Goal: Answer question/provide support: Share knowledge or assist other users

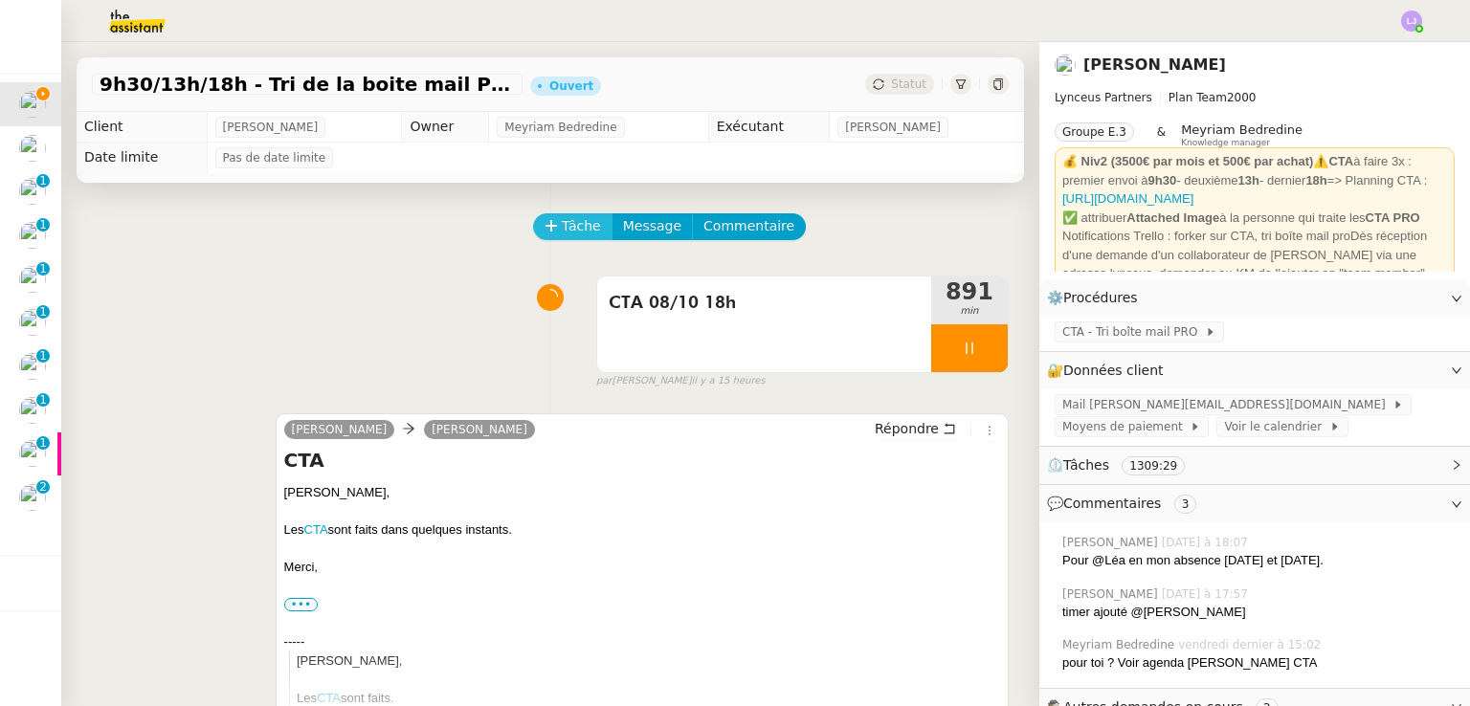
click at [567, 219] on span "Tâche" at bounding box center [581, 226] width 39 height 22
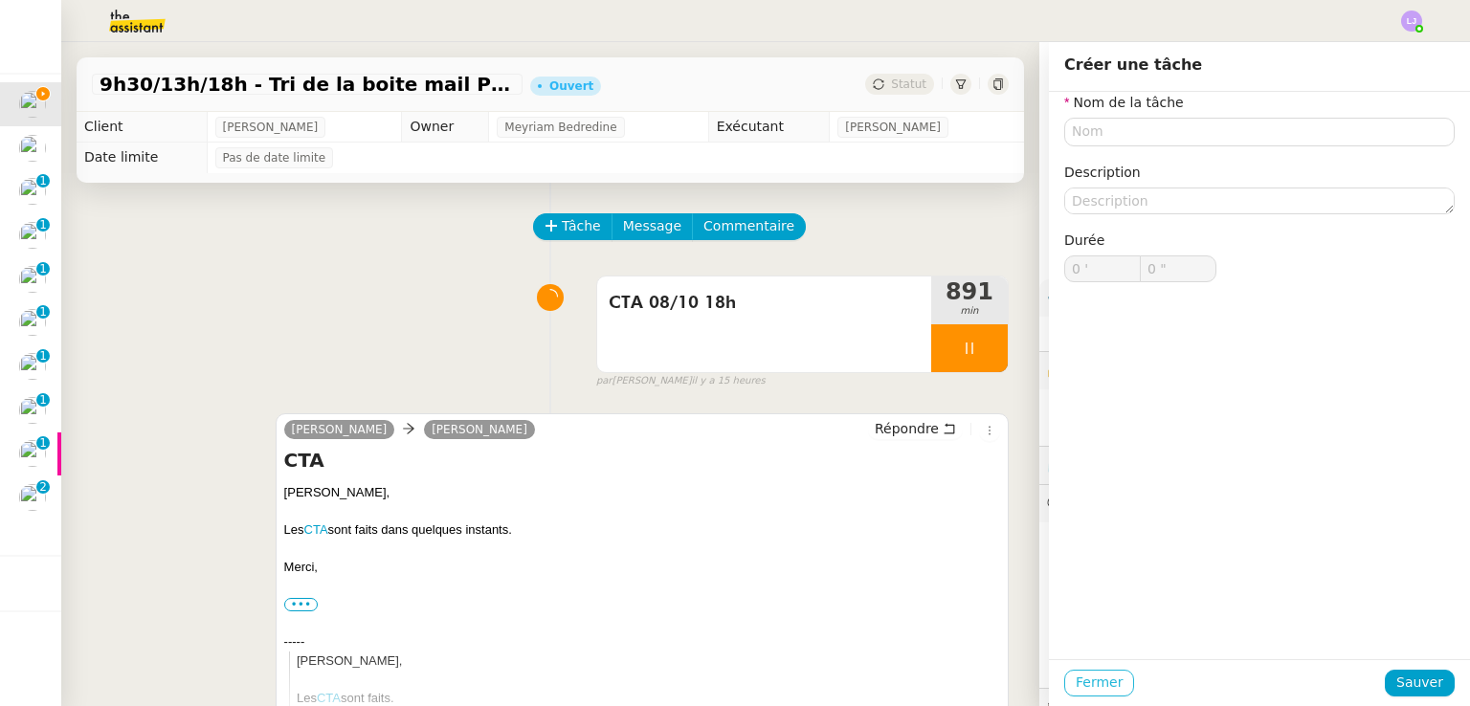
click at [1079, 679] on span "Fermer" at bounding box center [1098, 683] width 47 height 22
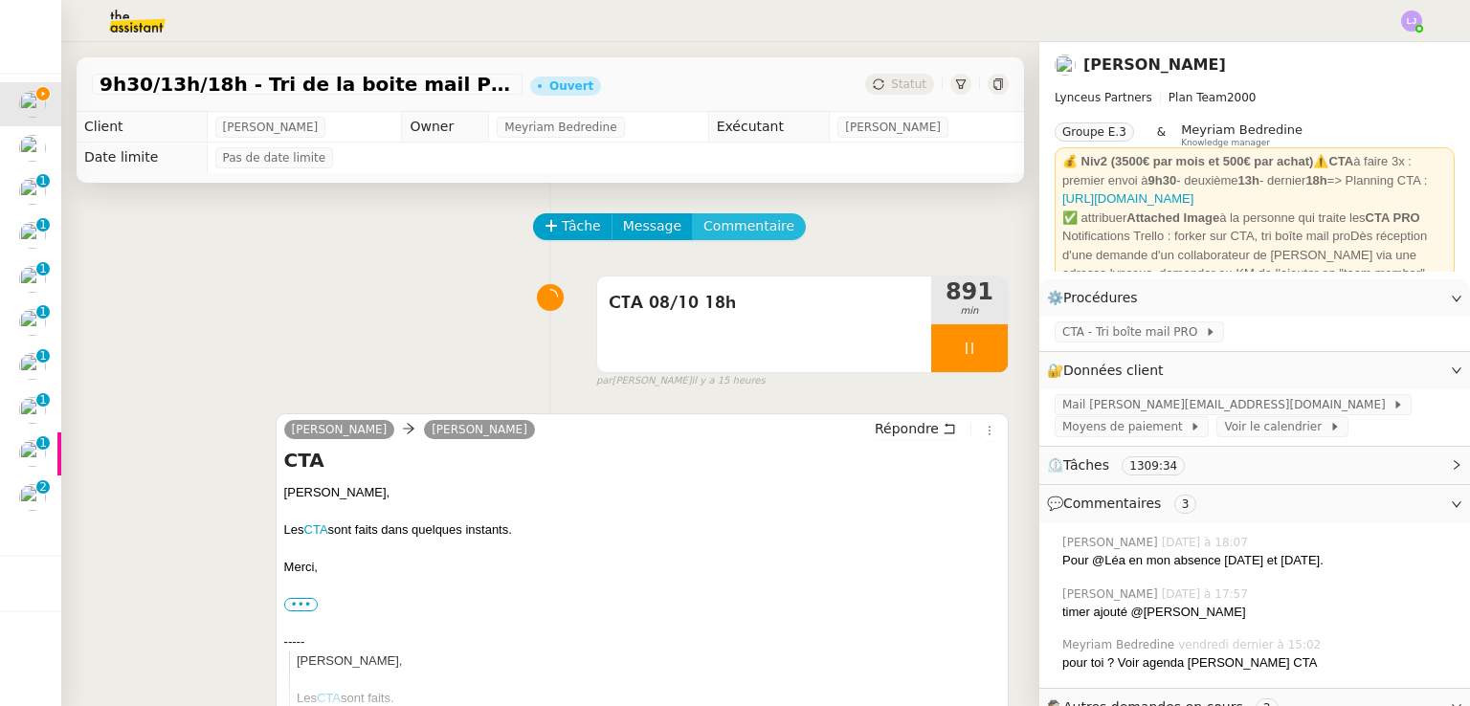
click at [729, 232] on span "Commentaire" at bounding box center [748, 226] width 91 height 22
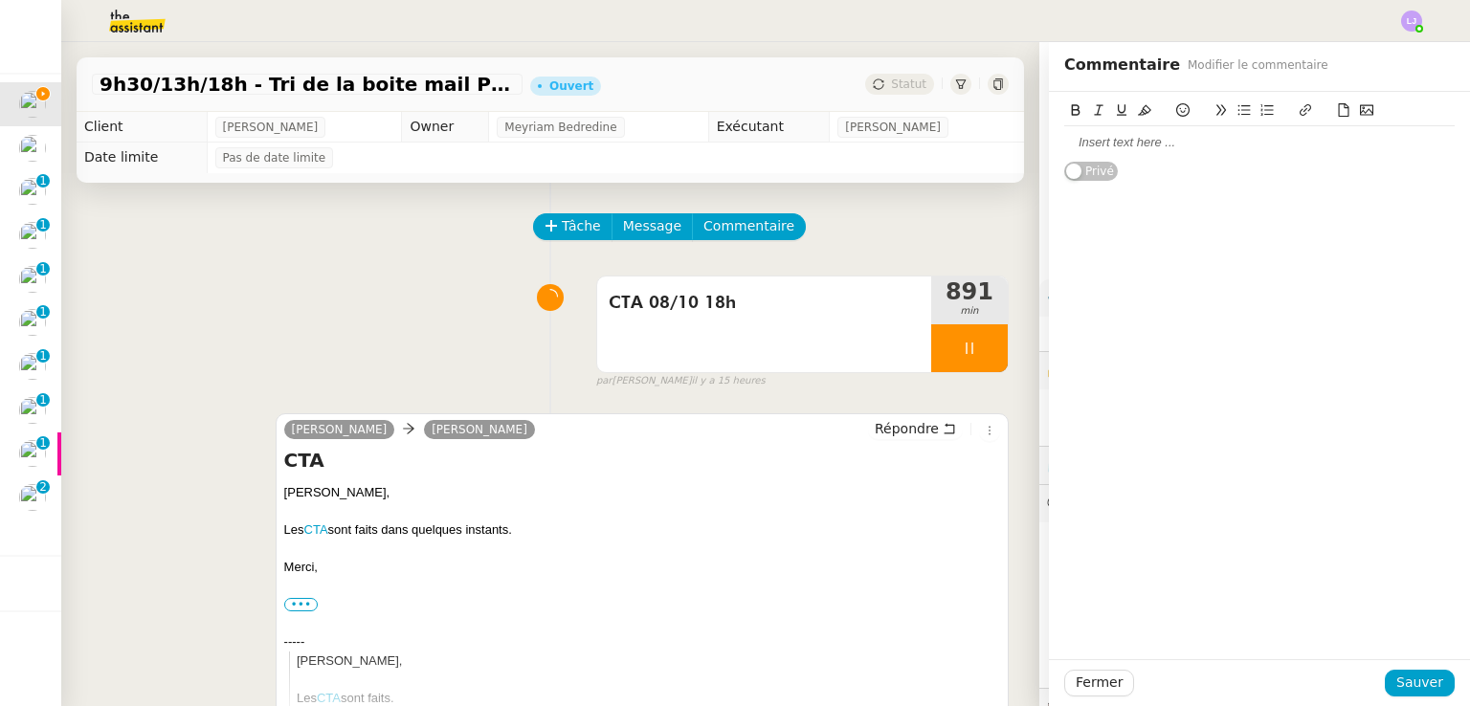
click at [1150, 138] on div at bounding box center [1259, 142] width 390 height 17
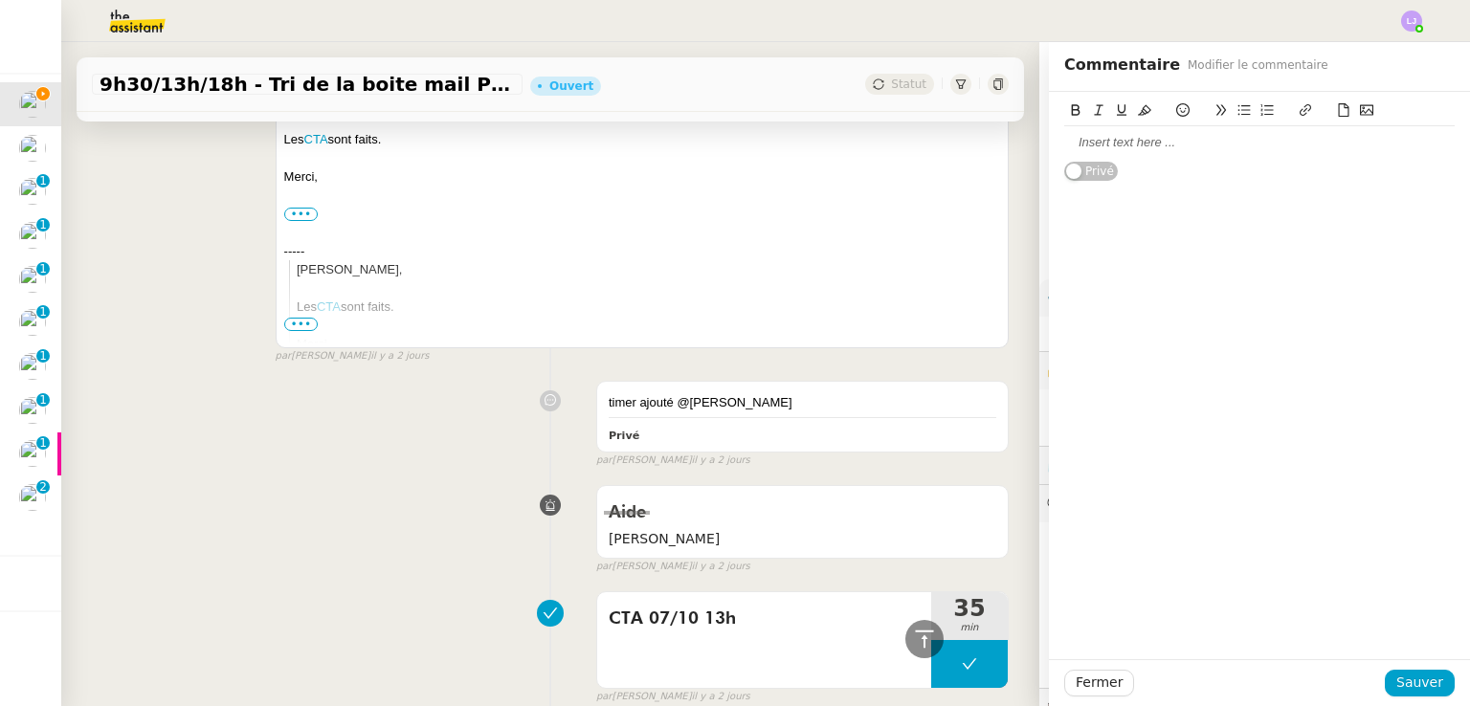
scroll to position [3601, 0]
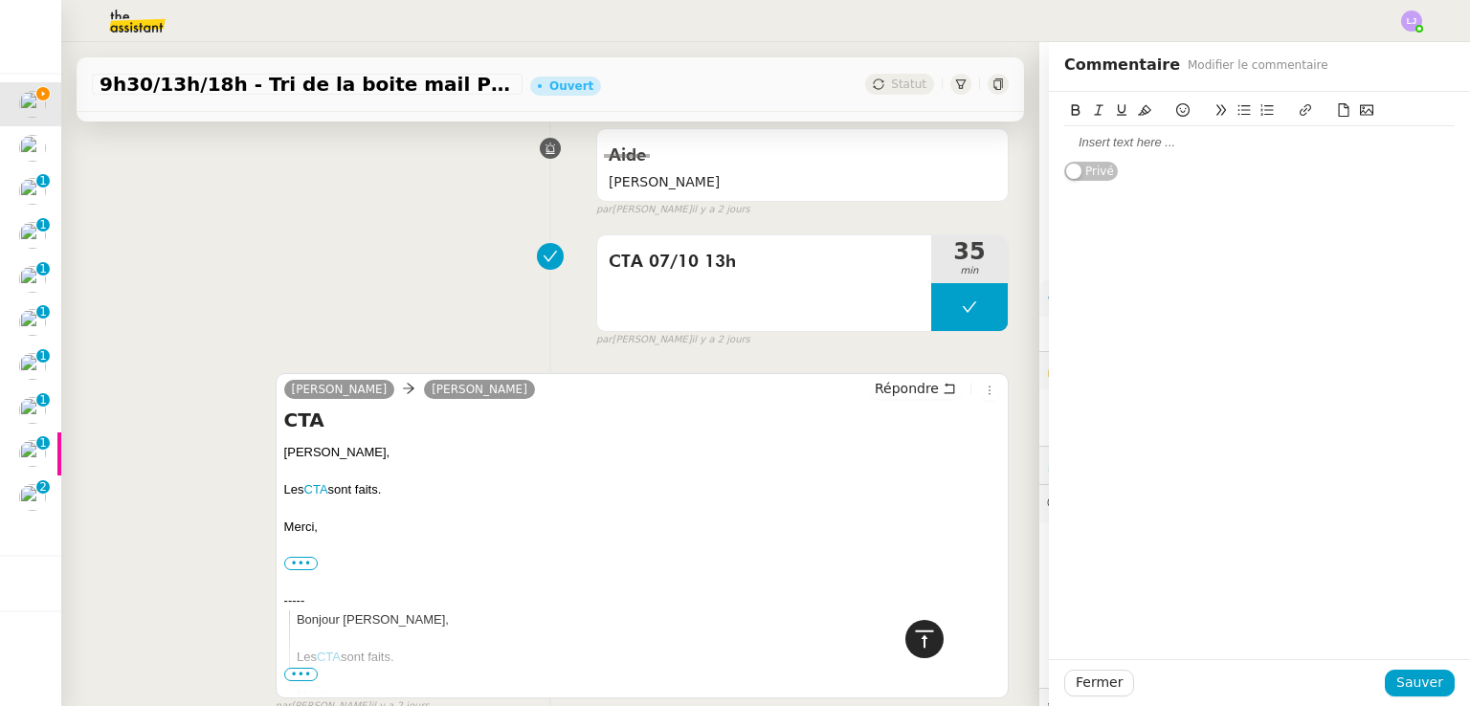
click at [916, 638] on icon at bounding box center [924, 639] width 23 height 23
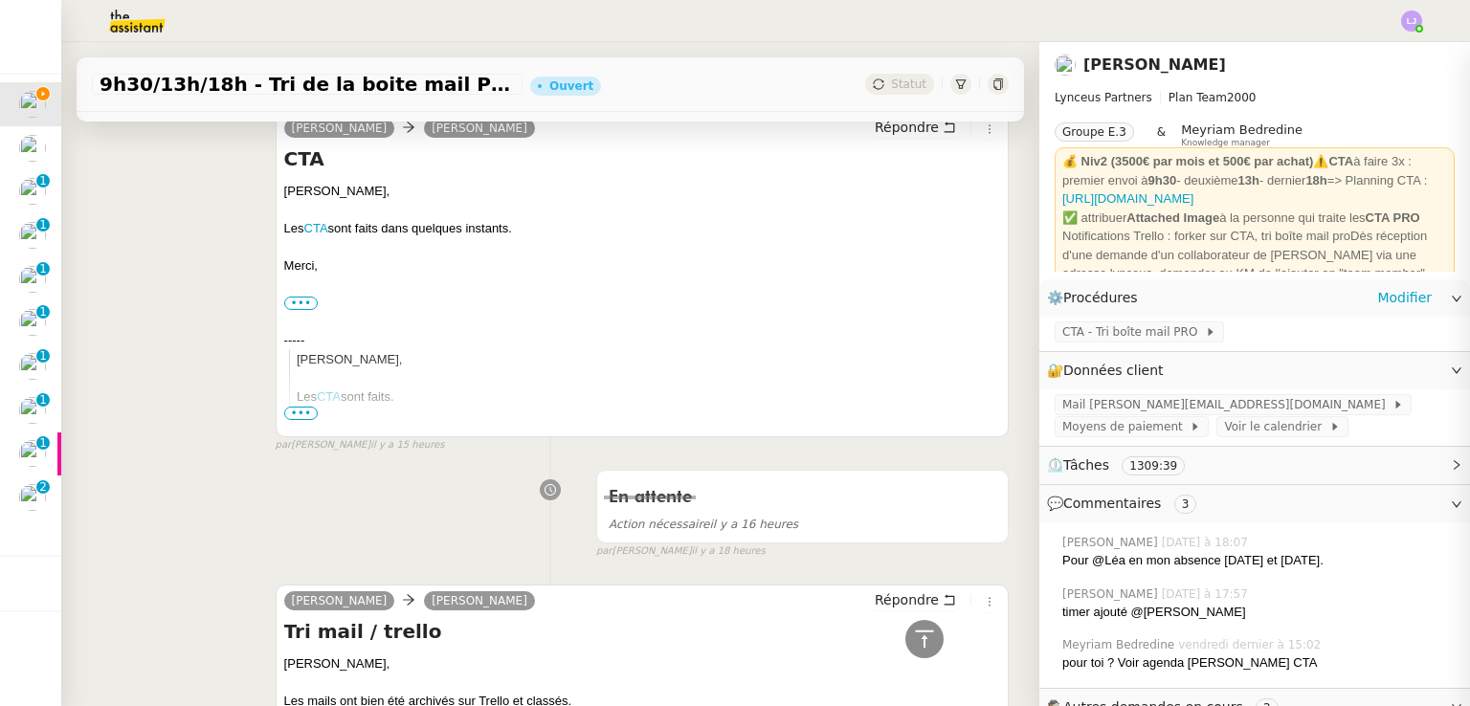
scroll to position [0, 0]
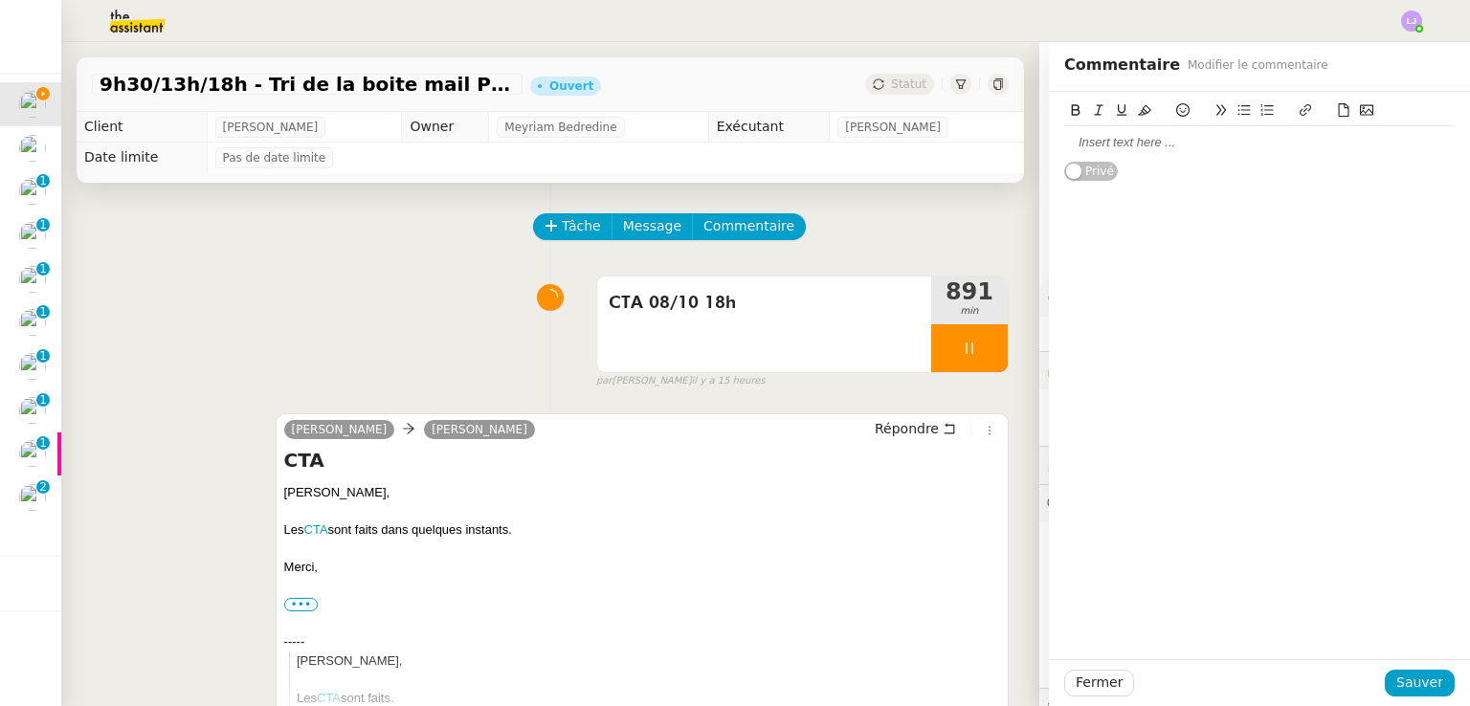
click at [1102, 139] on div at bounding box center [1259, 142] width 390 height 17
click at [1397, 681] on span "Sauver" at bounding box center [1419, 683] width 47 height 22
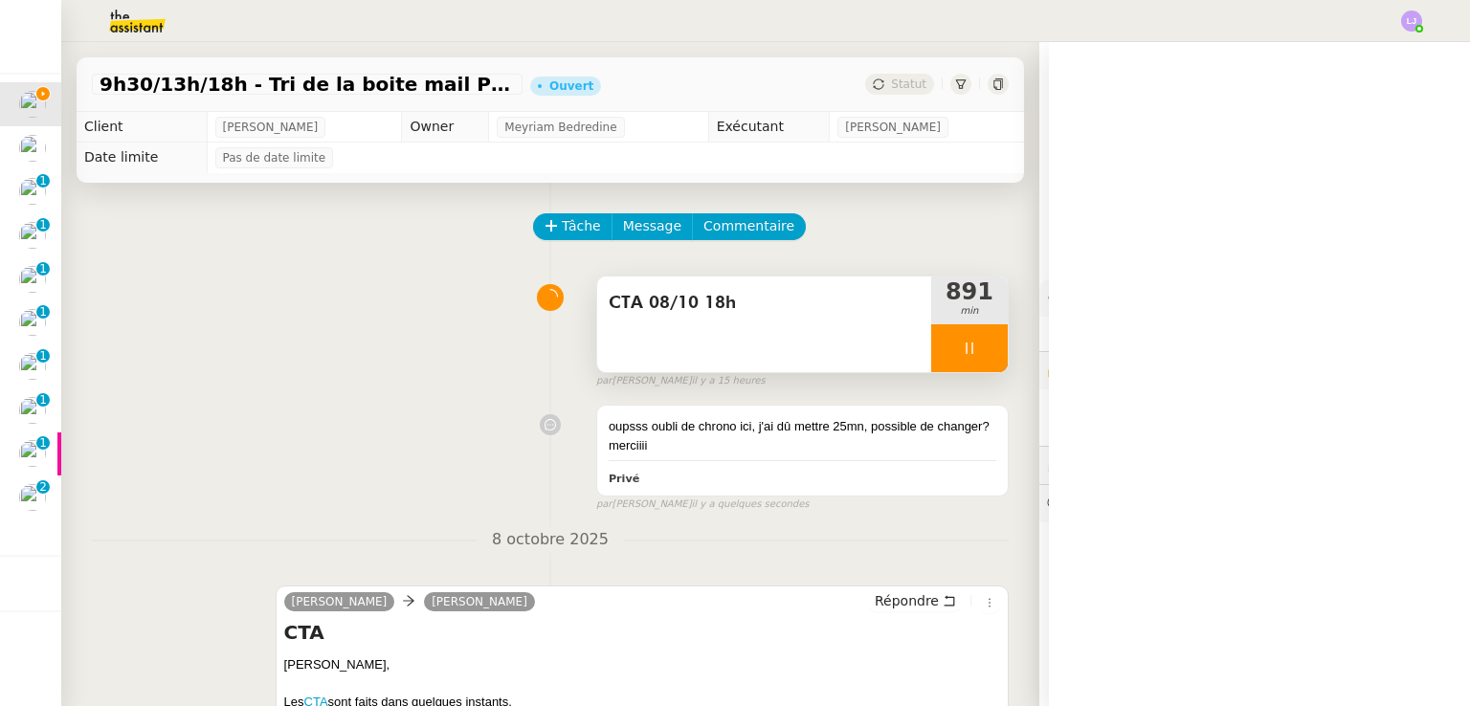
click at [976, 360] on div at bounding box center [969, 348] width 77 height 48
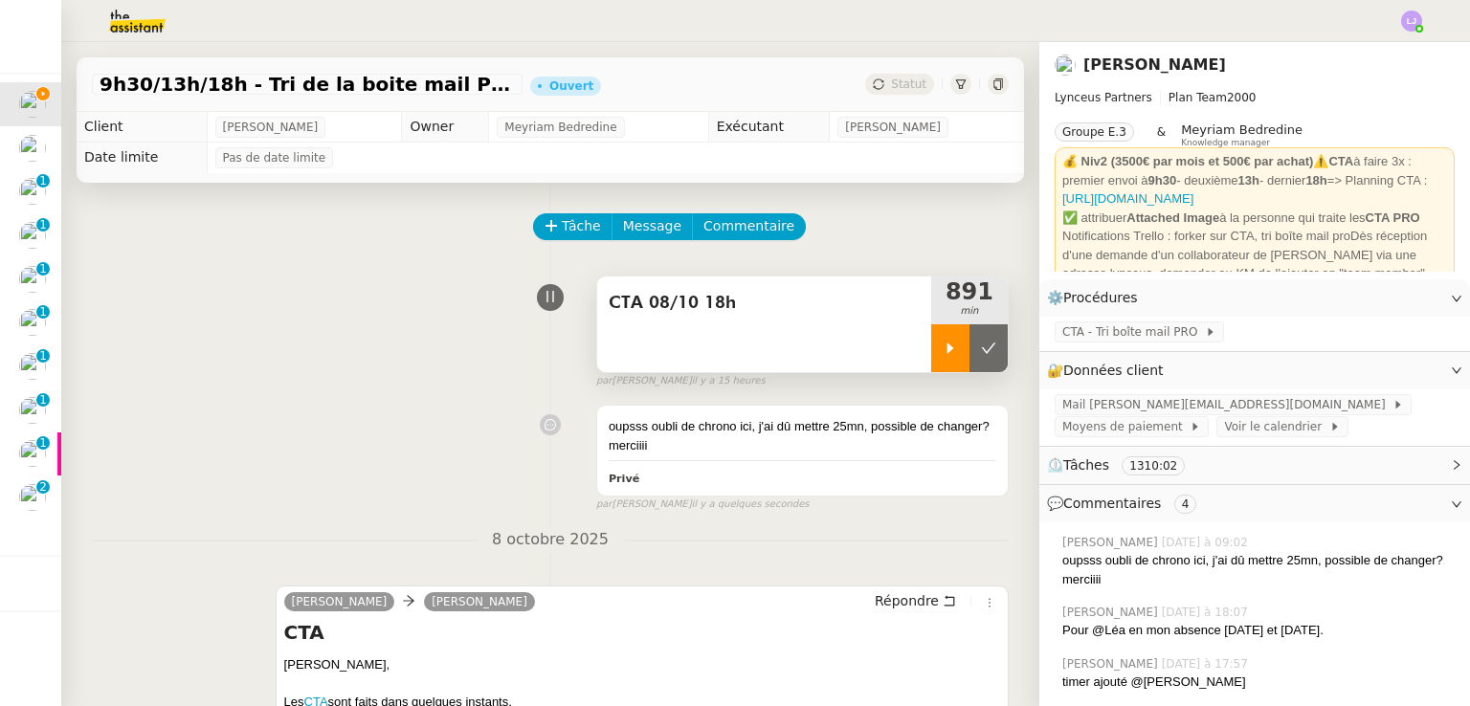
click at [976, 360] on button at bounding box center [988, 348] width 38 height 48
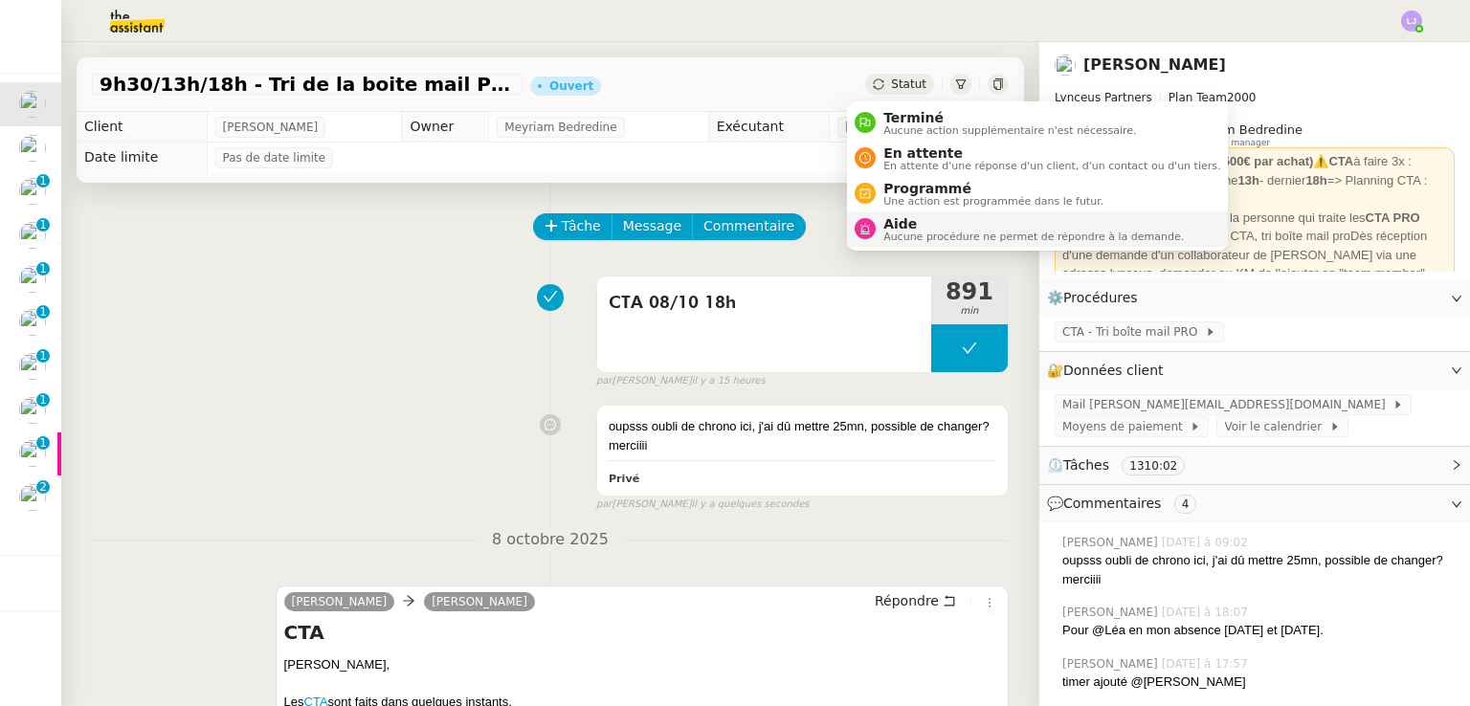
click at [957, 240] on span "Aucune procédure ne permet de répondre à la demande." at bounding box center [1033, 237] width 300 height 11
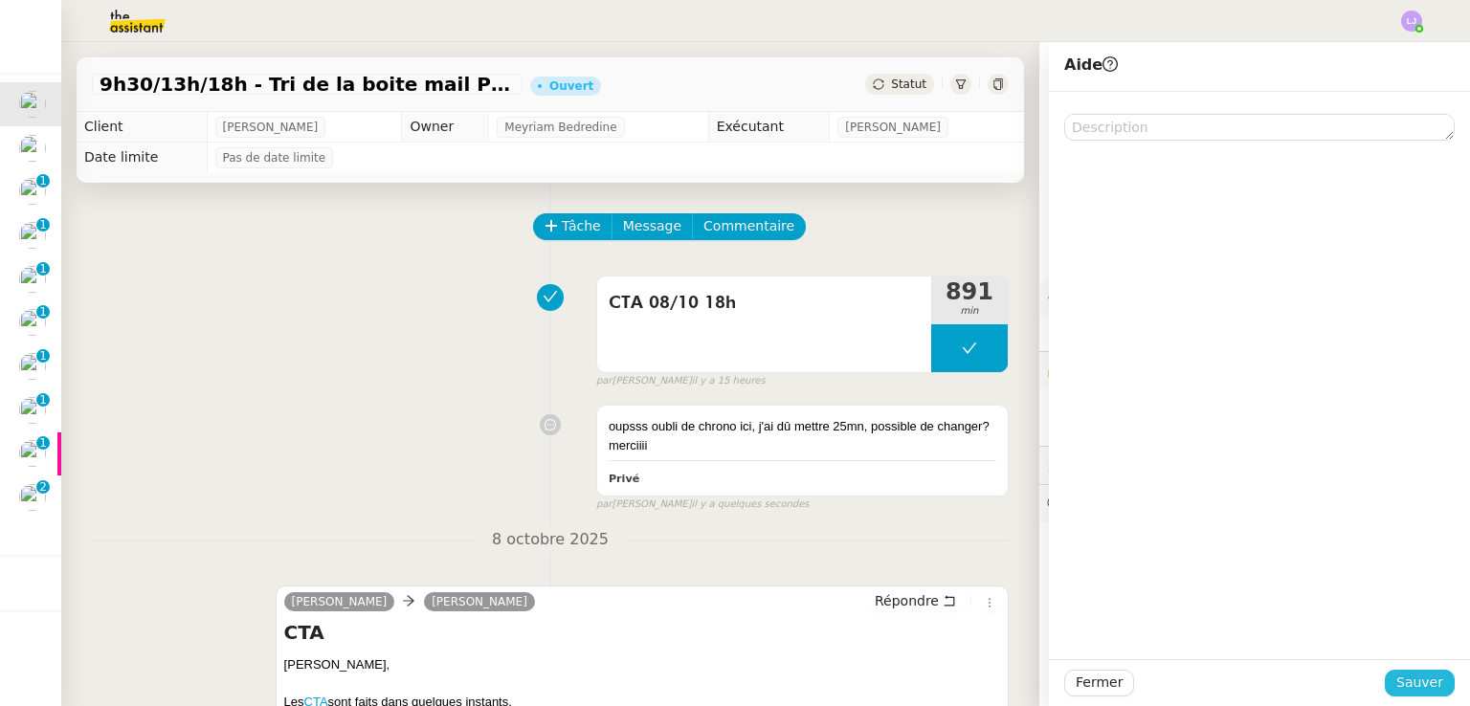
click at [1396, 675] on span "Sauver" at bounding box center [1419, 683] width 47 height 22
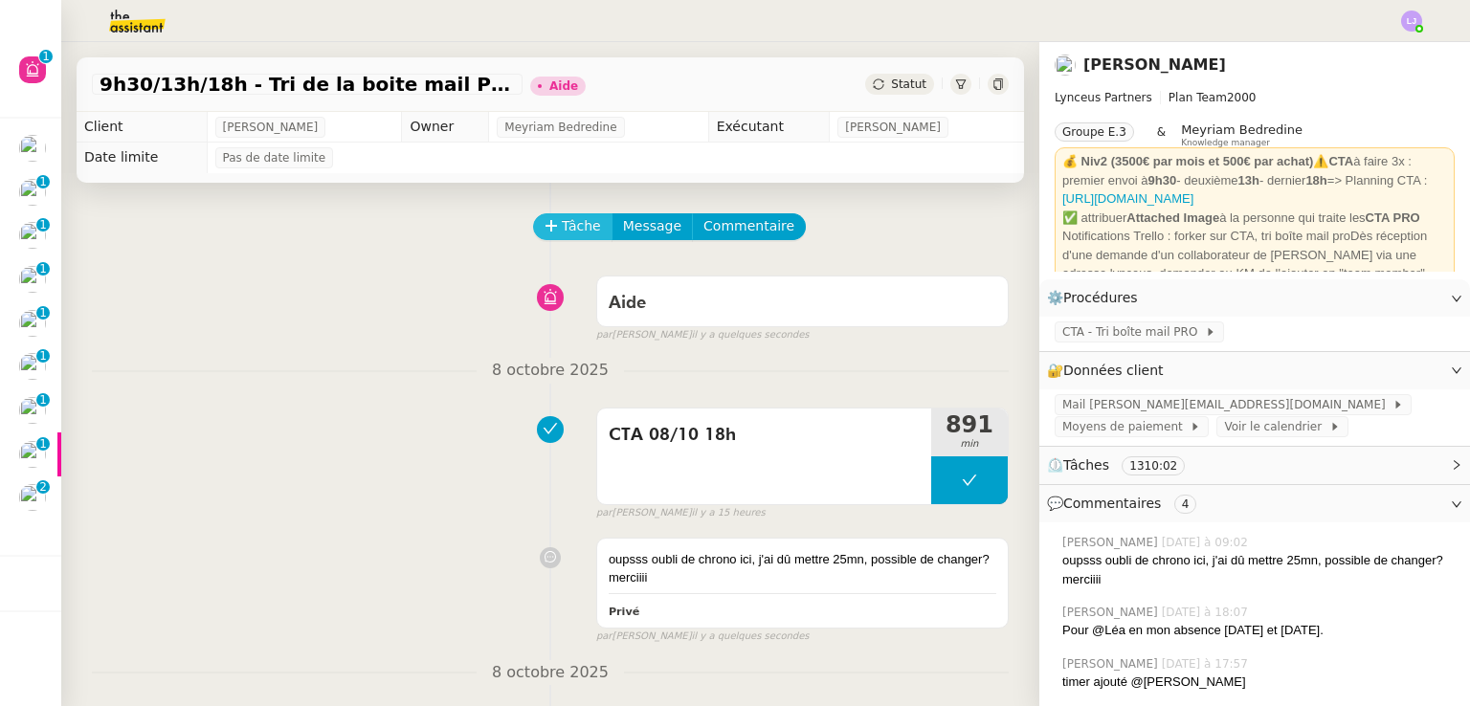
click at [565, 223] on span "Tâche" at bounding box center [581, 226] width 39 height 22
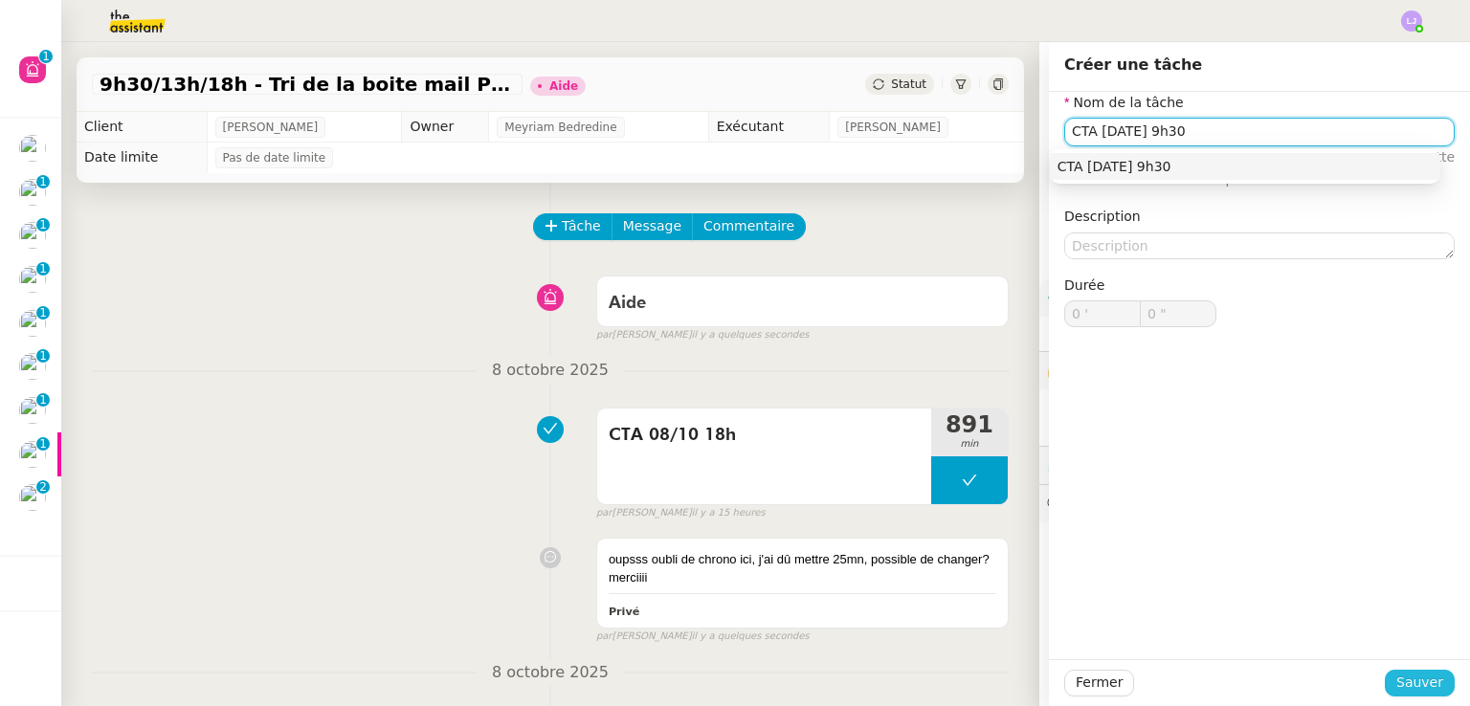
type input "CTA [DATE] 9h30"
click at [1413, 682] on span "Sauver" at bounding box center [1419, 683] width 47 height 22
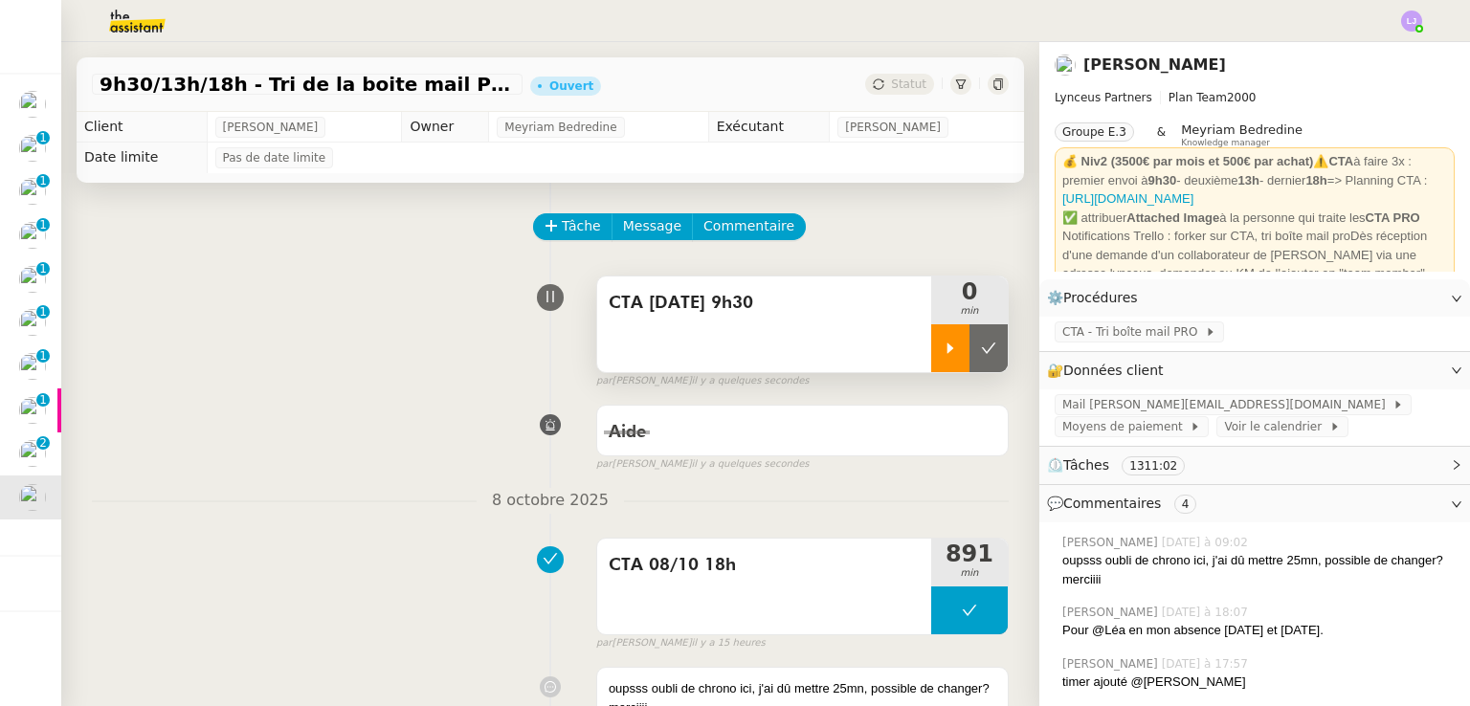
click at [942, 353] on icon at bounding box center [949, 348] width 15 height 15
click at [962, 358] on div at bounding box center [969, 348] width 77 height 48
click at [969, 358] on button at bounding box center [988, 348] width 38 height 48
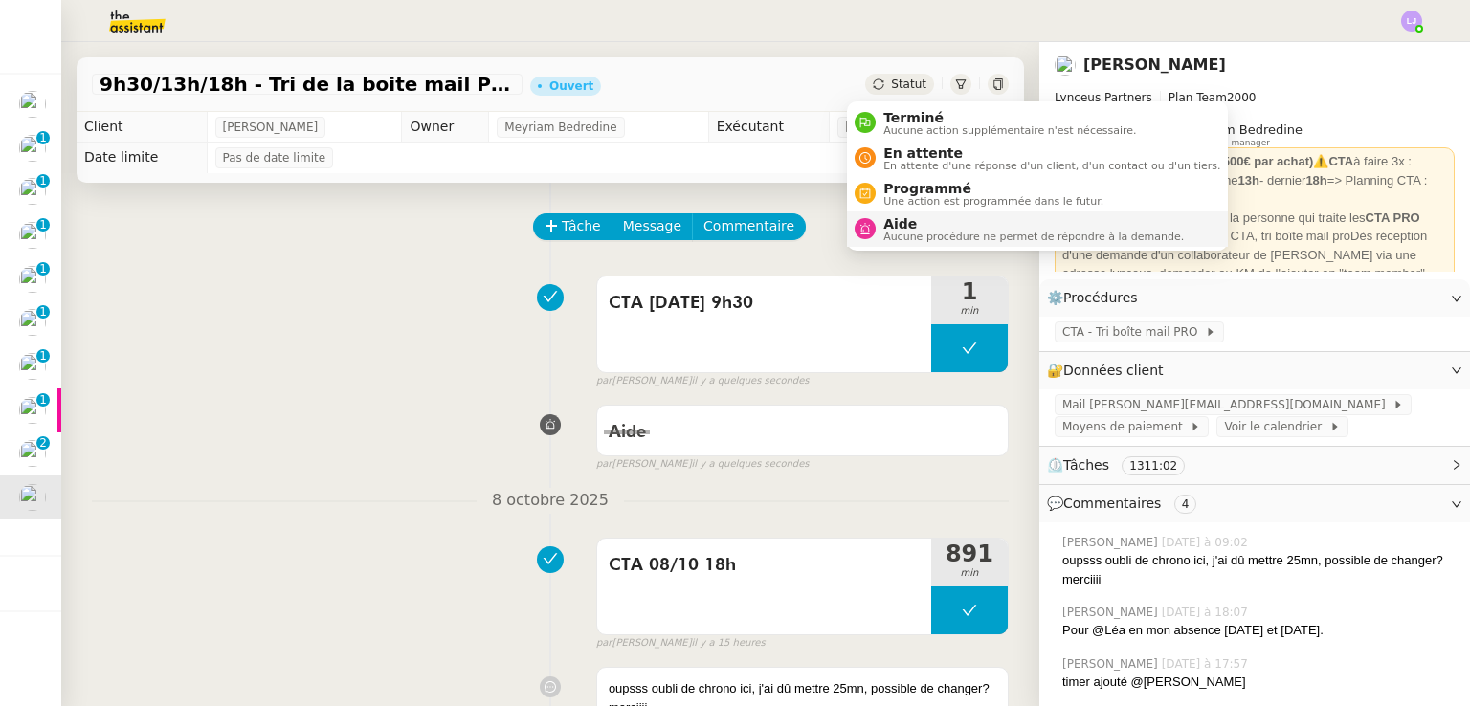
click at [936, 234] on span "Aucune procédure ne permet de répondre à la demande." at bounding box center [1033, 237] width 300 height 11
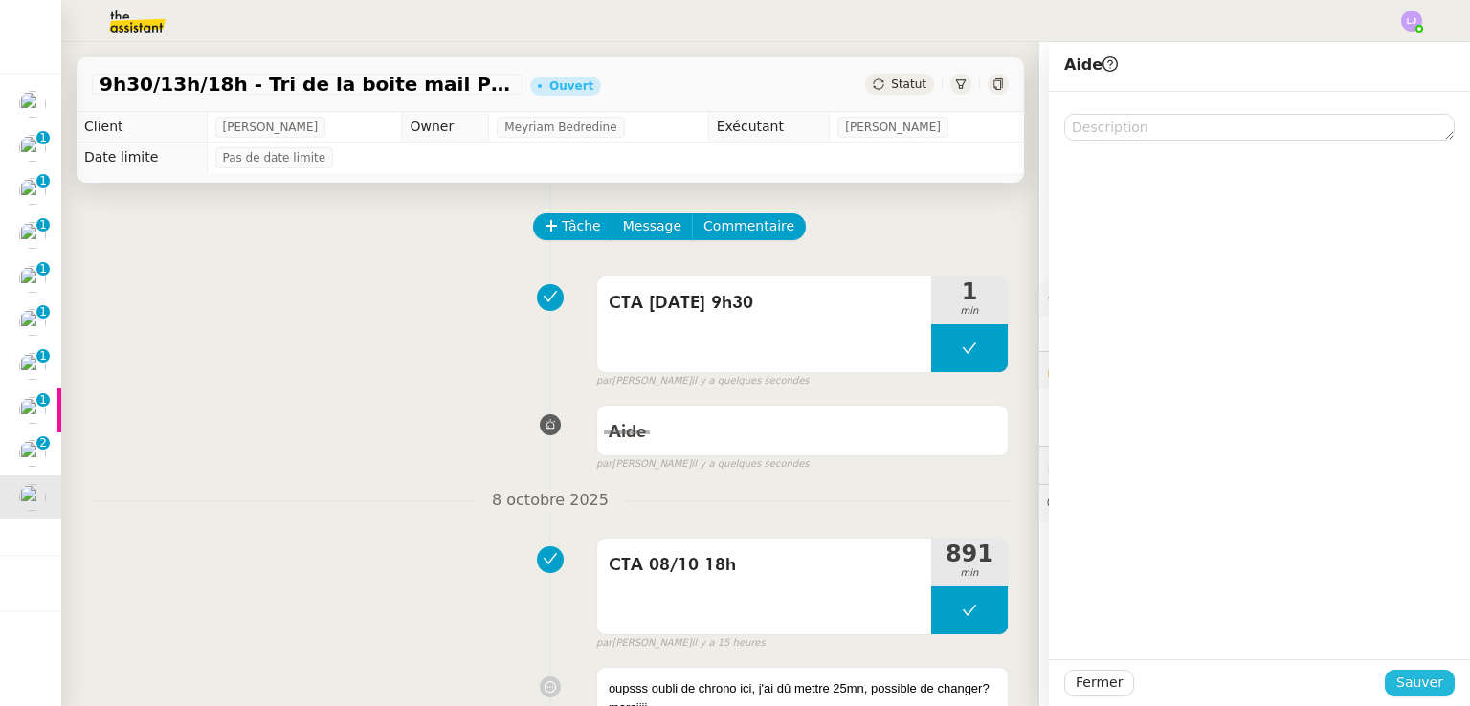
click at [1396, 672] on span "Sauver" at bounding box center [1419, 683] width 47 height 22
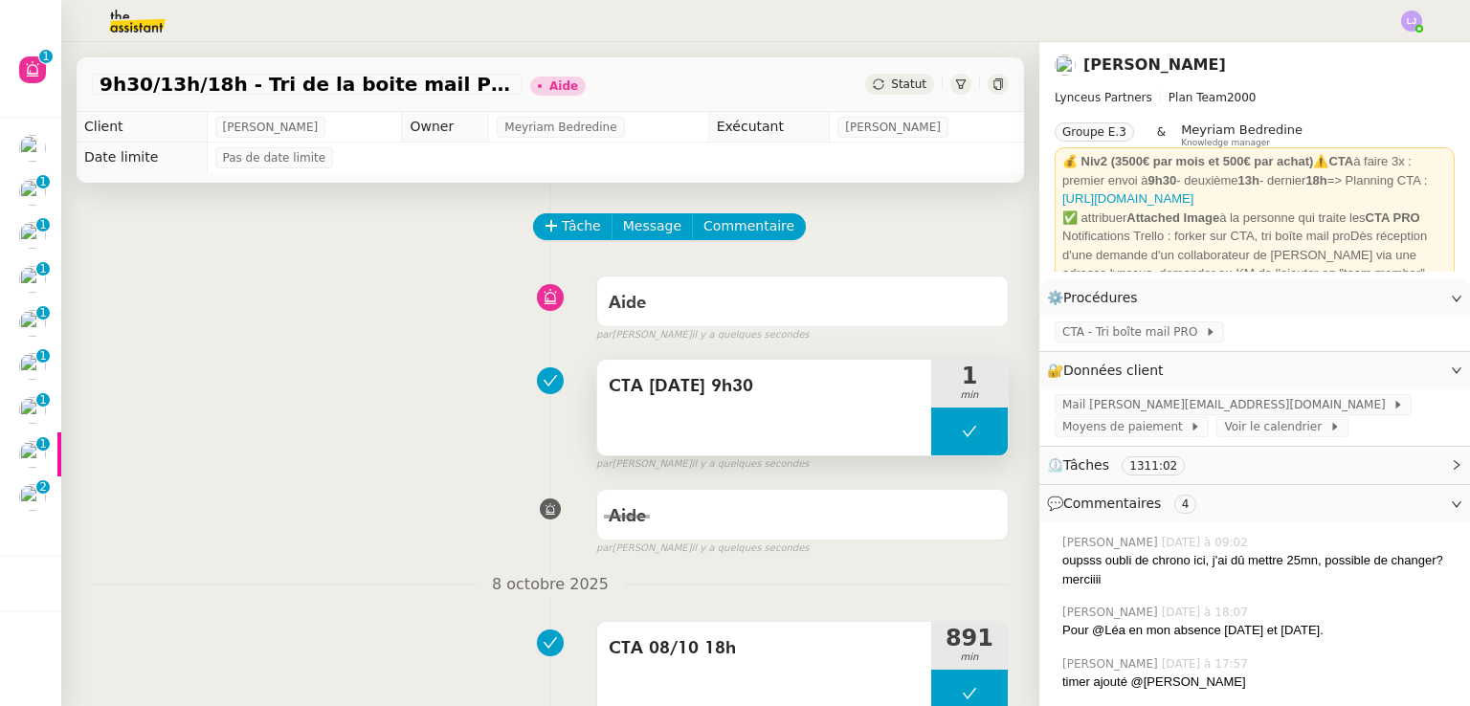
click at [931, 414] on button at bounding box center [969, 432] width 77 height 48
click at [931, 414] on div at bounding box center [950, 432] width 38 height 48
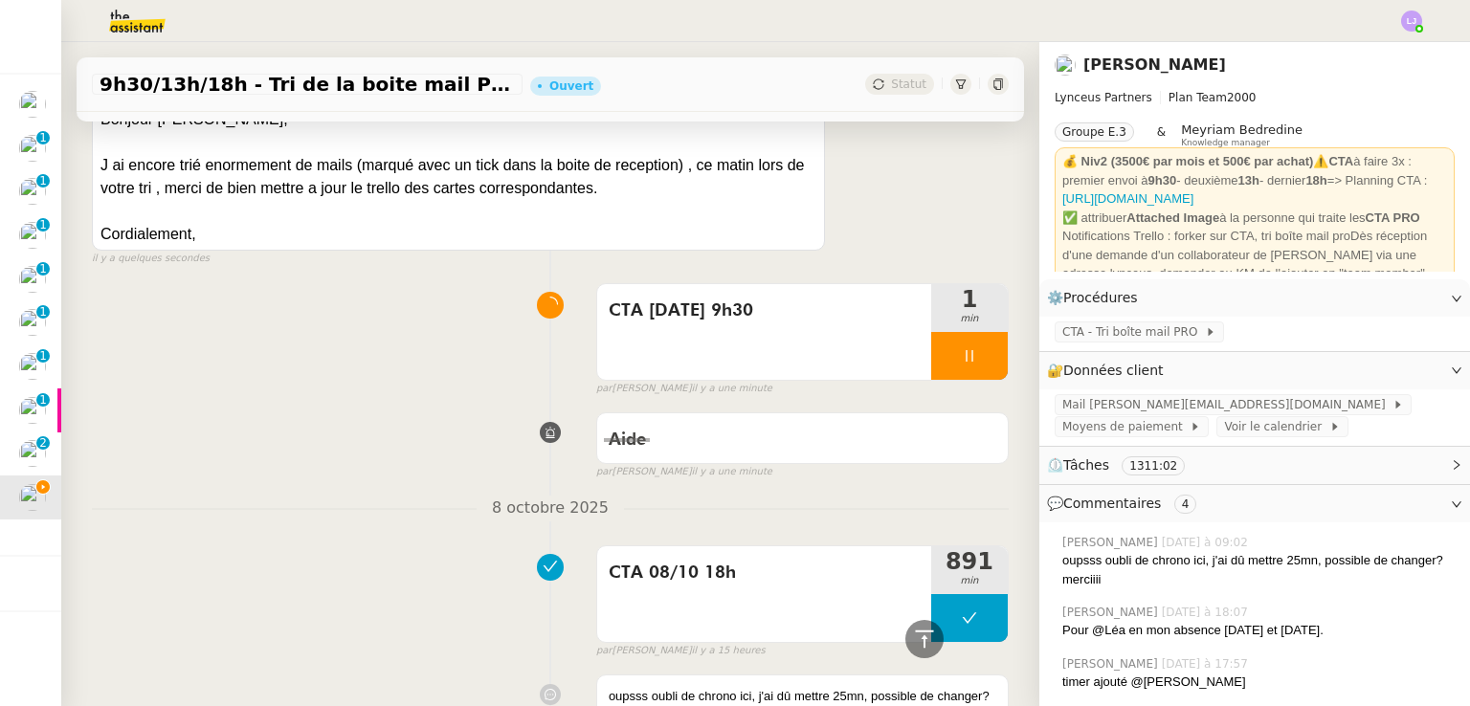
scroll to position [408, 0]
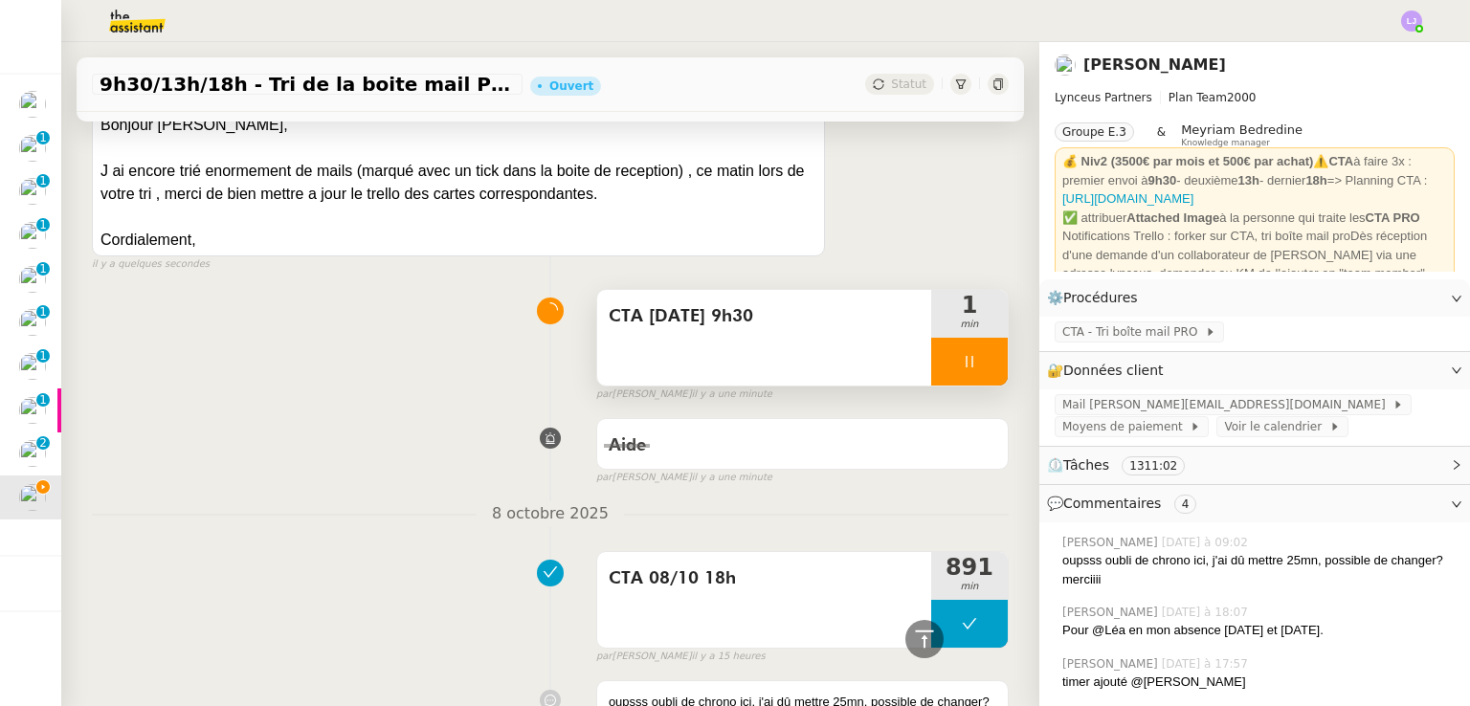
click at [970, 365] on div at bounding box center [969, 362] width 77 height 48
click at [981, 365] on icon at bounding box center [988, 361] width 15 height 15
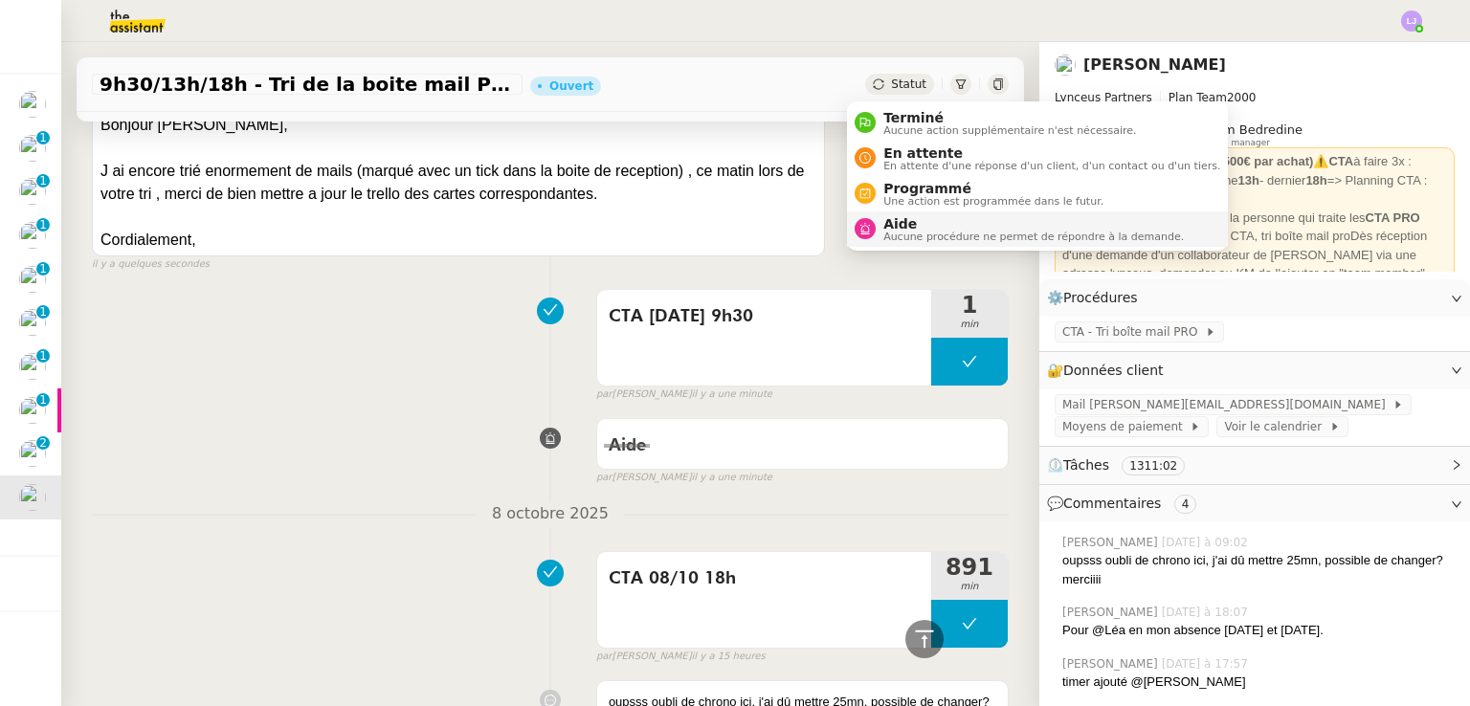
click at [968, 221] on span "Aide" at bounding box center [1033, 223] width 300 height 15
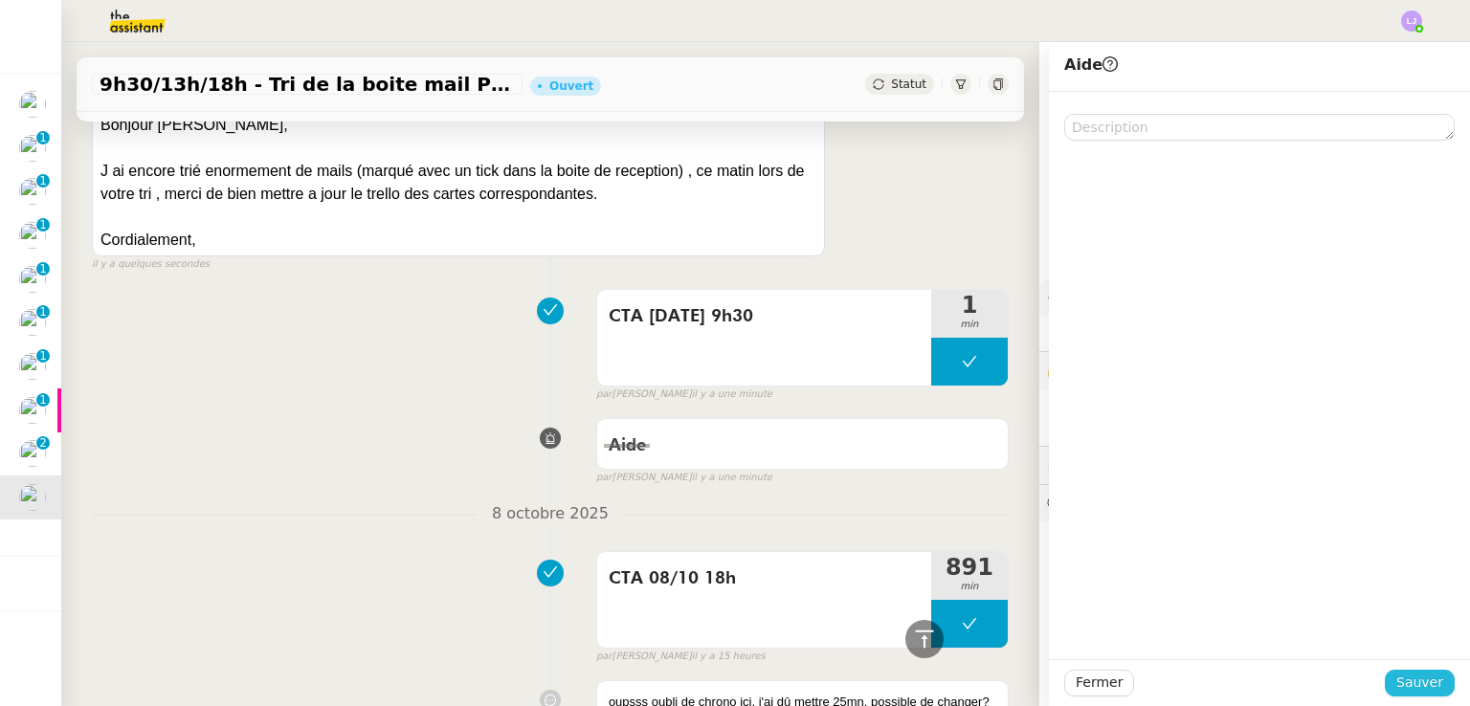
click at [1408, 685] on span "Sauver" at bounding box center [1419, 683] width 47 height 22
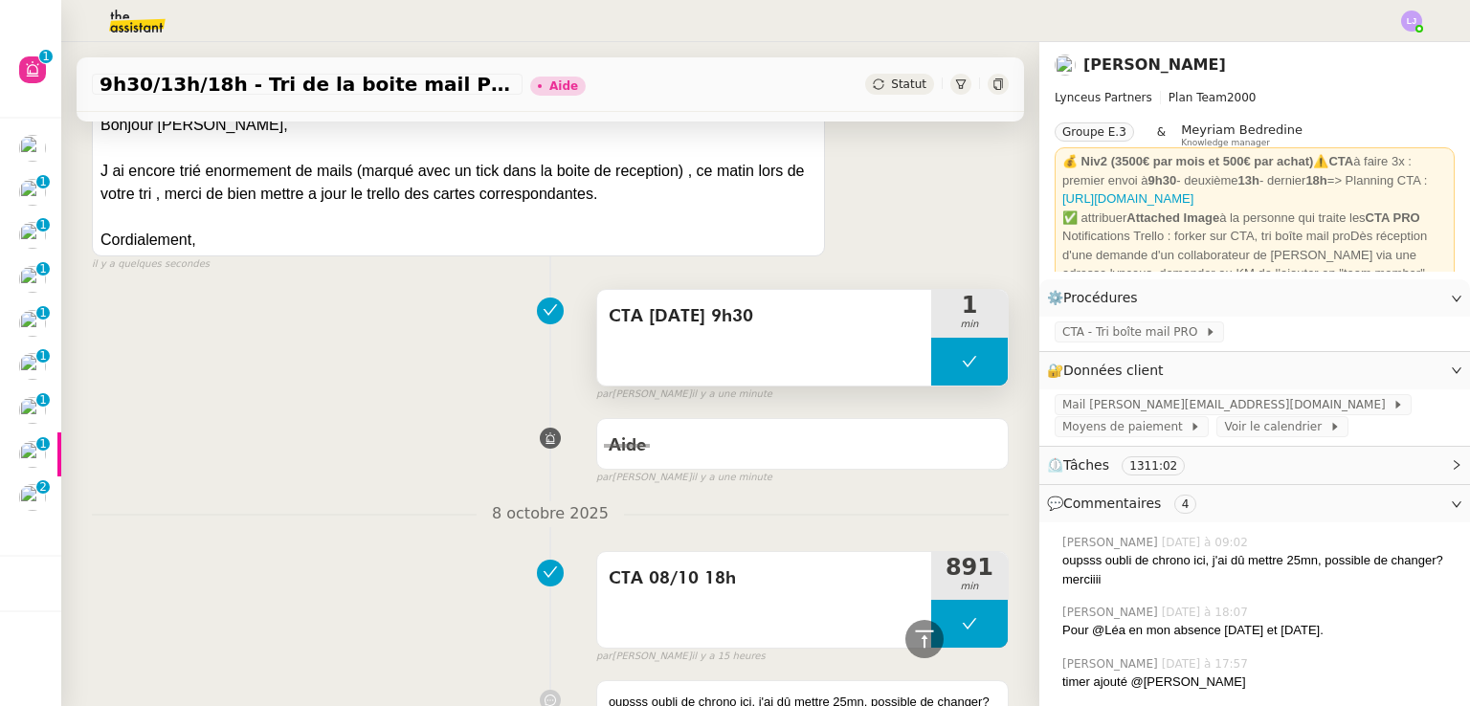
click at [931, 379] on button at bounding box center [969, 362] width 77 height 48
click at [931, 379] on div at bounding box center [950, 362] width 38 height 48
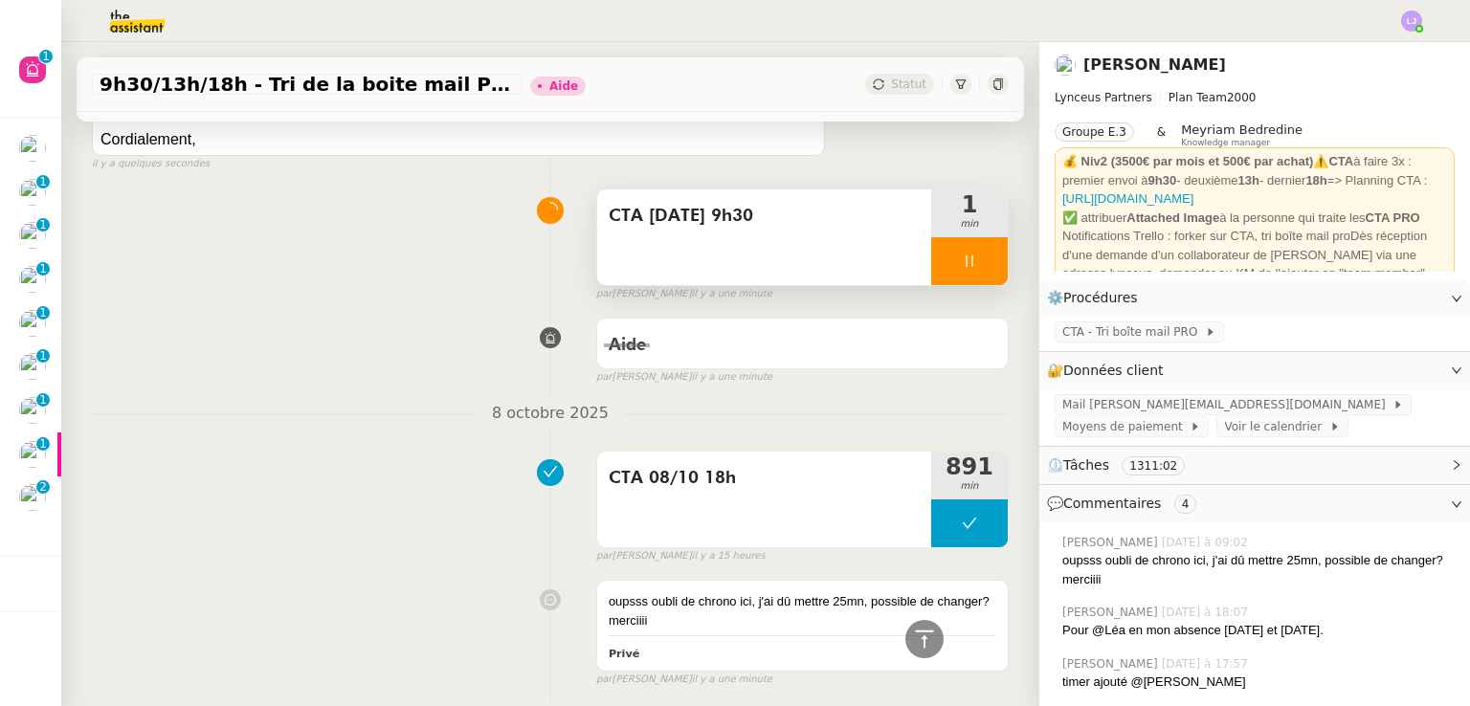
scroll to position [516, 0]
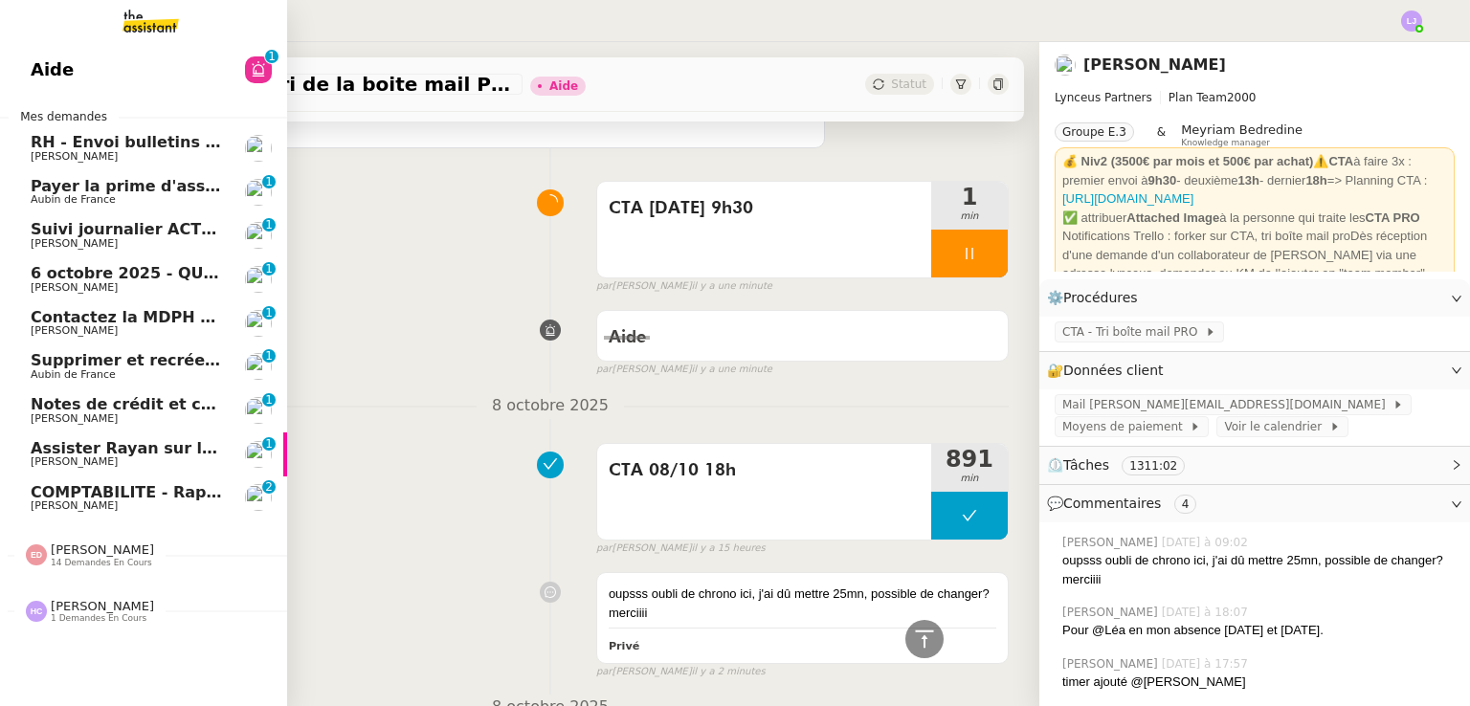
click at [164, 490] on span "COMPTABILITE - Rapprochement bancaire - 25 septembre 2025" at bounding box center [303, 492] width 544 height 18
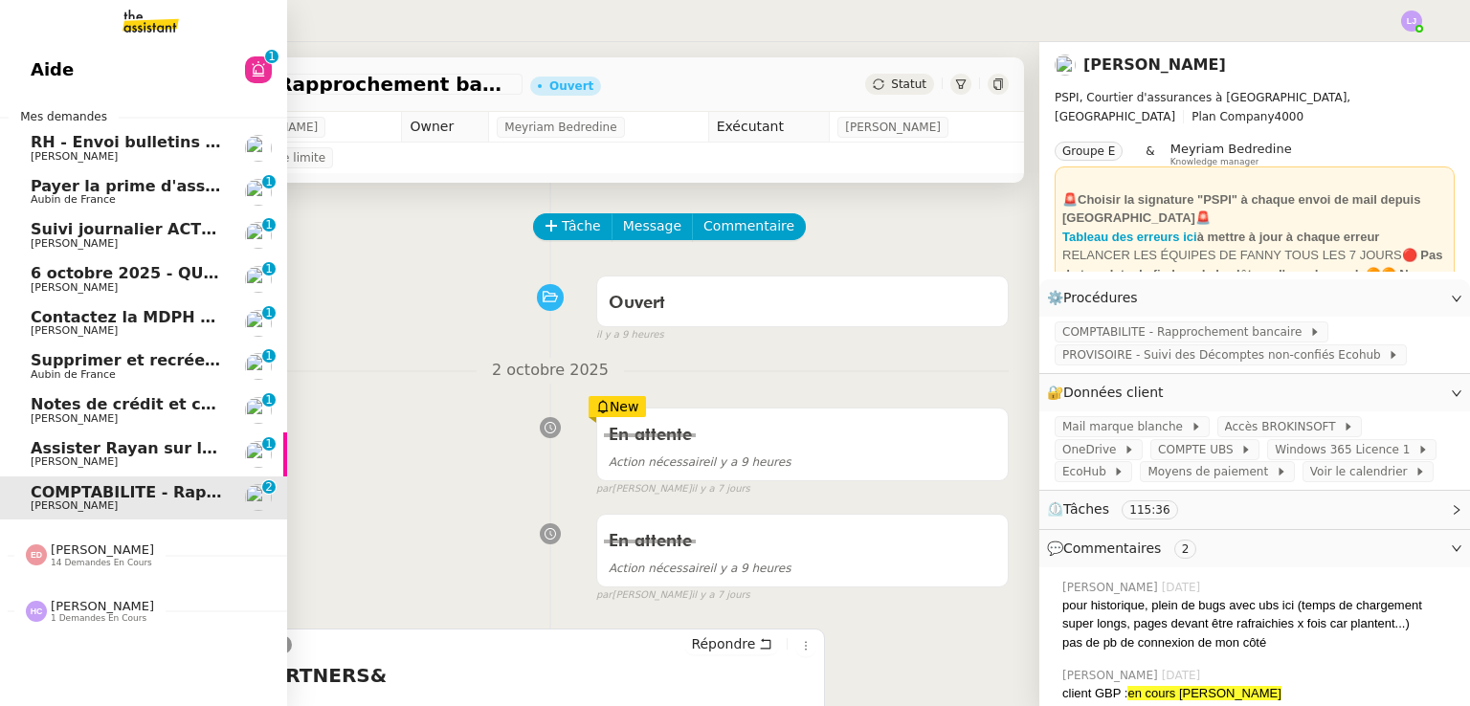
click at [224, 446] on link "Assister Rayan sur la souscription Opal [PERSON_NAME] 0 1 2 3 4 5 6 7 8 9" at bounding box center [143, 454] width 287 height 44
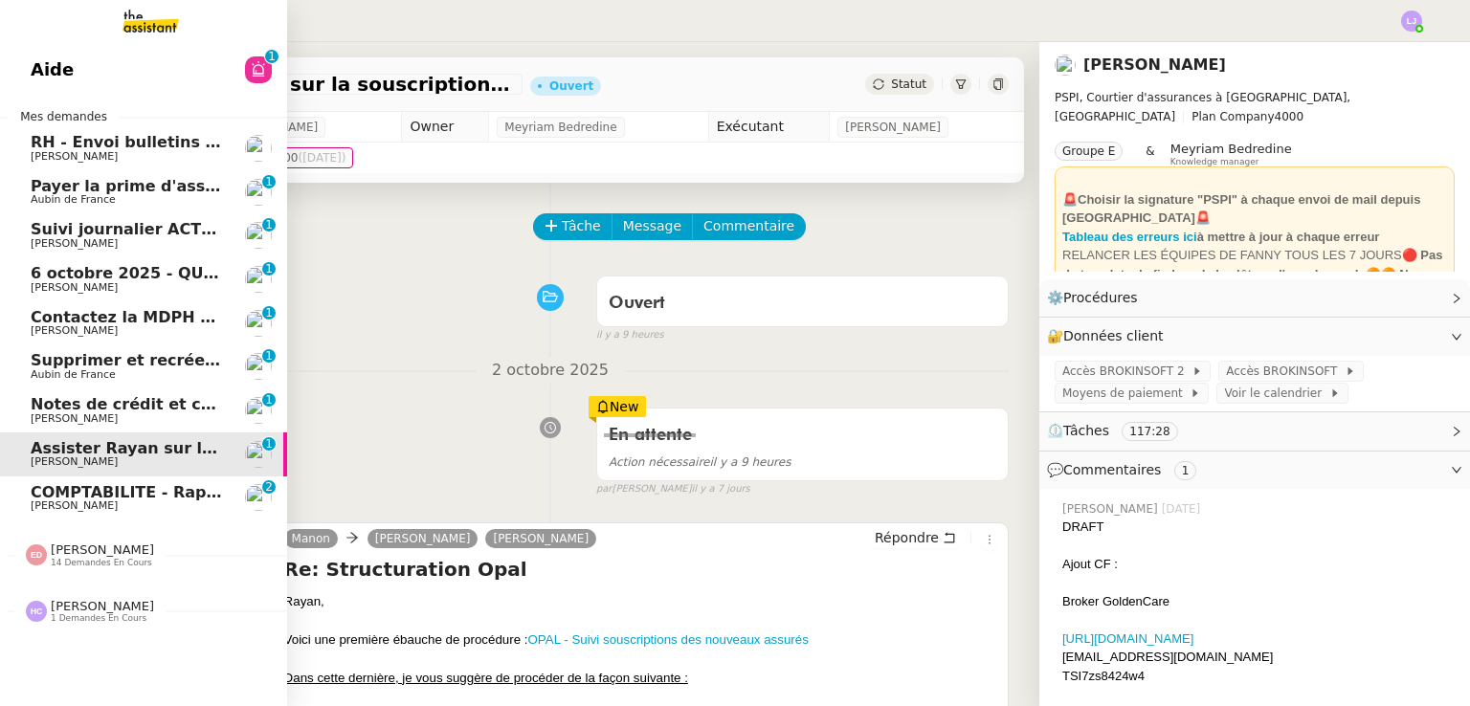
click at [111, 413] on span "[PERSON_NAME]" at bounding box center [127, 418] width 193 height 11
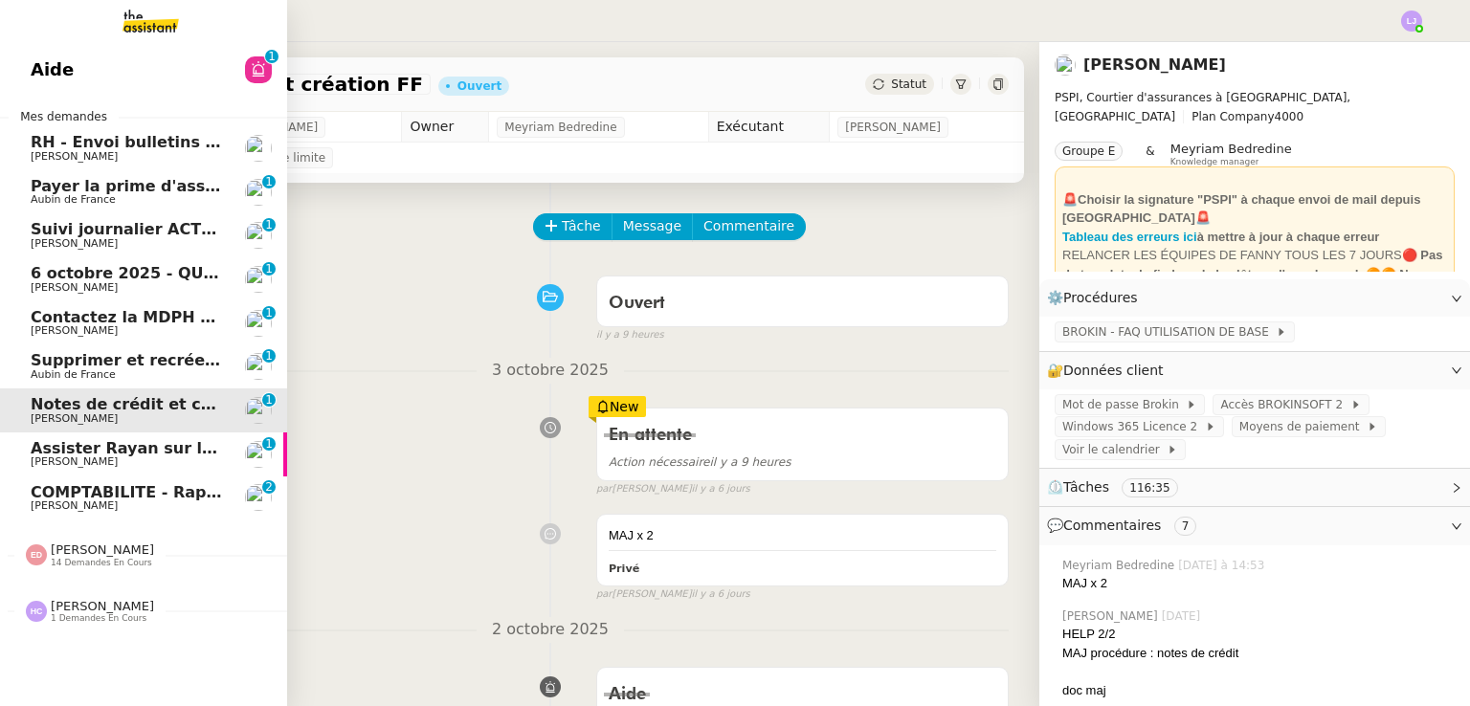
click at [245, 65] on nz-avatar at bounding box center [258, 69] width 27 height 27
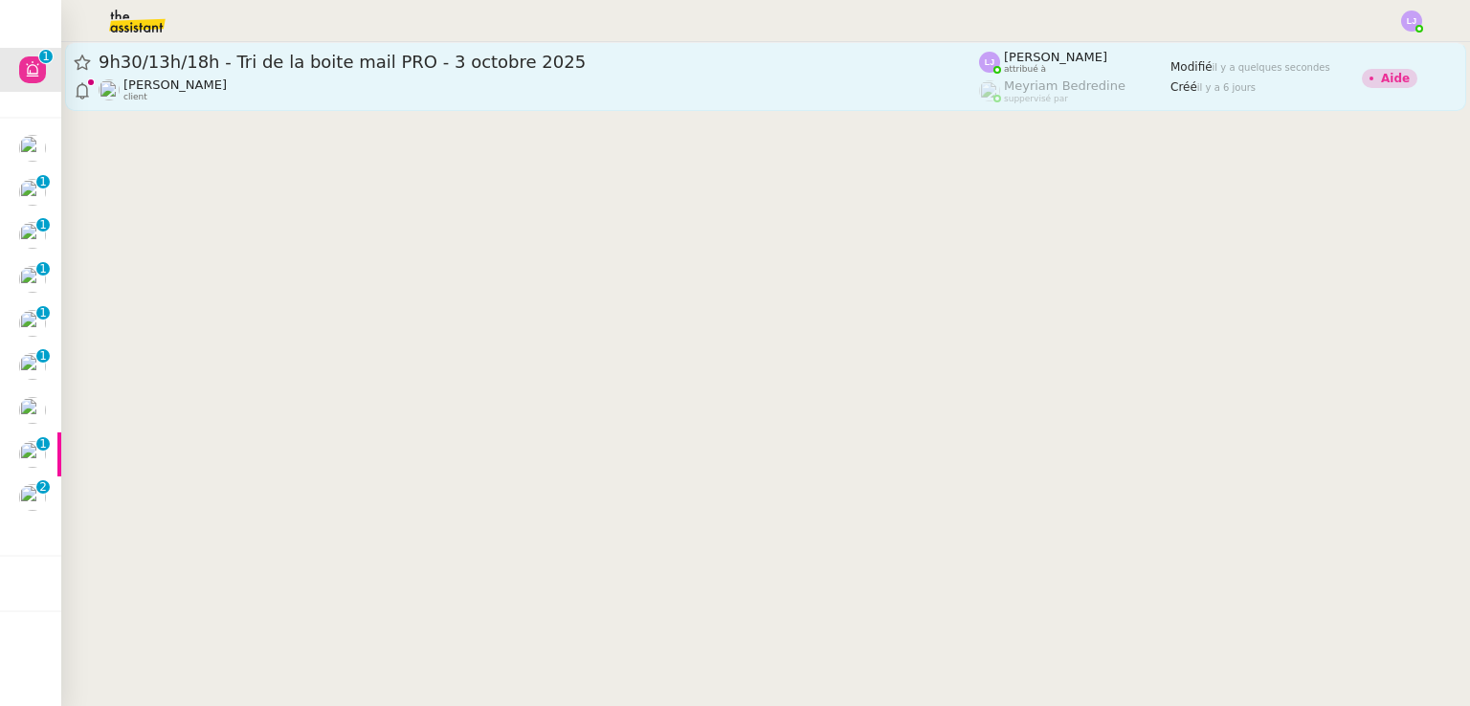
click at [225, 72] on div "9h30/13h/18h - Tri de la boite mail PRO - 3 octobre 2025" at bounding box center [539, 62] width 880 height 23
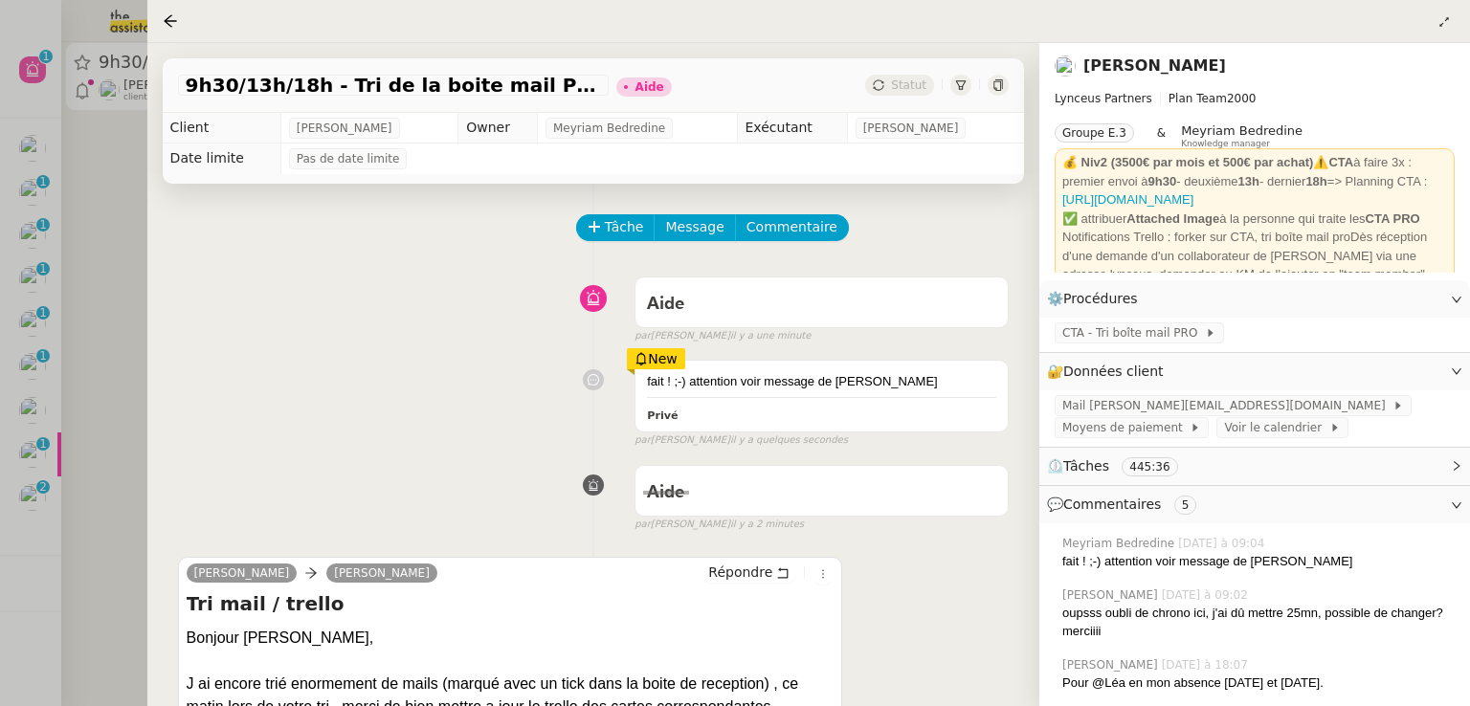
scroll to position [532, 0]
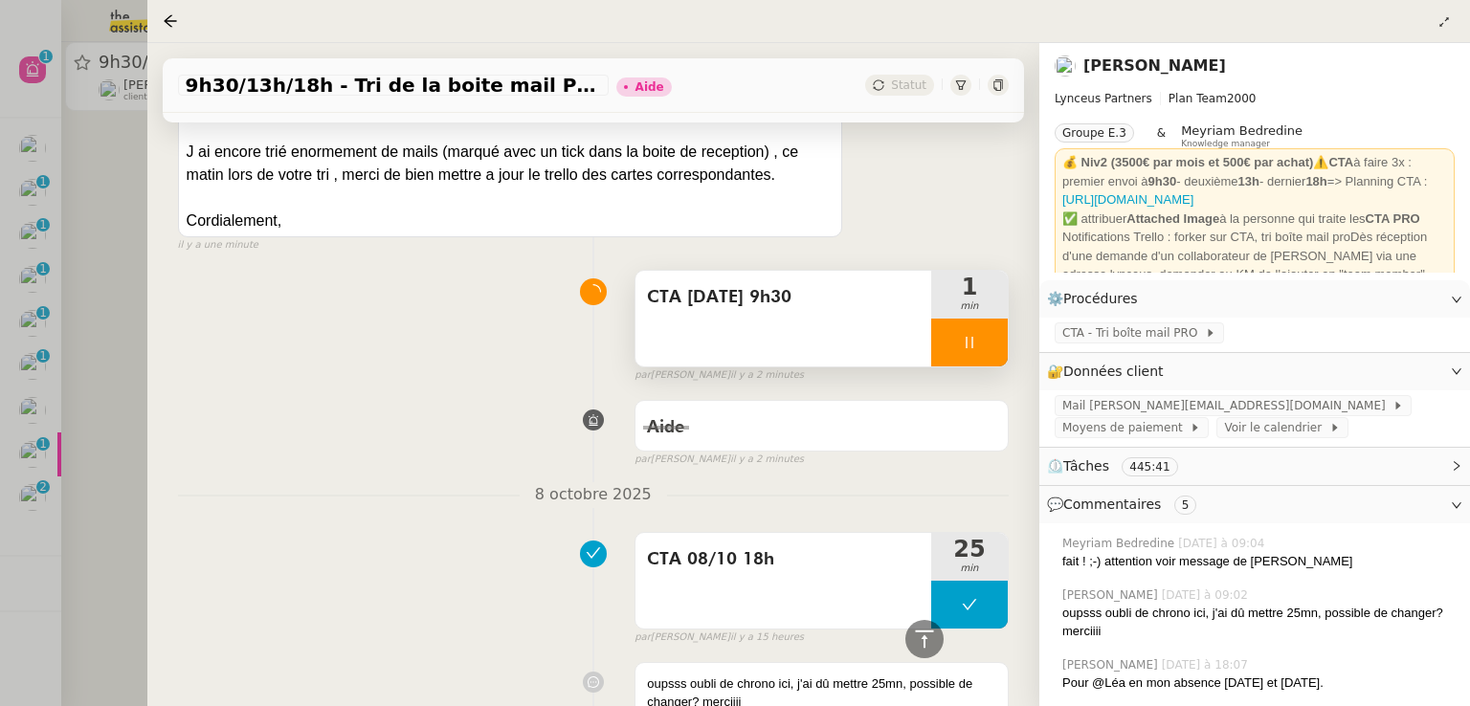
click at [987, 347] on div at bounding box center [969, 343] width 77 height 48
click at [987, 347] on button at bounding box center [988, 343] width 38 height 48
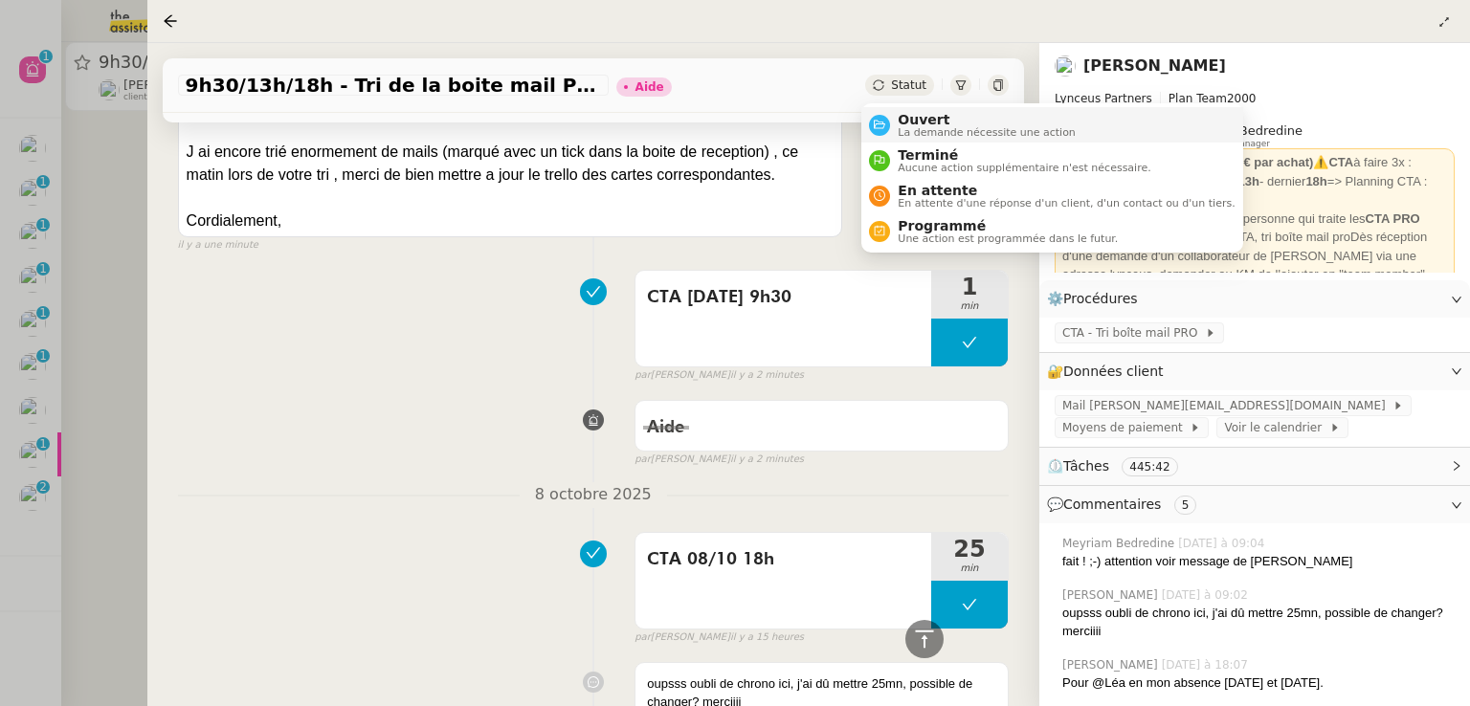
click at [909, 121] on span "Ouvert" at bounding box center [986, 119] width 178 height 15
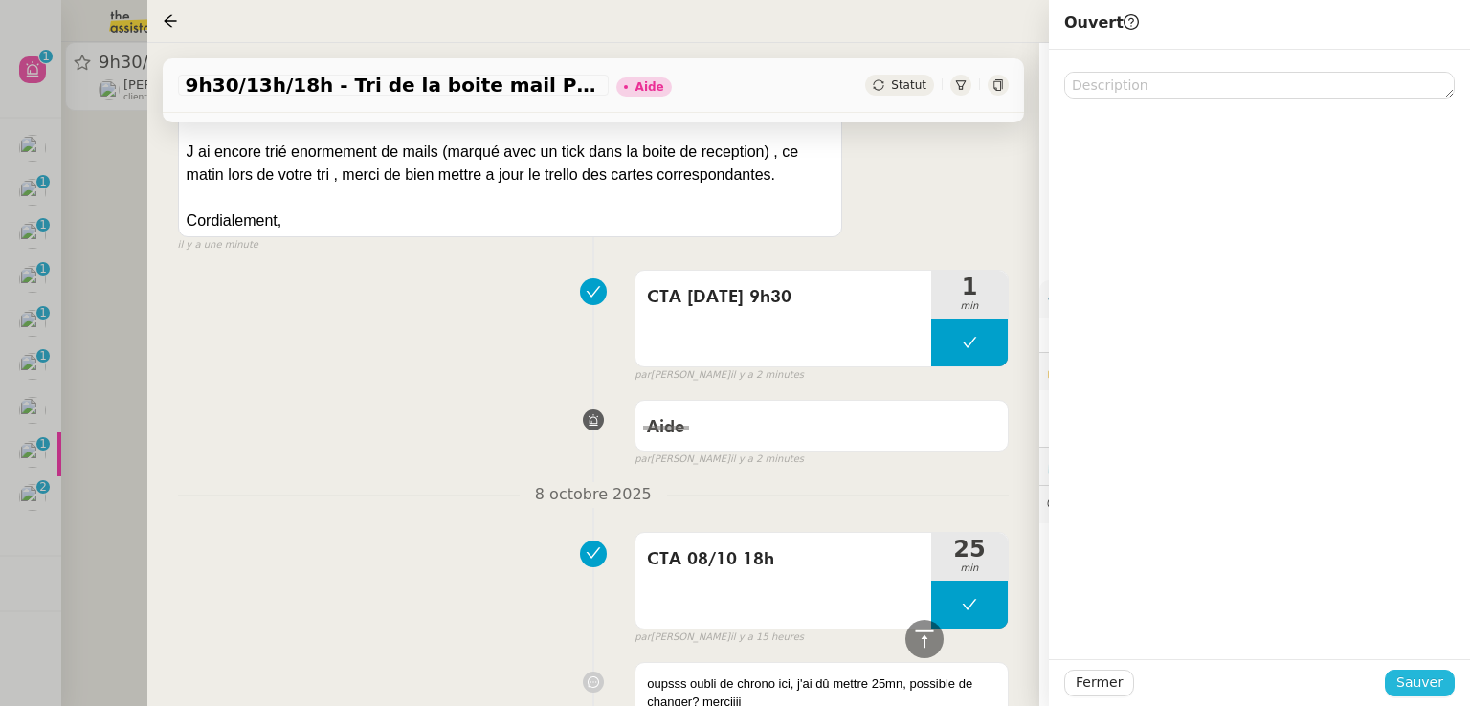
click at [1429, 682] on span "Sauver" at bounding box center [1419, 683] width 47 height 22
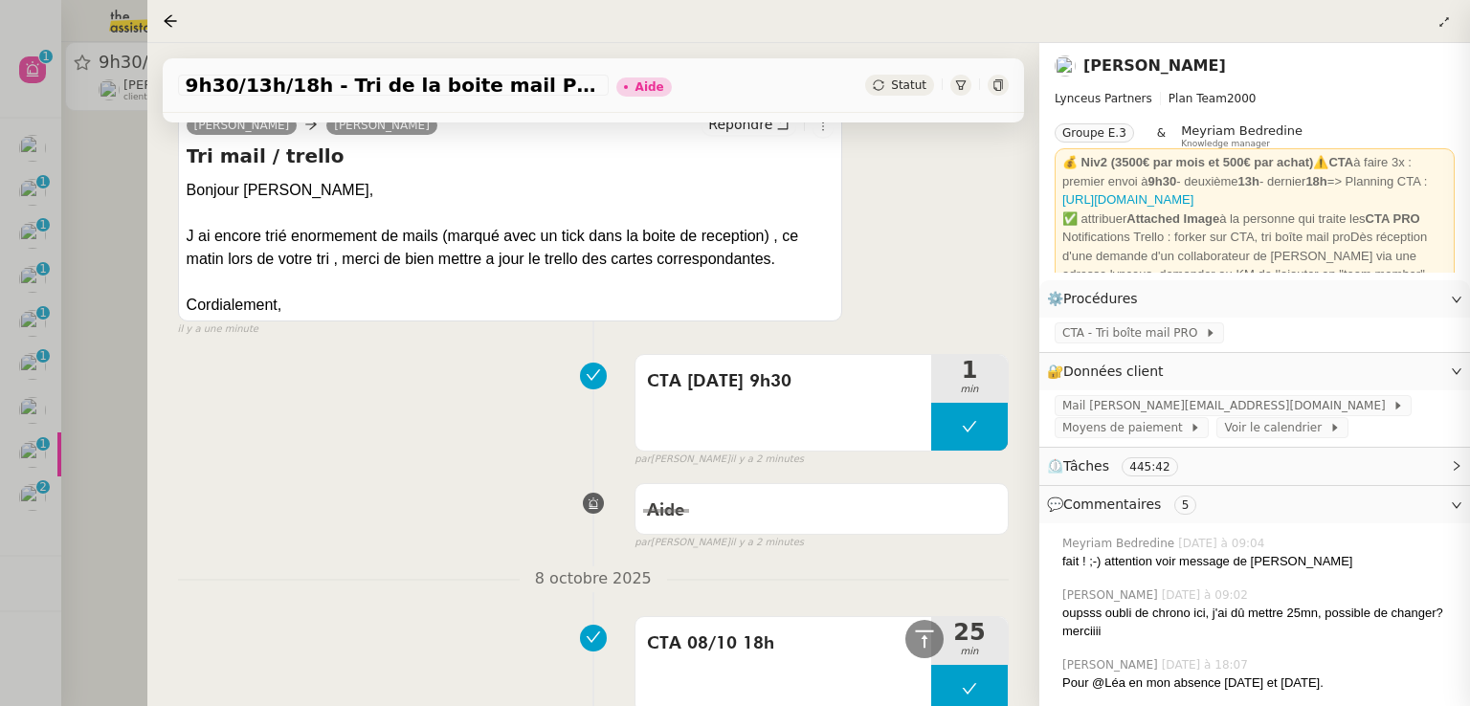
scroll to position [615, 0]
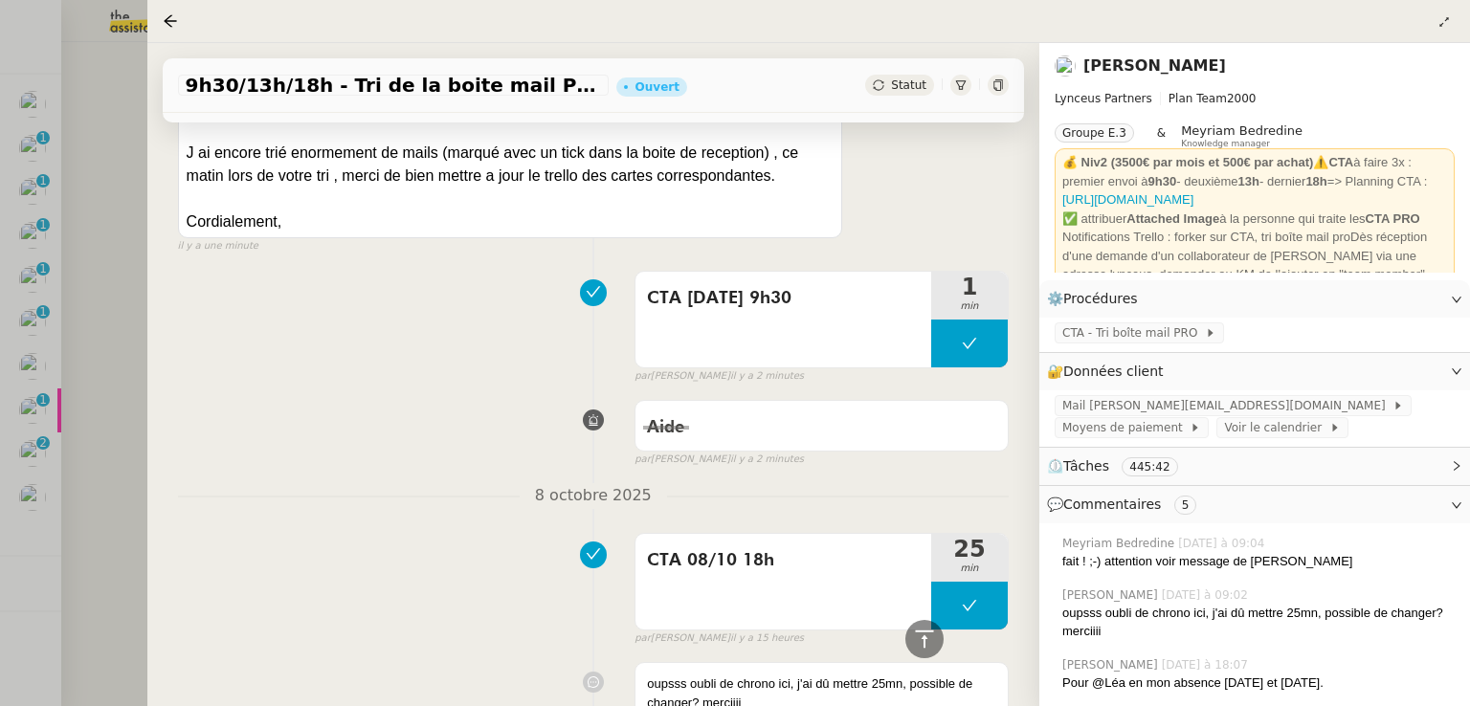
click at [72, 368] on div at bounding box center [735, 353] width 1470 height 706
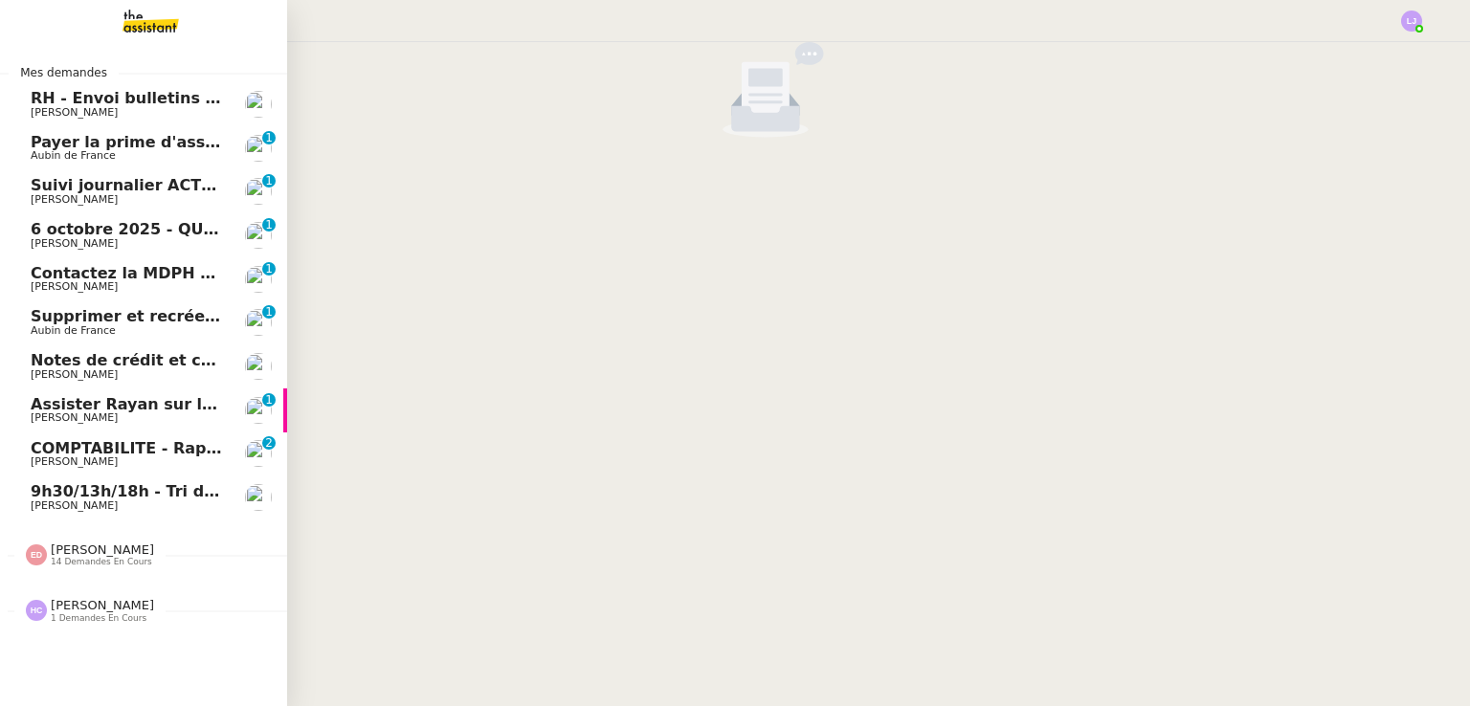
click at [51, 505] on span "[PERSON_NAME]" at bounding box center [74, 505] width 87 height 12
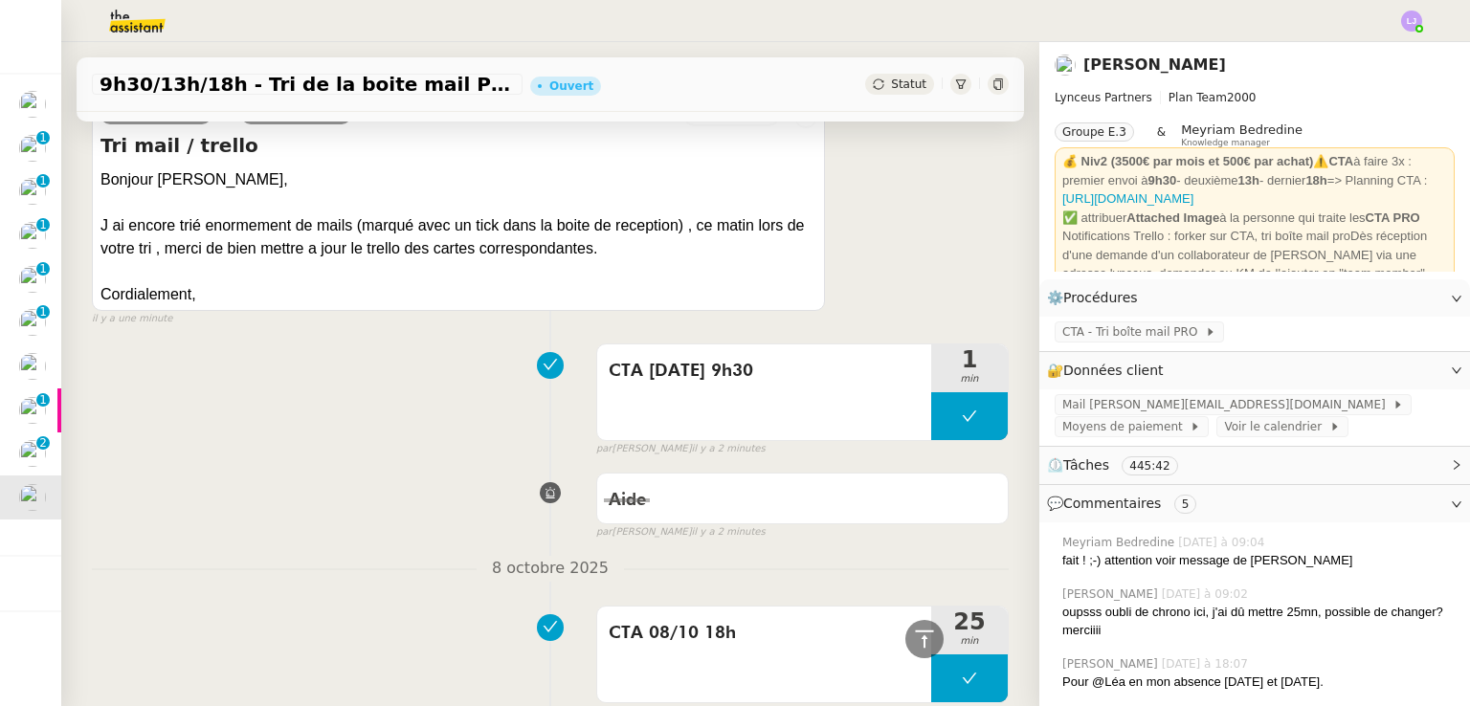
scroll to position [536, 0]
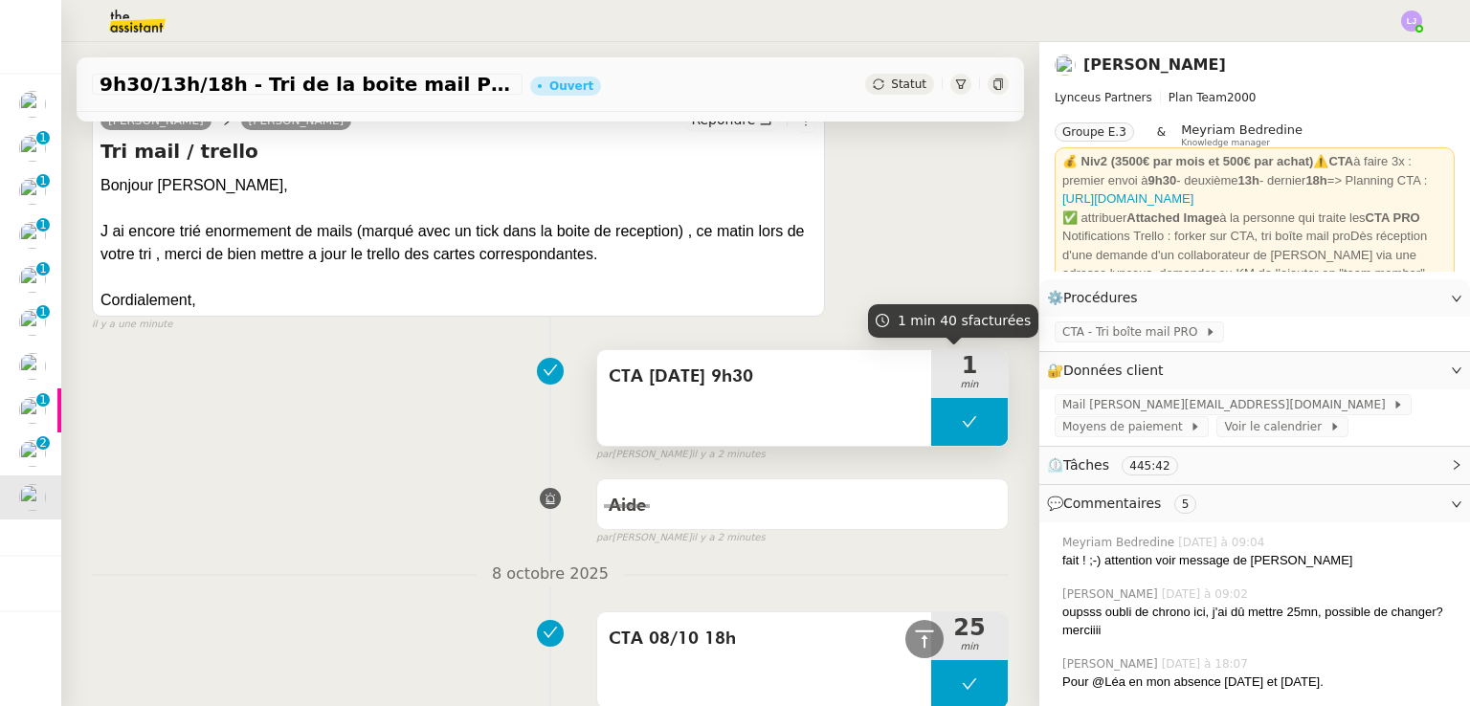
click at [933, 430] on button at bounding box center [969, 422] width 77 height 48
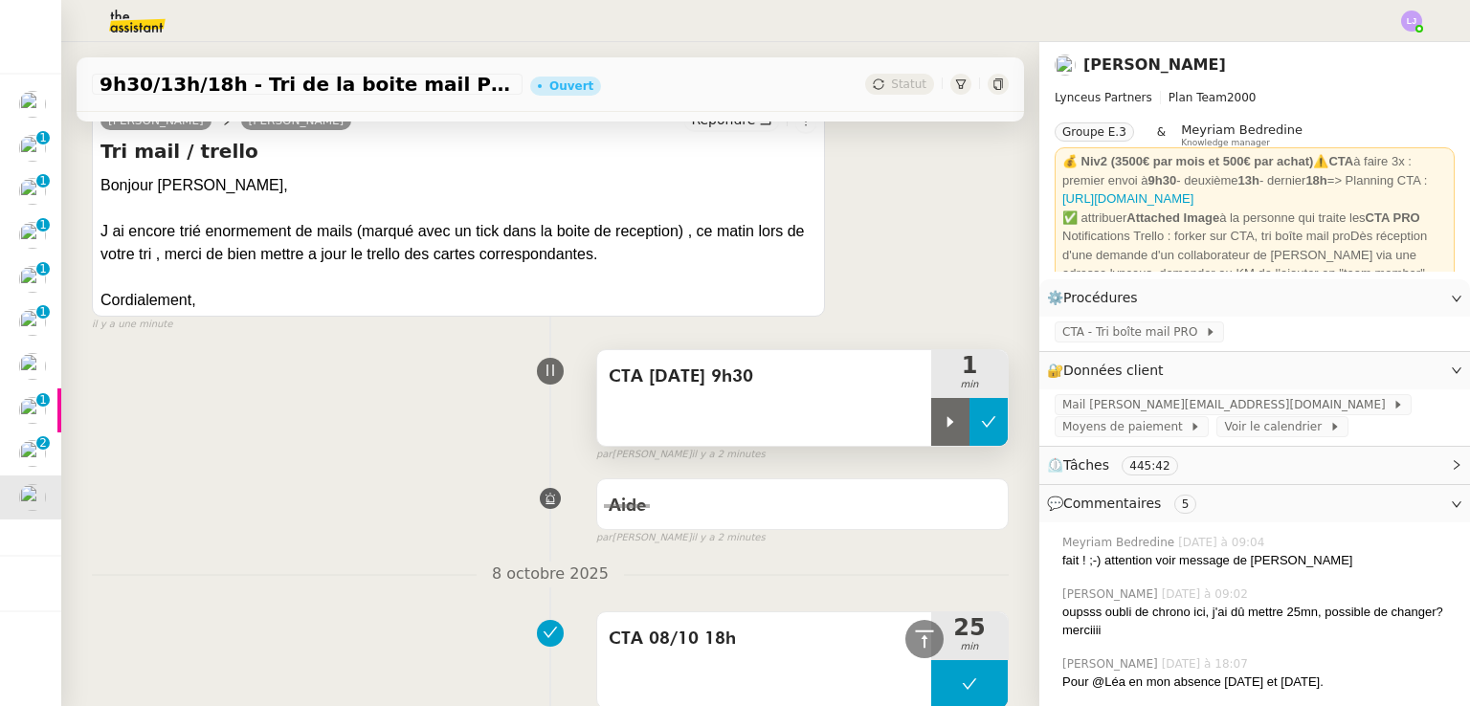
click at [942, 430] on icon at bounding box center [949, 421] width 15 height 15
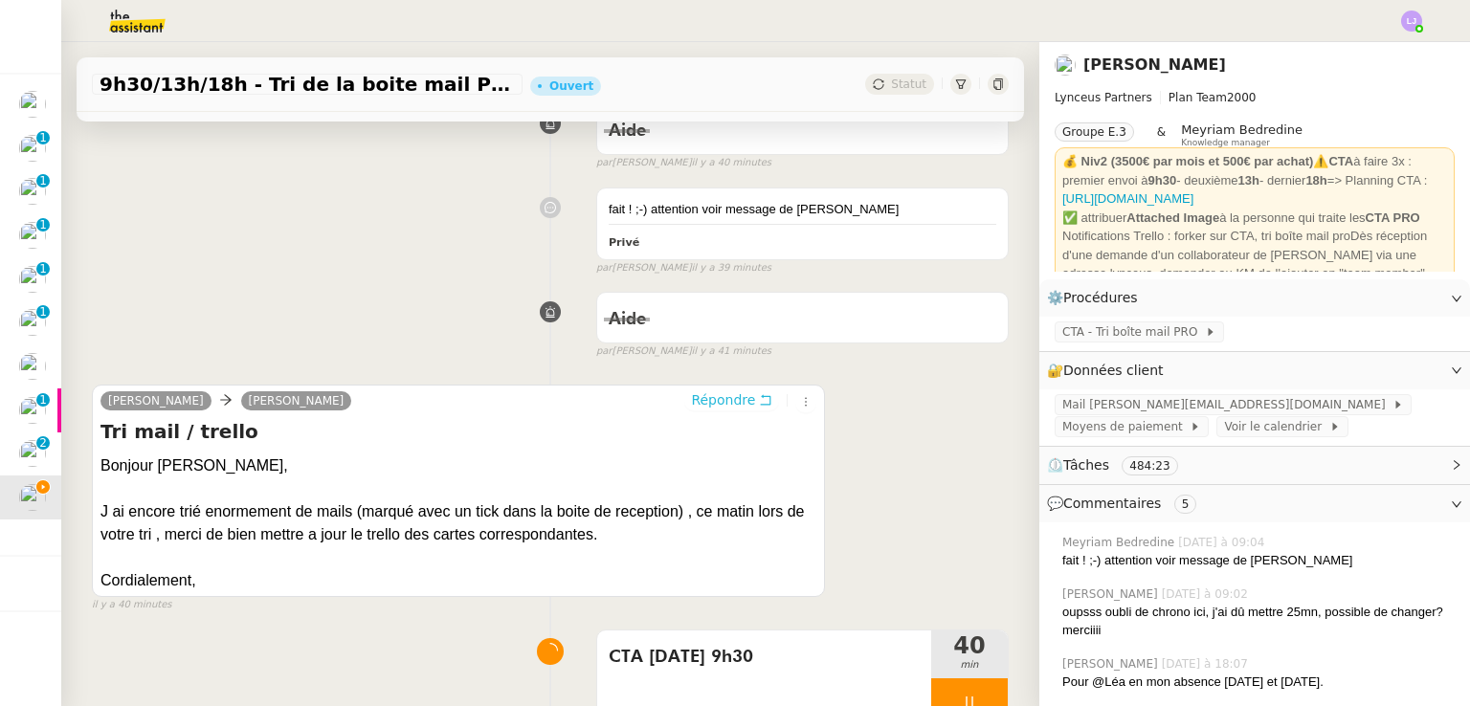
scroll to position [256, 0]
click at [737, 410] on button "Répondre" at bounding box center [731, 398] width 95 height 21
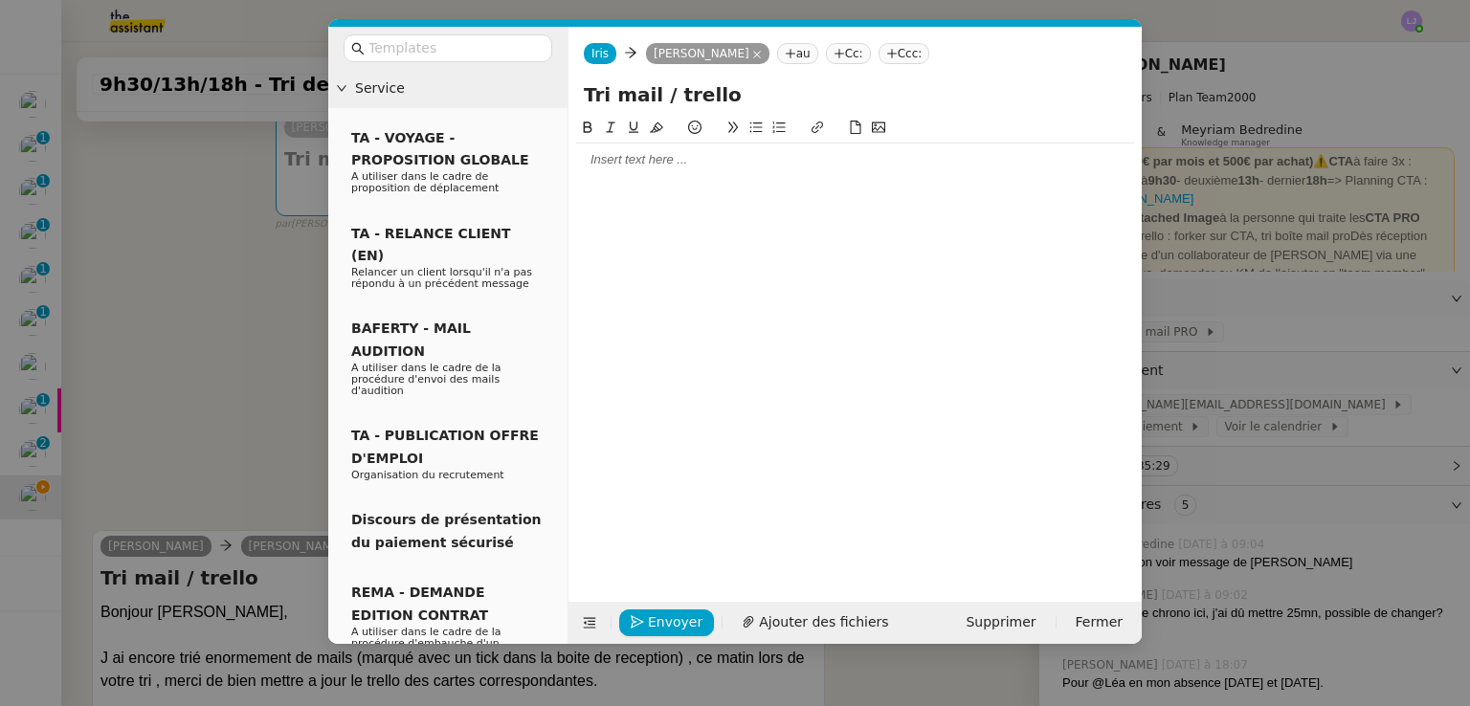
click at [673, 162] on div at bounding box center [855, 159] width 558 height 17
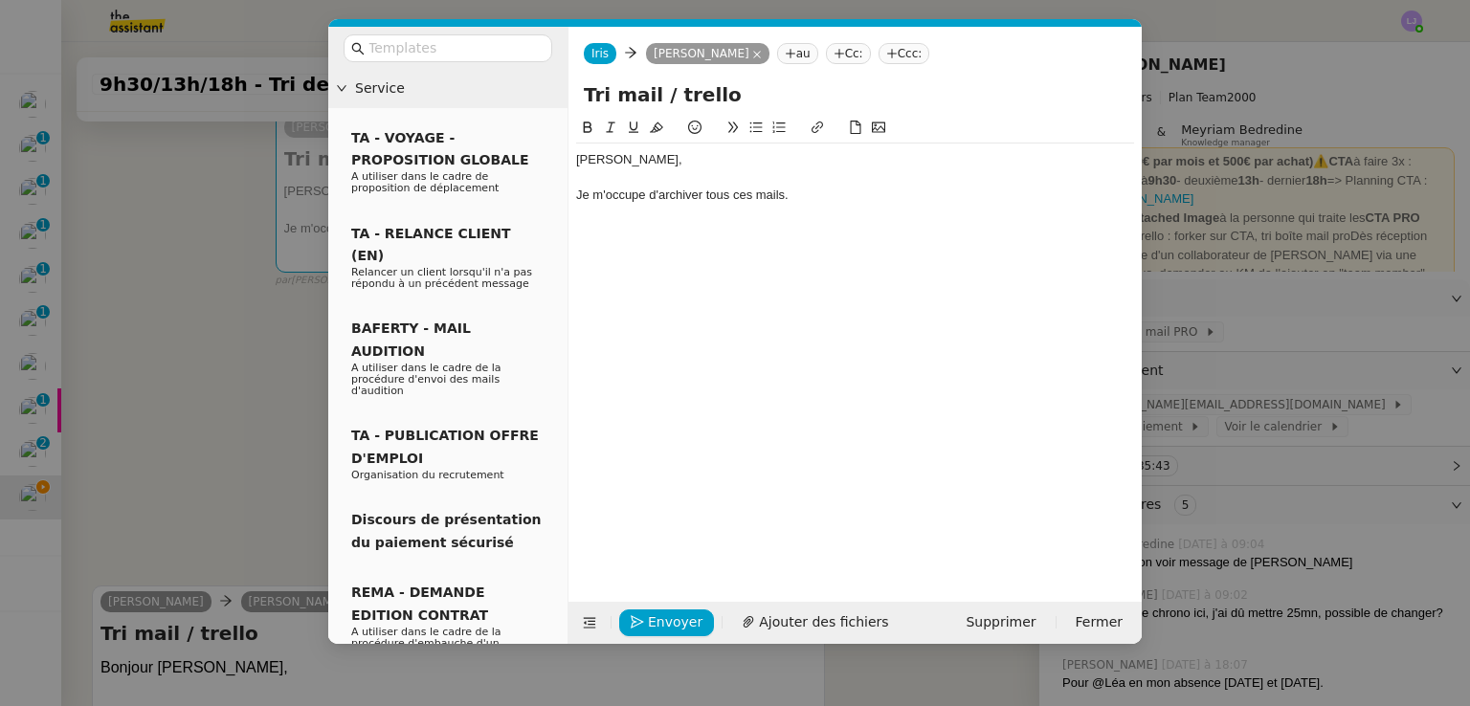
click at [227, 523] on nz-modal-container "Service TA - VOYAGE - PROPOSITION GLOBALE A utiliser dans le cadre de propositi…" at bounding box center [735, 353] width 1470 height 706
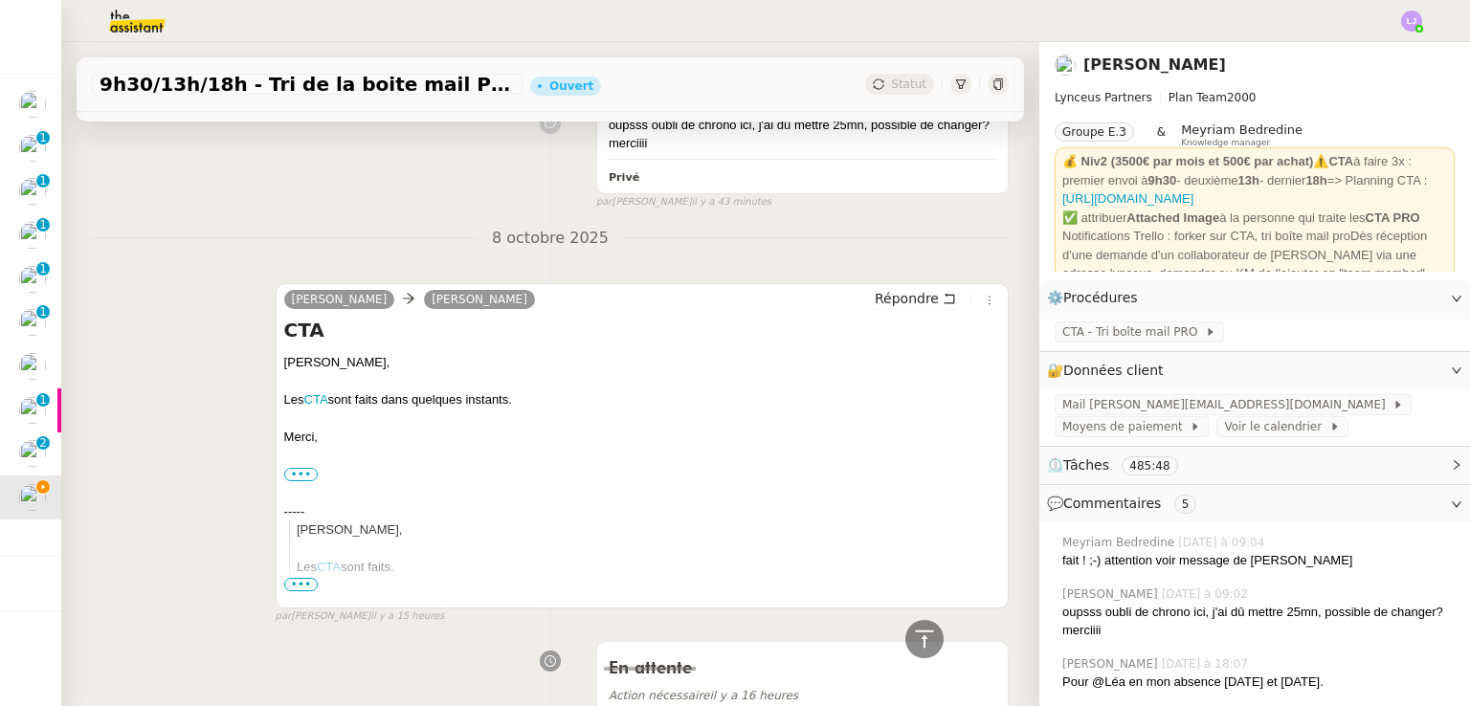
scroll to position [1400, 0]
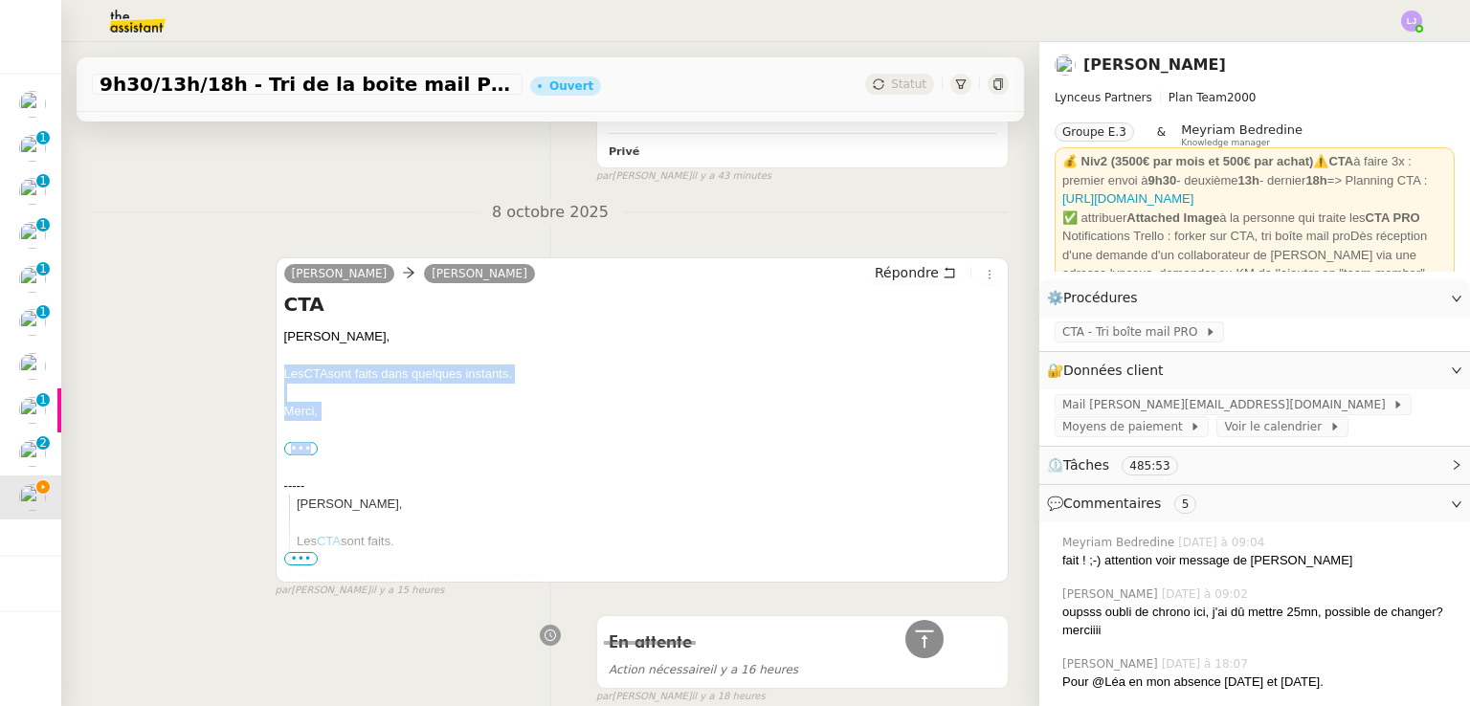
drag, startPoint x: 323, startPoint y: 423, endPoint x: 268, endPoint y: 372, distance: 75.2
click at [268, 372] on div "[PERSON_NAME] [PERSON_NAME] Répondre CTA [PERSON_NAME], Les CTA sont faits dans…" at bounding box center [550, 419] width 917 height 359
click at [374, 404] on div "Merci," at bounding box center [642, 411] width 716 height 19
drag, startPoint x: 308, startPoint y: 413, endPoint x: 271, endPoint y: 377, distance: 52.1
click at [276, 377] on div "[PERSON_NAME] [PERSON_NAME] Répondre CTA [PERSON_NAME], Les CTA sont faits dans…" at bounding box center [642, 419] width 733 height 325
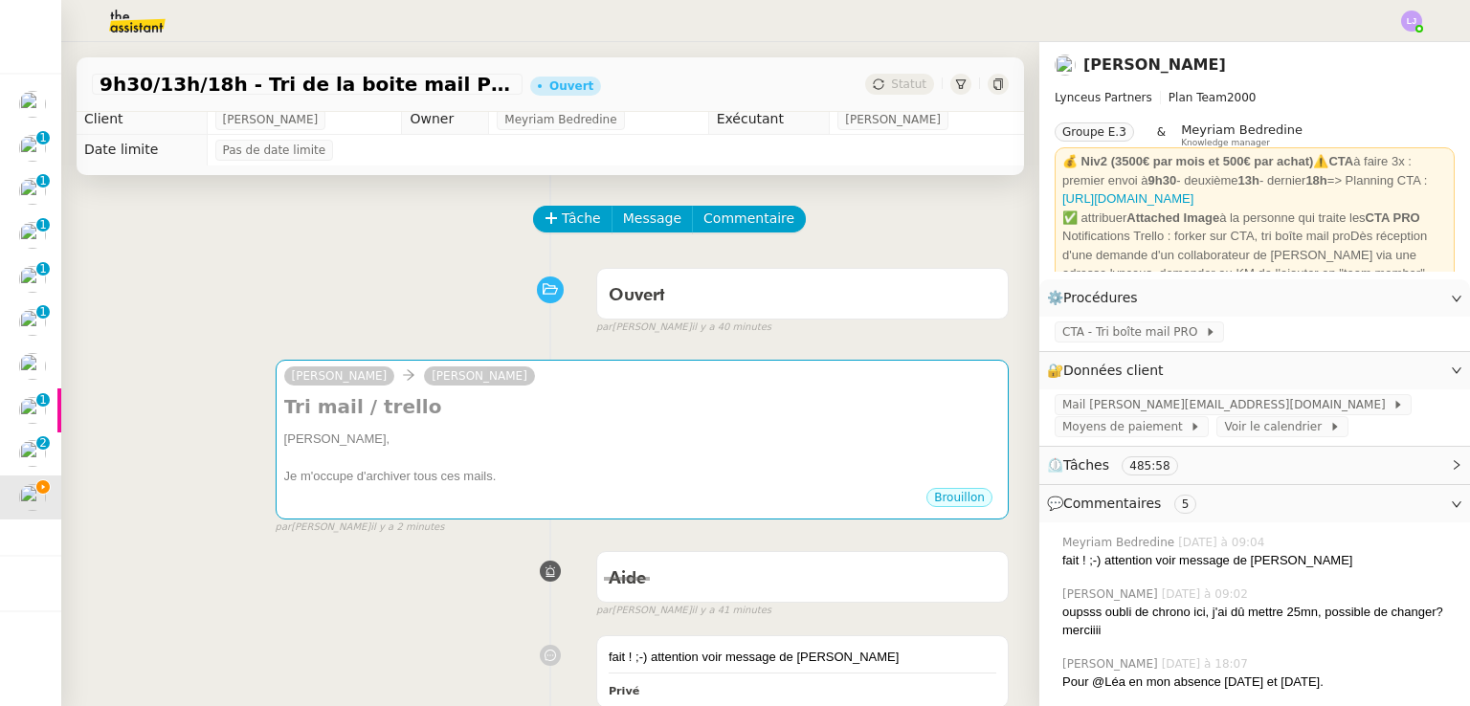
scroll to position [0, 0]
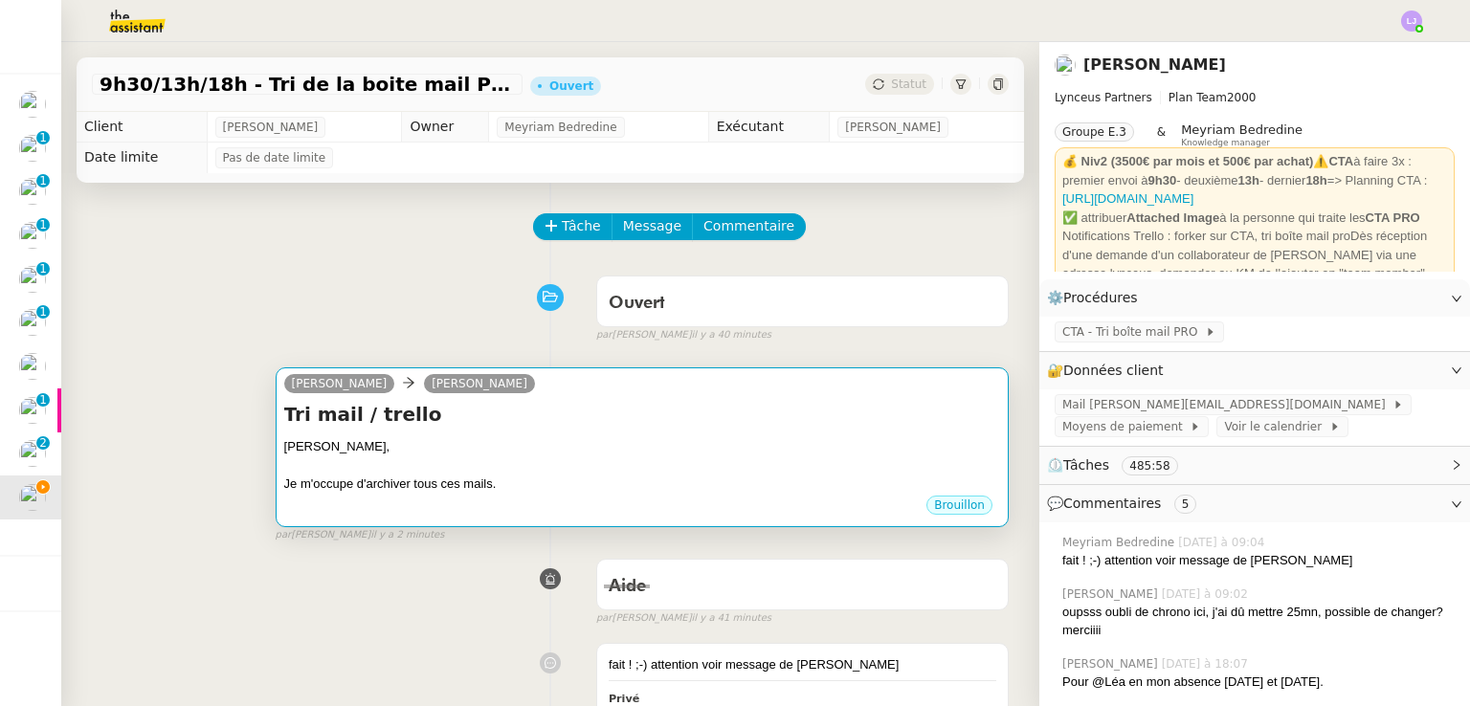
click at [582, 437] on div "Tri mail / [PERSON_NAME], Je m'occupe d'archiver tous ces mails. •••" at bounding box center [642, 447] width 716 height 93
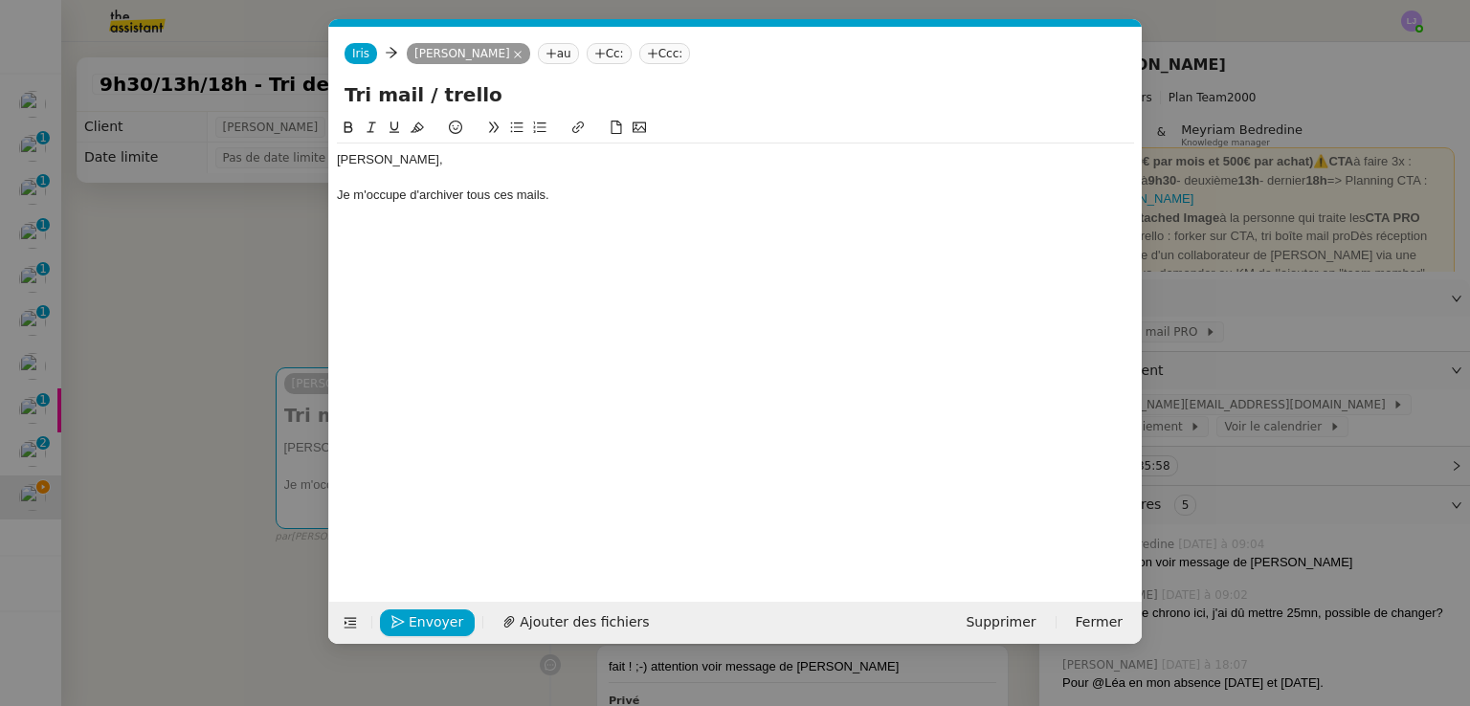
scroll to position [0, 40]
click at [609, 208] on div "[PERSON_NAME], Je m'occupe d'archiver tous ces mails." at bounding box center [735, 178] width 797 height 68
paste div
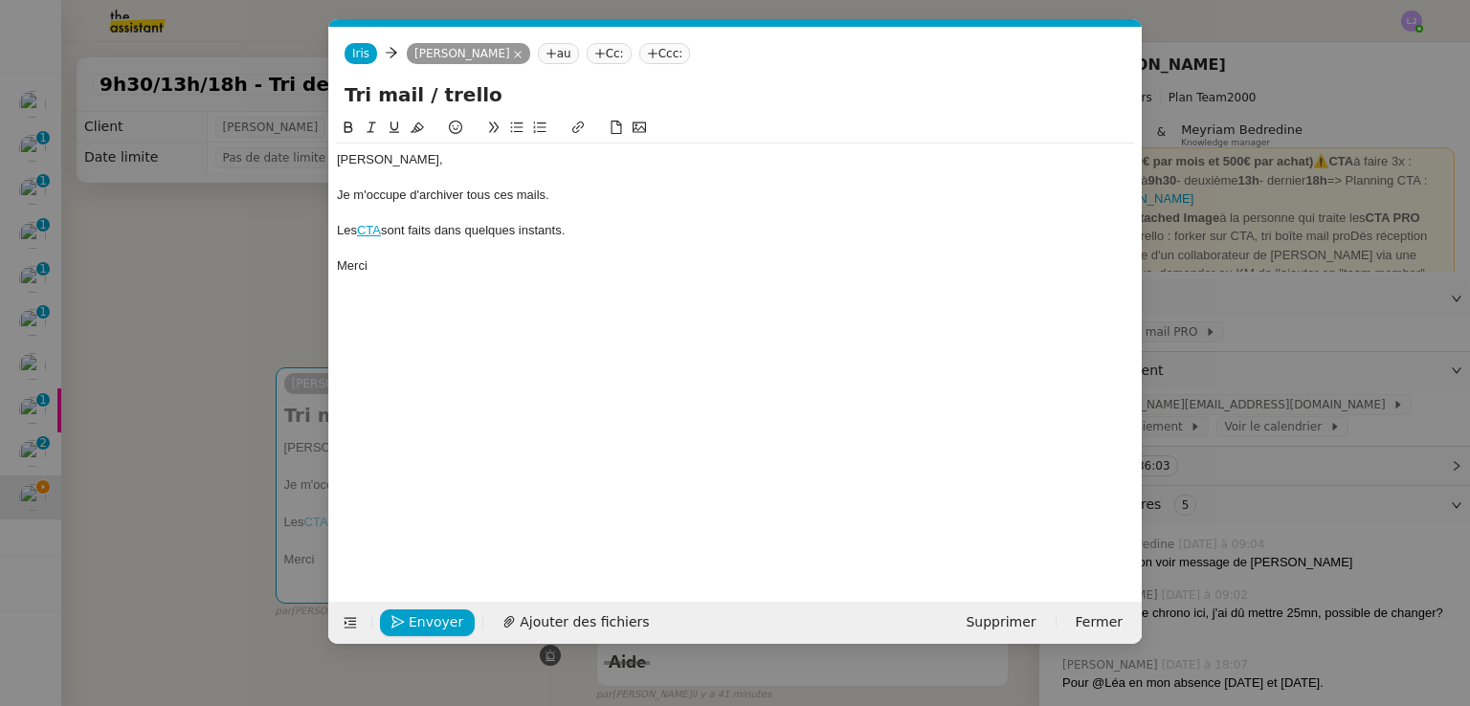
click at [547, 194] on div "Je m'occupe d'archiver tous ces mails." at bounding box center [735, 195] width 797 height 17
drag, startPoint x: 586, startPoint y: 238, endPoint x: 436, endPoint y: 233, distance: 149.3
click at [436, 233] on div "Les CTA sont faits dans quelques instants." at bounding box center [735, 230] width 797 height 17
click at [420, 622] on span "Envoyer" at bounding box center [436, 622] width 55 height 22
click at [420, 622] on span "Confirmer l'envoi" at bounding box center [466, 622] width 115 height 22
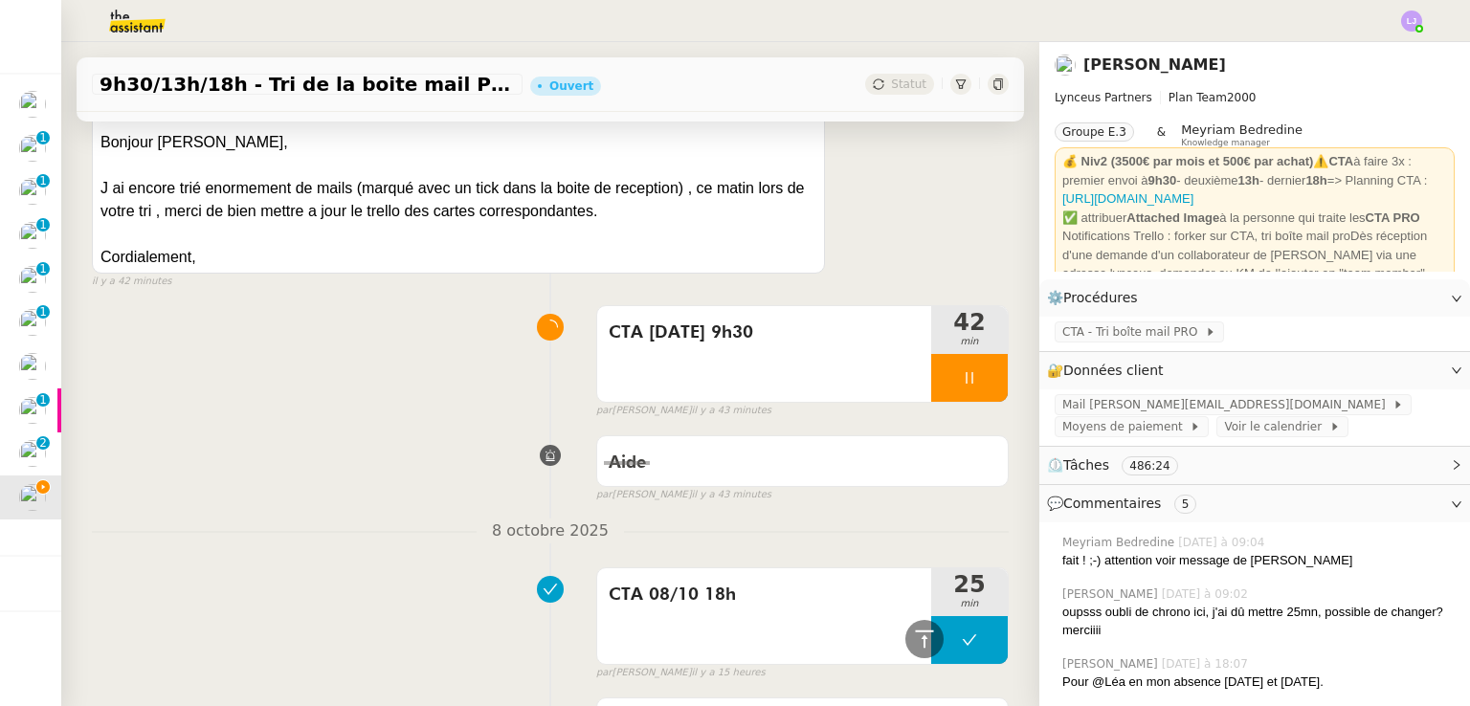
scroll to position [1065, 0]
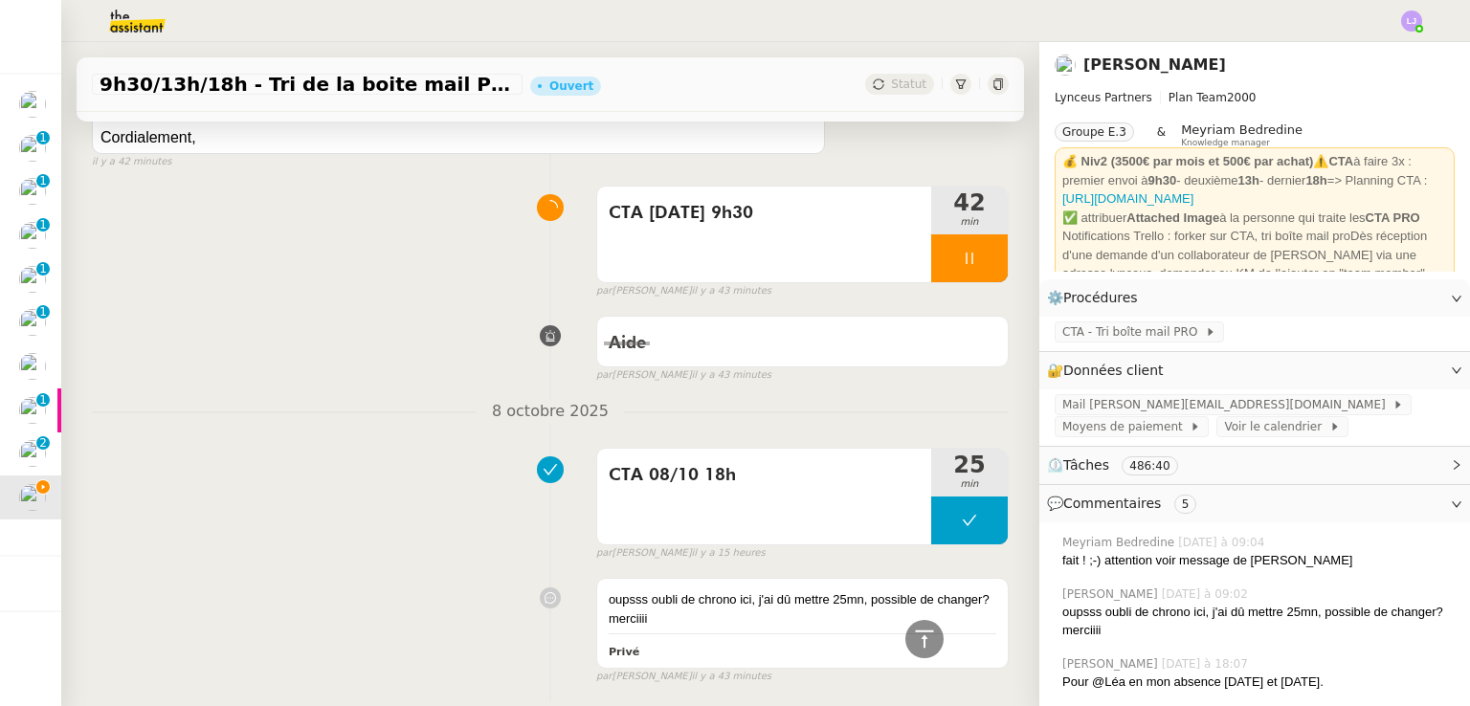
click at [95, 599] on div "oupsss oubli de chrono ici, j'ai dû mettre 25mn, possible de changer? merciiii …" at bounding box center [550, 627] width 917 height 116
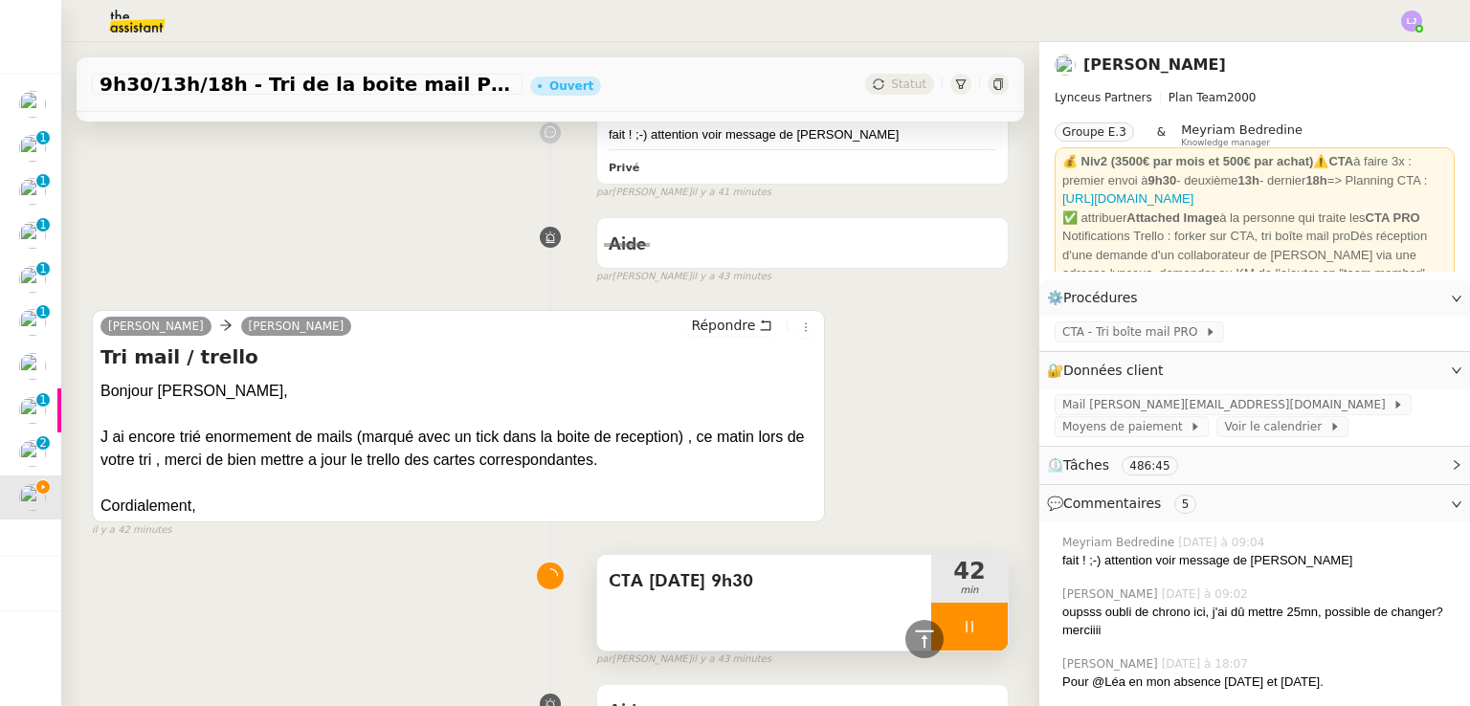
scroll to position [962, 0]
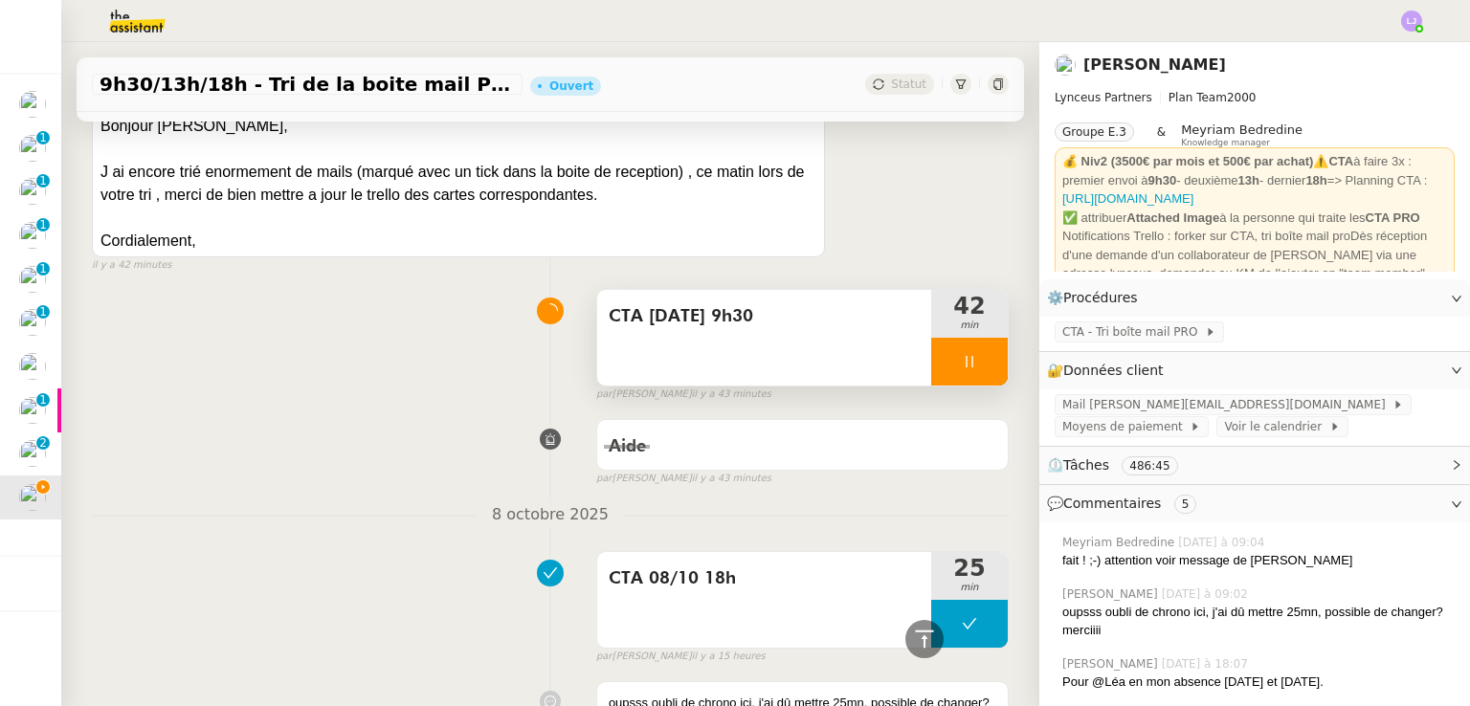
click at [941, 387] on div "par [PERSON_NAME] il y a 43 minutes" at bounding box center [802, 395] width 412 height 16
click at [931, 362] on div at bounding box center [969, 362] width 77 height 48
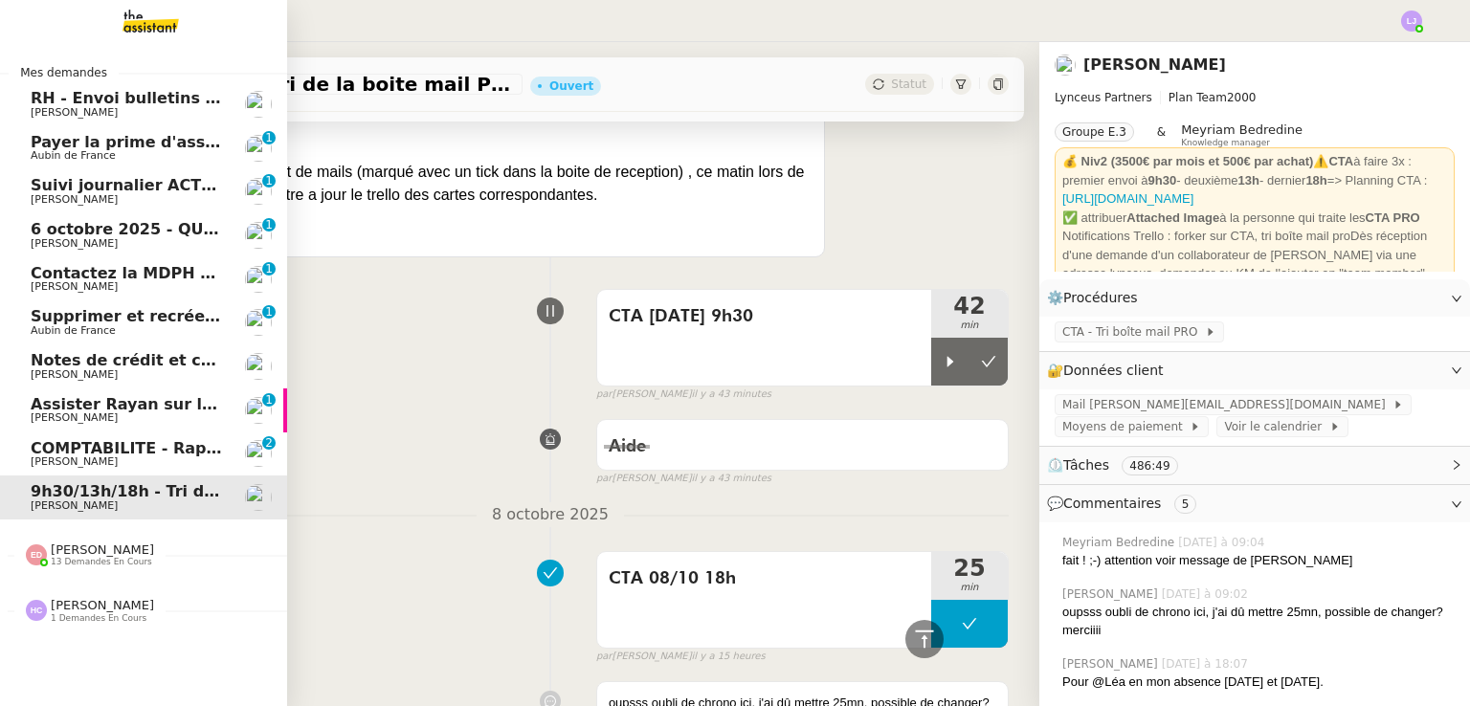
click at [111, 410] on span "Assister Rayan sur la souscription Opal" at bounding box center [200, 404] width 339 height 18
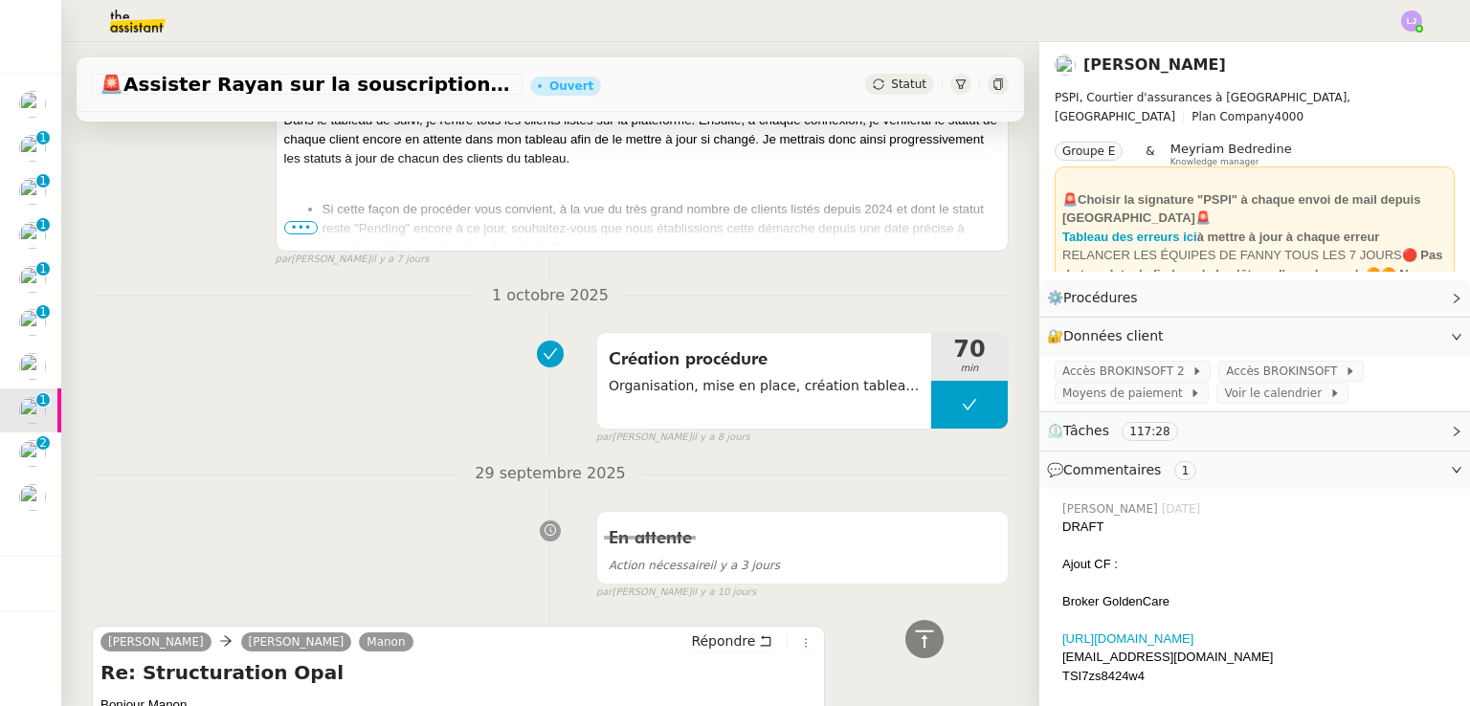
drag, startPoint x: 600, startPoint y: 310, endPoint x: 579, endPoint y: 275, distance: 41.2
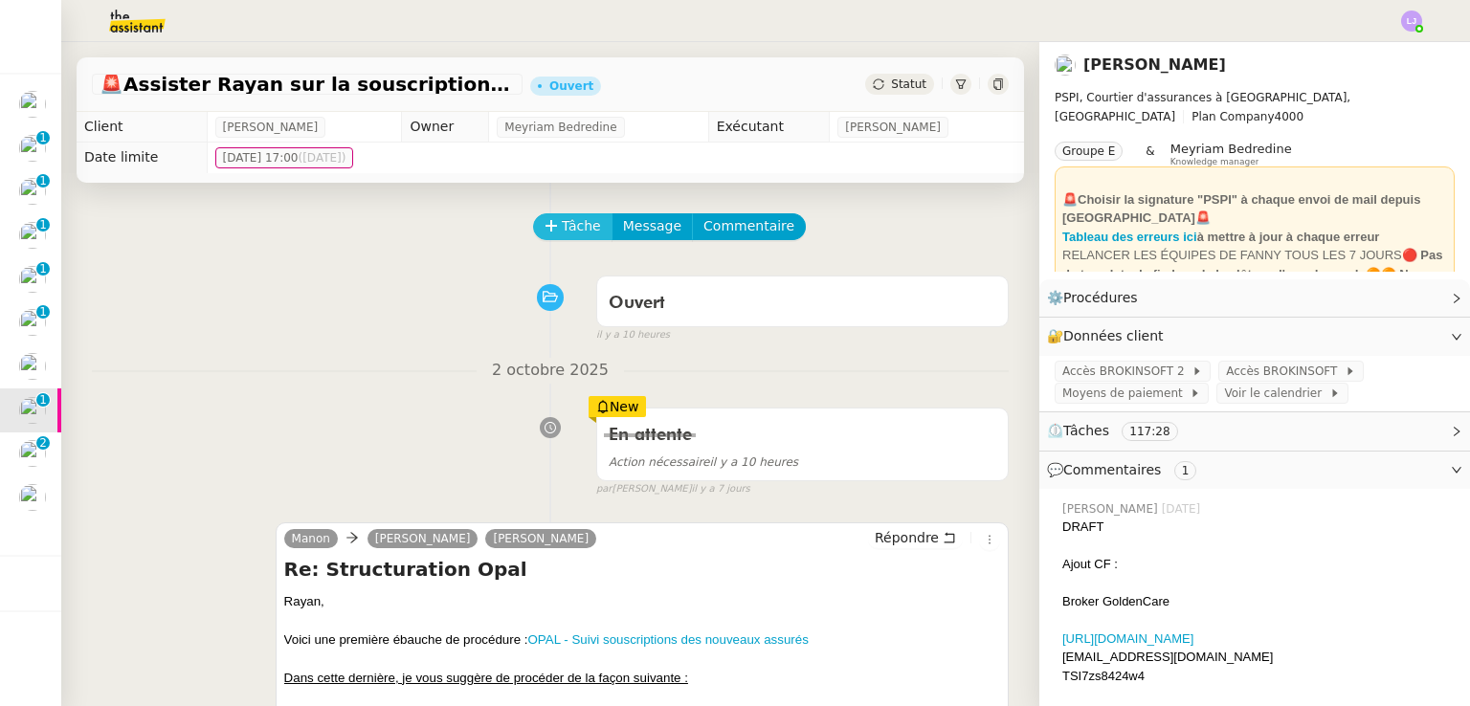
click at [562, 220] on span "Tâche" at bounding box center [581, 226] width 39 height 22
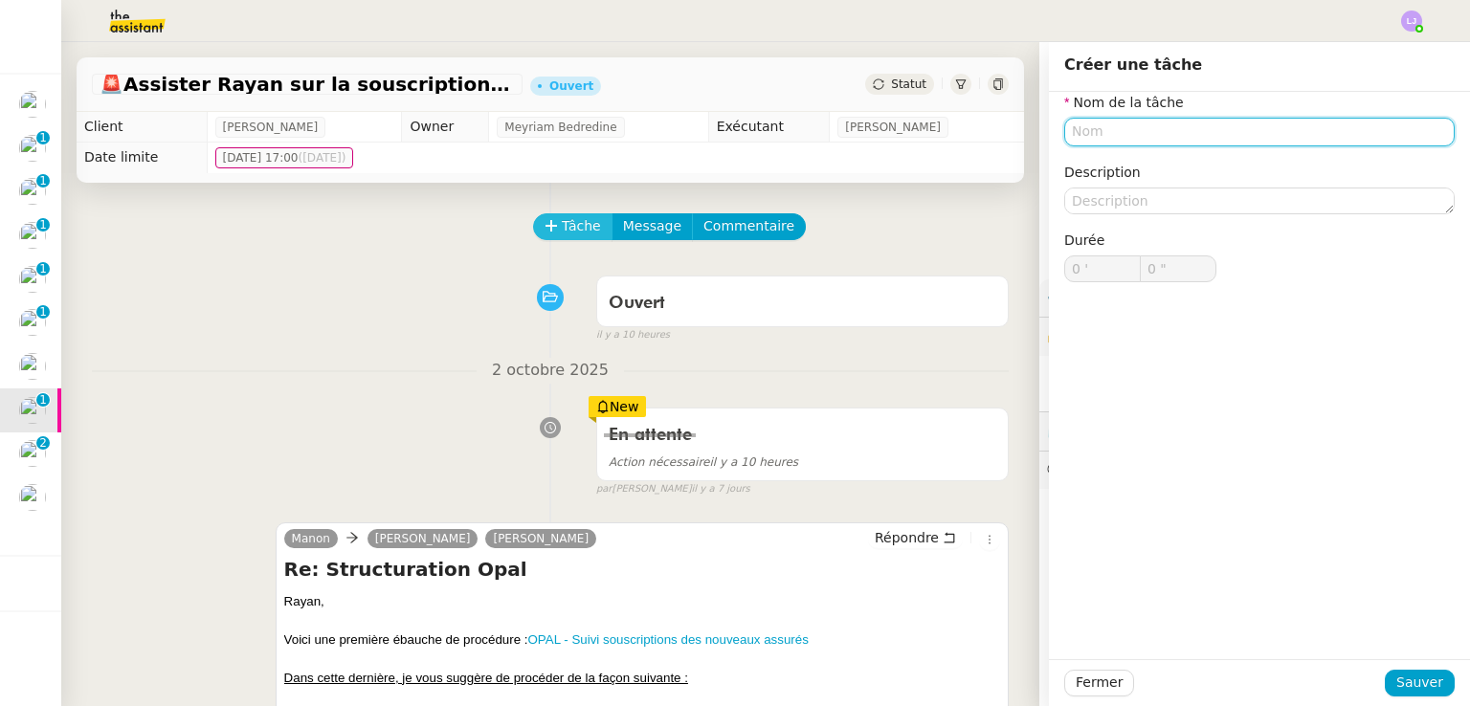
type input "e"
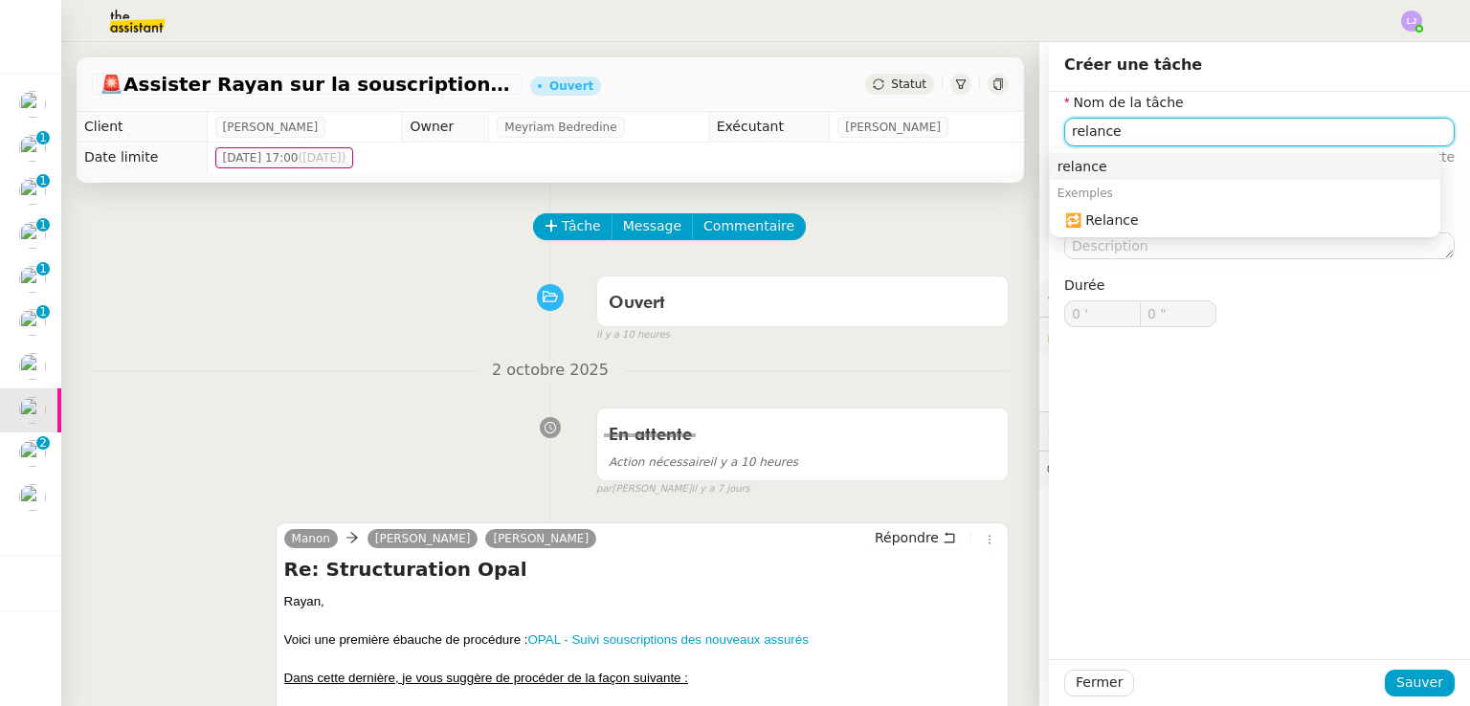
click at [1130, 231] on nz-auto-option "🔁 Relance" at bounding box center [1245, 220] width 390 height 27
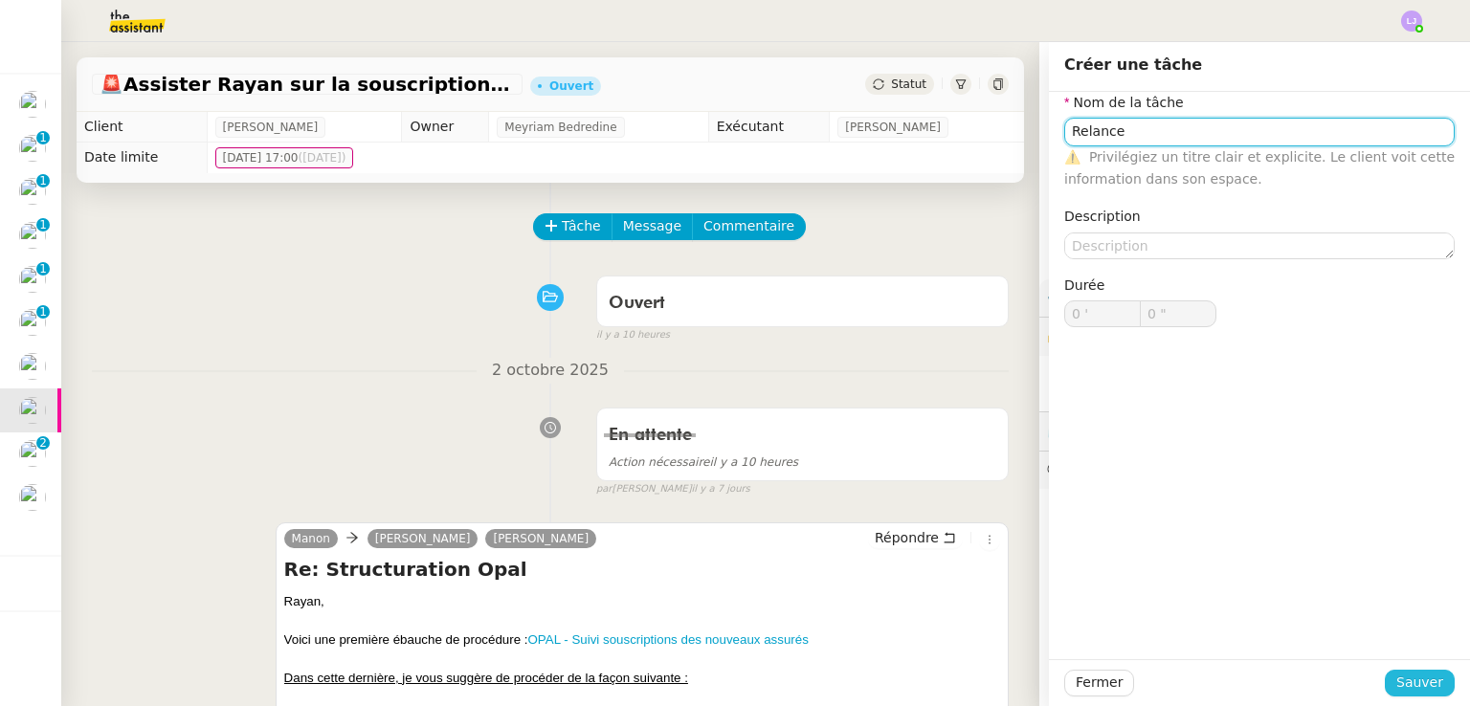
type input "Relance"
click at [1416, 681] on span "Sauver" at bounding box center [1419, 683] width 47 height 22
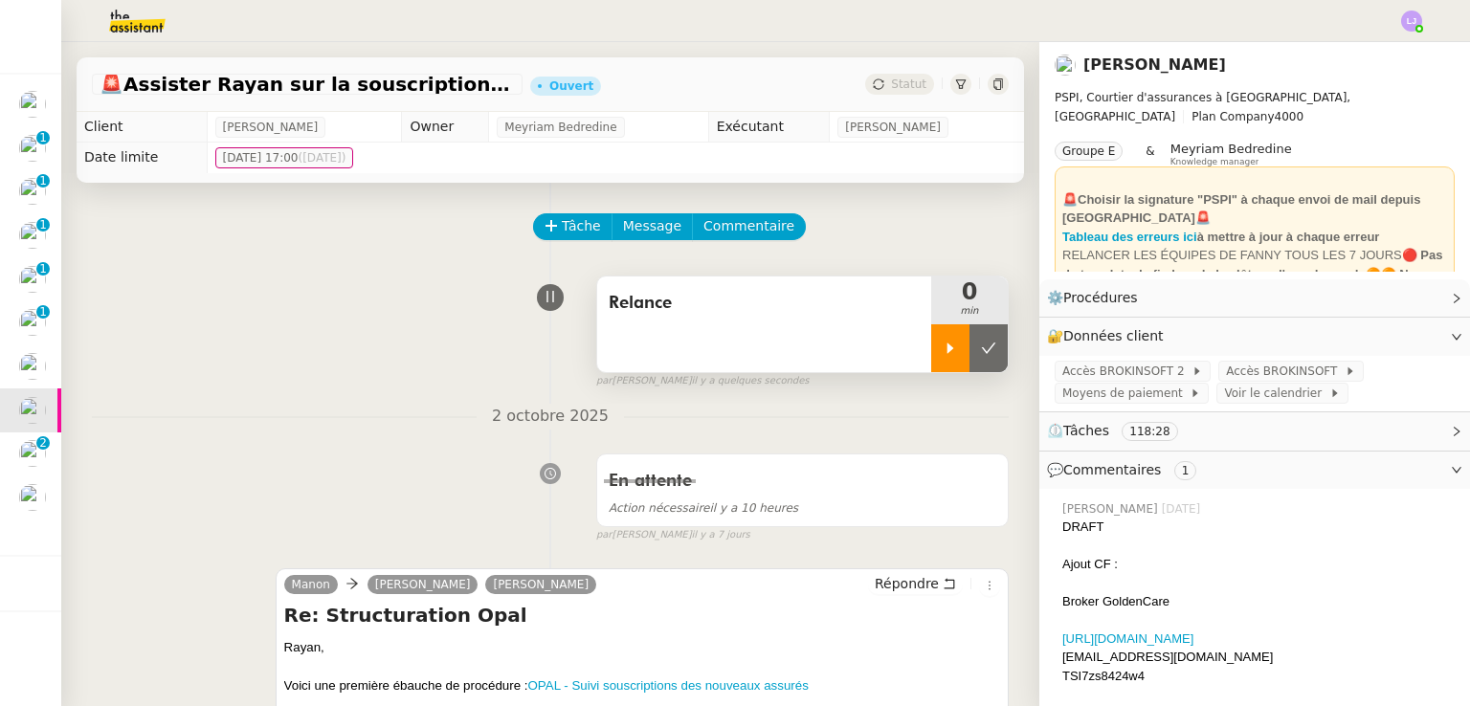
click at [942, 345] on icon at bounding box center [949, 348] width 15 height 15
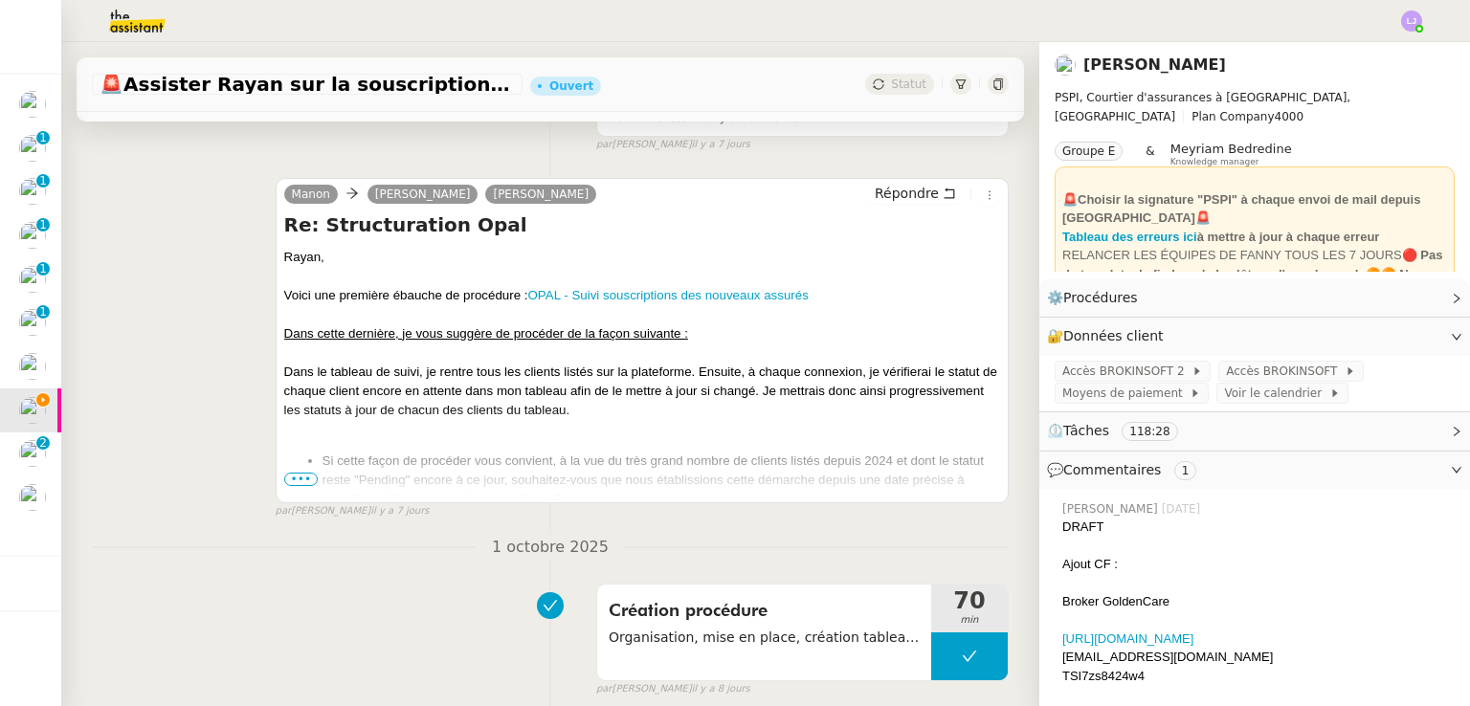
scroll to position [392, 0]
click at [286, 490] on ul "Si cette façon de procéder vous convient, à la vue du très grand nombre de clie…" at bounding box center [642, 498] width 716 height 96
click at [296, 483] on span "•••" at bounding box center [301, 477] width 34 height 13
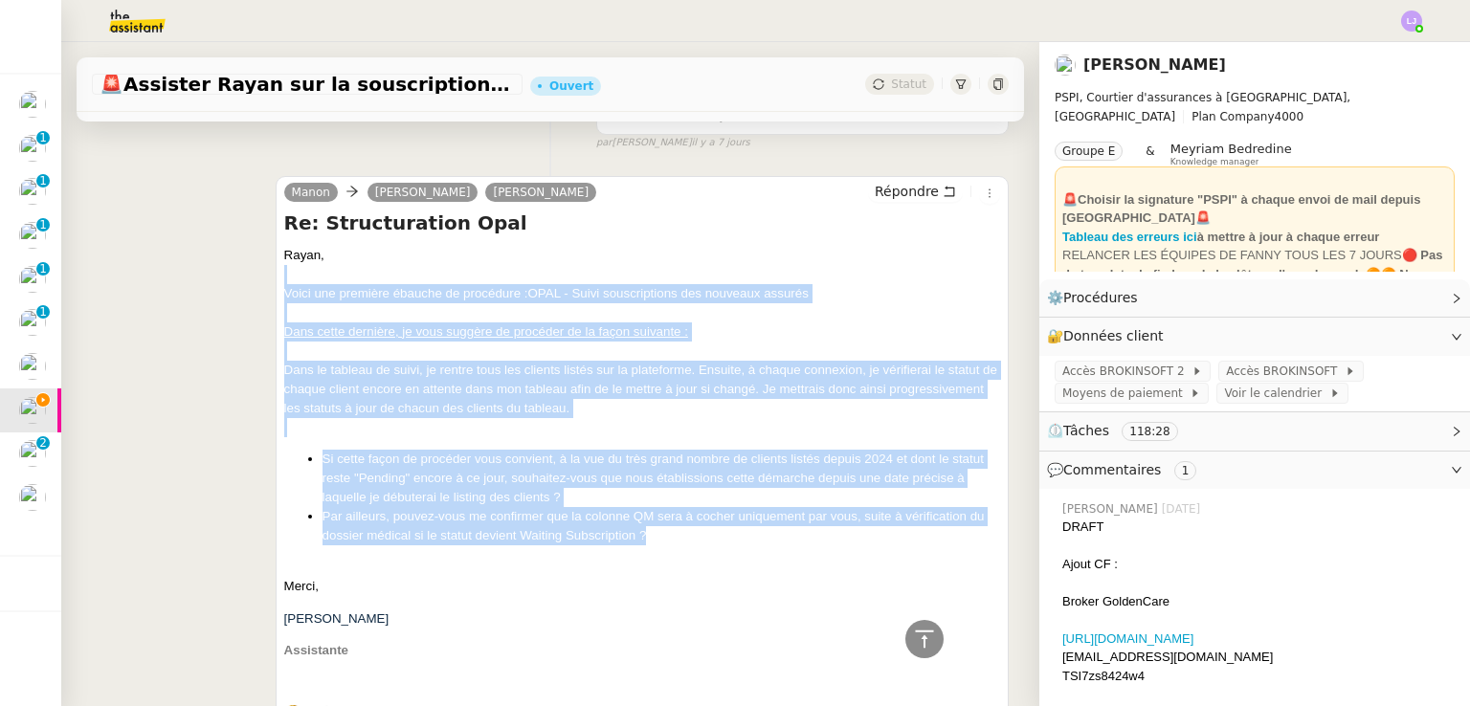
drag, startPoint x: 299, startPoint y: 269, endPoint x: 714, endPoint y: 534, distance: 491.8
click at [714, 534] on span "Rayan, Voici une première ébauche de procédure : OPAL - Suivi souscriptions des…" at bounding box center [642, 692] width 716 height 893
copy span "Voici une première ébauche de procédure : OPAL - Suivi souscriptions des nouvea…"
click at [877, 194] on span "Répondre" at bounding box center [907, 191] width 64 height 19
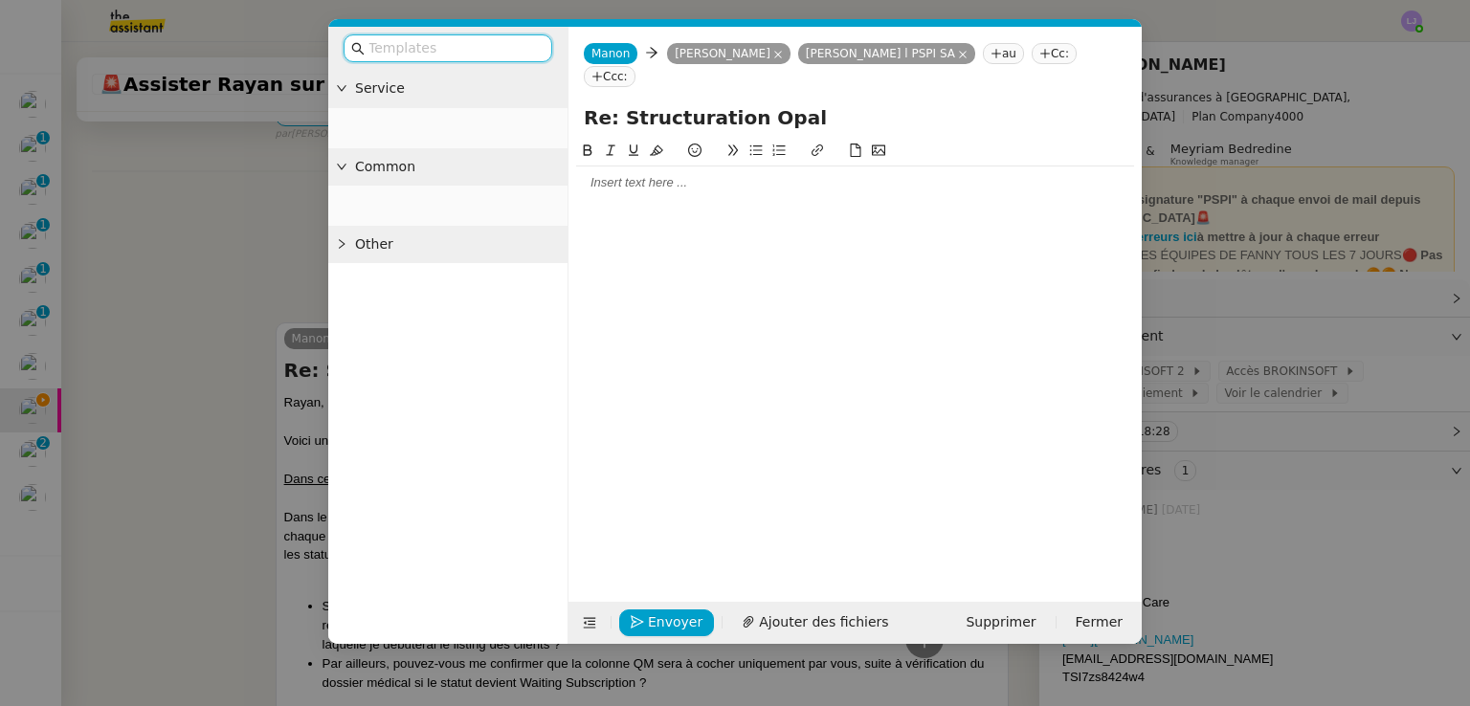
scroll to position [540, 0]
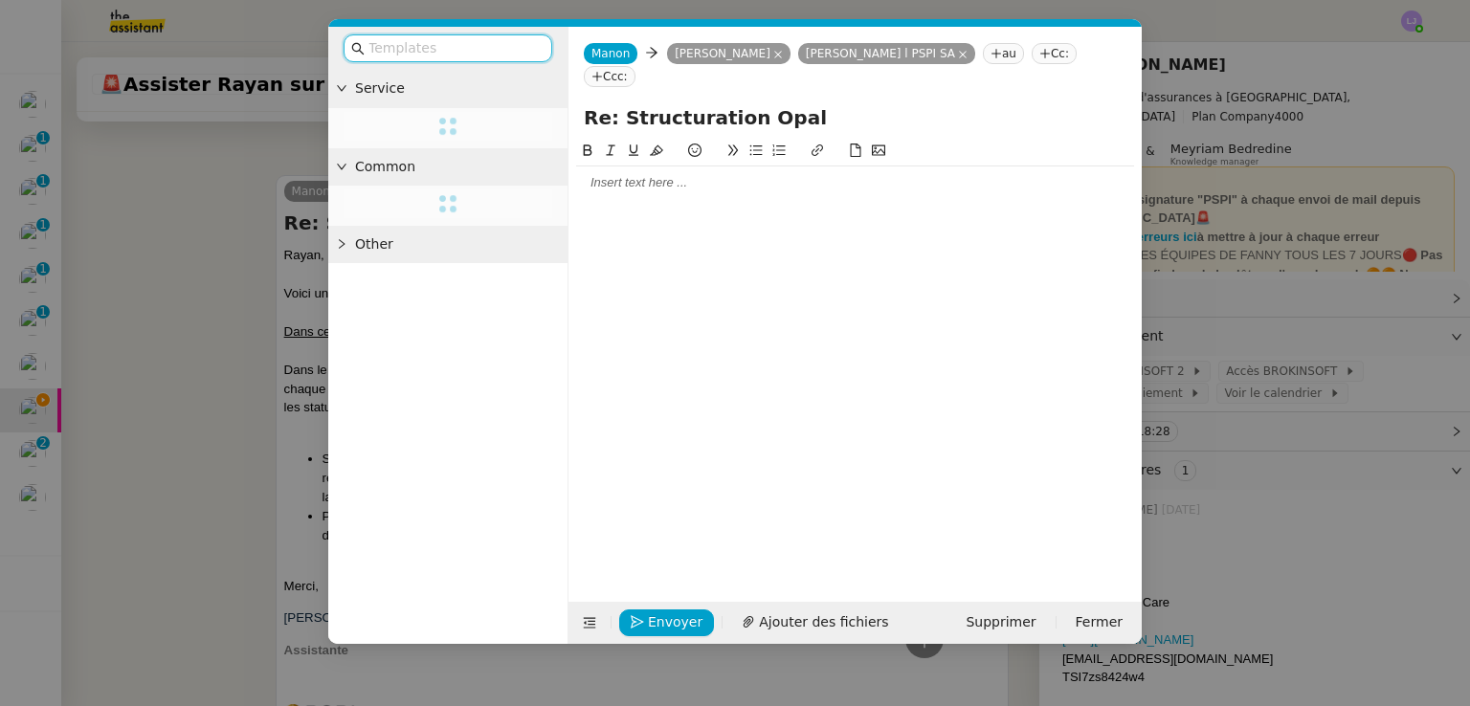
click at [482, 47] on input "text" at bounding box center [454, 48] width 172 height 22
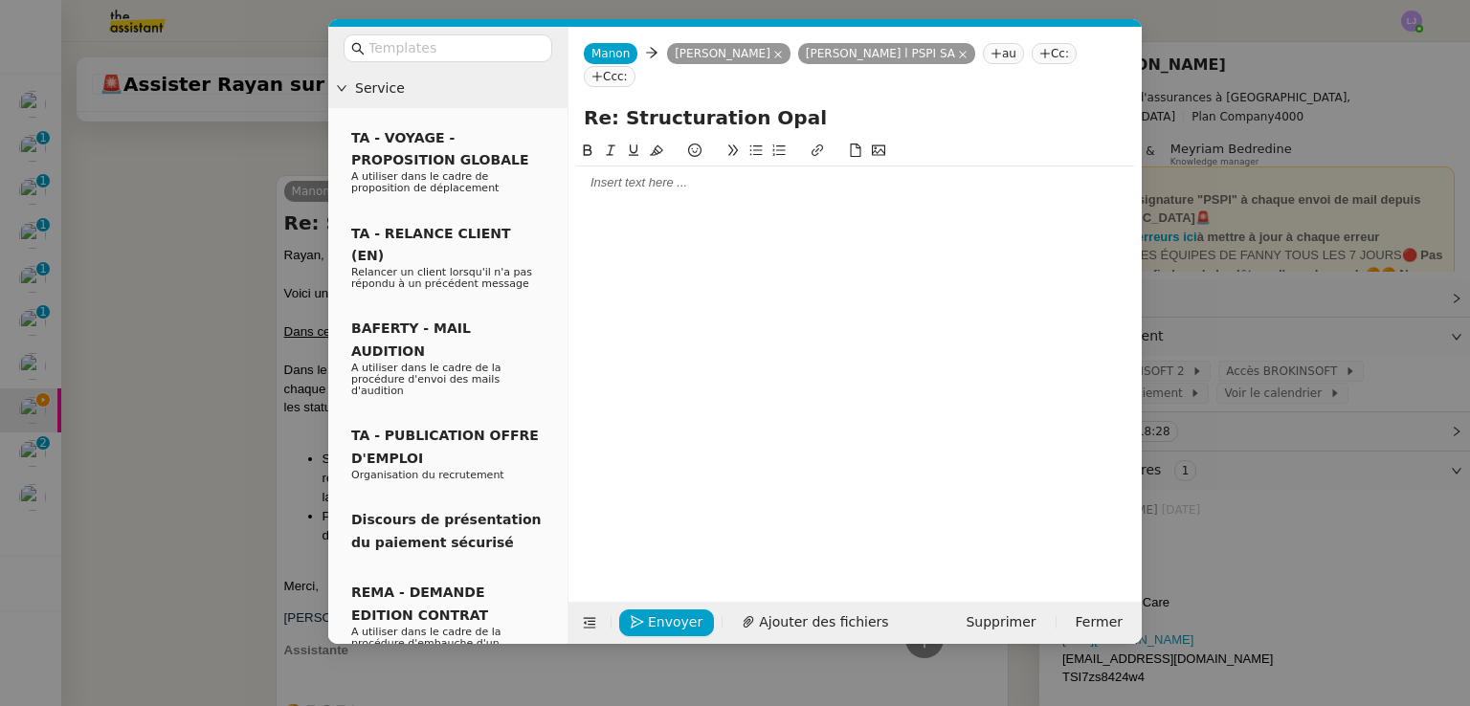
click at [109, 574] on nz-modal-container "Service TA - VOYAGE - PROPOSITION GLOBALE A utiliser dans le cadre de propositi…" at bounding box center [735, 353] width 1470 height 706
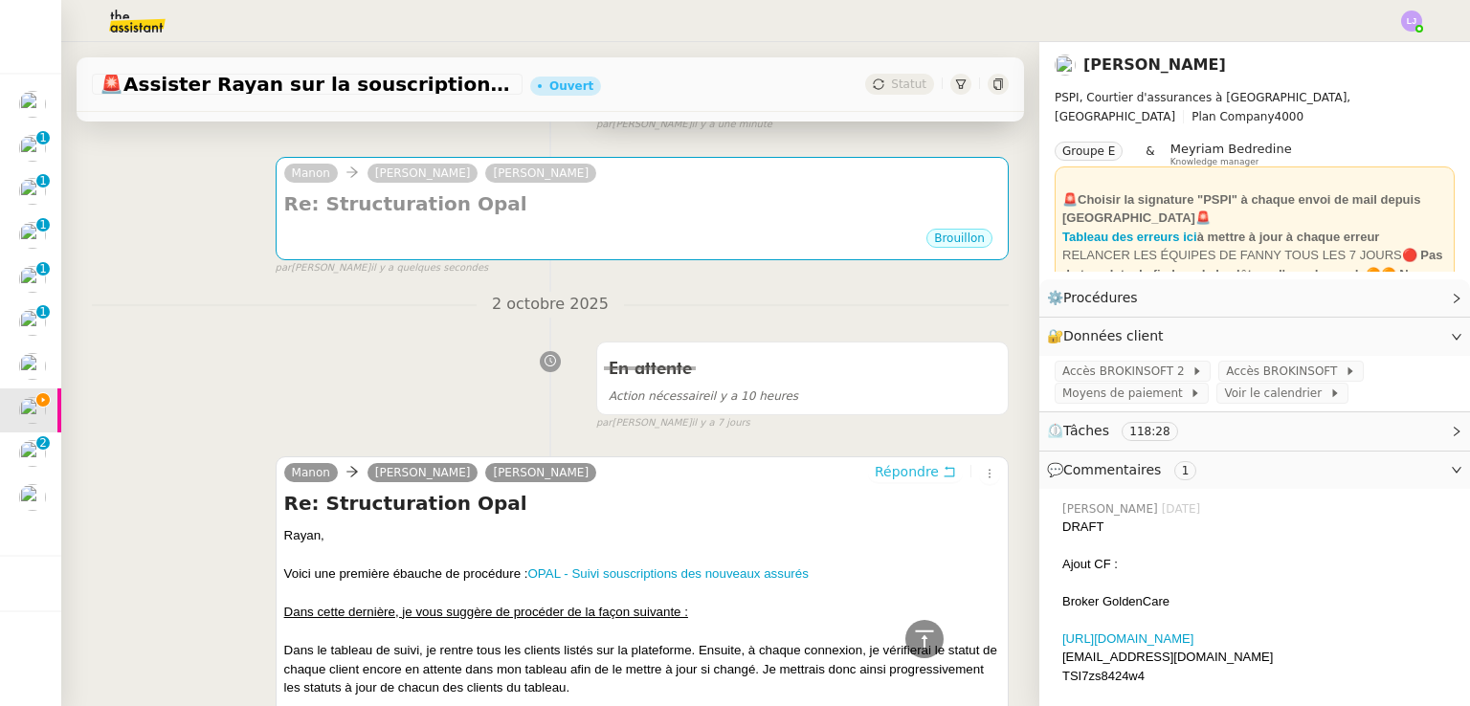
scroll to position [0, 0]
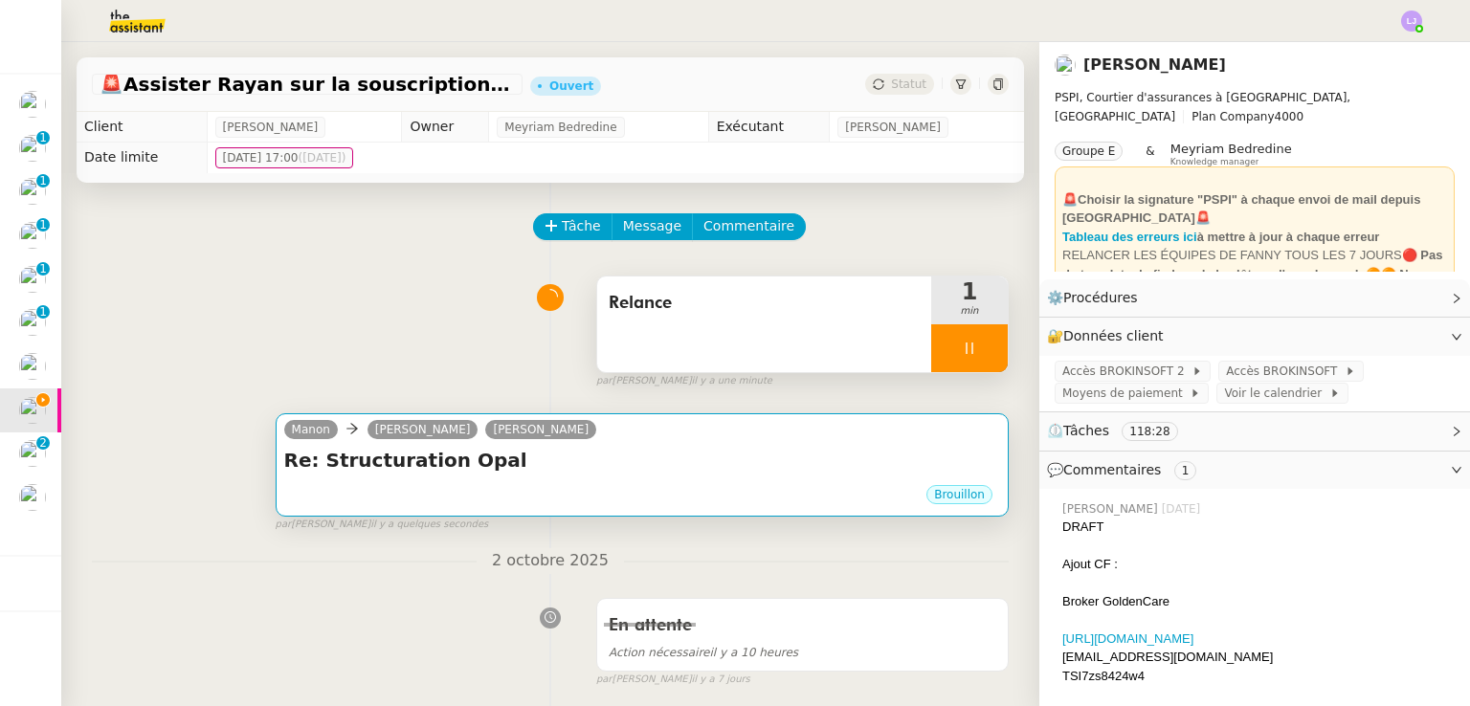
click at [601, 443] on div "[PERSON_NAME] [PERSON_NAME]" at bounding box center [642, 432] width 716 height 29
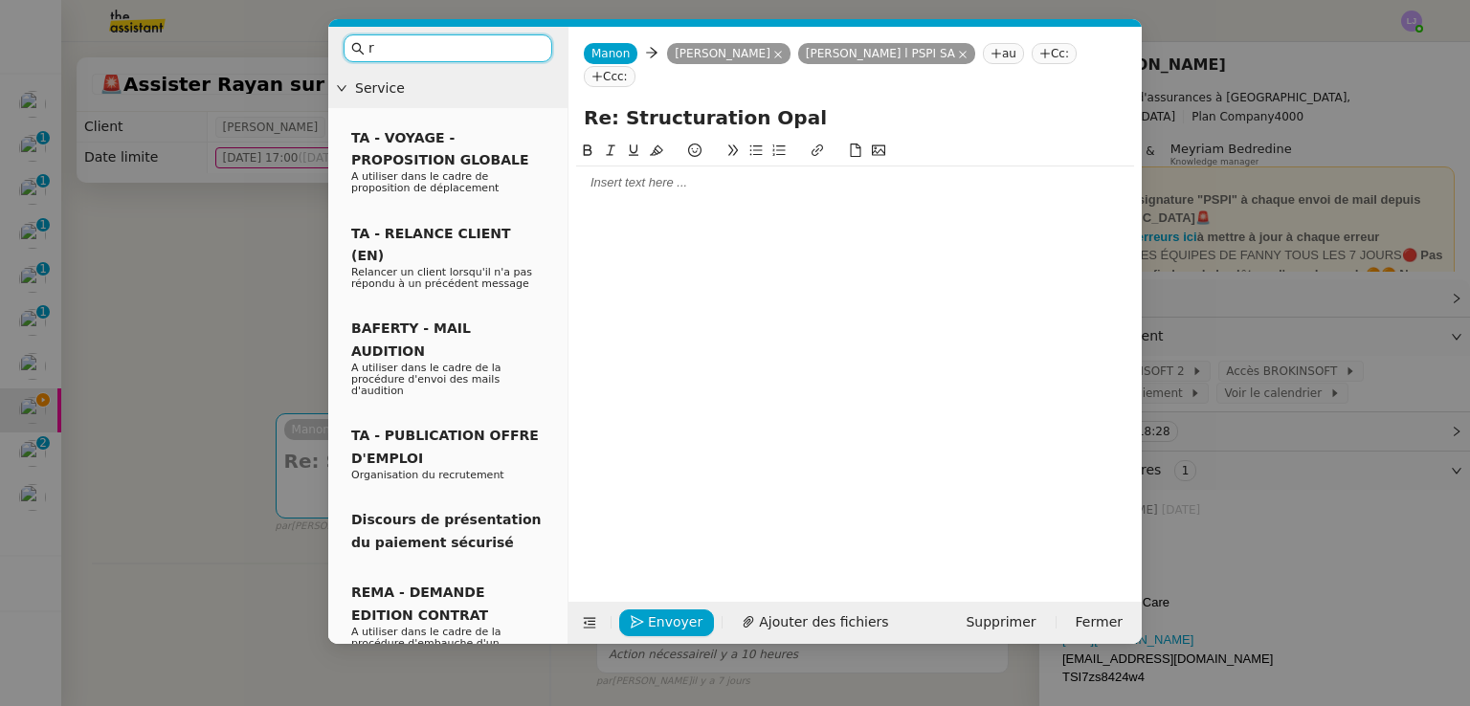
click at [461, 44] on input "r" at bounding box center [454, 48] width 172 height 22
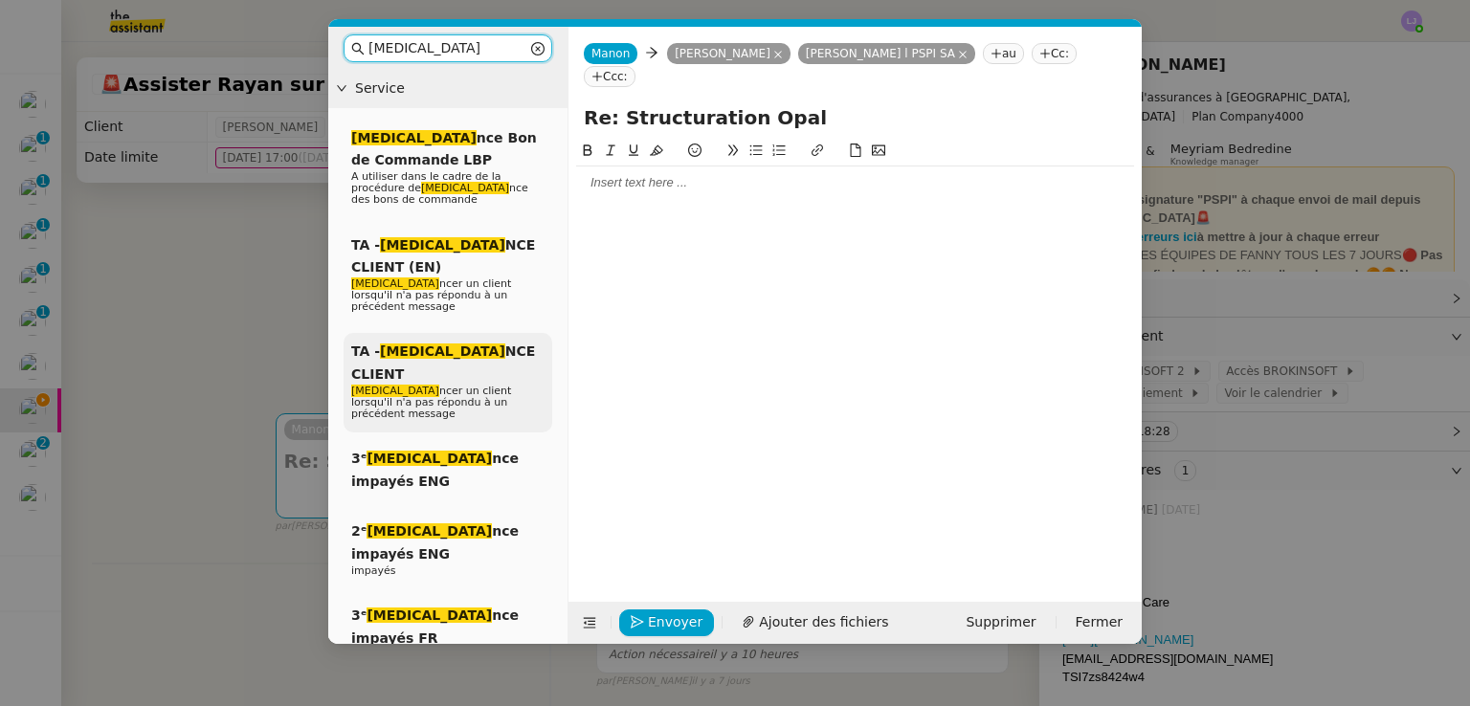
type input "[MEDICAL_DATA]"
click at [507, 333] on div "TA - [MEDICAL_DATA] NCE CLIENT [MEDICAL_DATA] ncer un client lorsqu'il n'a pas …" at bounding box center [447, 383] width 209 height 100
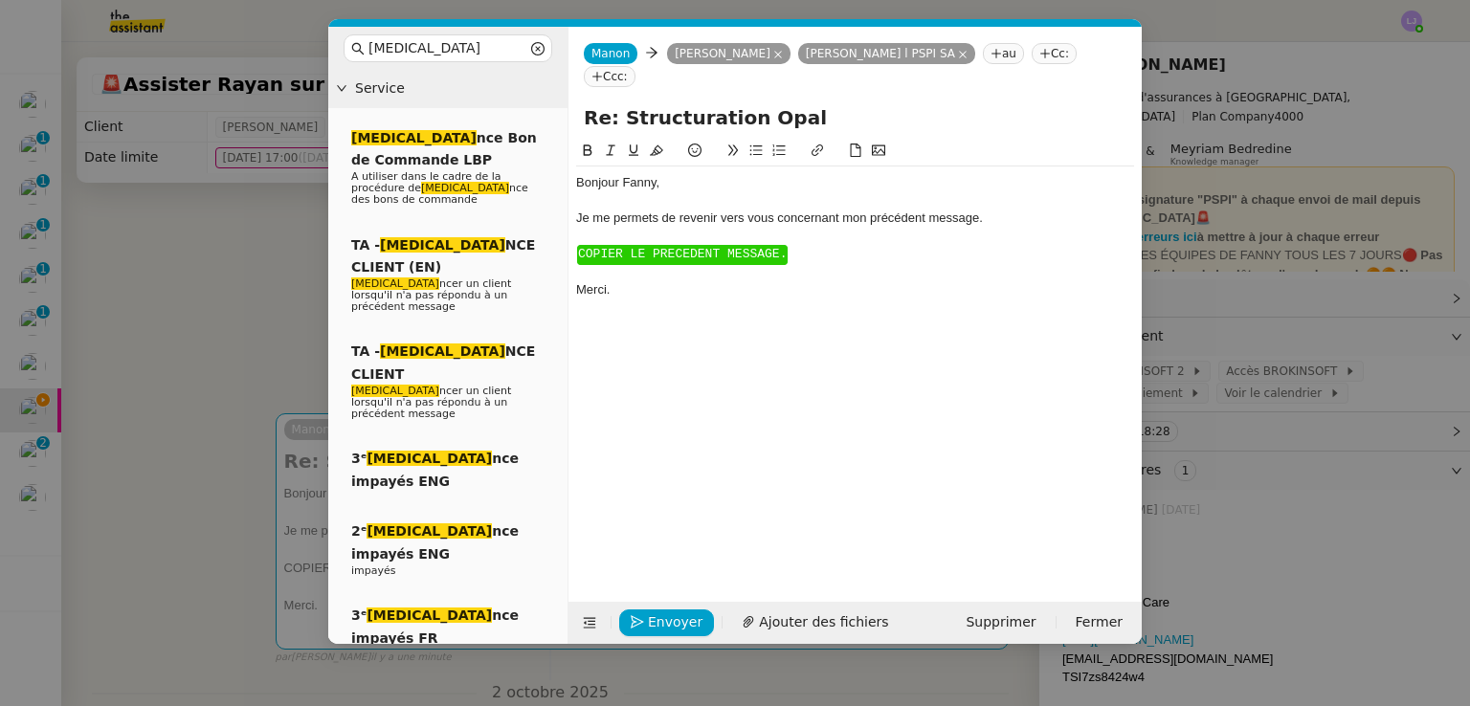
click at [696, 247] on span "COPIER LE PRECEDENT MESSAGE." at bounding box center [682, 254] width 209 height 14
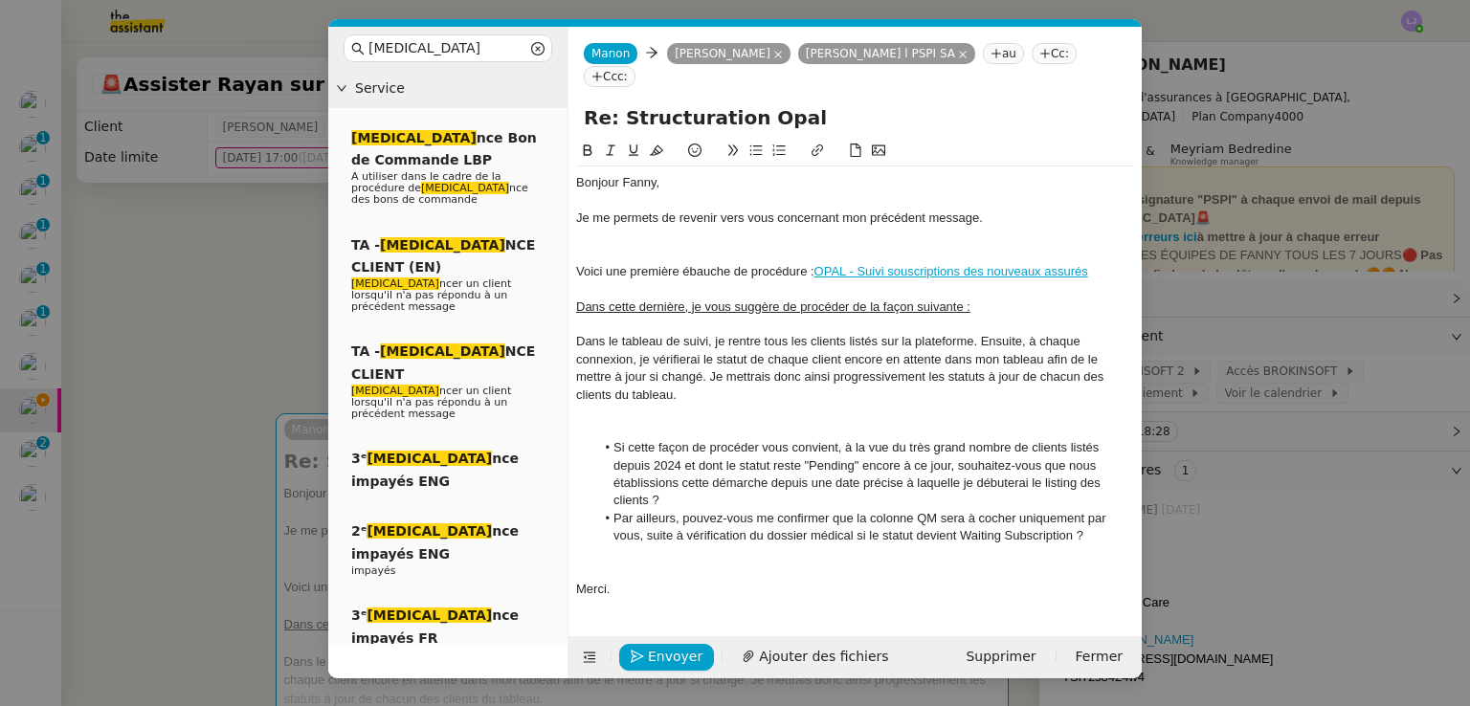
click at [677, 245] on div at bounding box center [855, 253] width 558 height 17
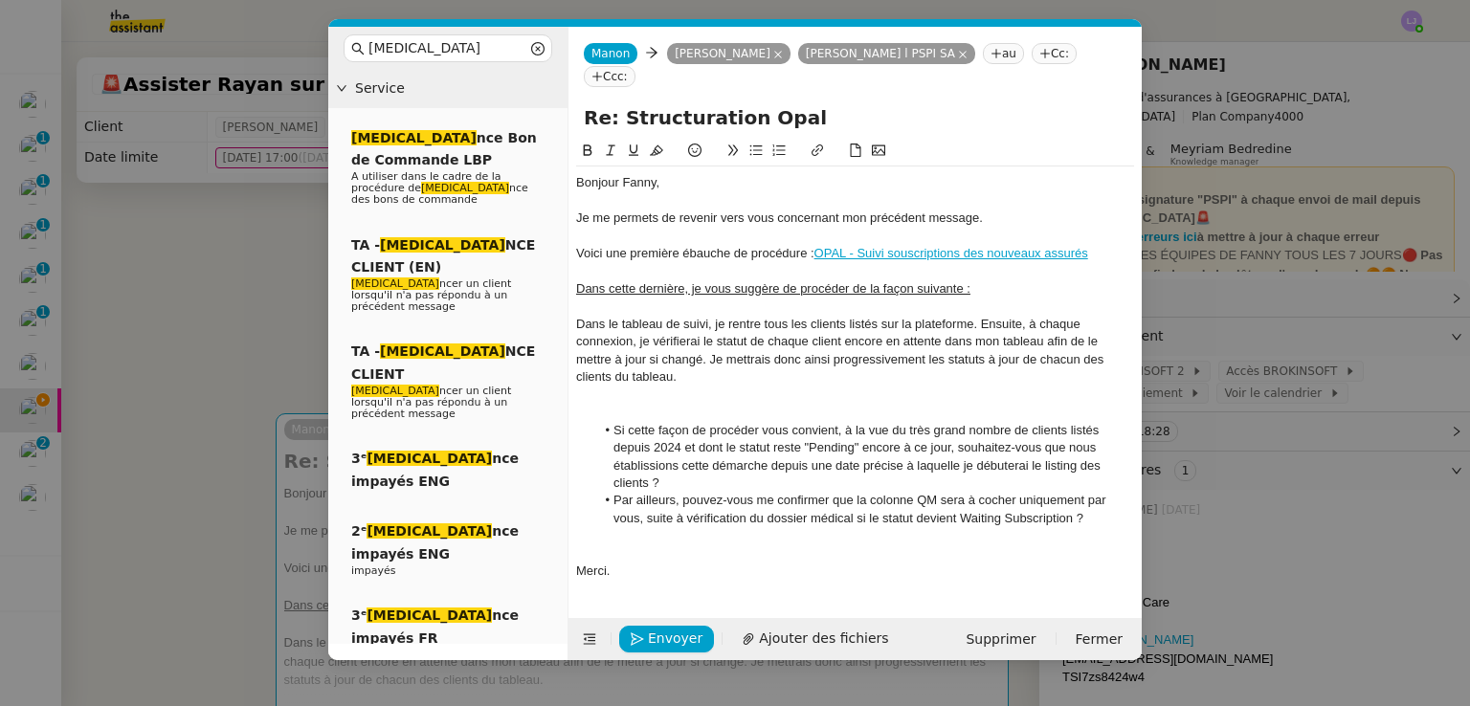
click at [691, 387] on div at bounding box center [855, 395] width 558 height 17
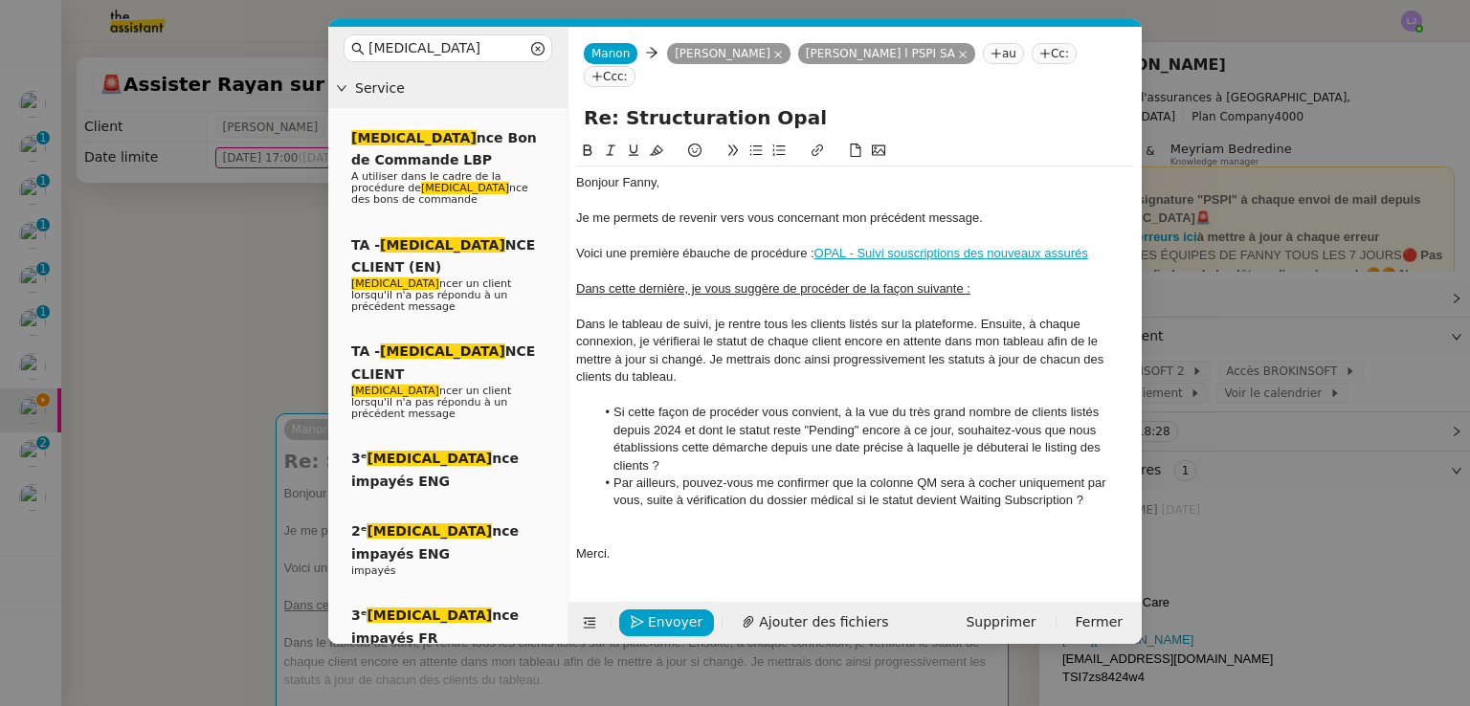
click at [698, 527] on div at bounding box center [855, 535] width 558 height 17
click at [645, 174] on div "Bonjour ﻿Fanny﻿," at bounding box center [855, 182] width 558 height 17
click at [657, 625] on span "Envoyer" at bounding box center [675, 622] width 55 height 22
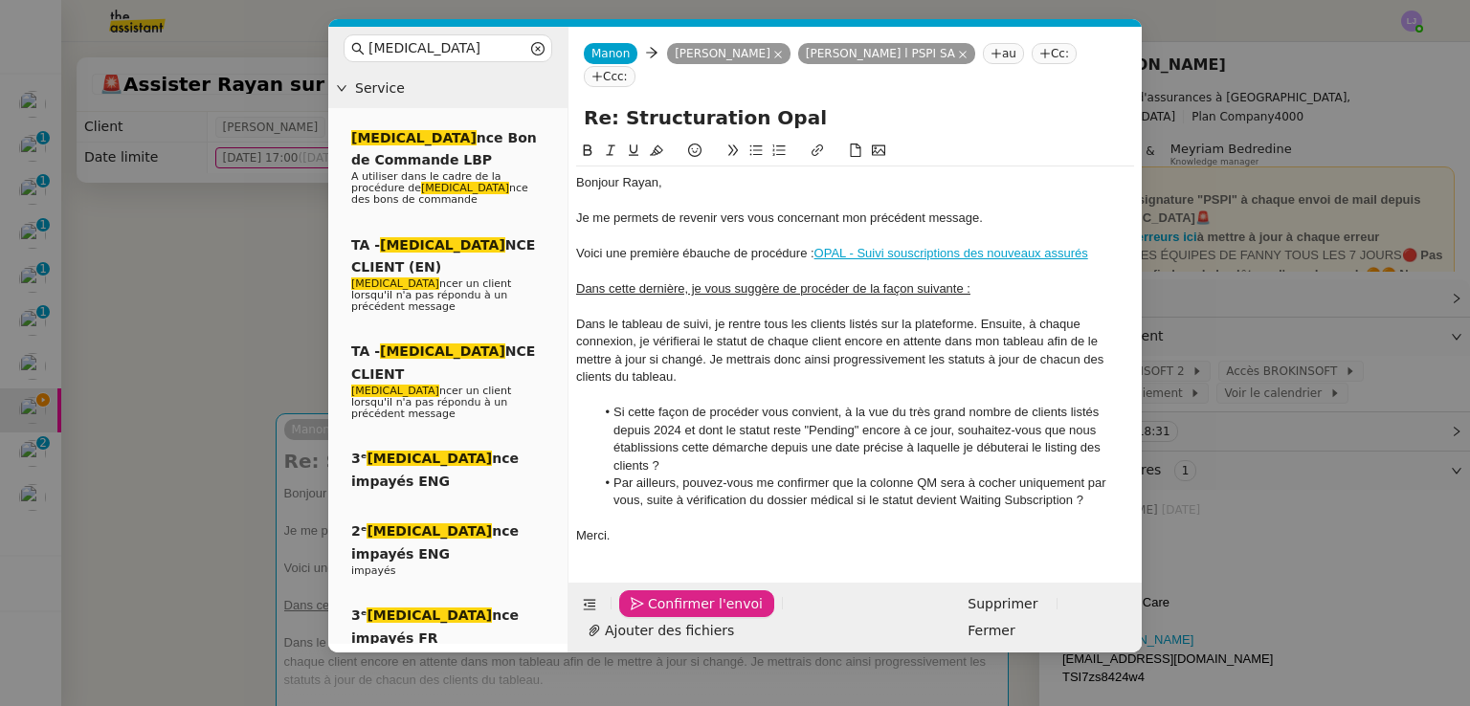
click at [657, 615] on span "Confirmer l'envoi" at bounding box center [705, 604] width 115 height 22
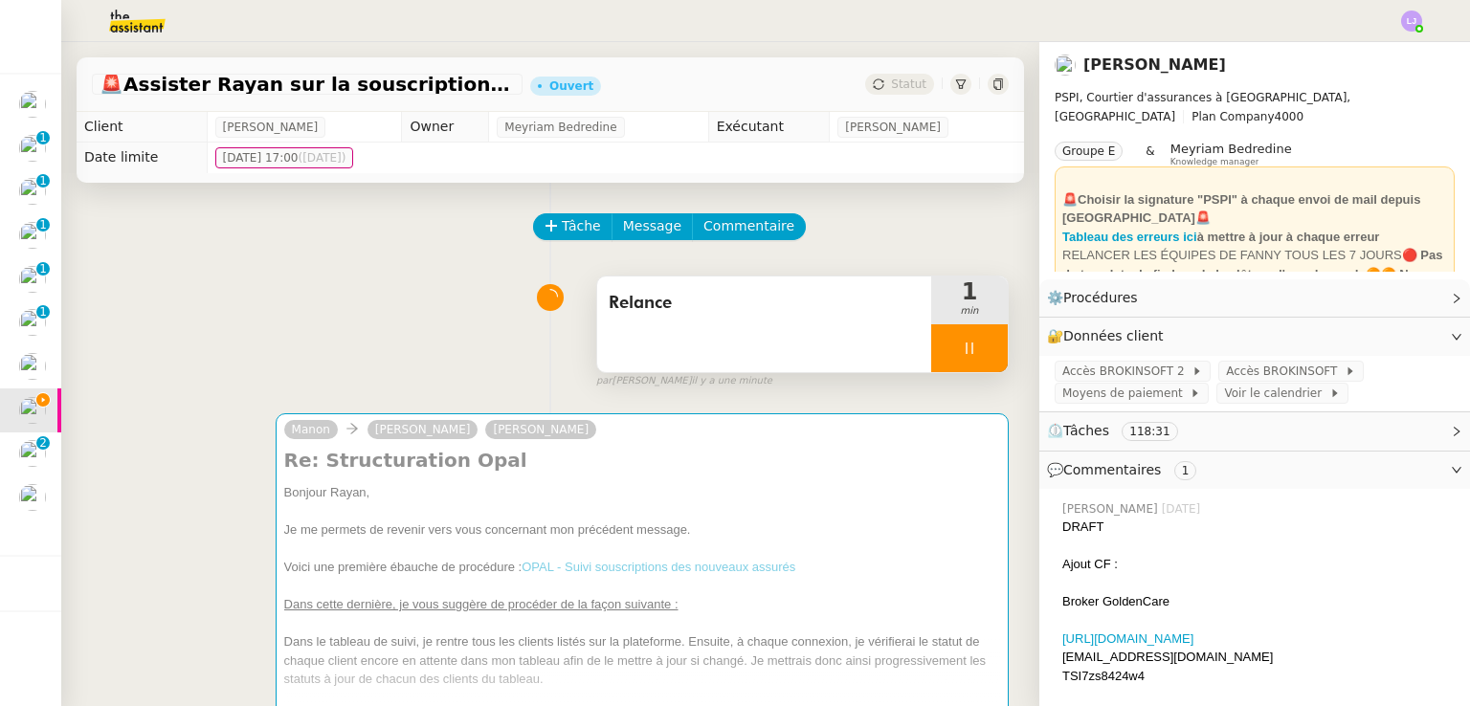
click at [974, 343] on div at bounding box center [969, 348] width 77 height 48
click at [974, 343] on button at bounding box center [988, 348] width 38 height 48
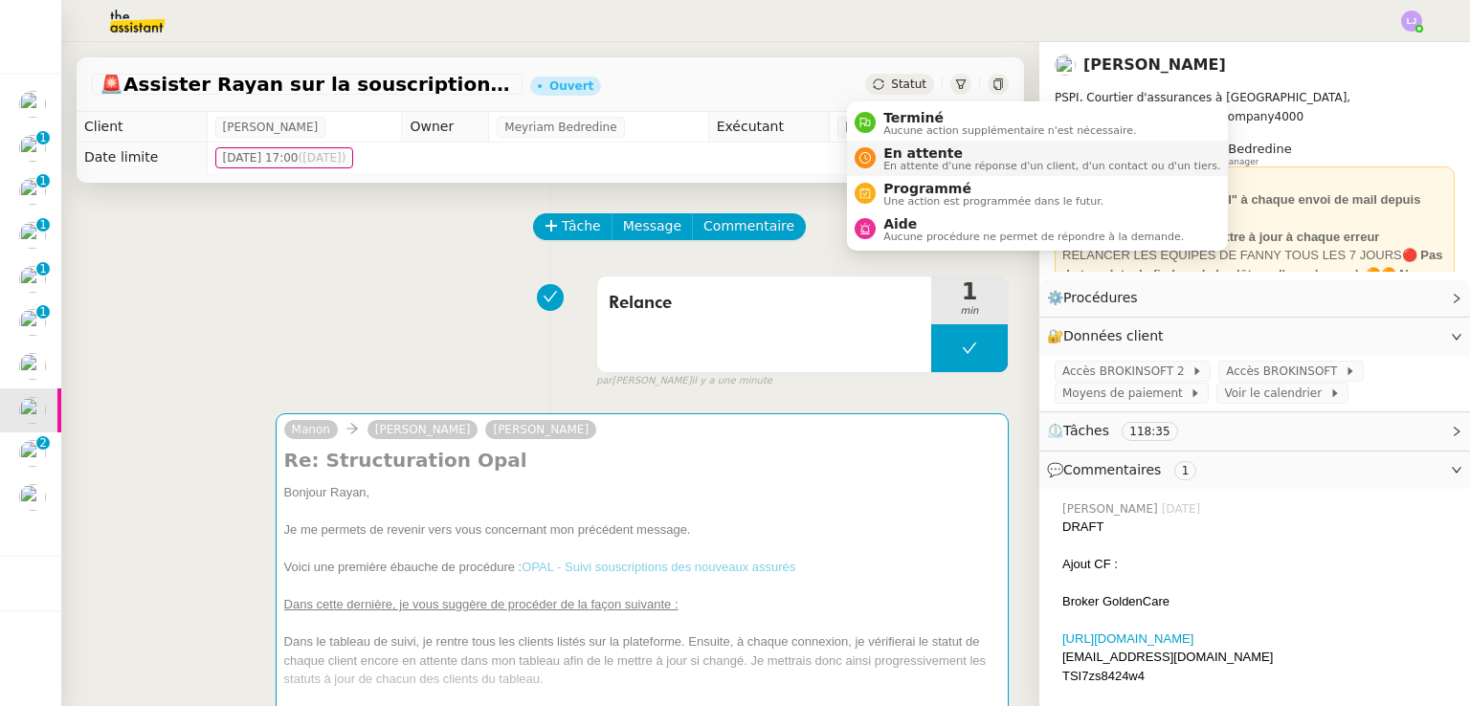
click at [927, 174] on li "En attente En attente d'une réponse d'un client, d'un contact ou d'un tiers." at bounding box center [1037, 158] width 381 height 35
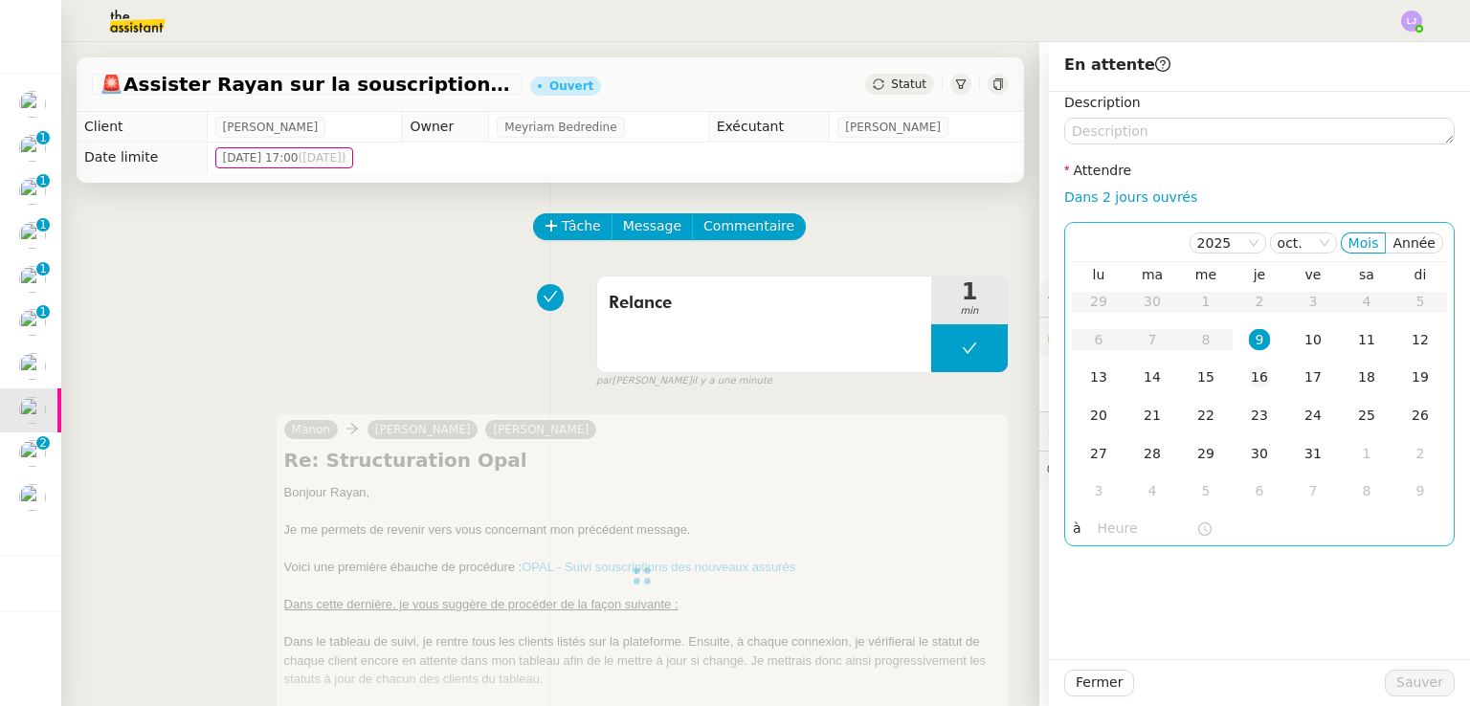
click at [1250, 381] on div "16" at bounding box center [1259, 376] width 21 height 21
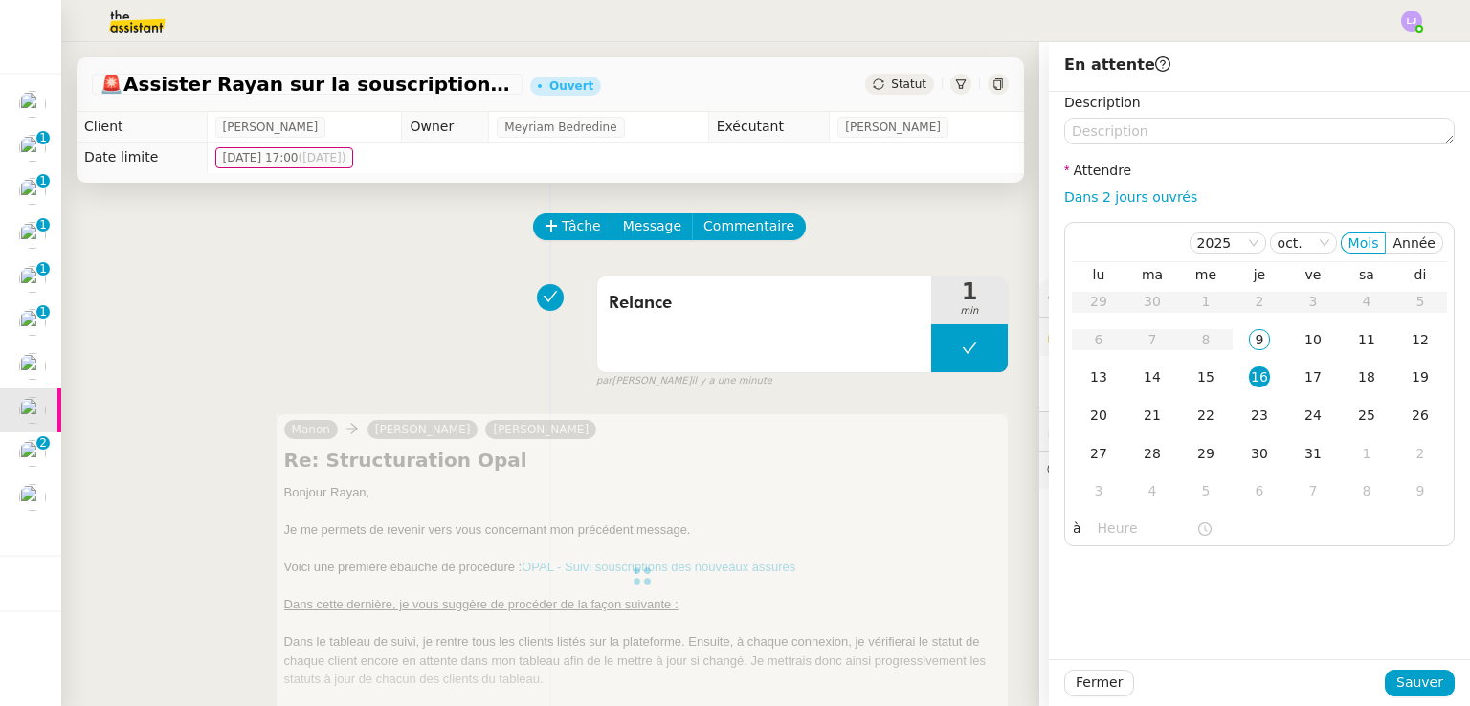
click at [1401, 667] on div "Fermer Sauver" at bounding box center [1259, 682] width 421 height 47
click at [1412, 684] on span "Sauver" at bounding box center [1419, 683] width 47 height 22
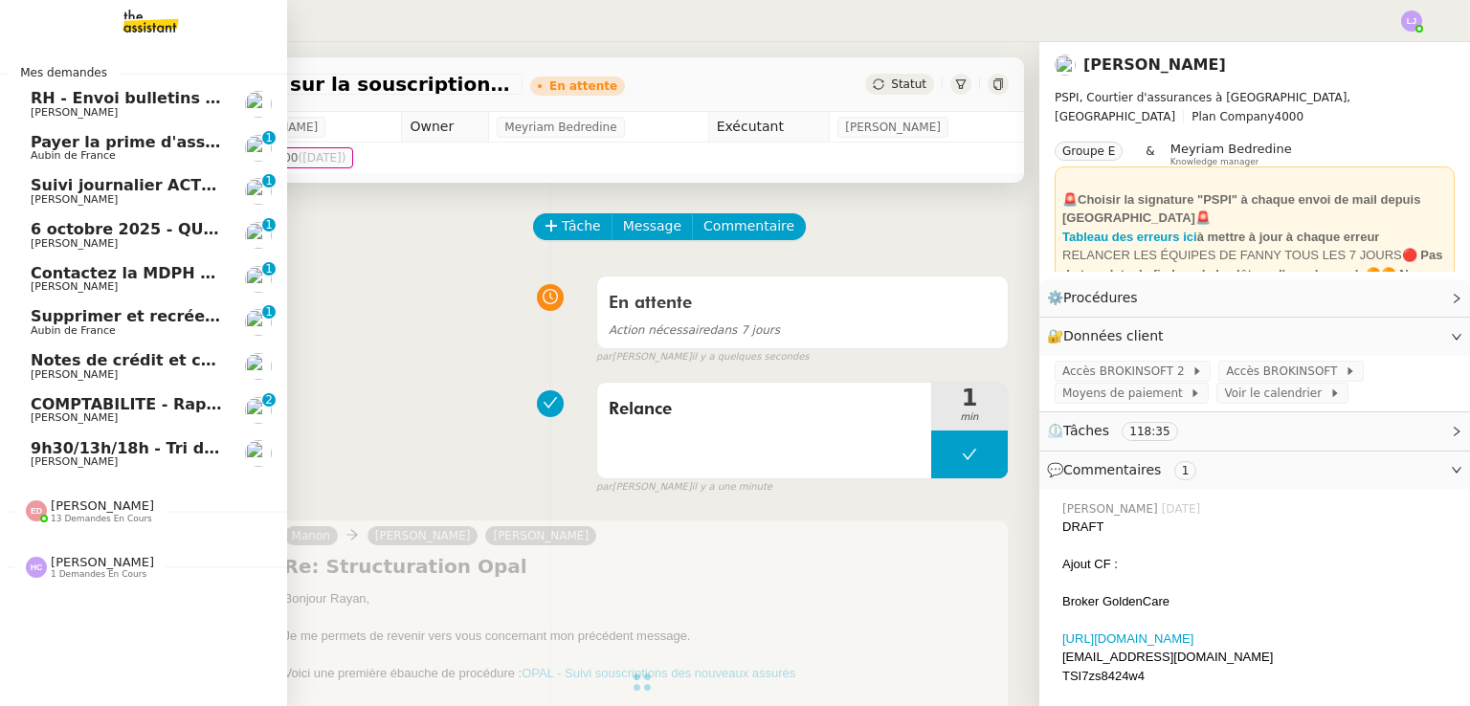
click at [182, 370] on span "[PERSON_NAME]" at bounding box center [127, 374] width 193 height 11
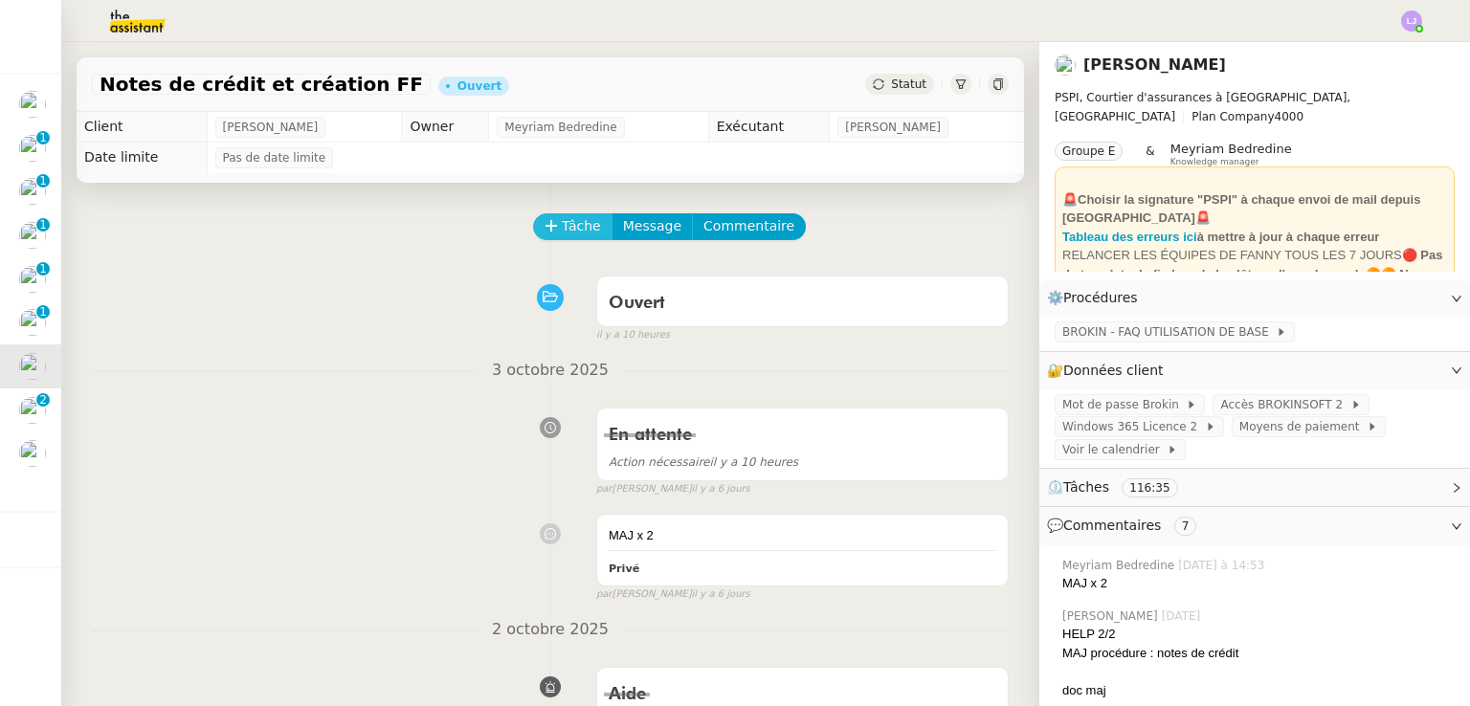
click at [569, 226] on span "Tâche" at bounding box center [581, 226] width 39 height 22
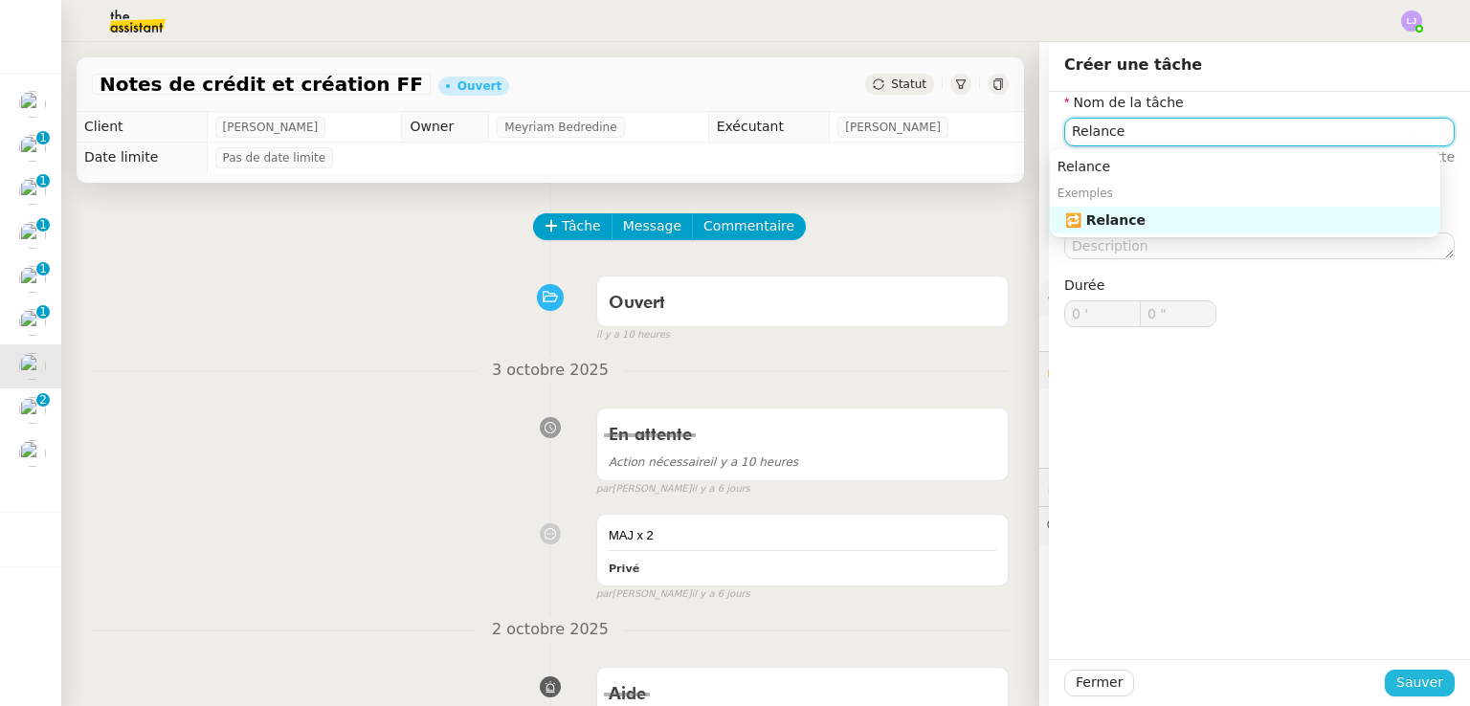
type input "Relance"
click at [1424, 684] on span "Sauver" at bounding box center [1419, 683] width 47 height 22
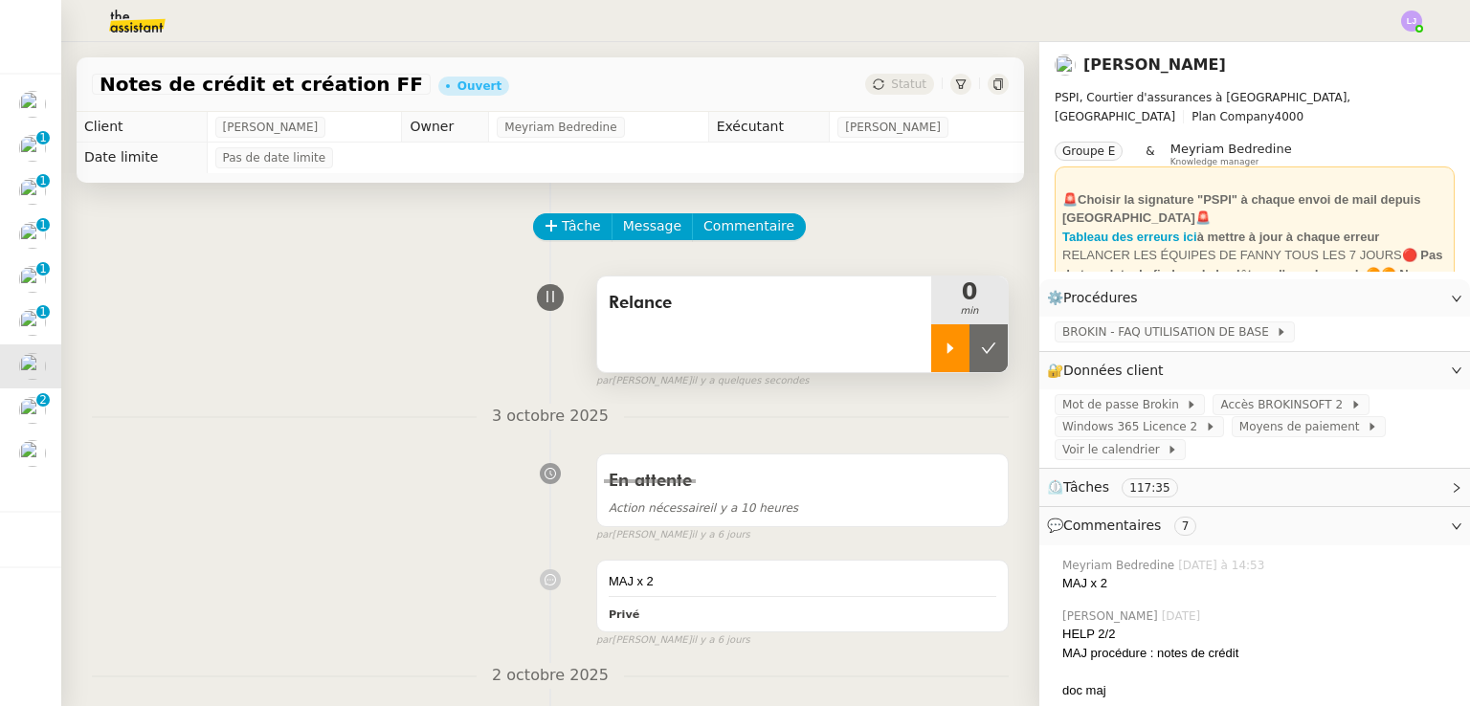
click at [942, 356] on icon at bounding box center [949, 348] width 15 height 15
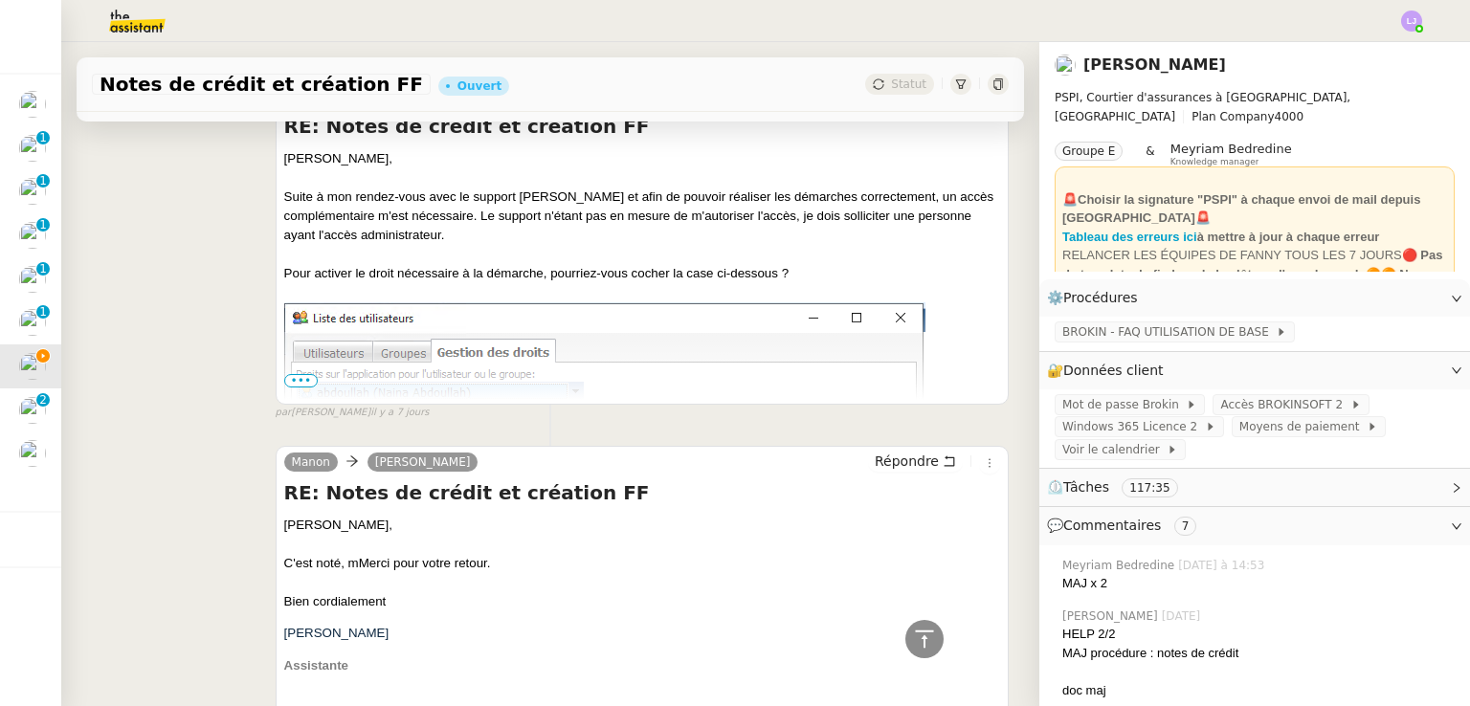
scroll to position [3807, 0]
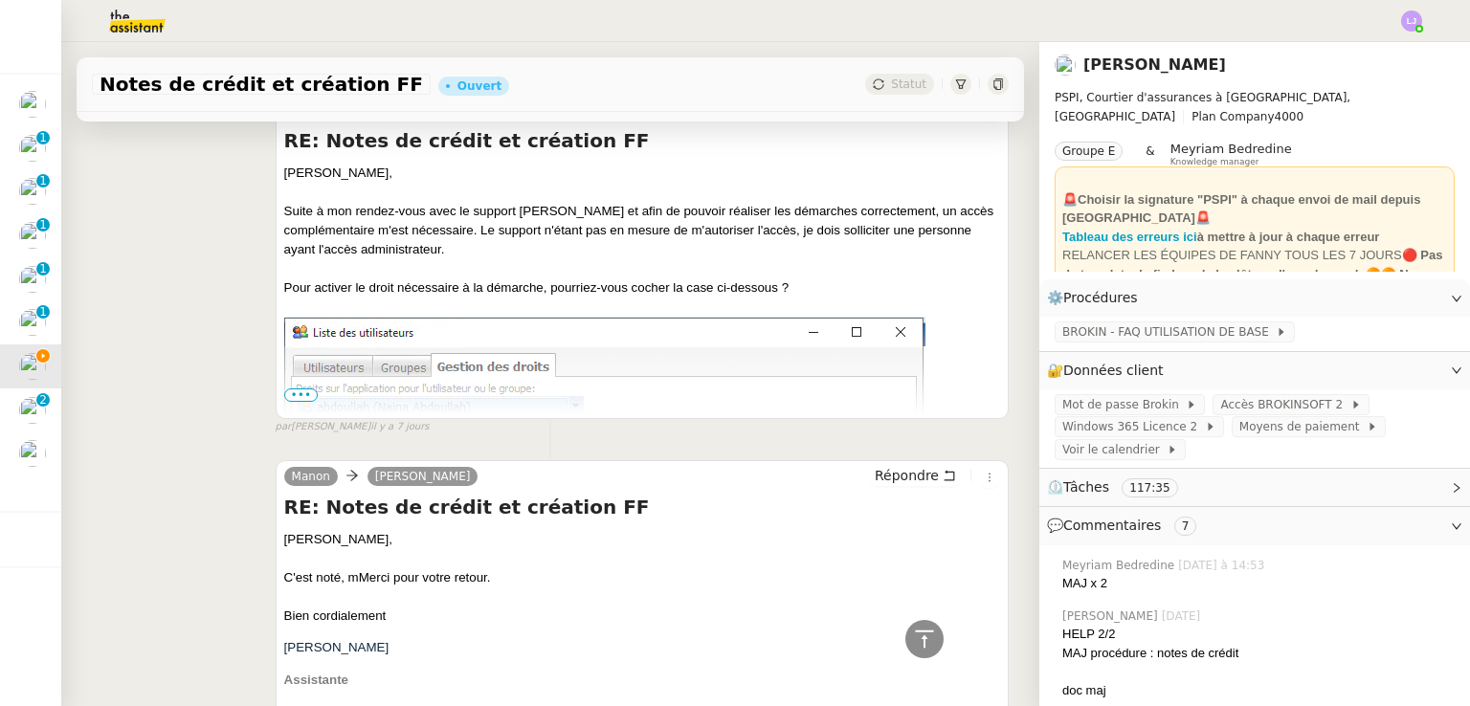
click at [296, 402] on span "•••" at bounding box center [301, 394] width 34 height 13
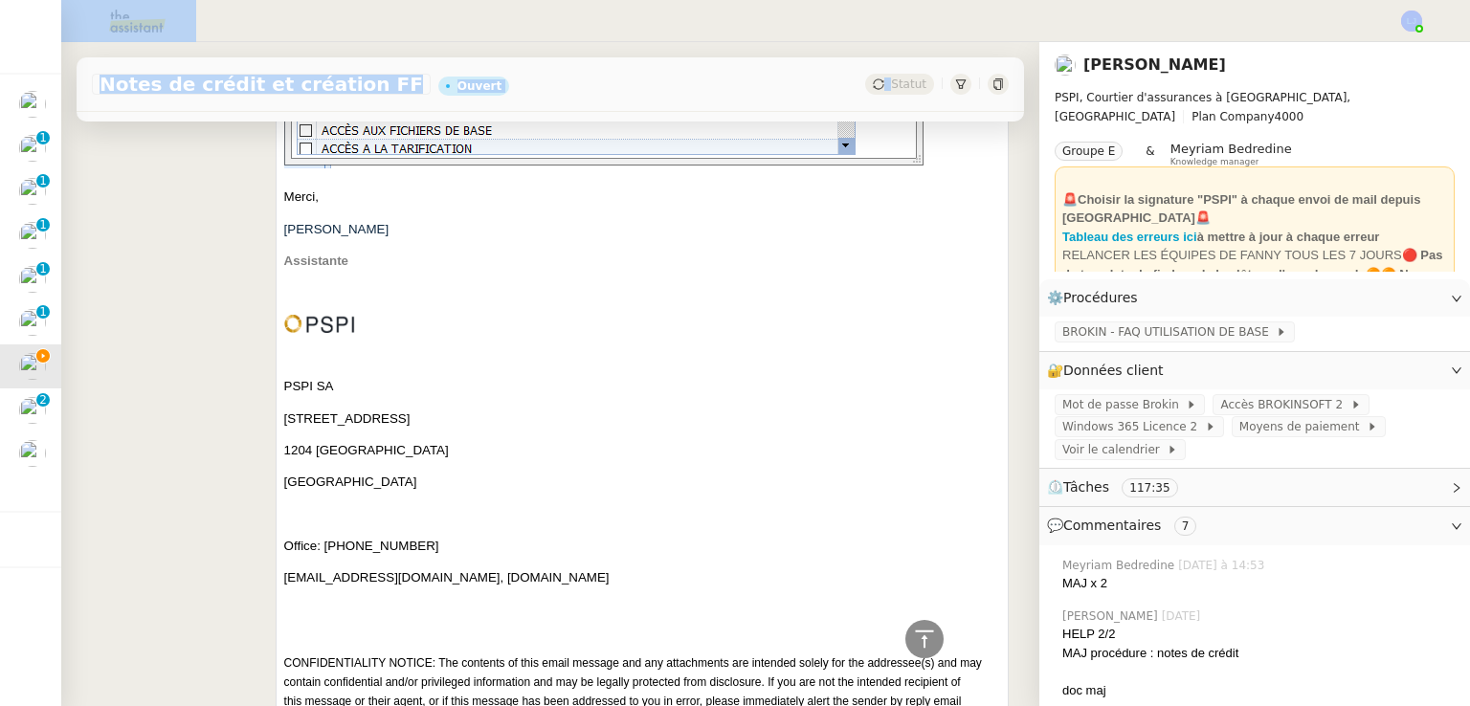
scroll to position [4506, 0]
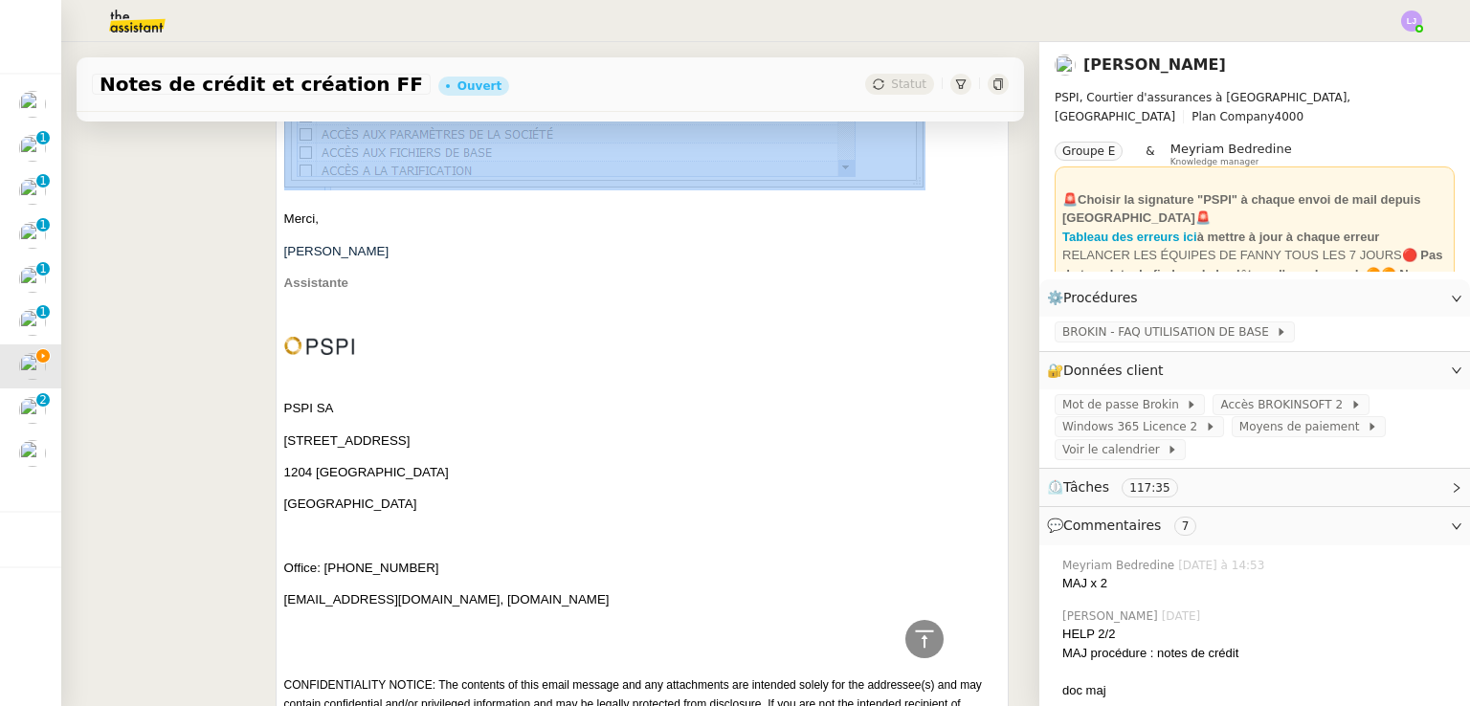
drag, startPoint x: 287, startPoint y: 270, endPoint x: 724, endPoint y: 257, distance: 437.4
click at [724, 257] on span "[PERSON_NAME], Suite à mon rendez-vous avec le support [PERSON_NAME] et afin de…" at bounding box center [642, 117] width 716 height 1305
copy span "Suite à mon rendez-vous avec le support [PERSON_NAME] et afin de pouvoir réalis…"
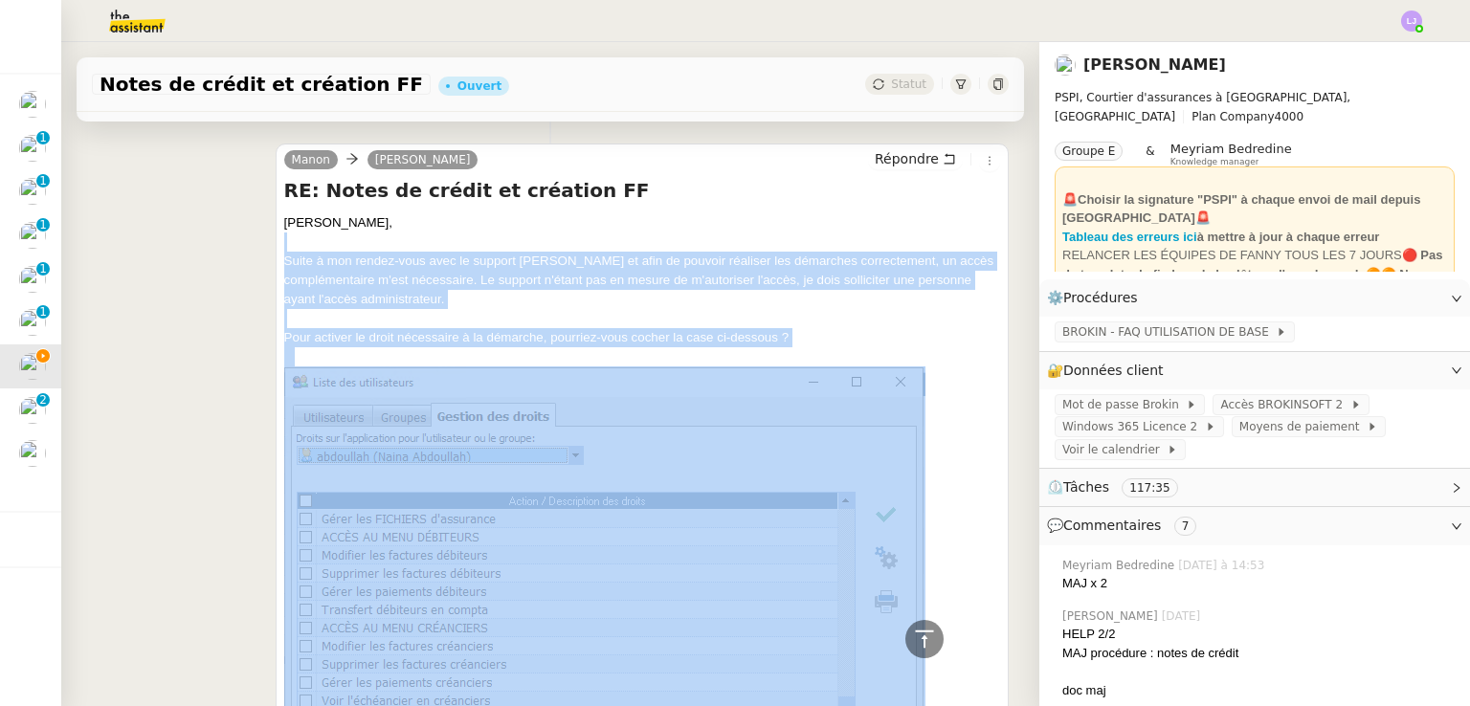
scroll to position [3749, 0]
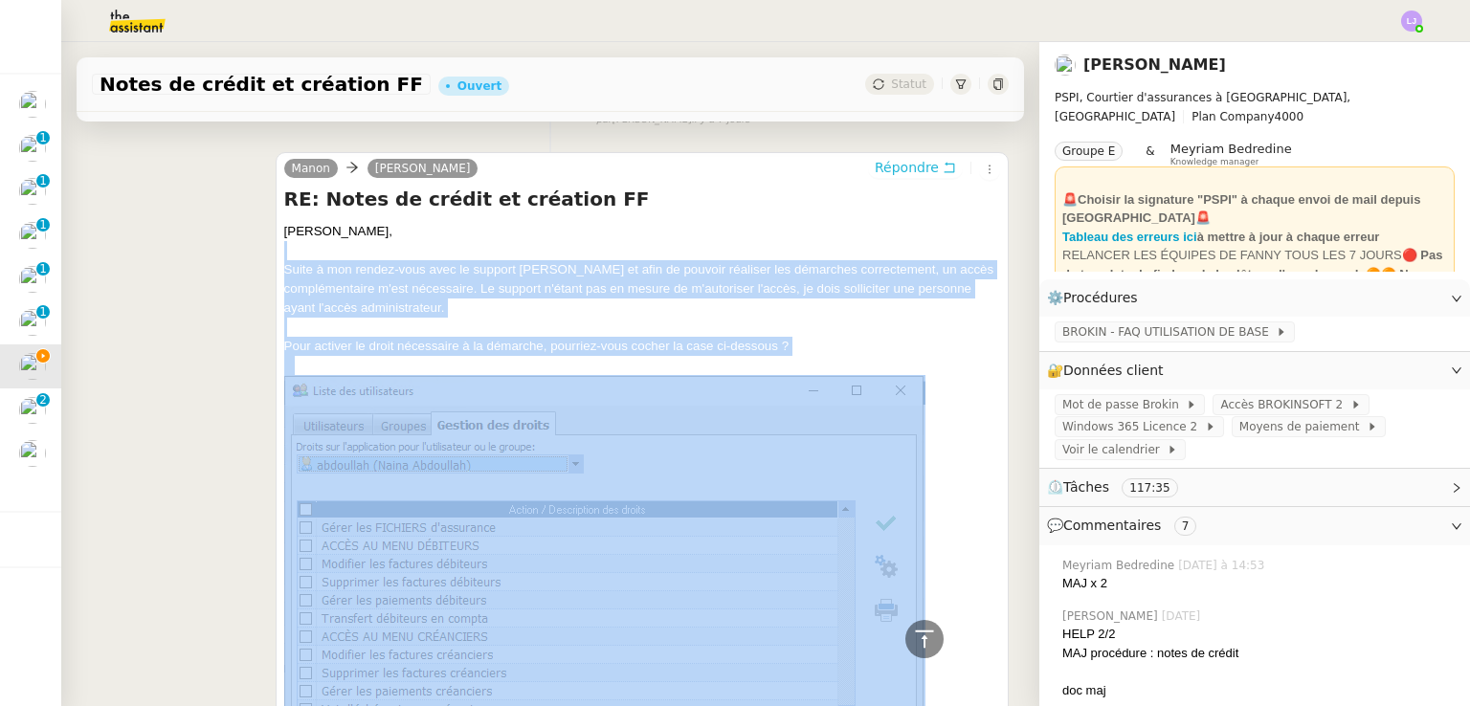
click at [888, 177] on span "Répondre" at bounding box center [907, 167] width 64 height 19
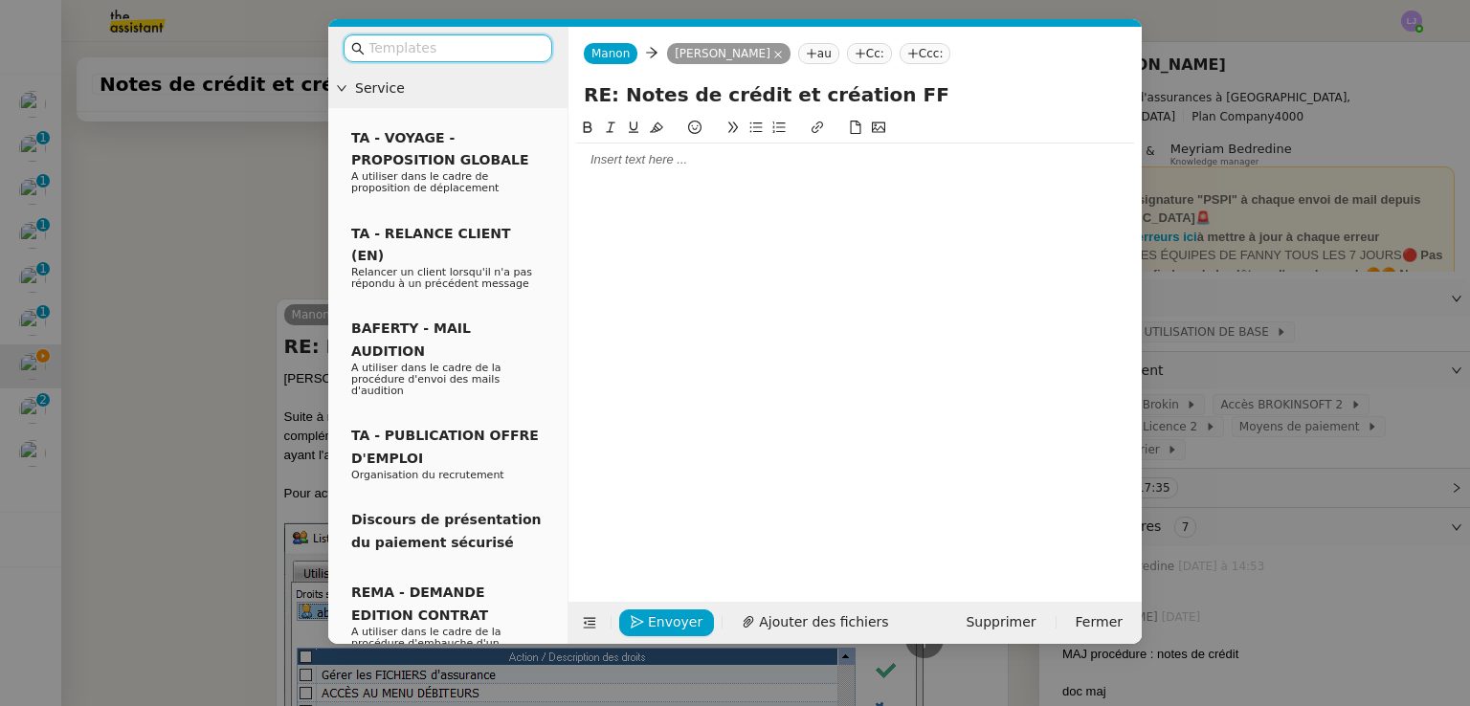
scroll to position [3896, 0]
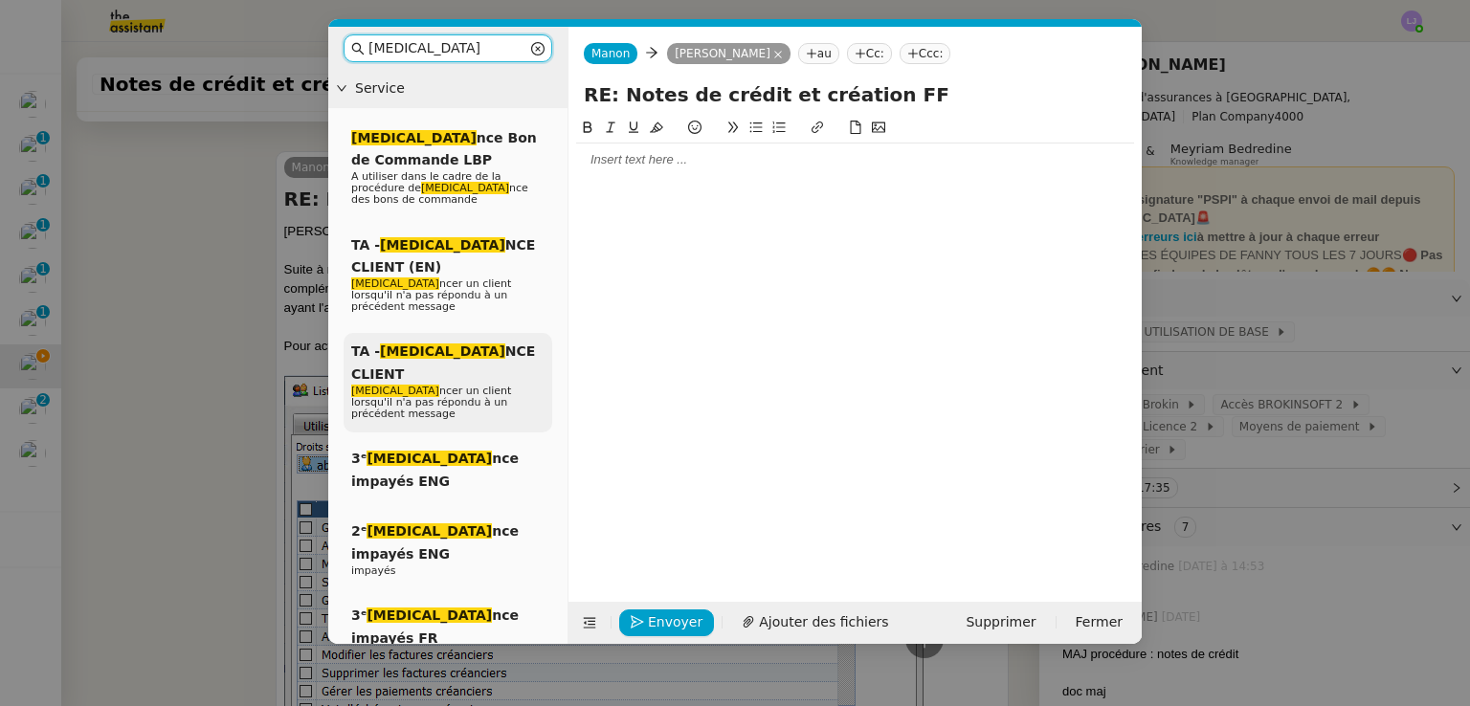
type input "[MEDICAL_DATA]"
click at [494, 333] on div "TA - [MEDICAL_DATA] NCE CLIENT [MEDICAL_DATA] ncer un client lorsqu'il n'a pas …" at bounding box center [447, 383] width 209 height 100
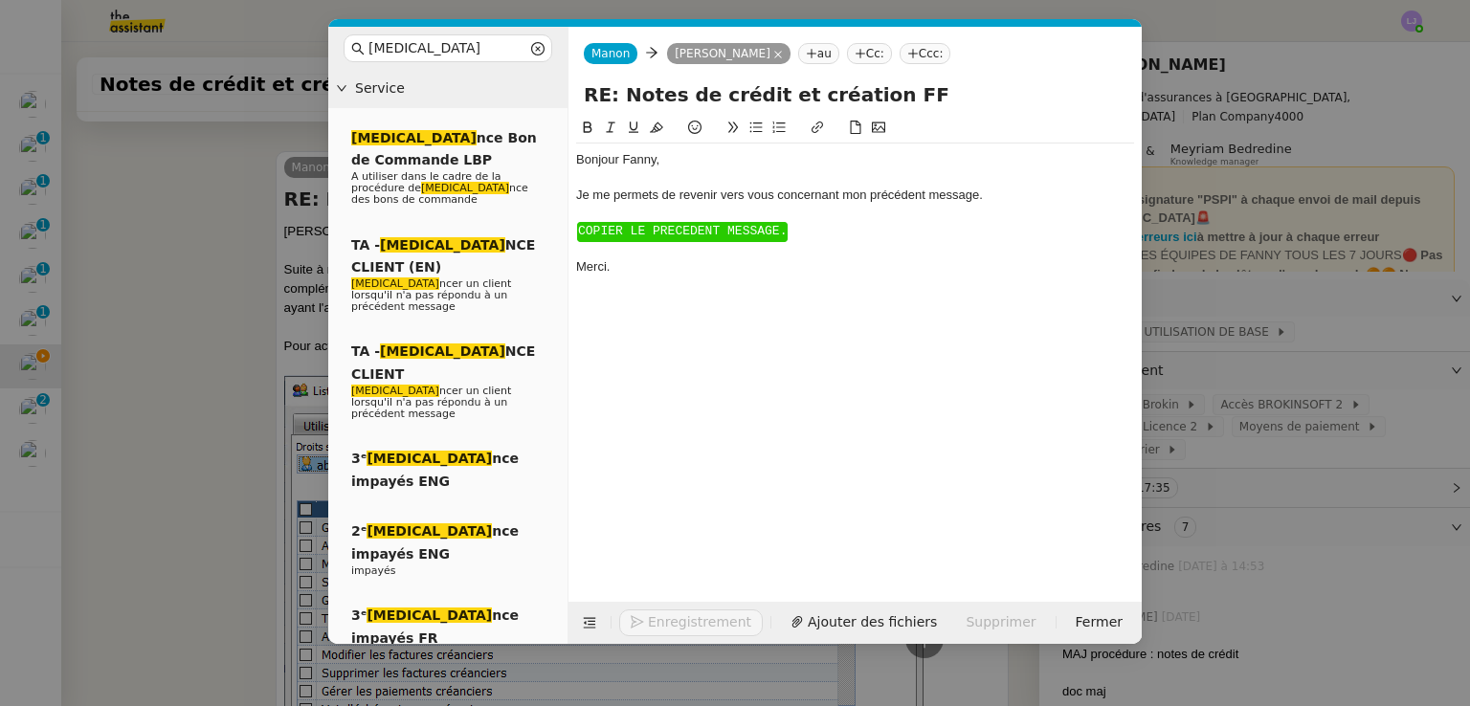
scroll to position [4026, 0]
click at [707, 227] on span "COPIER LE PRECEDENT MESSAGE." at bounding box center [682, 231] width 209 height 14
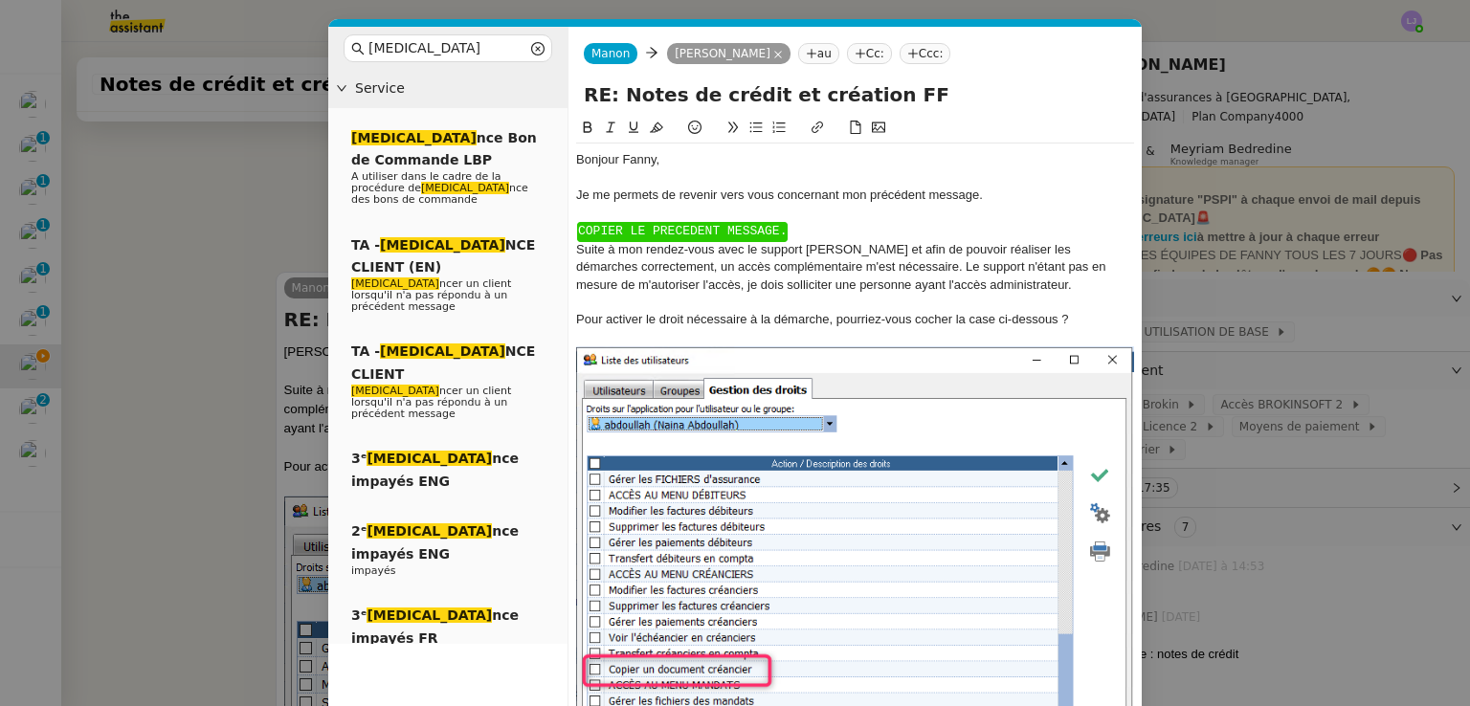
scroll to position [4147, 0]
click at [771, 240] on div "﻿ COPIER LE PRECEDENT MESSAGE. ﻿" at bounding box center [855, 231] width 558 height 18
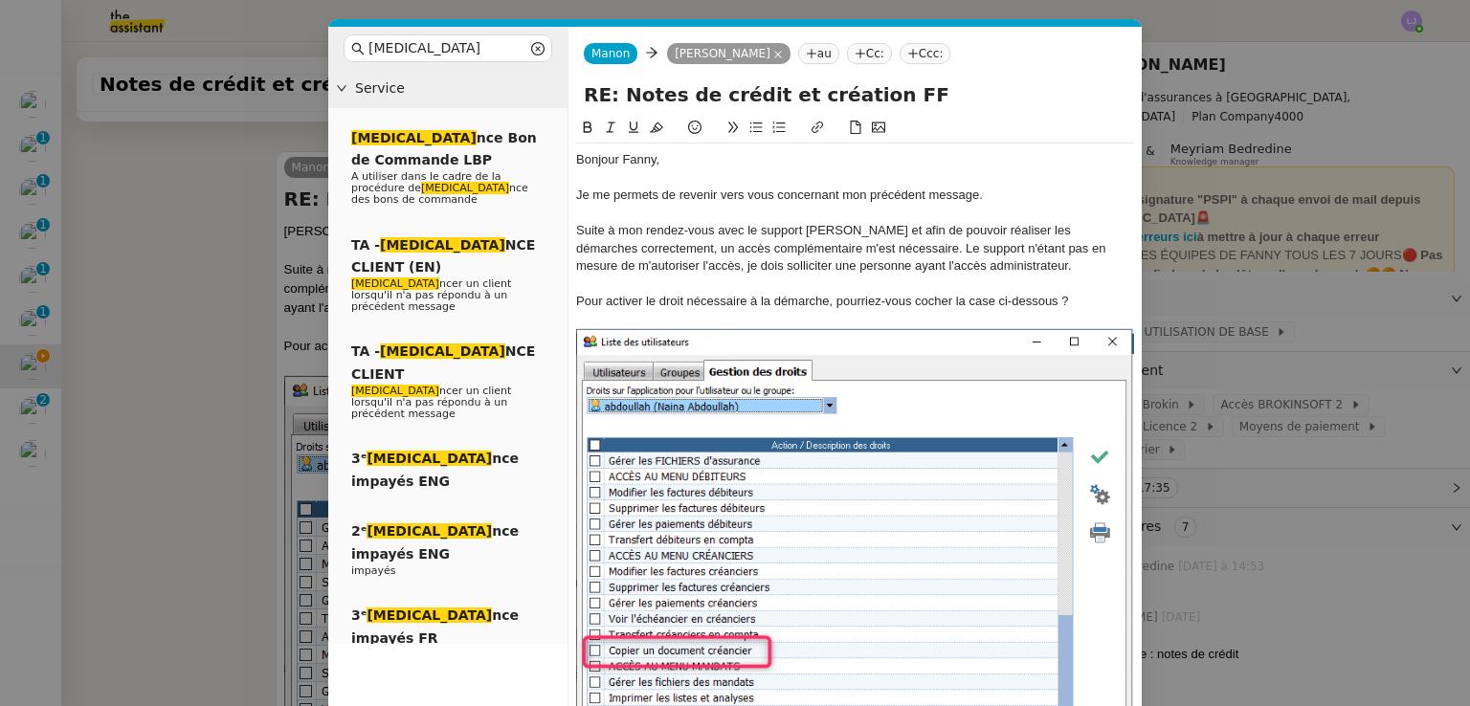
click at [646, 155] on div "Bonjour ﻿Fanny﻿," at bounding box center [855, 159] width 558 height 17
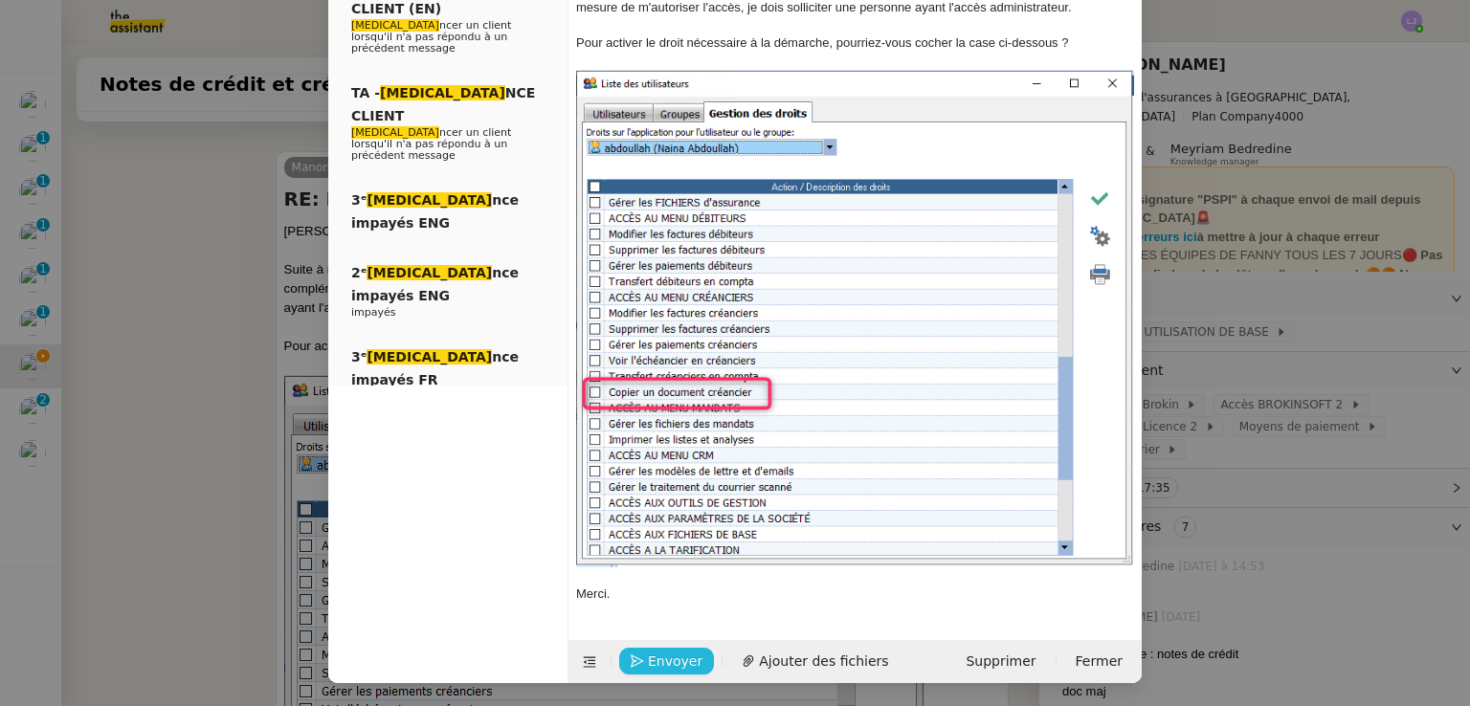
click at [648, 658] on span "Envoyer" at bounding box center [675, 662] width 55 height 22
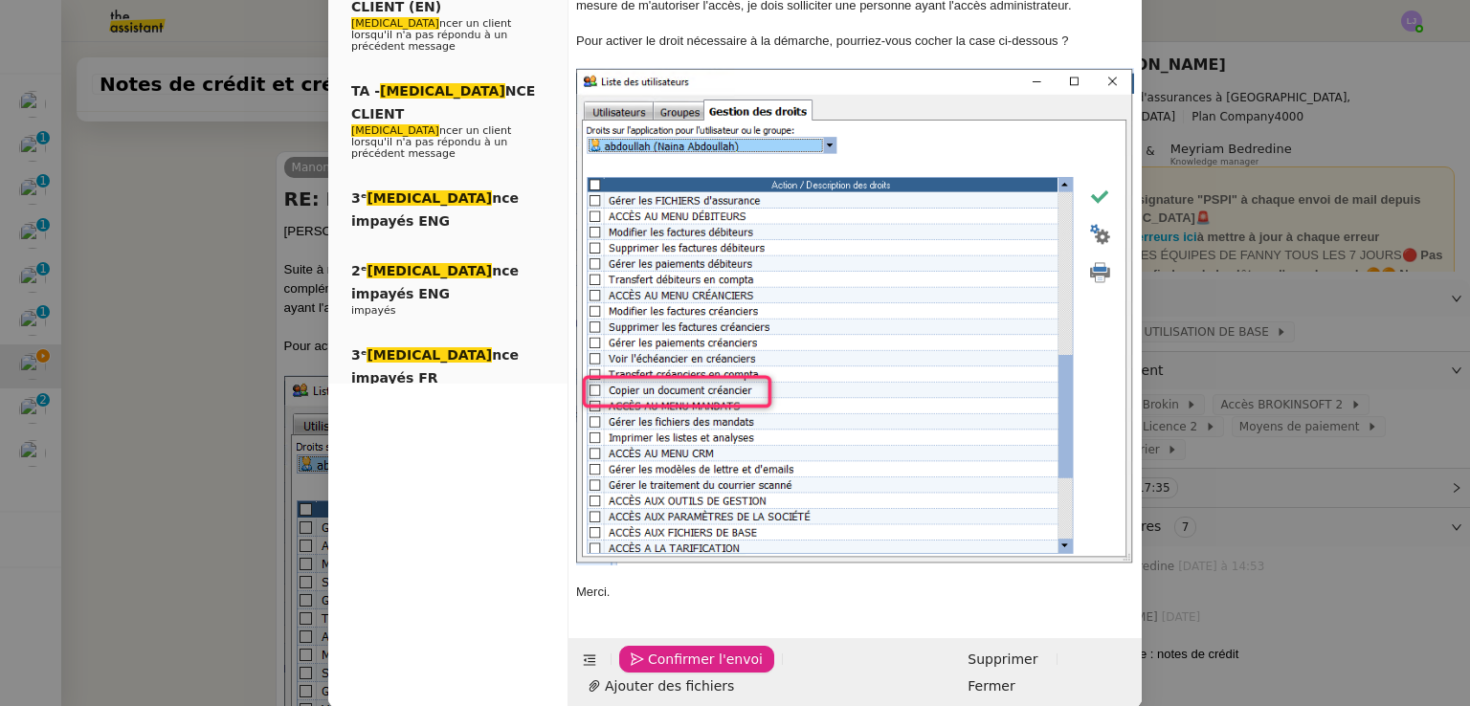
click at [648, 658] on span "Confirmer l'envoi" at bounding box center [705, 660] width 115 height 22
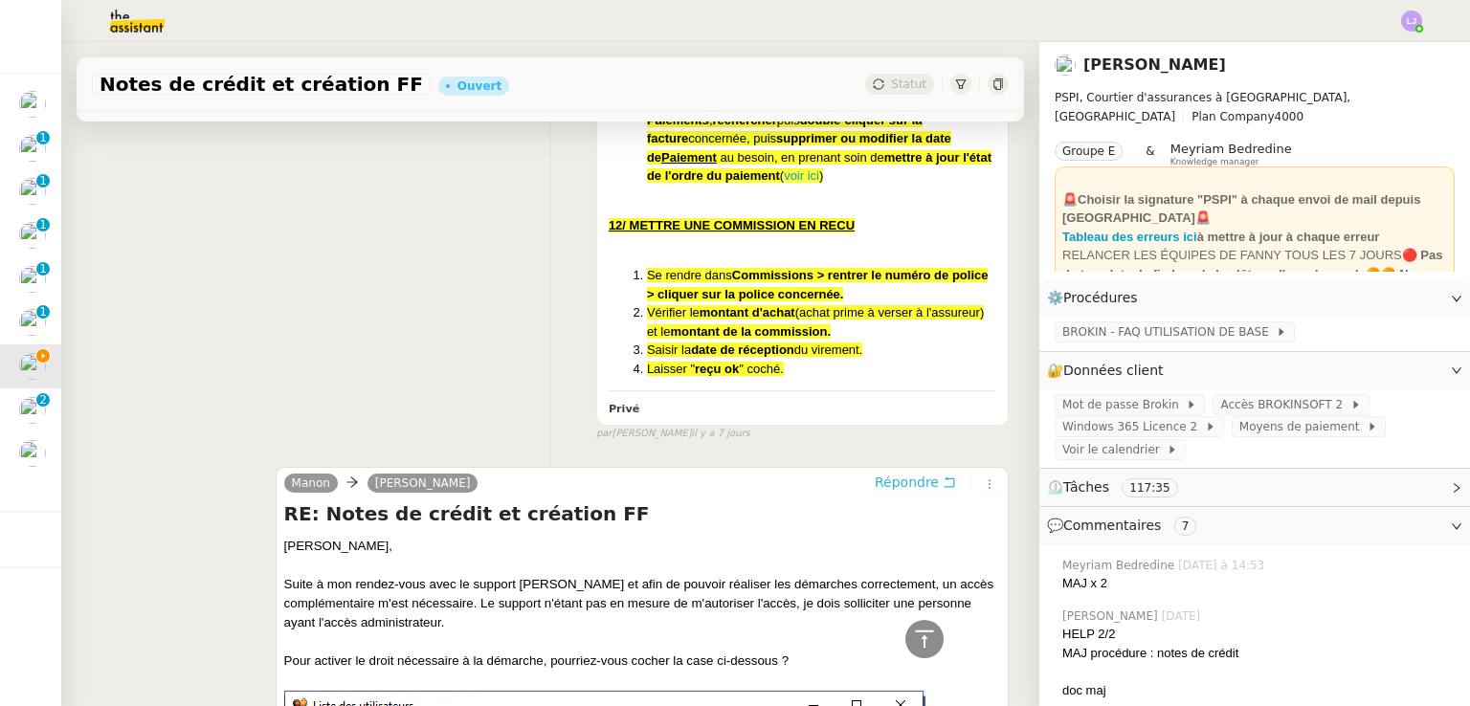
scroll to position [3789, 0]
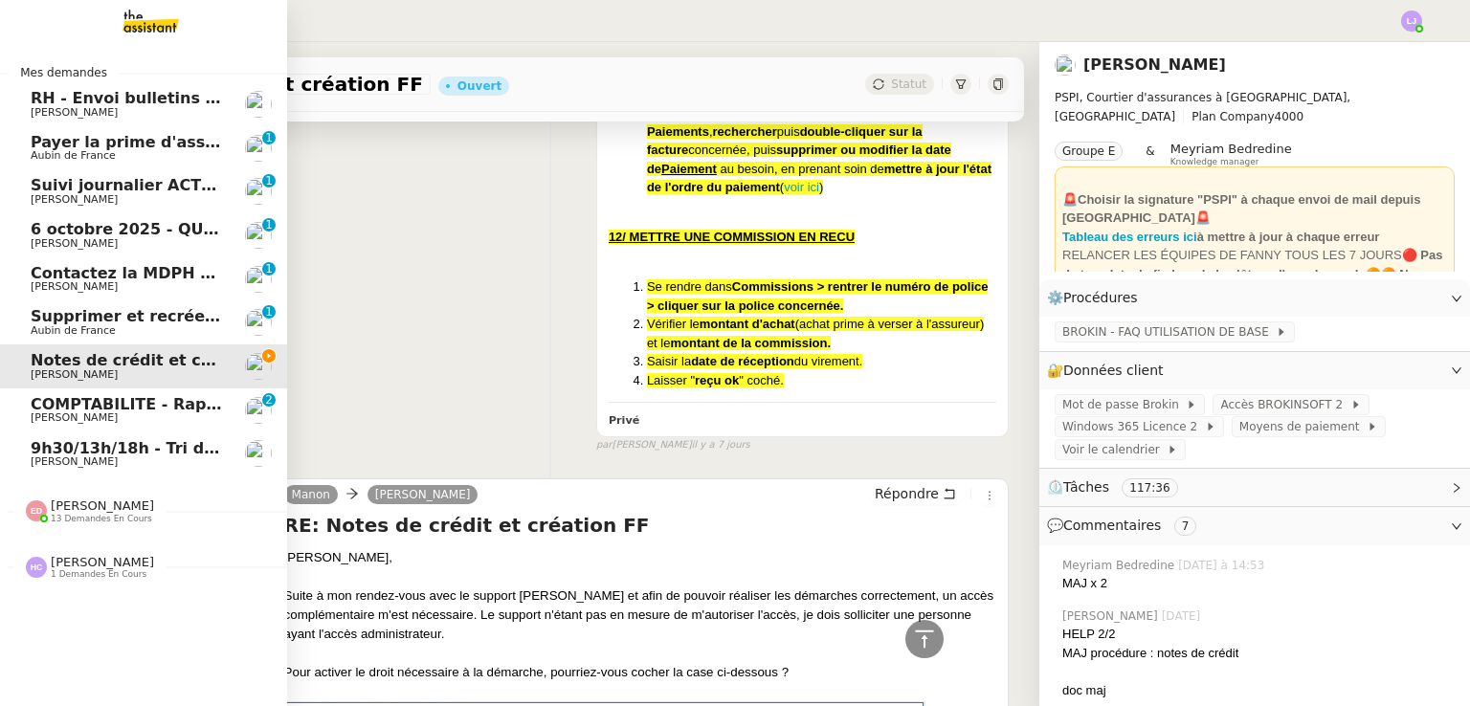
click at [61, 666] on div "Mes demandes RH - Envoi bulletins de paie - [DATE] [PERSON_NAME] la prime d'ass…" at bounding box center [143, 374] width 287 height 664
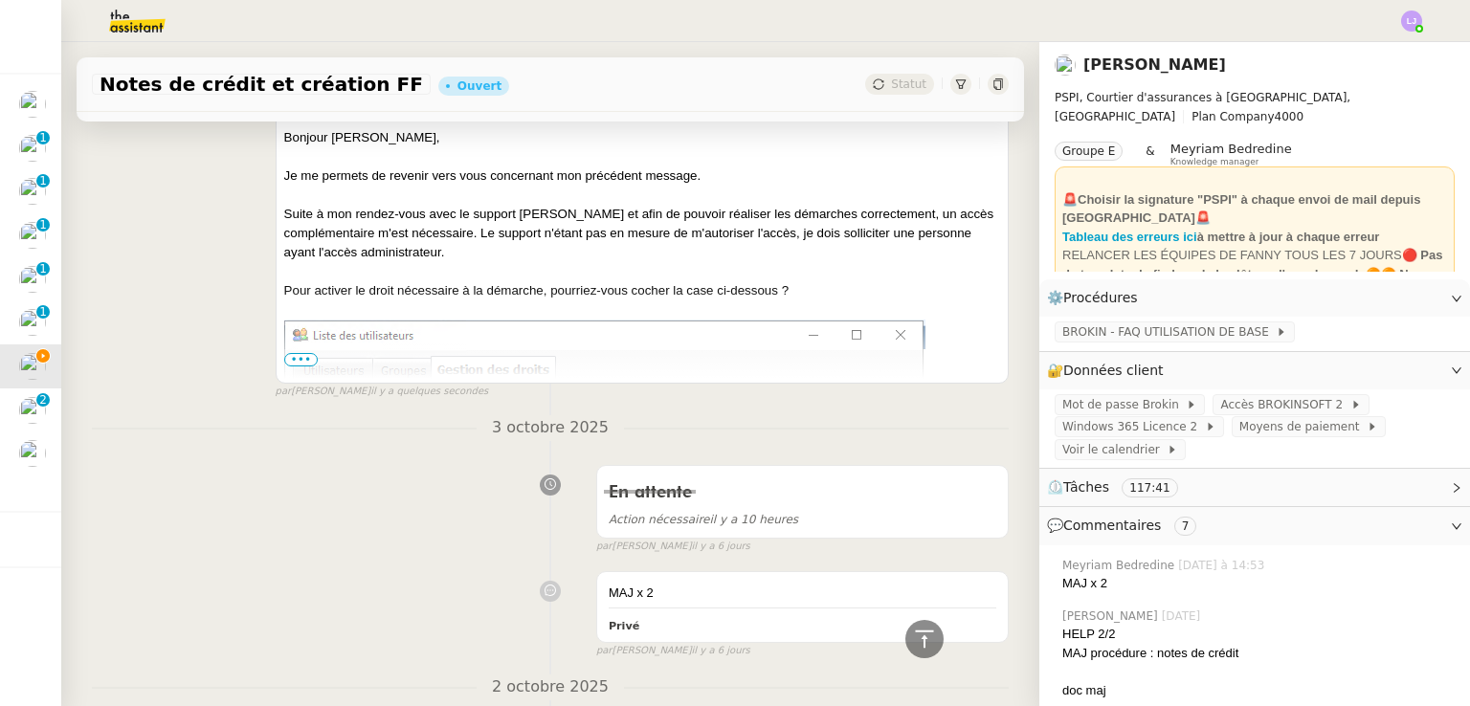
scroll to position [0, 0]
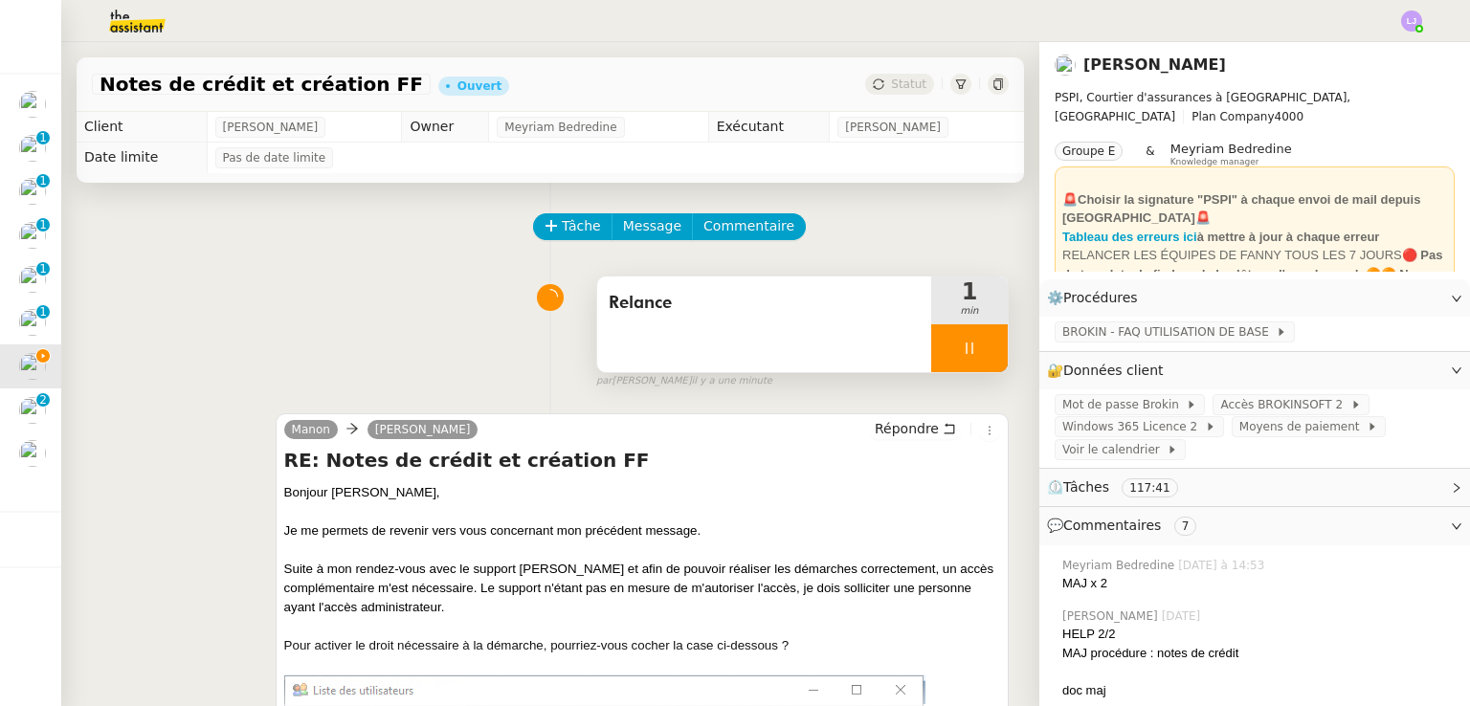
click at [962, 353] on icon at bounding box center [969, 348] width 15 height 15
click at [969, 353] on button at bounding box center [988, 348] width 38 height 48
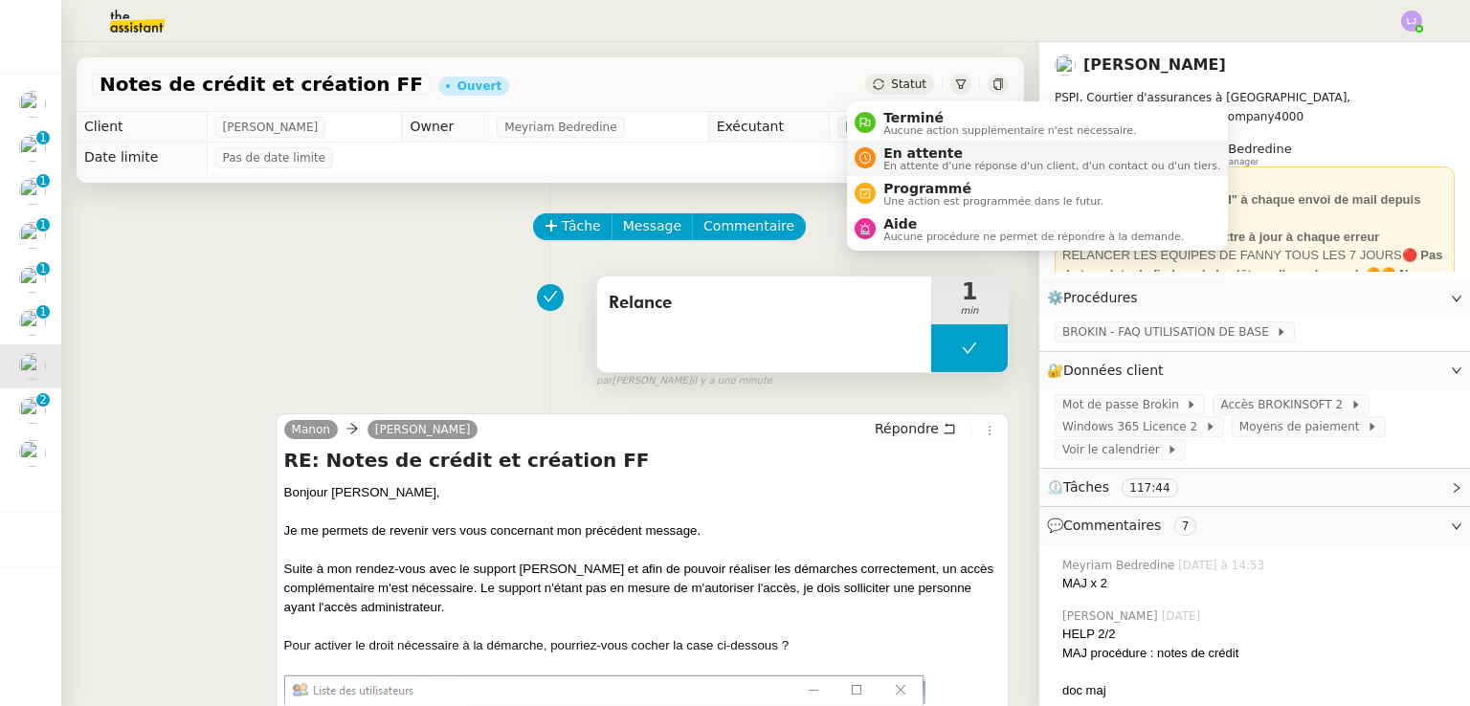
click at [894, 151] on span "En attente" at bounding box center [1051, 152] width 337 height 15
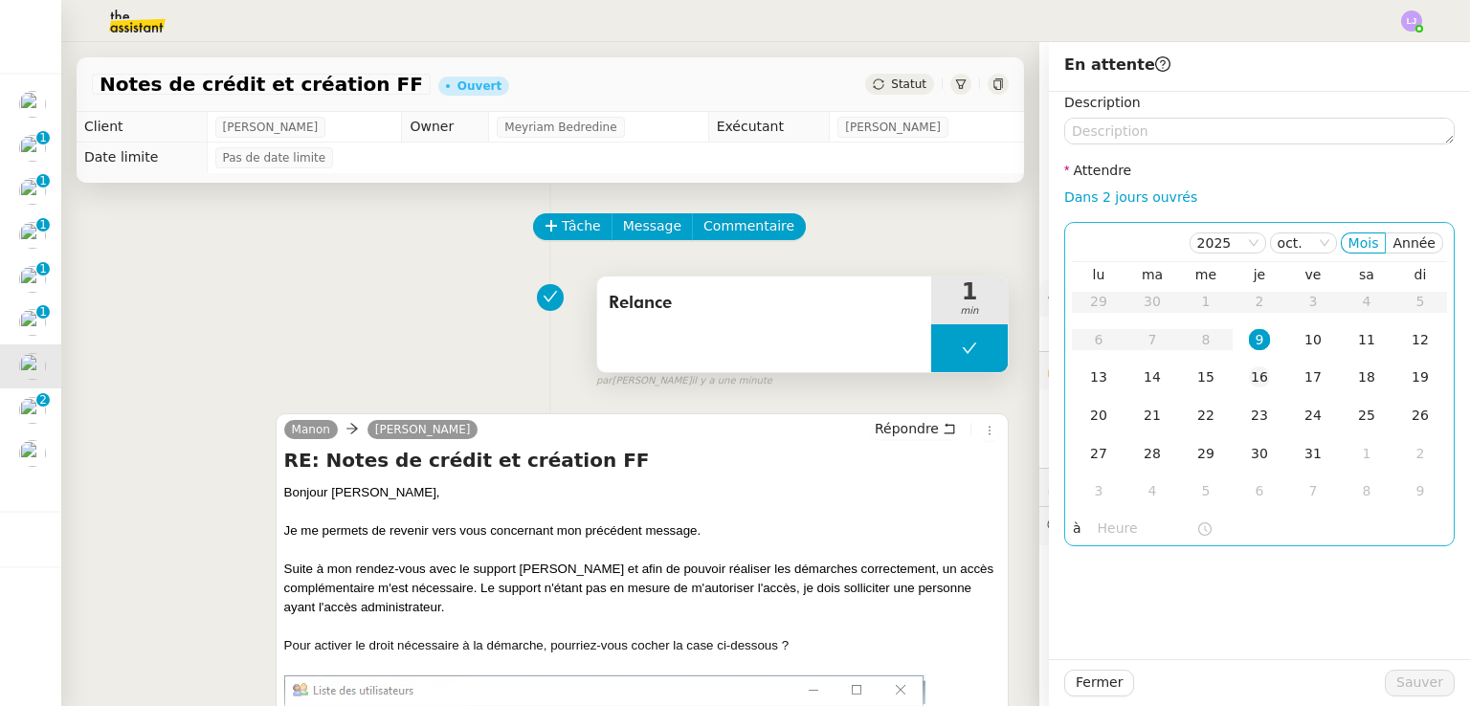
click at [1249, 384] on div "16" at bounding box center [1259, 376] width 21 height 21
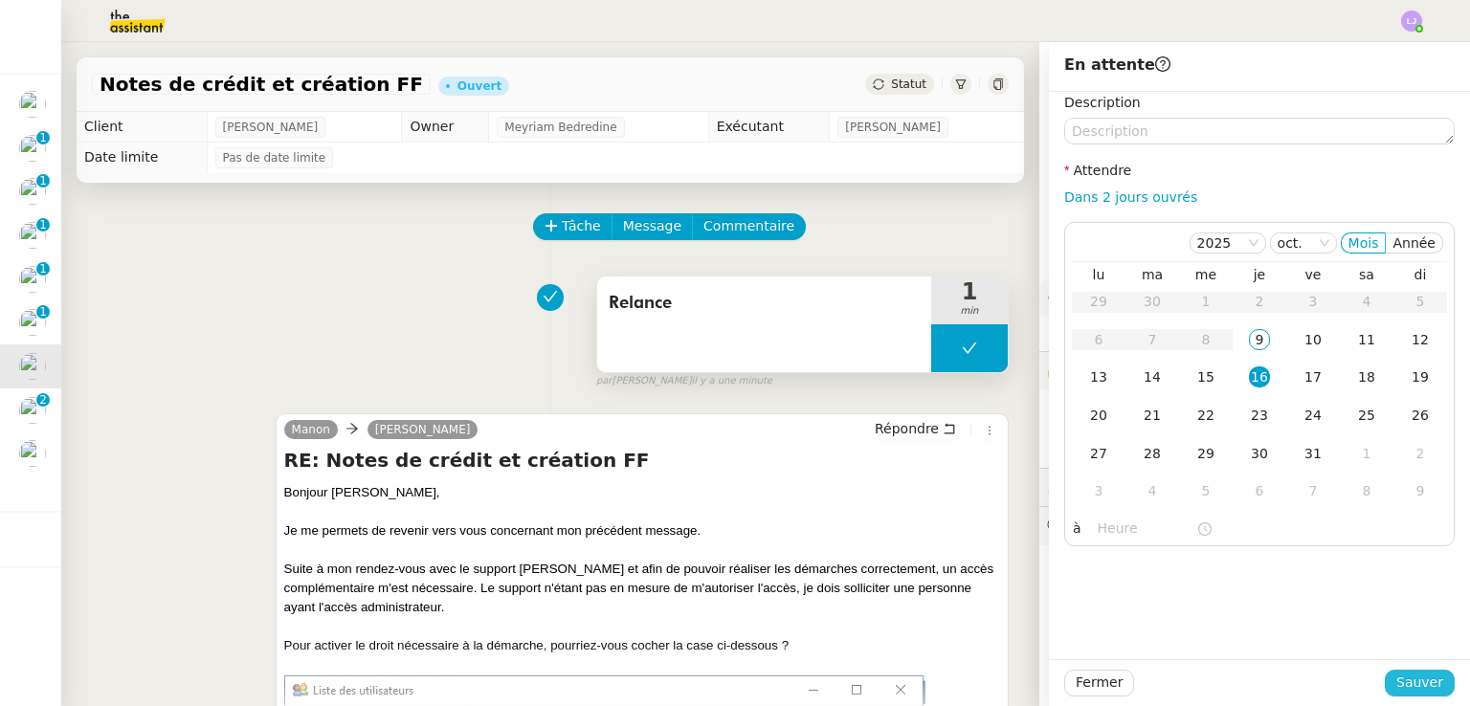
click at [1396, 692] on span "Sauver" at bounding box center [1419, 683] width 47 height 22
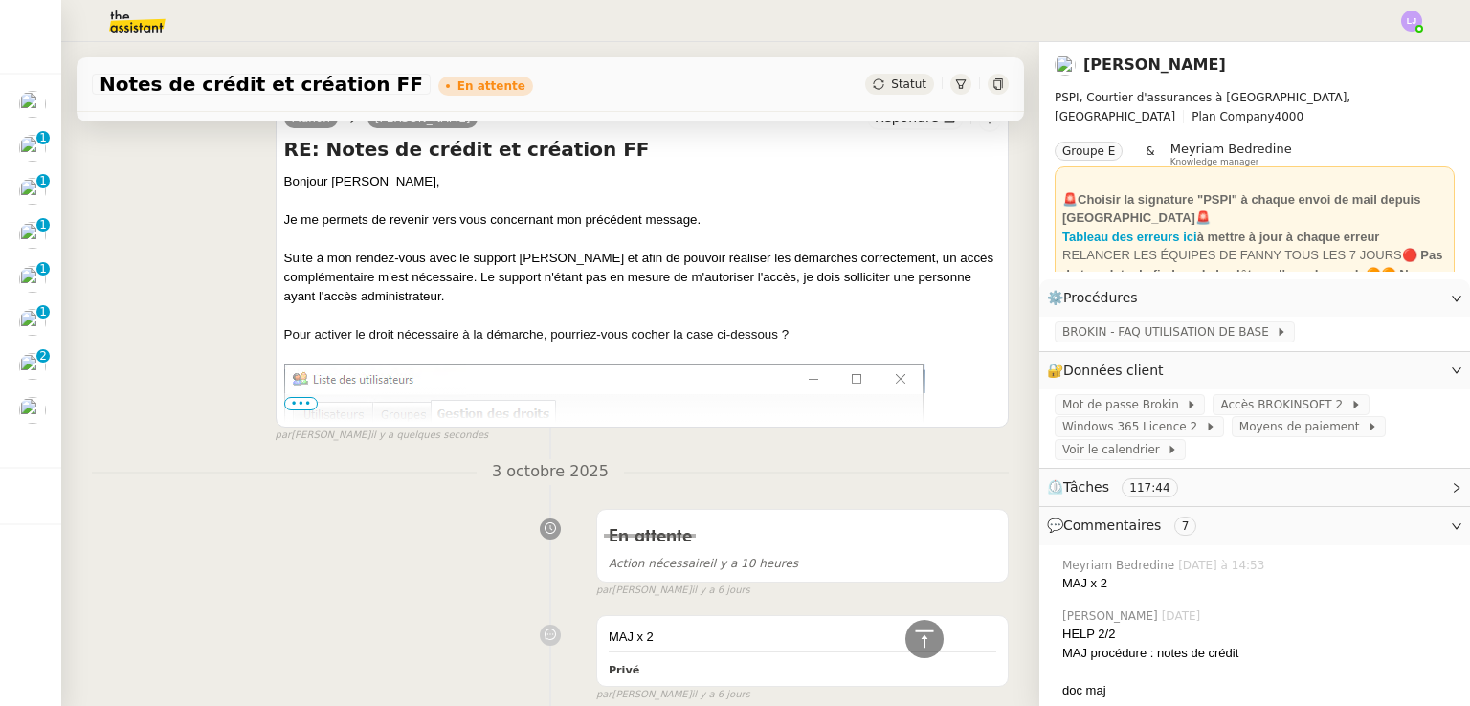
scroll to position [419, 0]
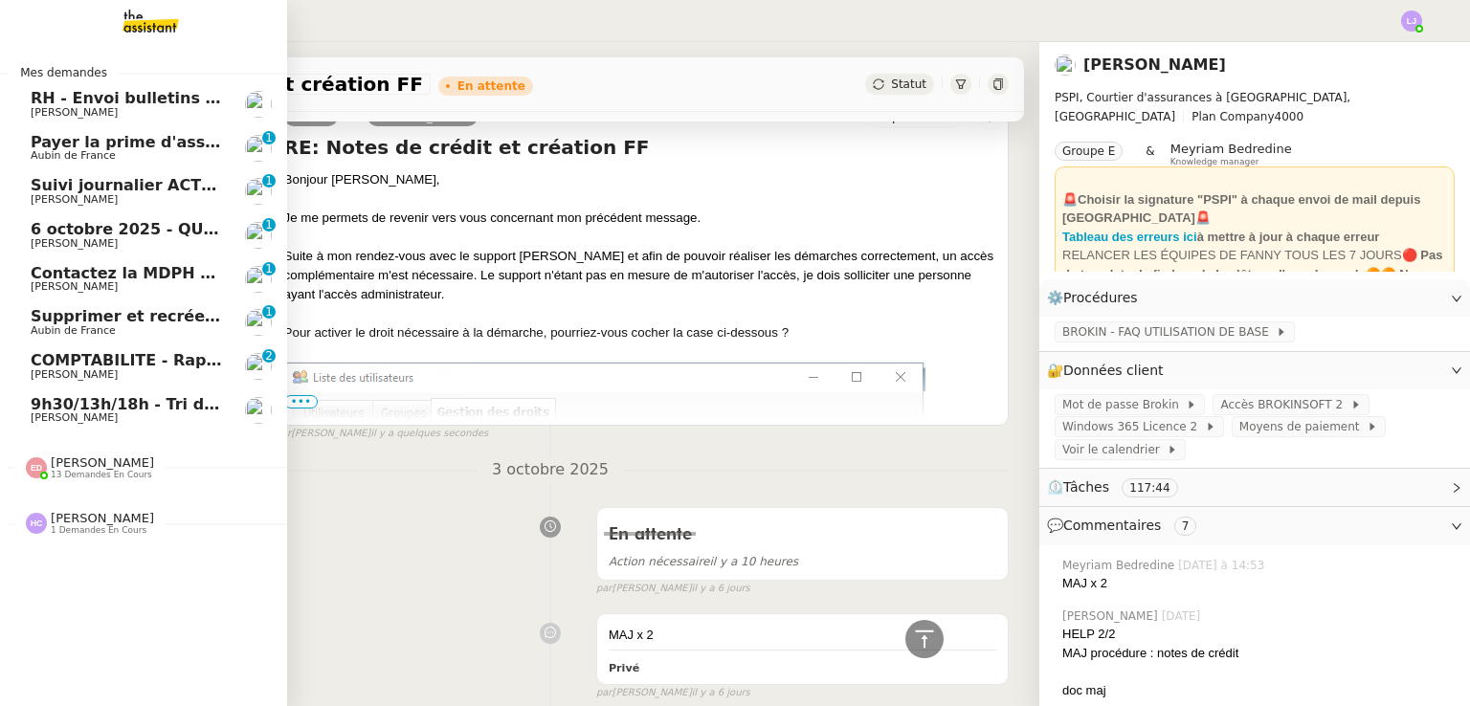
click at [162, 382] on link "COMPTABILITE - Rapprochement bancaire - [DATE] [PERSON_NAME] 0 1 2 3 4 5 6 7 8 9" at bounding box center [143, 366] width 287 height 44
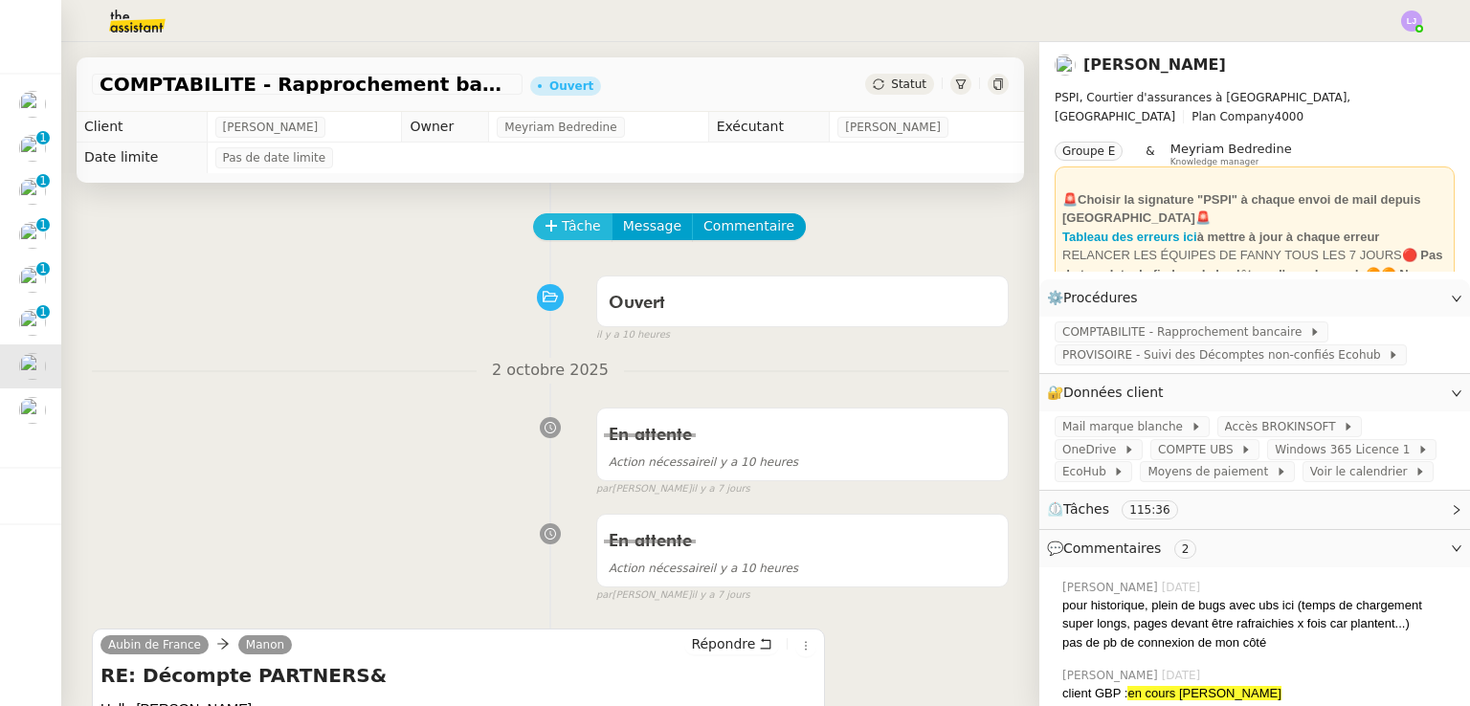
click at [579, 233] on span "Tâche" at bounding box center [581, 226] width 39 height 22
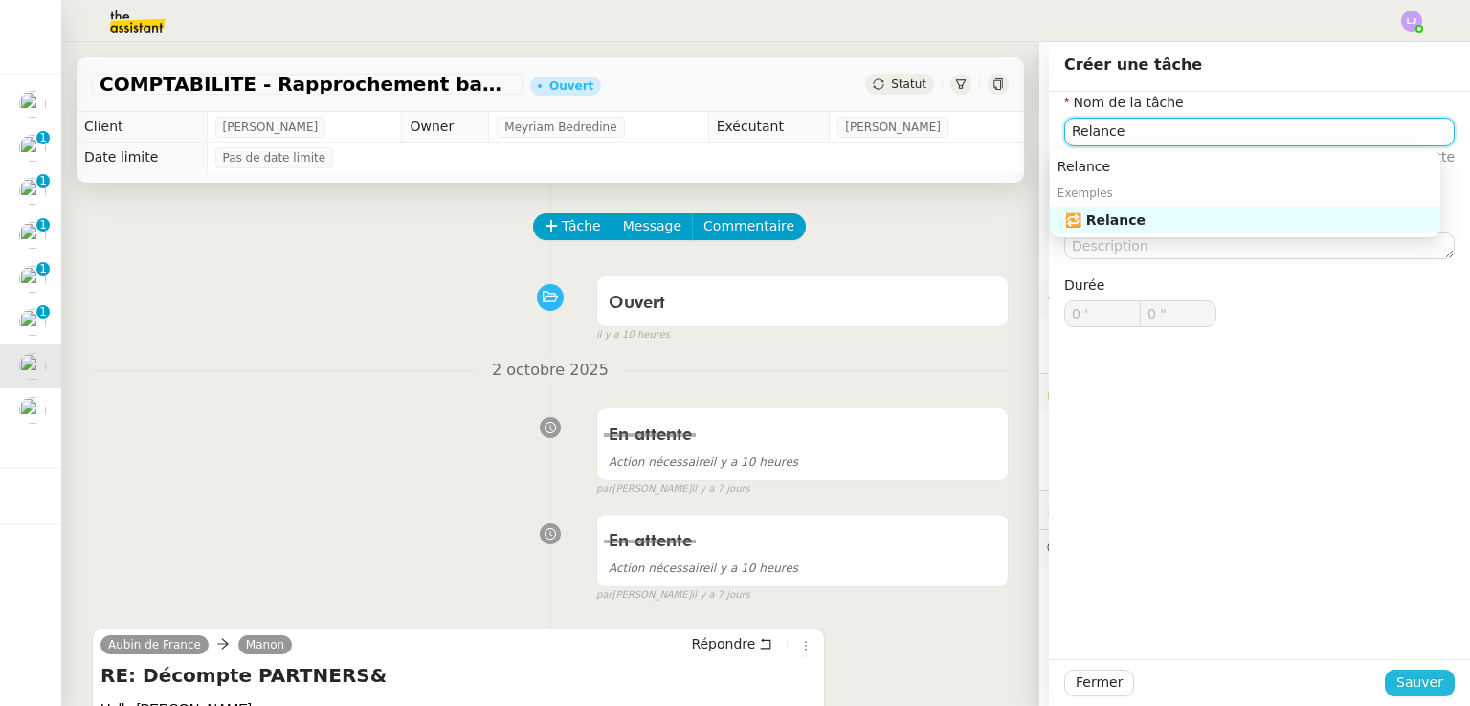
type input "Relance"
click at [1431, 686] on button "Sauver" at bounding box center [1419, 683] width 70 height 27
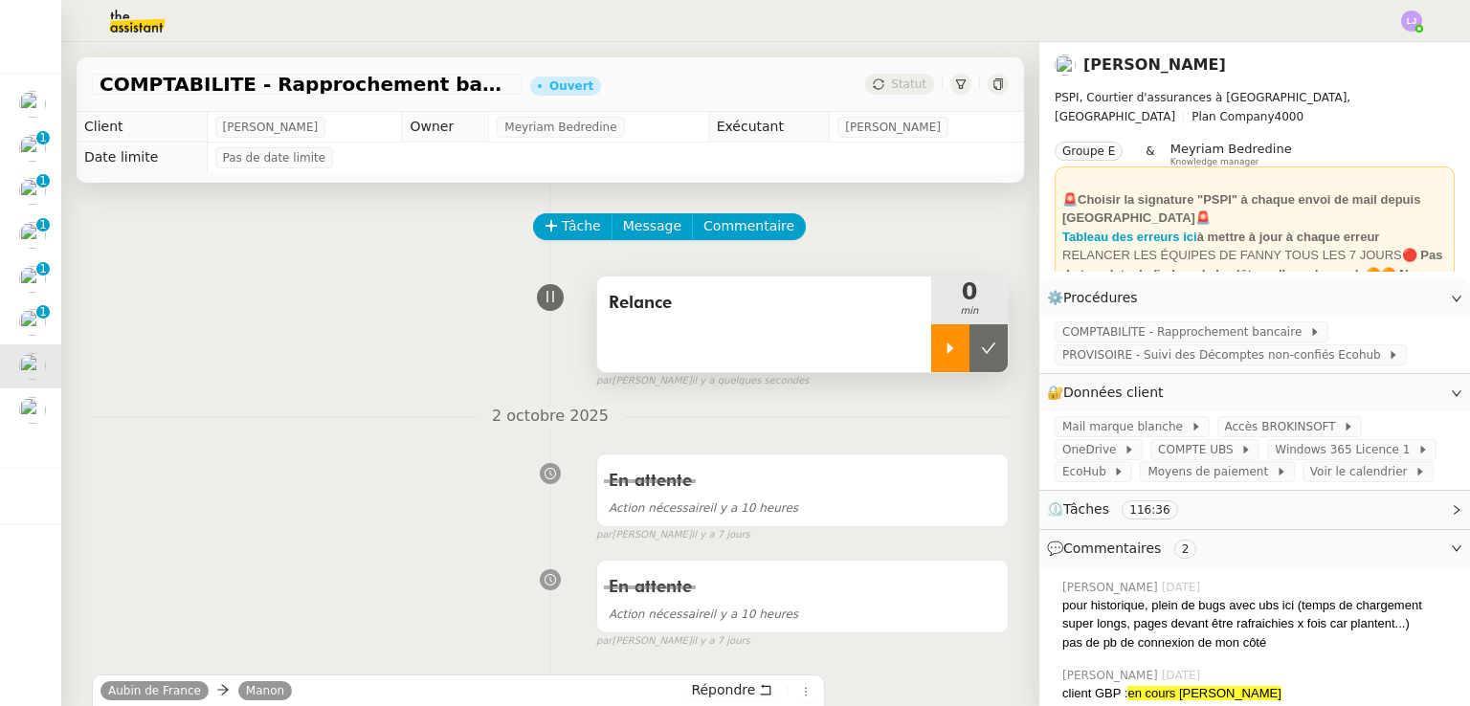
click at [931, 359] on div at bounding box center [950, 348] width 38 height 48
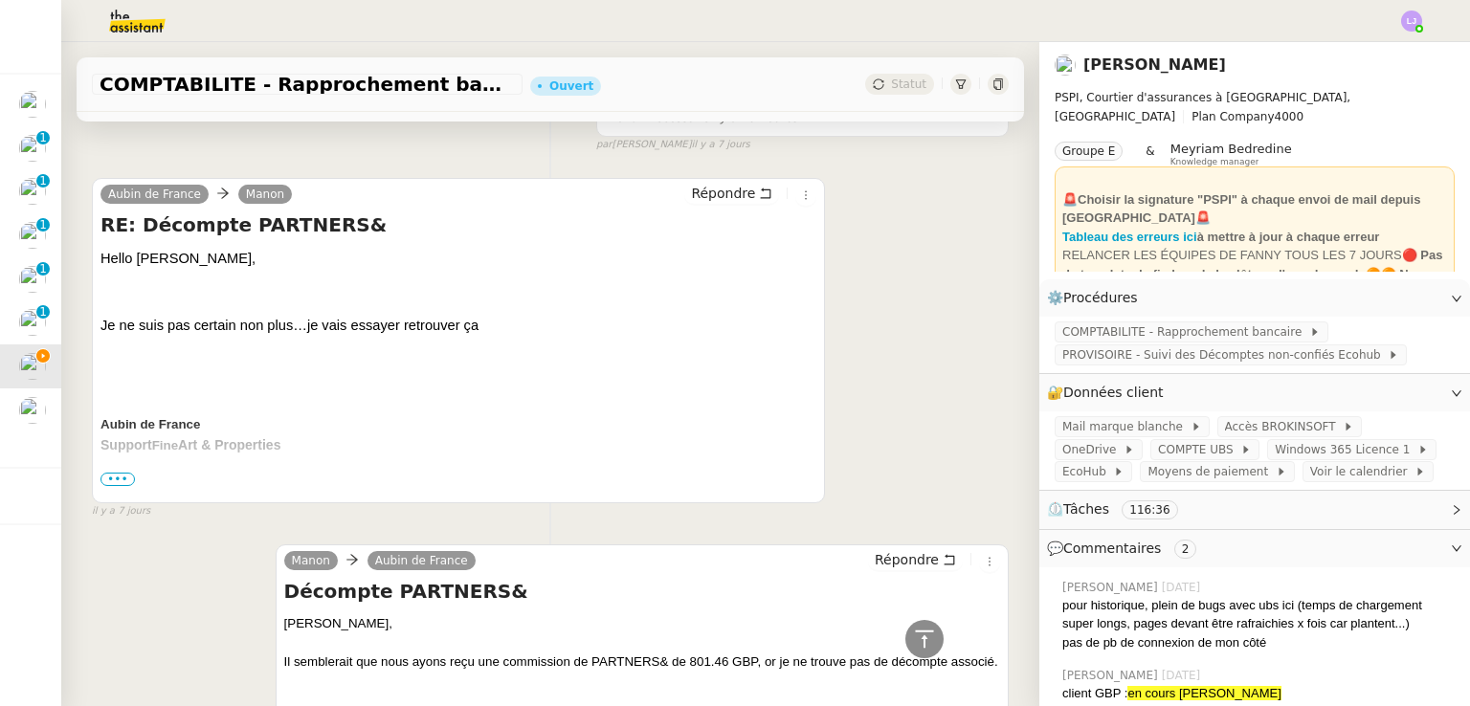
scroll to position [494, 0]
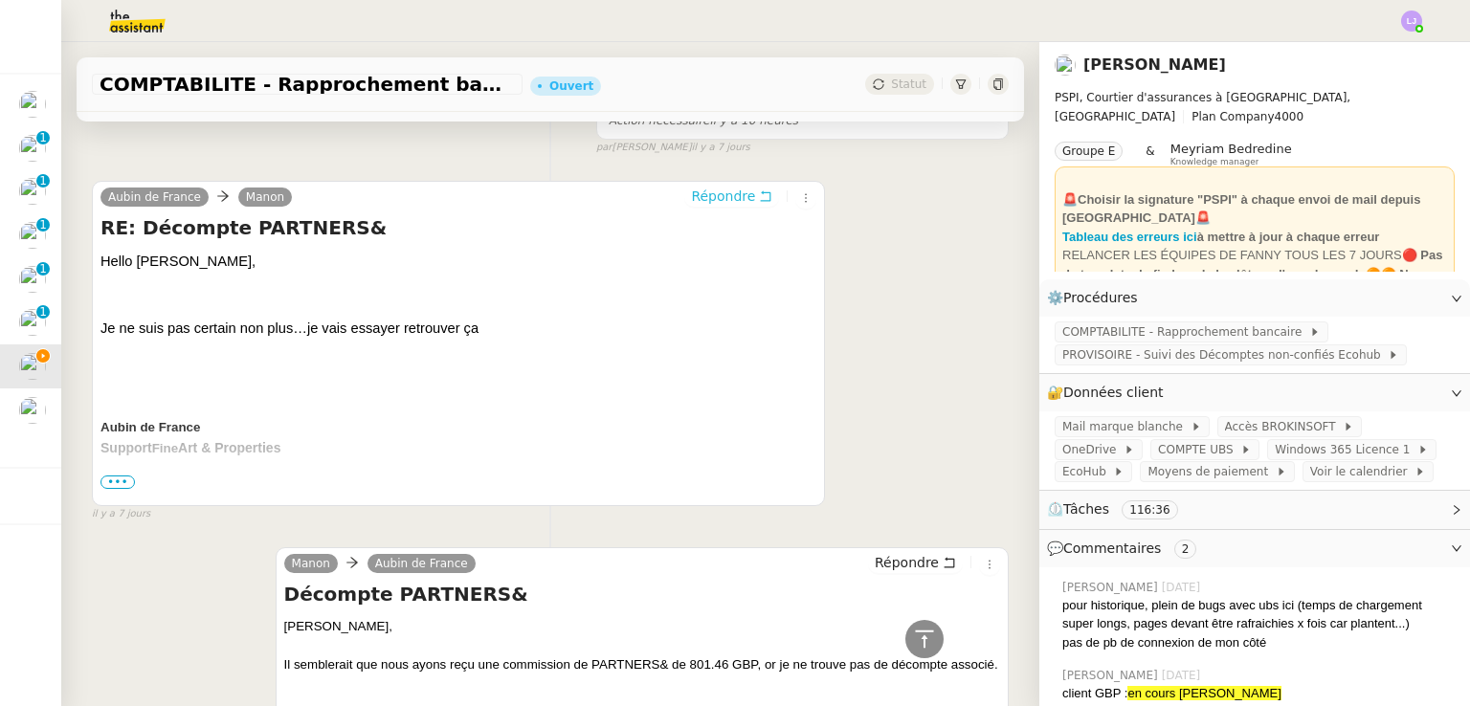
click at [731, 199] on span "Répondre" at bounding box center [723, 196] width 64 height 19
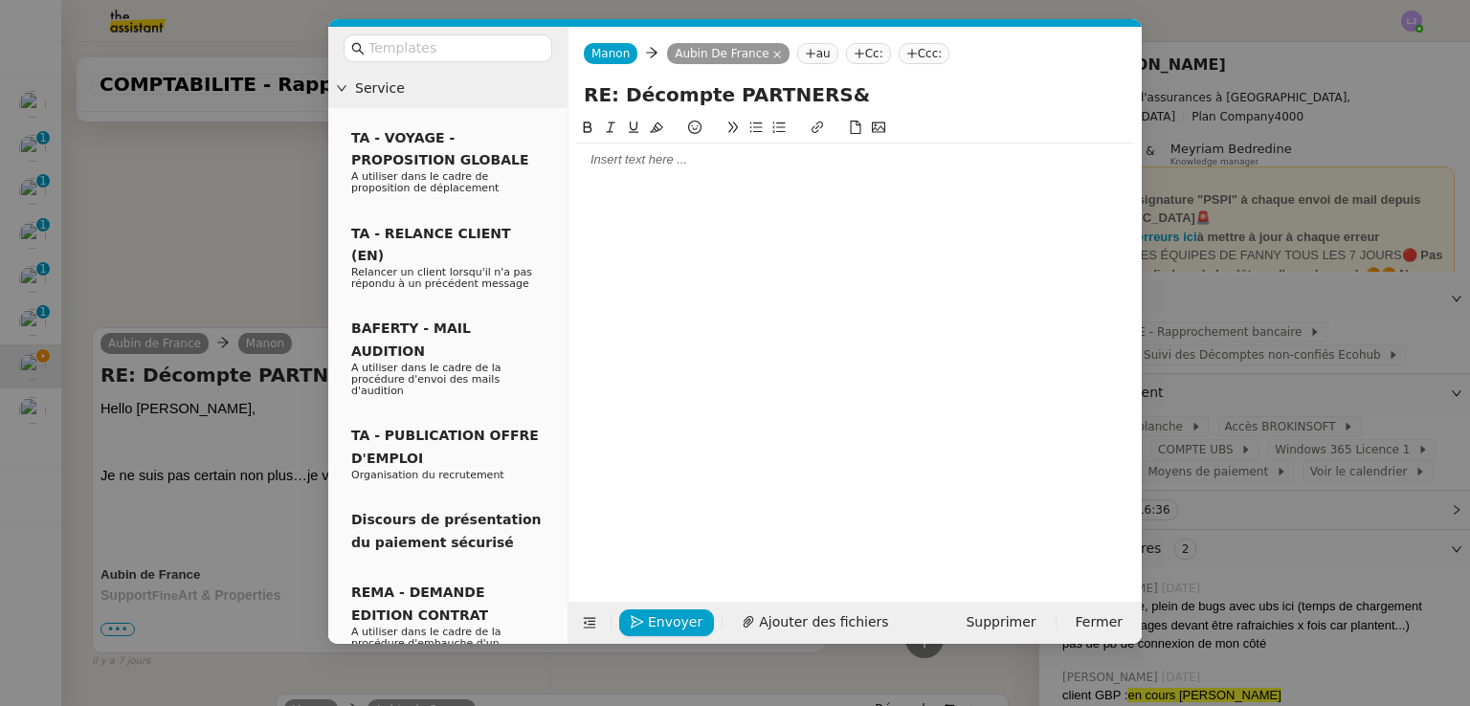
scroll to position [640, 0]
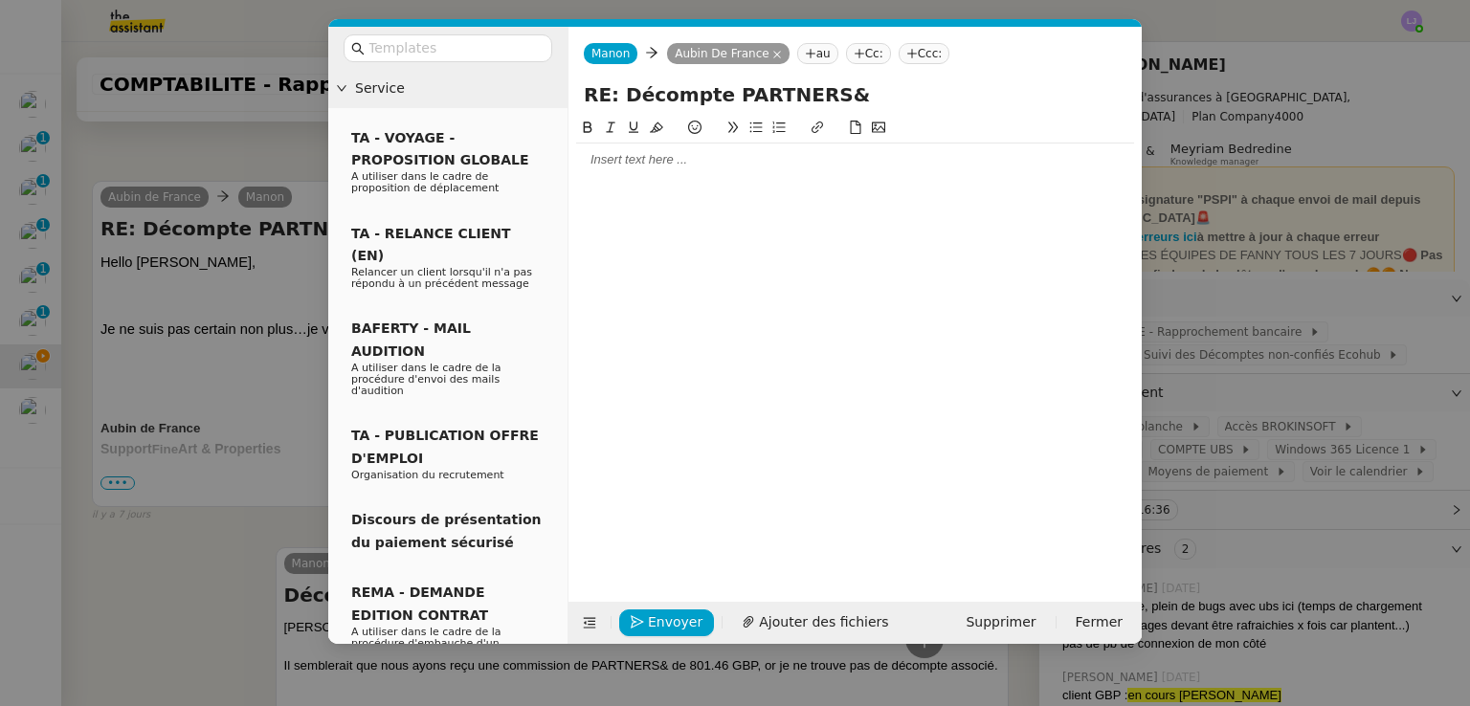
click at [695, 147] on div at bounding box center [855, 160] width 558 height 33
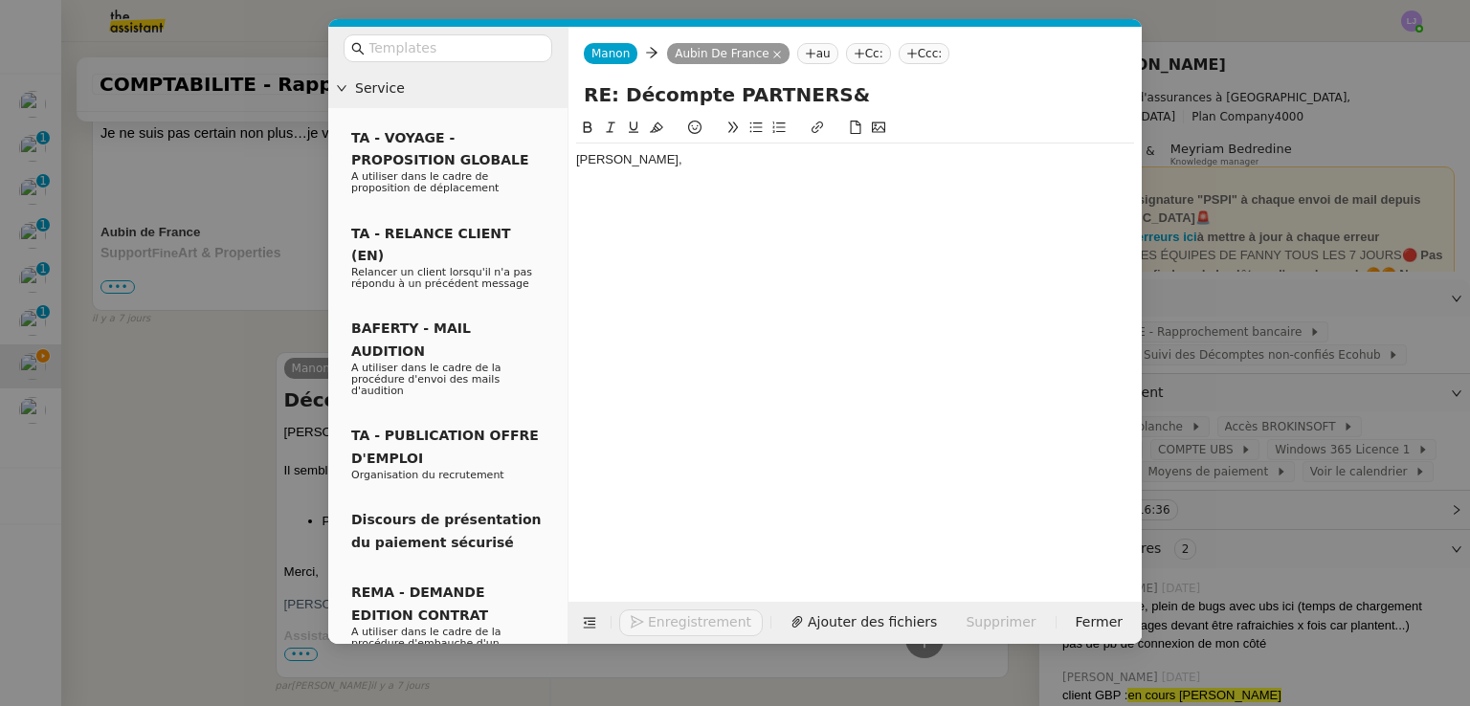
scroll to position [697, 0]
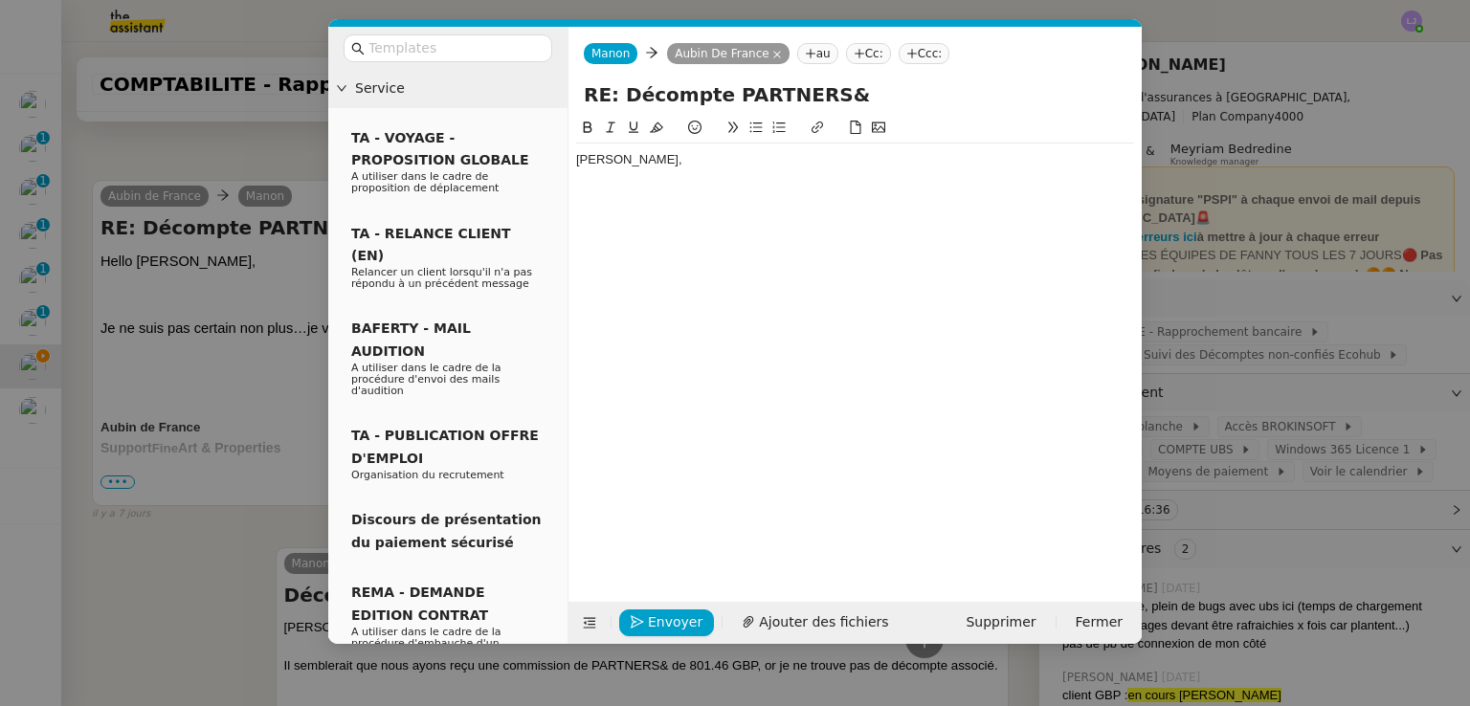
click at [281, 411] on nz-modal-container "Service TA - VOYAGE - PROPOSITION GLOBALE A utiliser dans le cadre de propositi…" at bounding box center [735, 353] width 1470 height 706
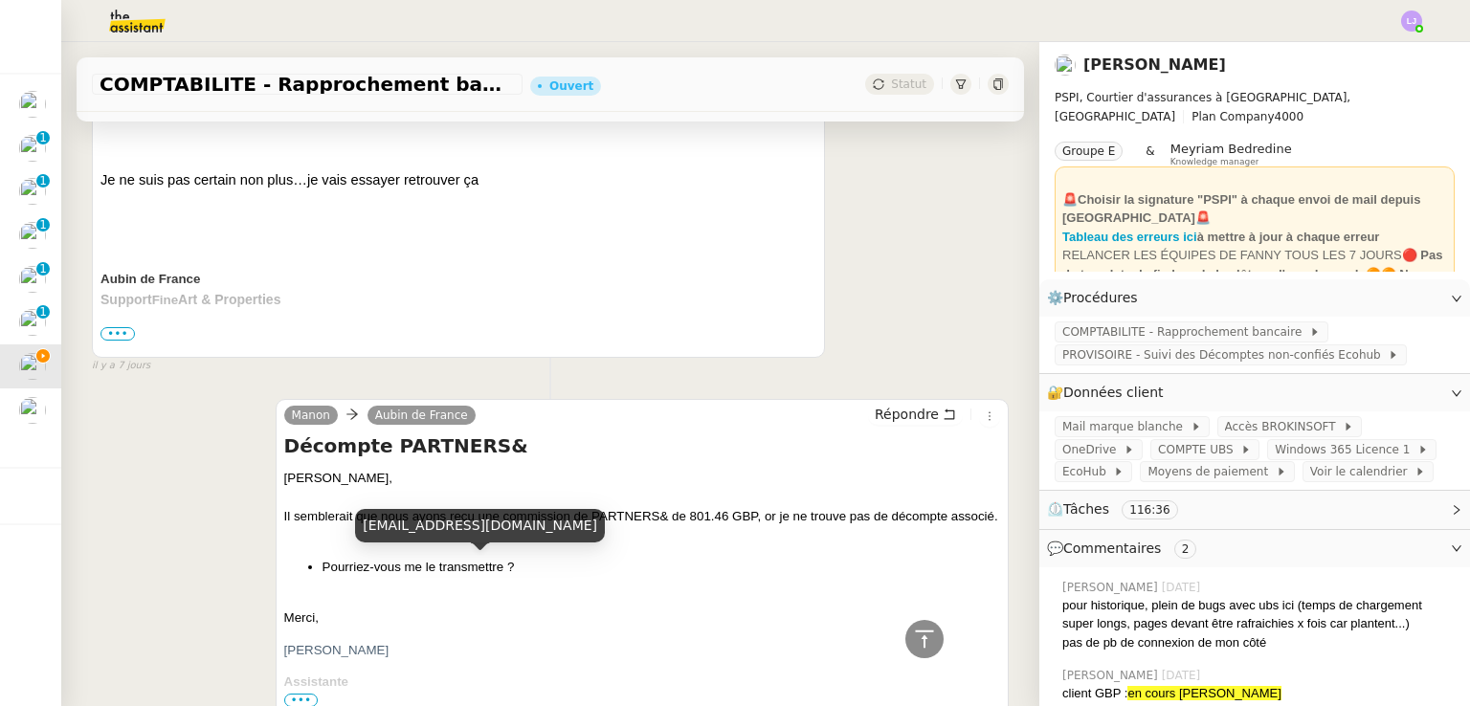
scroll to position [845, 0]
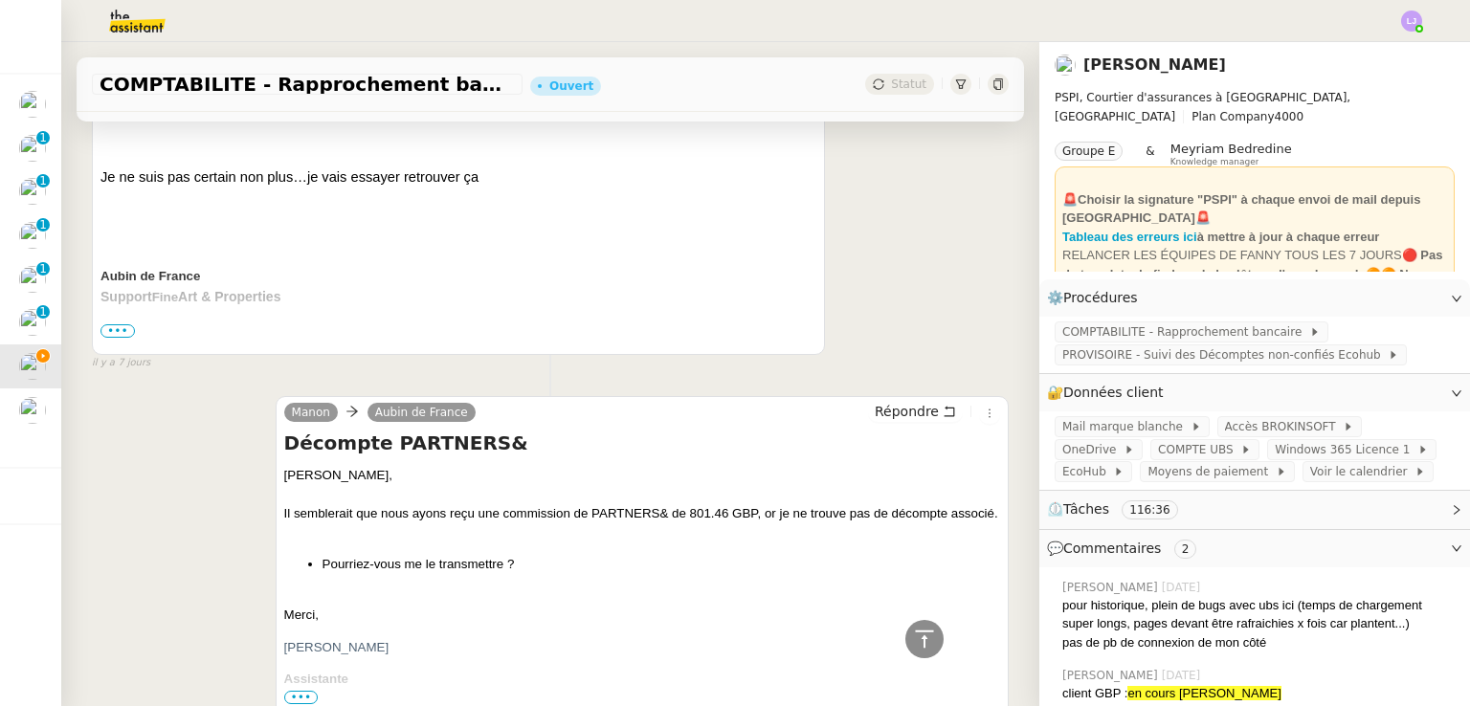
click at [326, 513] on div "Il semblerait que nous ayons reçu une commission de PARTNERS& de 801.46 GBP, or…" at bounding box center [642, 513] width 716 height 19
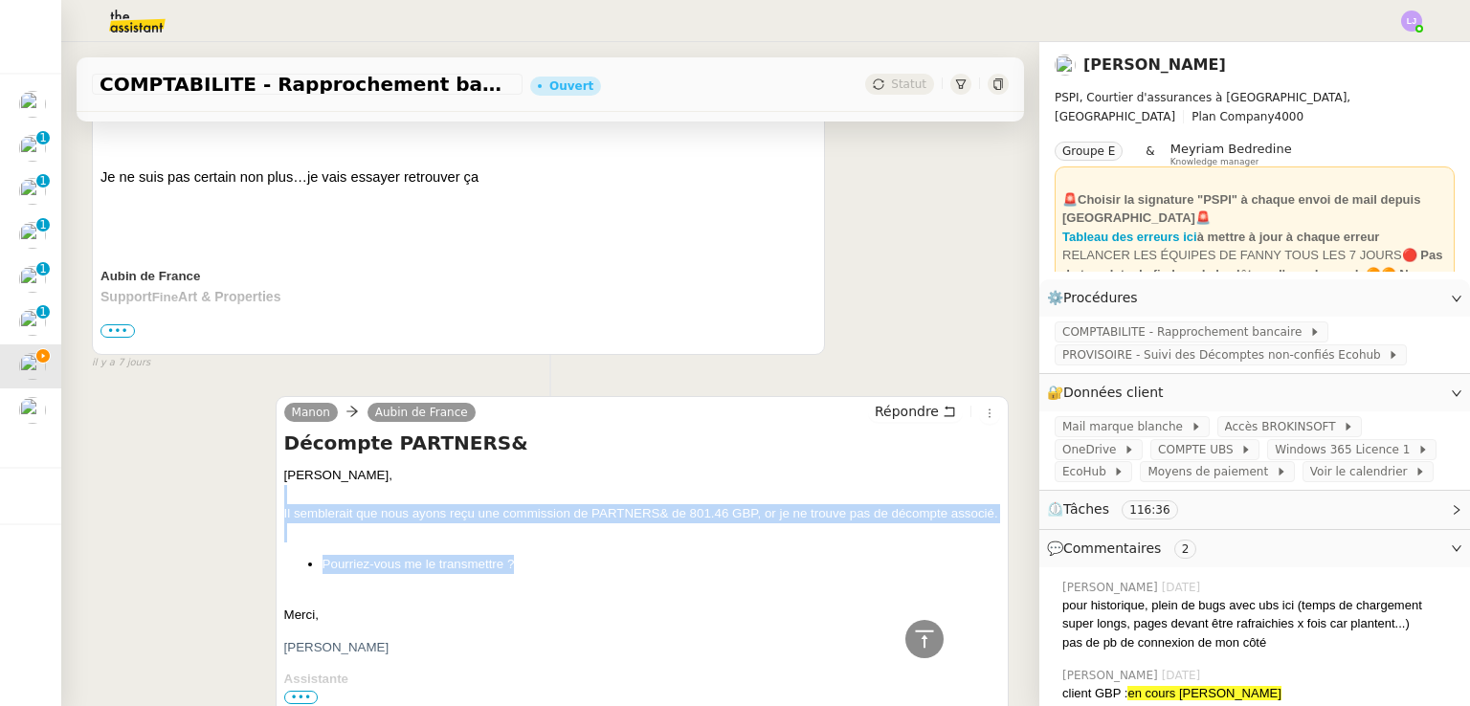
drag, startPoint x: 278, startPoint y: 506, endPoint x: 520, endPoint y: 591, distance: 255.7
copy span "Il semblerait que nous ayons reçu une commission de PARTNERS& de 801.46 GBP, or…"
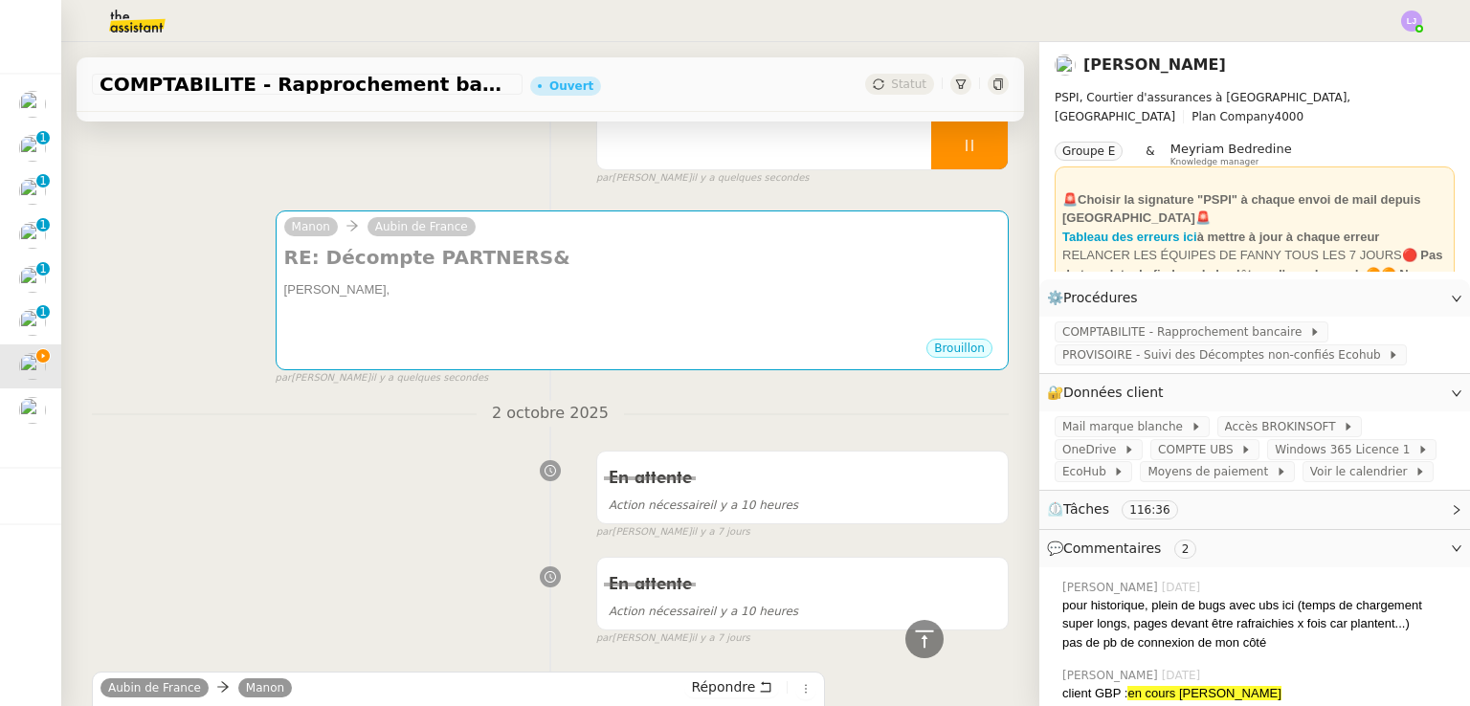
scroll to position [83, 0]
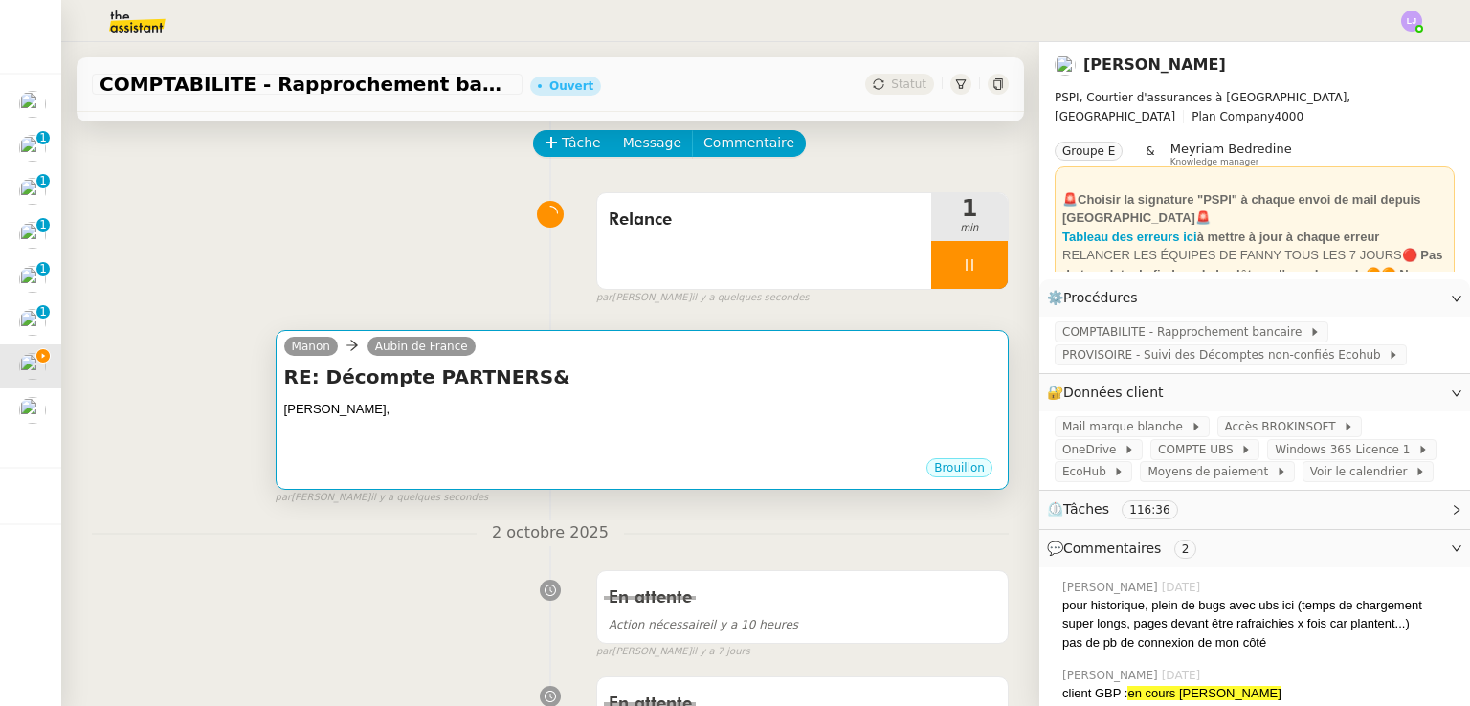
click at [616, 430] on div at bounding box center [642, 428] width 716 height 19
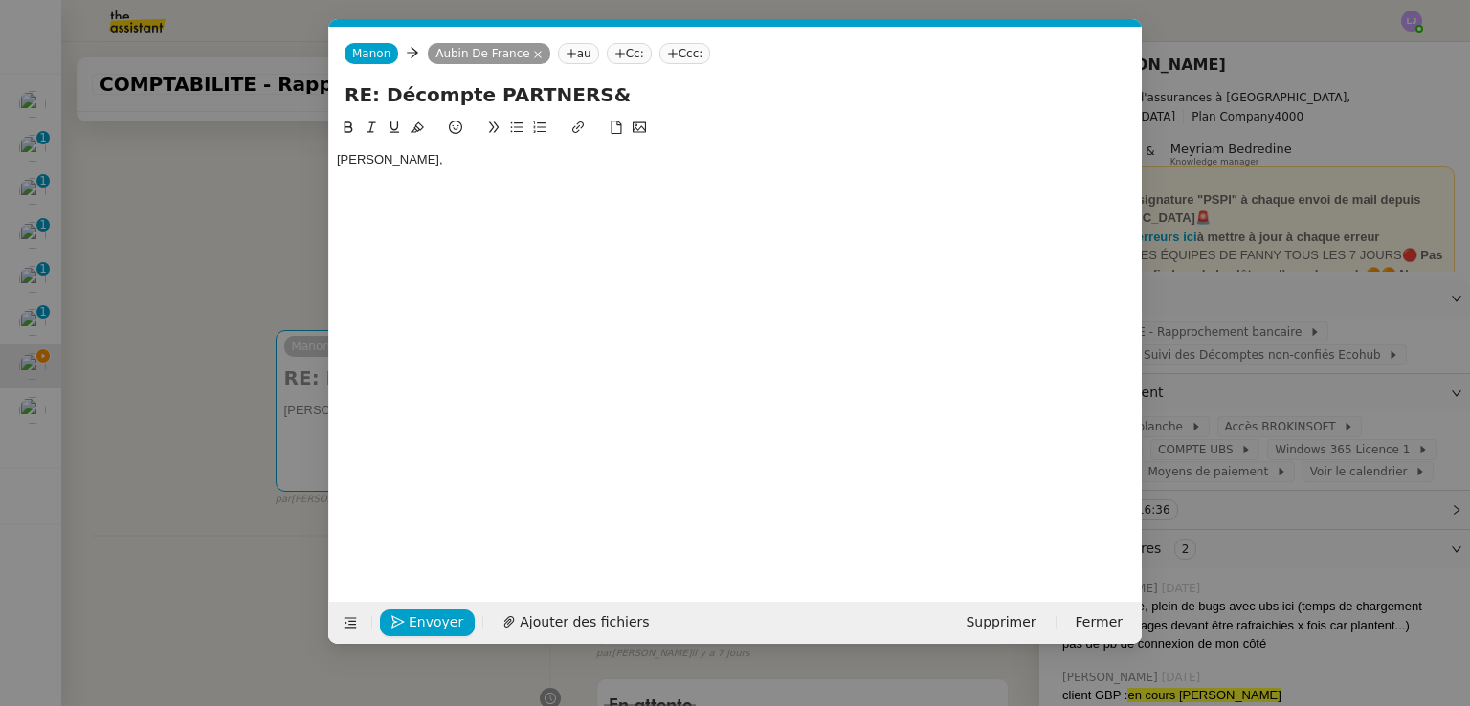
scroll to position [0, 40]
click at [476, 155] on div "[PERSON_NAME]," at bounding box center [735, 159] width 797 height 17
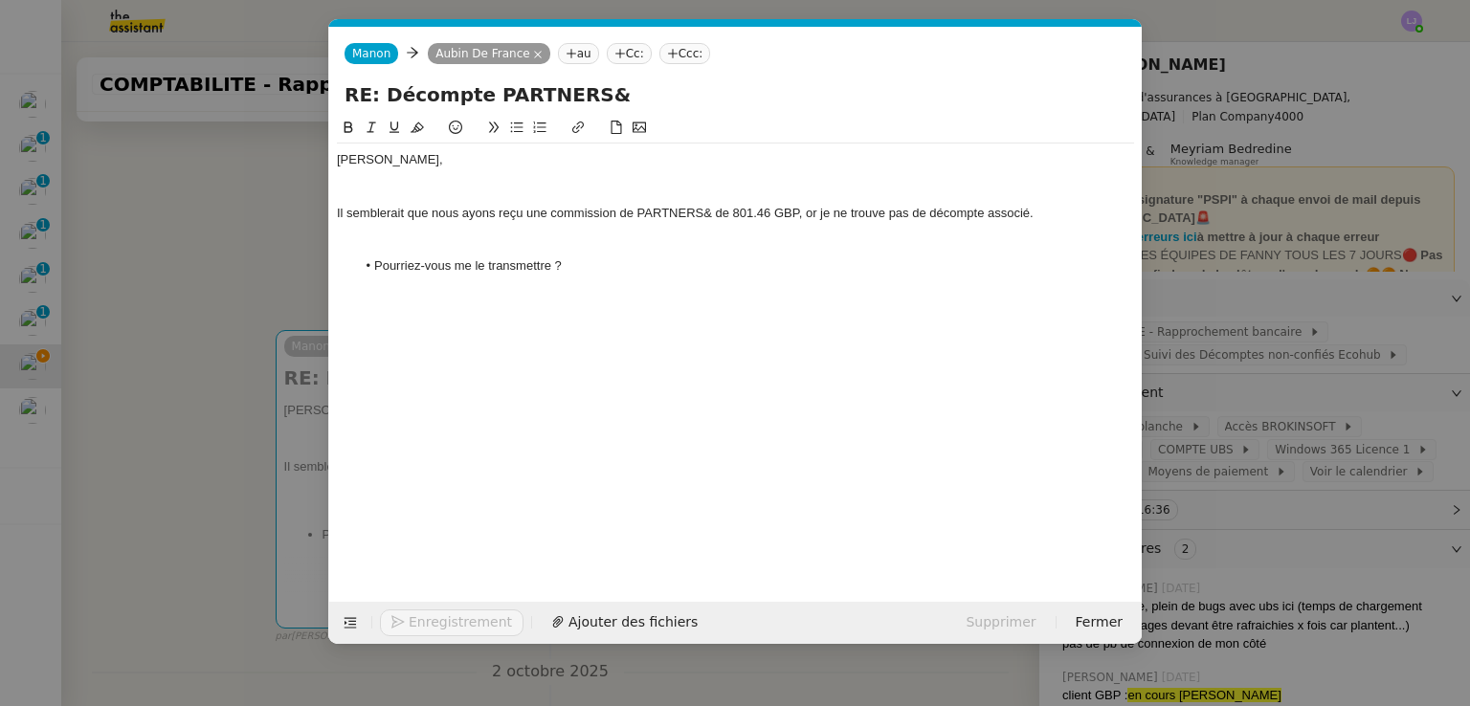
click at [476, 155] on div "[PERSON_NAME]," at bounding box center [735, 159] width 797 height 17
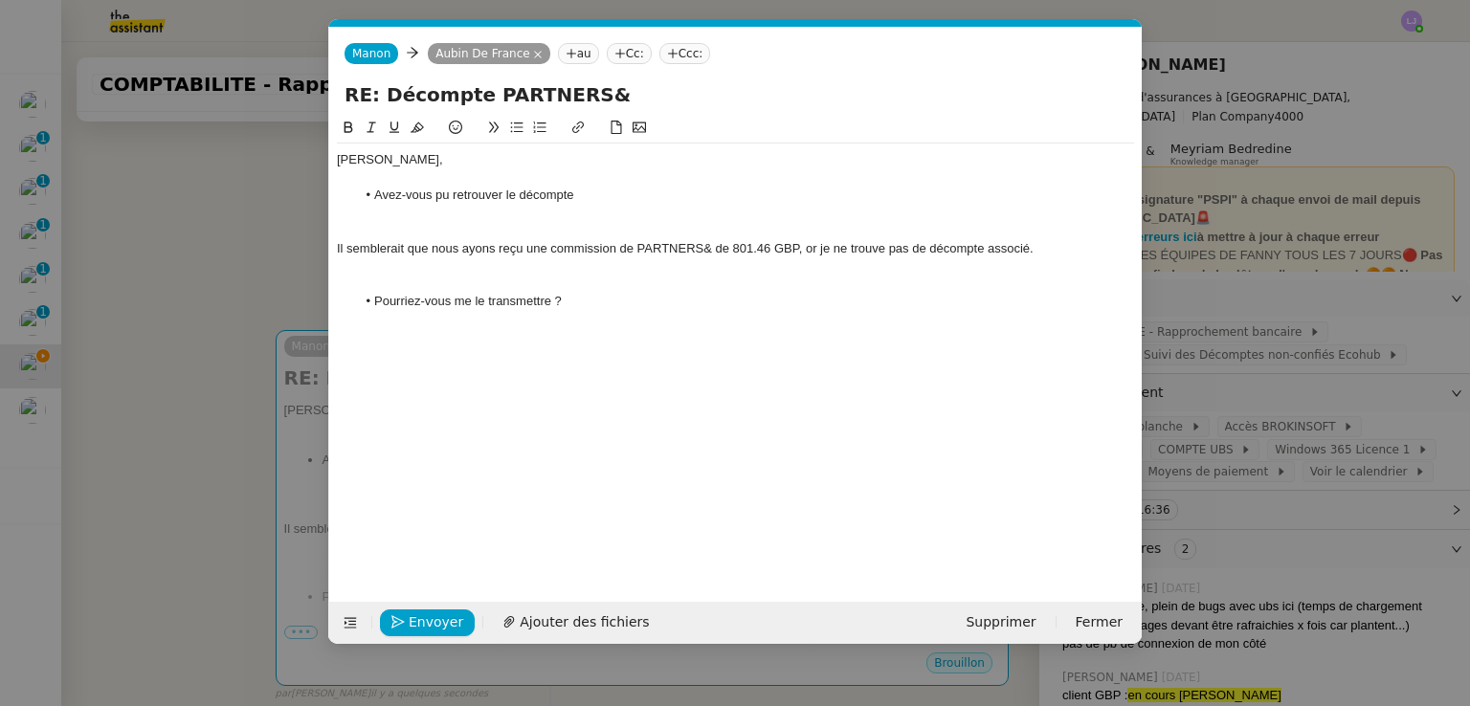
click at [622, 256] on div "Il semblerait que nous ayons reçu une commission de PARTNERS& de 801.46 GBP, or…" at bounding box center [735, 248] width 797 height 17
drag, startPoint x: 620, startPoint y: 248, endPoint x: 797, endPoint y: 246, distance: 177.0
click at [797, 246] on div "Il semblerait que nous ayons reçu une commission de PARTNERS& de 801.46 GBP, or…" at bounding box center [735, 248] width 797 height 17
copy div "de PARTNERS& de 801.46 GBP"
click at [684, 188] on li "Avez-vous pu retrouver le décompte" at bounding box center [745, 195] width 779 height 17
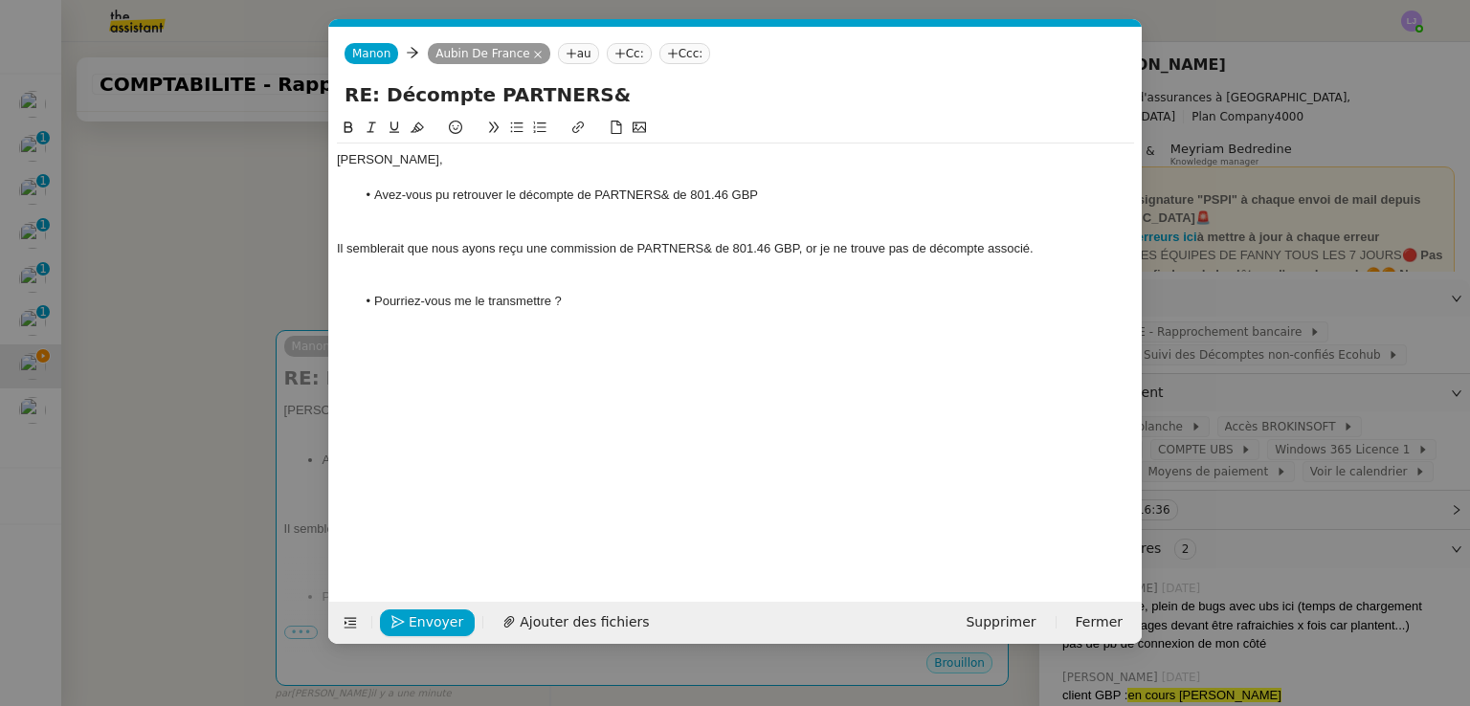
click at [677, 198] on li "Avez-vous pu retrouver le décompte de PARTNERS& de 801.46 GBP" at bounding box center [745, 195] width 779 height 17
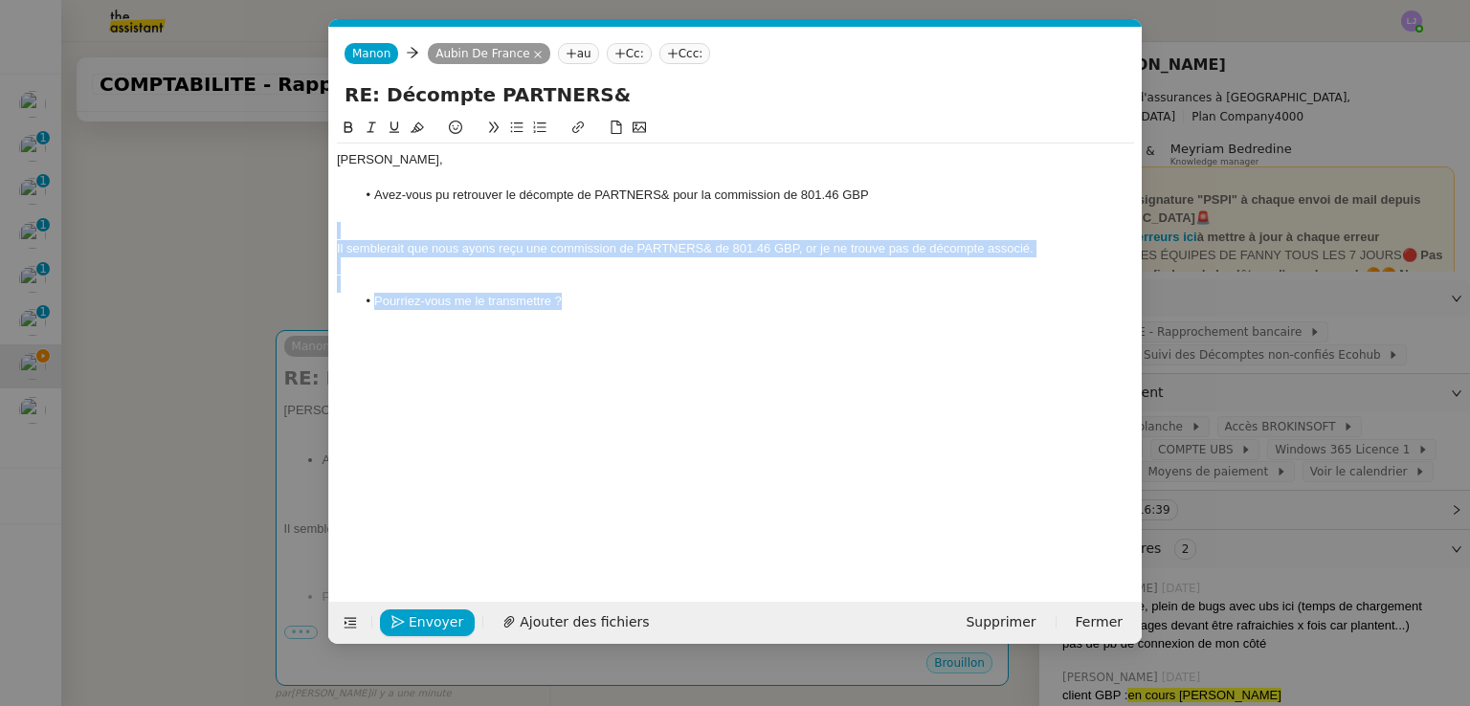
drag, startPoint x: 793, startPoint y: 299, endPoint x: 768, endPoint y: 235, distance: 67.9
click at [768, 235] on div "[PERSON_NAME], Avez-vous pu retrouver le décompte de PARTNERS& pour la commissi…" at bounding box center [735, 249] width 797 height 210
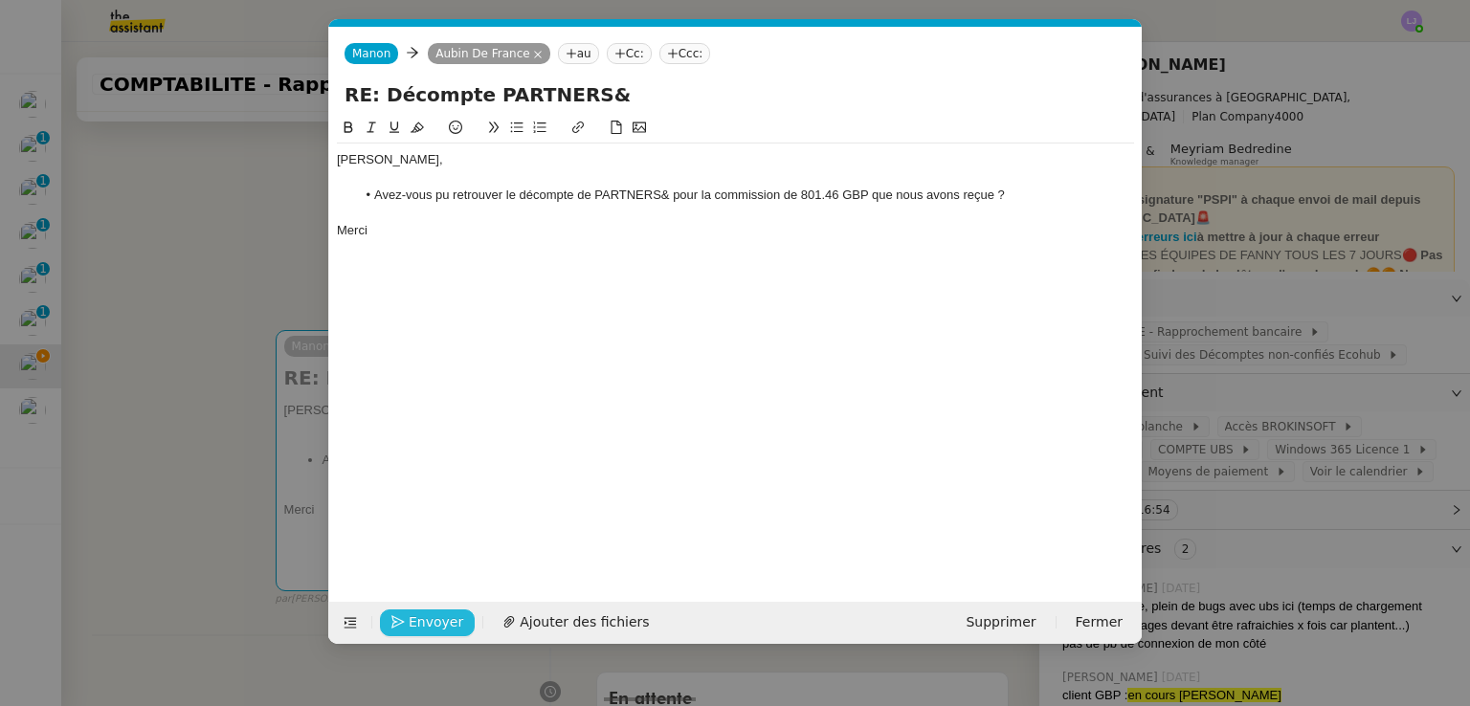
click at [431, 628] on span "Envoyer" at bounding box center [436, 622] width 55 height 22
click at [431, 628] on span "Confirmer l'envoi" at bounding box center [466, 622] width 115 height 22
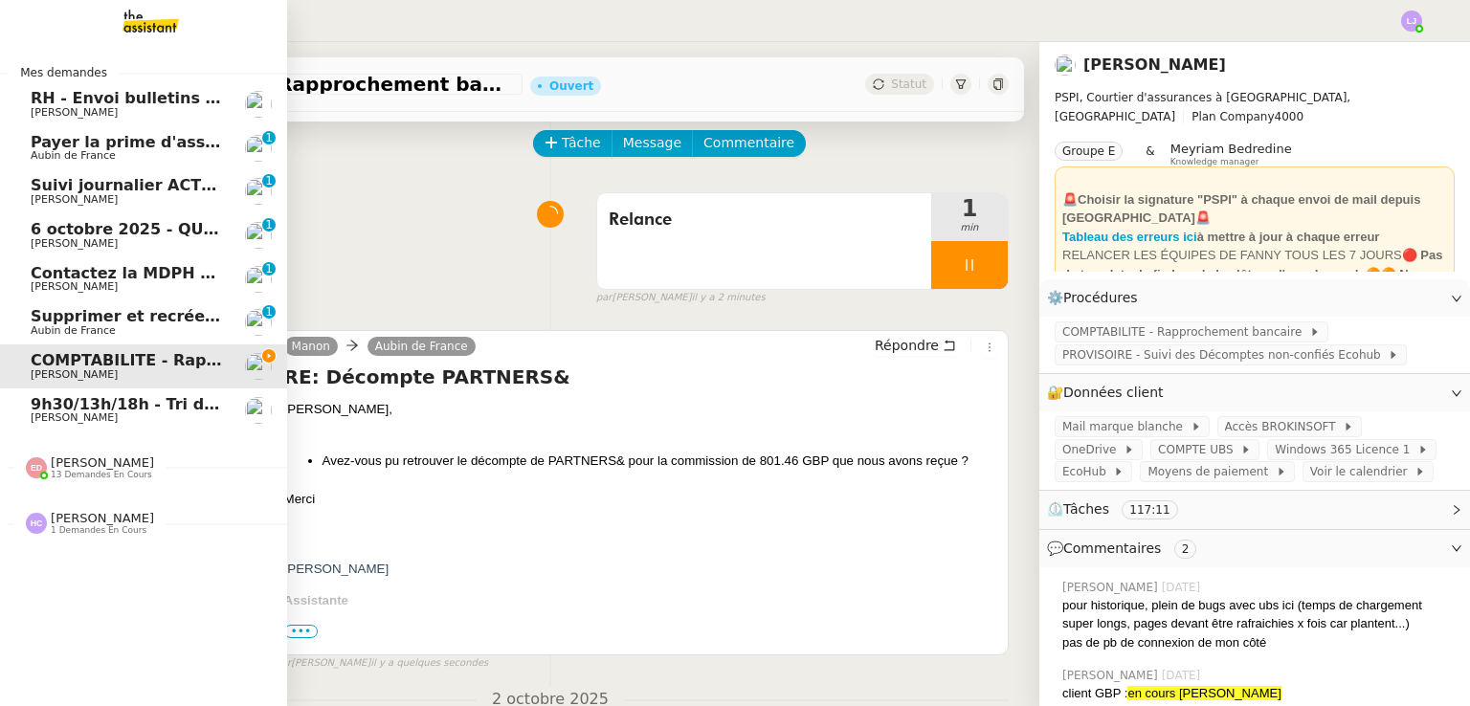
click at [122, 484] on div "[PERSON_NAME] 13 demandes en cours" at bounding box center [143, 459] width 287 height 55
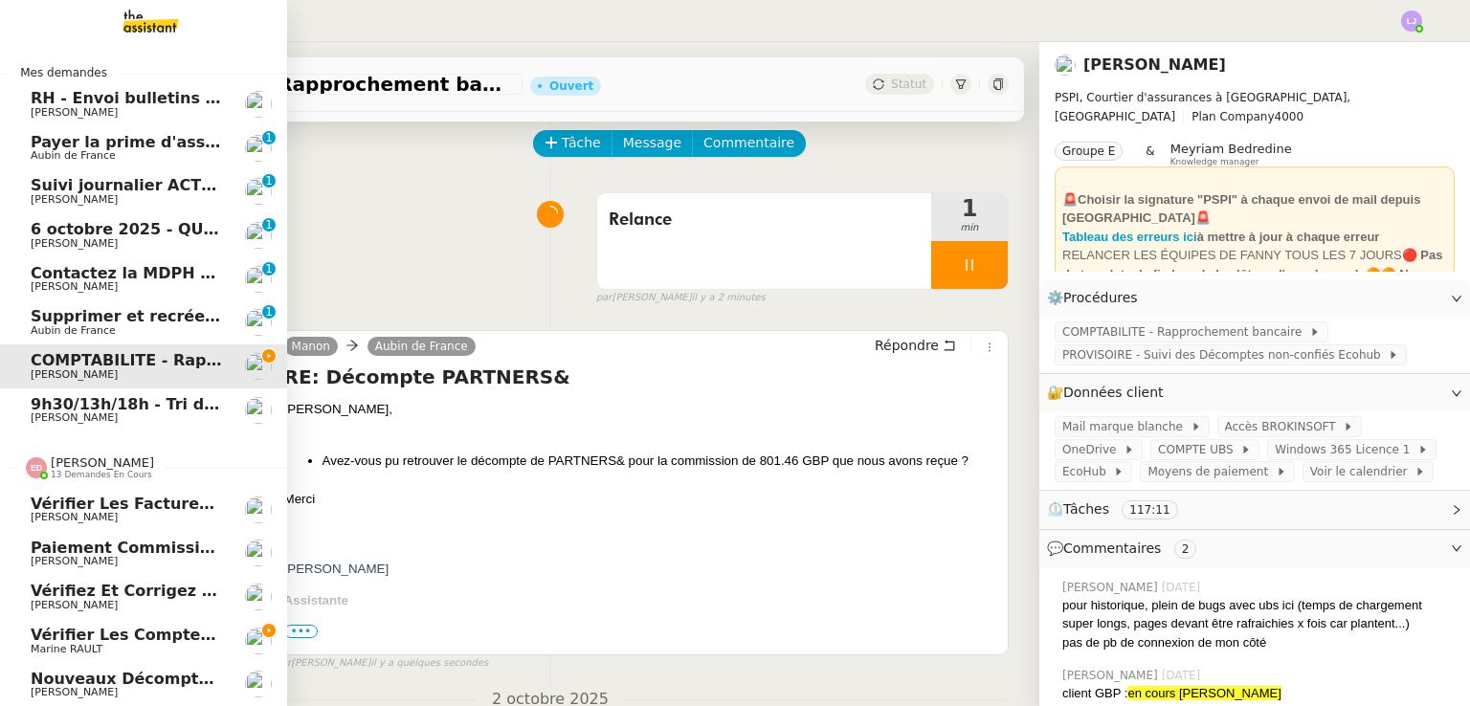
click at [122, 484] on div "[PERSON_NAME] 13 demandes en cours" at bounding box center [143, 459] width 287 height 55
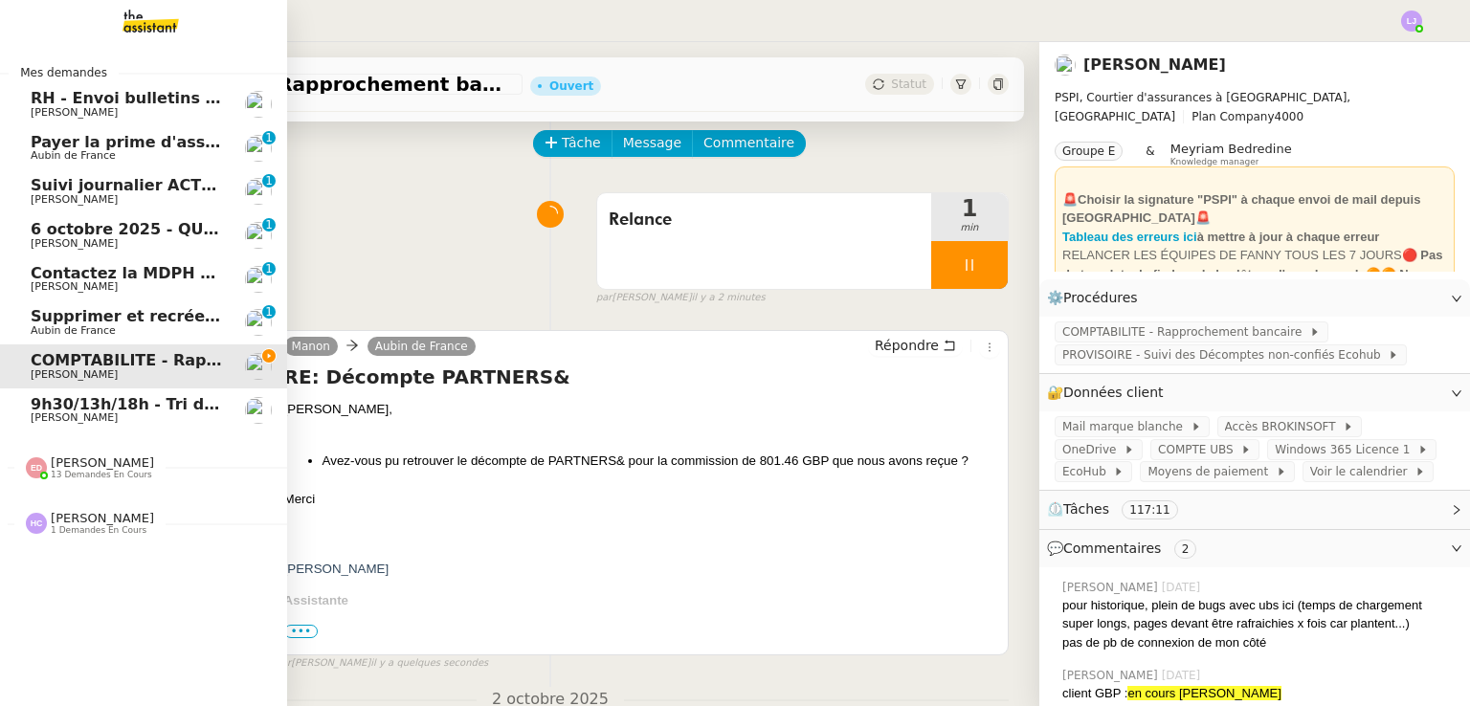
click at [131, 516] on div "[PERSON_NAME] 1 demandes en cours" at bounding box center [102, 523] width 103 height 25
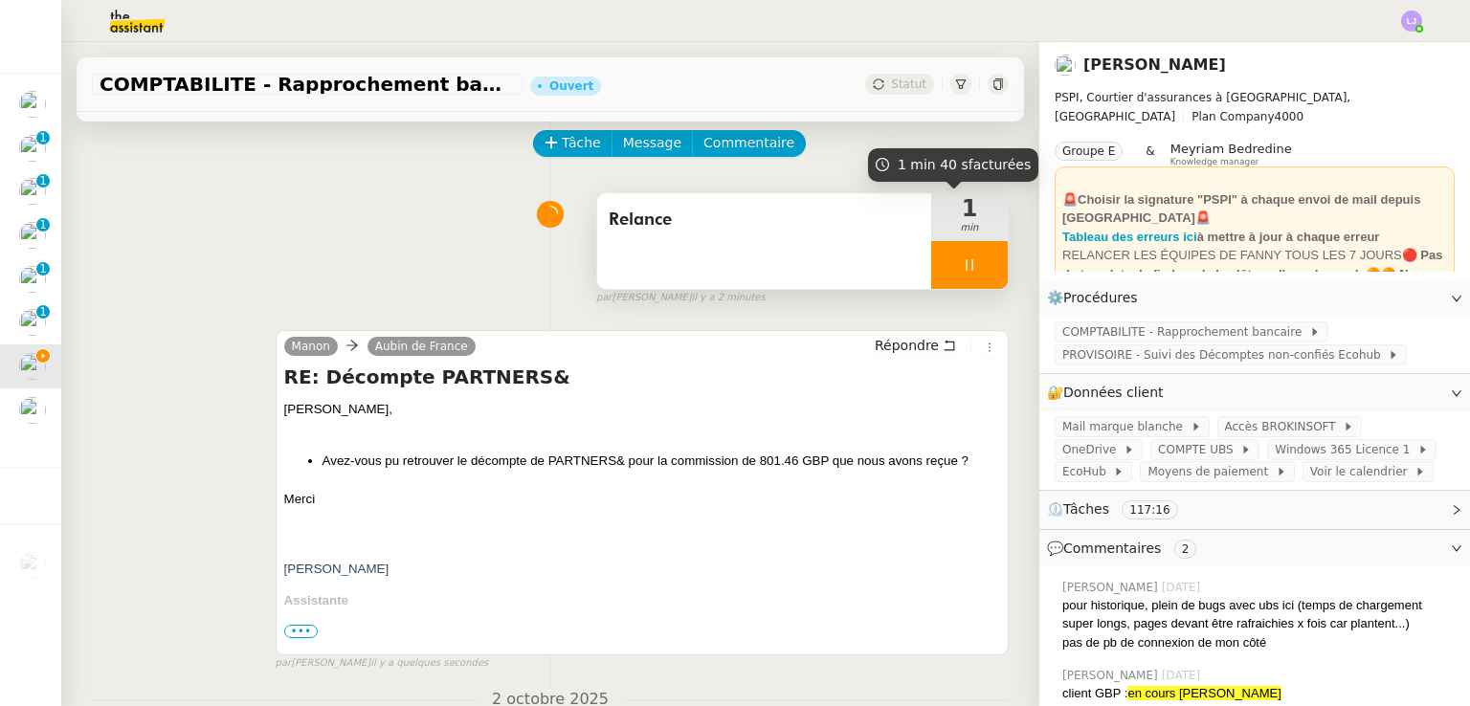
click at [963, 284] on div at bounding box center [969, 265] width 77 height 48
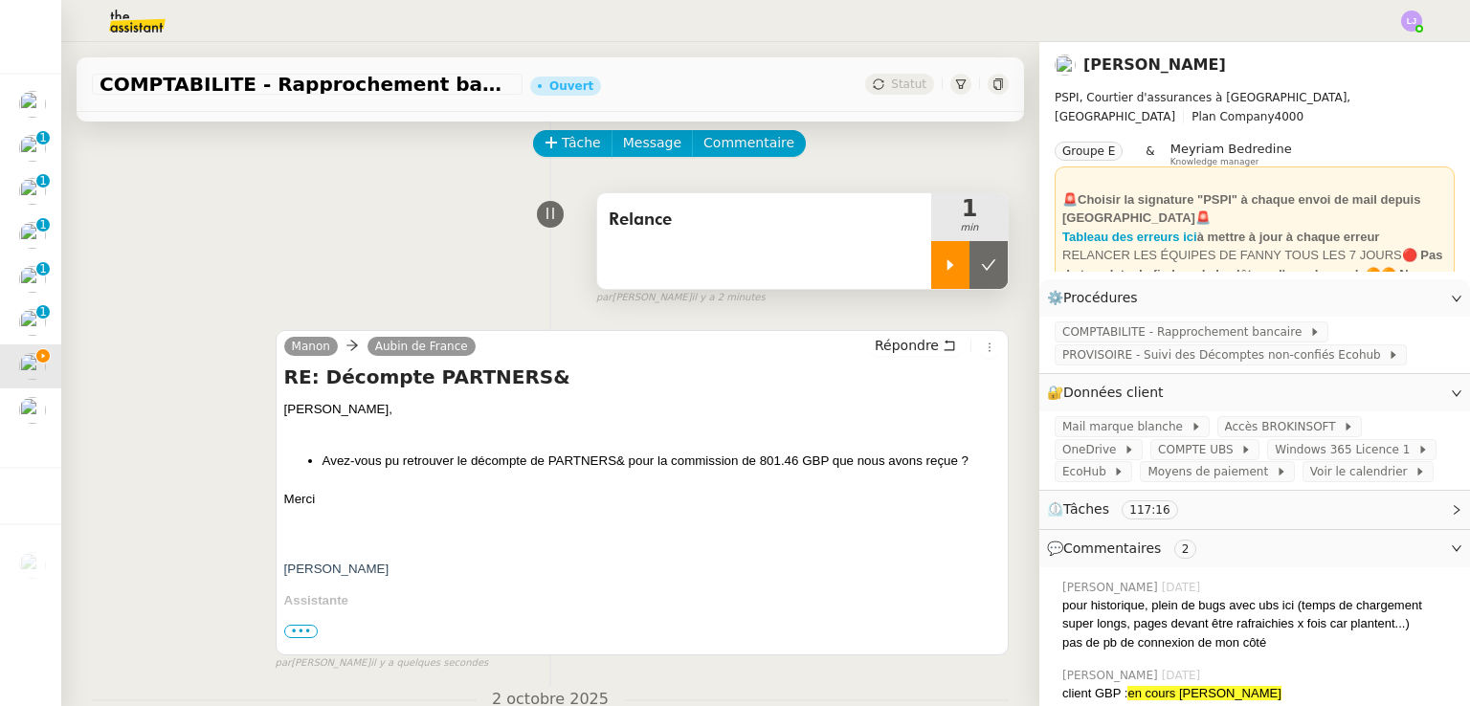
click at [969, 284] on button at bounding box center [988, 265] width 38 height 48
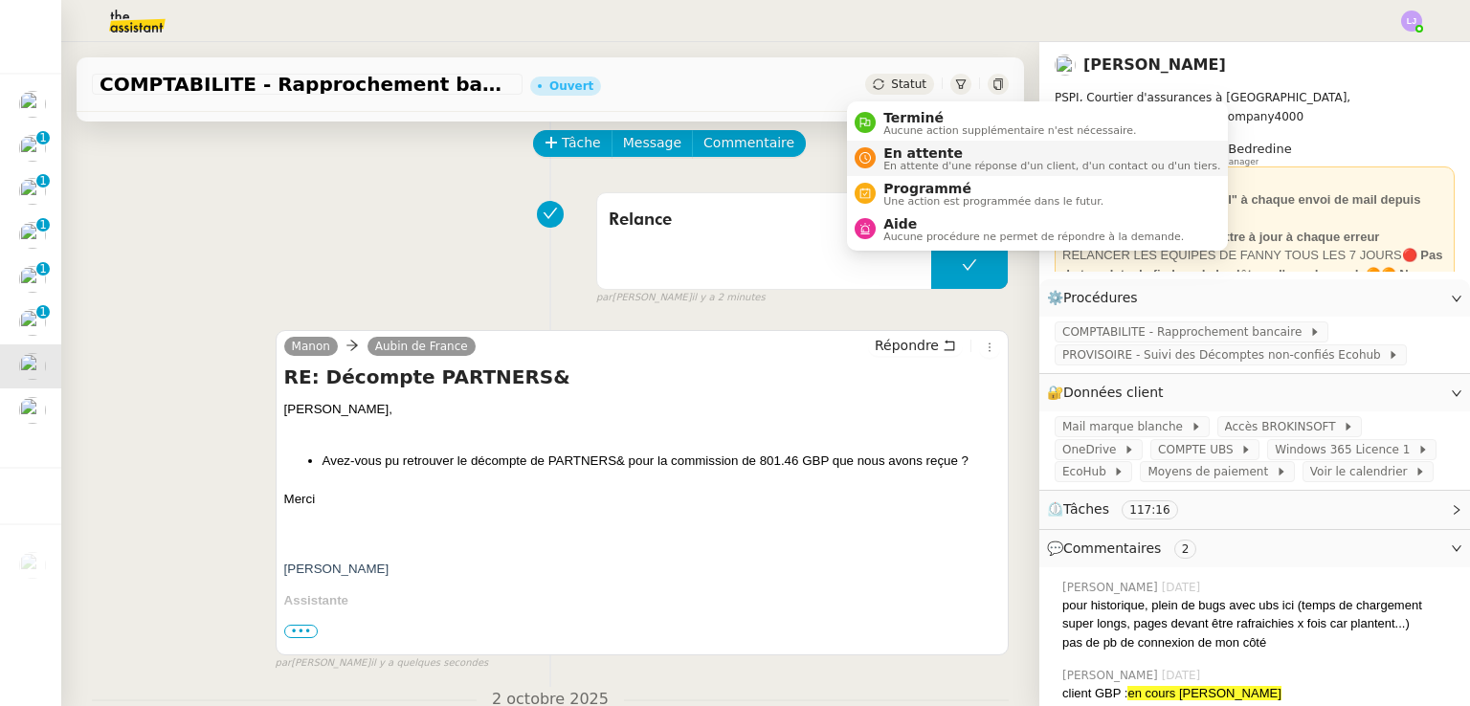
click at [903, 150] on span "En attente" at bounding box center [1051, 152] width 337 height 15
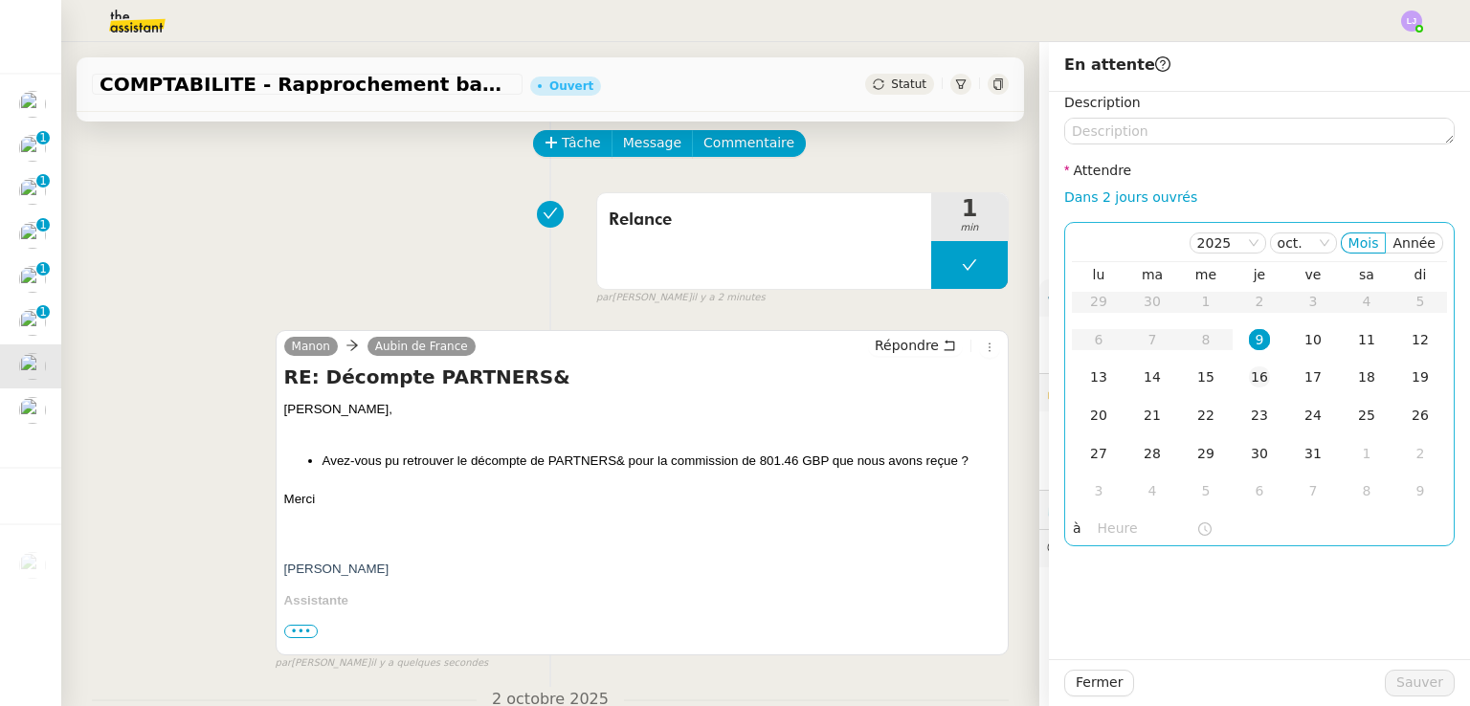
click at [1249, 386] on div "16" at bounding box center [1259, 376] width 21 height 21
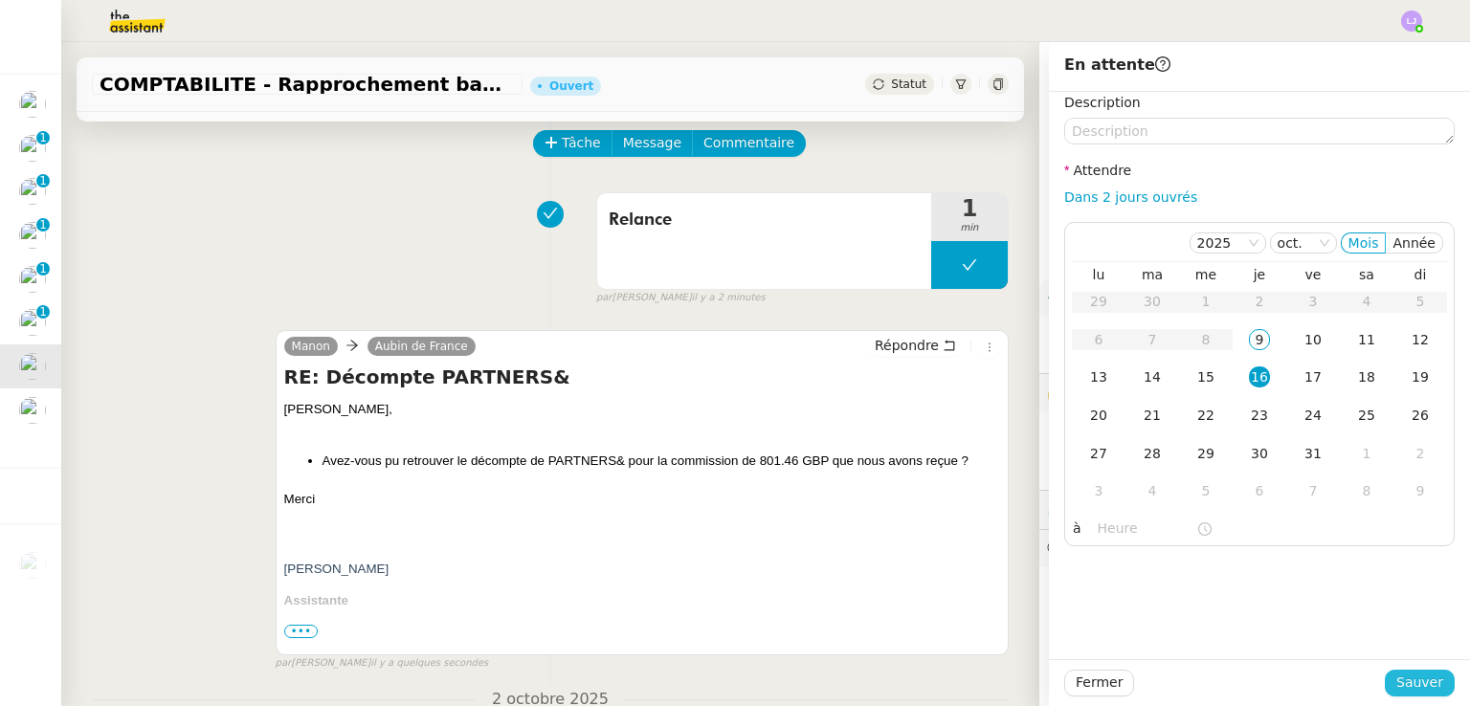
click at [1405, 679] on span "Sauver" at bounding box center [1419, 683] width 47 height 22
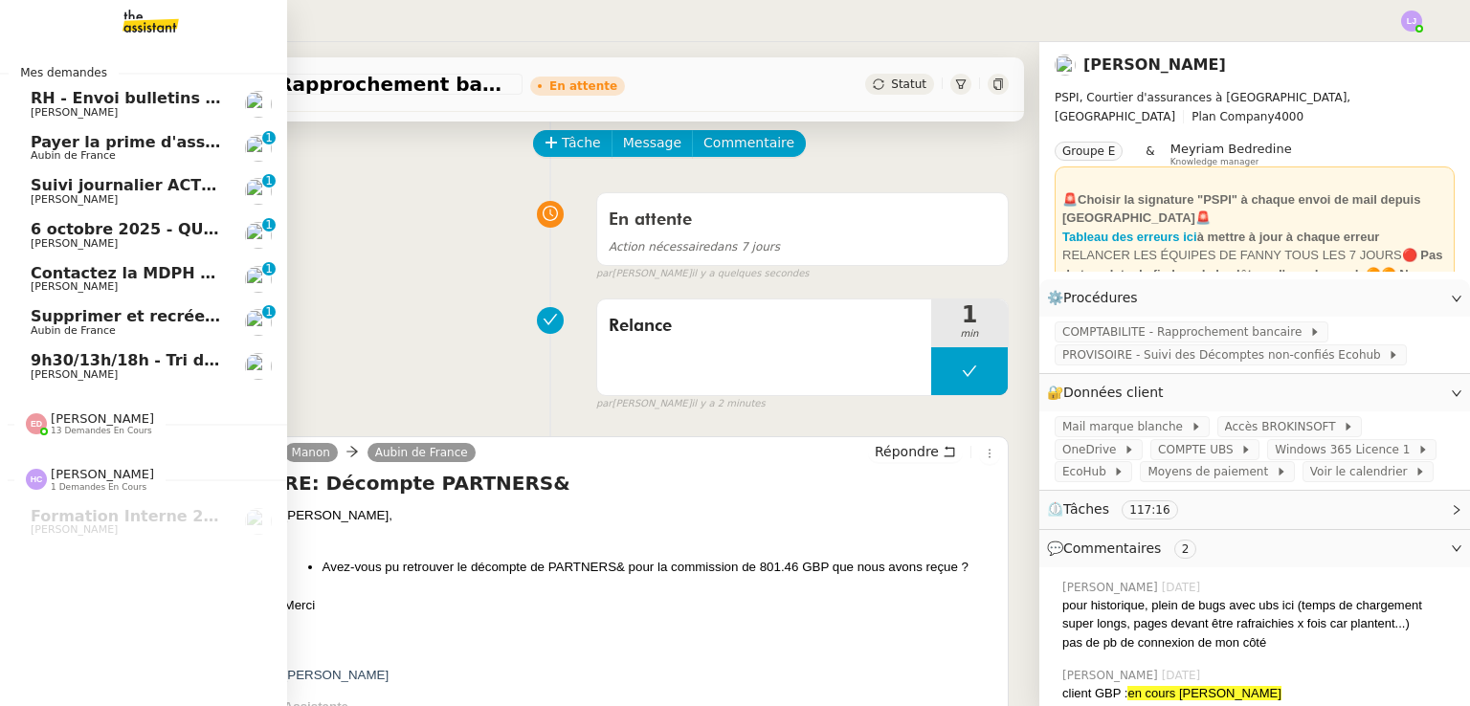
click at [159, 308] on span "Supprimer et recréer la facture Steelhead" at bounding box center [212, 316] width 363 height 18
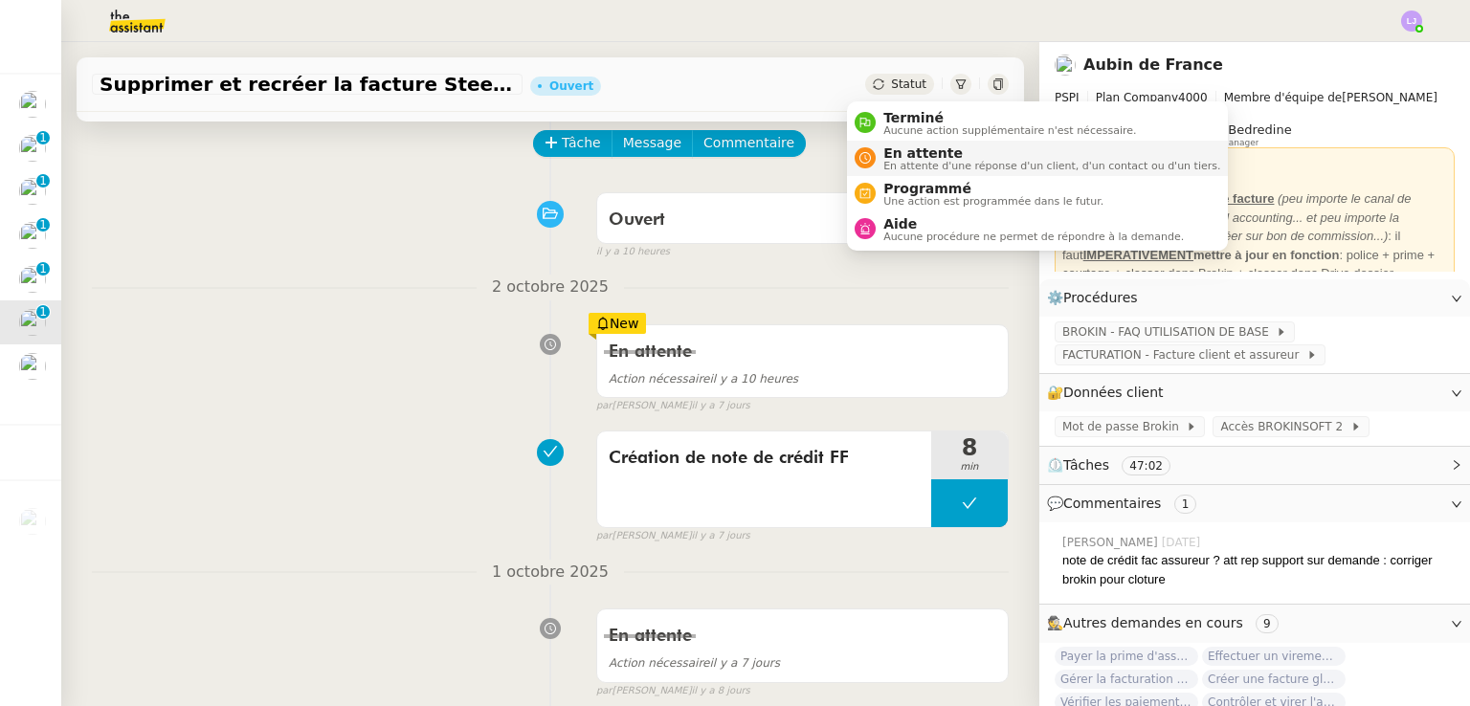
click at [888, 150] on span "En attente" at bounding box center [1051, 152] width 337 height 15
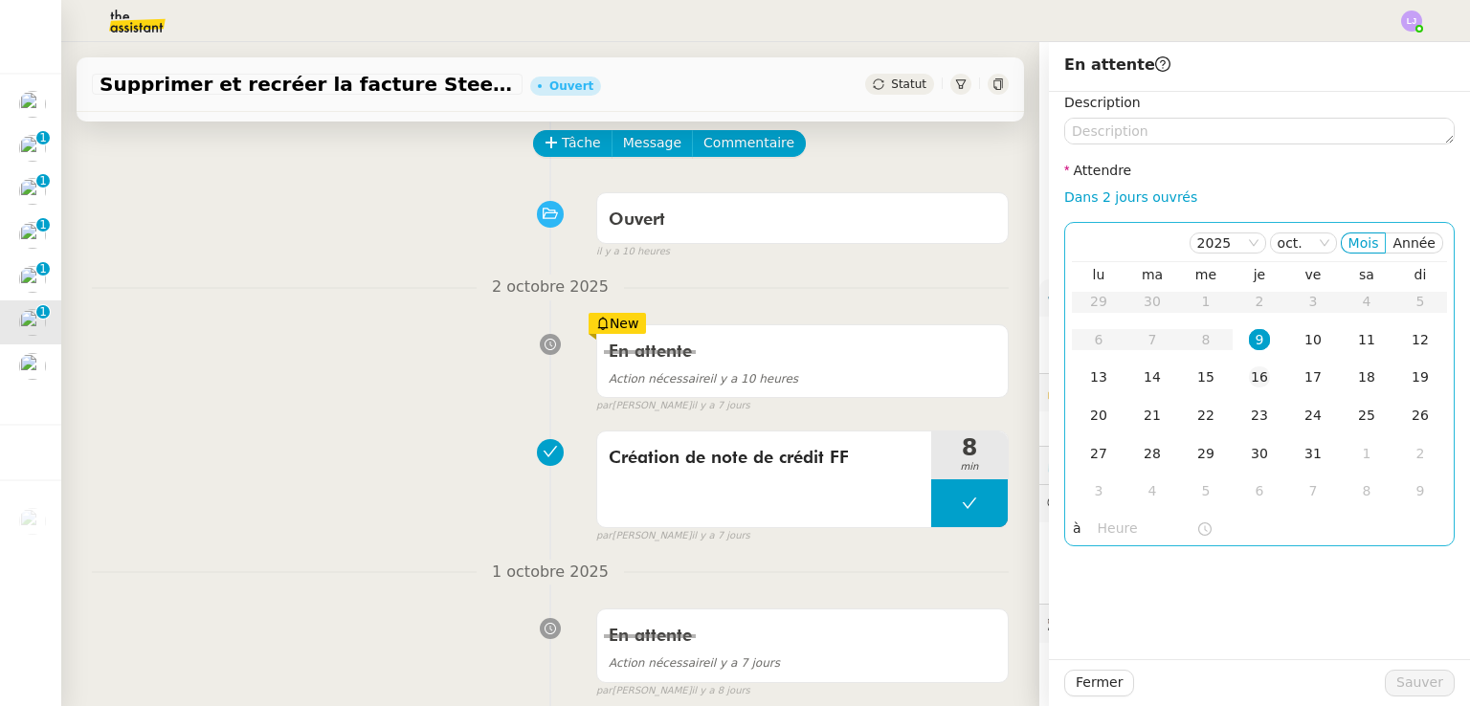
click at [1249, 380] on div "16" at bounding box center [1259, 376] width 21 height 21
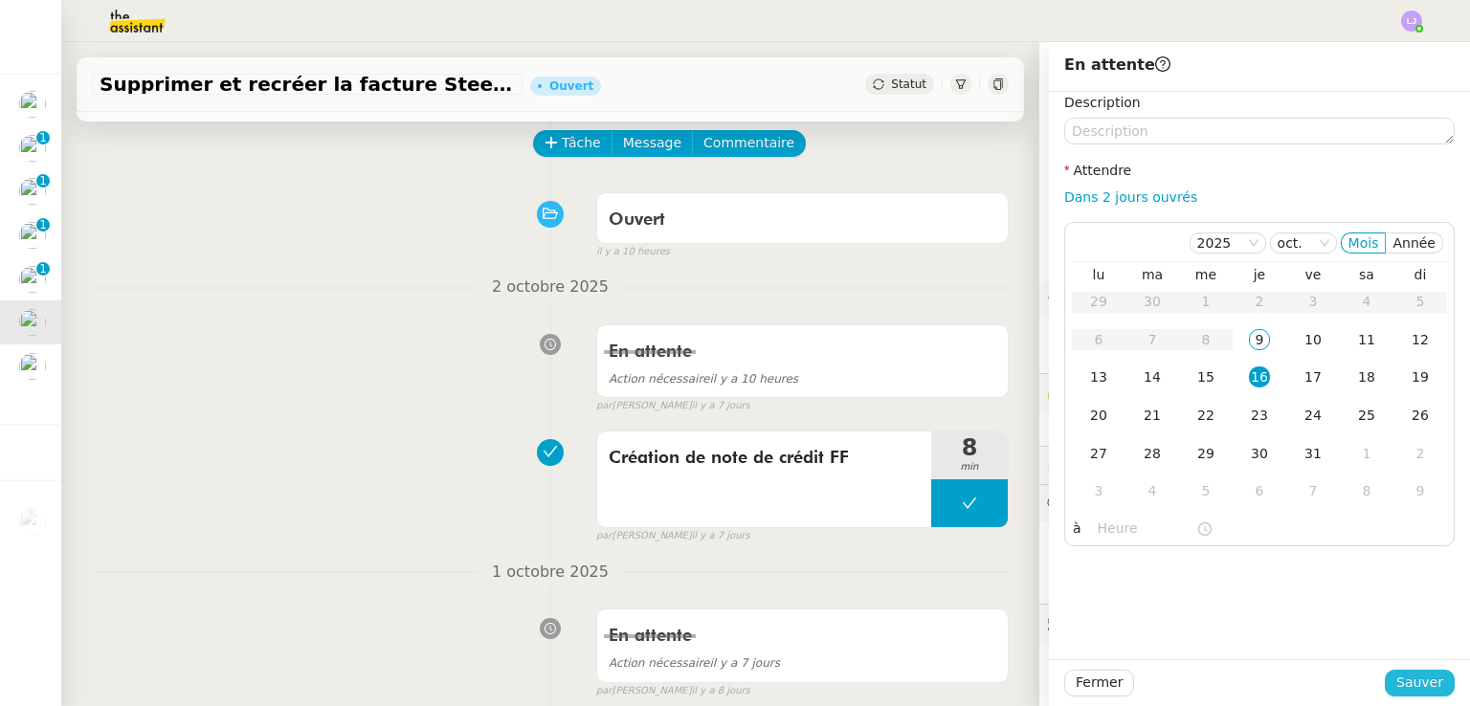
click at [1396, 684] on span "Sauver" at bounding box center [1419, 683] width 47 height 22
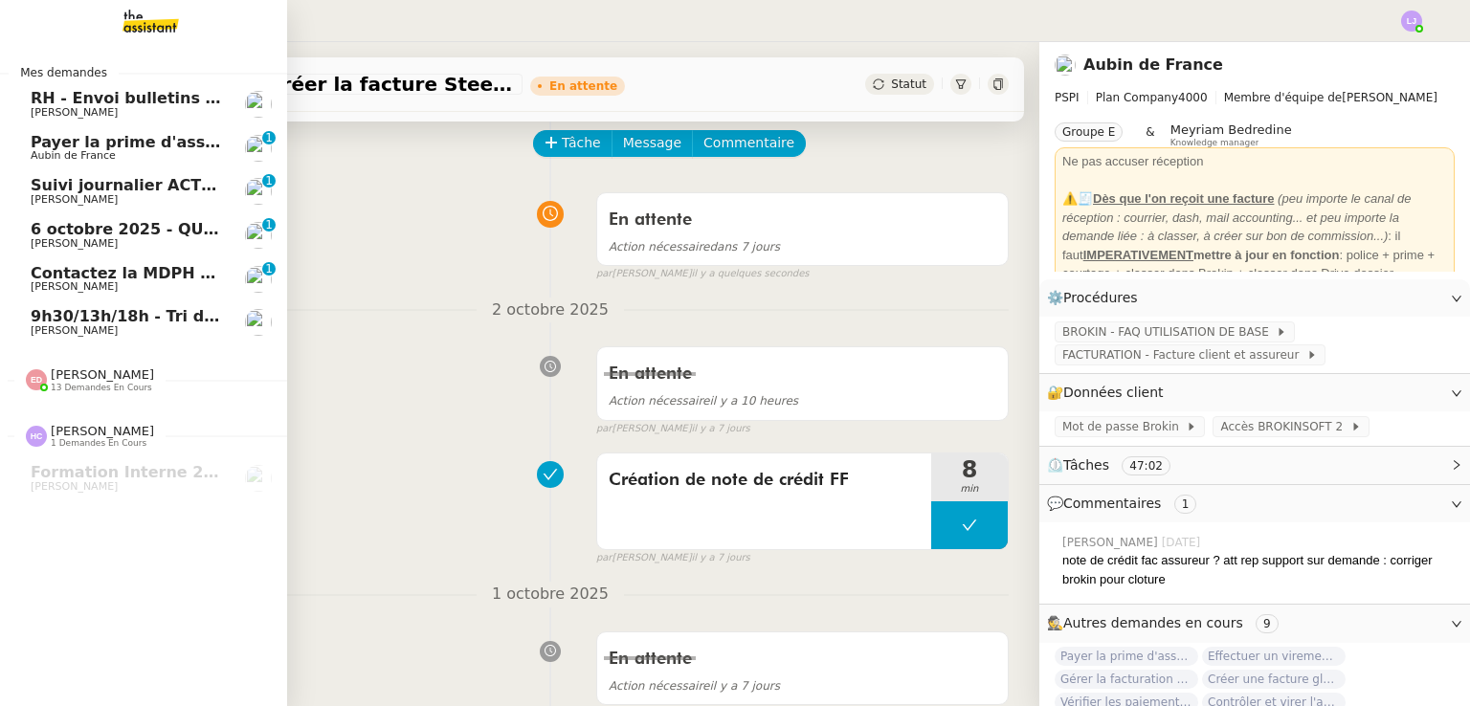
click at [28, 275] on link "Contactez la MDPH pour le dossier [PERSON_NAME] DEJAR 0 1 2 3 4 5 6 7 8 9" at bounding box center [143, 279] width 287 height 44
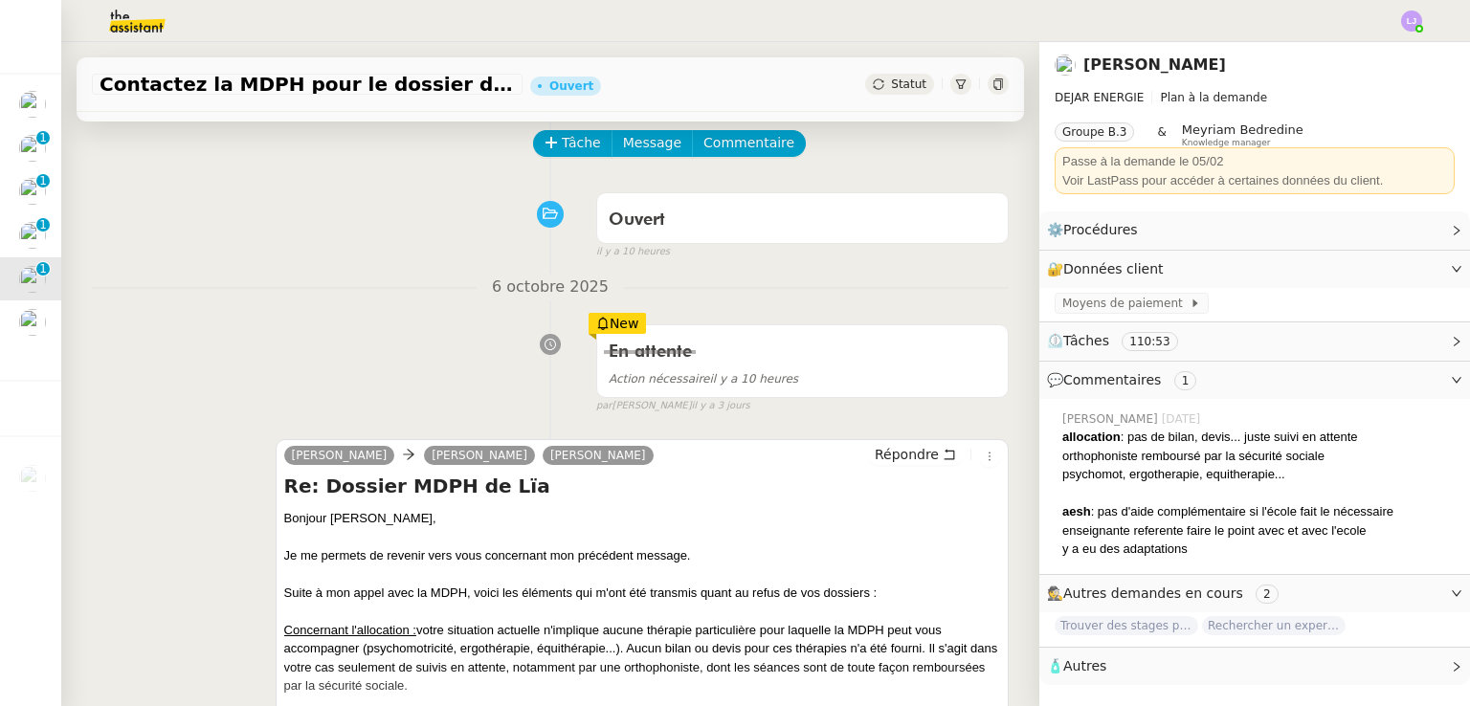
scroll to position [49, 0]
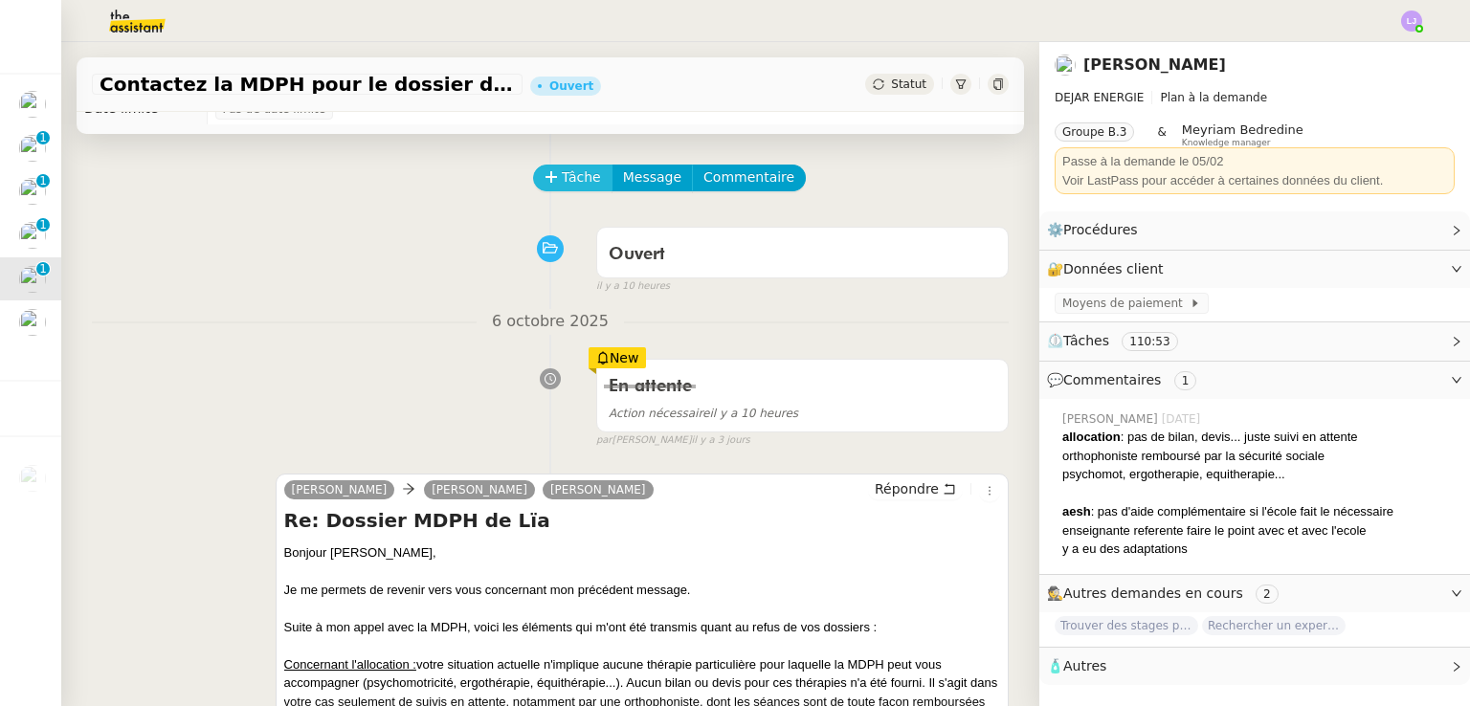
click at [562, 184] on span "Tâche" at bounding box center [581, 177] width 39 height 22
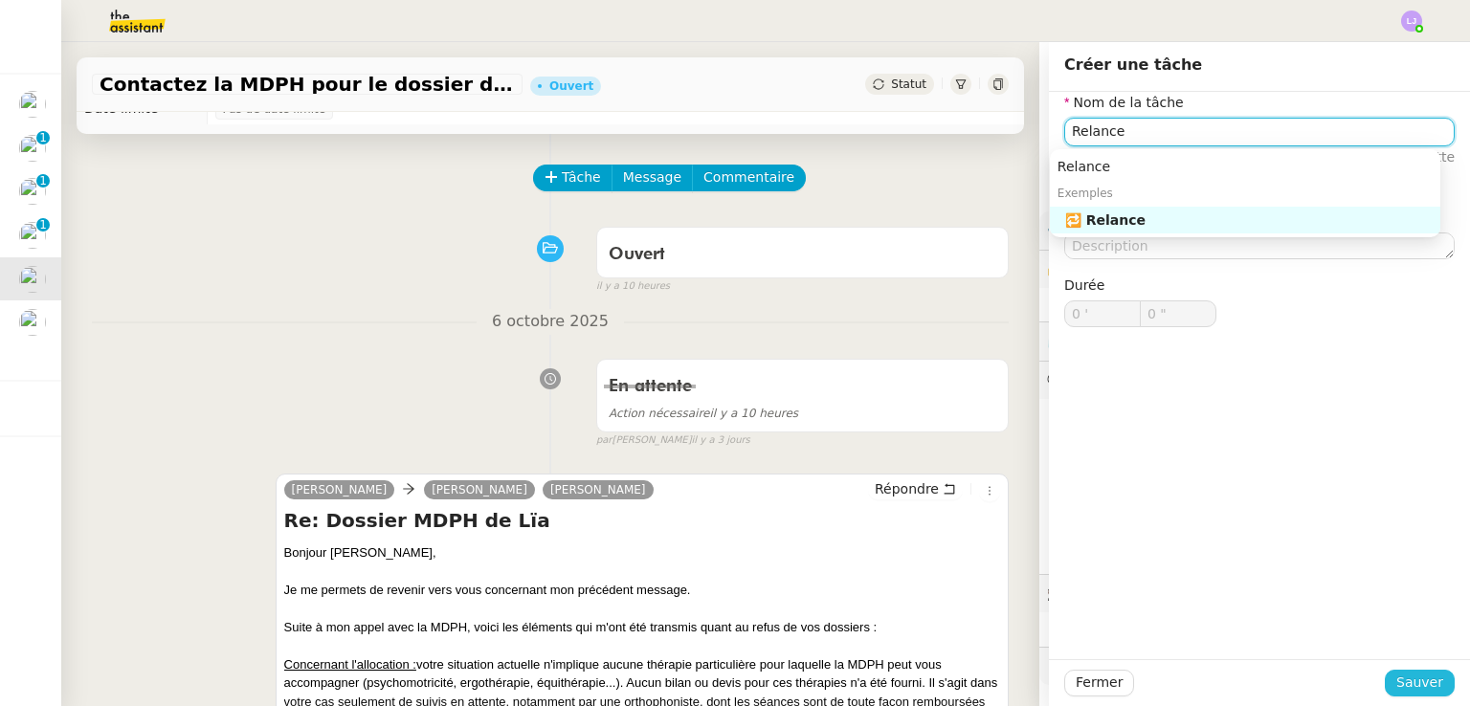
type input "Relance"
click at [1396, 684] on span "Sauver" at bounding box center [1419, 683] width 47 height 22
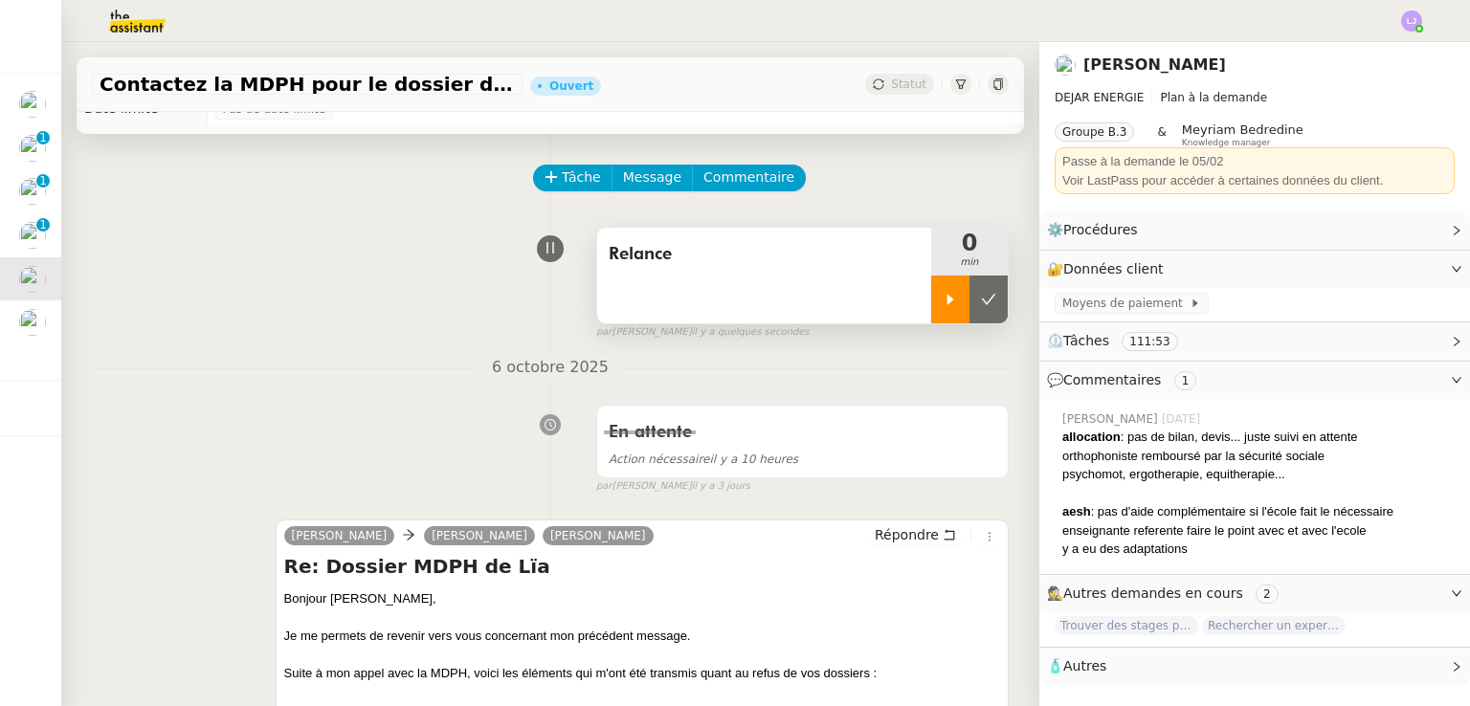
click at [934, 299] on div at bounding box center [950, 300] width 38 height 48
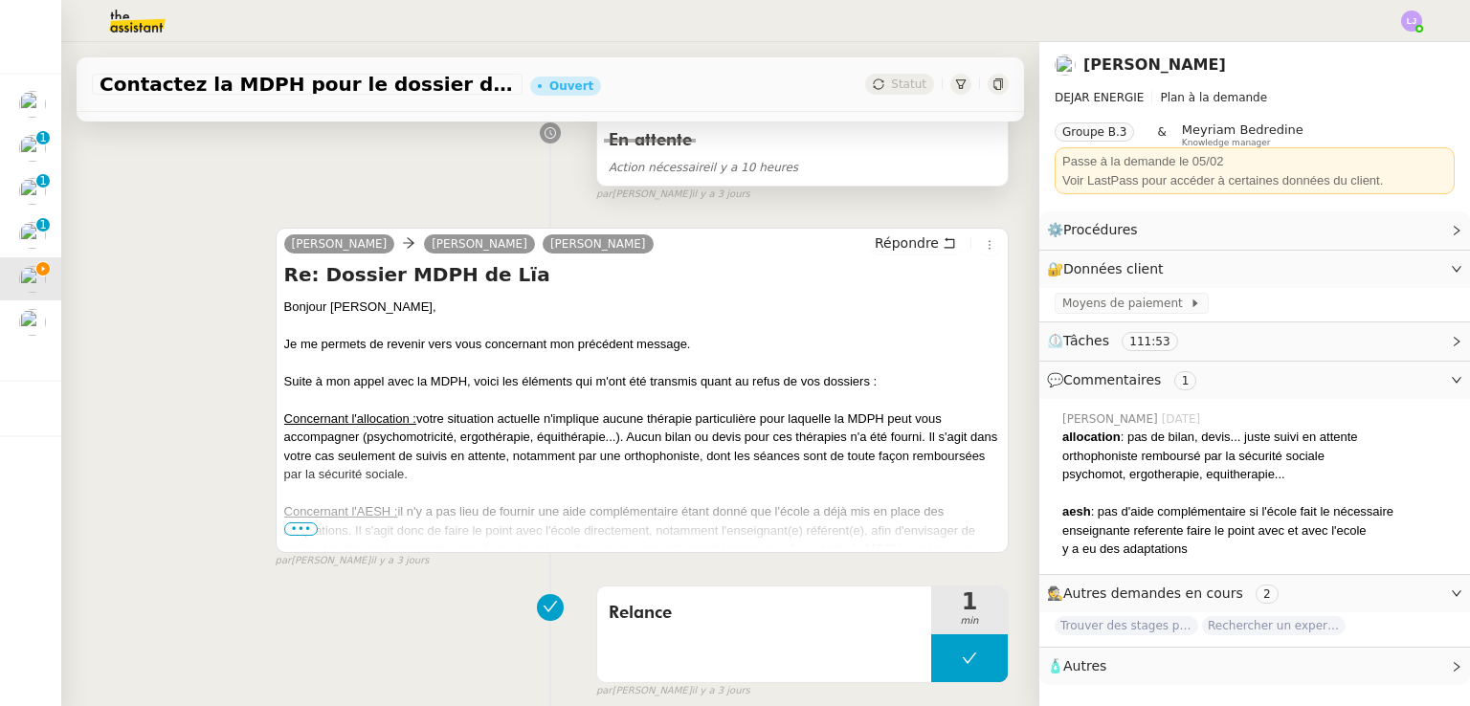
scroll to position [343, 0]
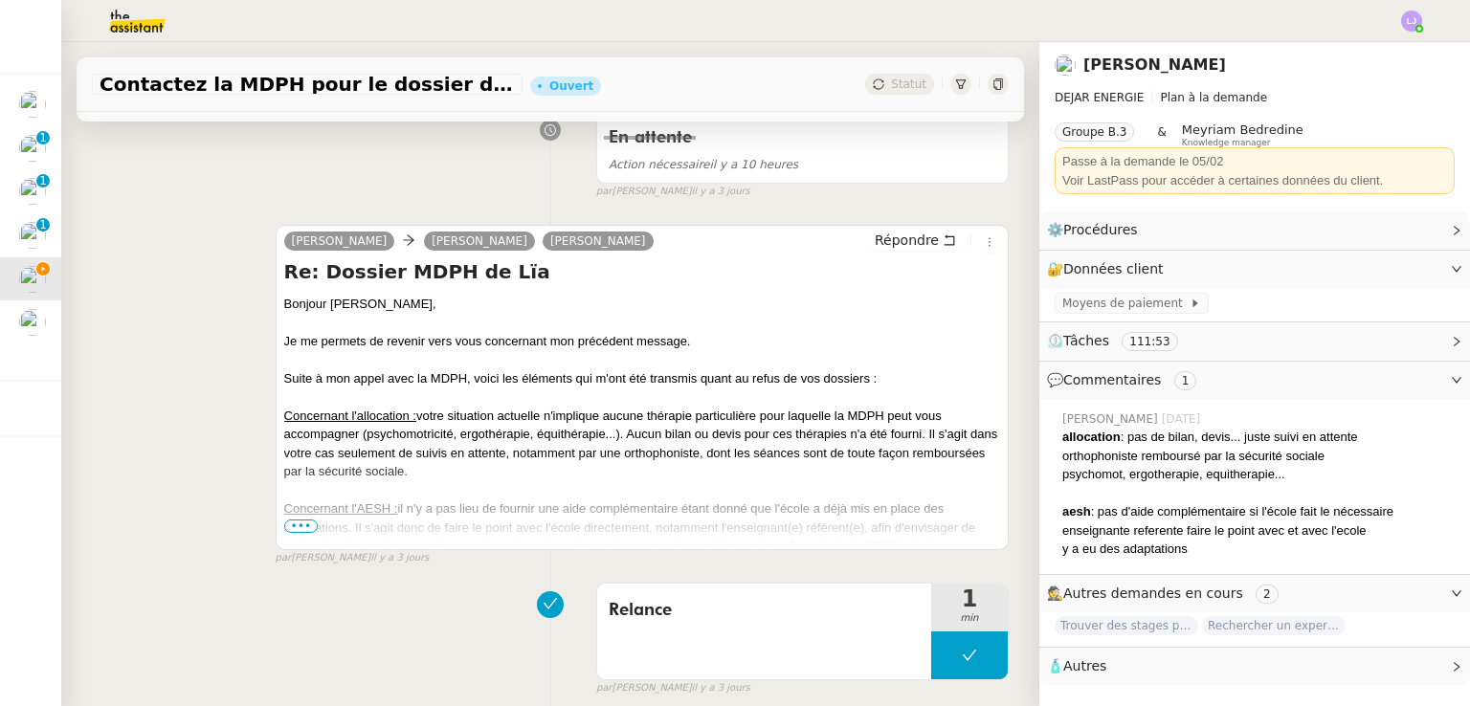
click at [291, 527] on span "•••" at bounding box center [301, 526] width 34 height 13
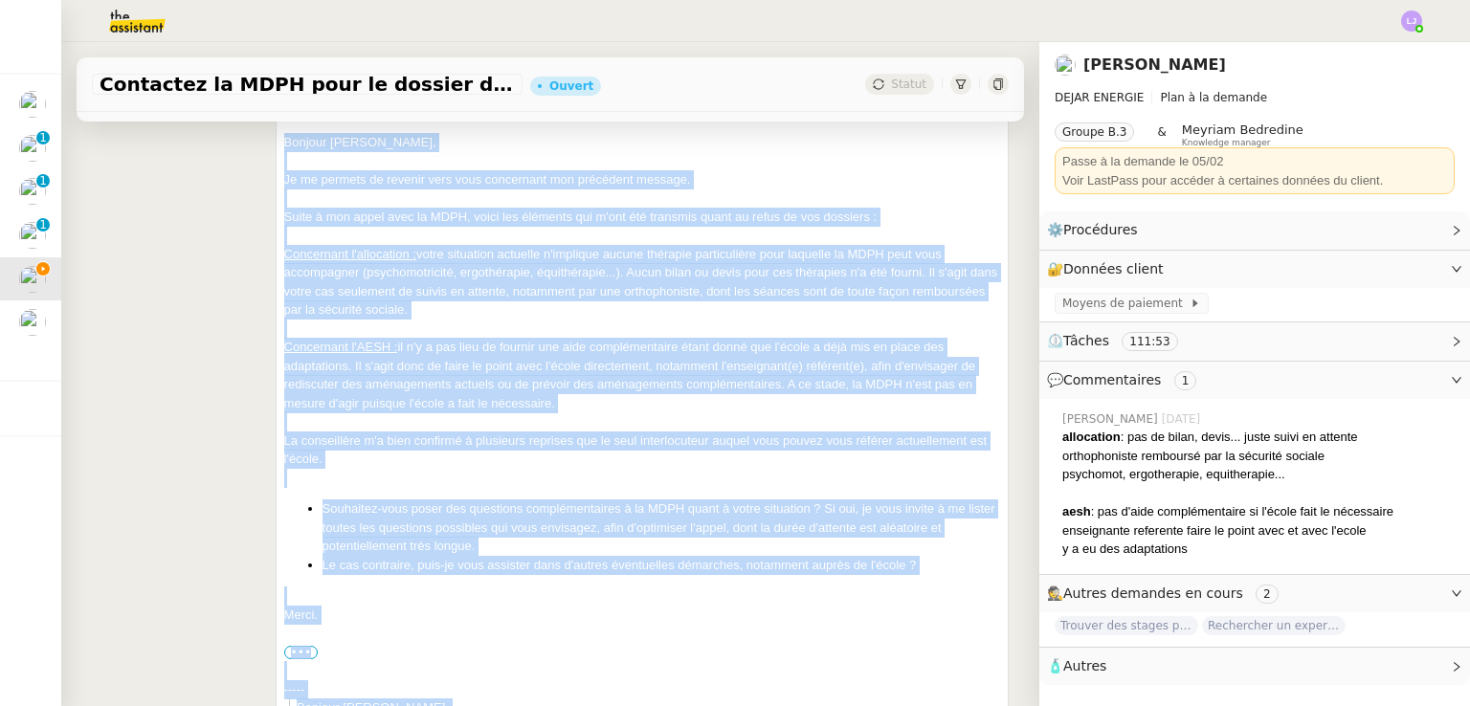
scroll to position [566, 0]
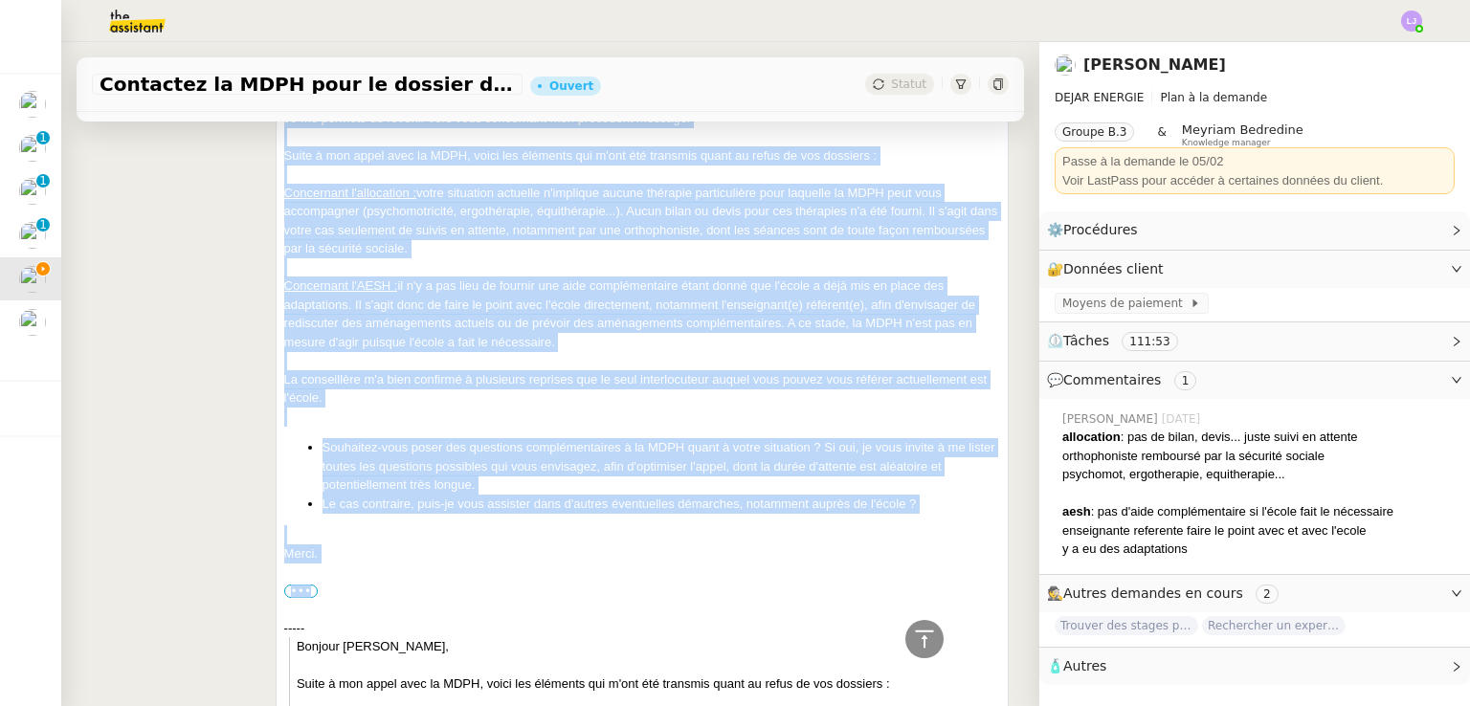
drag, startPoint x: 277, startPoint y: 305, endPoint x: 579, endPoint y: 567, distance: 400.2
click at [579, 567] on div "[PERSON_NAME] [PERSON_NAME] DEJAR Répondre Re: Dossier MDPH de [PERSON_NAME] [P…" at bounding box center [642, 567] width 733 height 1131
copy div "Loremip Dolors, Ametcon, Ad el seddoei te incidid utla etdo magnaaliqu eni admi…"
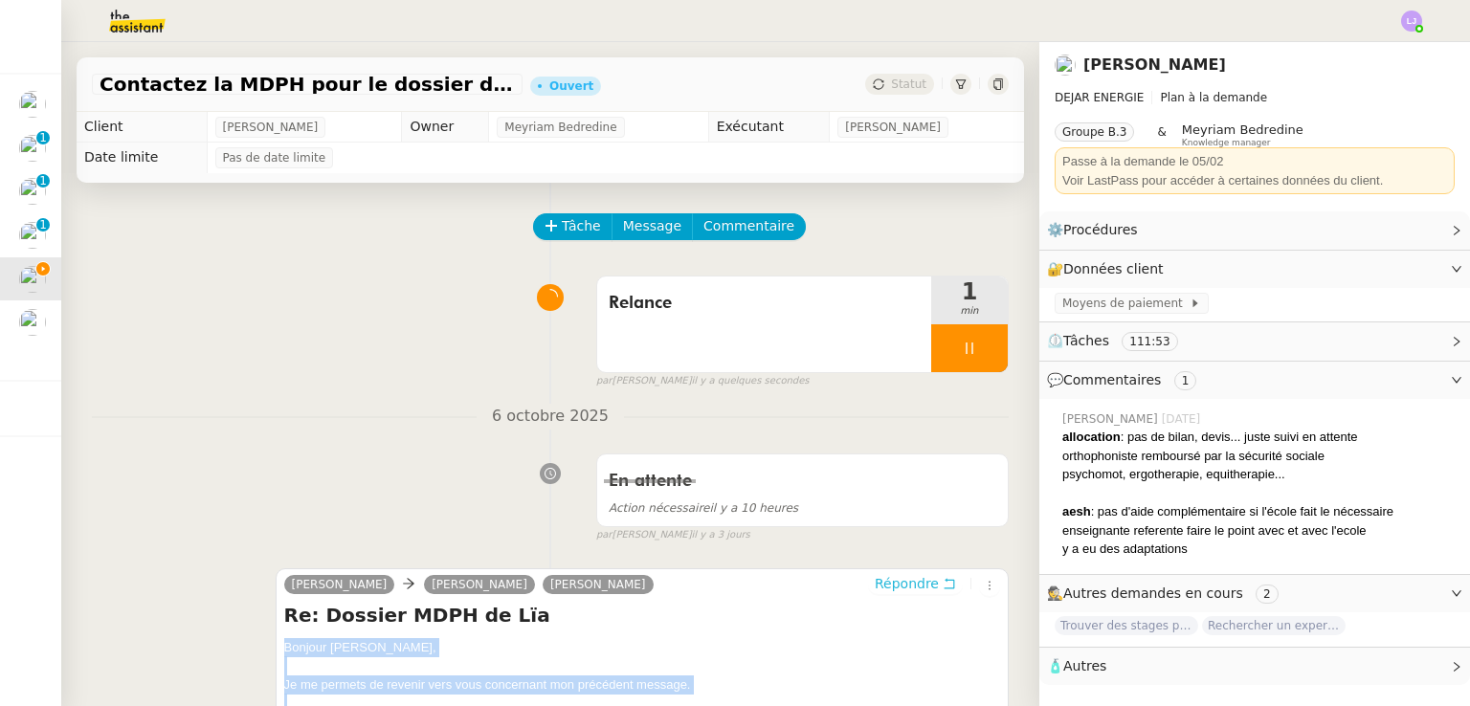
click at [907, 593] on span "Répondre" at bounding box center [907, 583] width 64 height 19
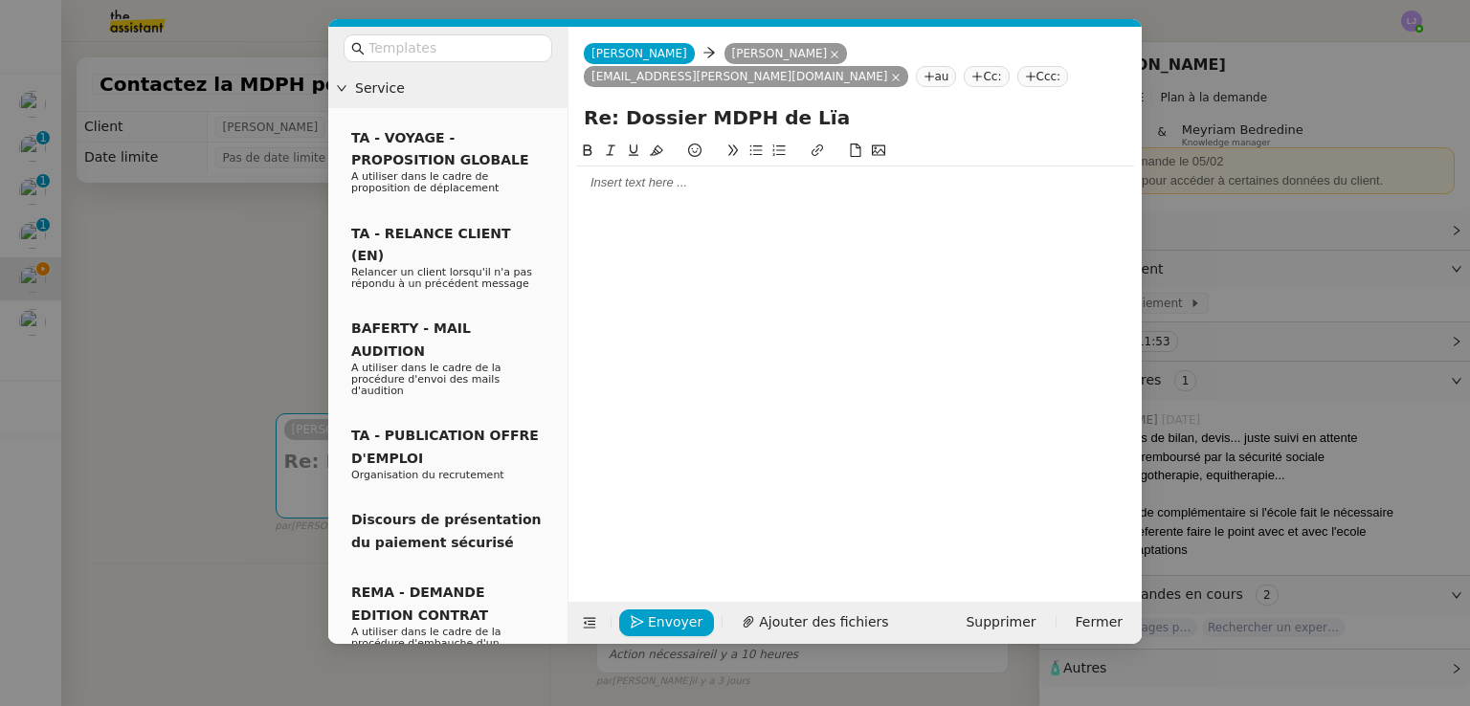
click at [737, 174] on div at bounding box center [855, 182] width 558 height 17
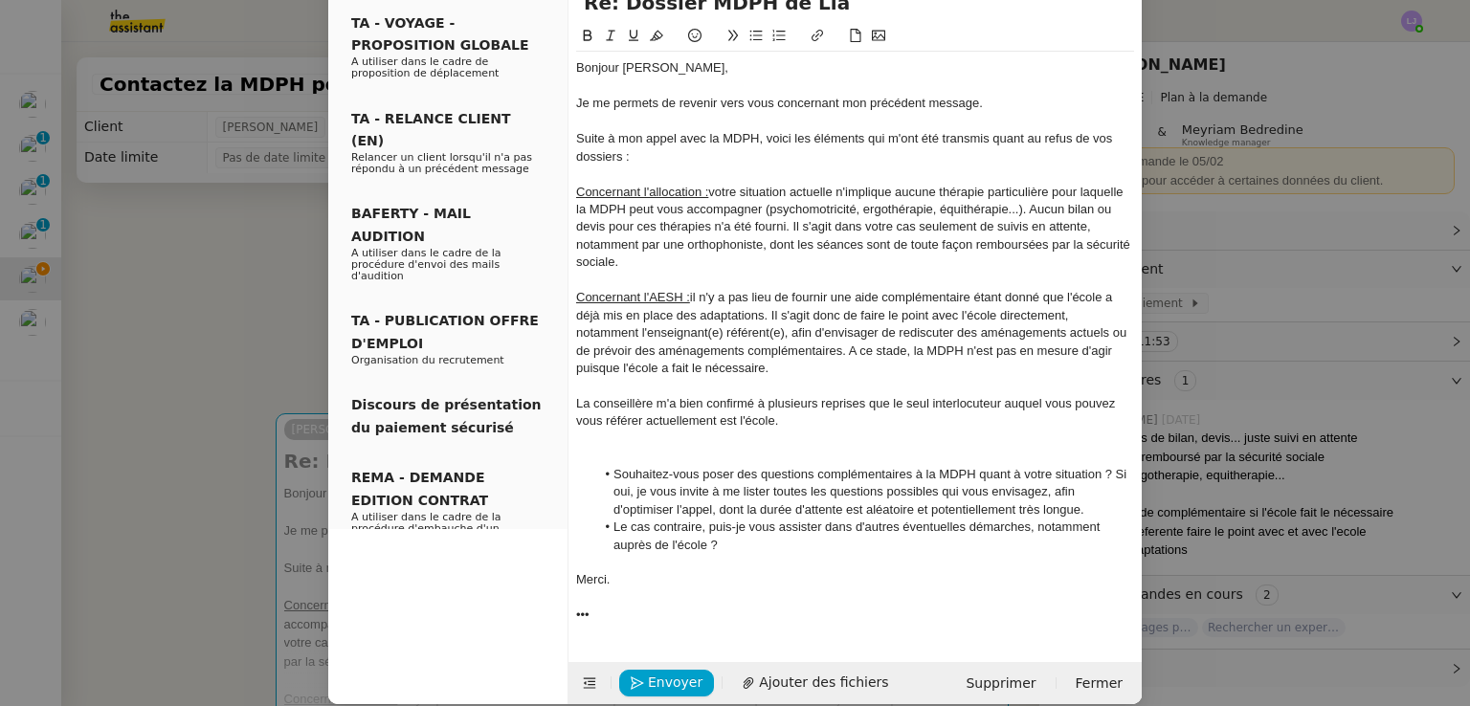
click at [718, 448] on div at bounding box center [855, 456] width 558 height 17
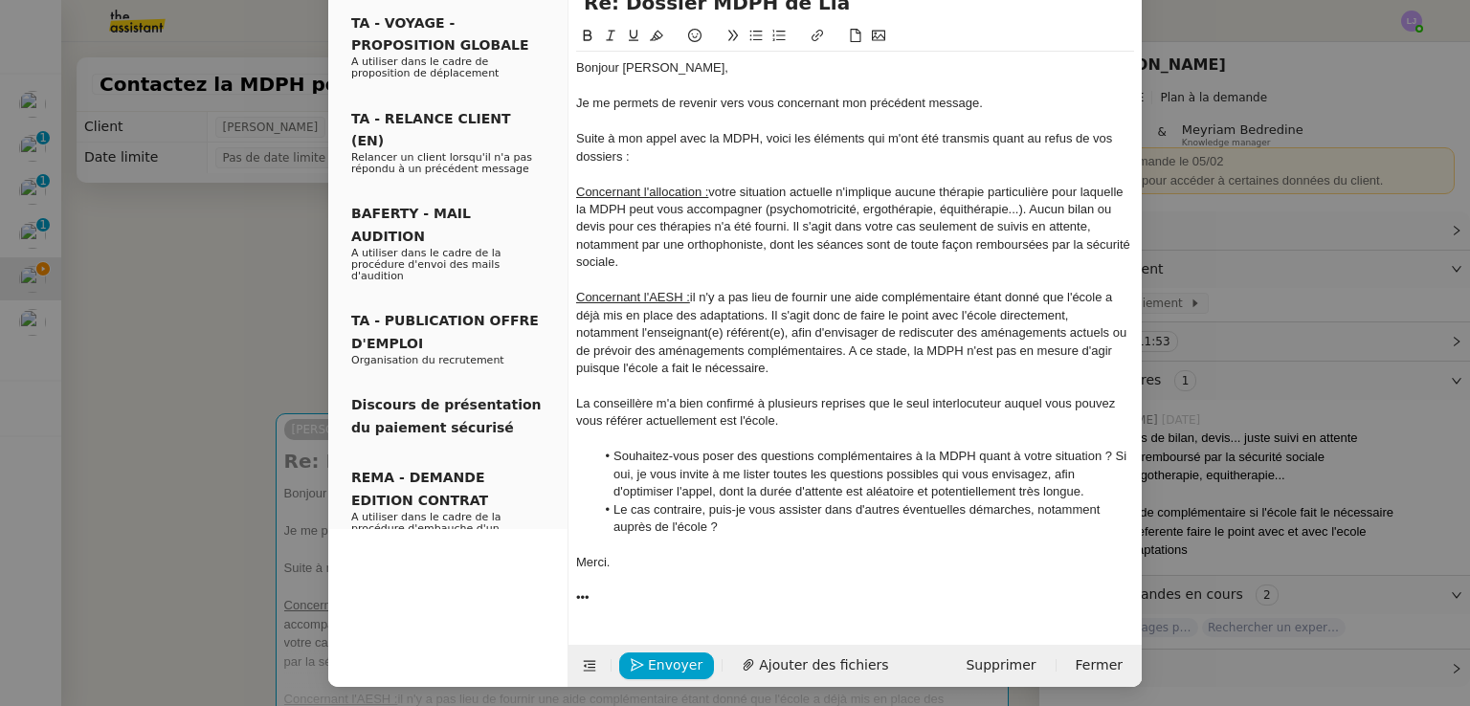
scroll to position [98, 0]
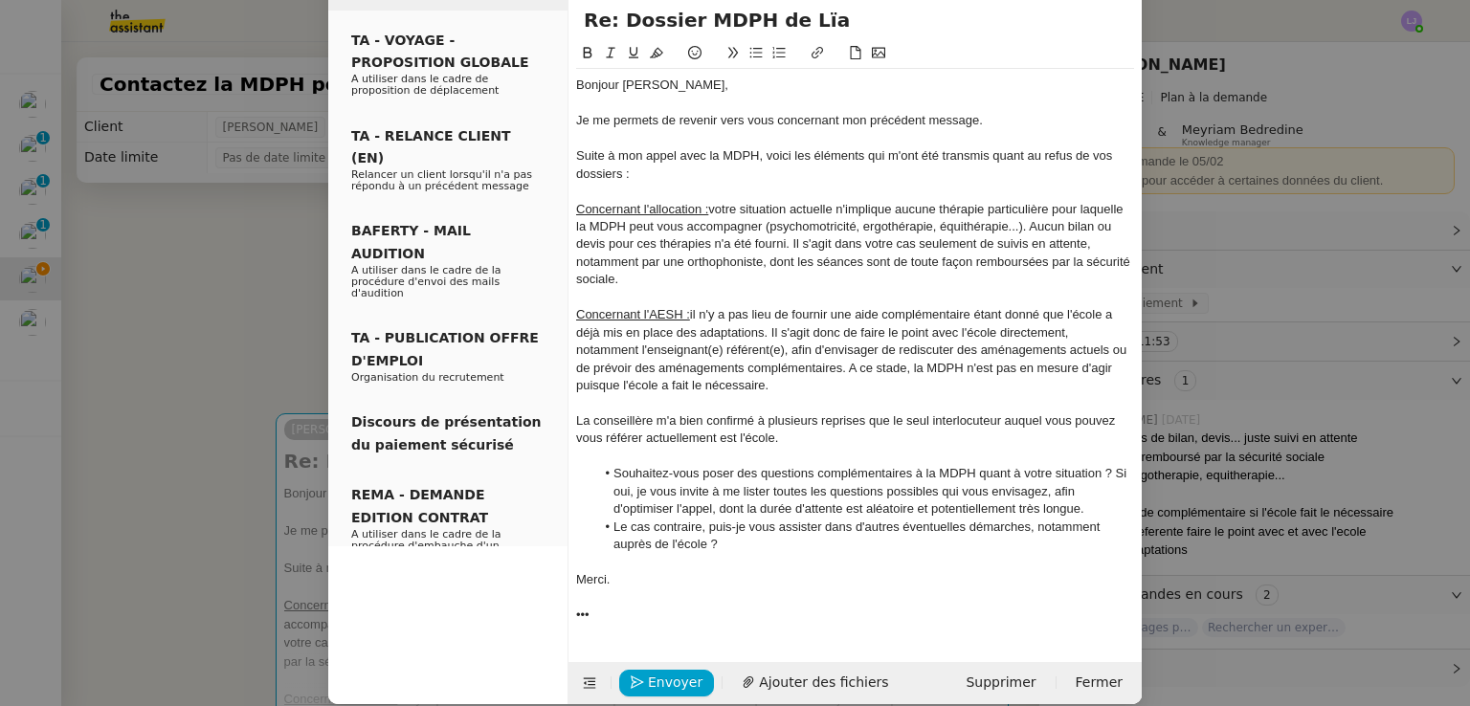
click at [687, 607] on div "•••" at bounding box center [855, 615] width 558 height 17
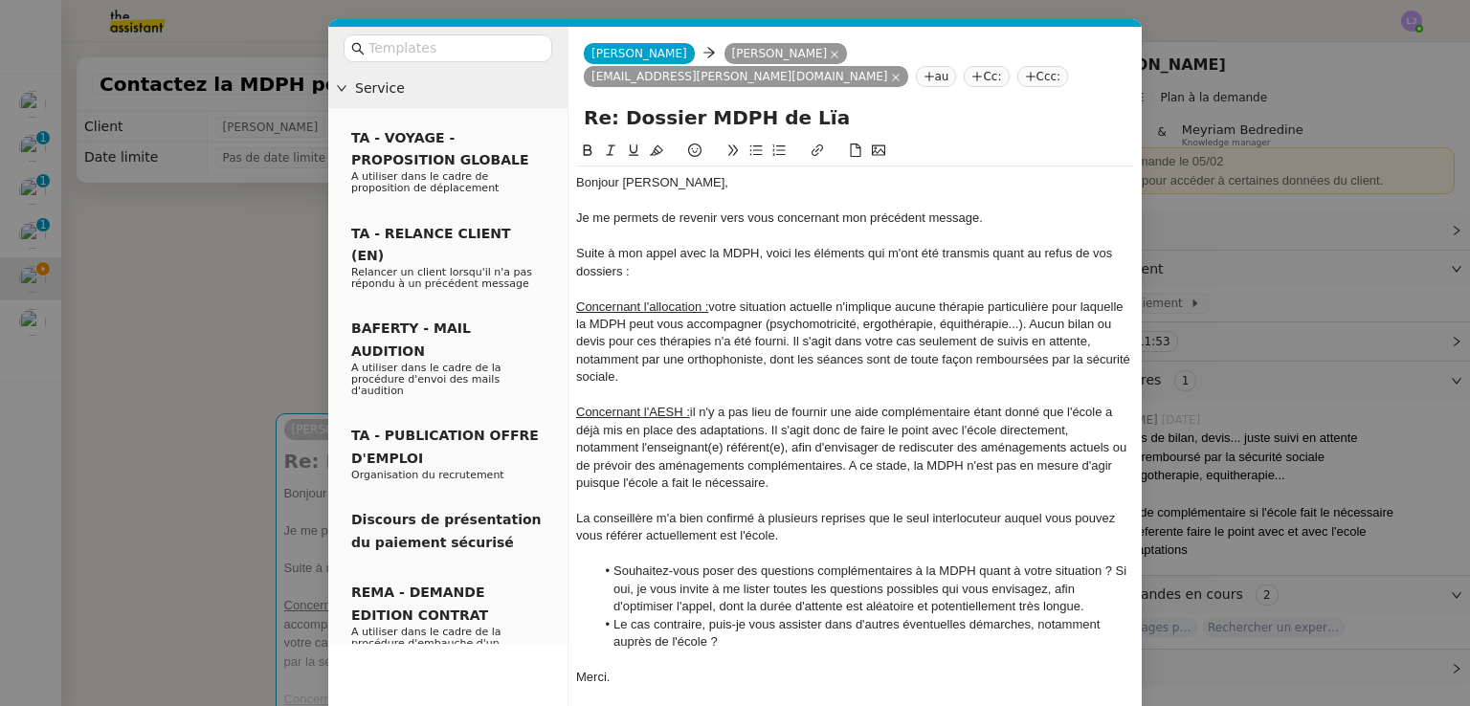
scroll to position [62, 0]
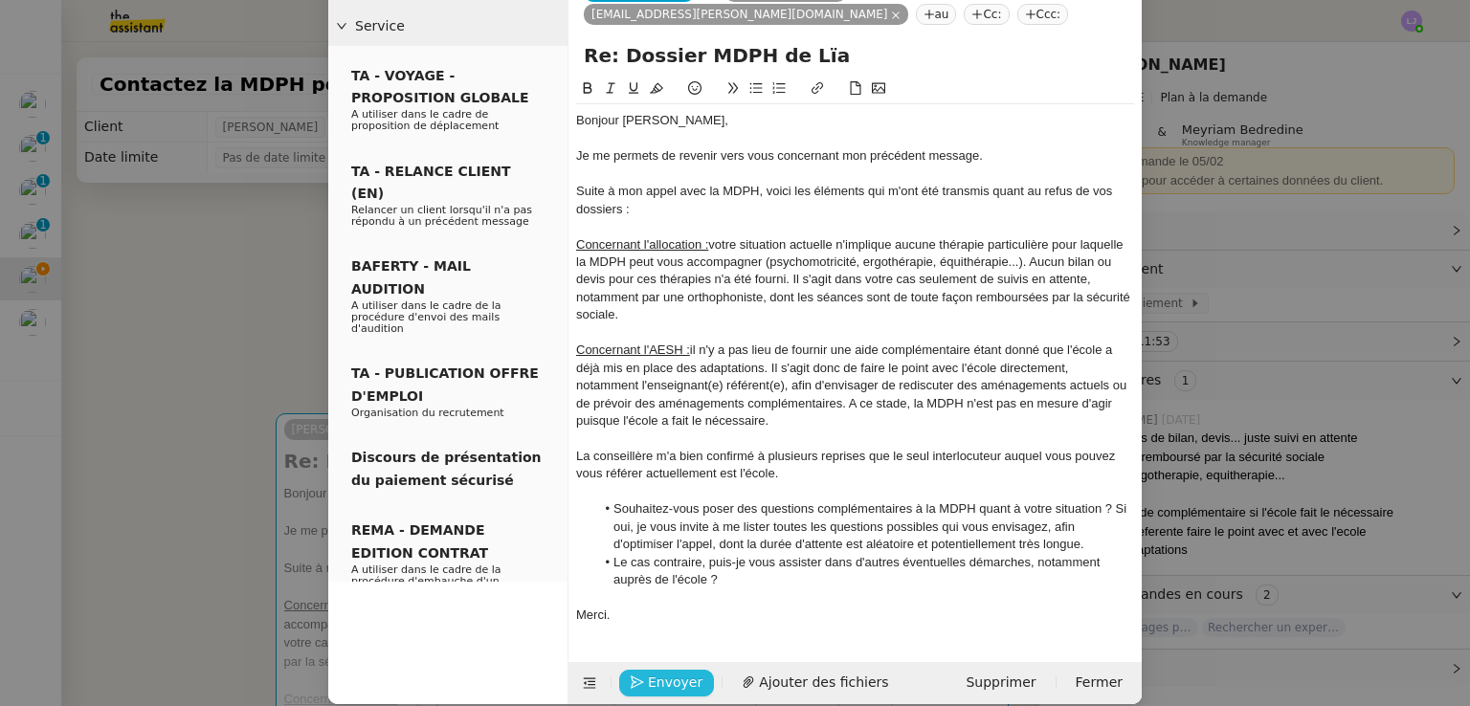
click at [675, 672] on span "Envoyer" at bounding box center [675, 683] width 55 height 22
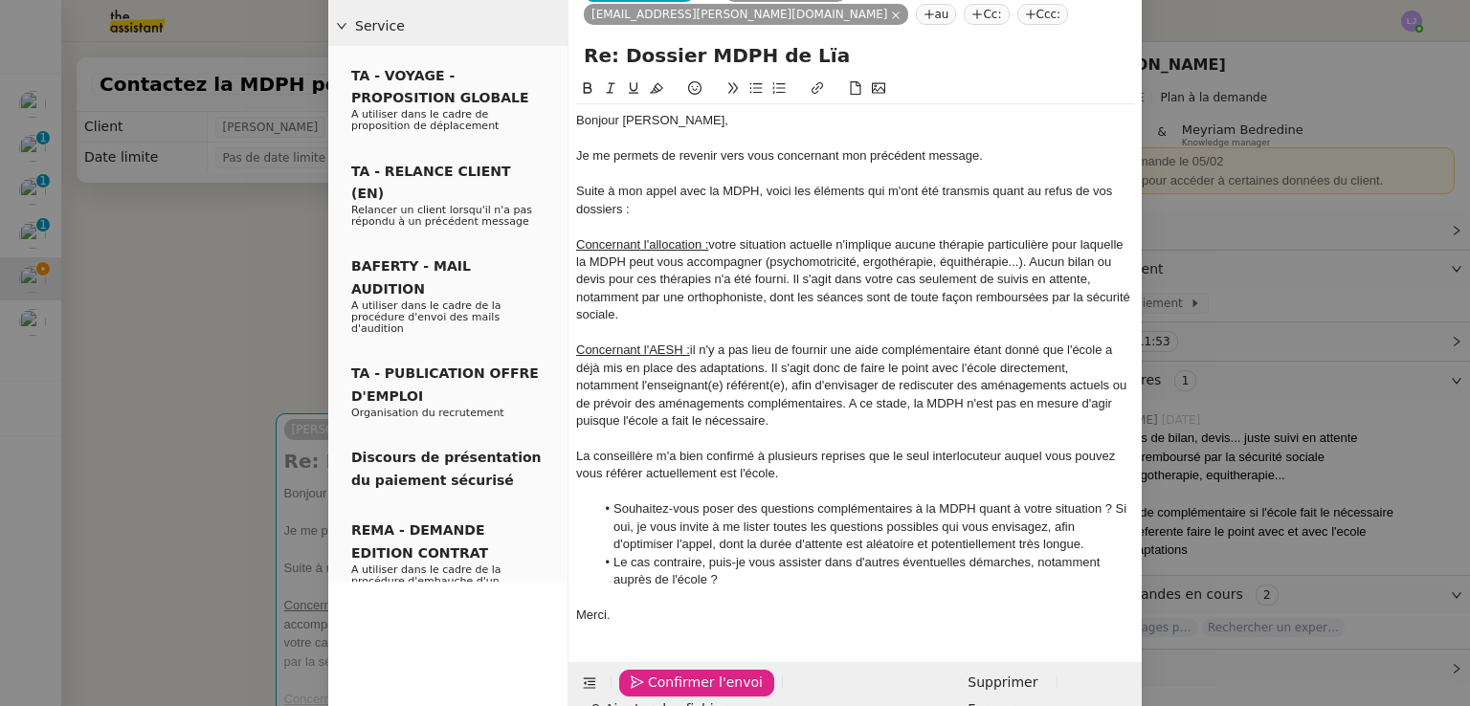
click at [675, 672] on span "Confirmer l'envoi" at bounding box center [705, 683] width 115 height 22
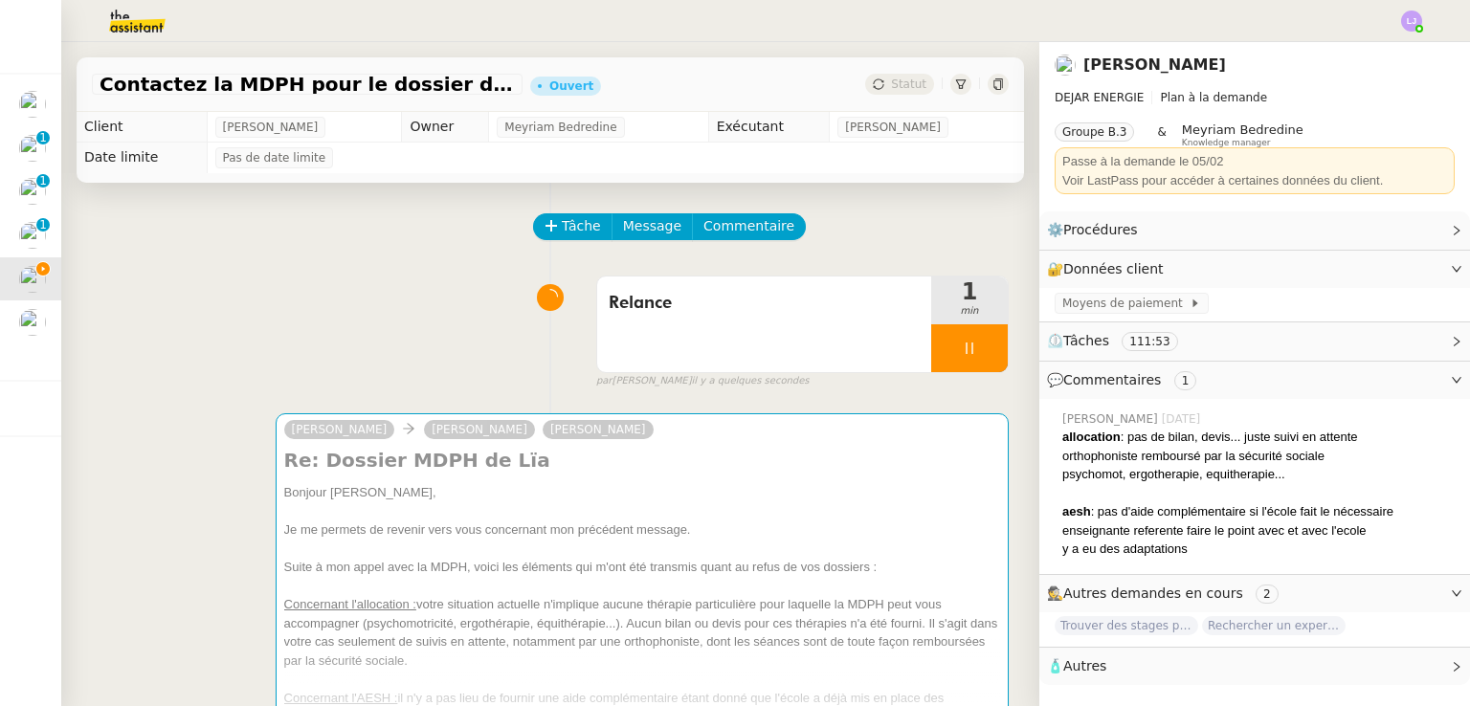
scroll to position [613, 0]
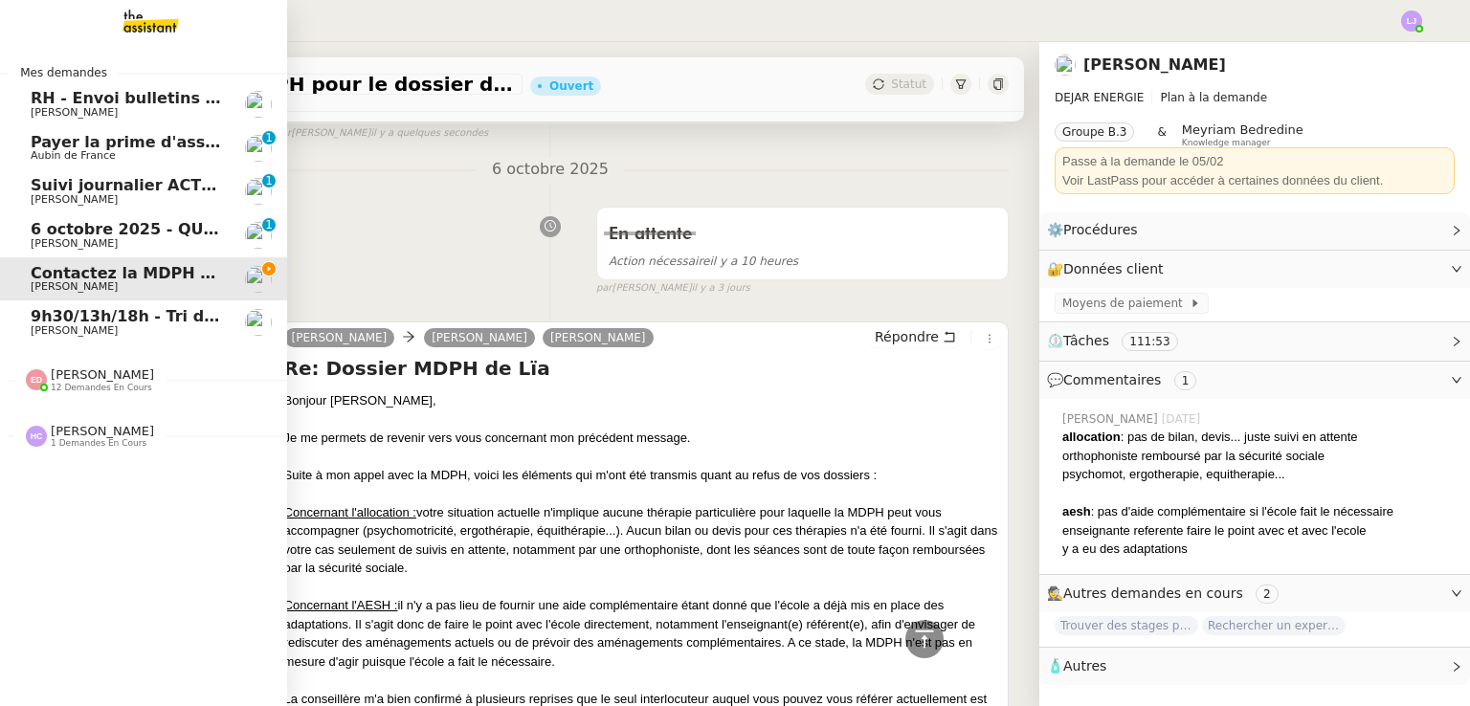
click at [79, 617] on div "Mes demandes RH - Envoi bulletins de paie - [DATE] [PERSON_NAME] la prime d'ass…" at bounding box center [143, 374] width 287 height 664
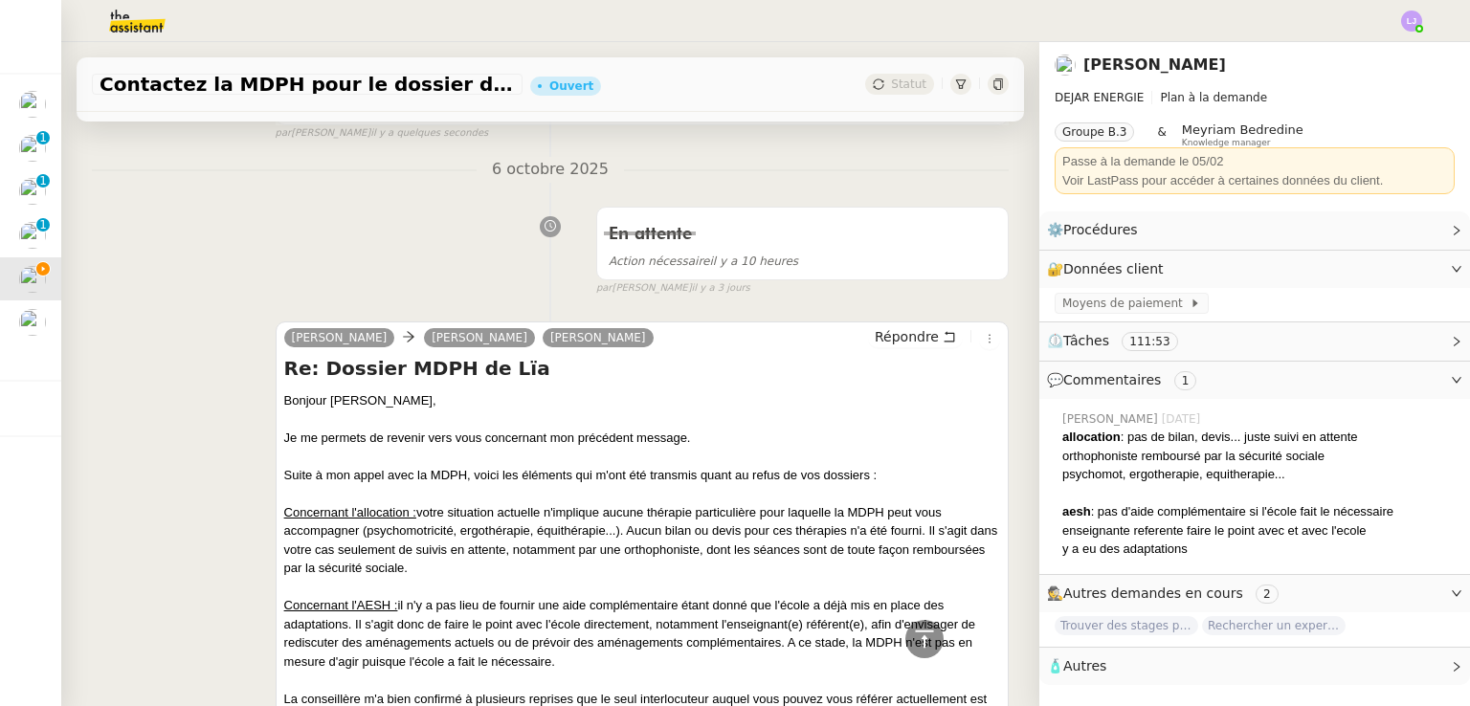
scroll to position [0, 0]
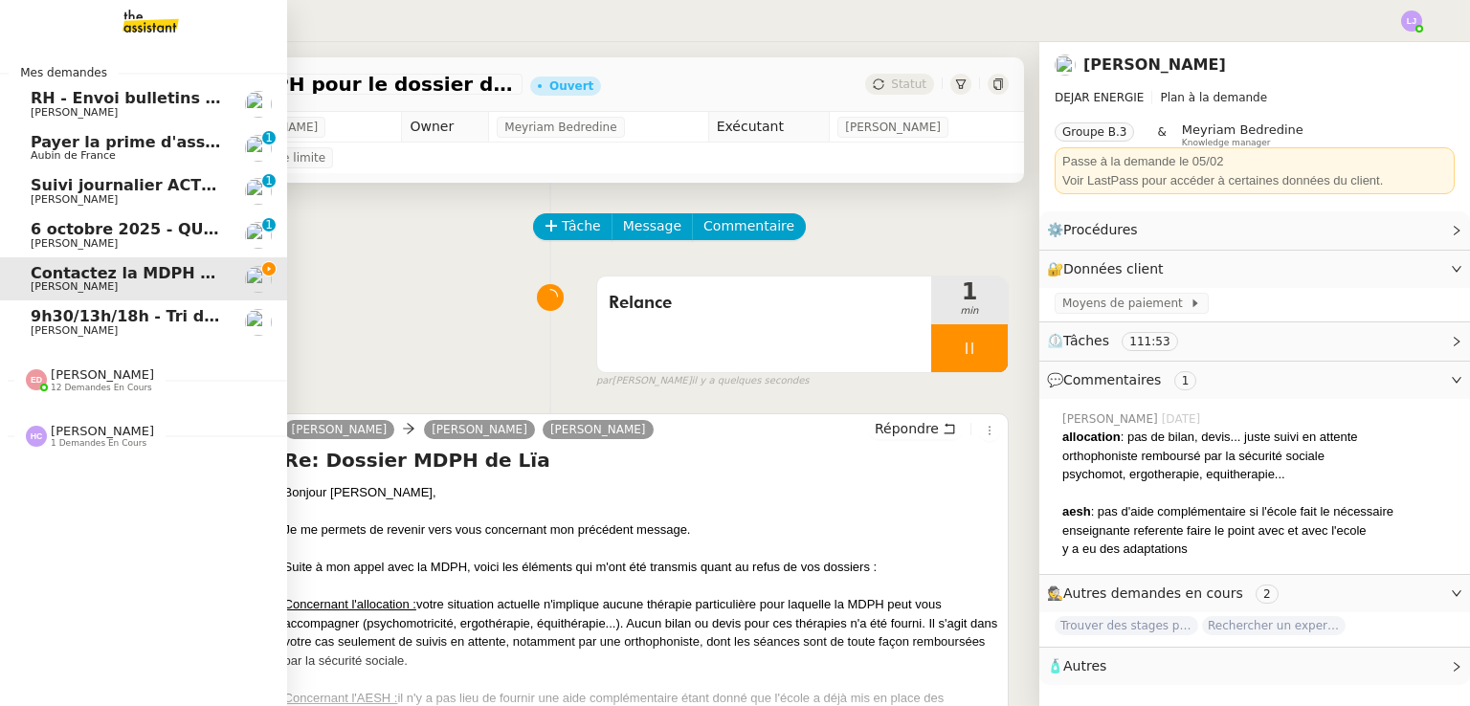
click at [118, 385] on span "12 demandes en cours" at bounding box center [101, 388] width 101 height 11
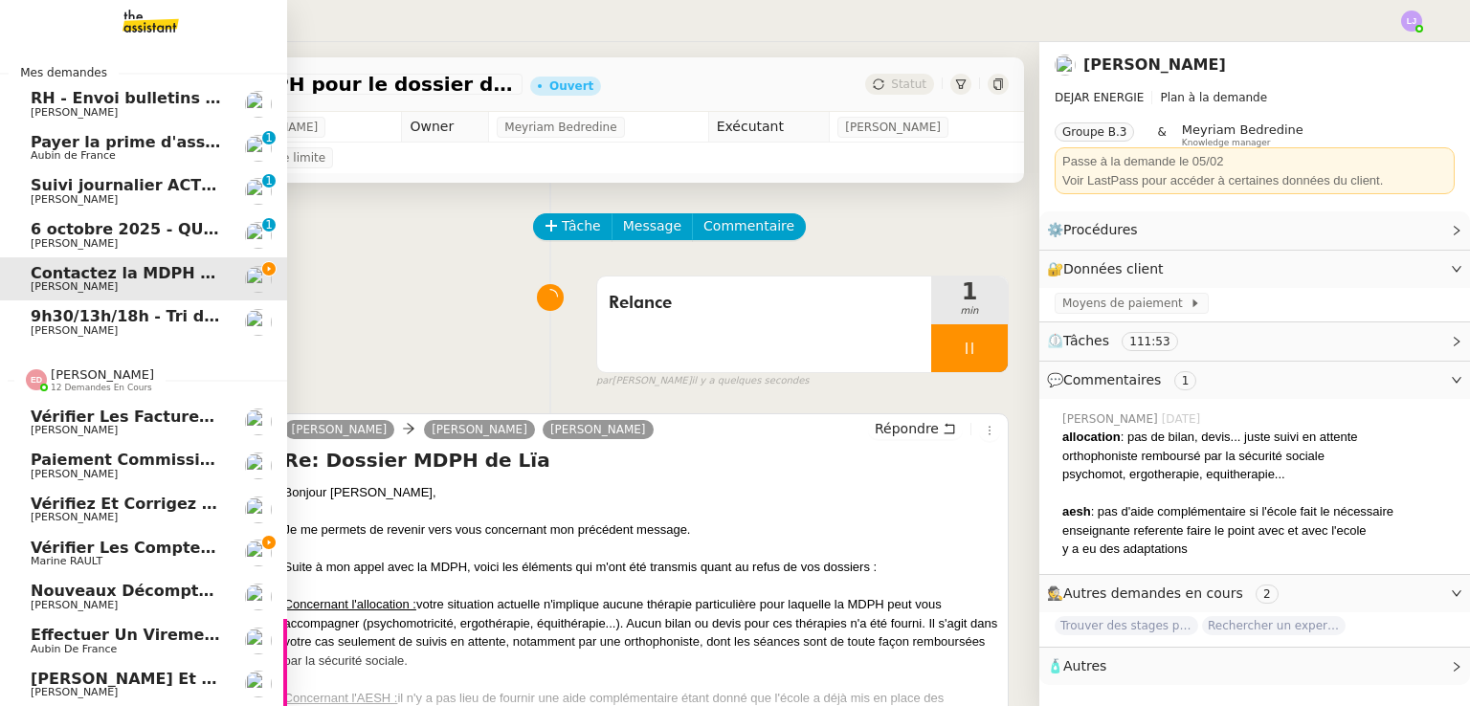
click at [176, 569] on link "Vérifier les comptes bancaires et éditer la quittance - [DATE] [PERSON_NAME]" at bounding box center [143, 554] width 287 height 44
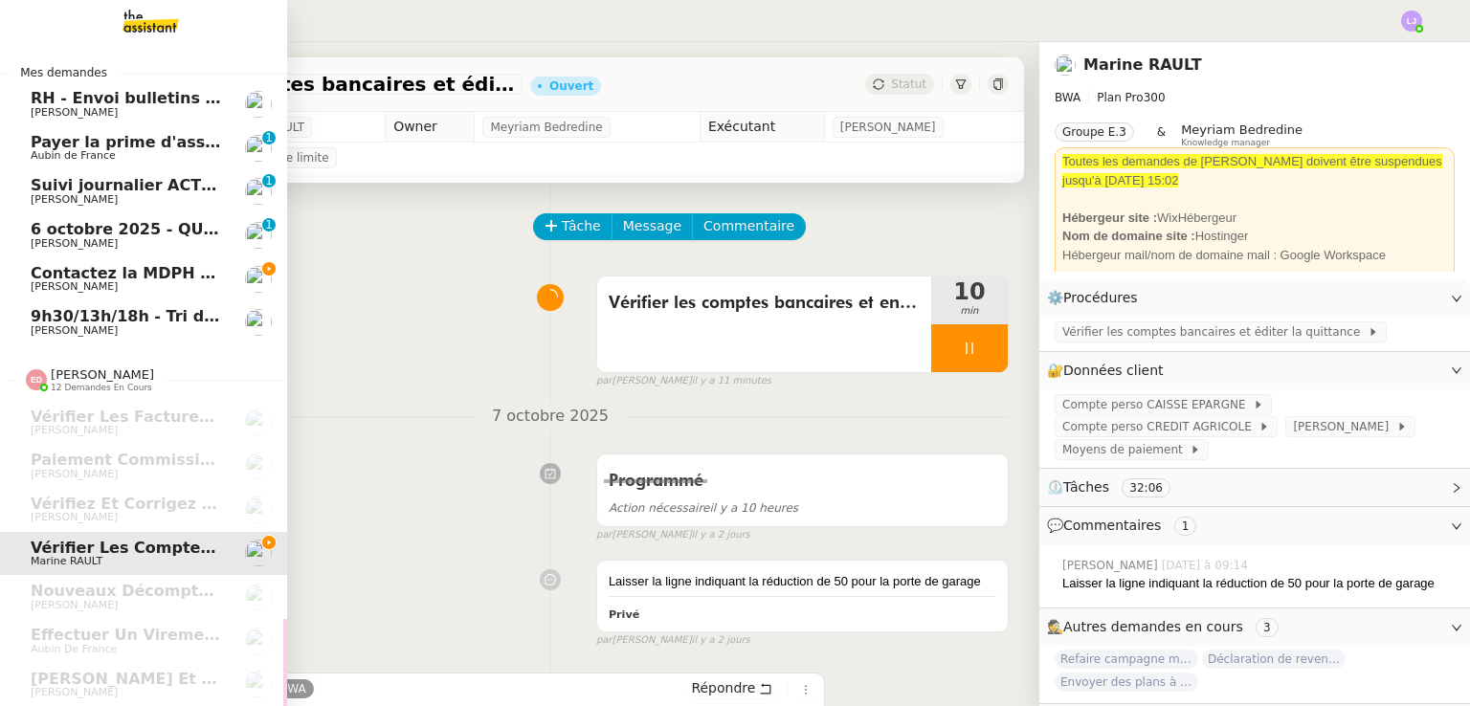
click at [164, 278] on span "Contactez la MDPH pour le dossier de [PERSON_NAME]" at bounding box center [267, 273] width 473 height 18
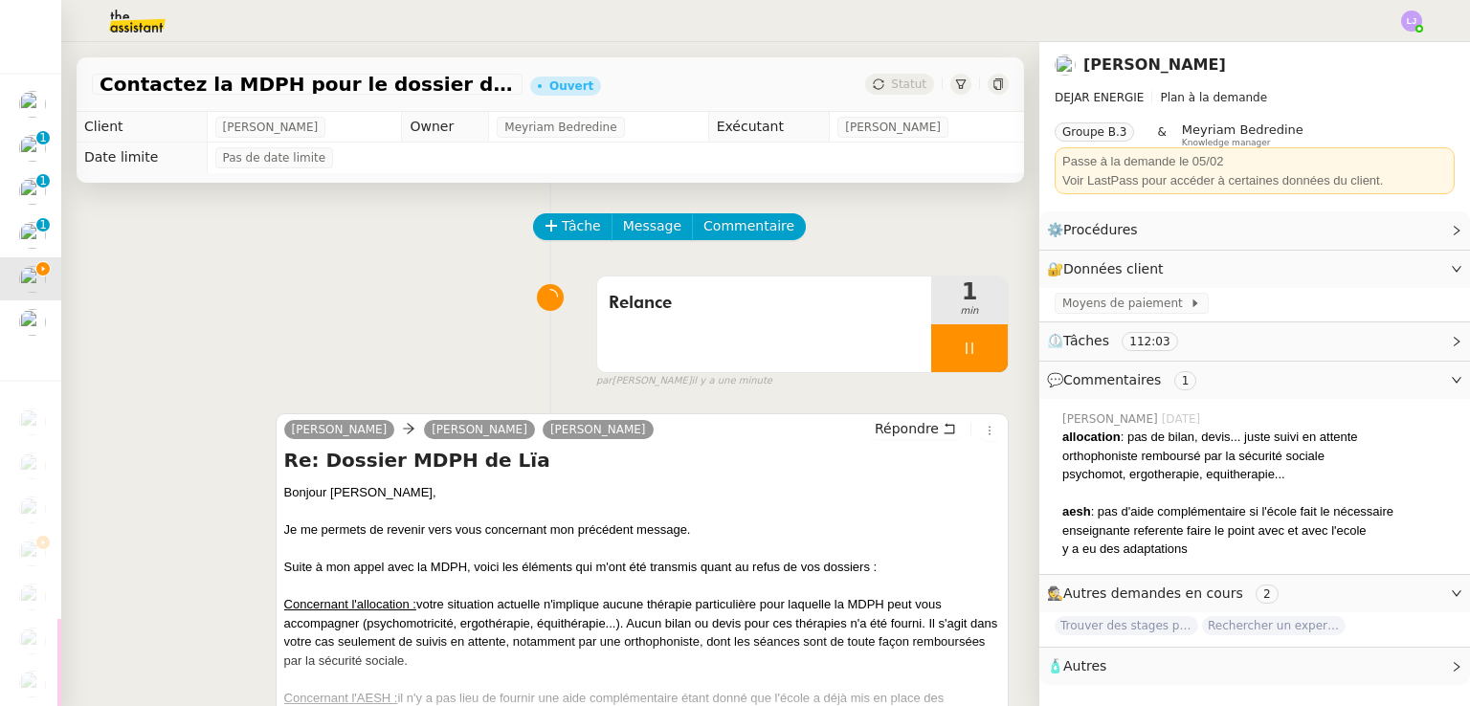
click at [95, 483] on div "[PERSON_NAME] [PERSON_NAME] DEJAR Répondre Re: Dossier MDPH de [PERSON_NAME] [P…" at bounding box center [550, 575] width 917 height 359
click at [966, 335] on div at bounding box center [969, 348] width 77 height 48
click at [969, 335] on button at bounding box center [988, 348] width 38 height 48
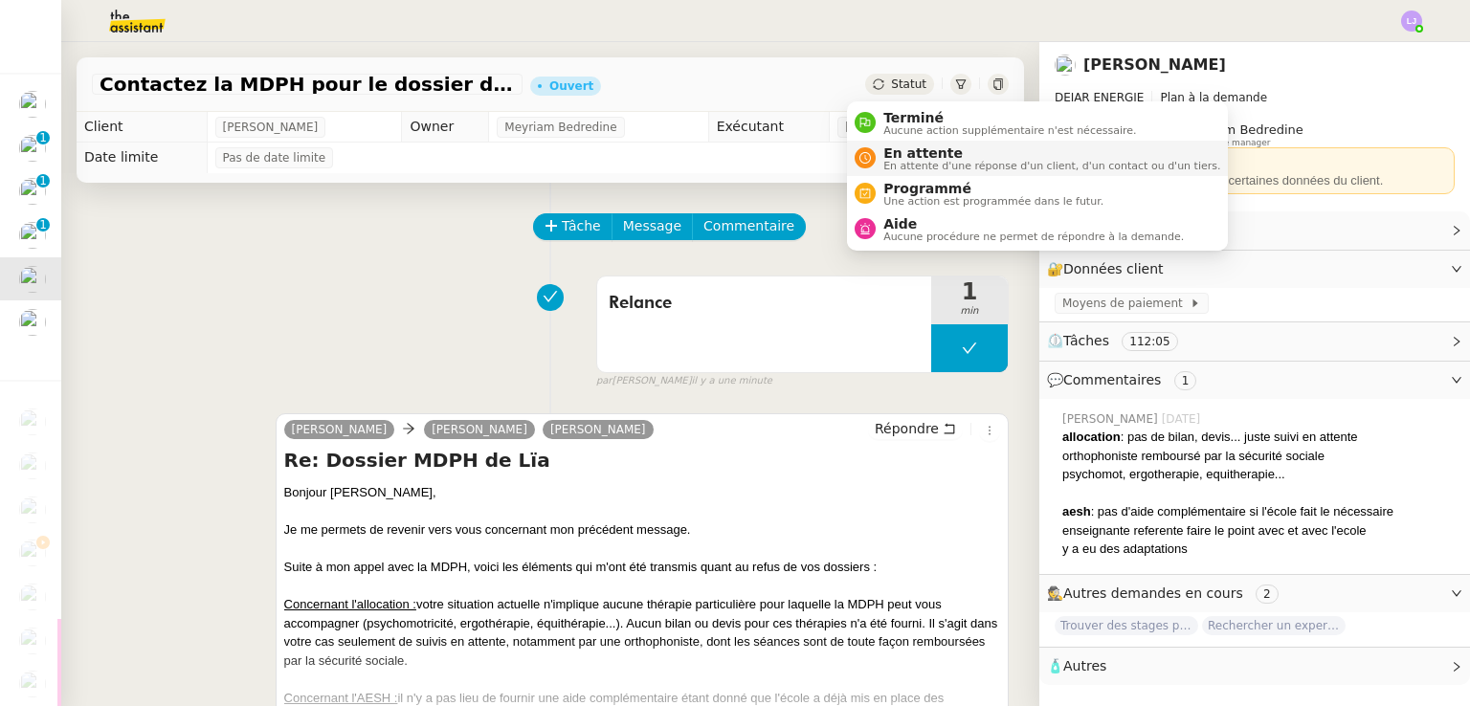
click at [908, 161] on span "En attente d'une réponse d'un client, d'un contact ou d'un tiers." at bounding box center [1051, 166] width 337 height 11
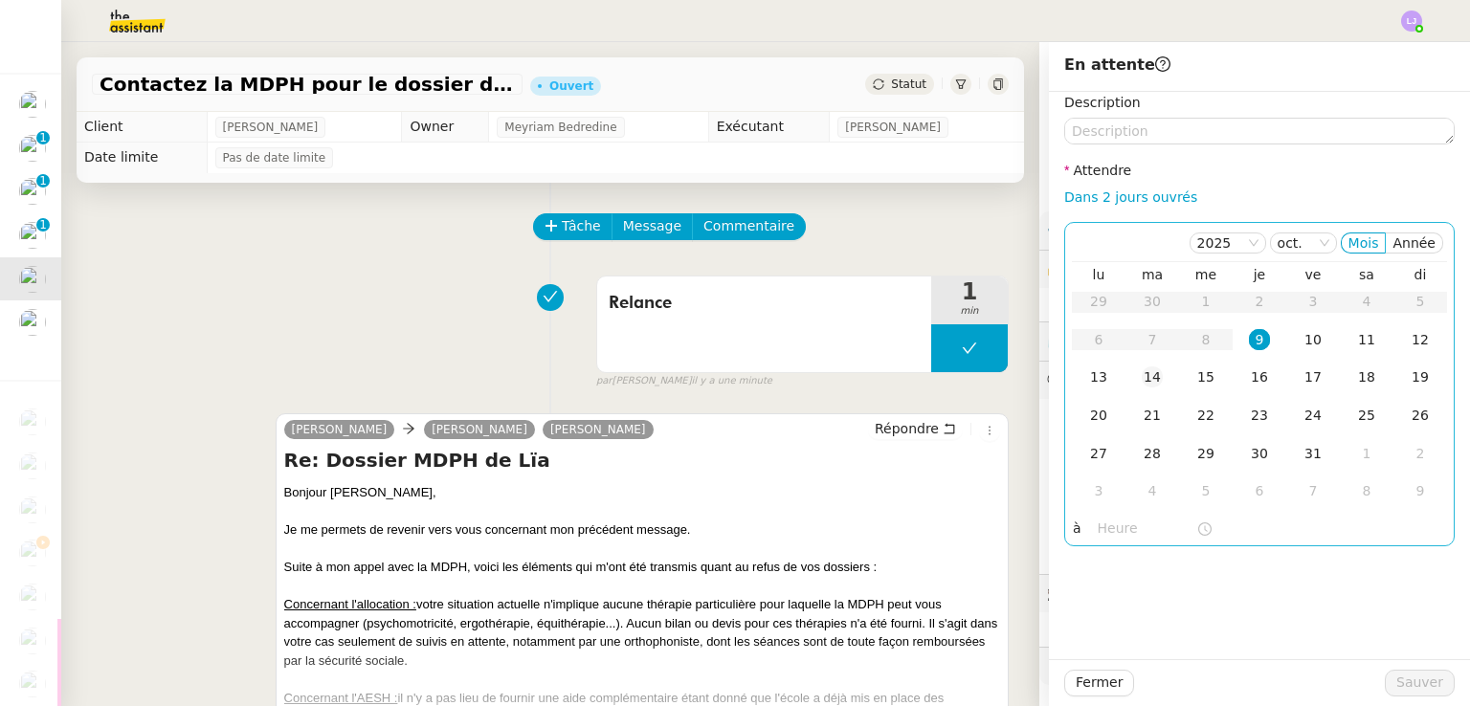
click at [1150, 376] on td "14" at bounding box center [1152, 378] width 54 height 38
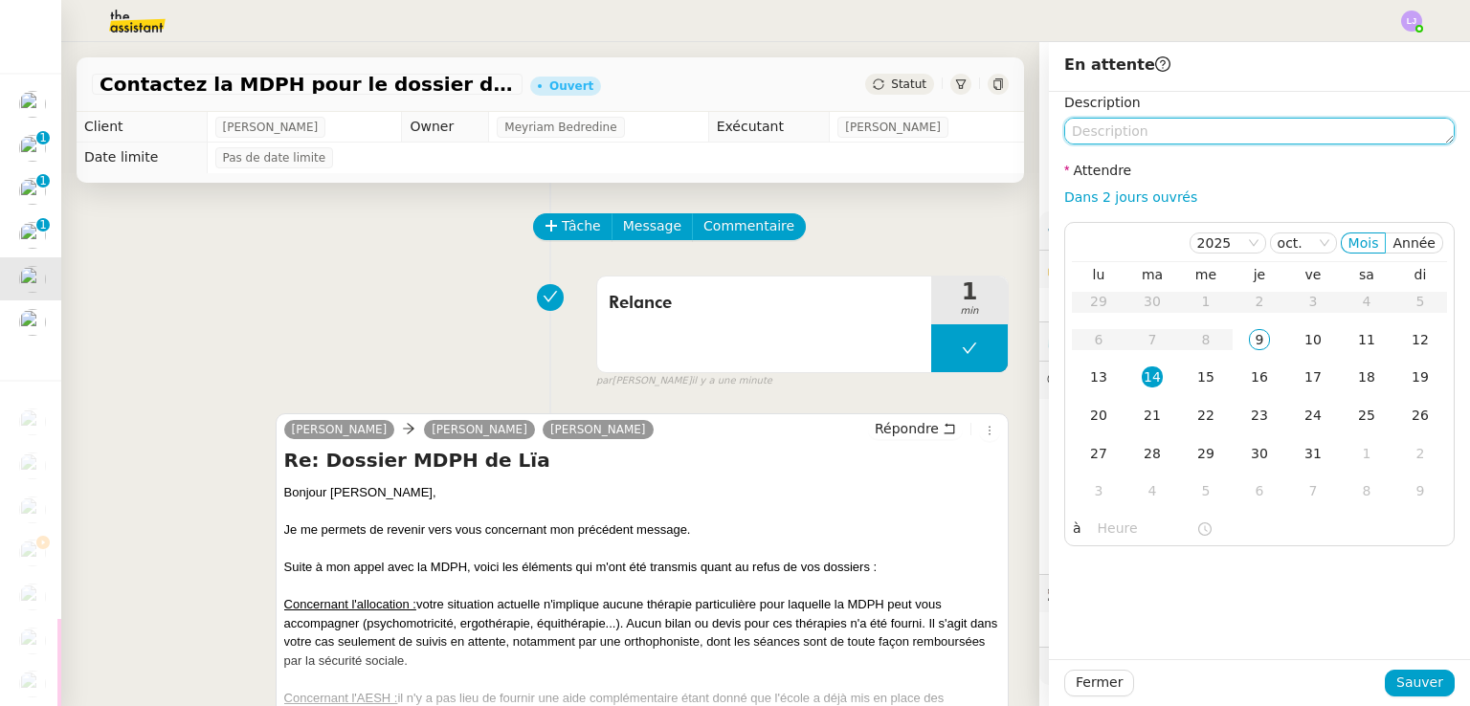
click at [1150, 126] on textarea at bounding box center [1259, 131] width 390 height 27
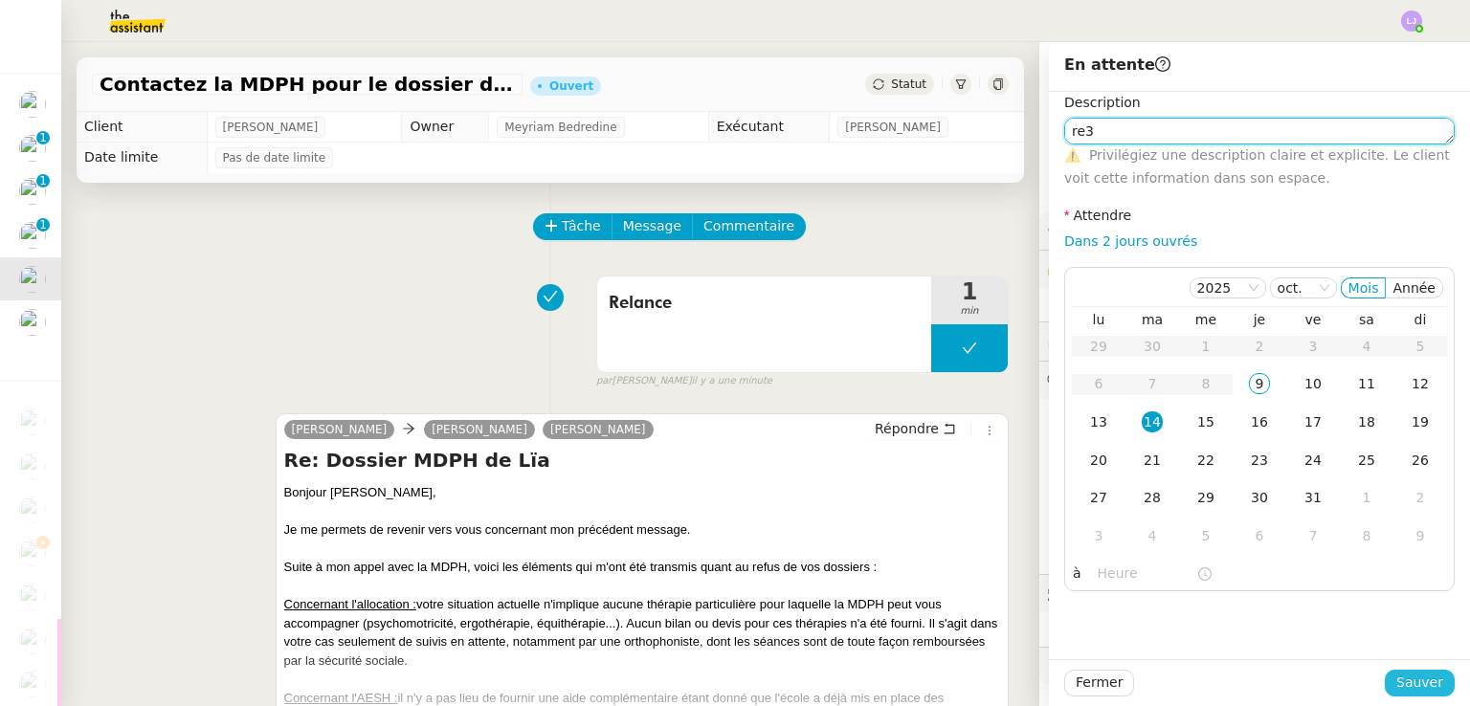
type textarea "re3"
click at [1384, 682] on button "Sauver" at bounding box center [1419, 683] width 70 height 27
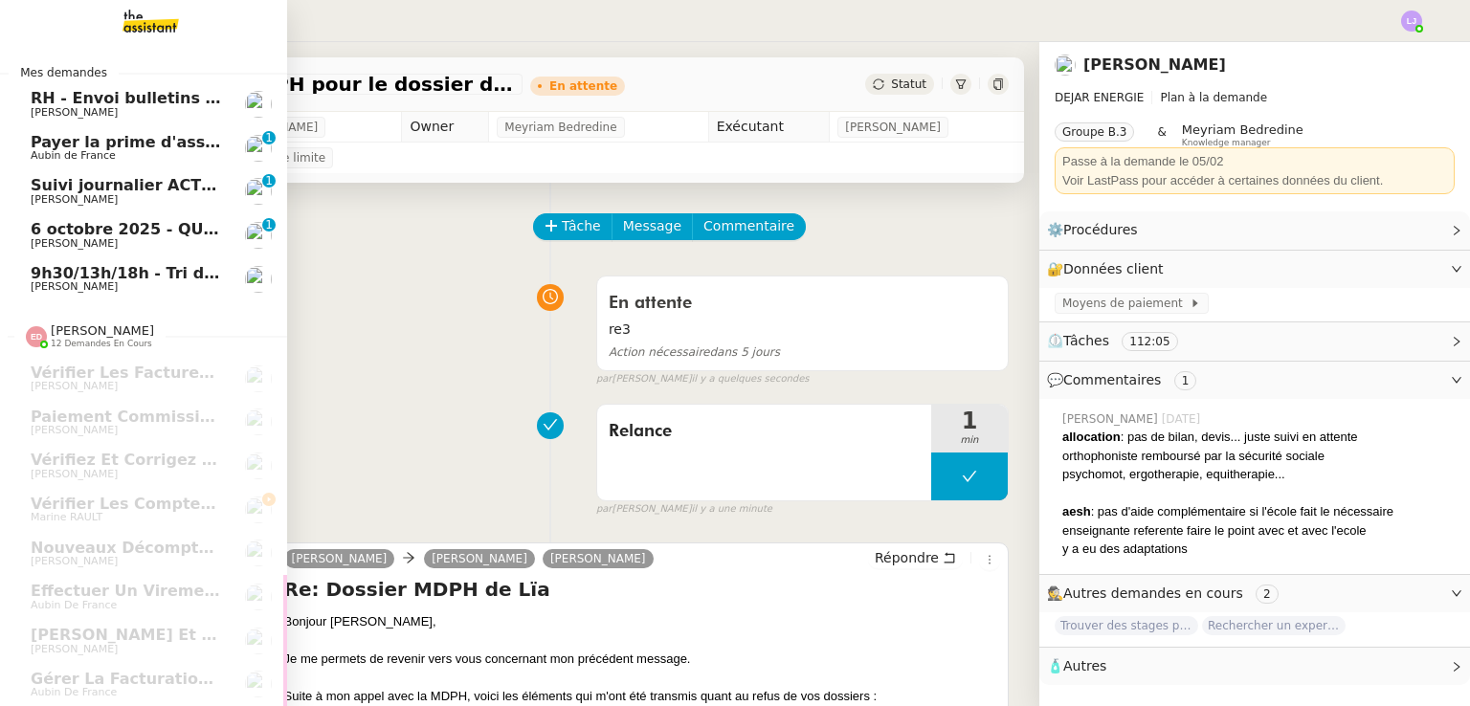
click at [199, 235] on span "6 octobre 2025 - QUOTIDIEN Gestion boite mail Accounting" at bounding box center [285, 229] width 509 height 18
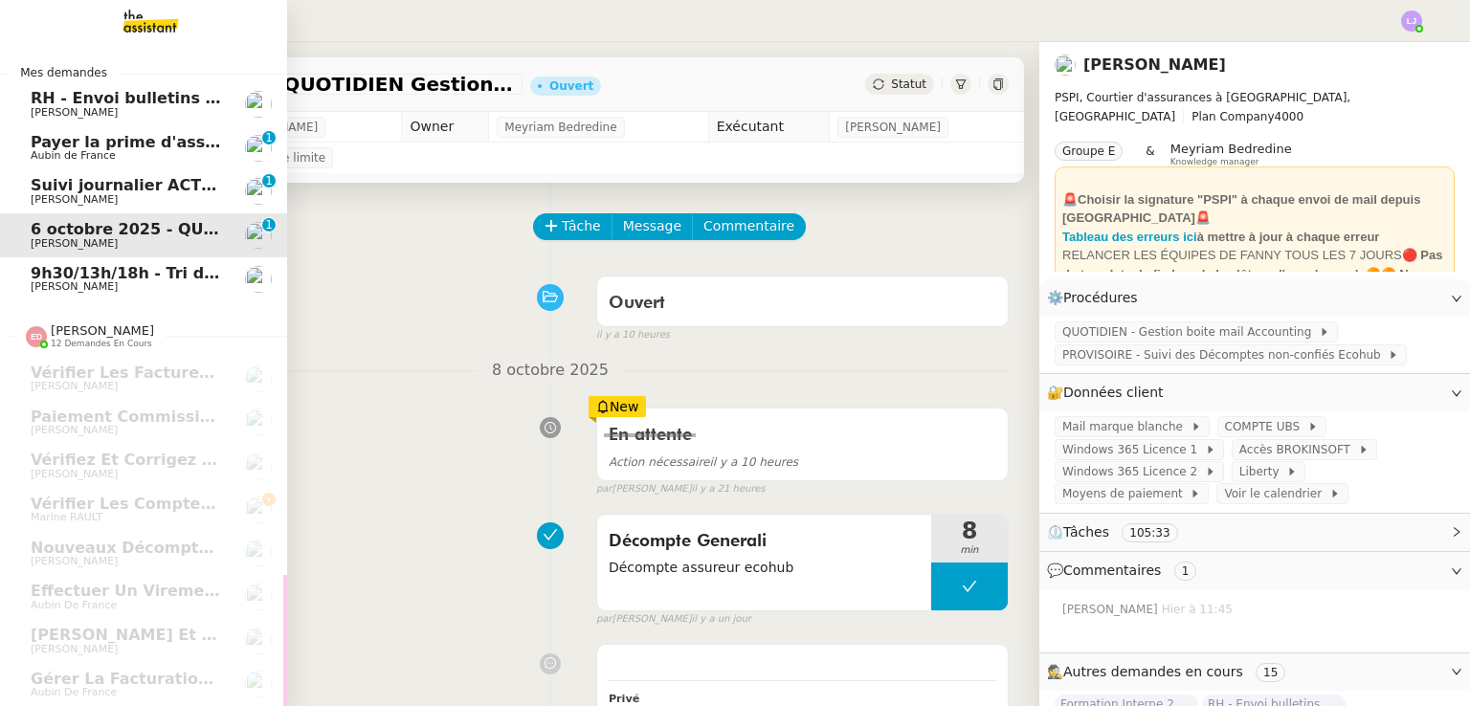
click at [179, 205] on span "[PERSON_NAME]" at bounding box center [127, 199] width 193 height 11
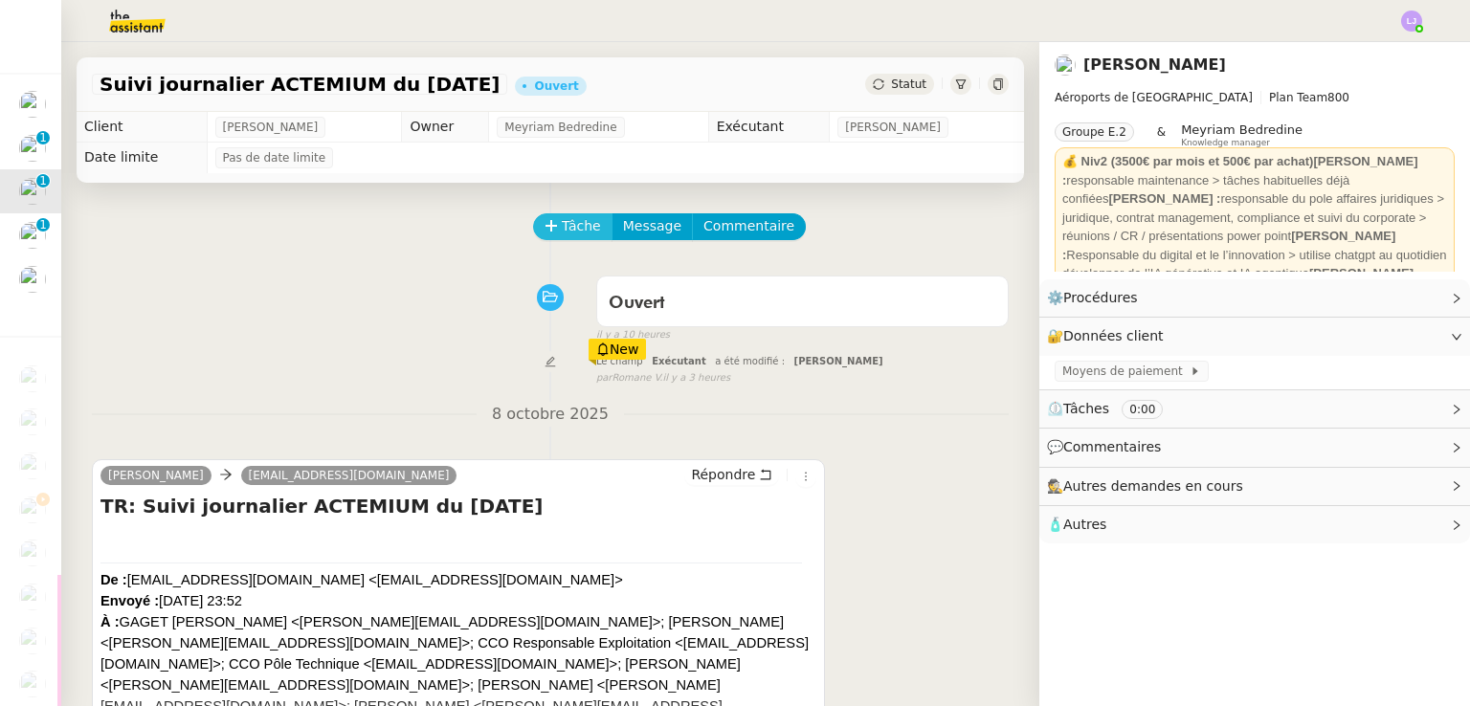
click at [562, 236] on span "Tâche" at bounding box center [581, 226] width 39 height 22
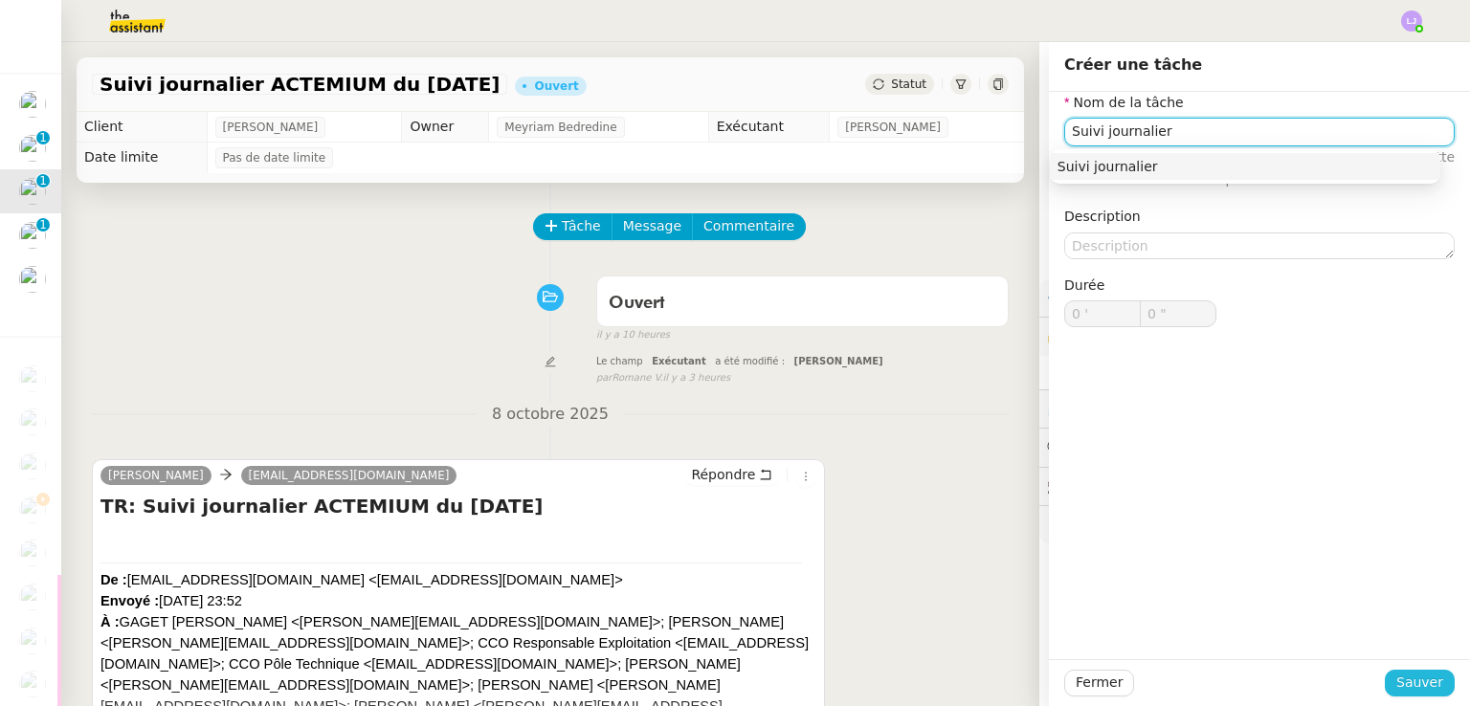
type input "Suivi journalier"
click at [1400, 680] on span "Sauver" at bounding box center [1419, 683] width 47 height 22
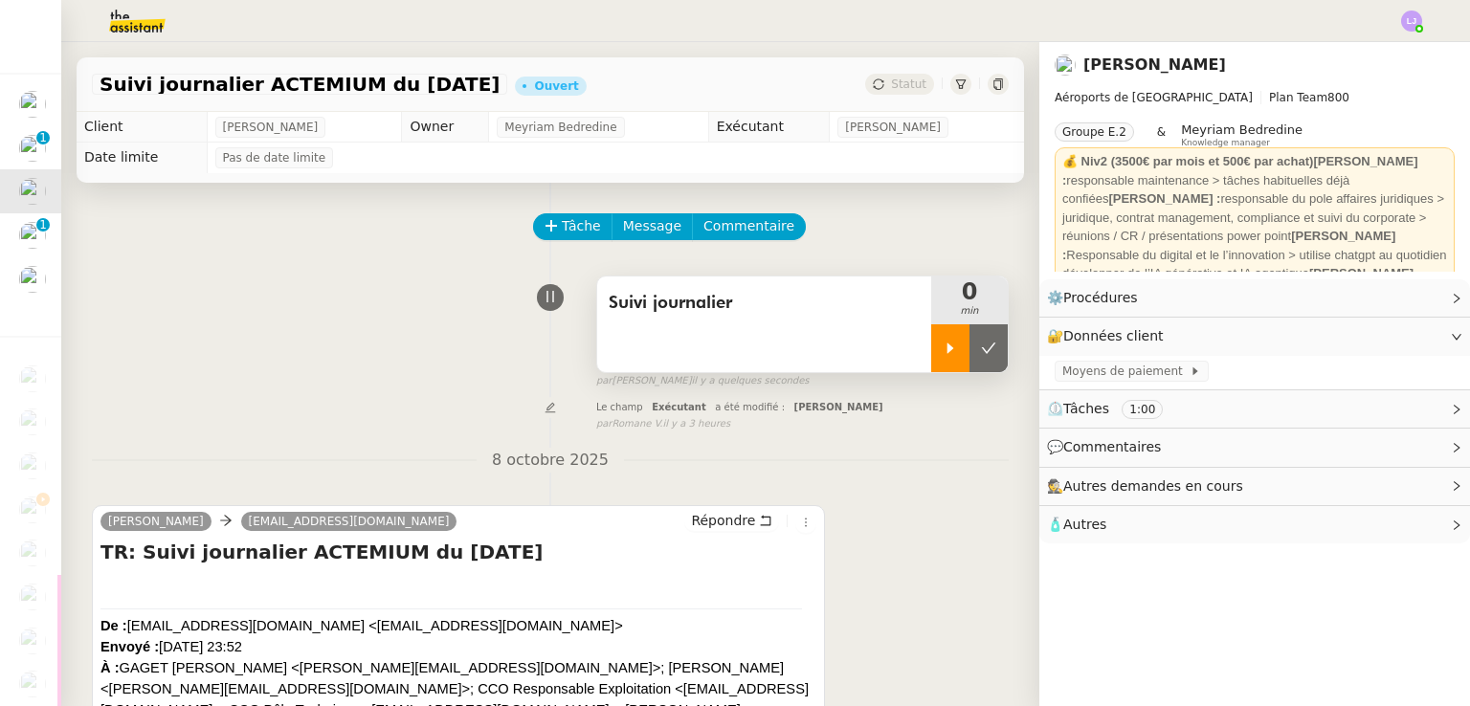
click at [931, 357] on div at bounding box center [950, 348] width 38 height 48
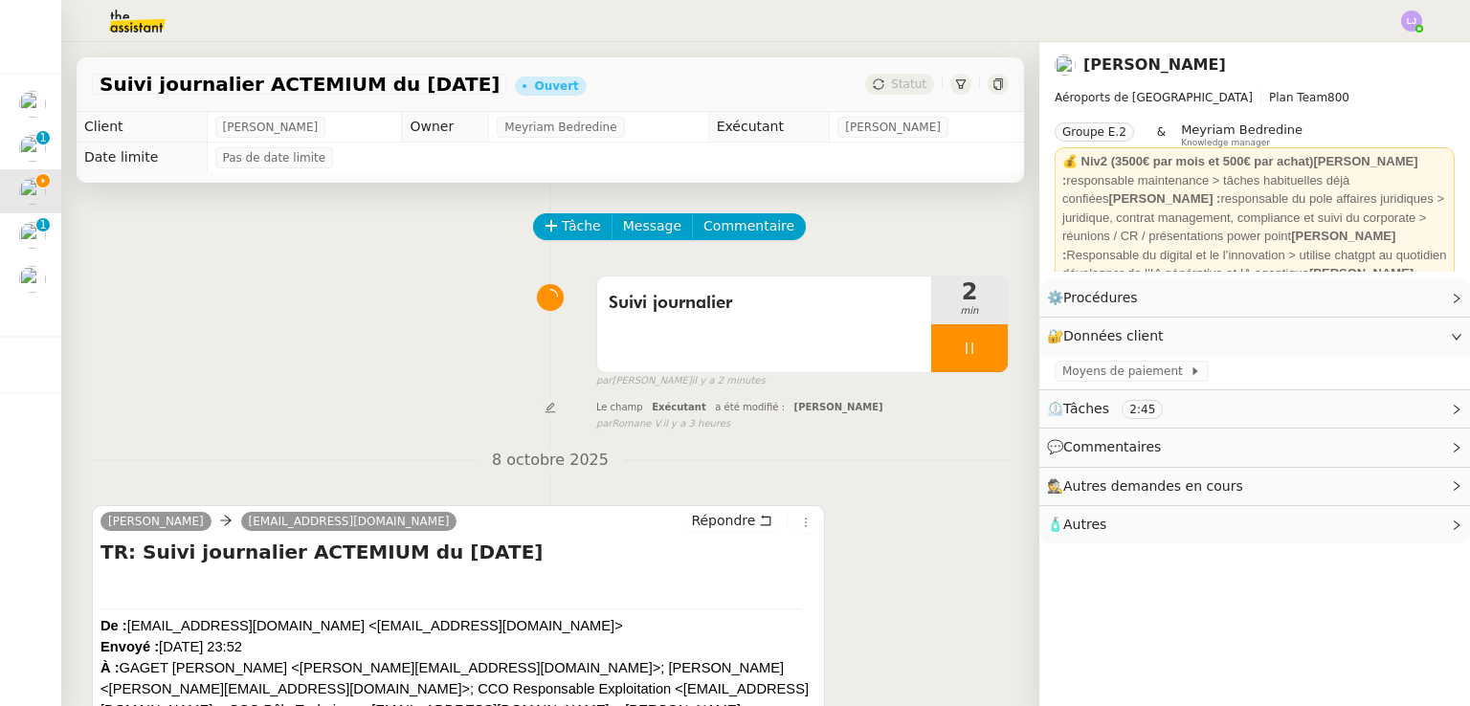
scroll to position [323, 0]
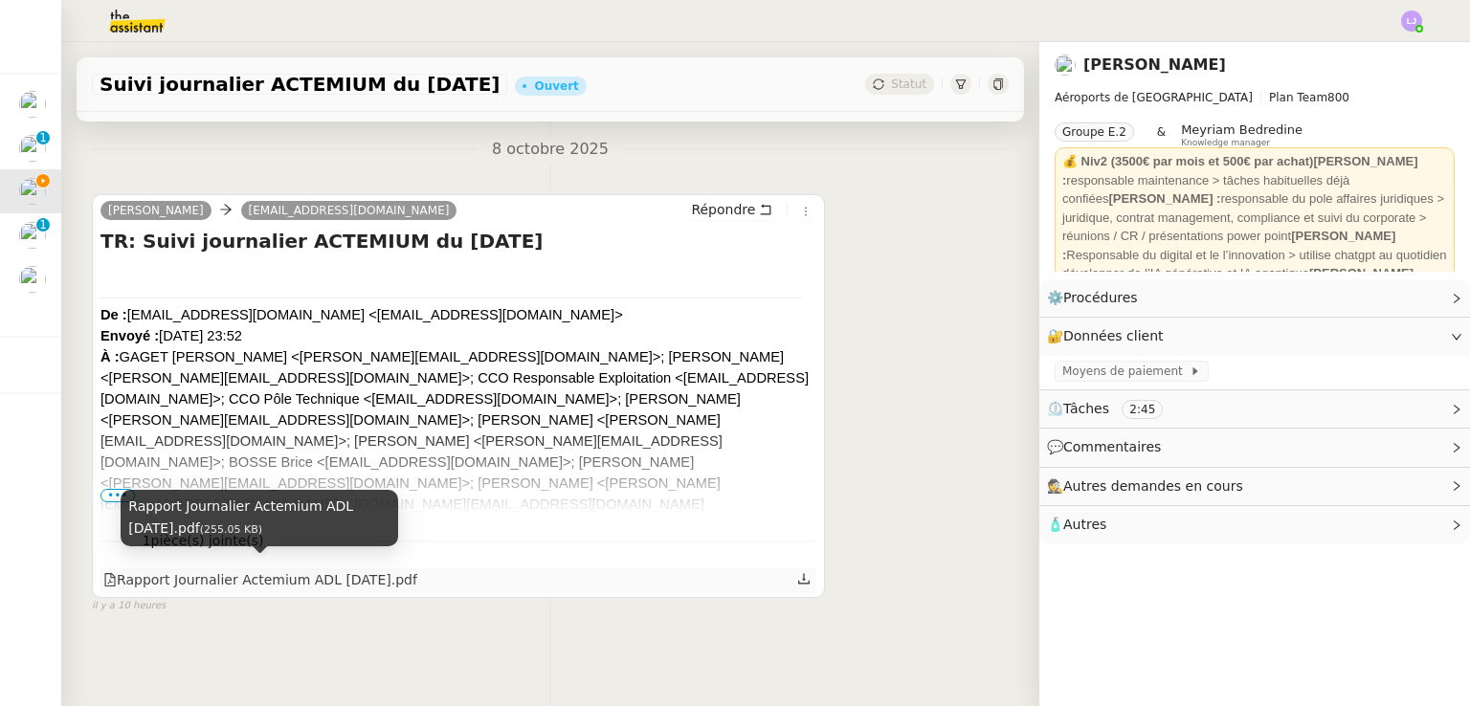
click at [326, 575] on div "Rapport Journalier Actemium ADL [DATE].pdf" at bounding box center [260, 580] width 314 height 22
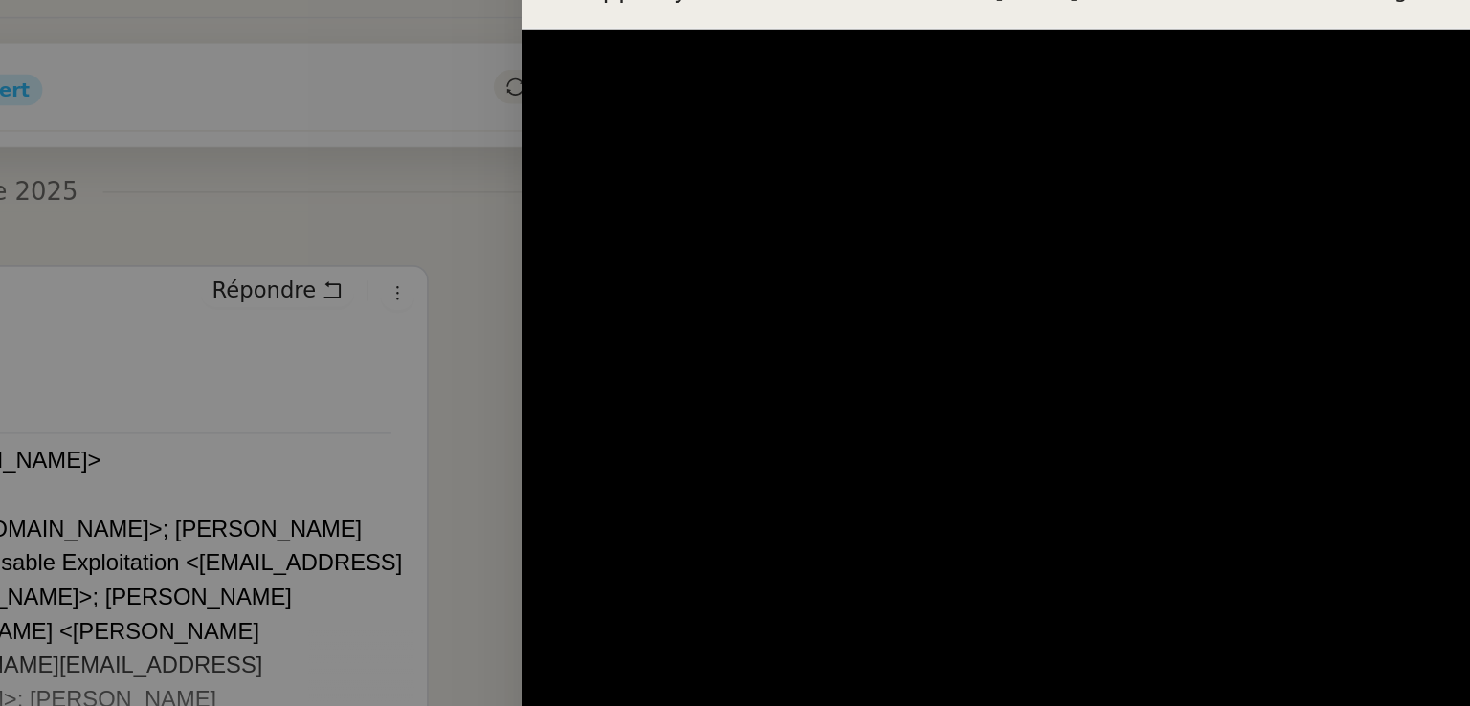
click at [792, 211] on div at bounding box center [735, 353] width 1470 height 706
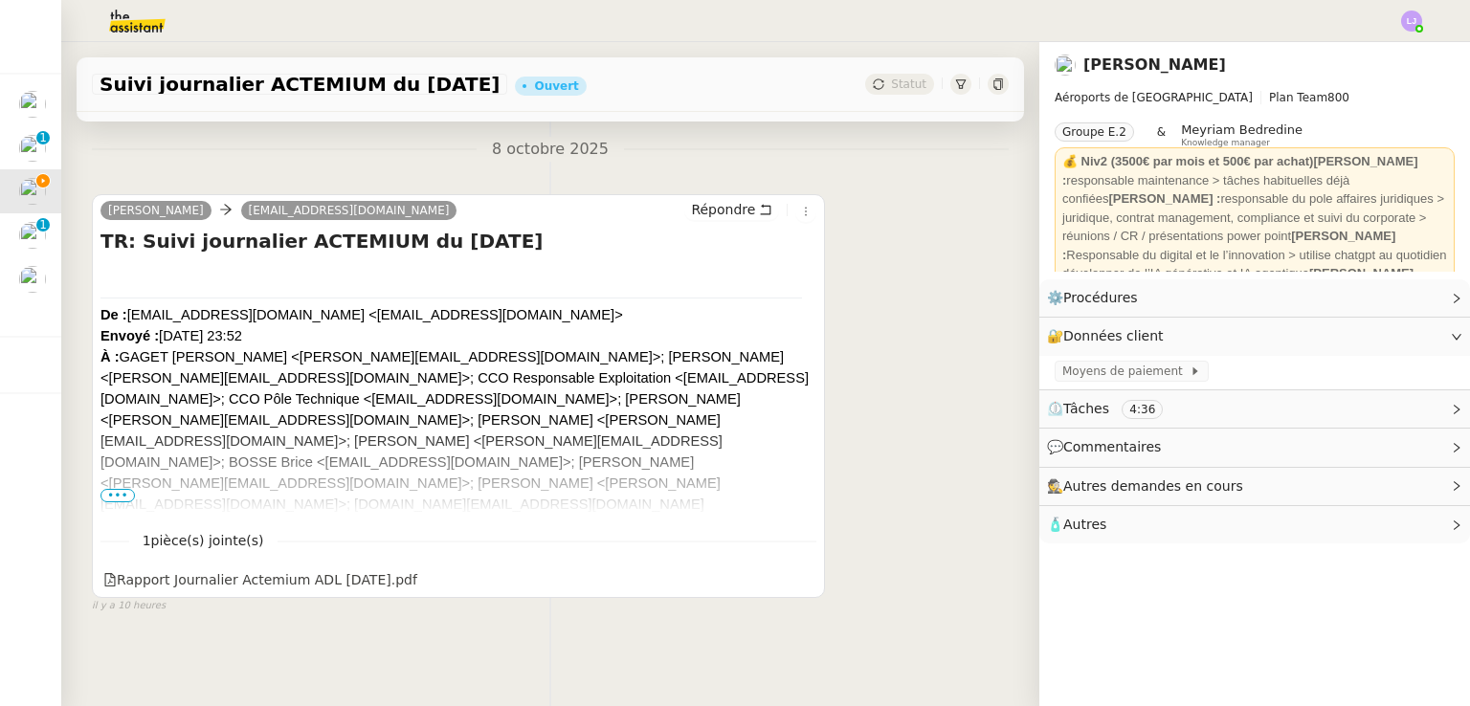
scroll to position [0, 0]
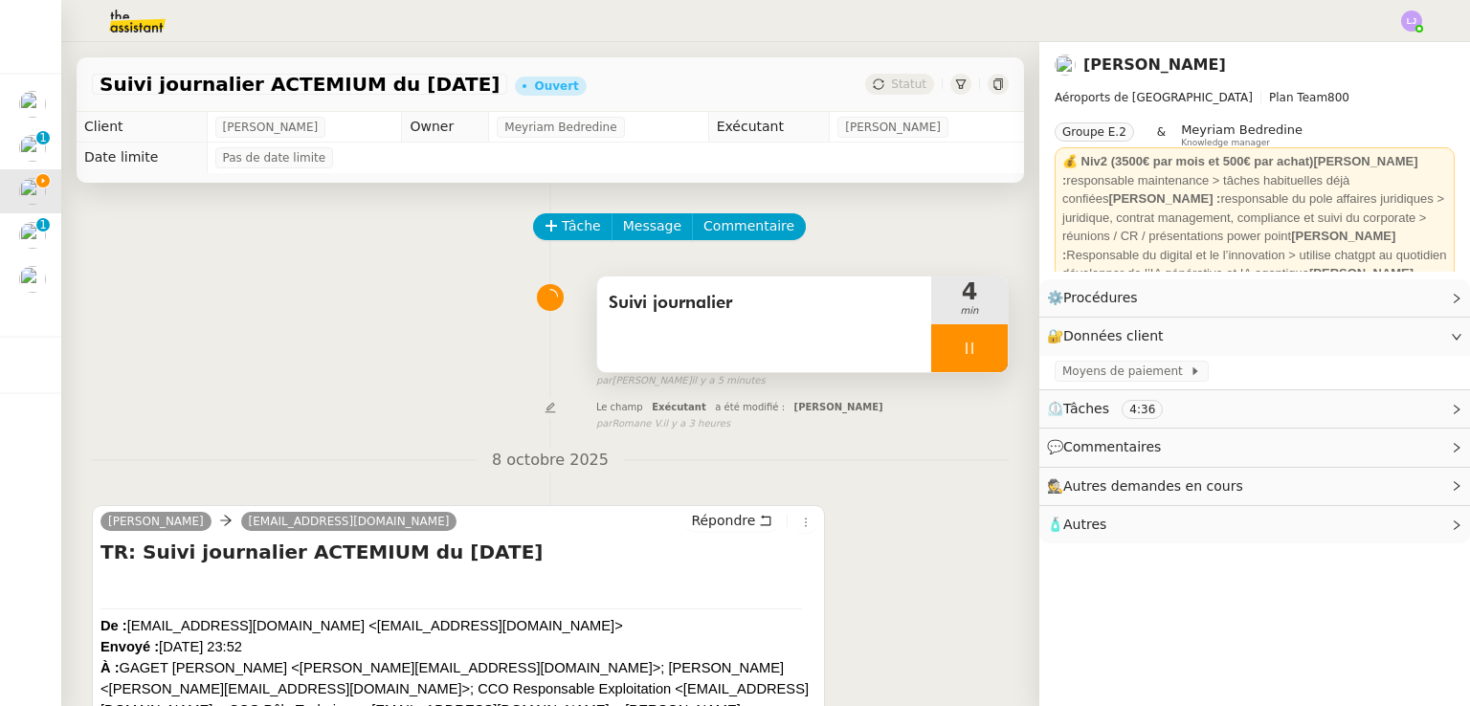
click at [970, 342] on div at bounding box center [969, 348] width 77 height 48
click at [970, 342] on button at bounding box center [988, 348] width 38 height 48
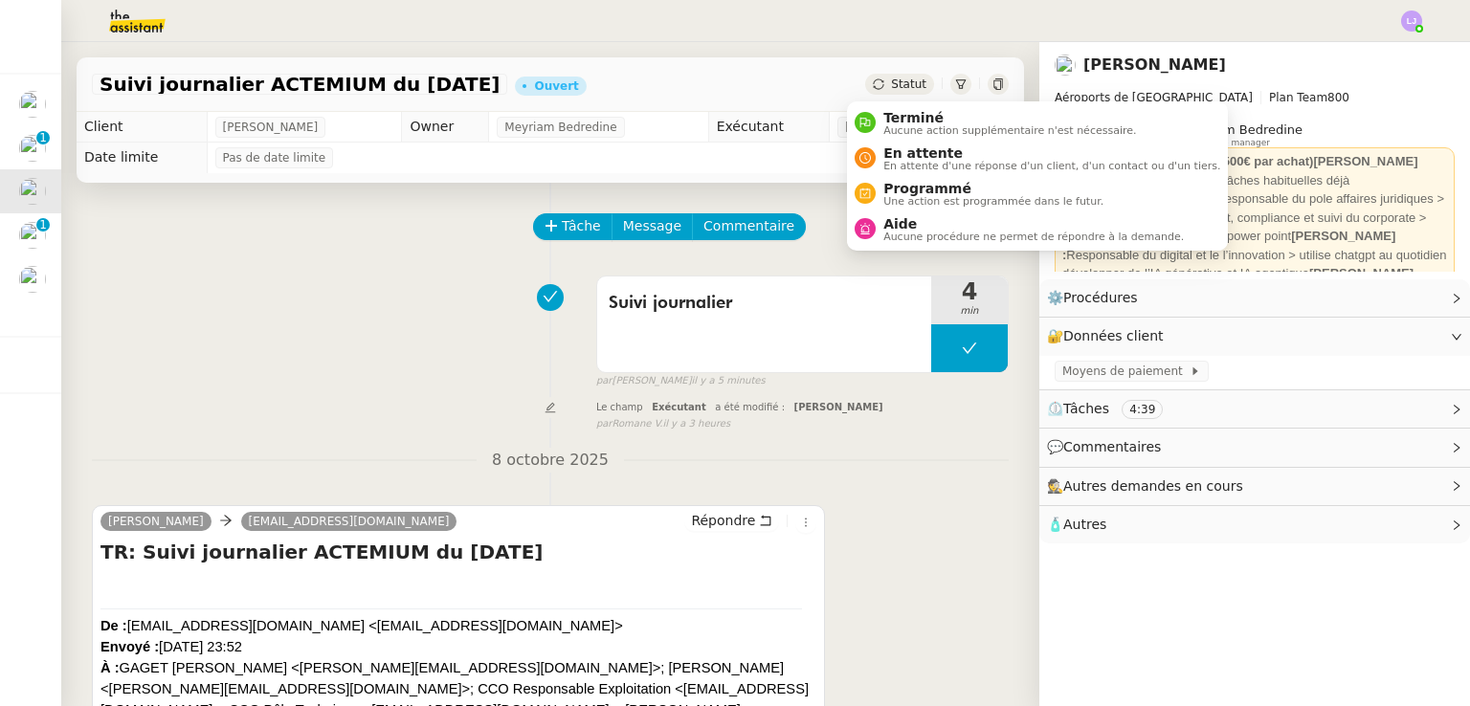
click at [913, 131] on span "Aucune action supplémentaire n'est nécessaire." at bounding box center [1009, 130] width 253 height 11
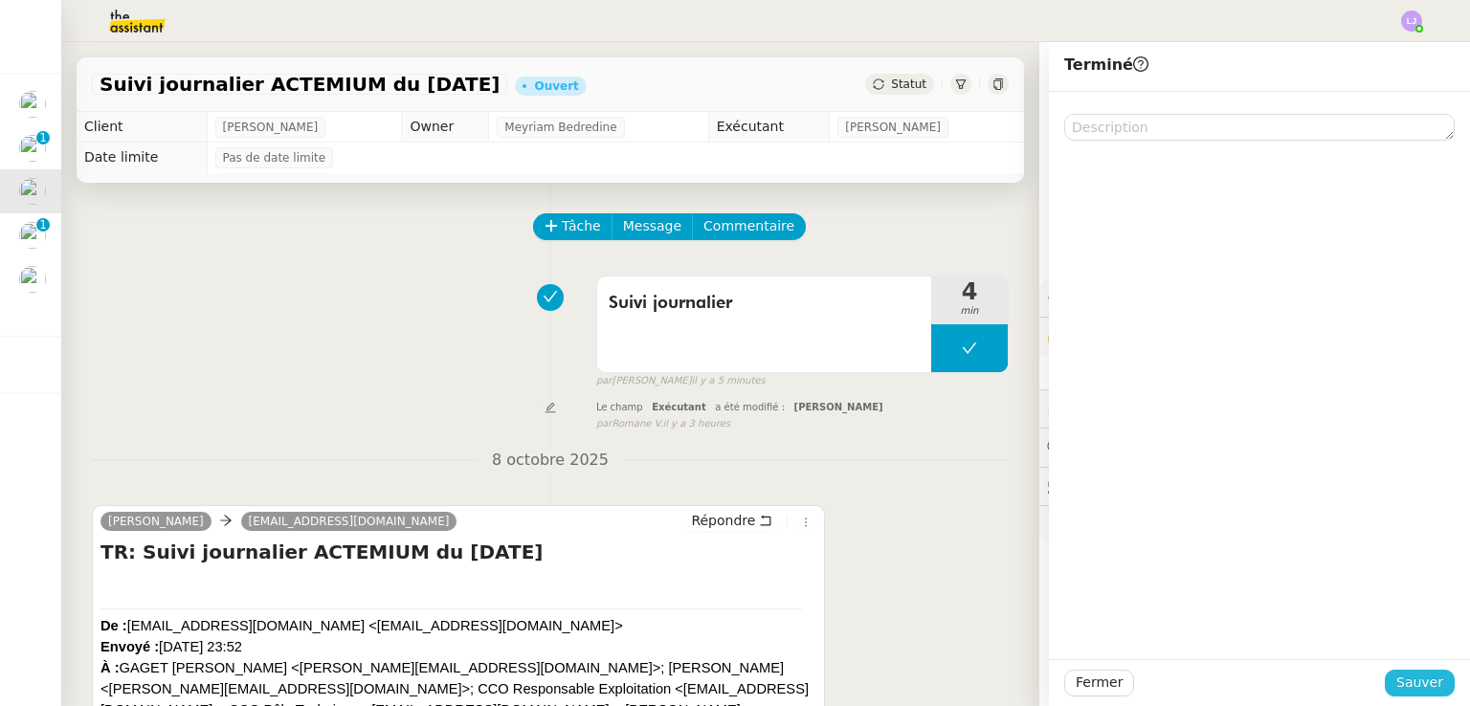
click at [1403, 689] on span "Sauver" at bounding box center [1419, 683] width 47 height 22
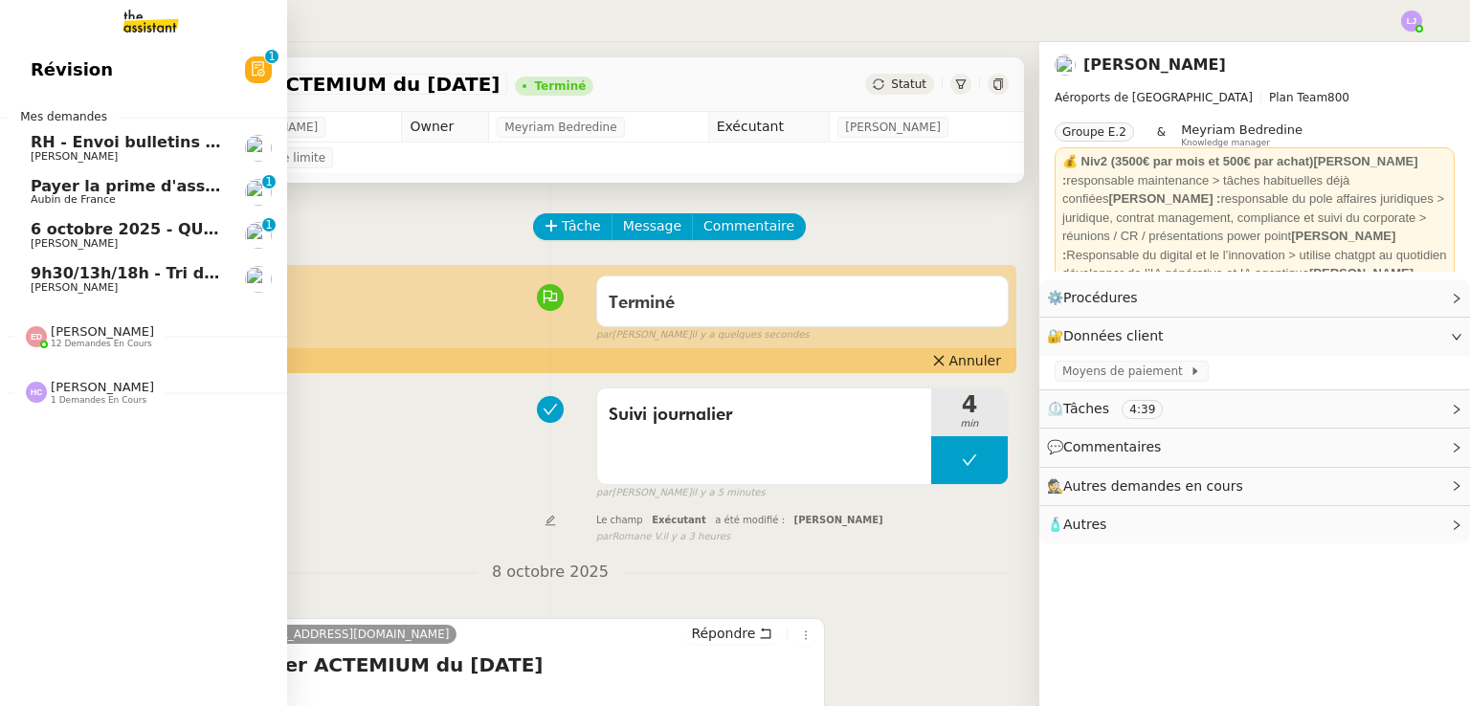
click at [66, 194] on span "Aubin de France" at bounding box center [73, 199] width 85 height 12
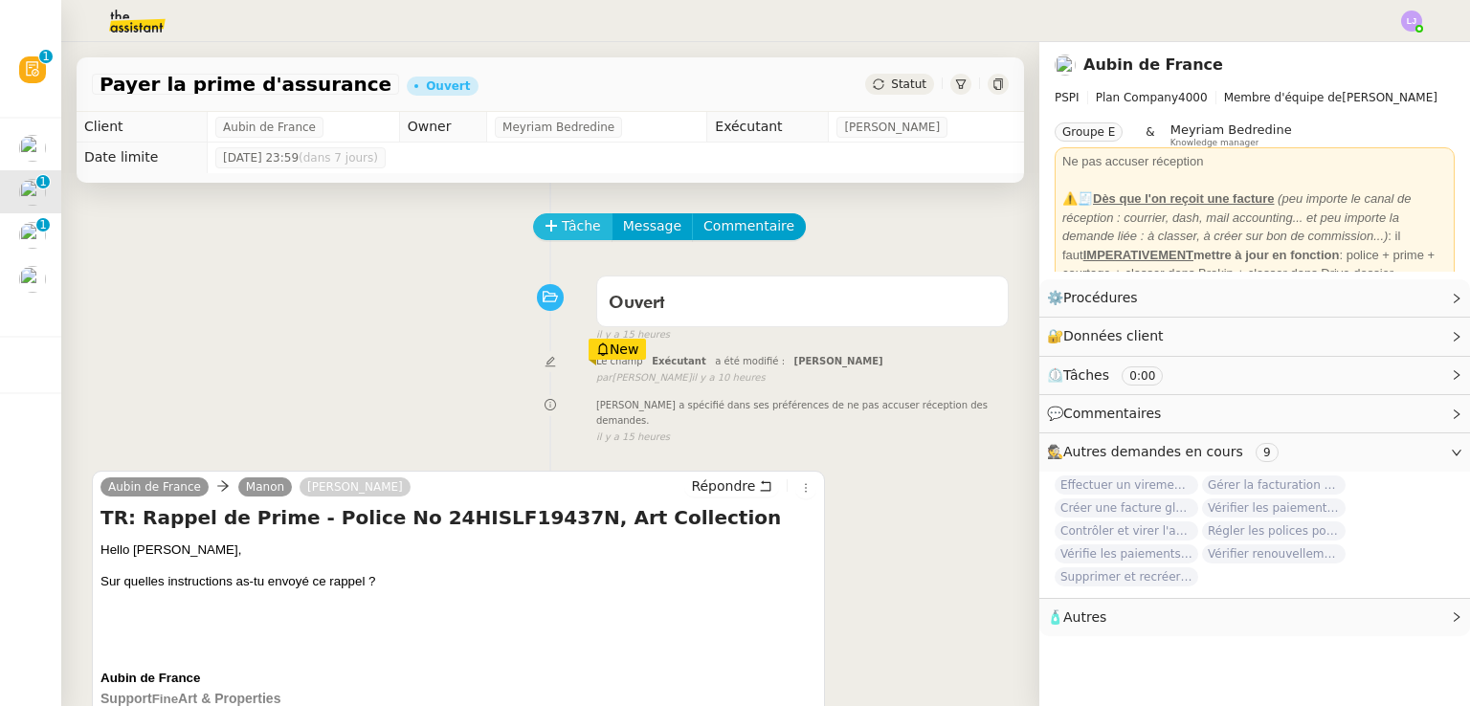
click at [572, 228] on span "Tâche" at bounding box center [581, 226] width 39 height 22
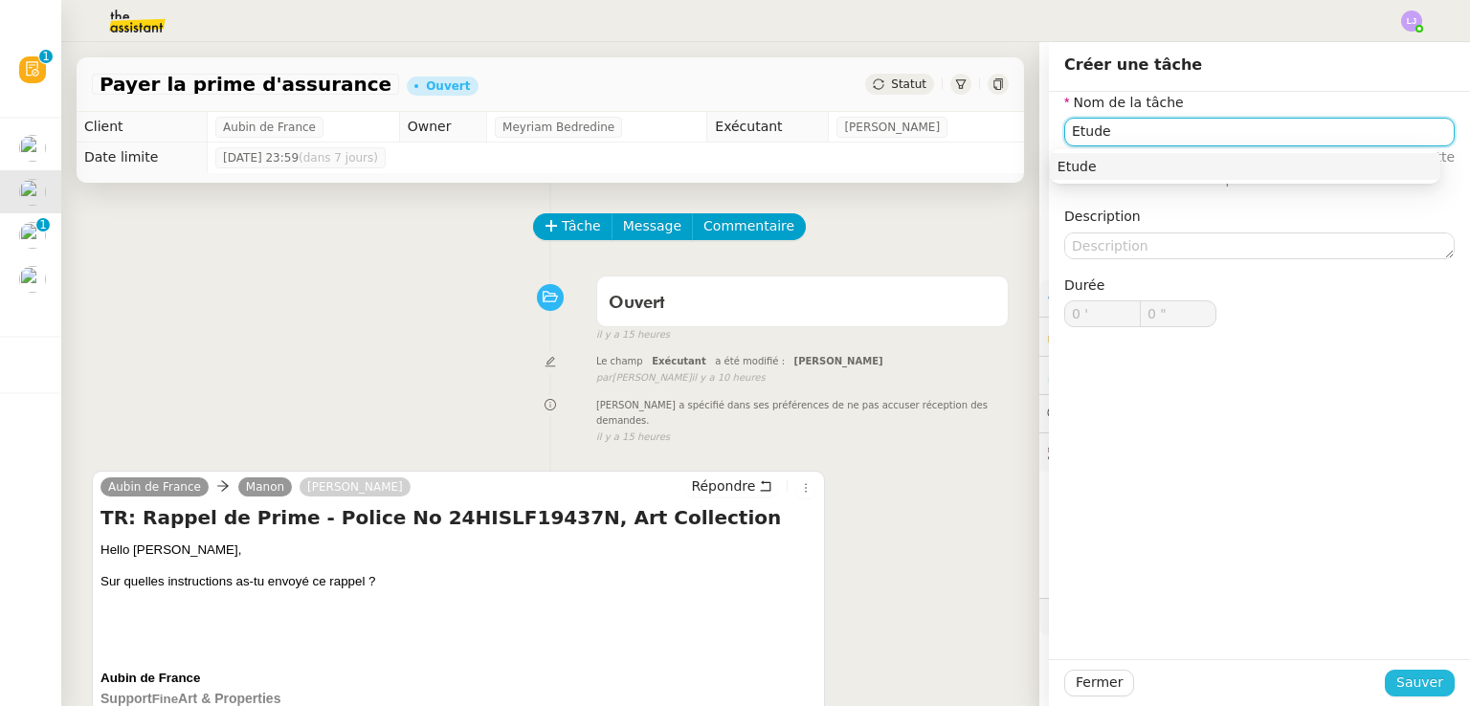
type input "Etude"
click at [1410, 684] on span "Sauver" at bounding box center [1419, 683] width 47 height 22
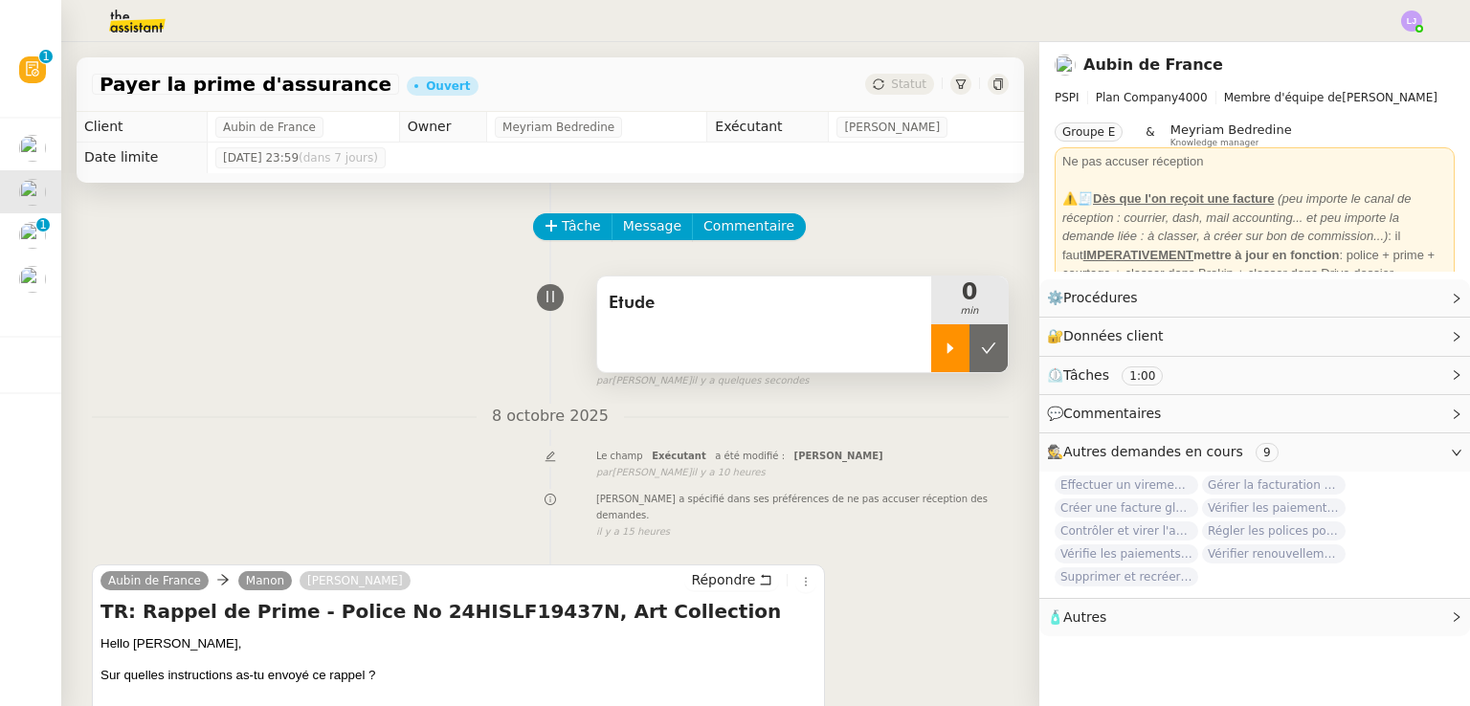
click at [947, 351] on icon at bounding box center [950, 348] width 7 height 11
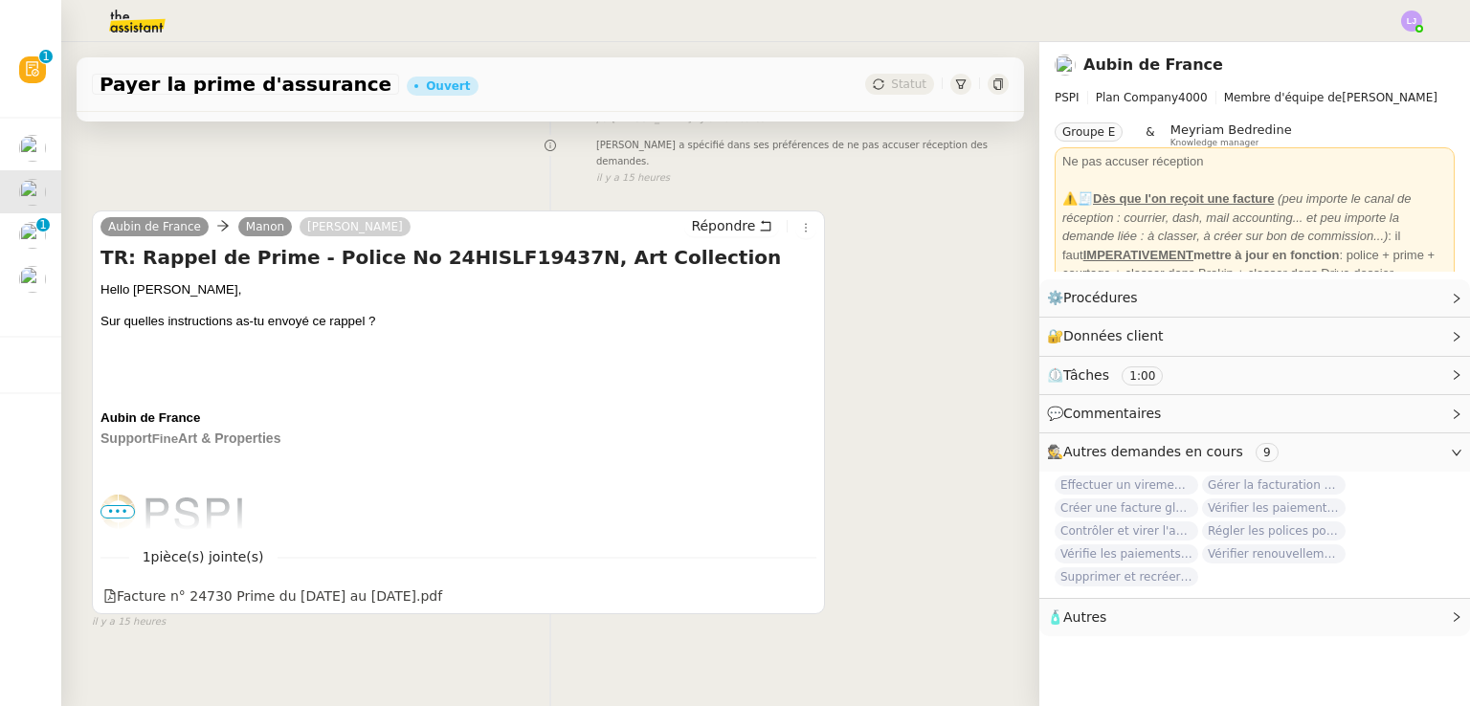
scroll to position [367, 0]
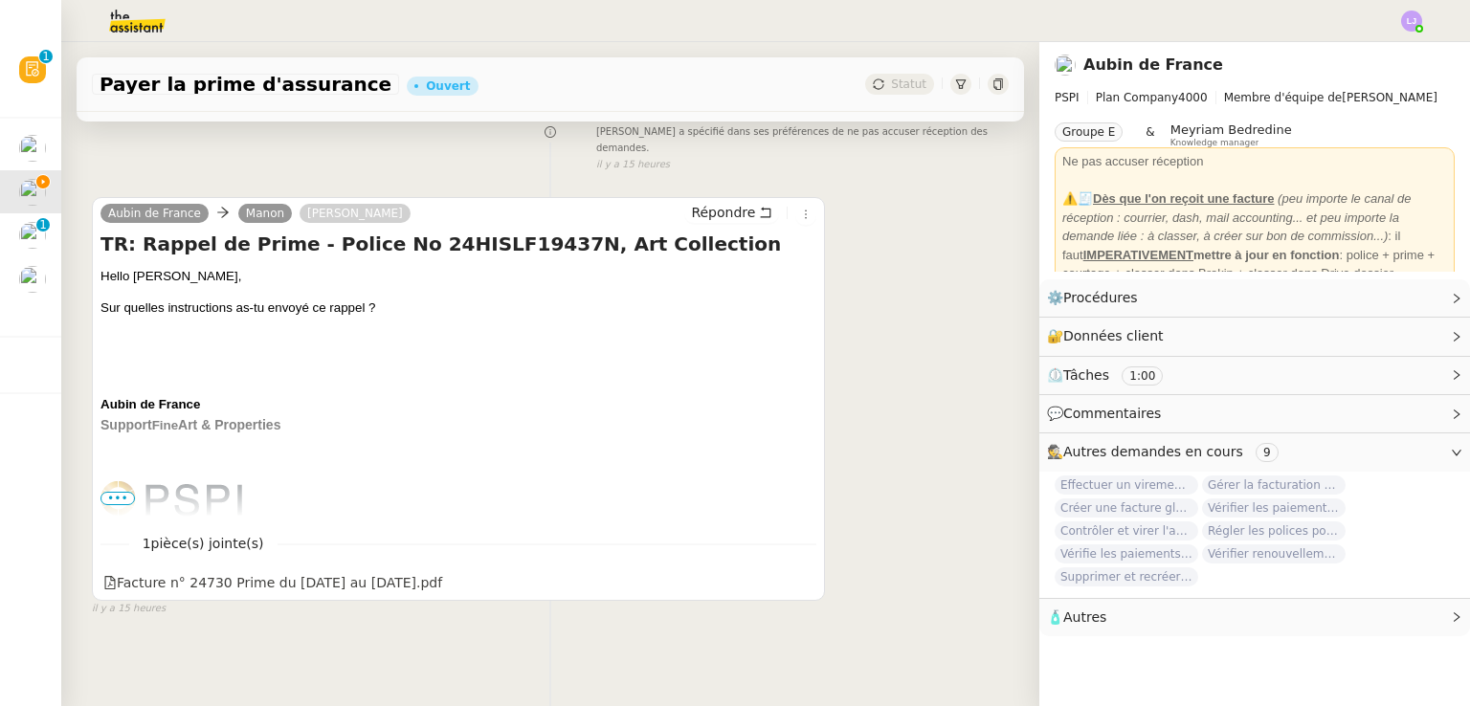
click at [112, 492] on span "•••" at bounding box center [117, 498] width 34 height 13
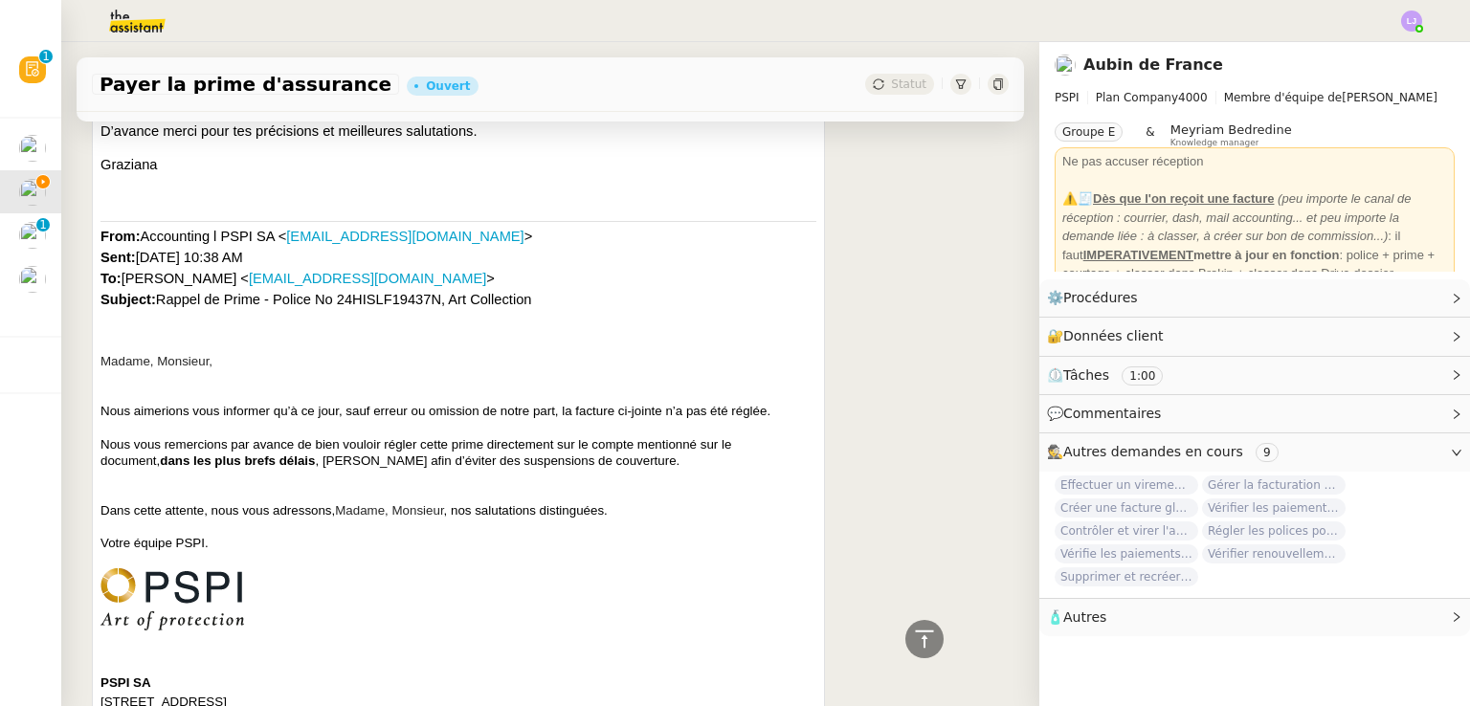
scroll to position [1457, 0]
click at [1203, 315] on div "⚙️ Procédures Modifier" at bounding box center [1254, 297] width 431 height 37
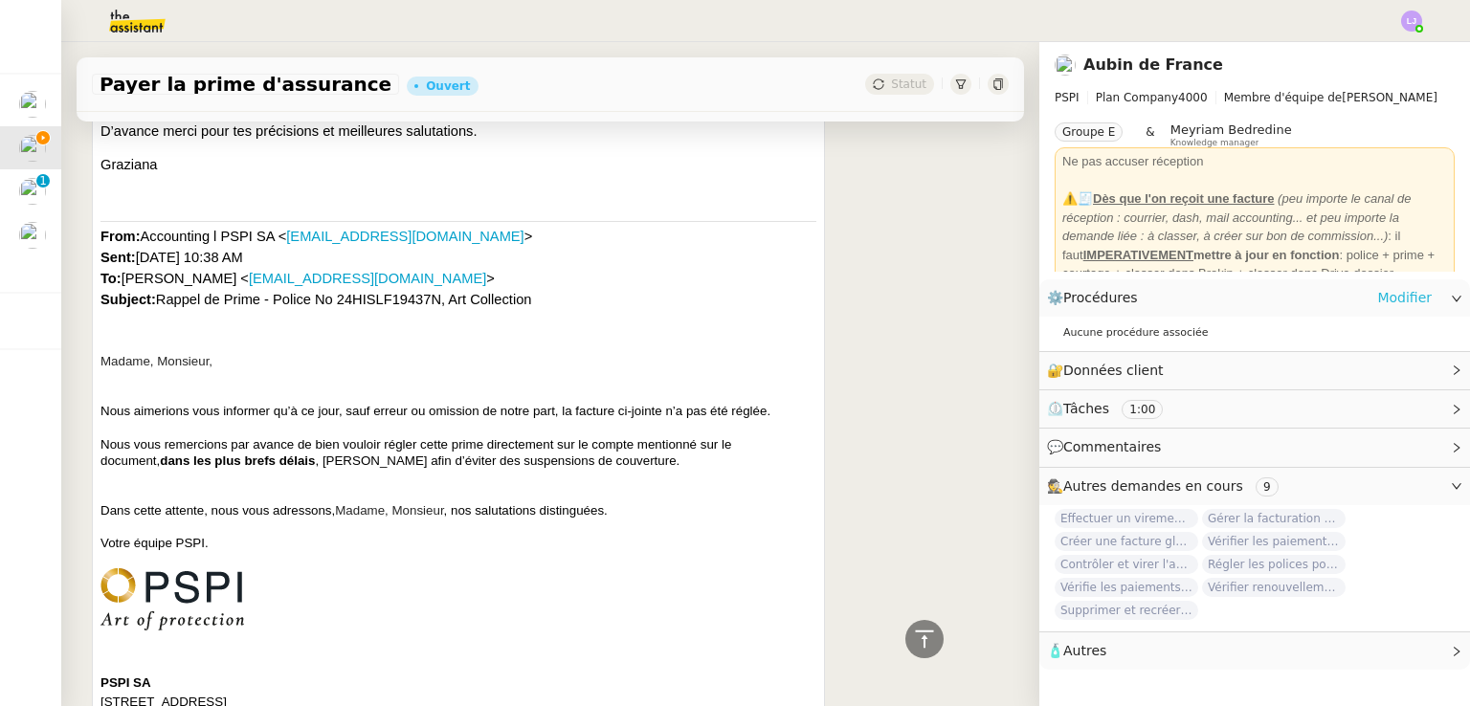
click at [1392, 295] on link "Modifier" at bounding box center [1404, 298] width 55 height 22
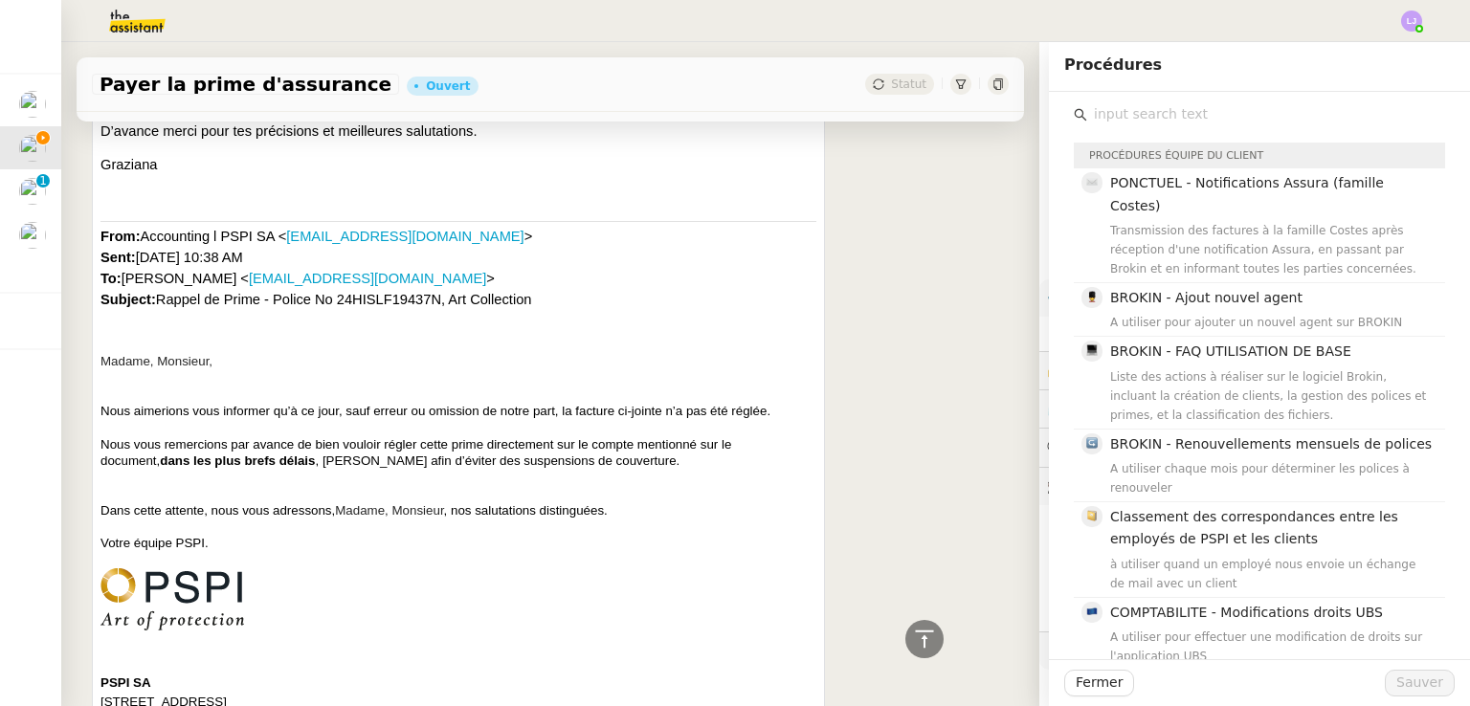
click at [1190, 106] on input "text" at bounding box center [1266, 114] width 358 height 26
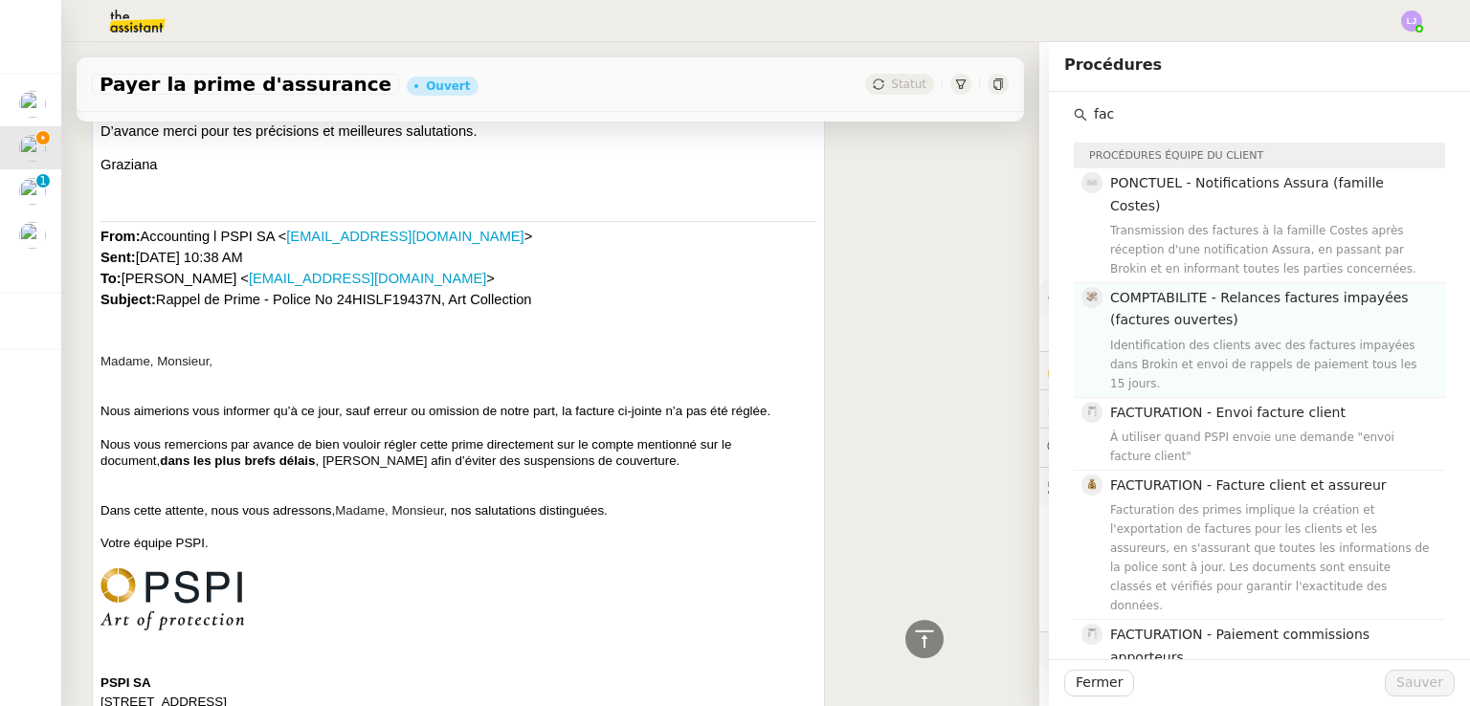
type input "fac"
click at [1205, 307] on h4 "COMPTABILITE - Relances factures impayées (factures ouvertes)" at bounding box center [1271, 309] width 323 height 45
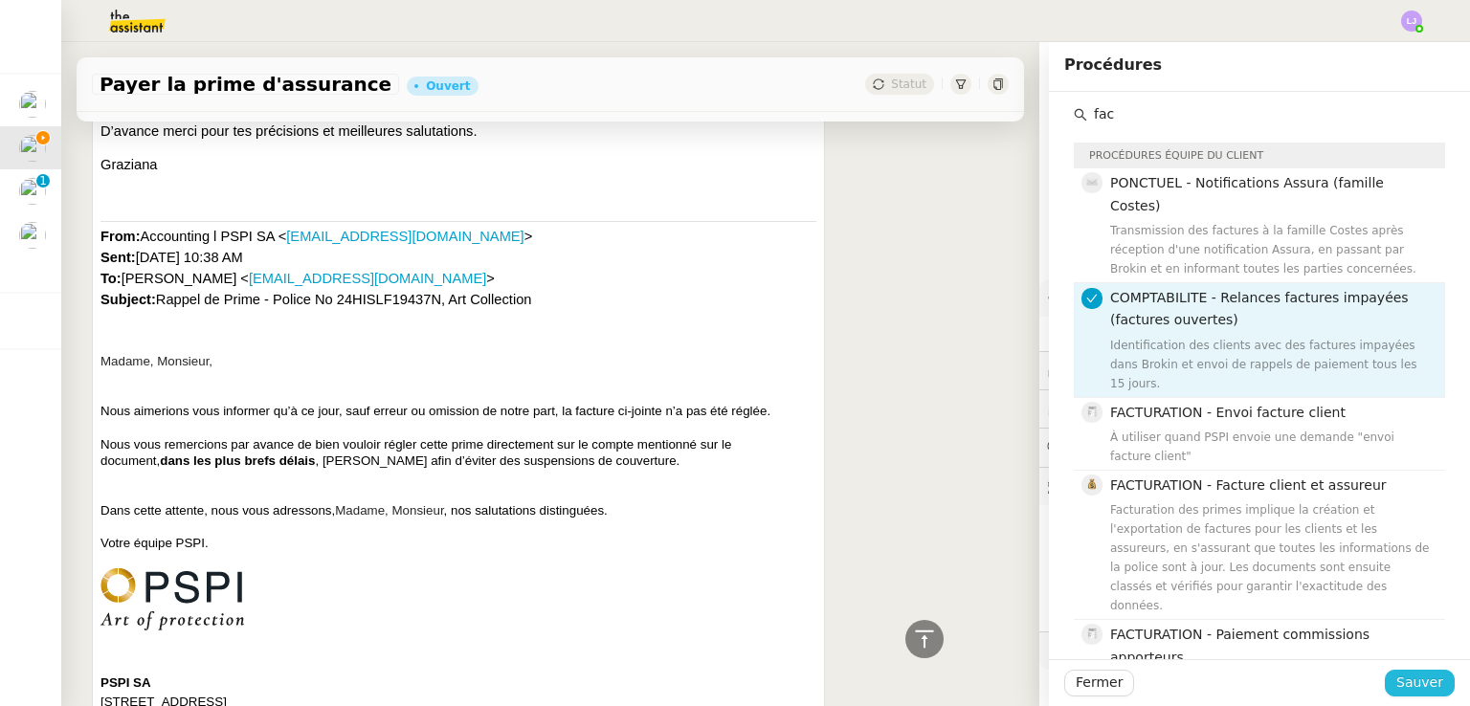
click at [1397, 682] on span "Sauver" at bounding box center [1419, 683] width 47 height 22
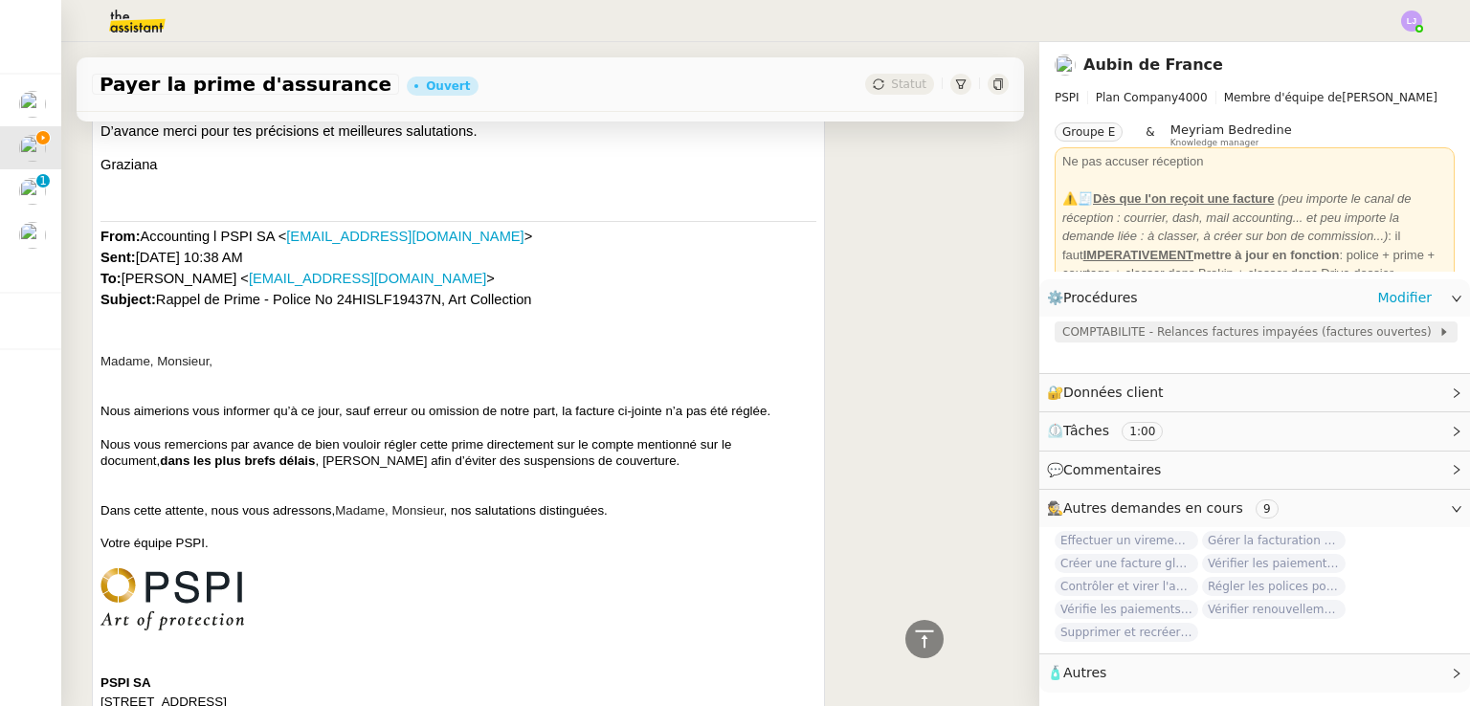
click at [1126, 332] on span "COMPTABILITE - Relances factures impayées (factures ouvertes)" at bounding box center [1250, 331] width 376 height 19
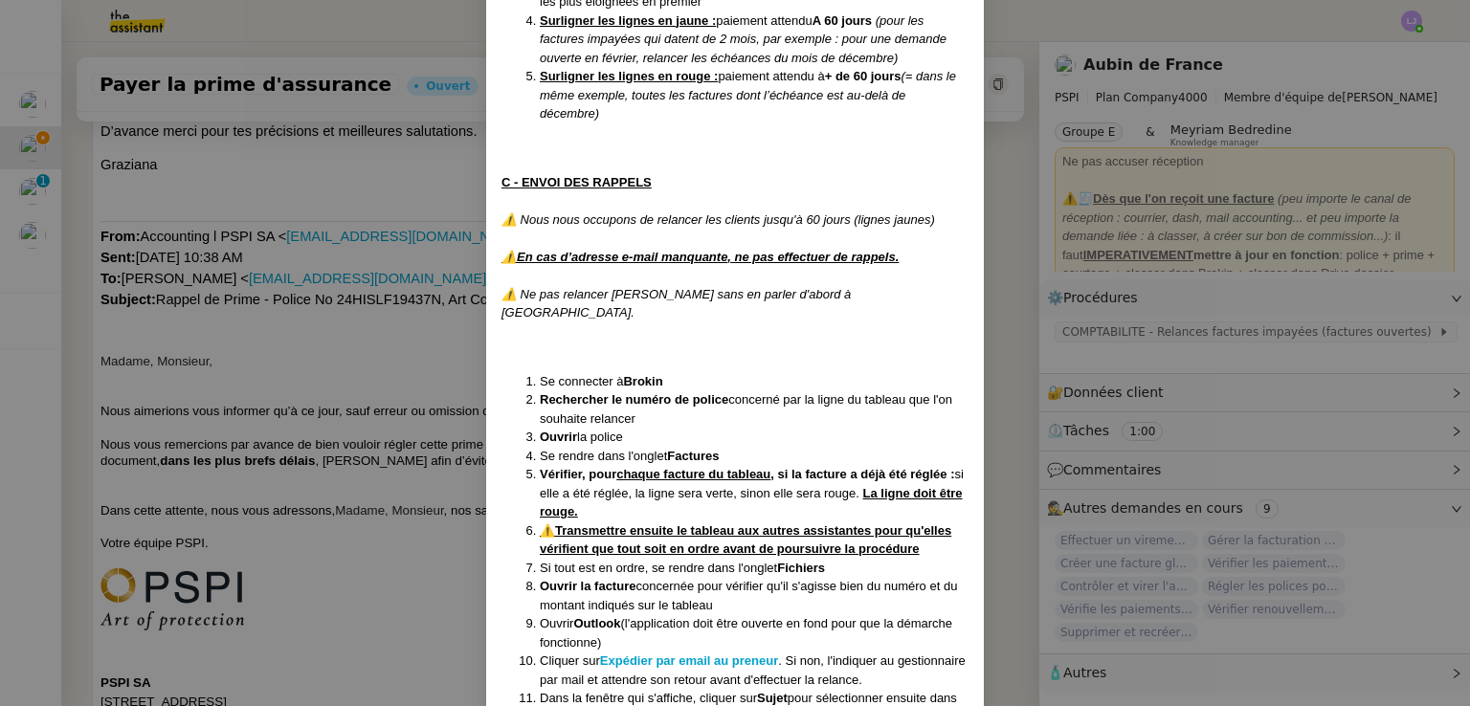
scroll to position [861, 0]
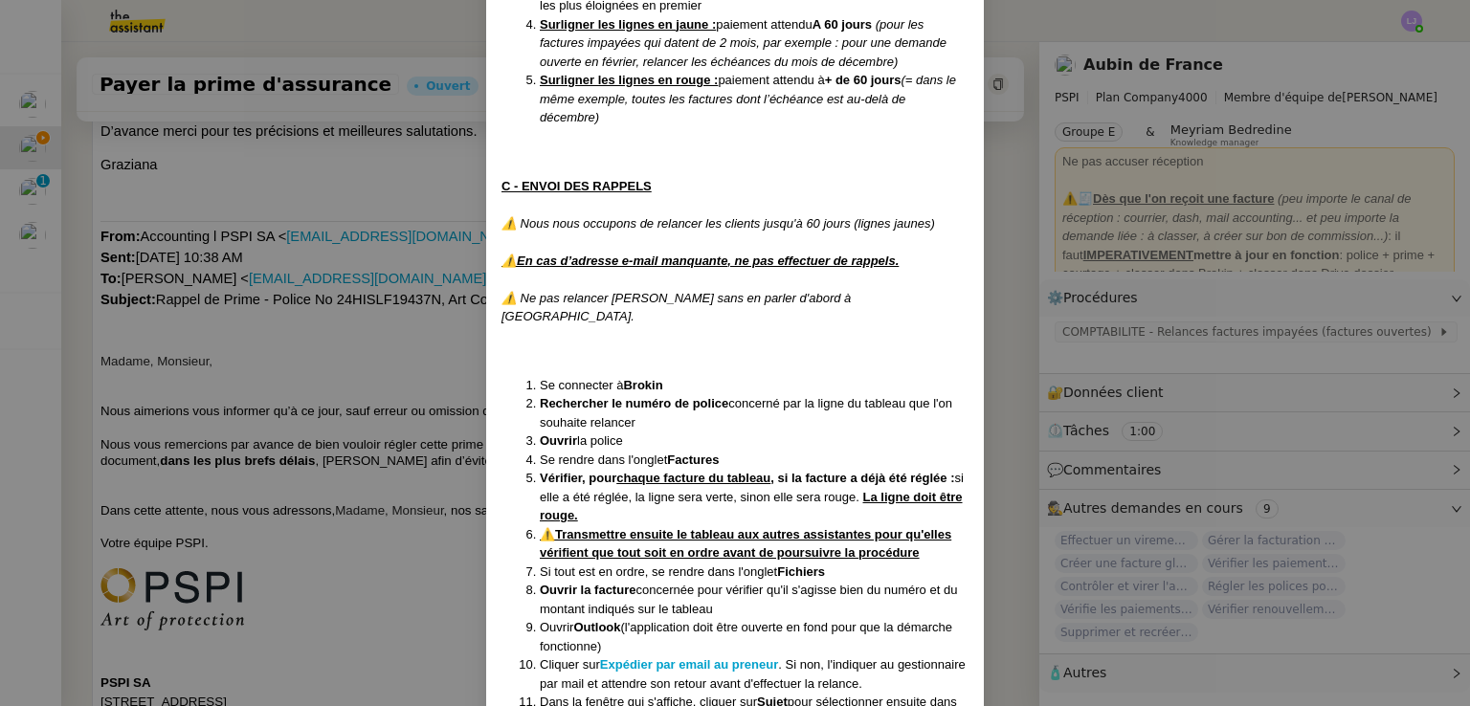
click at [406, 588] on nz-modal-container "Créée le [DATE] MAJ le [DATE] Contexte : Il s’agit de déterminer les clients qu…" at bounding box center [735, 353] width 1470 height 706
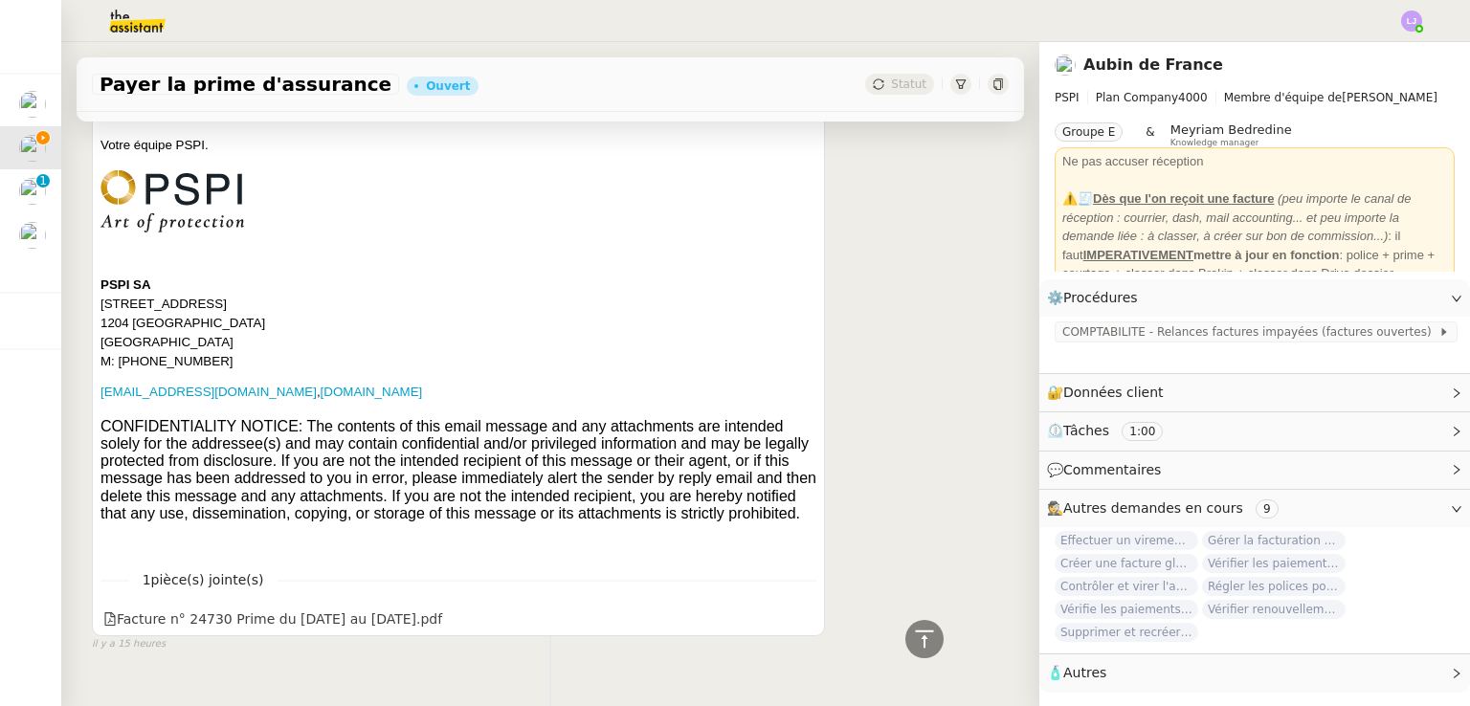
scroll to position [1906, 0]
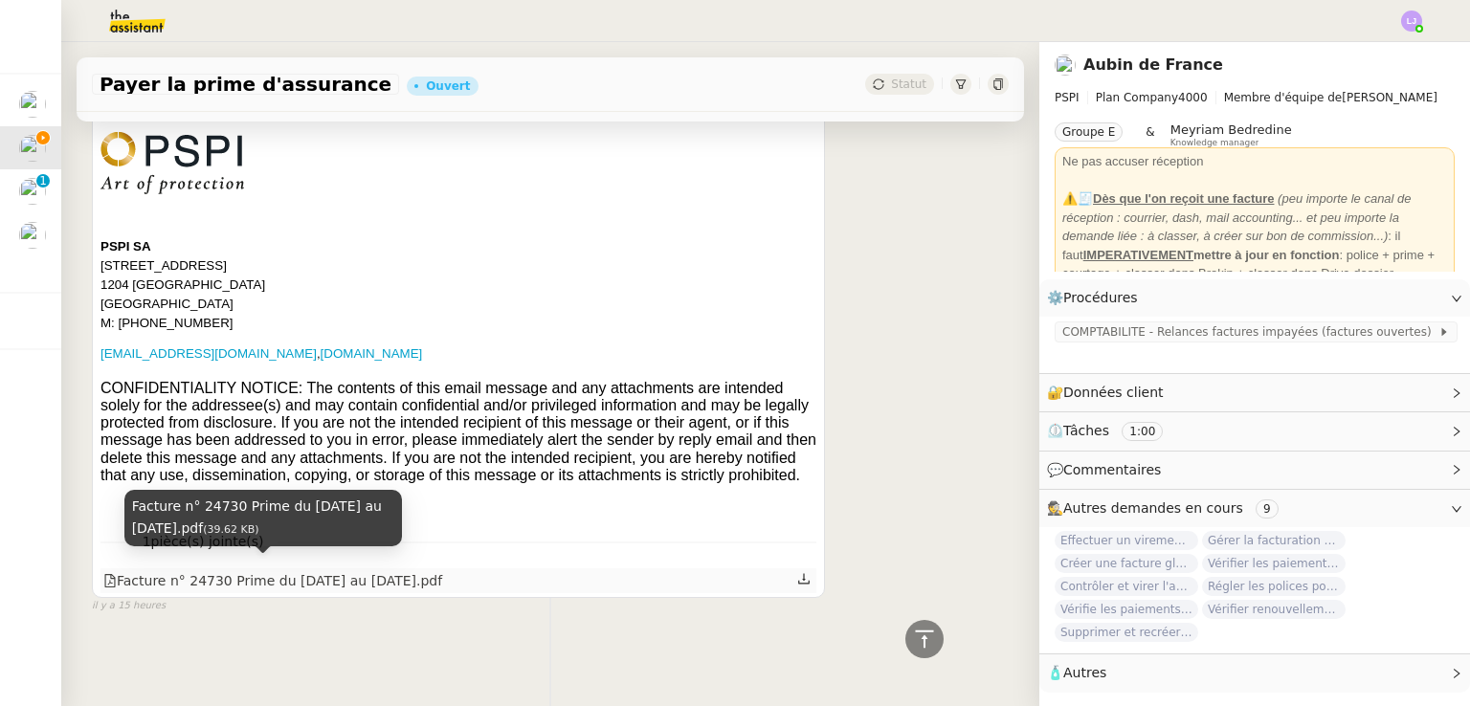
click at [364, 579] on div "Facture n° 24730 Prime du [DATE] au [DATE].pdf" at bounding box center [272, 581] width 339 height 22
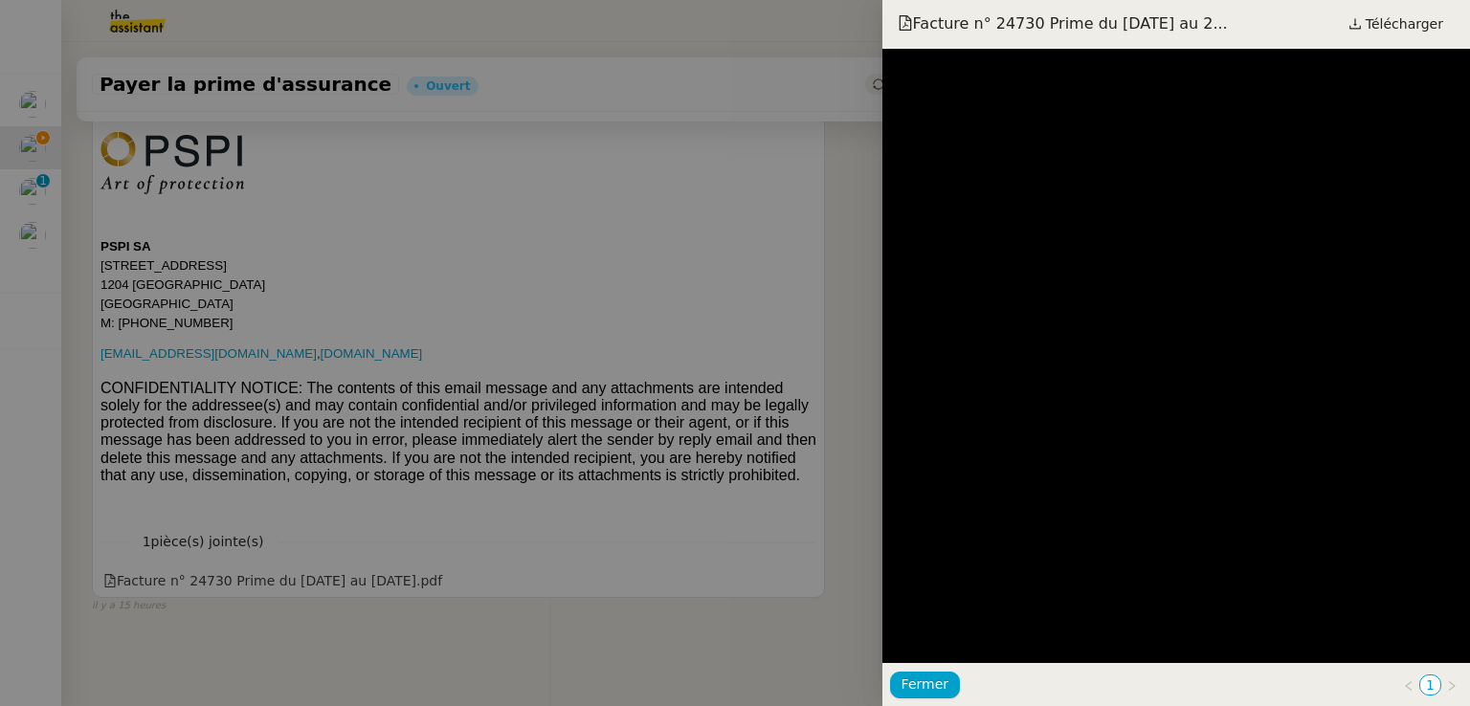
click at [481, 437] on div at bounding box center [735, 353] width 1470 height 706
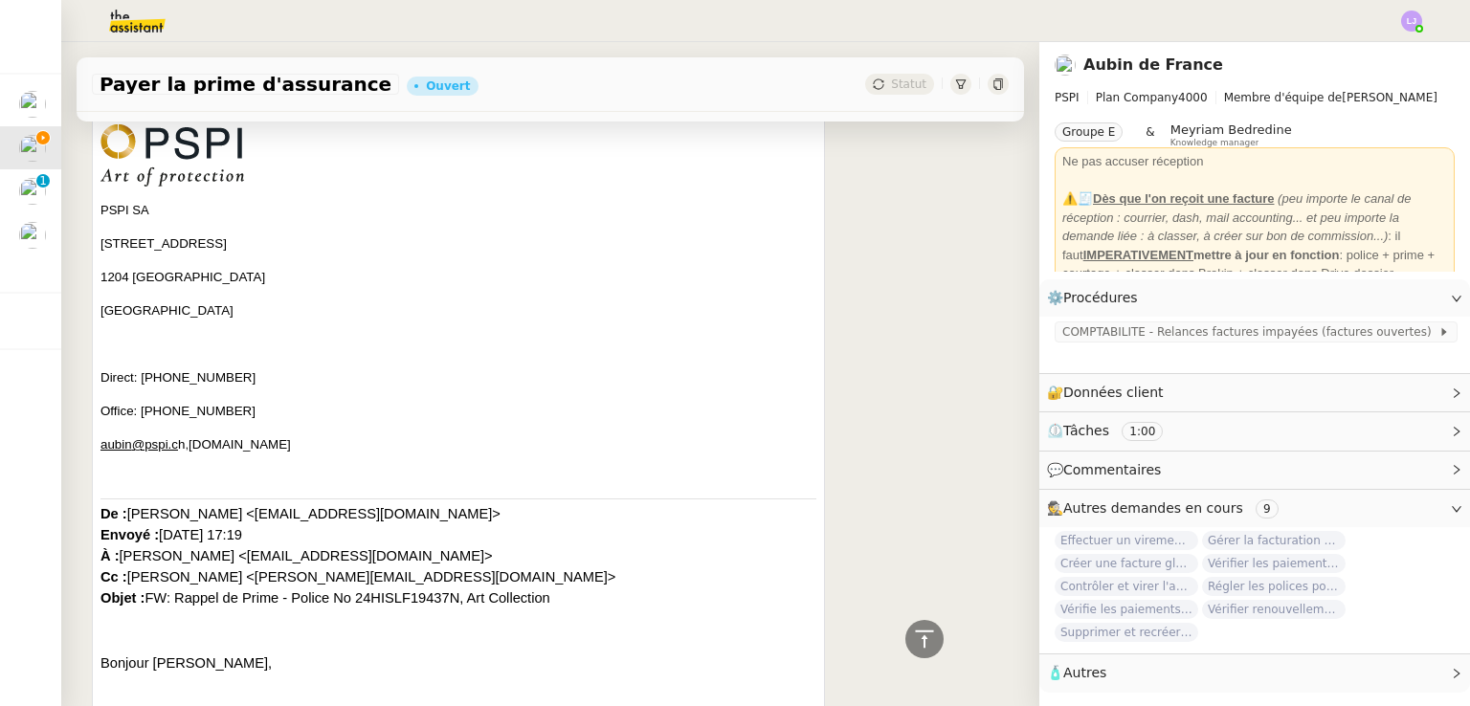
scroll to position [1057, 0]
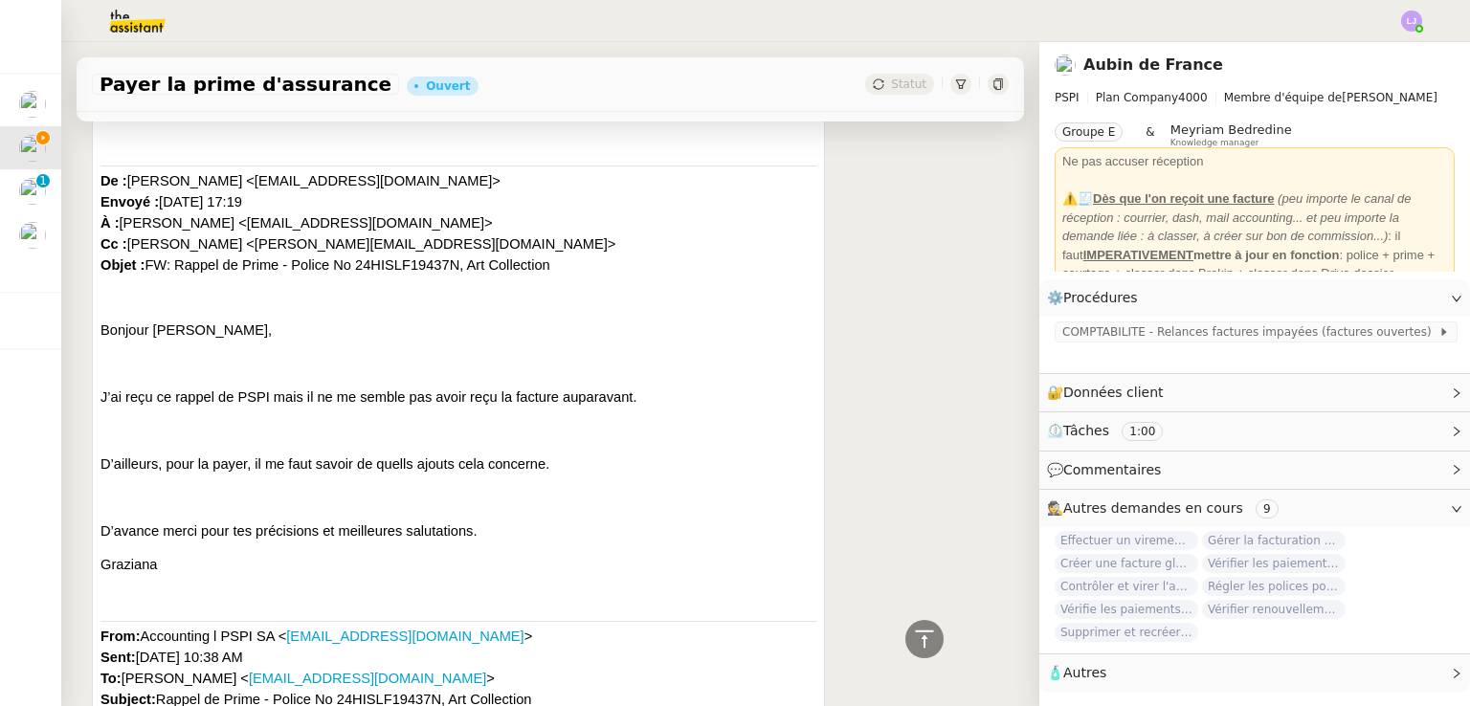
click at [362, 250] on span "[PERSON_NAME] <[EMAIL_ADDRESS][DOMAIN_NAME]> Envoyé : [DATE] 17:19 À : [PERSON_…" at bounding box center [357, 223] width 515 height 100
copy span "24HISLF19437N"
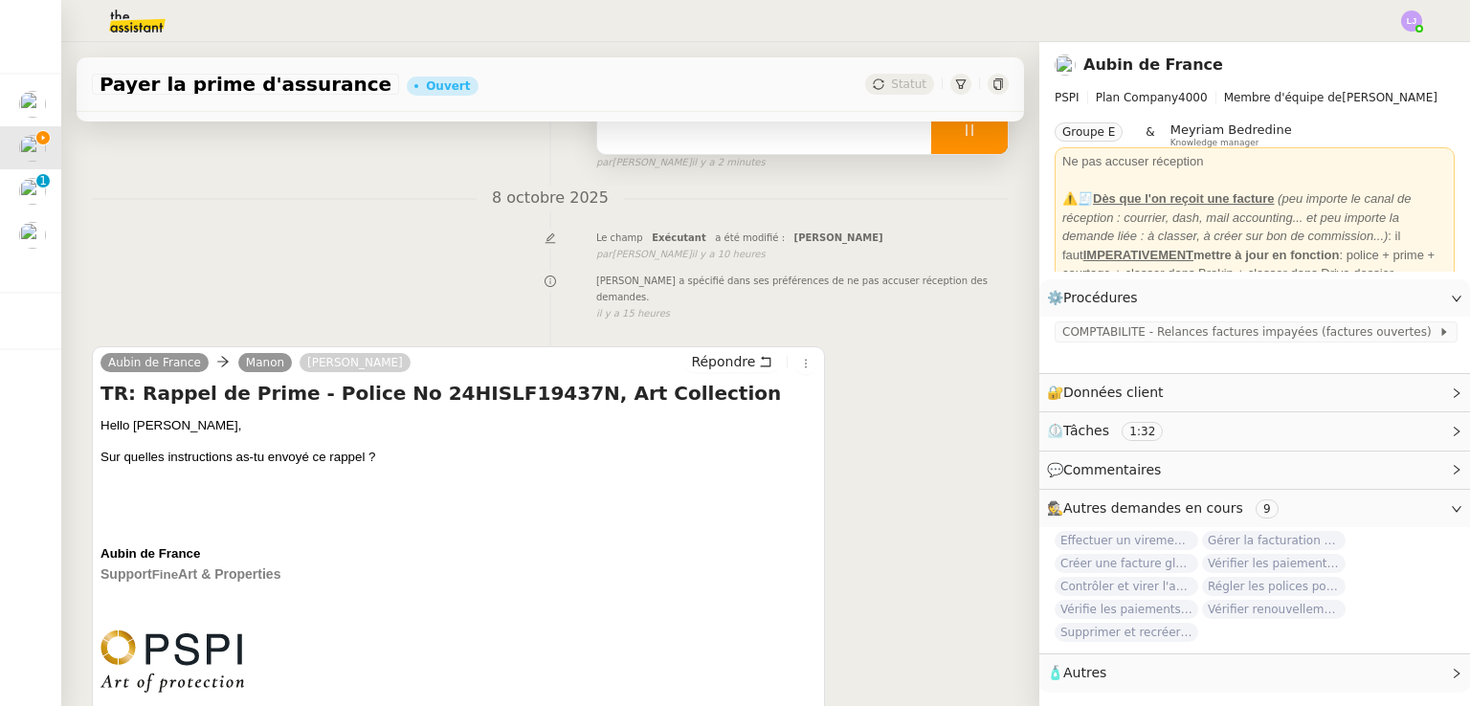
scroll to position [221, 0]
click at [727, 349] on span "Répondre" at bounding box center [723, 358] width 64 height 19
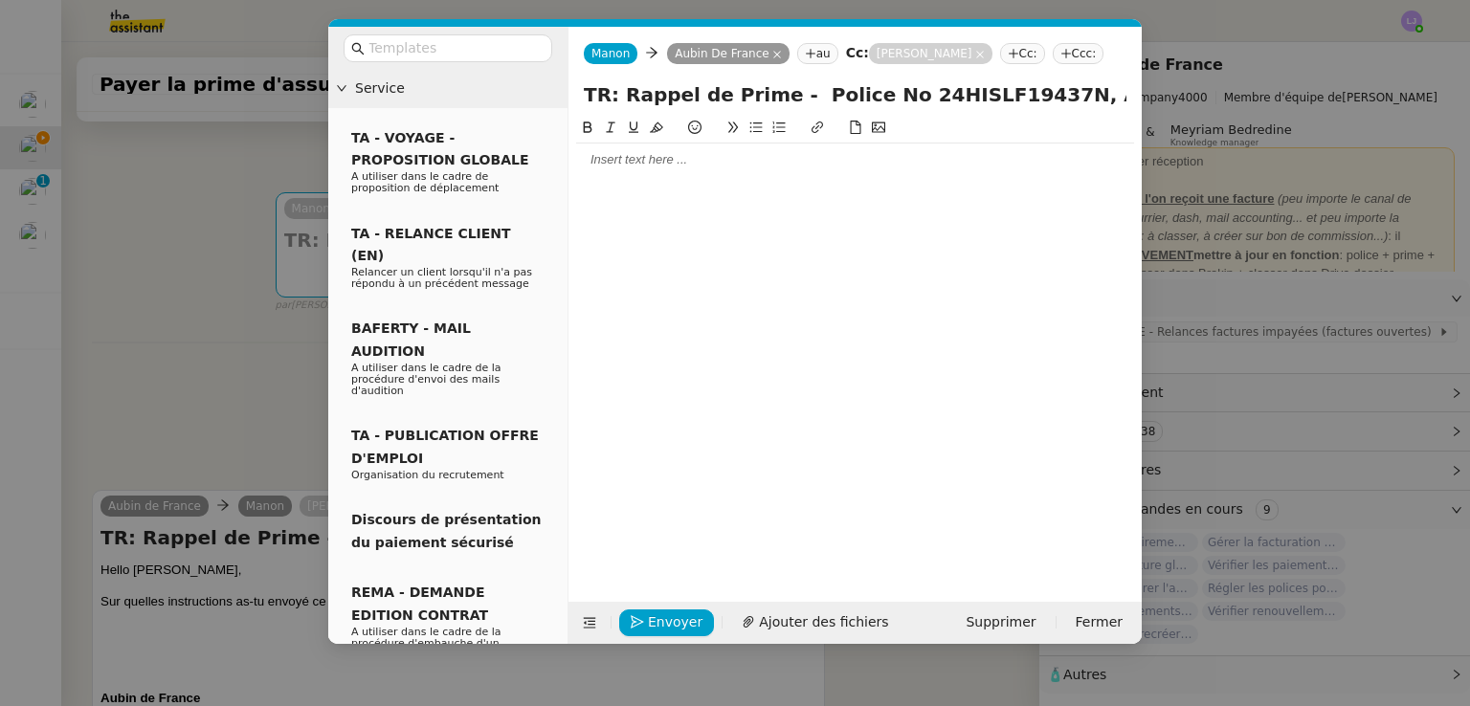
click at [692, 170] on div at bounding box center [855, 160] width 558 height 33
click at [230, 277] on nz-modal-container "Service TA - VOYAGE - PROPOSITION GLOBALE A utiliser dans le cadre de propositi…" at bounding box center [735, 353] width 1470 height 706
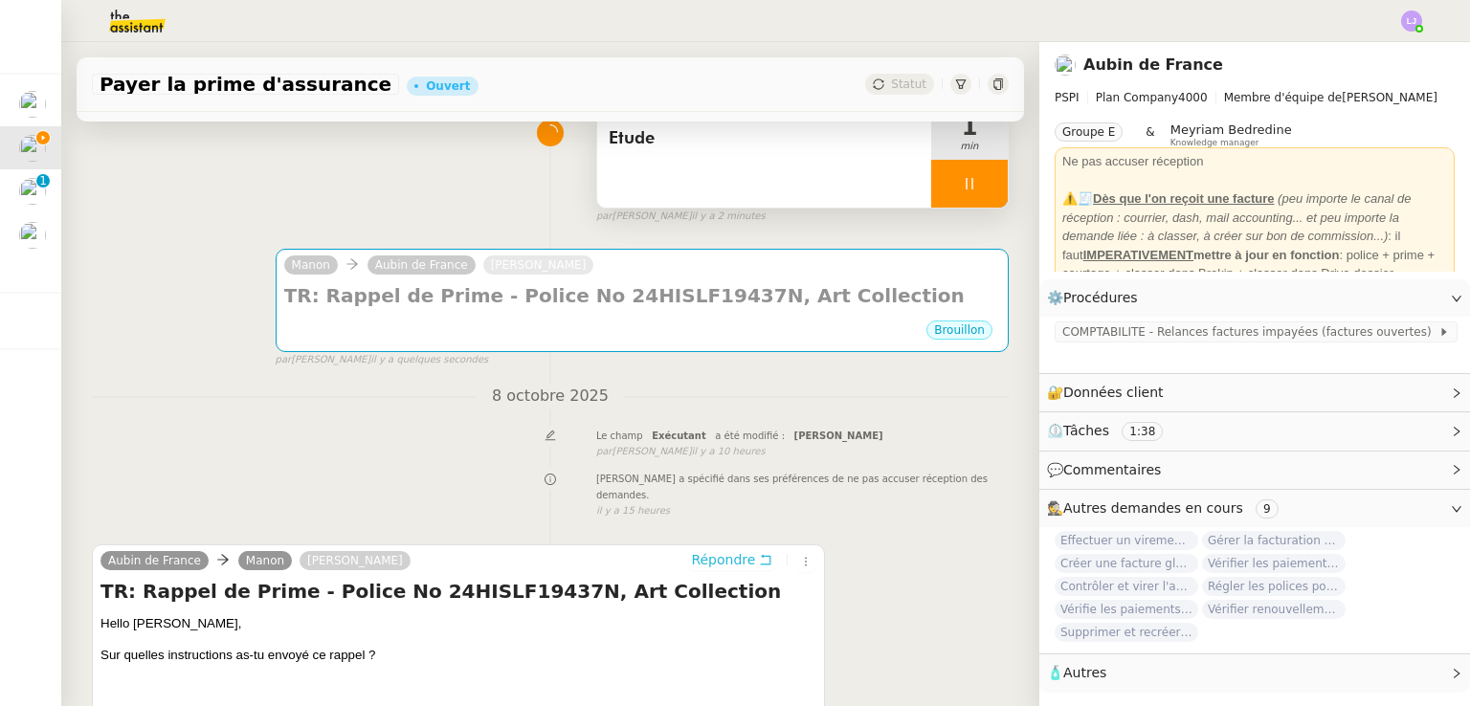
scroll to position [165, 0]
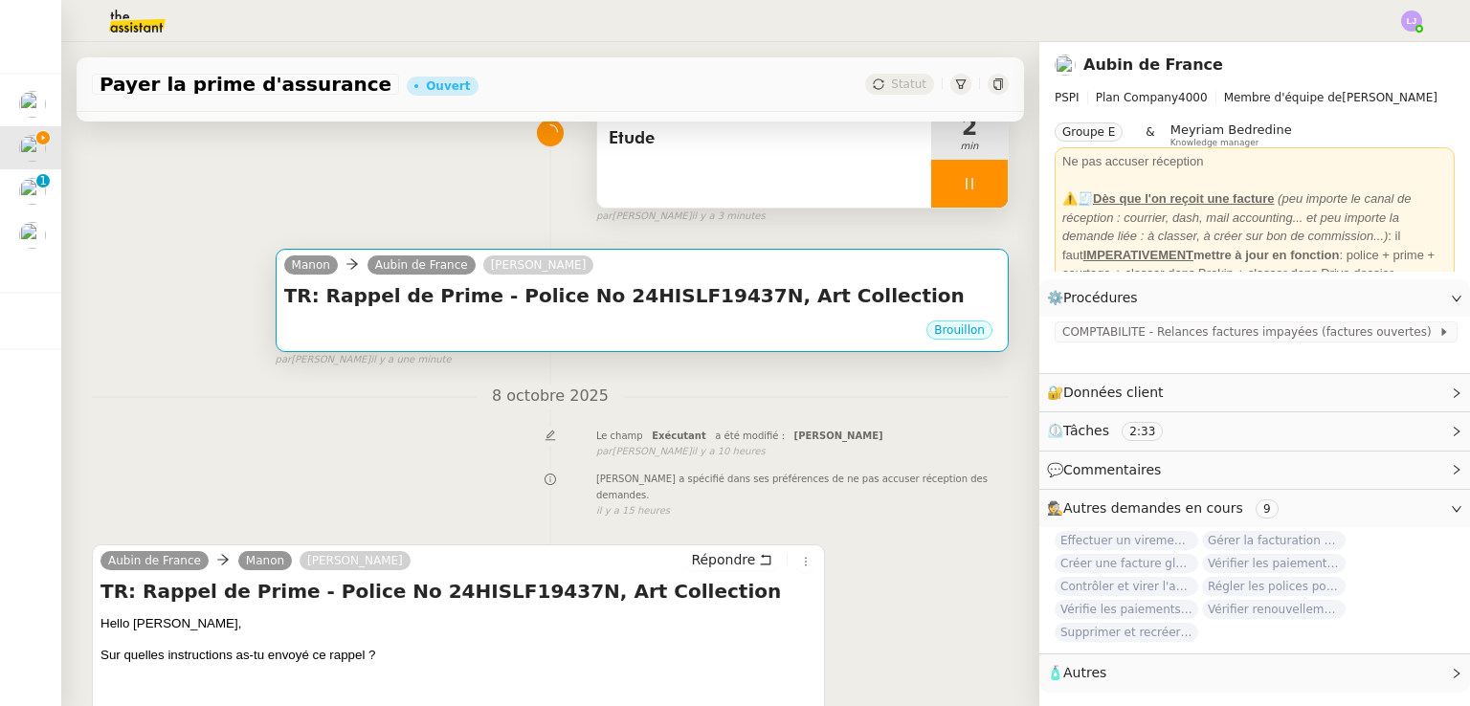
click at [475, 331] on div "Brouillon" at bounding box center [642, 333] width 716 height 29
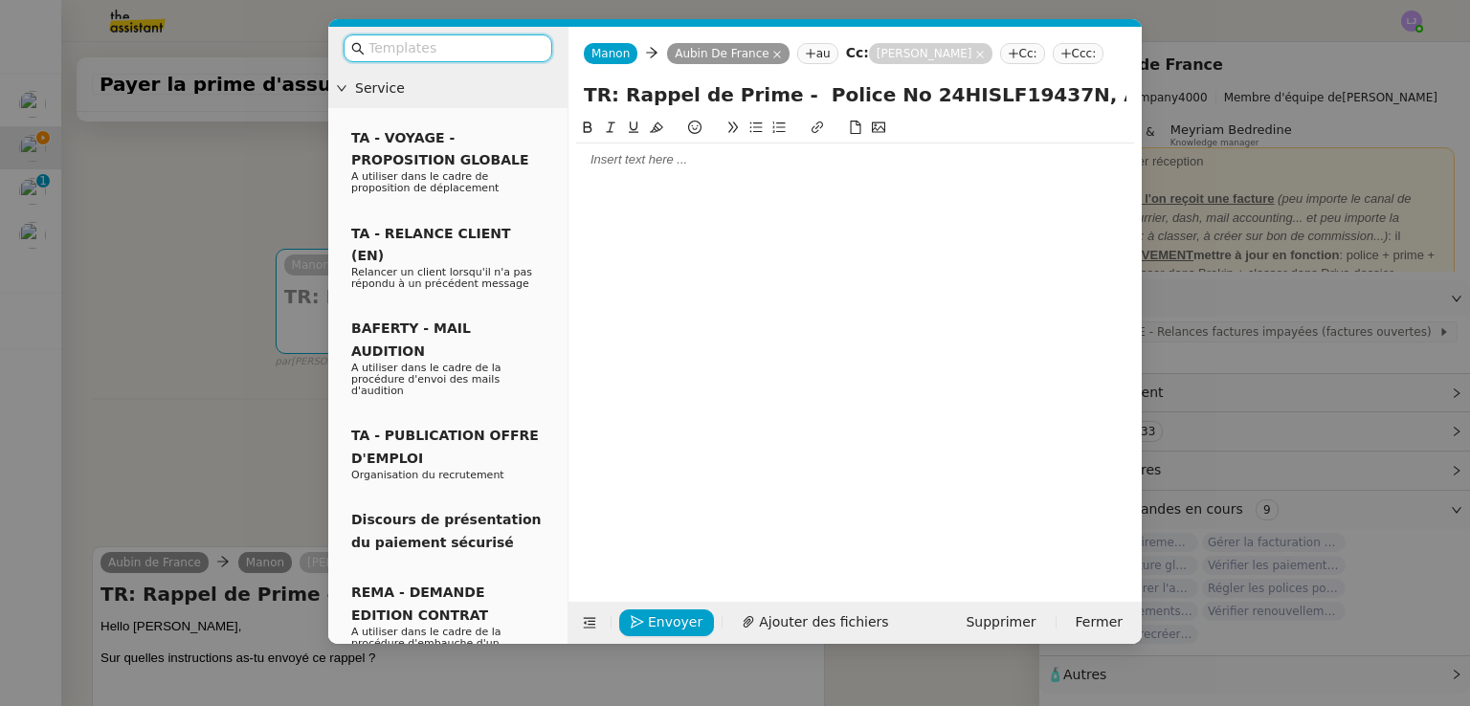
click at [651, 154] on div at bounding box center [855, 159] width 558 height 17
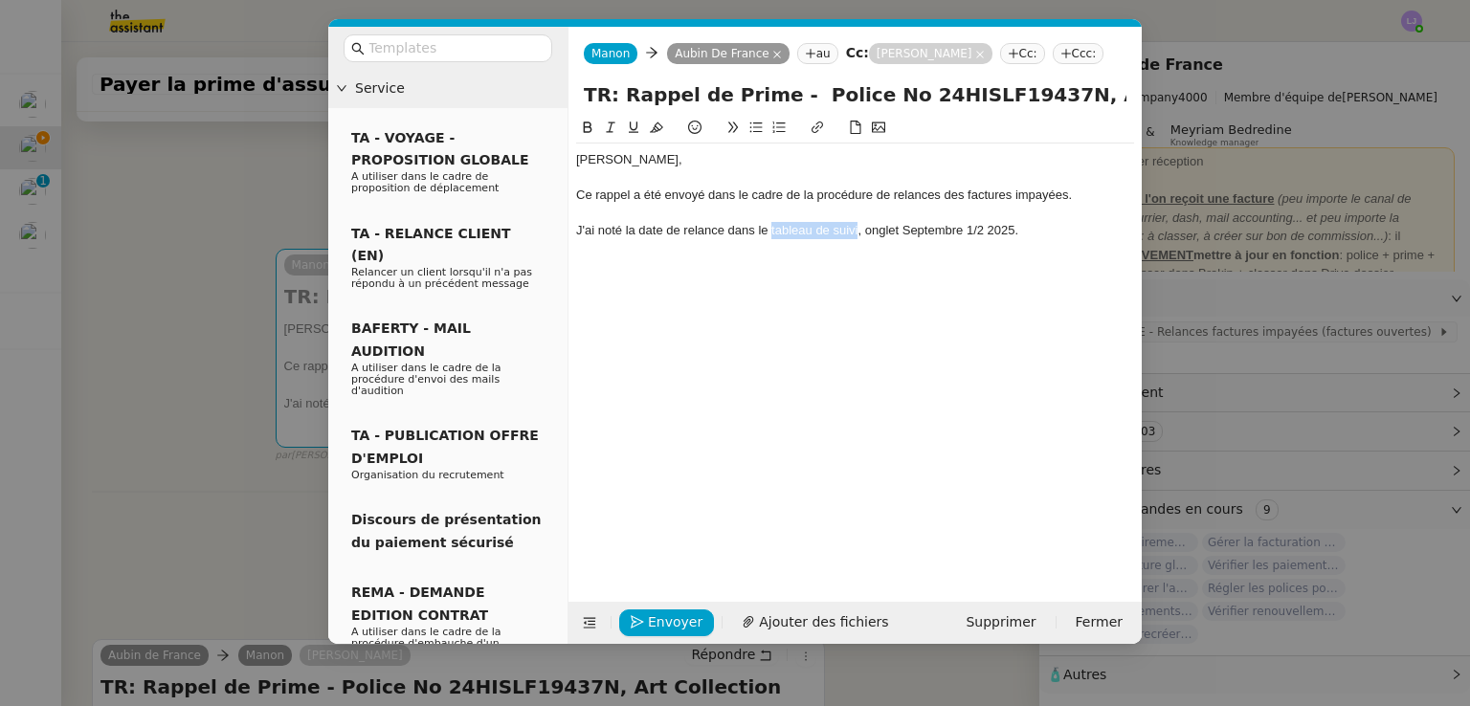
drag, startPoint x: 770, startPoint y: 231, endPoint x: 857, endPoint y: 238, distance: 87.4
click at [857, 238] on div "J'ai noté la date de relance dans le tableau de suivi, onglet Septembre 1/2 202…" at bounding box center [855, 230] width 558 height 17
click at [816, 131] on icon at bounding box center [816, 127] width 13 height 13
paste input "[URL][DOMAIN_NAME]"
type input "[URL][DOMAIN_NAME]"
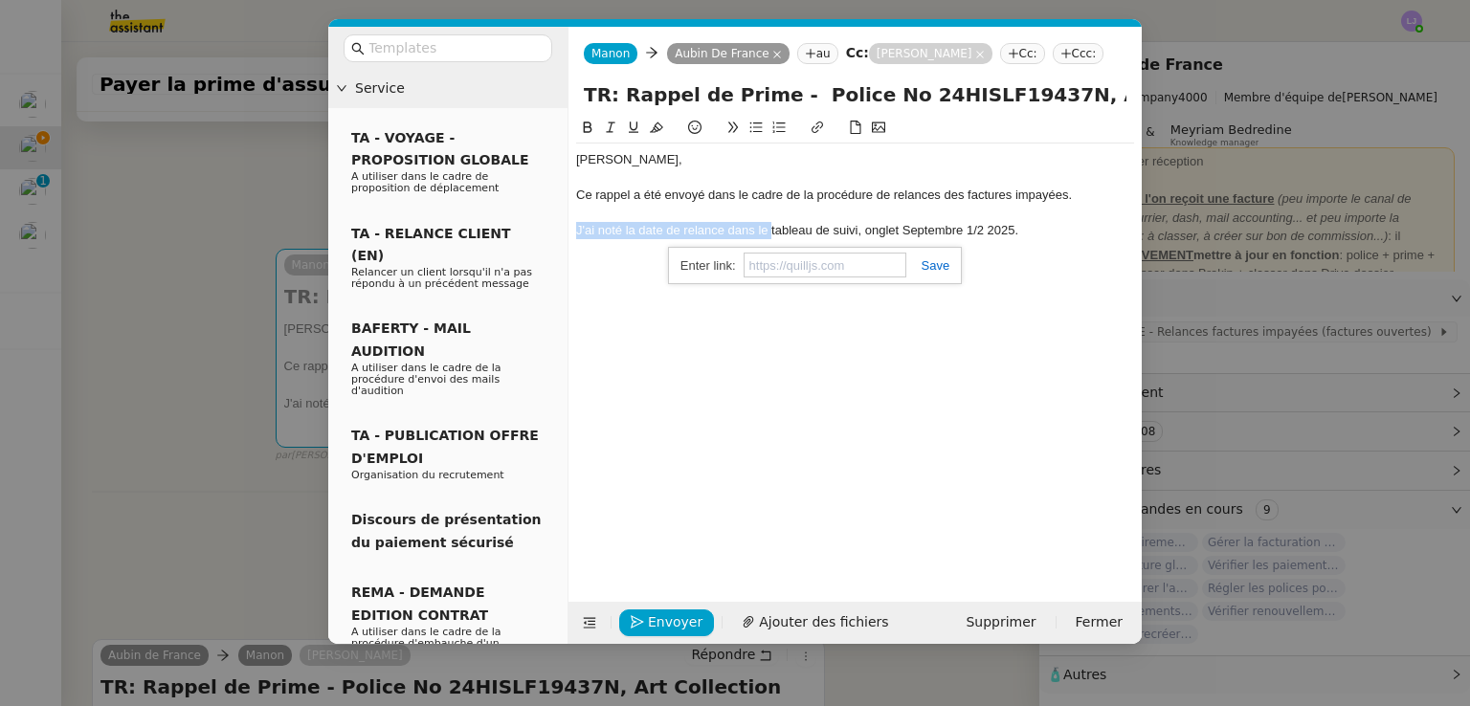
scroll to position [0, 0]
click at [1038, 227] on div "J'ai noté la date de relance dans le tableau de suivi , onglet Septembre 1/2 20…" at bounding box center [855, 230] width 558 height 17
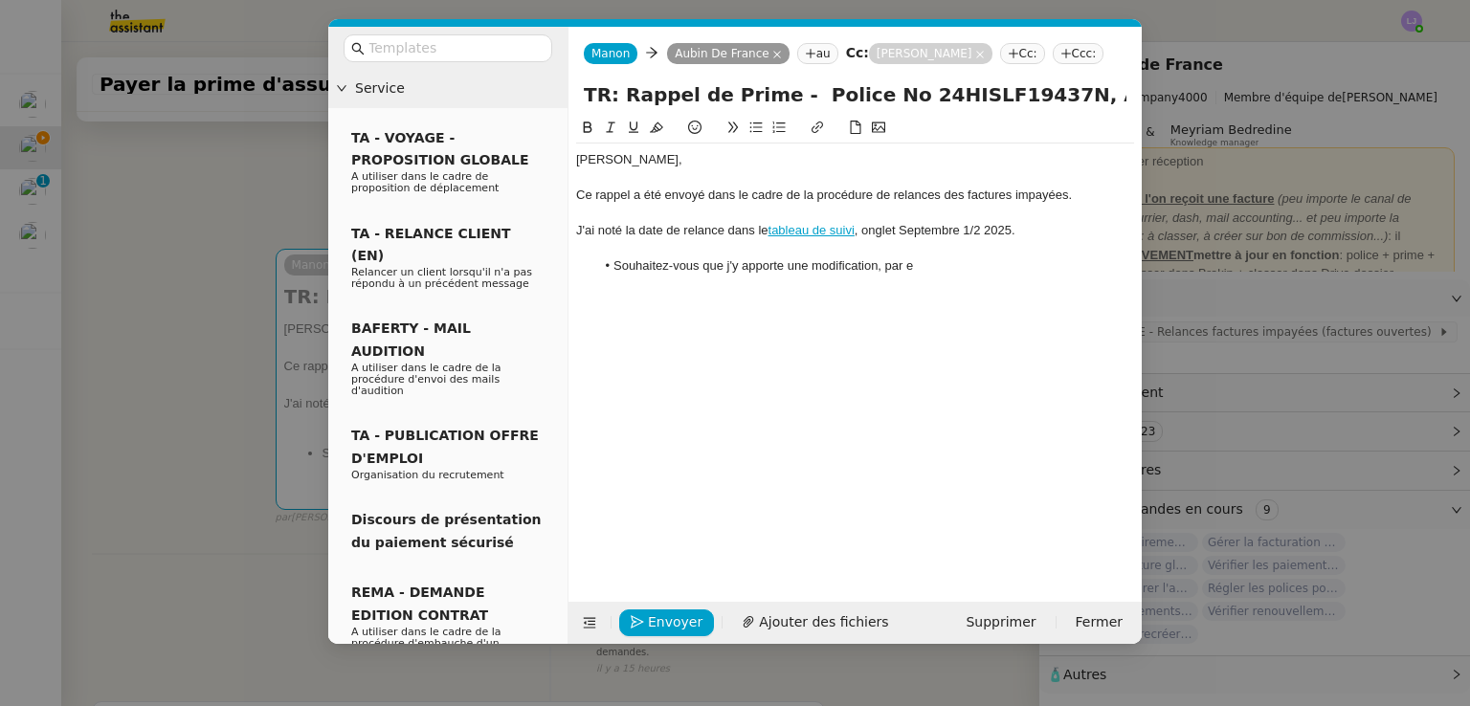
click at [815, 266] on li "Souhaitez-vous que j'y apporte une modification, par e" at bounding box center [865, 265] width 540 height 17
click at [635, 288] on div "Si des clients ne doivent pas être relancés de ma part, n'hésitez pas à me le c…" at bounding box center [855, 274] width 558 height 35
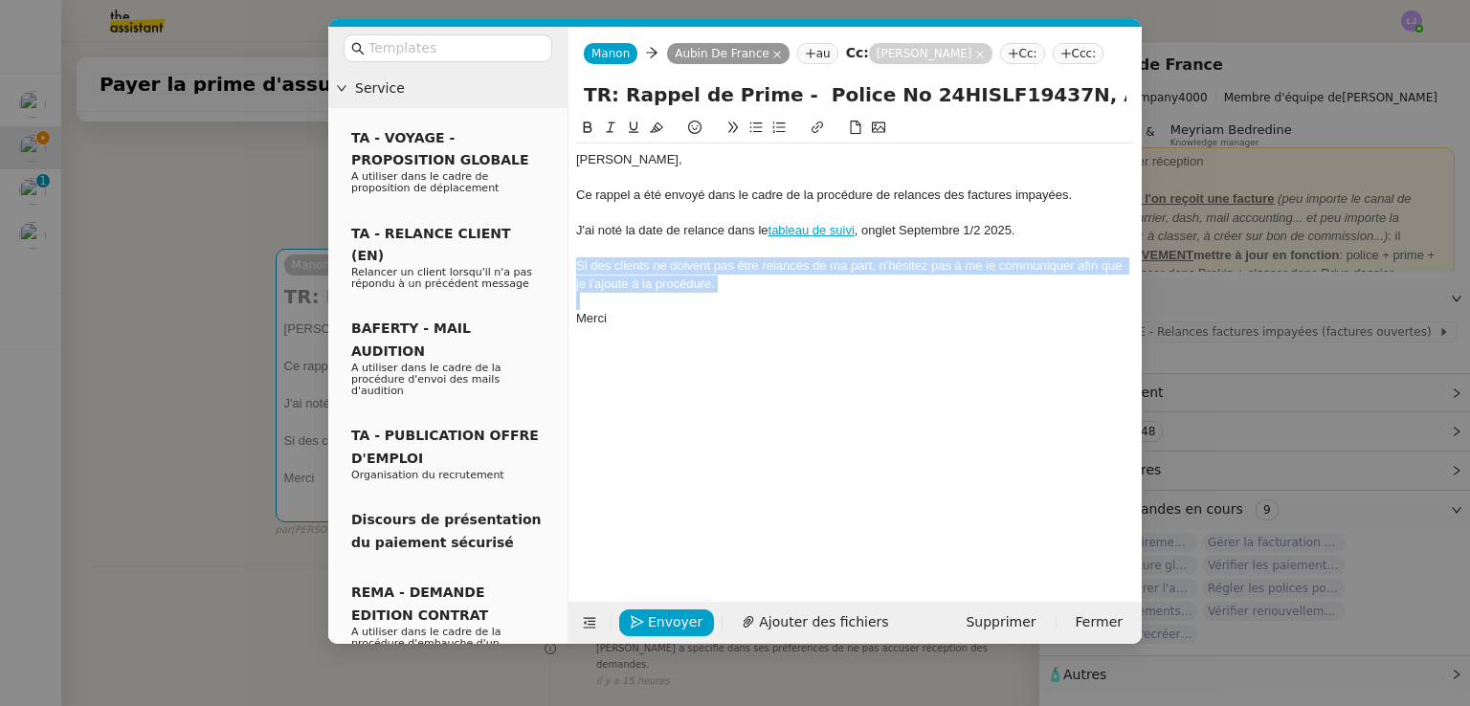
click at [635, 288] on div "Si des clients ne doivent pas être relancés de ma part, n'hésitez pas à me le c…" at bounding box center [855, 274] width 558 height 35
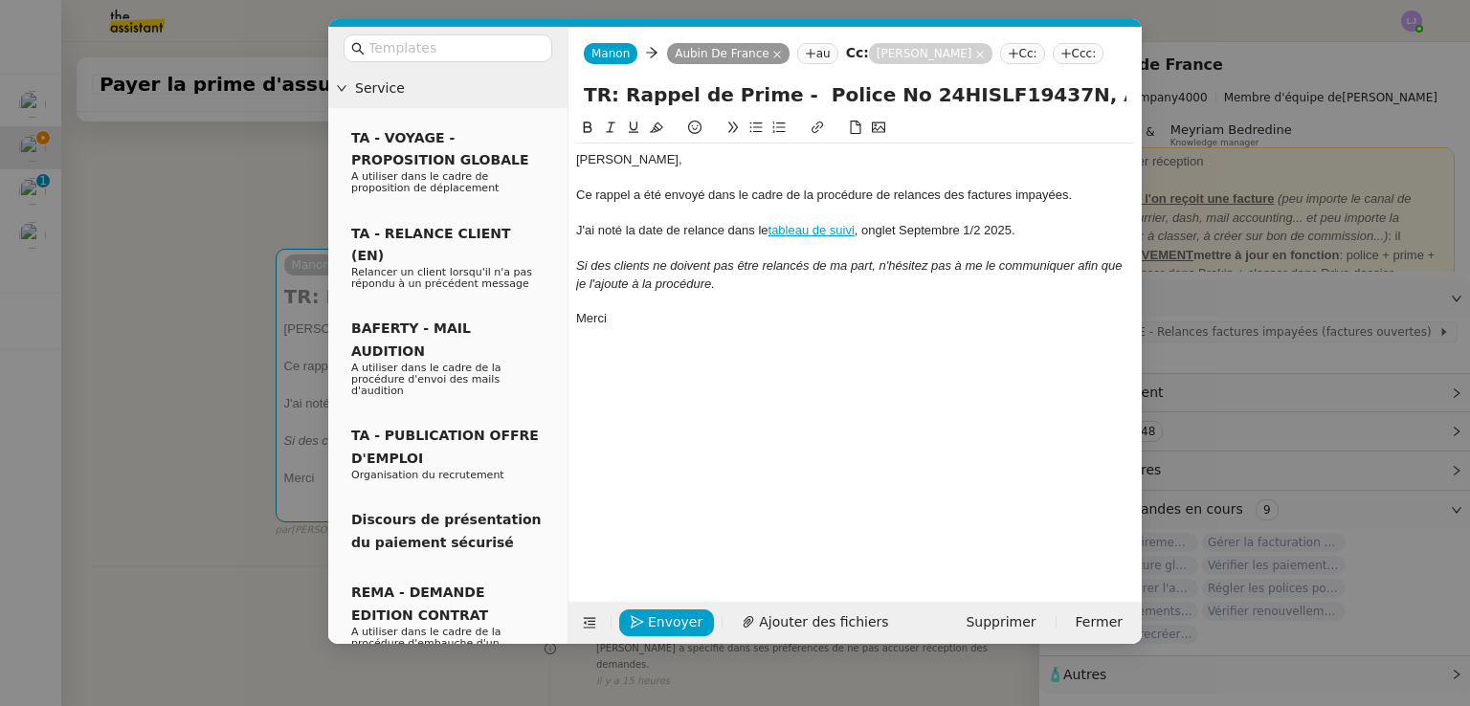
click at [670, 324] on div "Merci" at bounding box center [855, 318] width 558 height 17
click at [857, 268] on em "Si des clients ne doivent pas être relancés de ma part, n'hésitez pas à me le c…" at bounding box center [850, 274] width 549 height 32
click at [844, 346] on div "[PERSON_NAME], Ce rappel a été envoyé dans le cadre de la procédure de relances…" at bounding box center [855, 344] width 558 height 455
click at [652, 622] on span "Envoyer" at bounding box center [675, 622] width 55 height 22
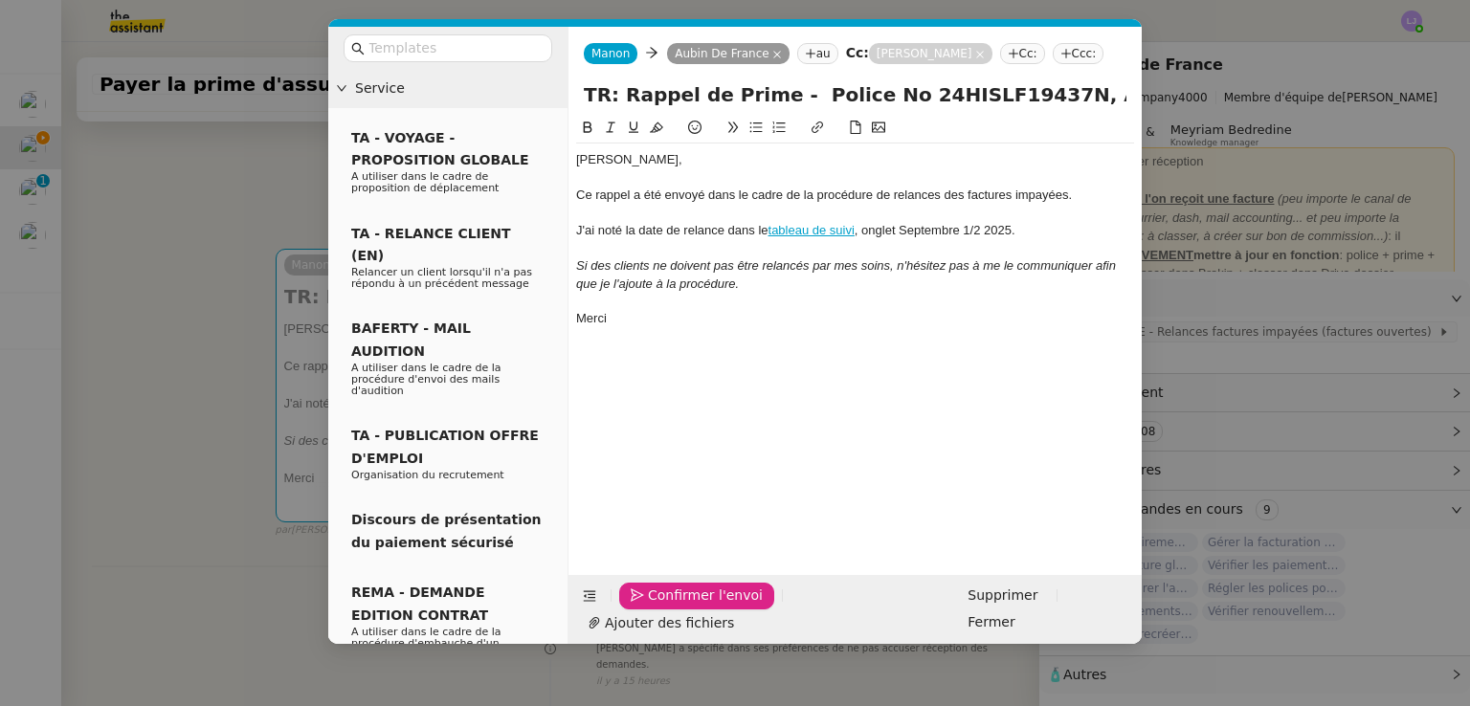
click at [652, 607] on span "Confirmer l'envoi" at bounding box center [705, 596] width 115 height 22
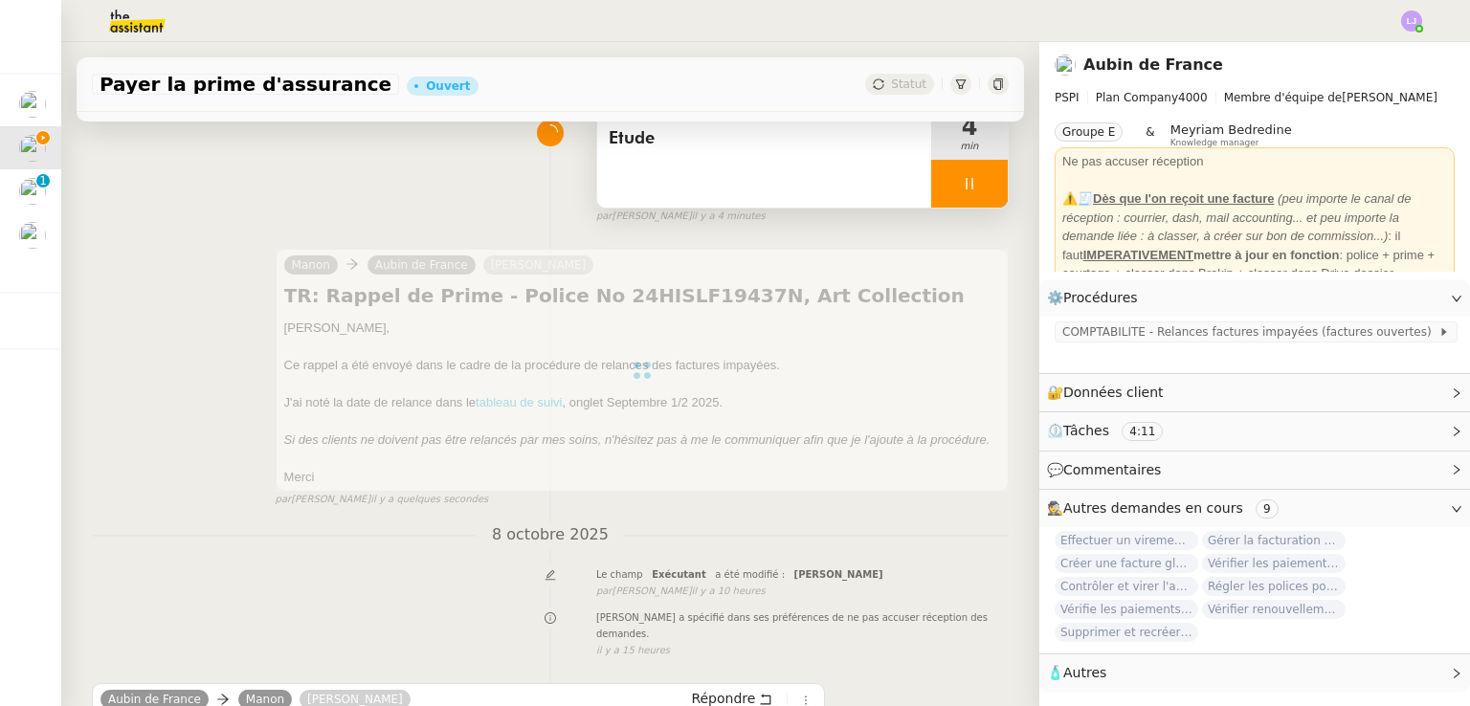
click at [857, 166] on div "Etude" at bounding box center [764, 160] width 334 height 96
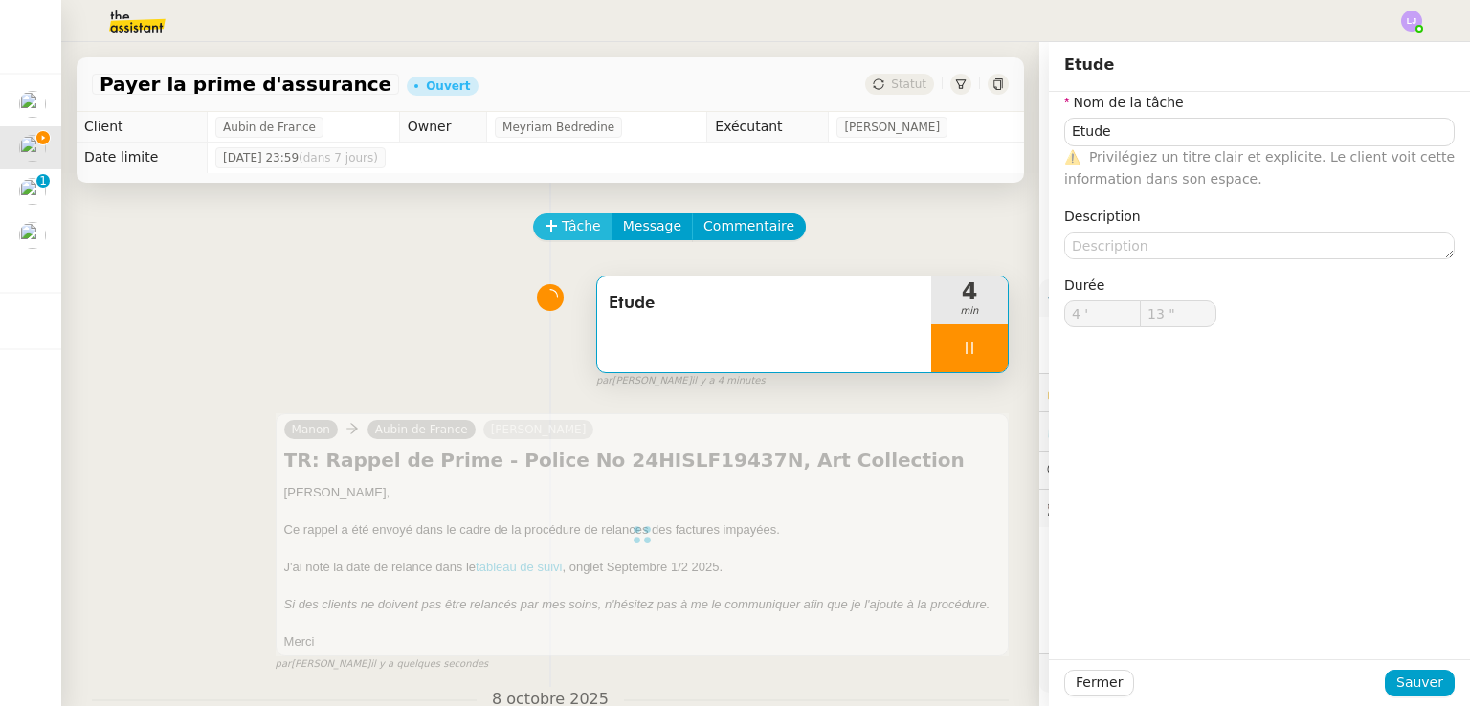
type input "14 ""
click at [544, 232] on icon at bounding box center [550, 225] width 13 height 13
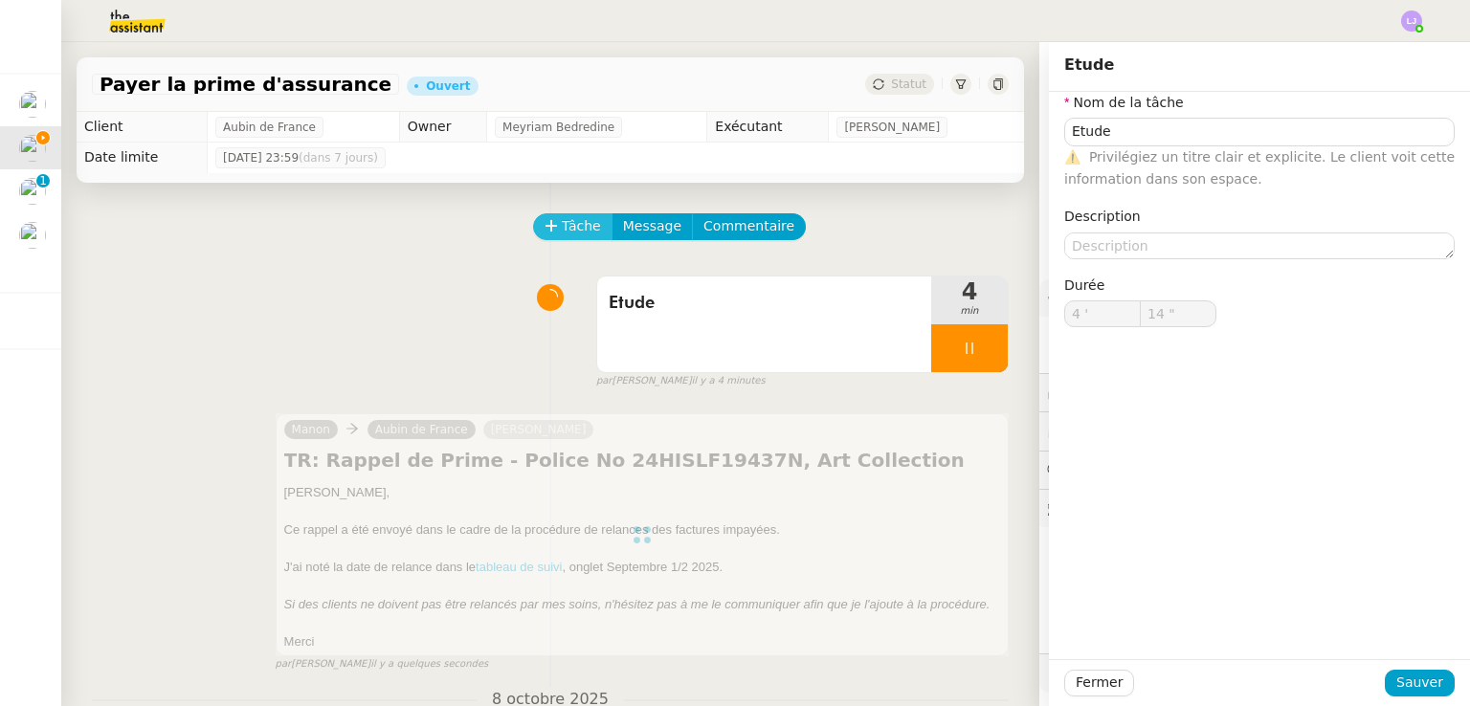
type input "0 '"
type input "0 ""
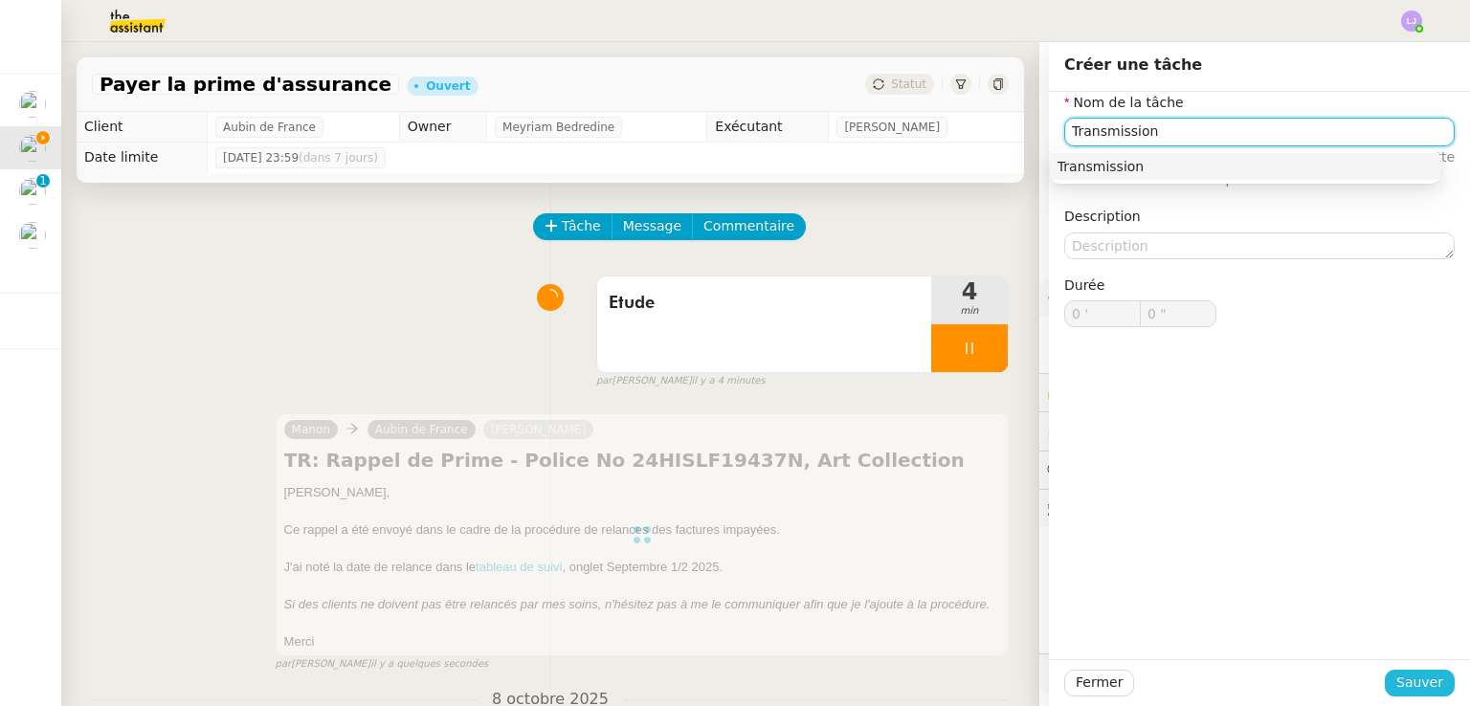
type input "Transmission"
click at [1405, 682] on span "Sauver" at bounding box center [1419, 683] width 47 height 22
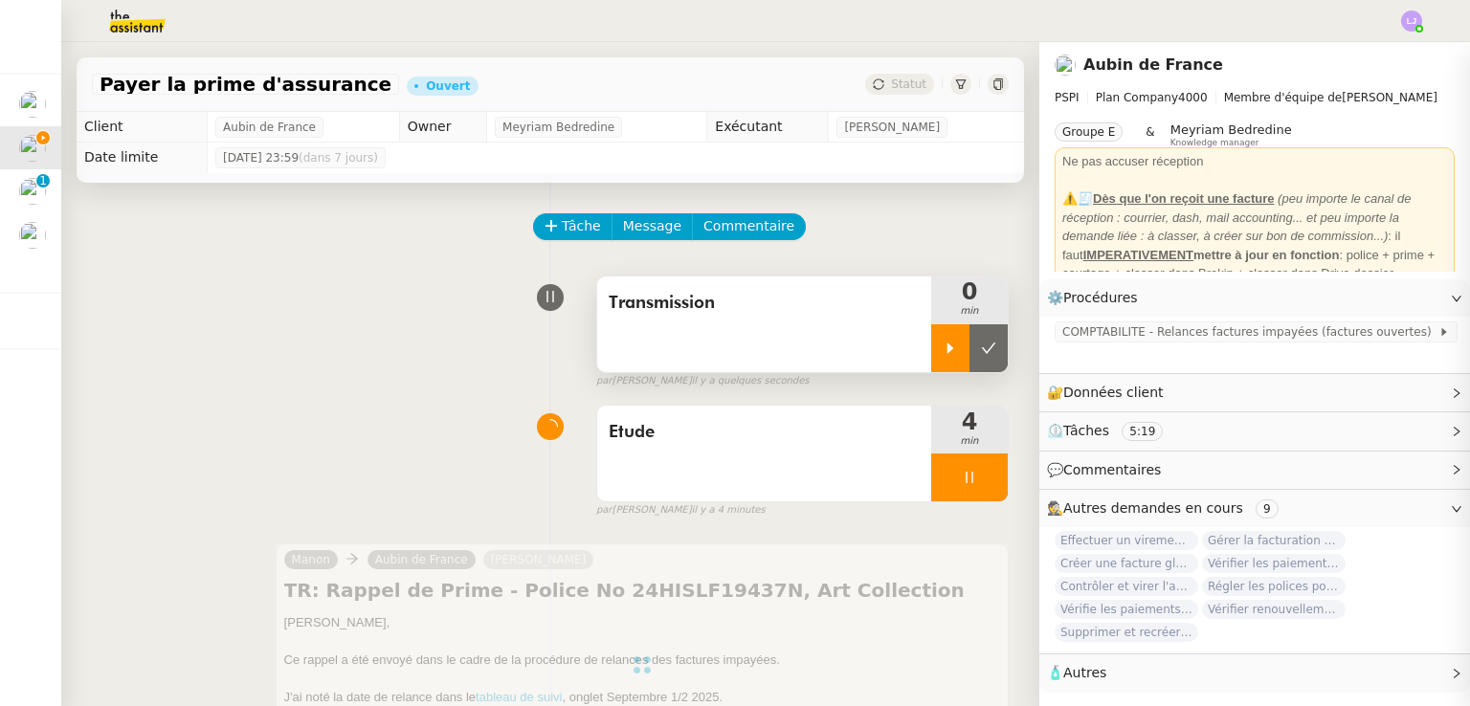
click at [942, 354] on icon at bounding box center [949, 348] width 15 height 15
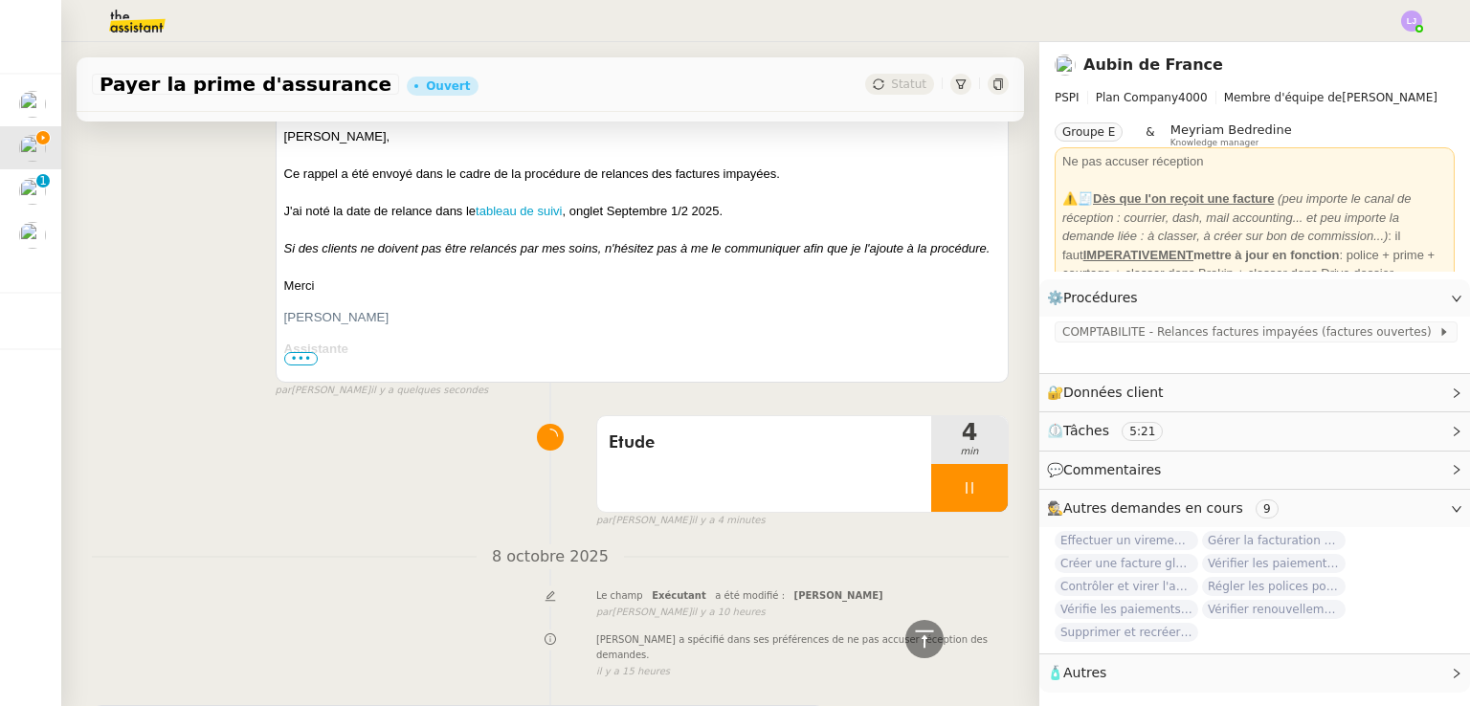
scroll to position [408, 0]
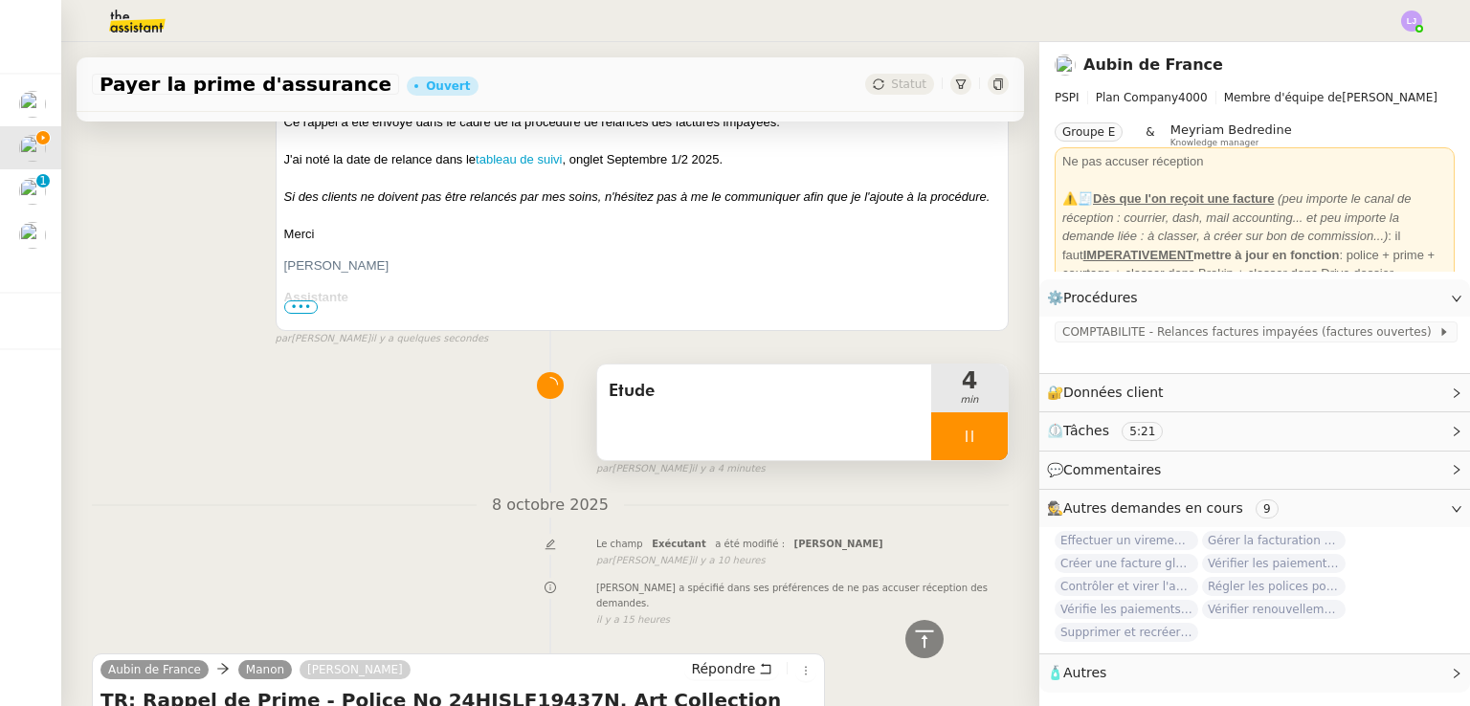
click at [969, 445] on div at bounding box center [969, 436] width 77 height 48
click at [981, 444] on icon at bounding box center [988, 436] width 15 height 15
click at [809, 400] on span "Etude" at bounding box center [764, 391] width 311 height 29
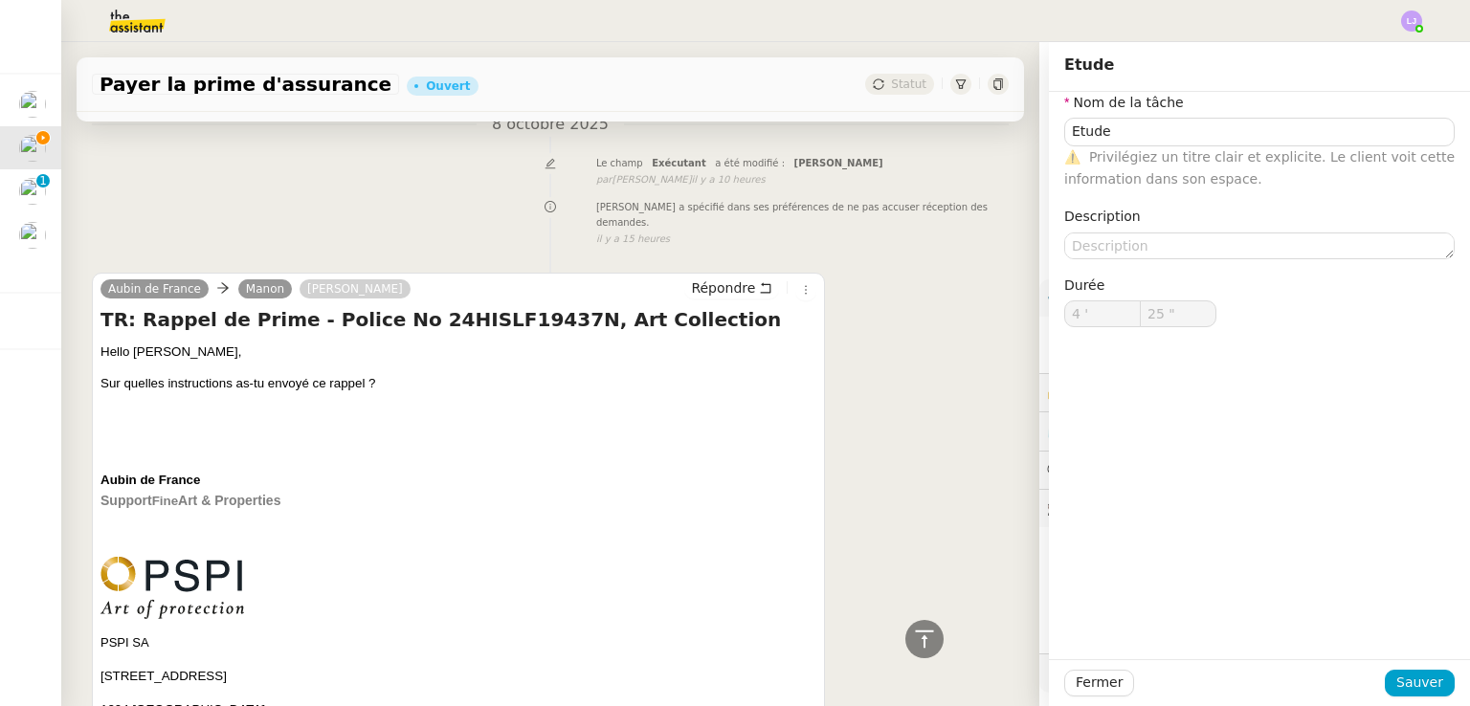
scroll to position [790, 0]
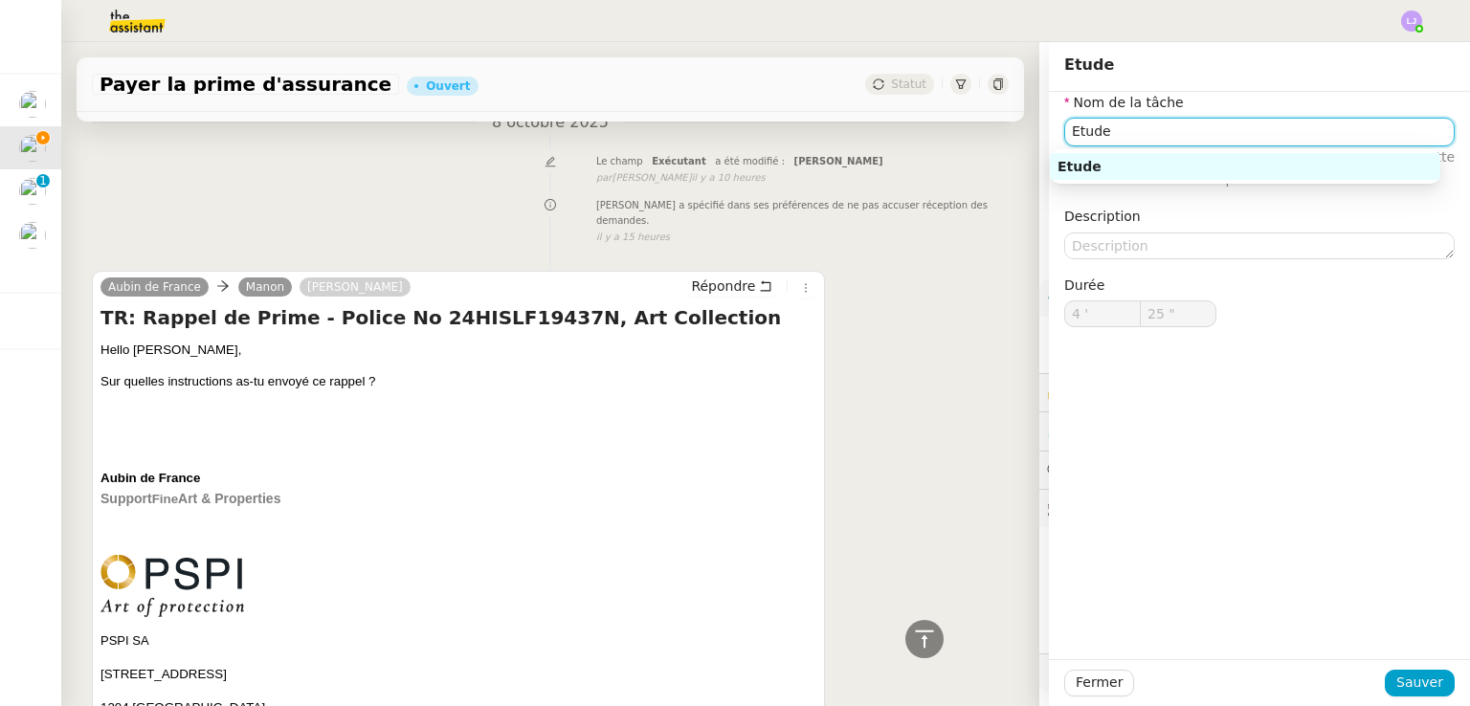
click at [1156, 136] on input "Etude" at bounding box center [1259, 132] width 390 height 28
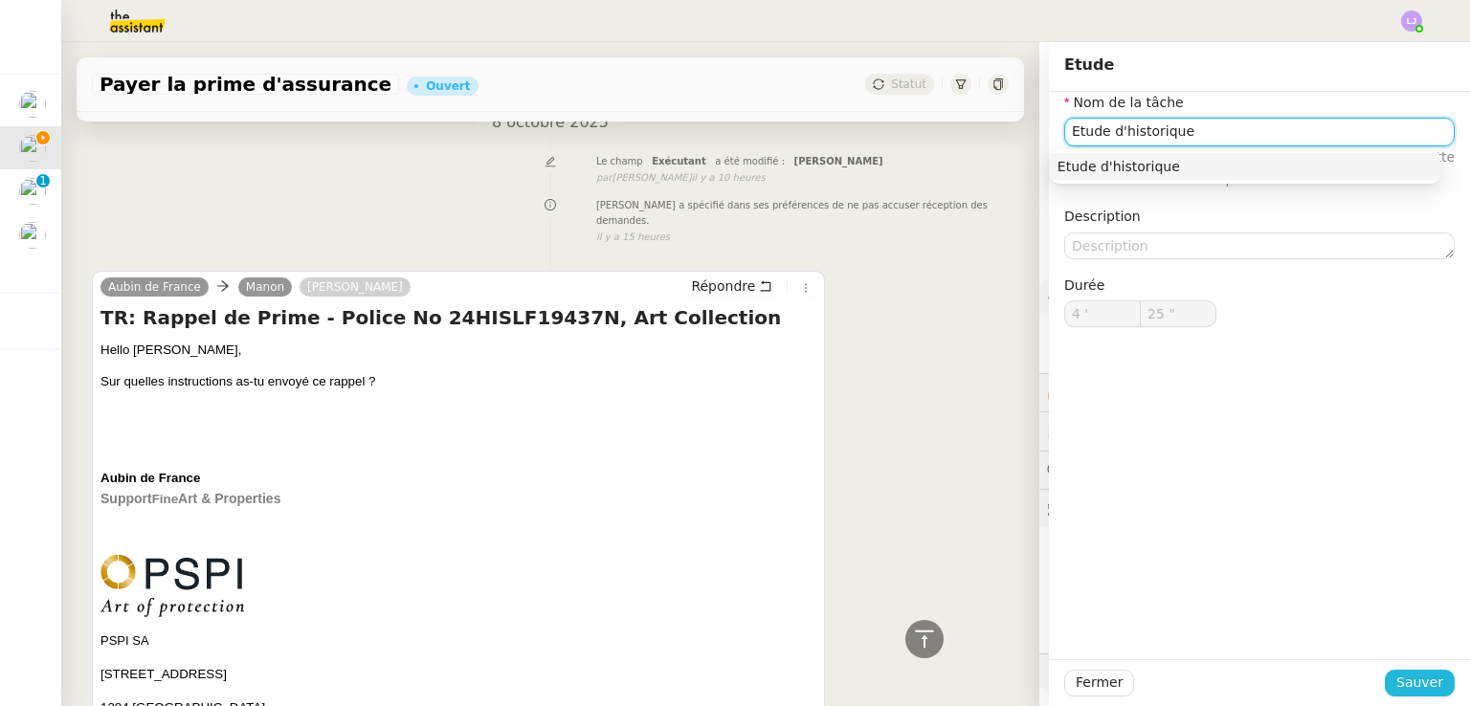
type input "Etude d'historique"
click at [1418, 680] on span "Sauver" at bounding box center [1419, 683] width 47 height 22
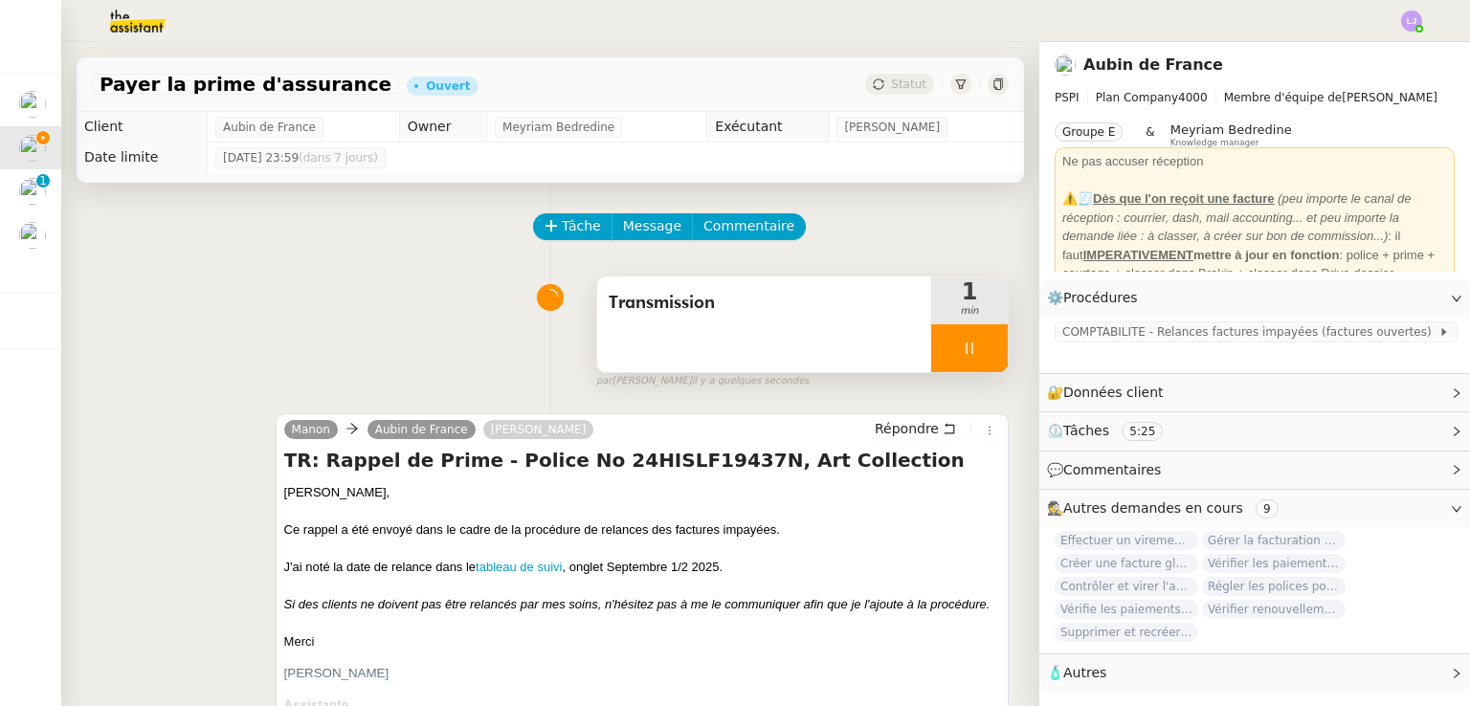
click at [957, 361] on div at bounding box center [969, 348] width 77 height 48
click at [972, 365] on button at bounding box center [988, 348] width 38 height 48
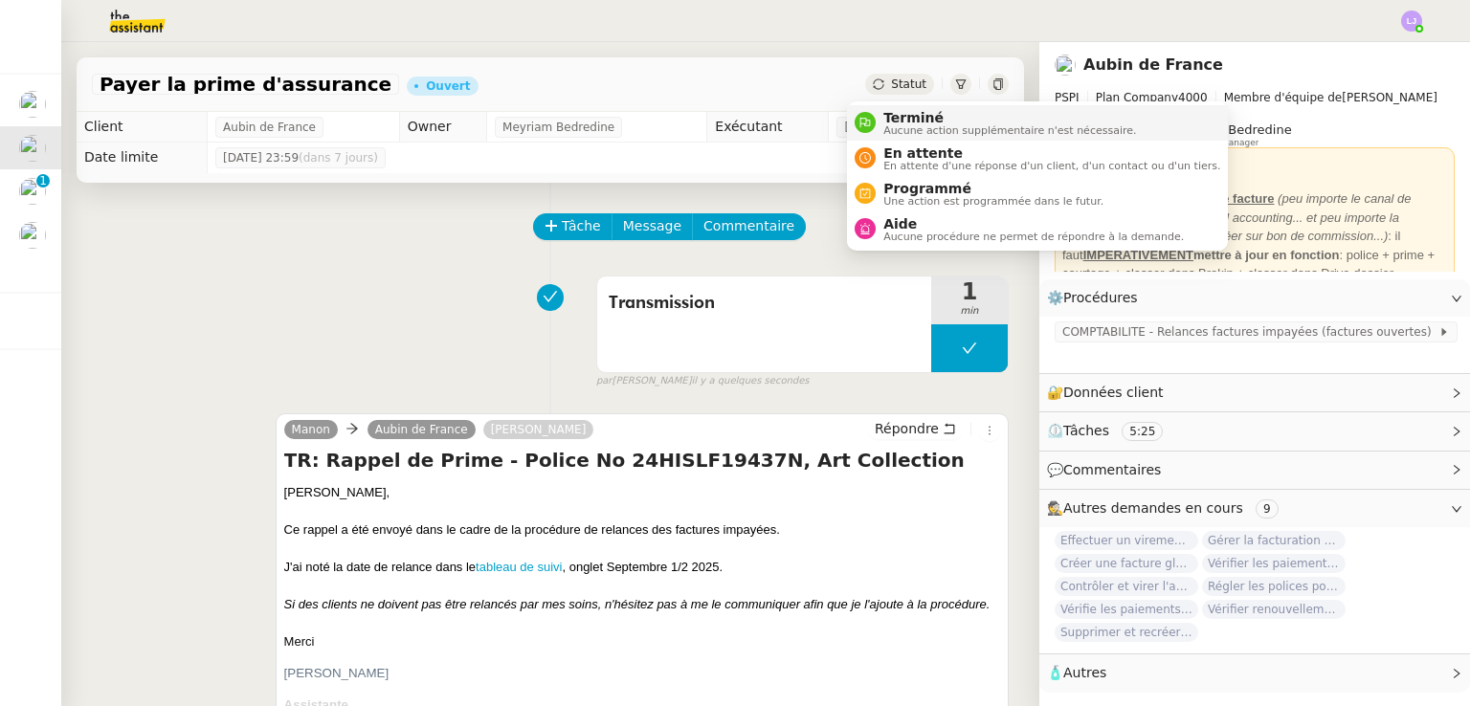
click at [892, 122] on span "Terminé" at bounding box center [1009, 117] width 253 height 15
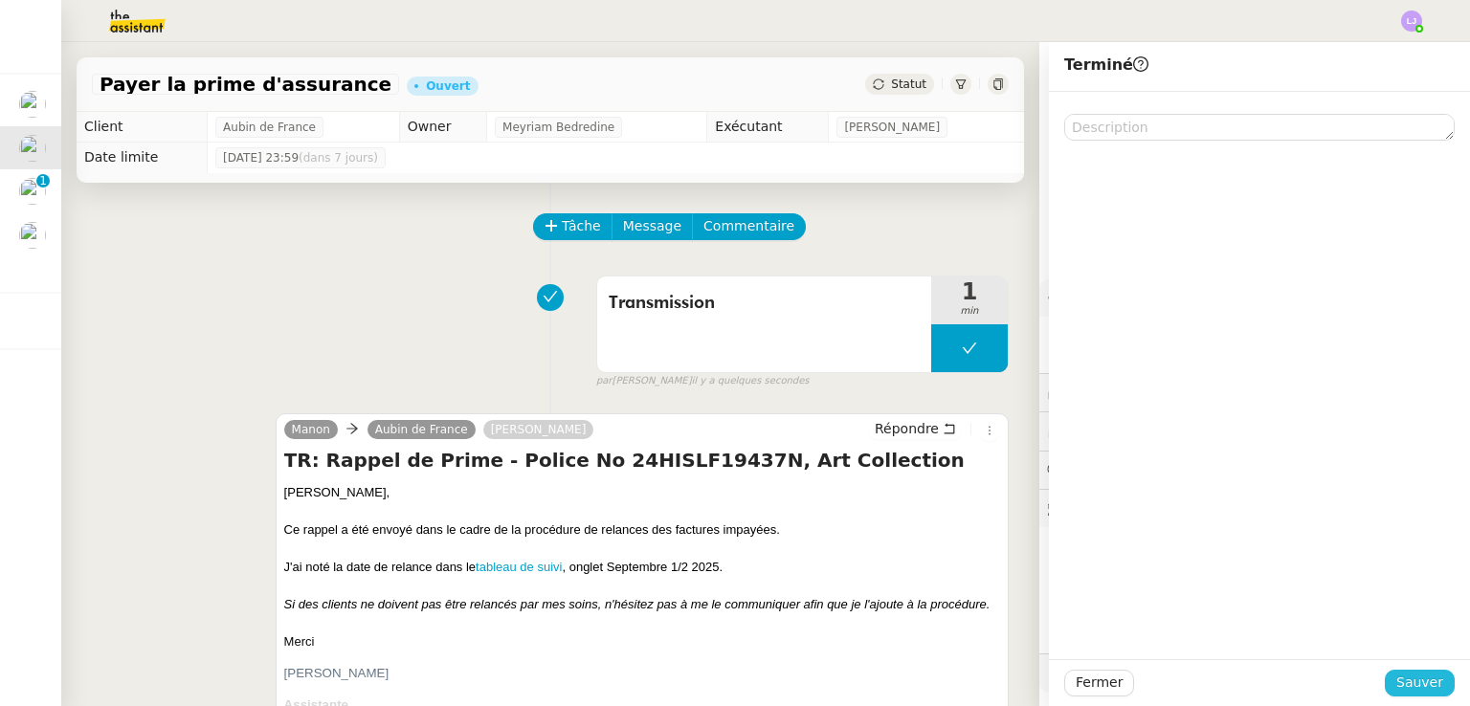
click at [1401, 682] on span "Sauver" at bounding box center [1419, 683] width 47 height 22
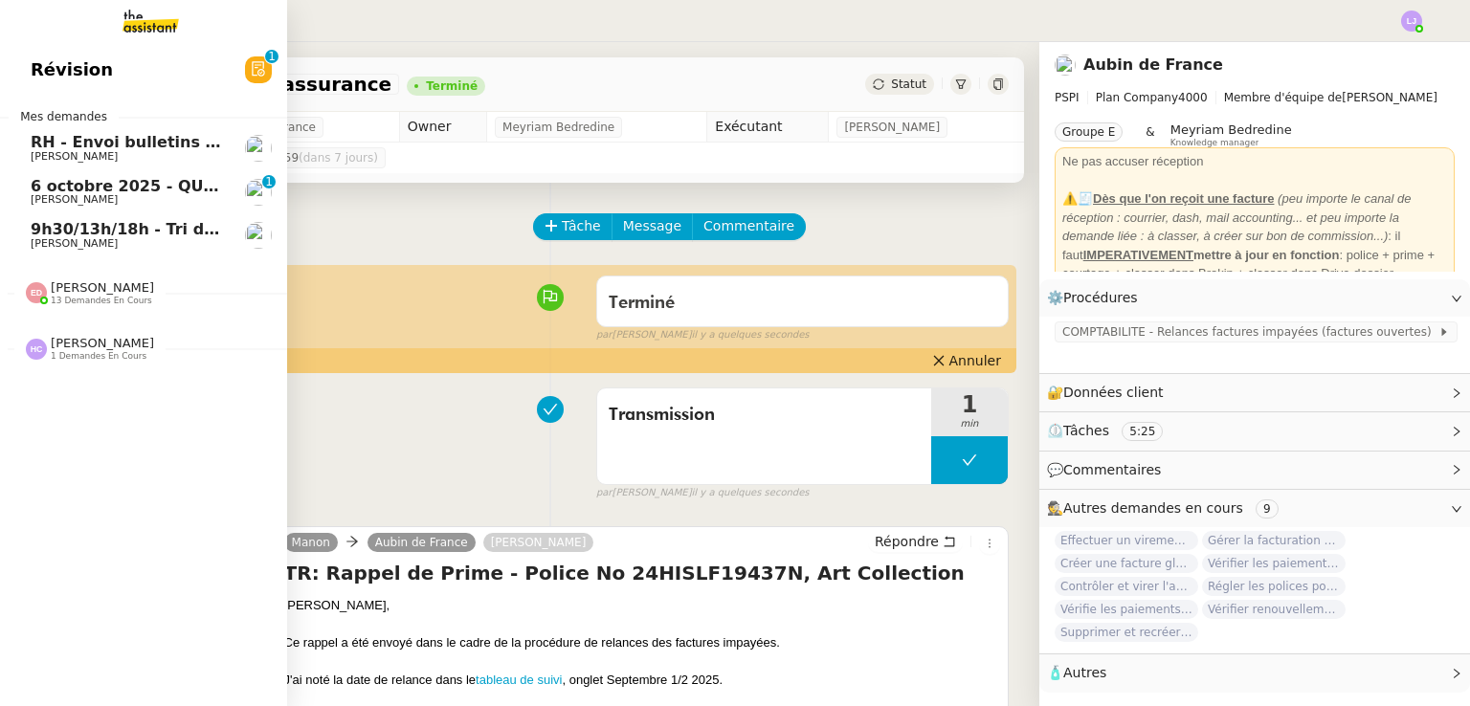
click at [193, 146] on span "RH - Envoi bulletins de paie - octobre 2025" at bounding box center [215, 142] width 369 height 18
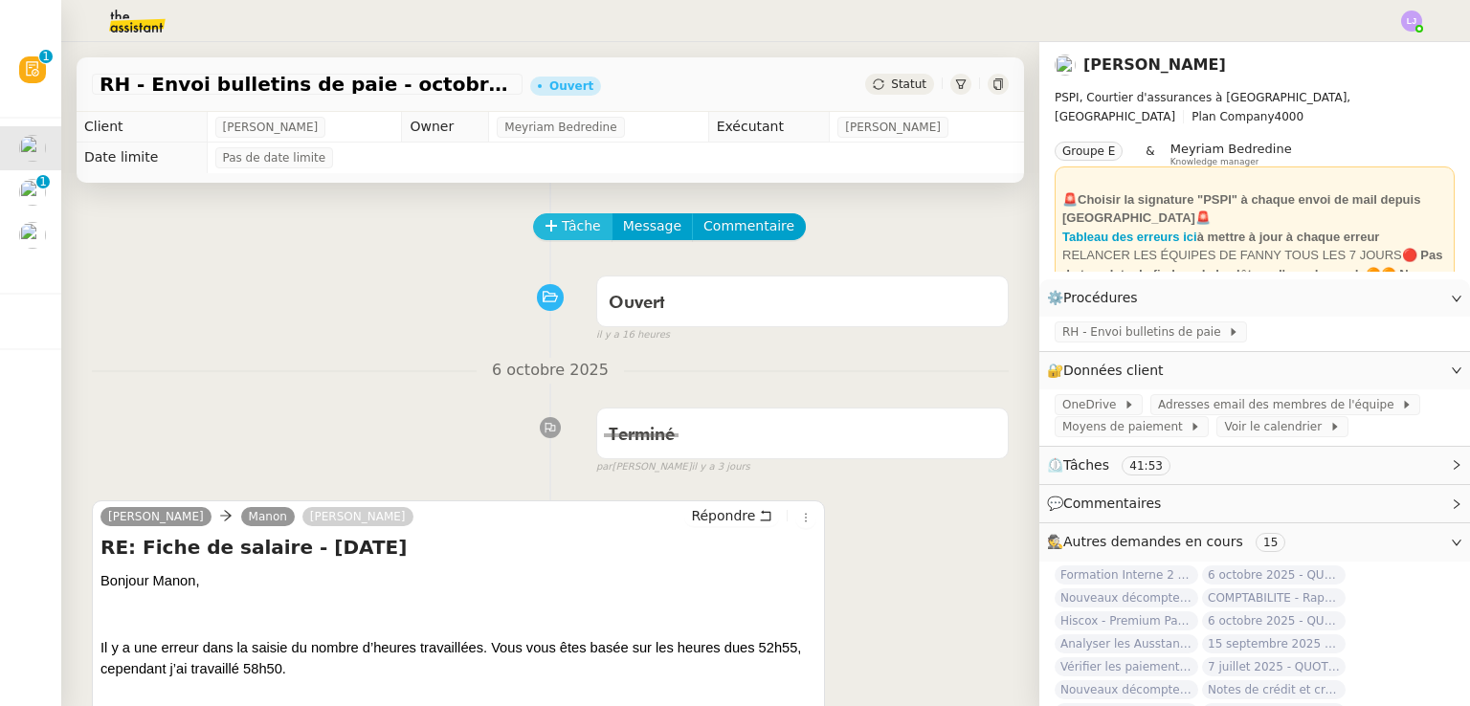
click at [562, 232] on span "Tâche" at bounding box center [581, 226] width 39 height 22
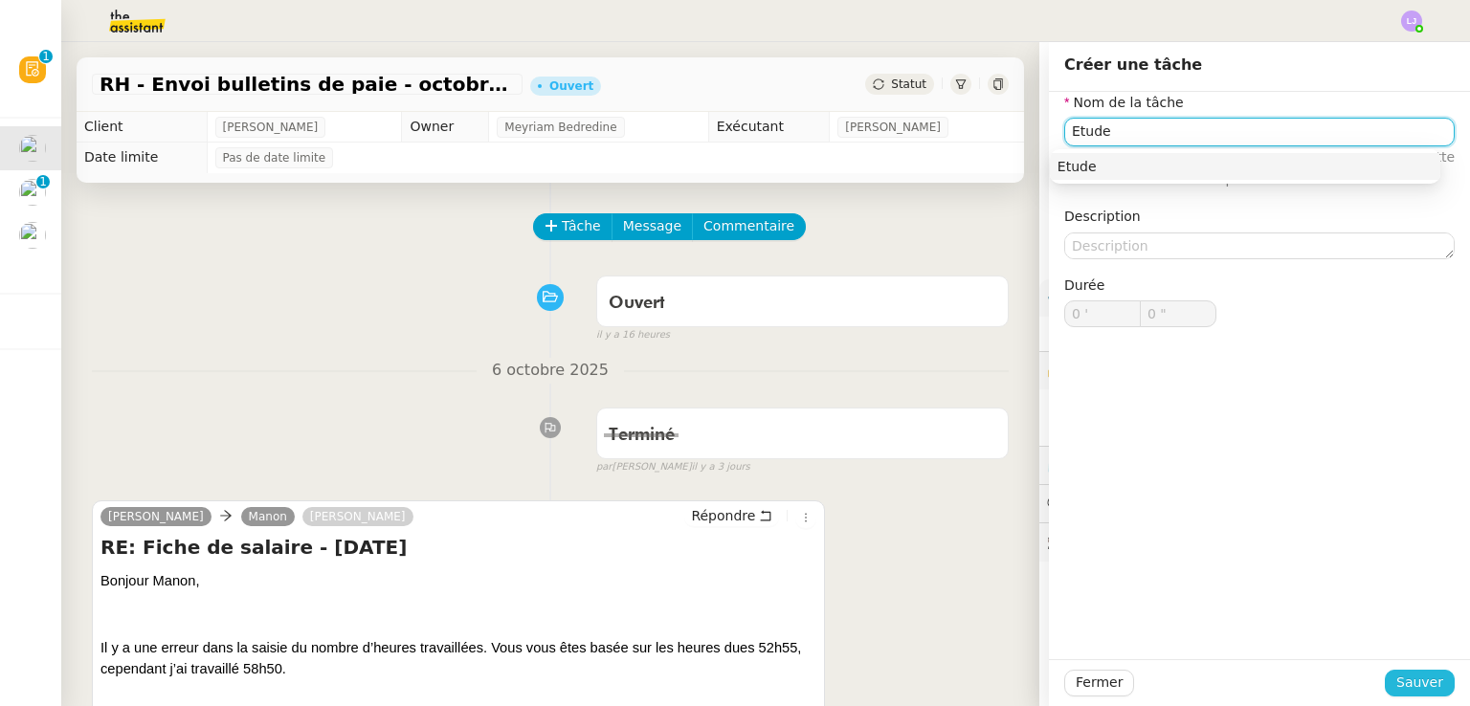
type input "Etude"
click at [1406, 683] on span "Sauver" at bounding box center [1419, 683] width 47 height 22
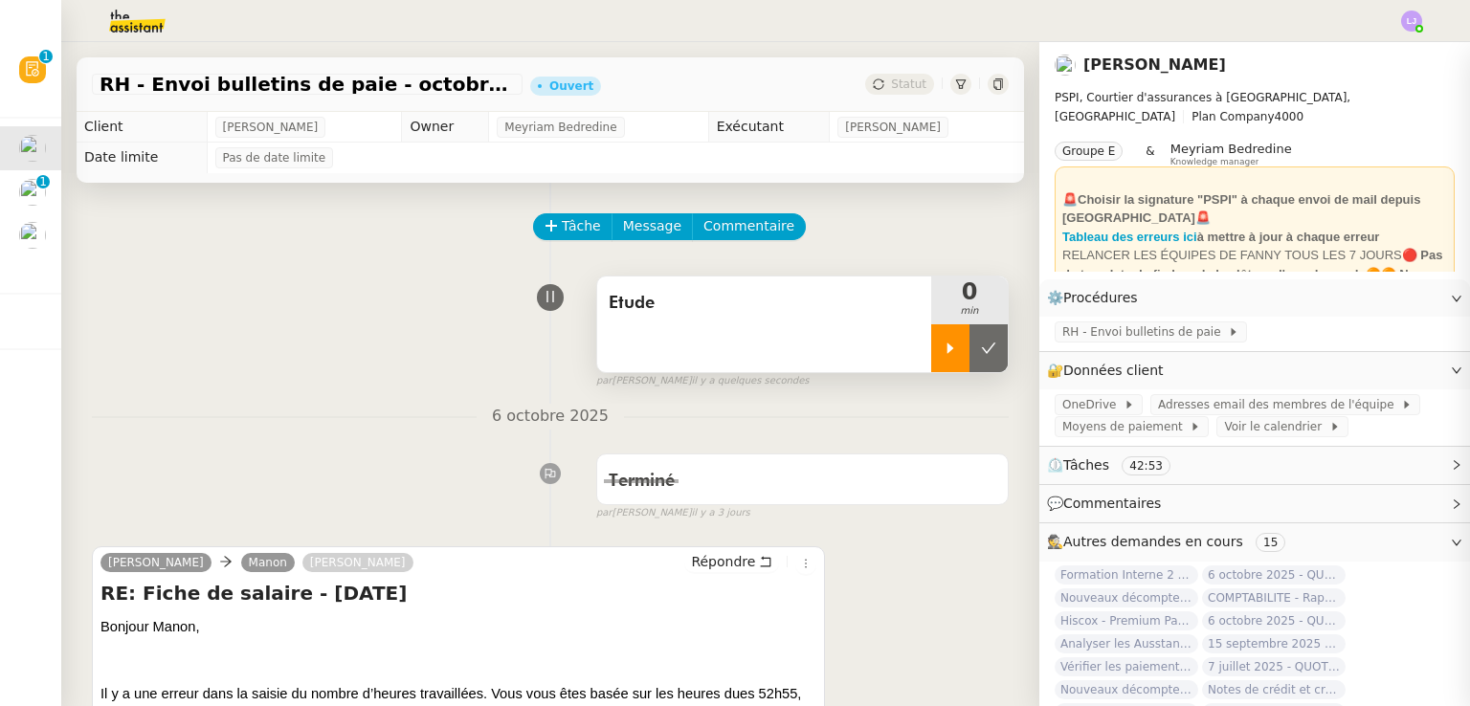
click at [942, 343] on icon at bounding box center [949, 348] width 15 height 15
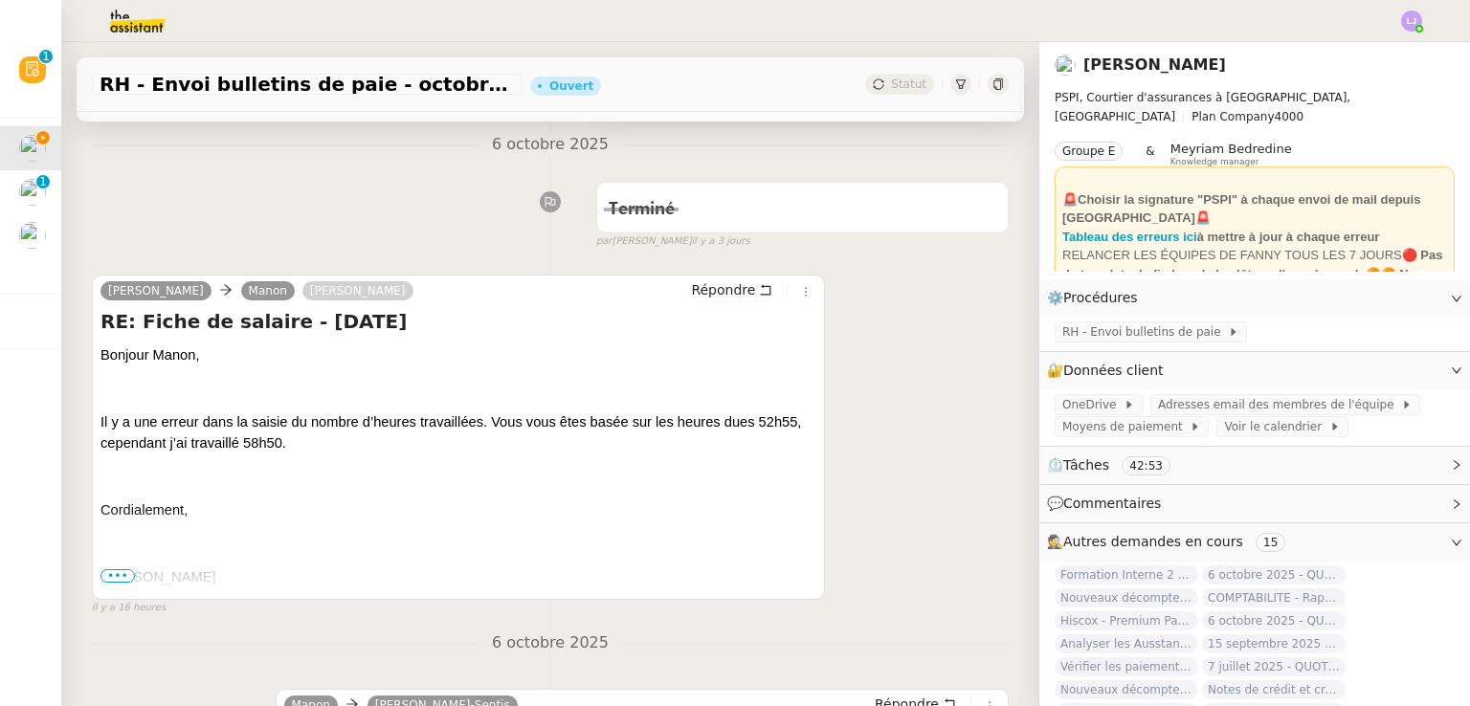
scroll to position [168, 0]
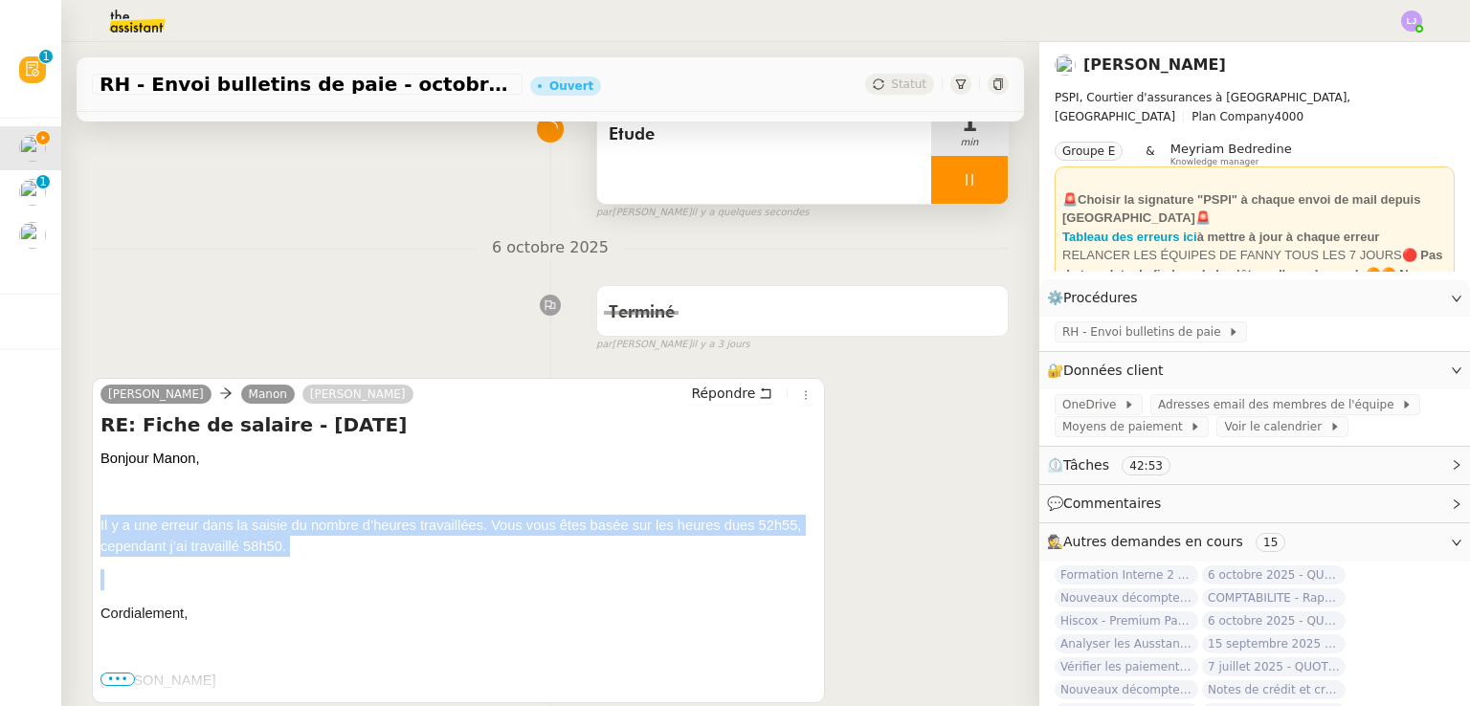
drag, startPoint x: 351, startPoint y: 566, endPoint x: 176, endPoint y: 484, distance: 193.5
copy div "Il y a une erreur dans la saisie du nombre d’heures travaillées. Vous vous êtes…"
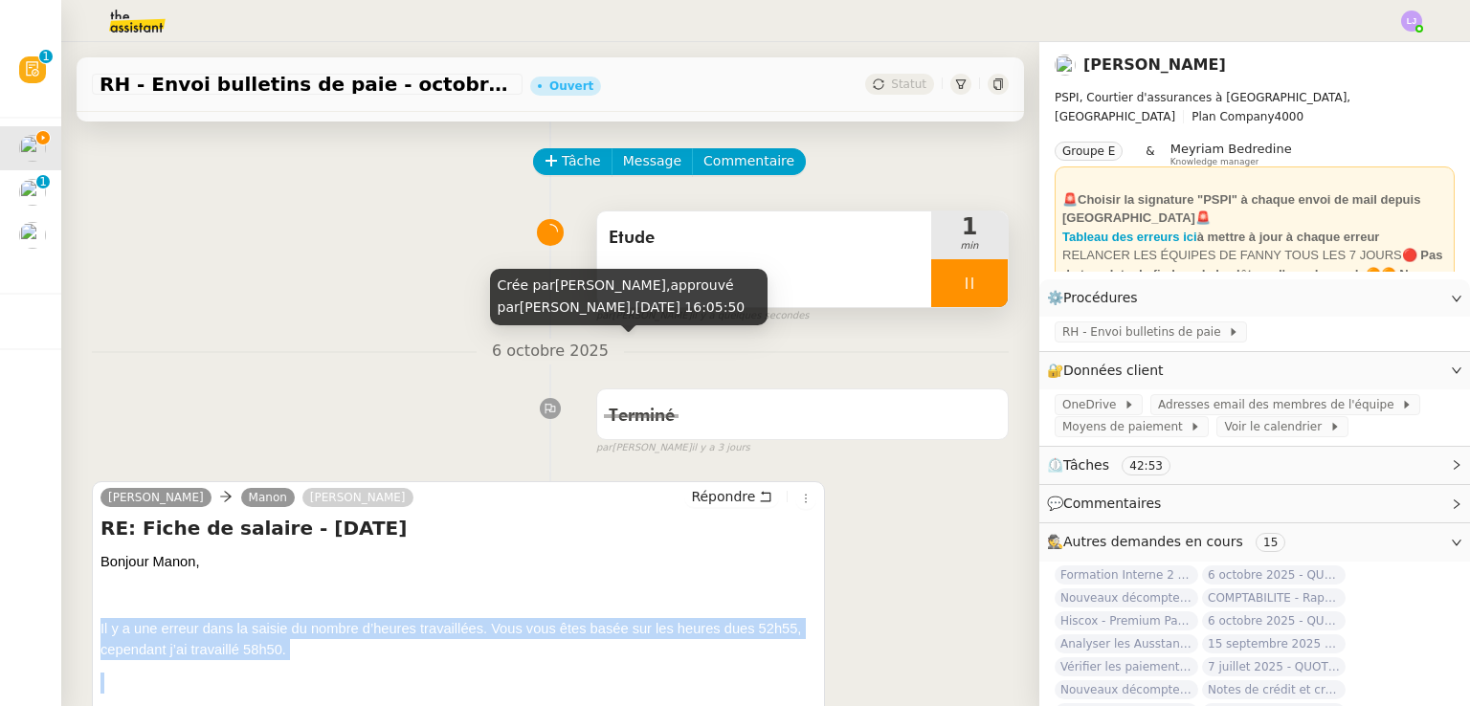
scroll to position [64, 0]
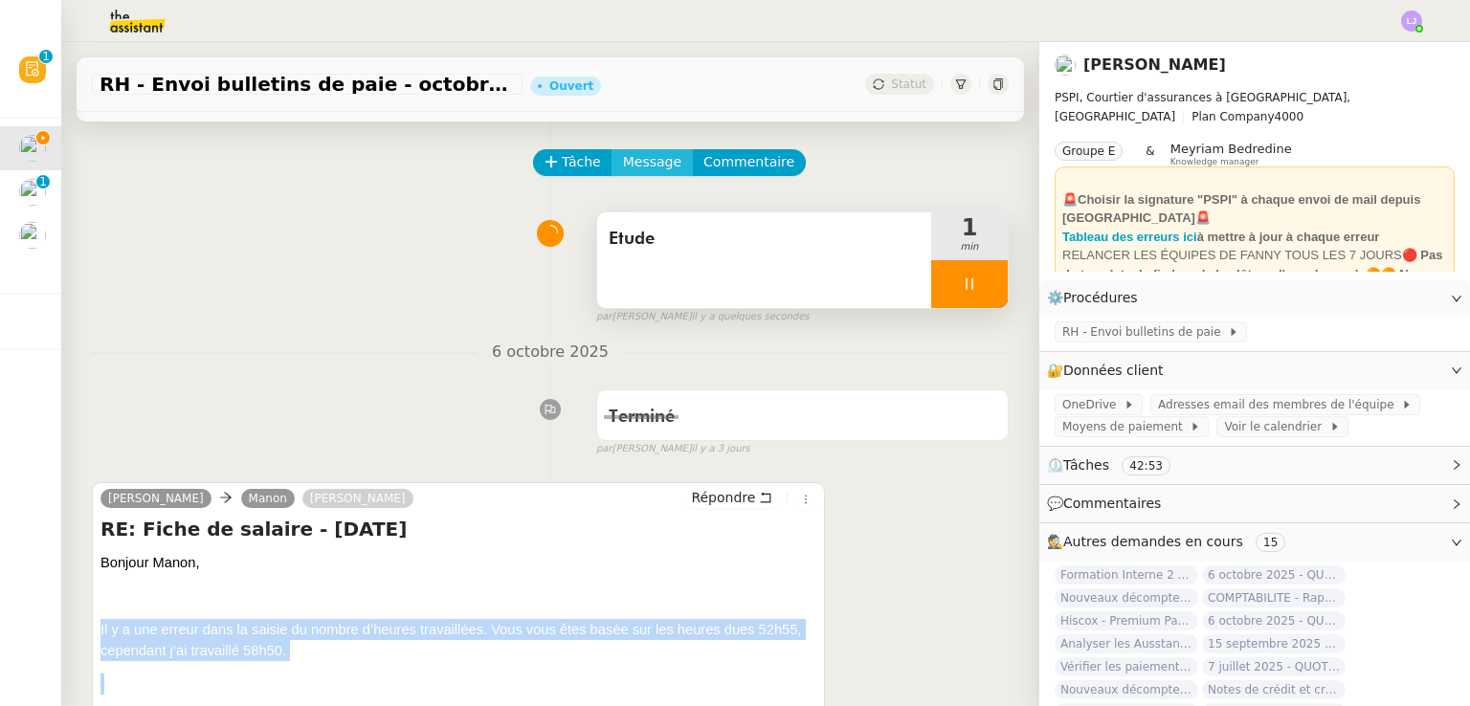
click at [634, 172] on span "Message" at bounding box center [652, 162] width 58 height 22
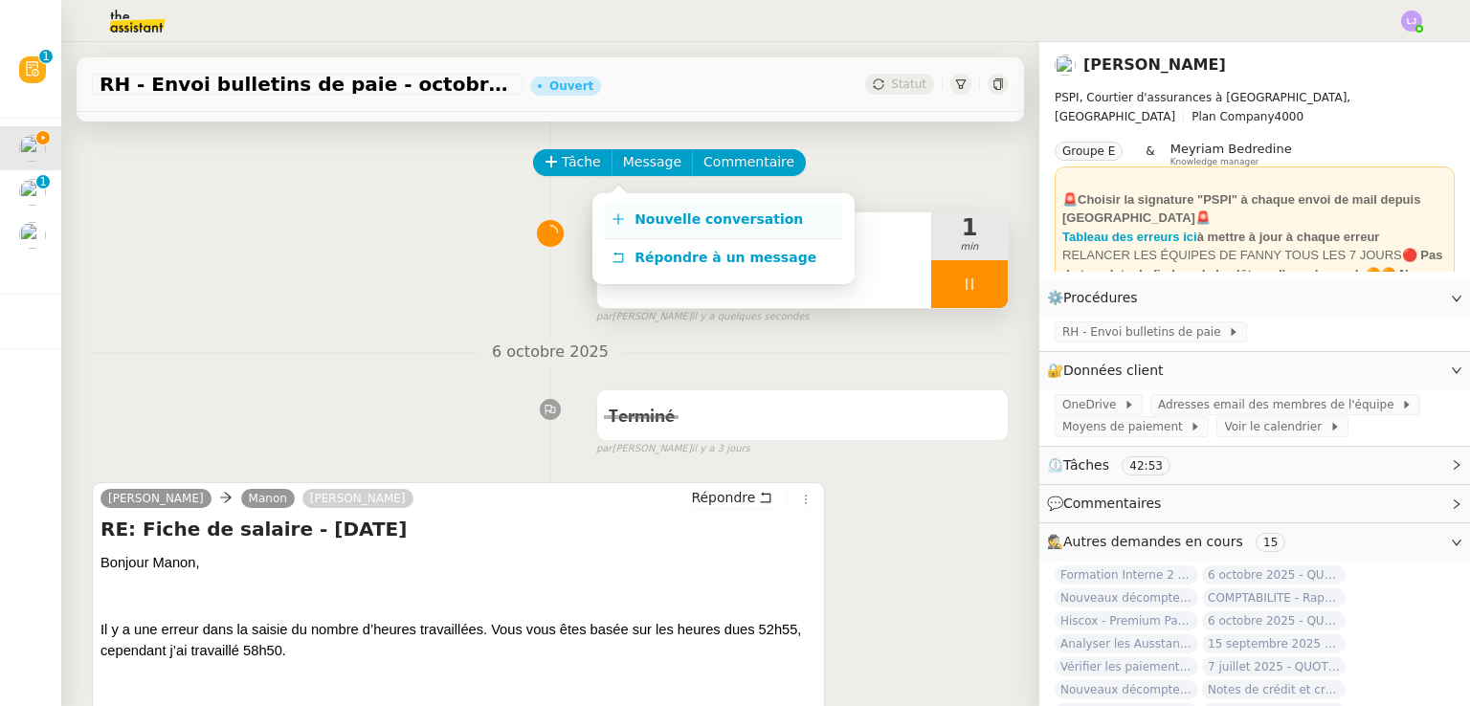
click at [682, 208] on link "Nouvelle conversation" at bounding box center [723, 220] width 239 height 38
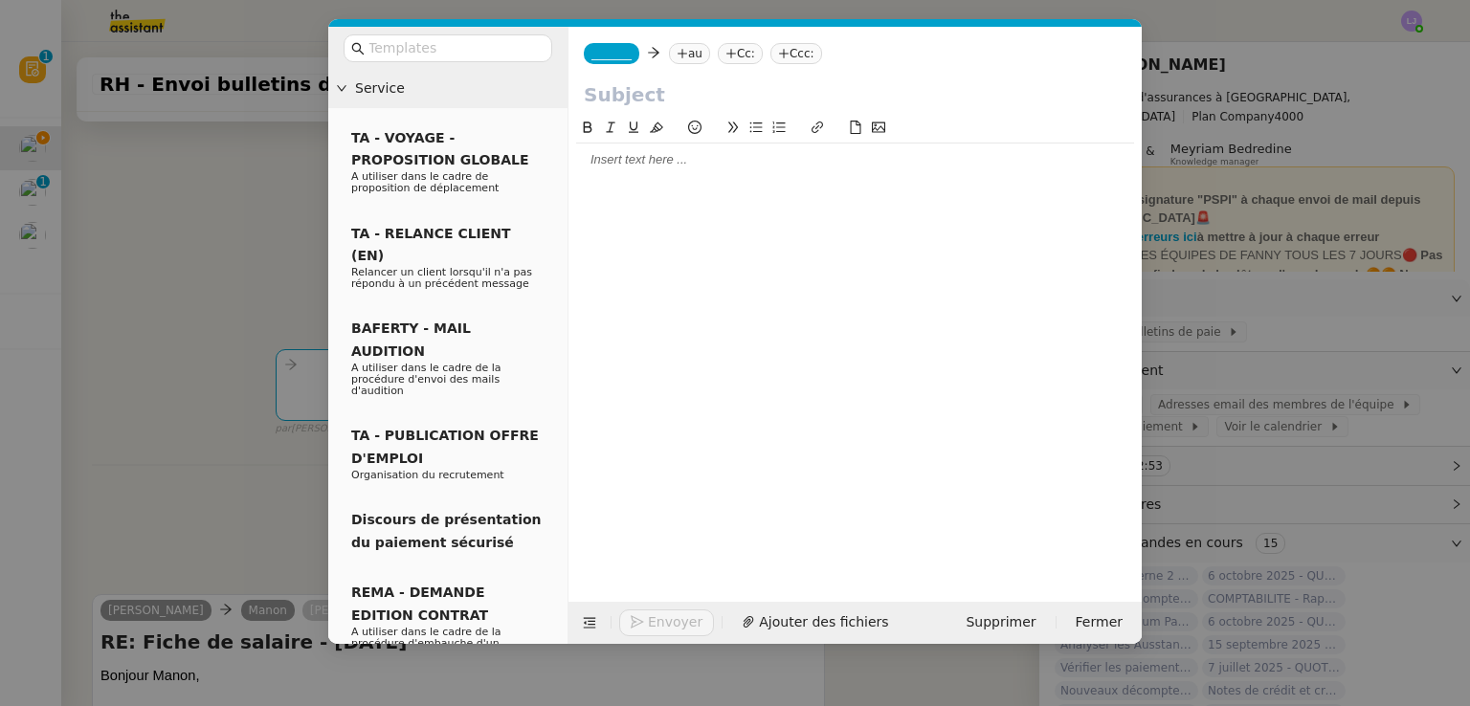
click at [675, 63] on nz-tag "au" at bounding box center [689, 53] width 41 height 21
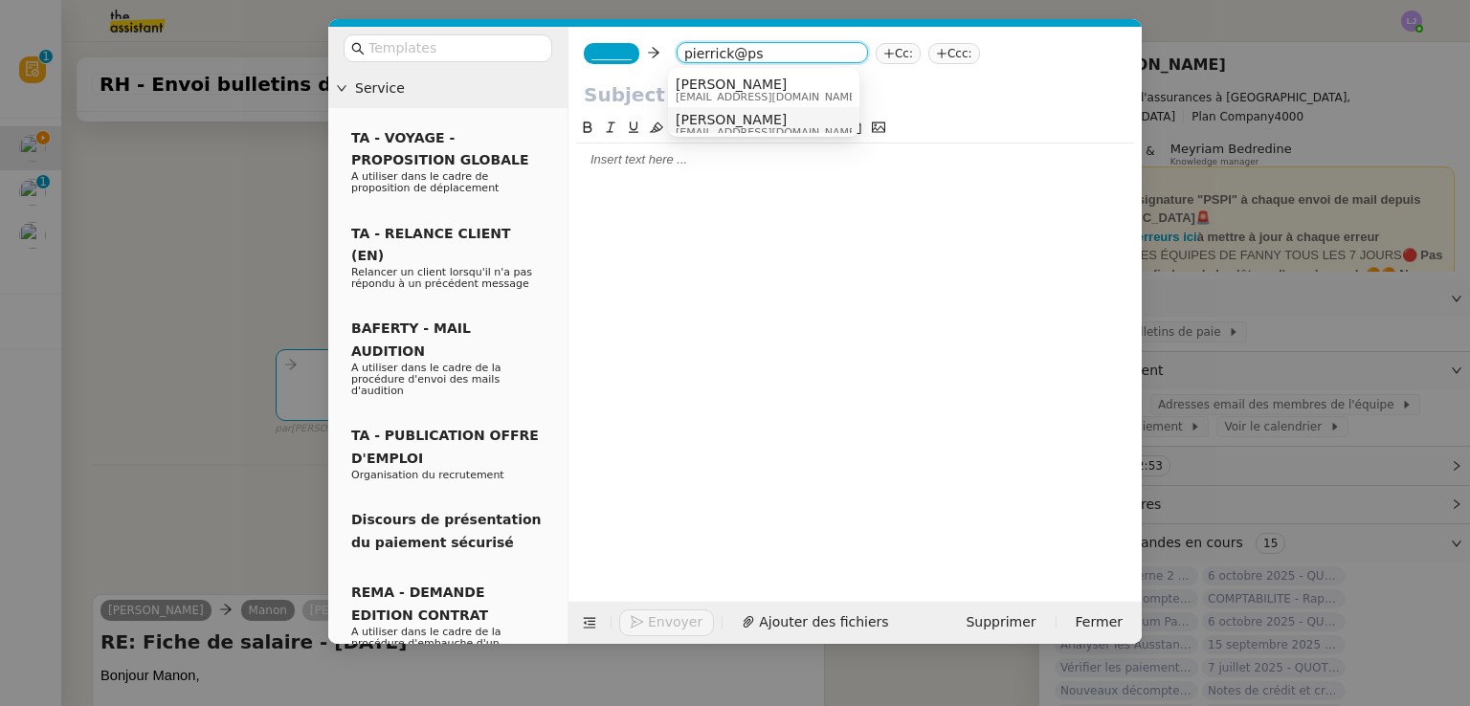
type input "pierrick@ps"
click at [756, 119] on span "[PERSON_NAME]" at bounding box center [767, 119] width 184 height 15
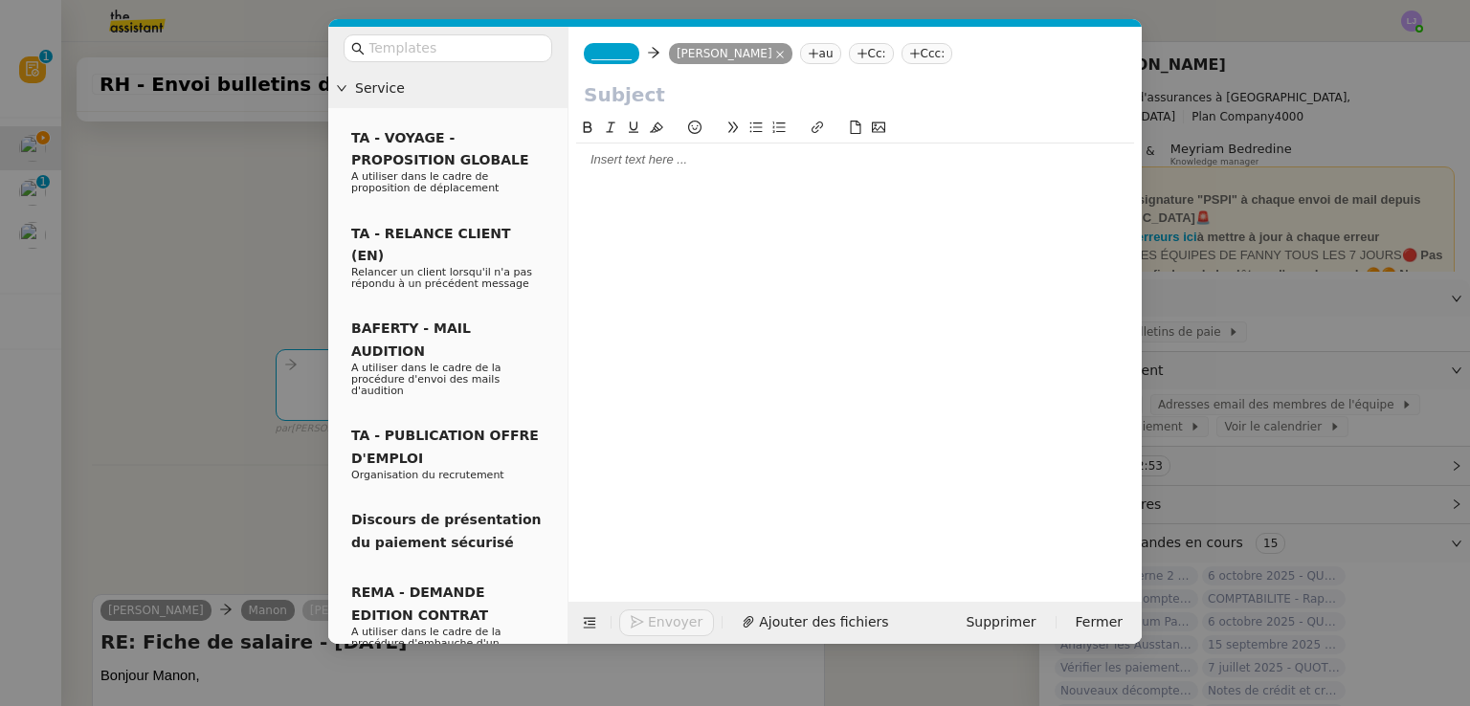
click at [600, 47] on span "_______" at bounding box center [611, 53] width 40 height 13
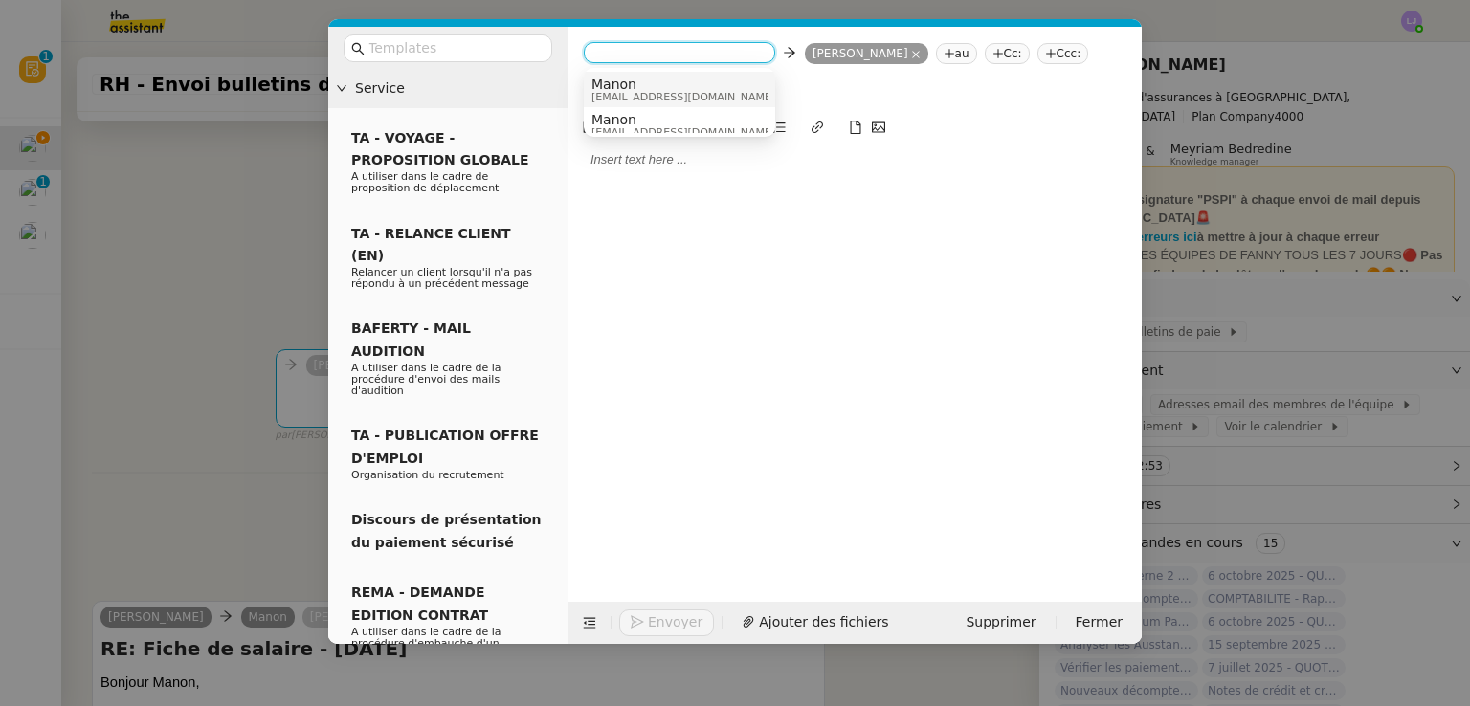
click at [654, 81] on span "Manon" at bounding box center [683, 84] width 184 height 15
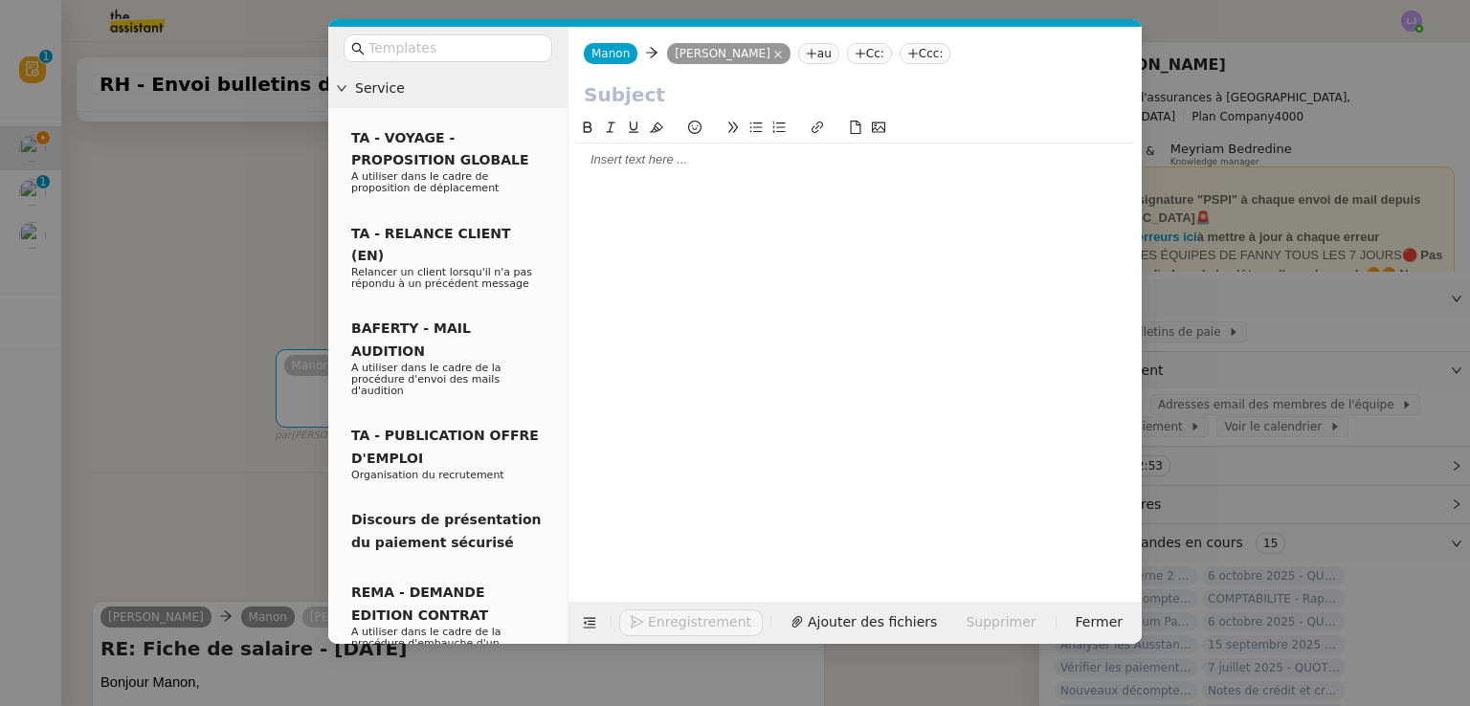
click at [658, 157] on div at bounding box center [855, 159] width 558 height 17
paste div
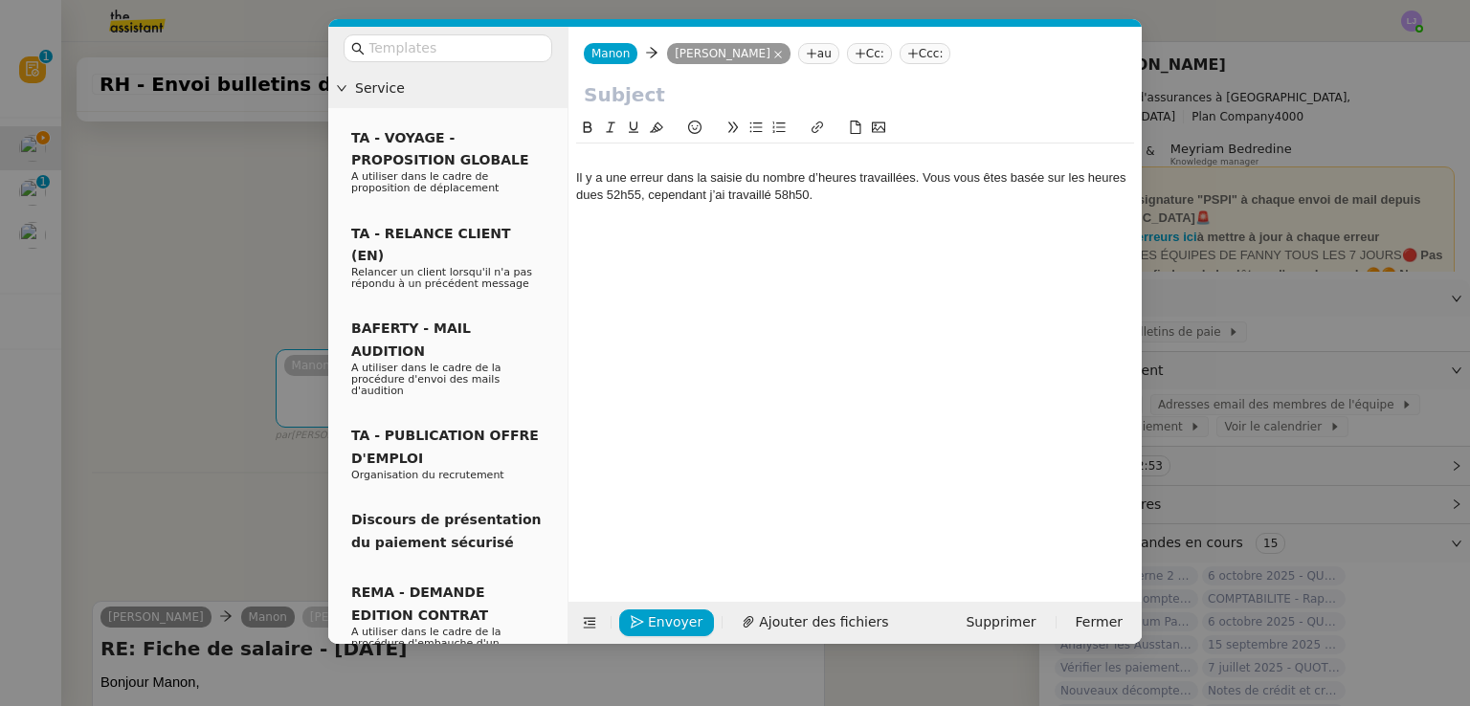
scroll to position [0, 0]
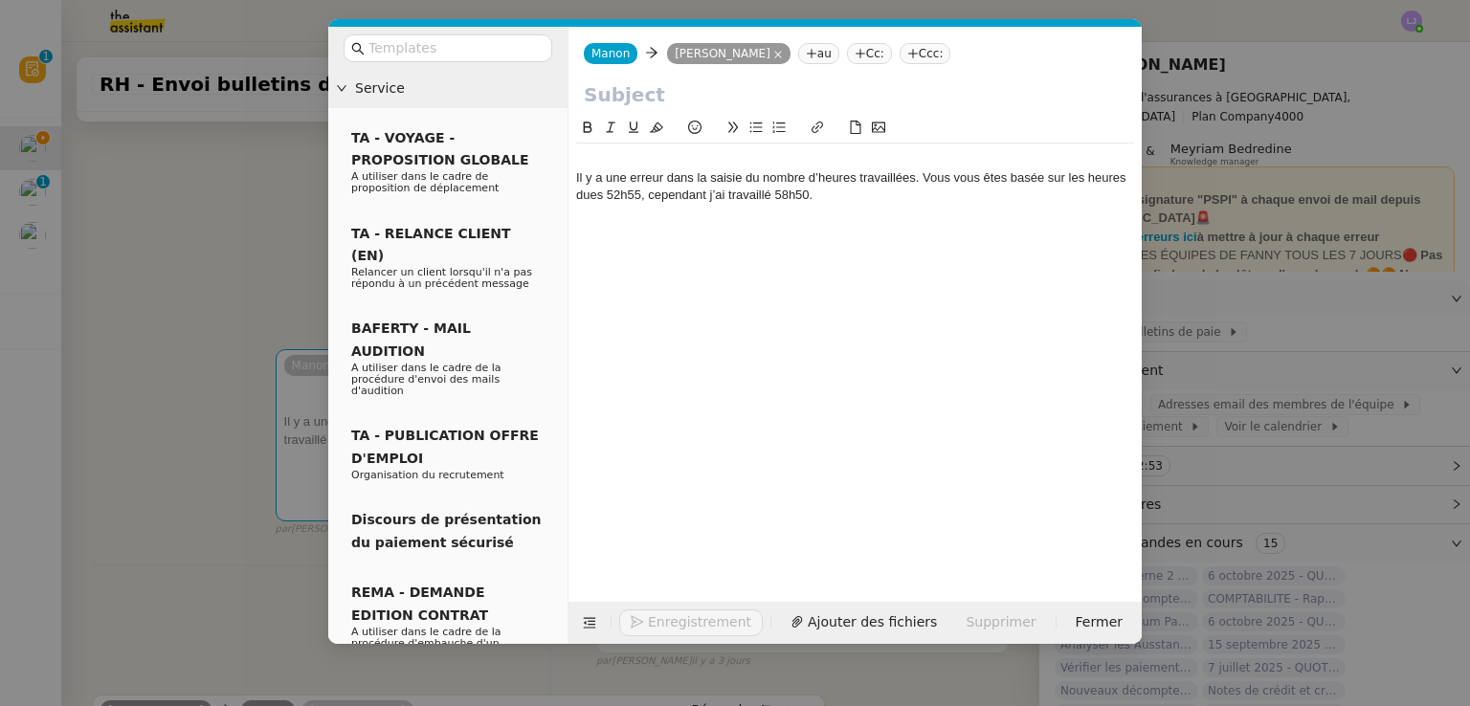
click at [604, 97] on input "text" at bounding box center [855, 94] width 542 height 29
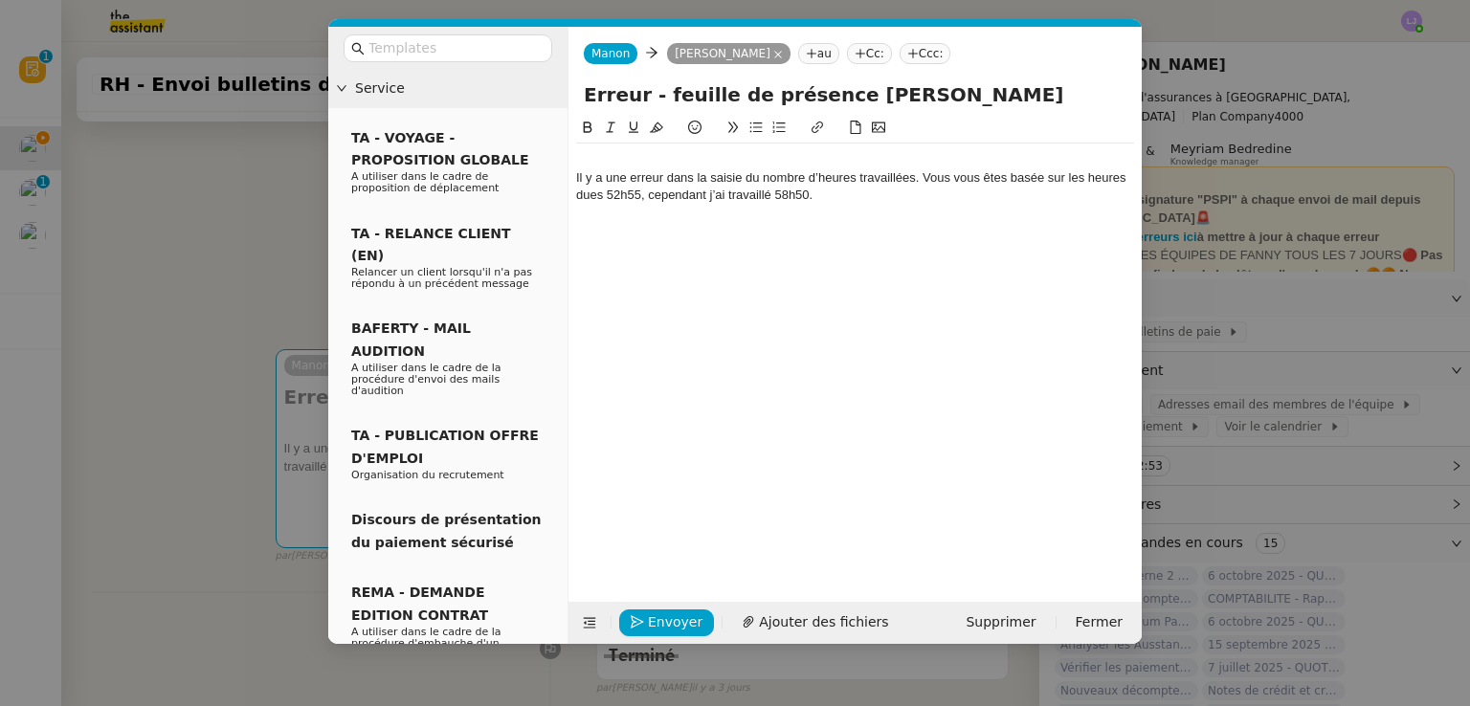
type input "Erreur - feuille de présence [PERSON_NAME]"
click at [631, 166] on div at bounding box center [855, 159] width 558 height 17
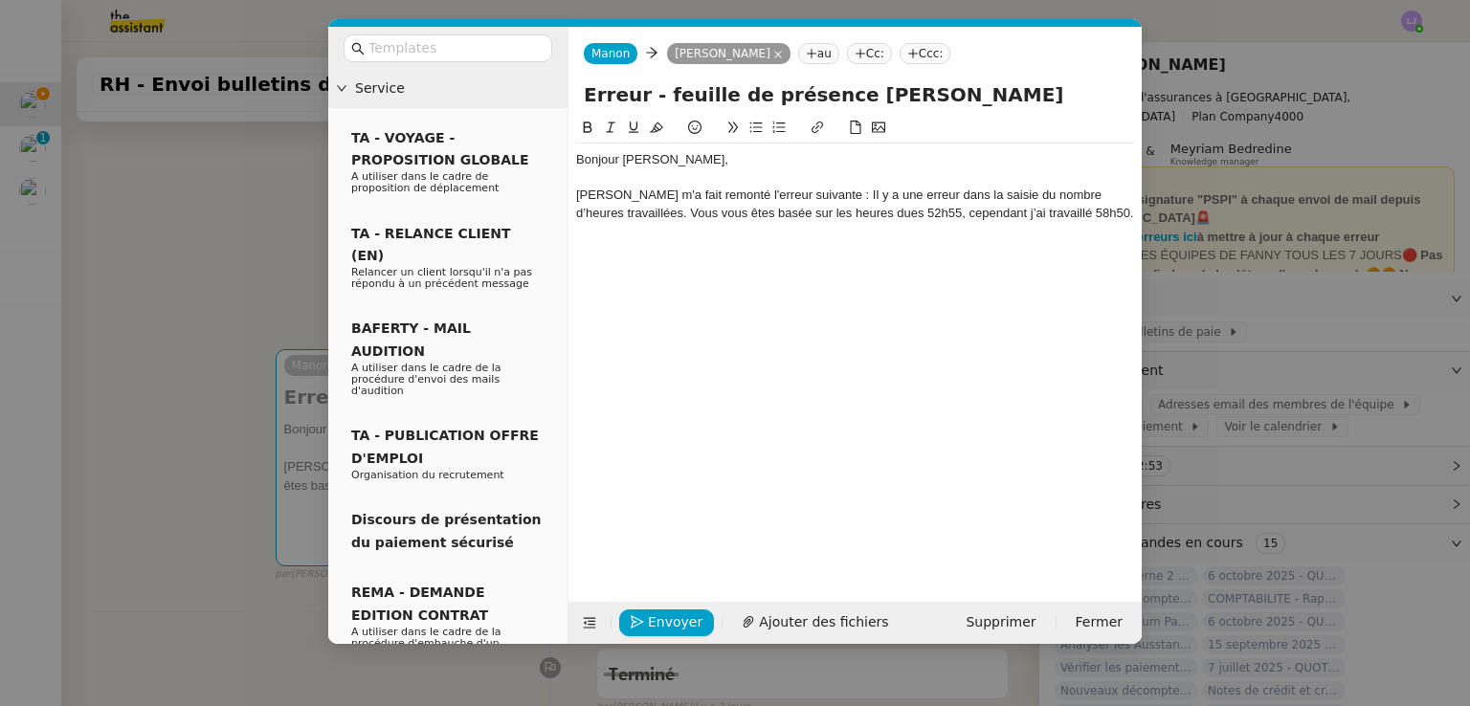
click at [1100, 211] on div "[PERSON_NAME] m'a fait remonté l'erreur suivante : Il y a une erreur dans la sa…" at bounding box center [855, 204] width 558 height 35
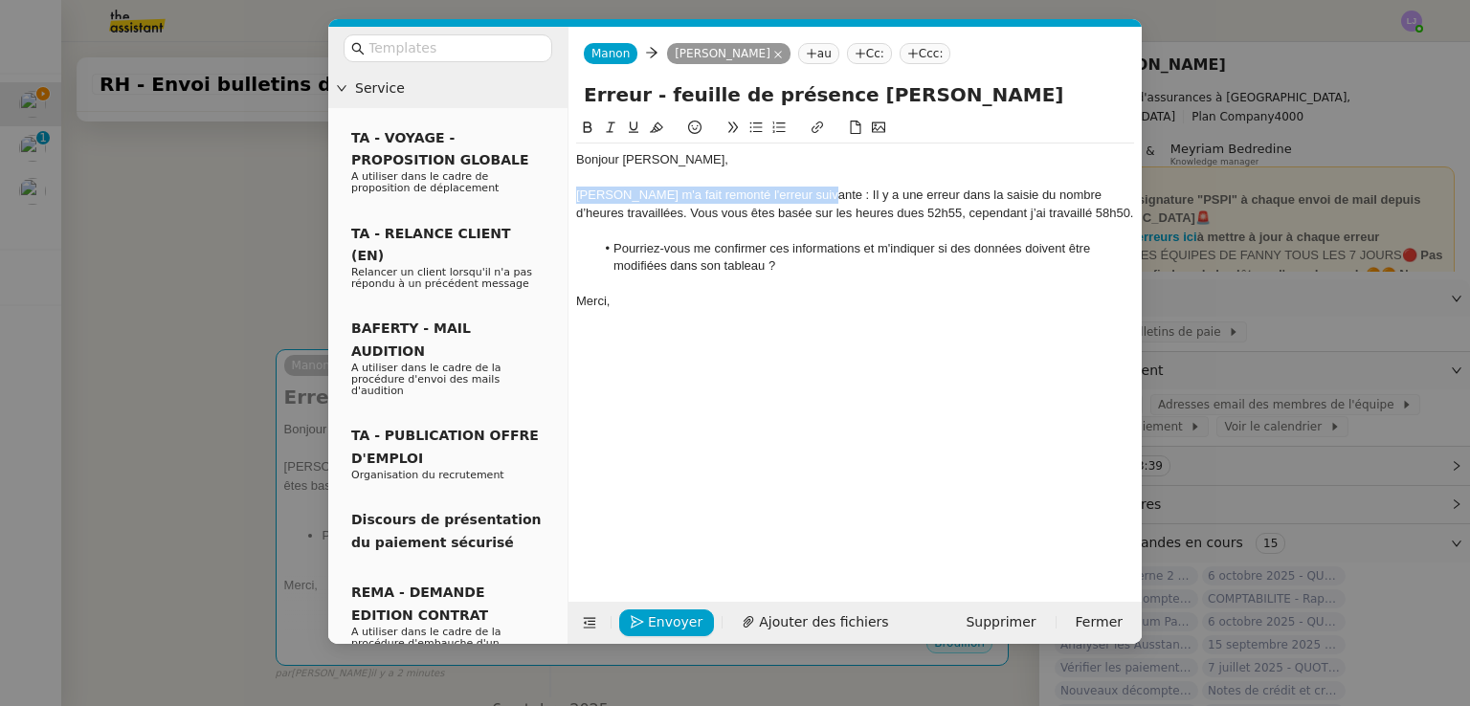
drag, startPoint x: 815, startPoint y: 197, endPoint x: 567, endPoint y: 192, distance: 247.9
click at [568, 192] on nz-spin "Bonjour [PERSON_NAME]a fait remonté l'erreur suivante : Il y a une erreur dans …" at bounding box center [854, 348] width 573 height 463
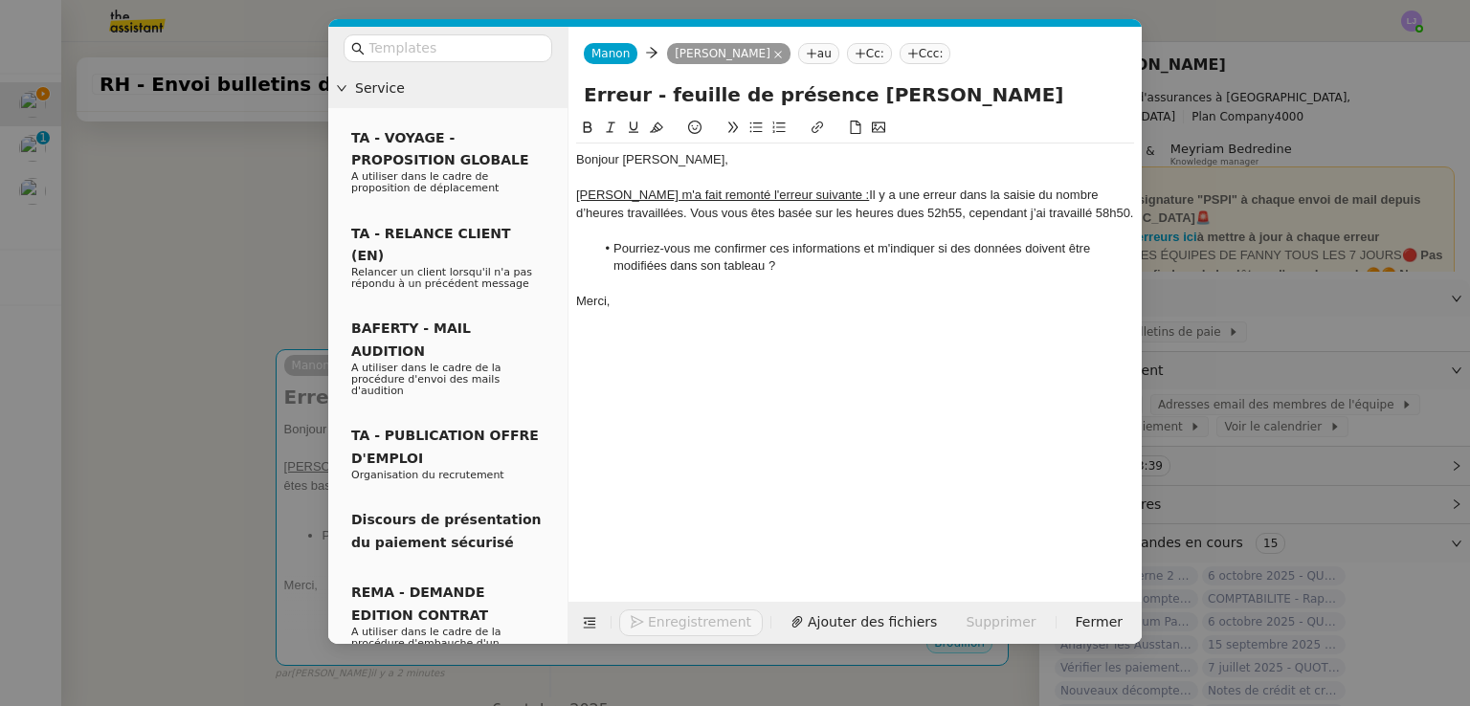
click at [660, 303] on div "Merci," at bounding box center [855, 301] width 558 height 17
click at [670, 613] on span "Envoyer" at bounding box center [675, 622] width 55 height 22
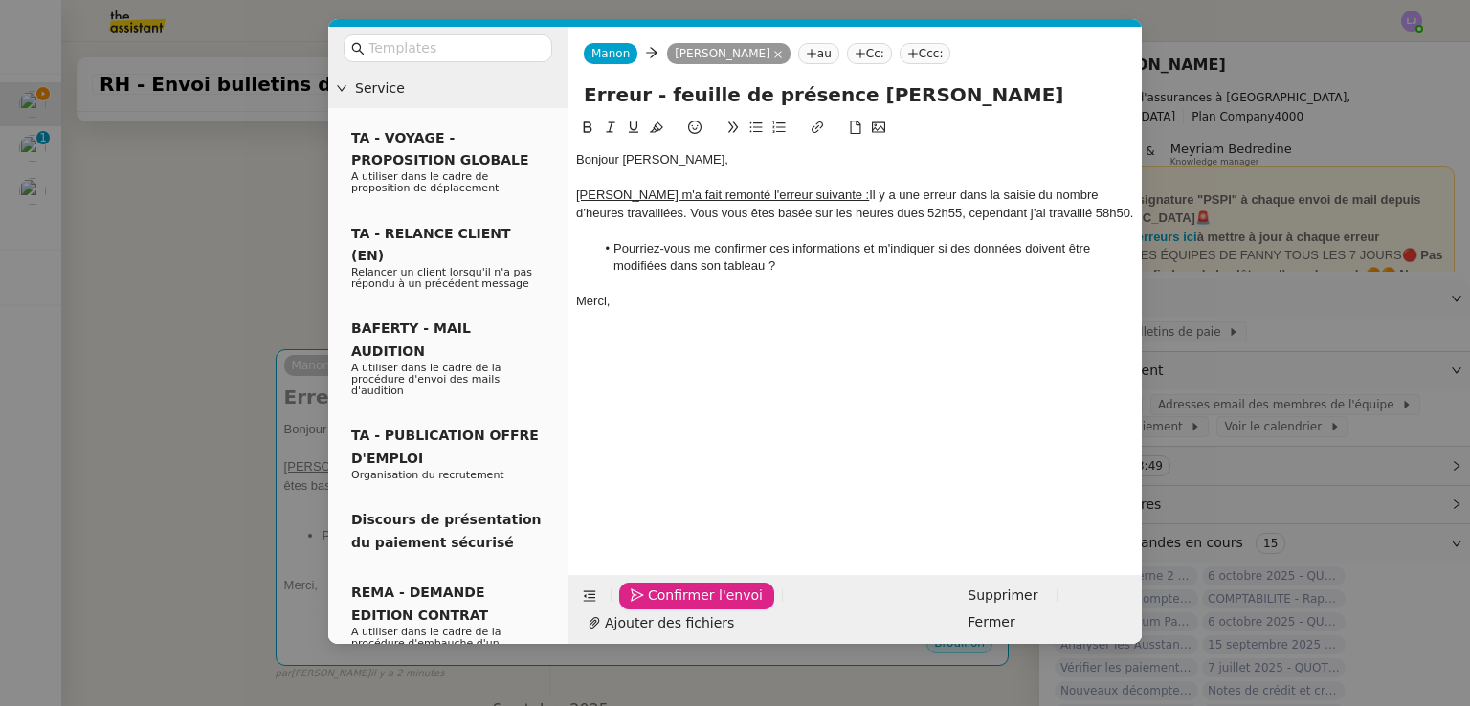
click at [670, 607] on span "Confirmer l'envoi" at bounding box center [705, 596] width 115 height 22
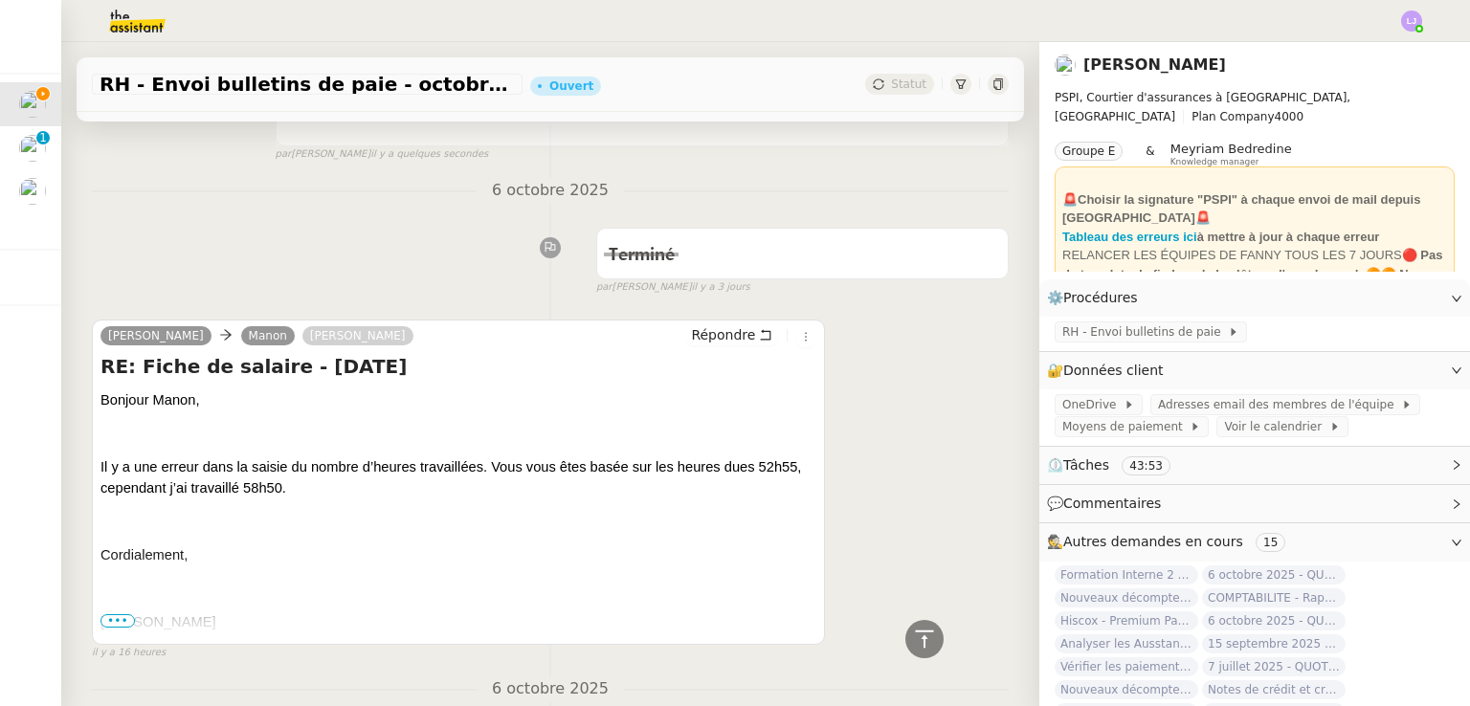
scroll to position [554, 0]
click at [759, 340] on icon at bounding box center [765, 333] width 13 height 13
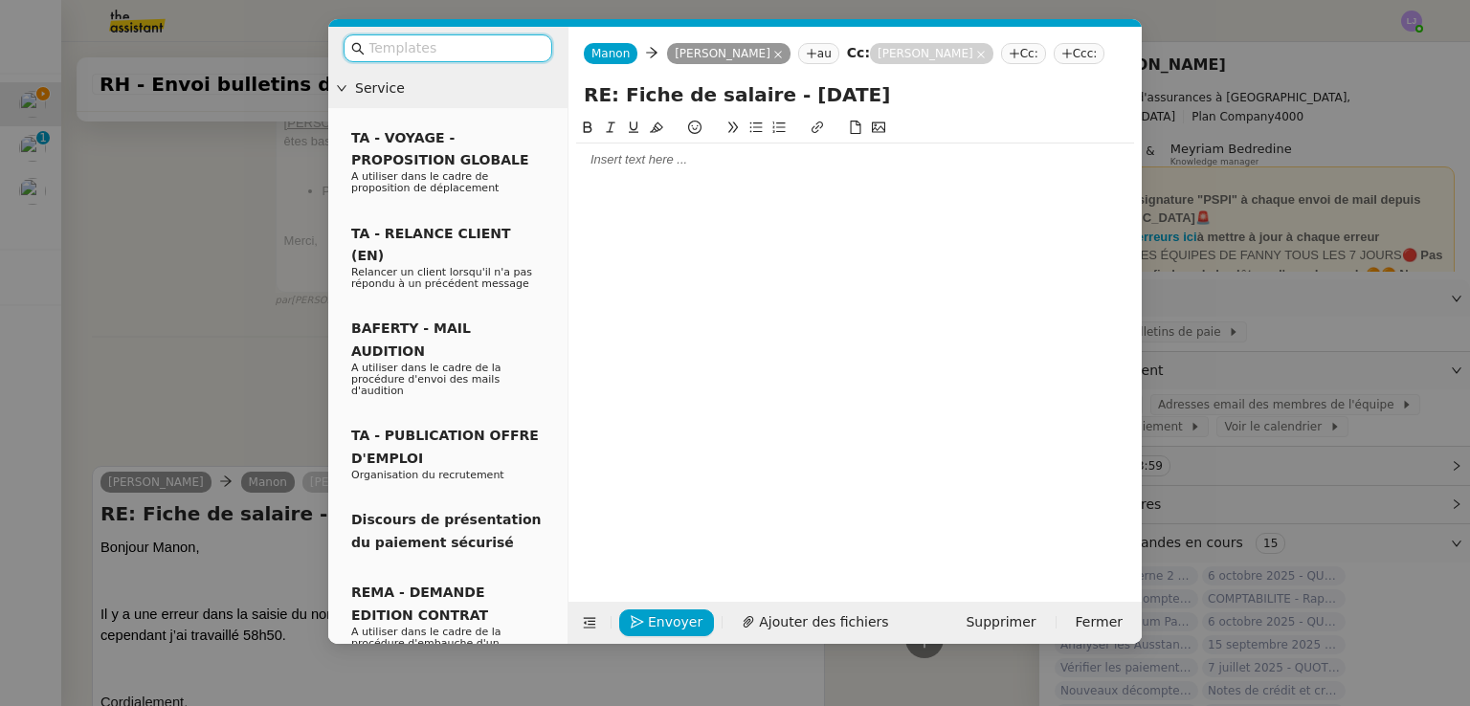
scroll to position [701, 0]
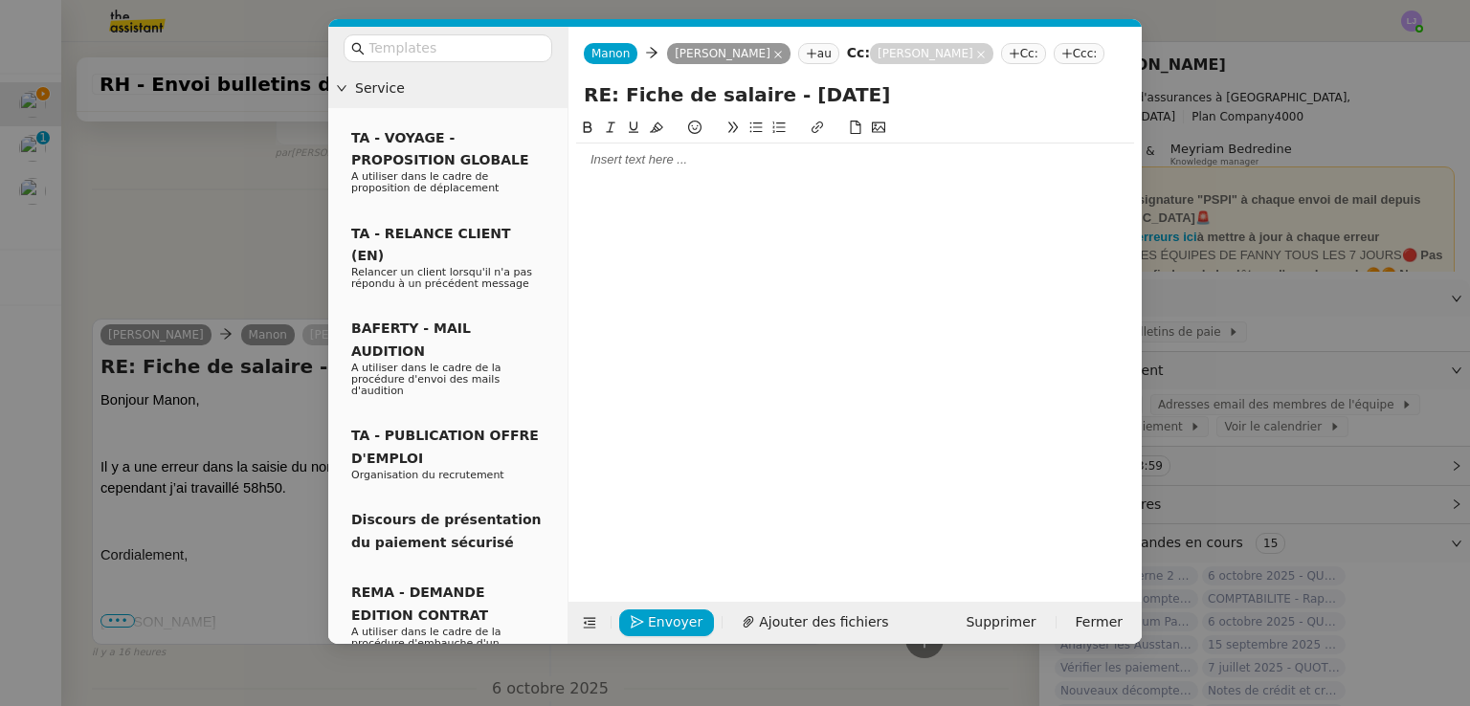
click at [688, 154] on div at bounding box center [855, 159] width 558 height 17
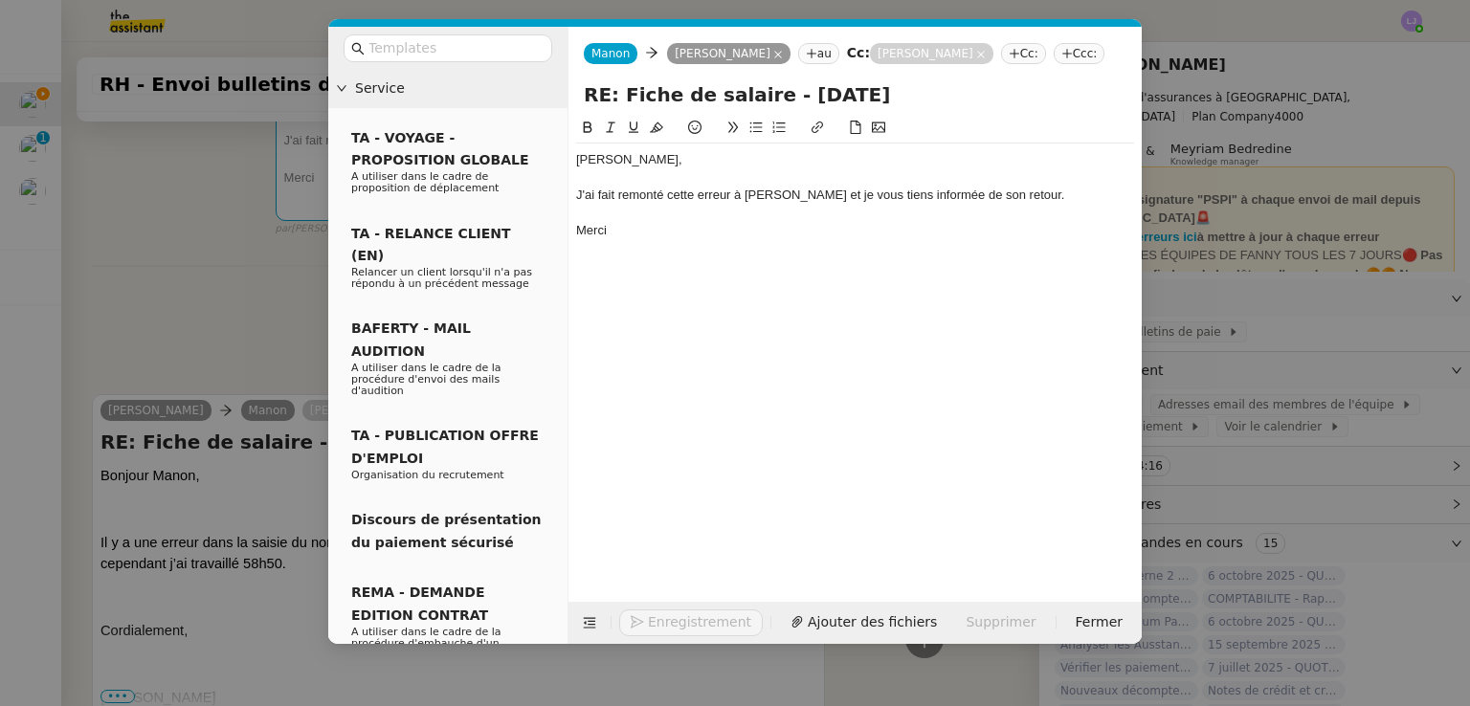
scroll to position [795, 0]
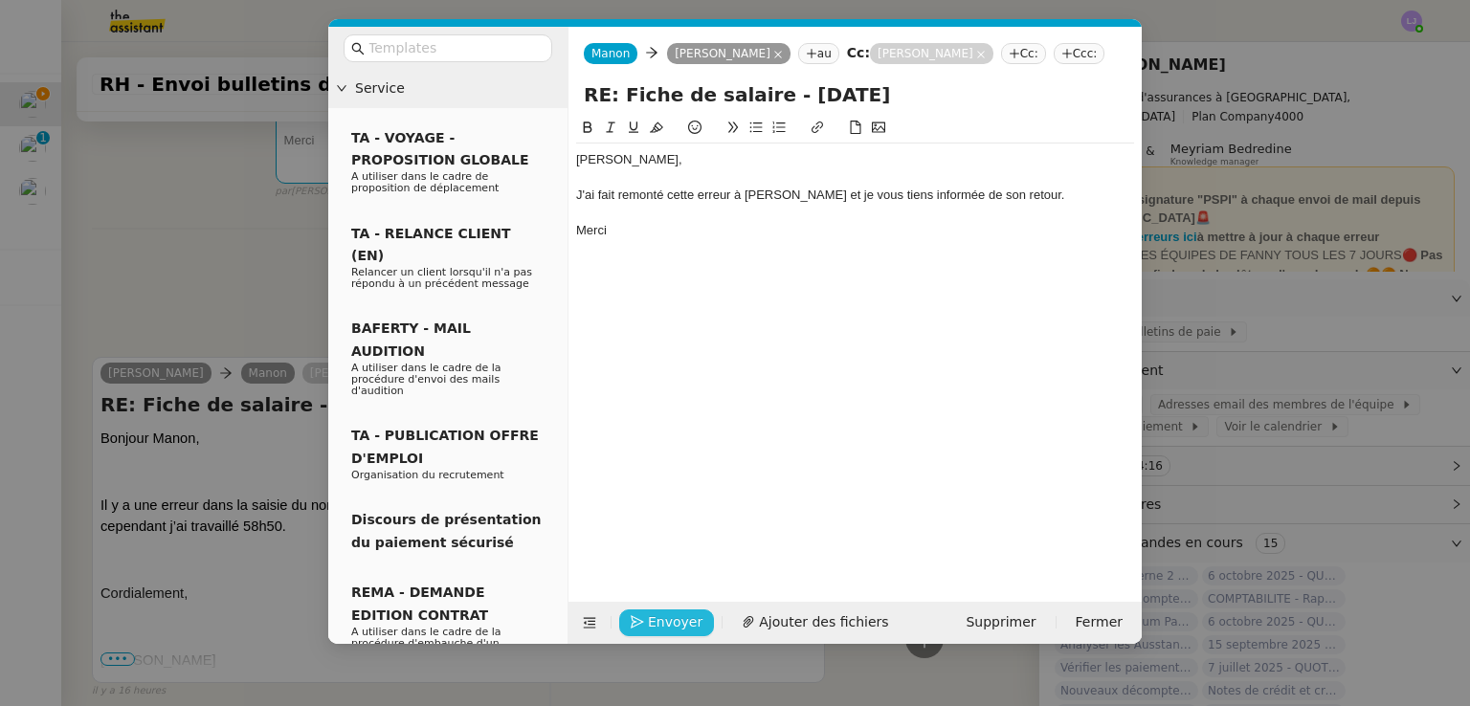
click at [675, 621] on span "Envoyer" at bounding box center [675, 622] width 55 height 22
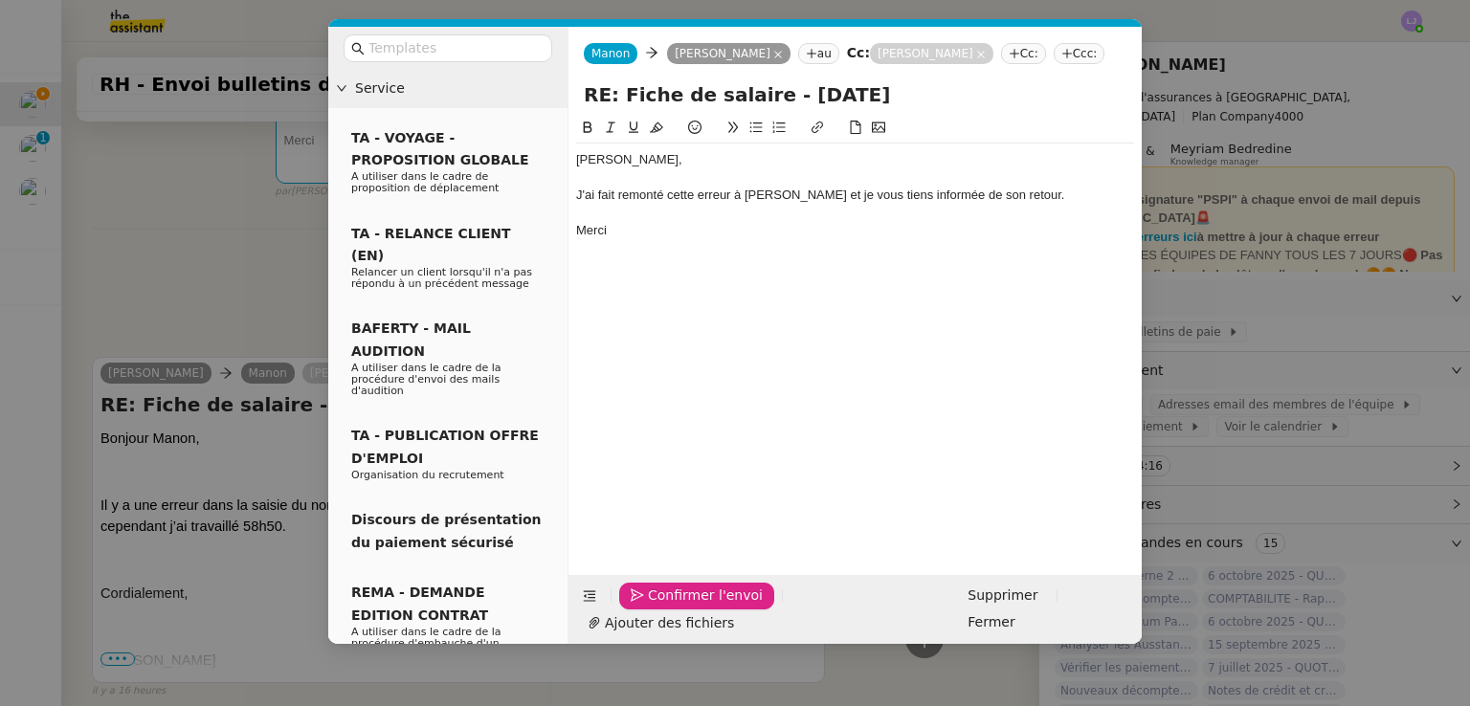
click at [675, 607] on span "Confirmer l'envoi" at bounding box center [705, 596] width 115 height 22
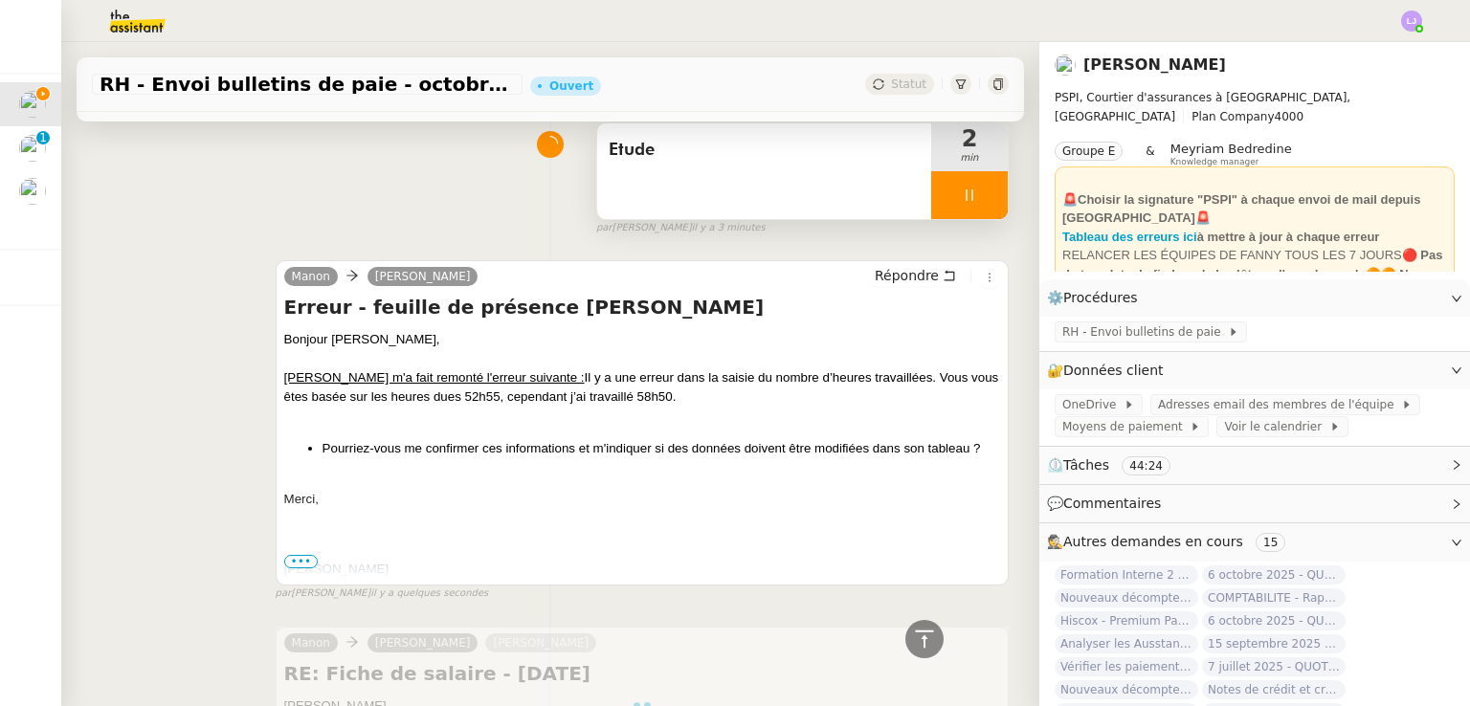
scroll to position [0, 0]
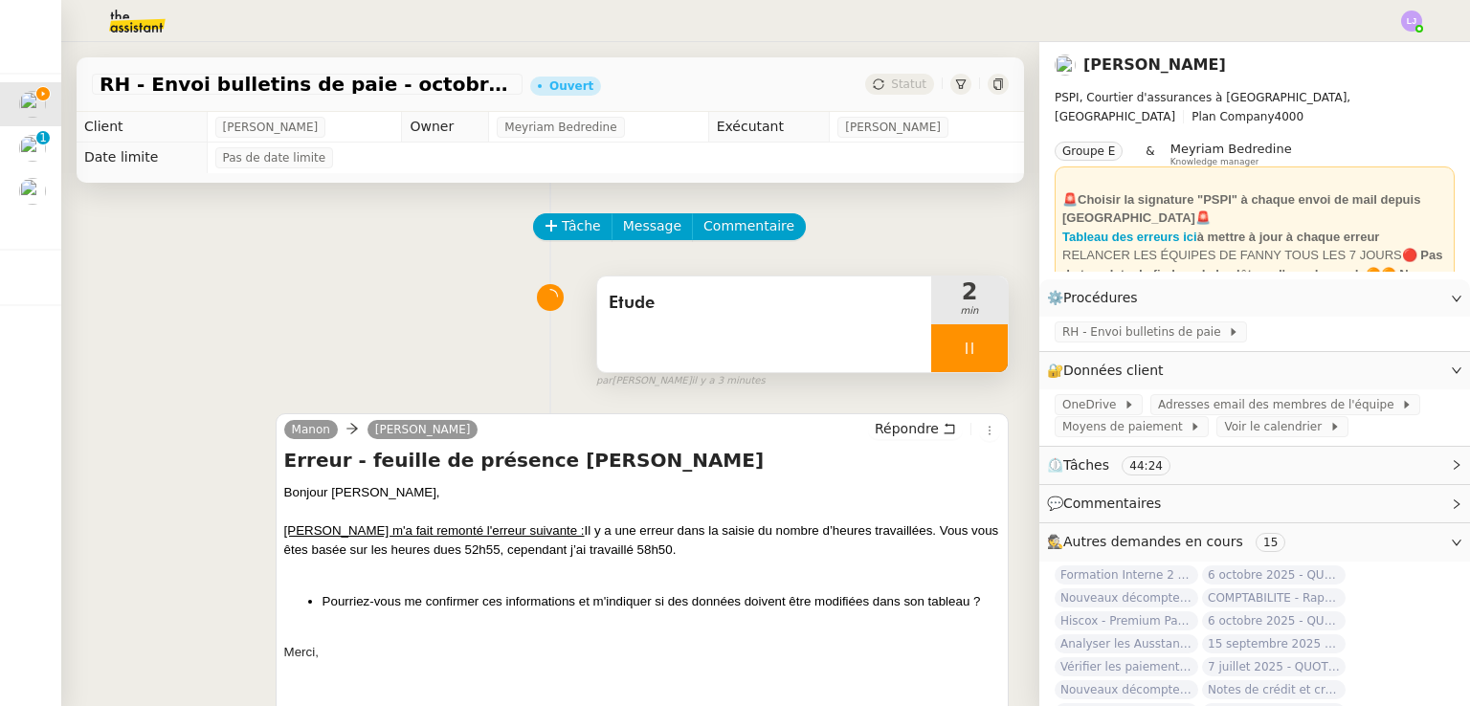
click at [740, 340] on div "Etude" at bounding box center [764, 325] width 334 height 96
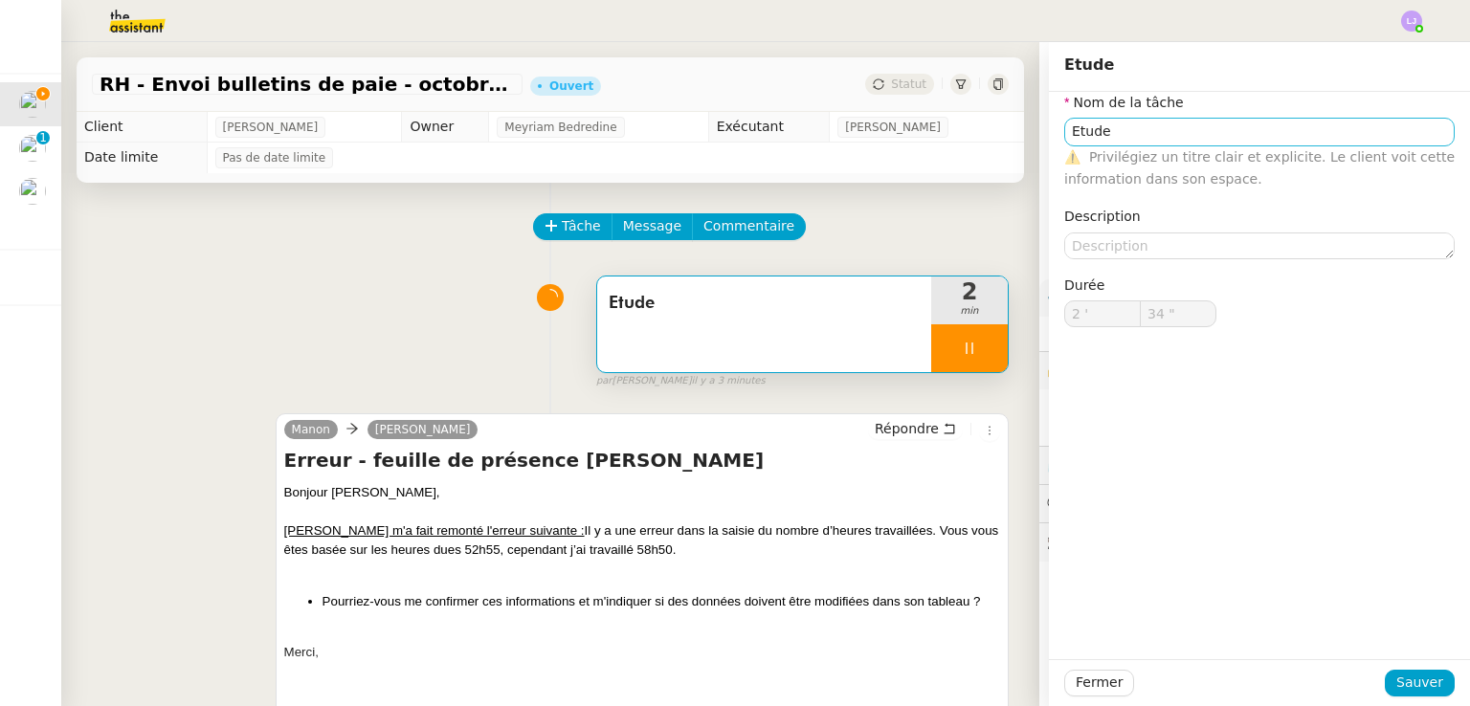
type input "35 ""
click at [1109, 141] on input "Etude" at bounding box center [1259, 132] width 390 height 28
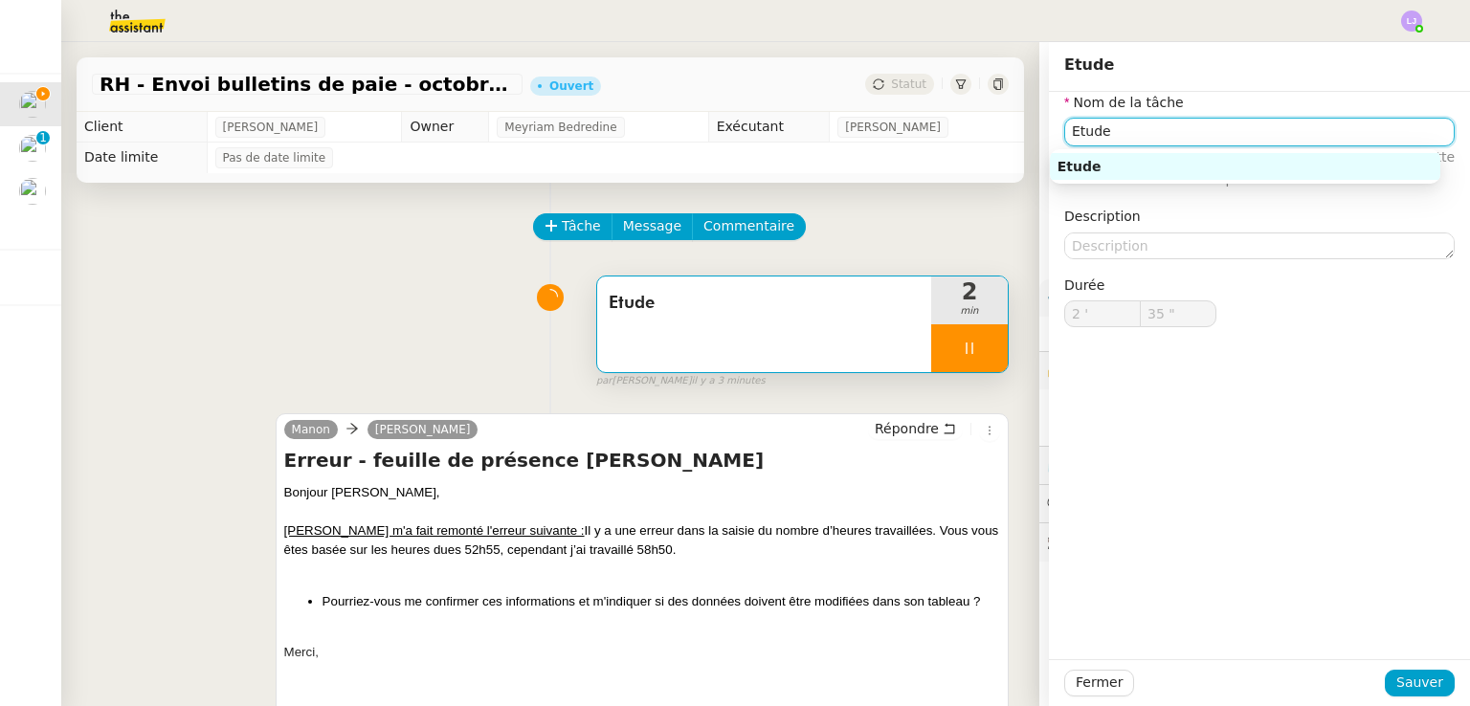
click at [1109, 141] on input "Etude" at bounding box center [1259, 132] width 390 height 28
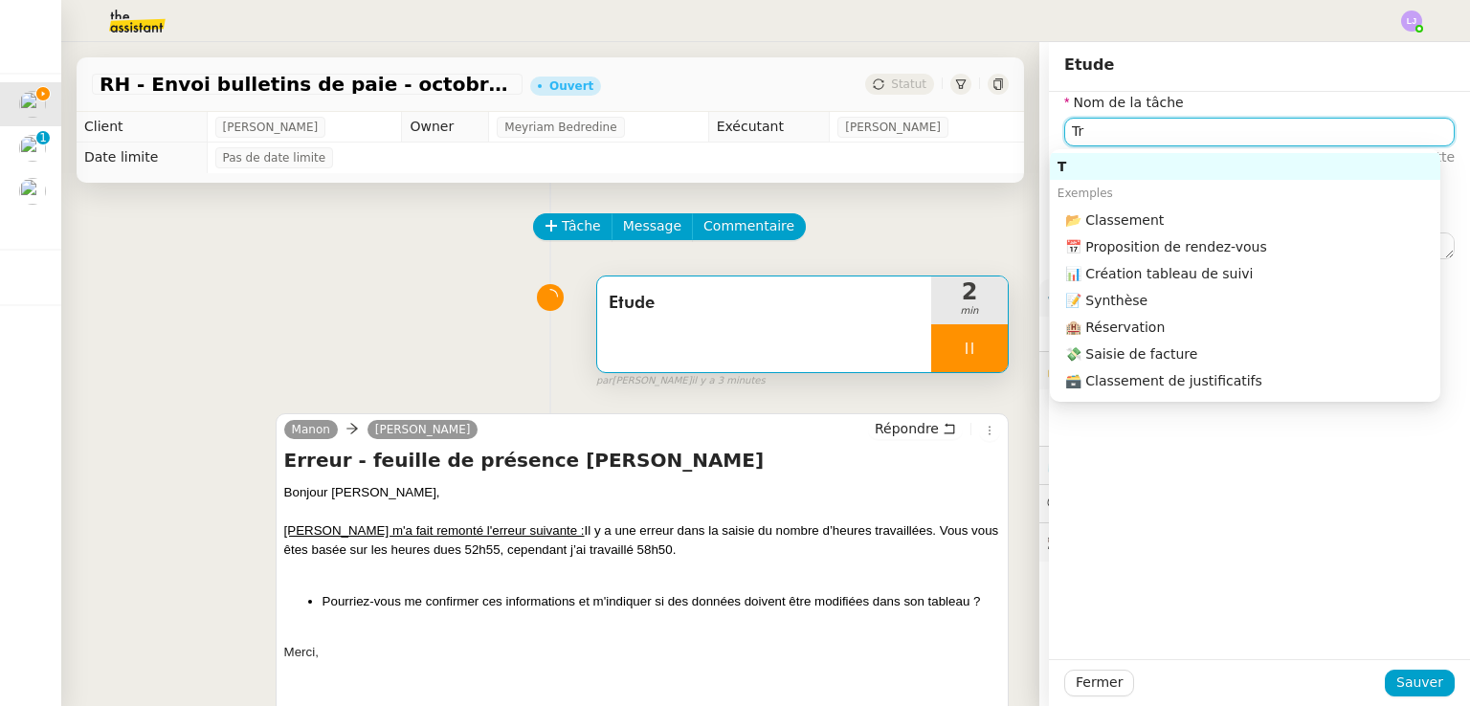
type input "Tra"
type input "36 ""
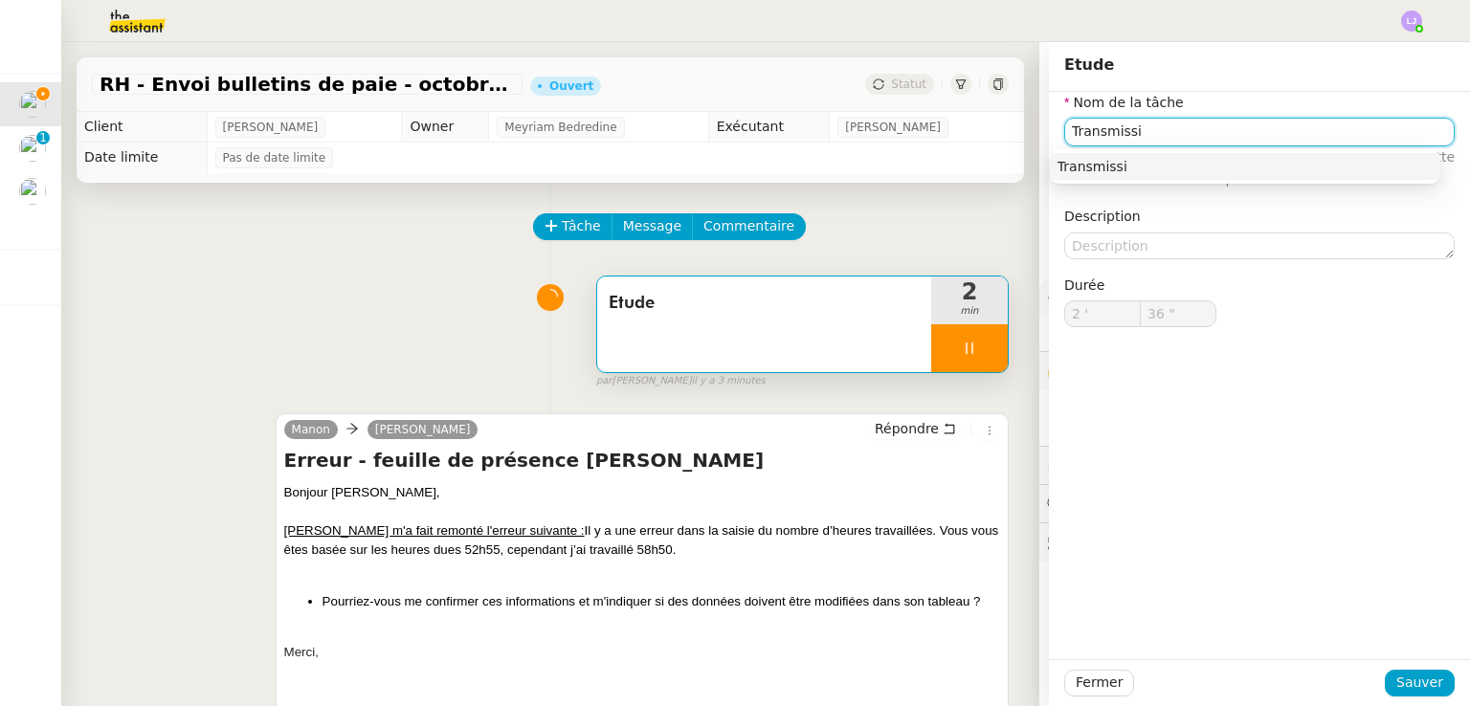
type input "Transmissio"
type input "37 ""
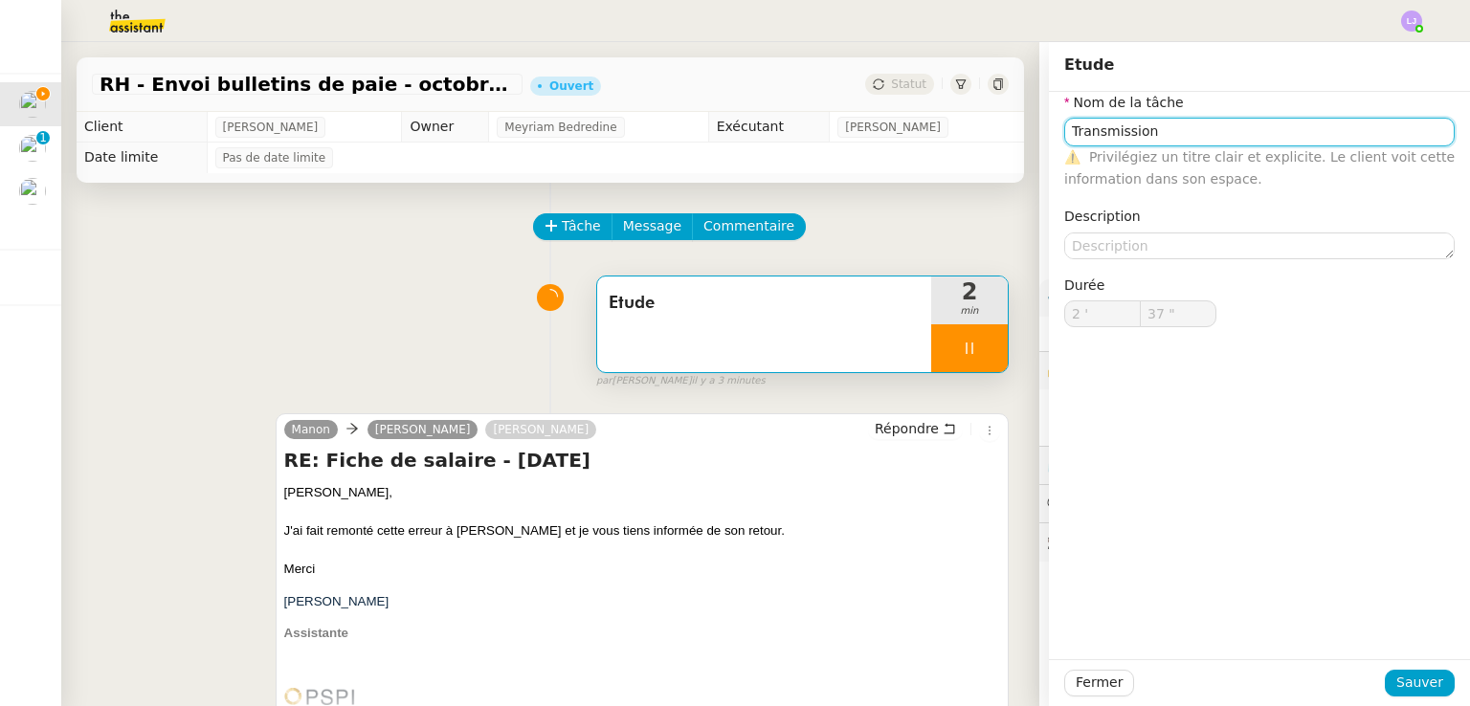
type input "Etude"
type input "2 '"
type input "38 ""
type input "Etude"
type input "2 '"
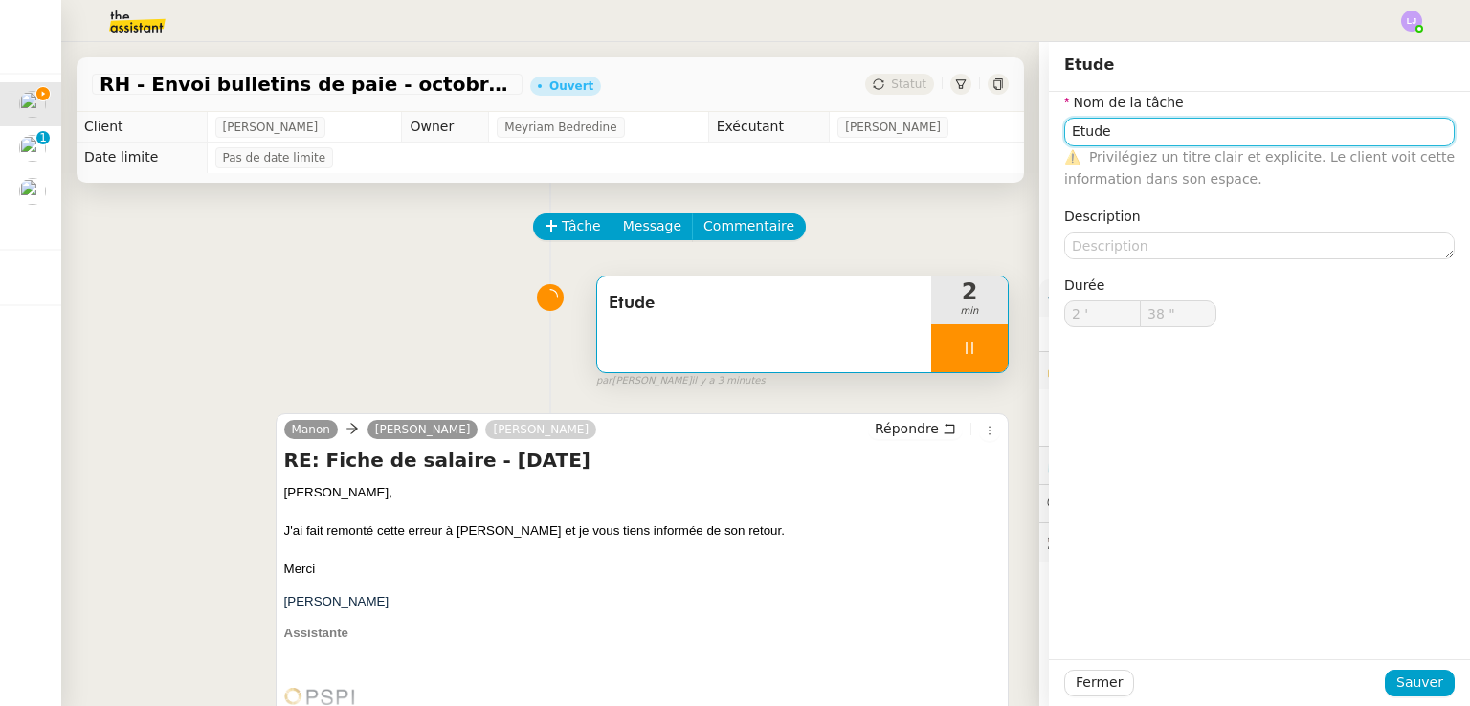
type input "38 ""
type input "Etude"
type input "2 '"
type input "38 ""
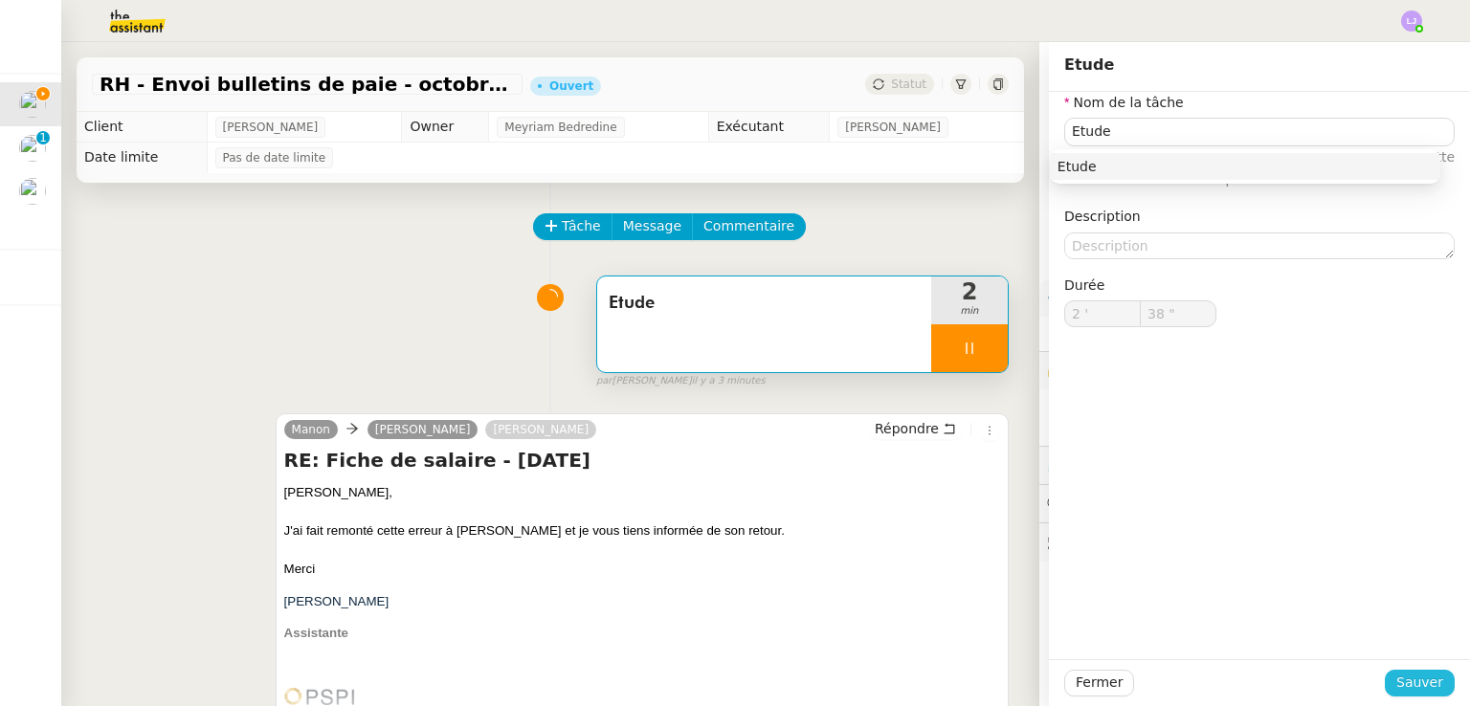
click at [1430, 688] on button "Sauver" at bounding box center [1419, 683] width 70 height 27
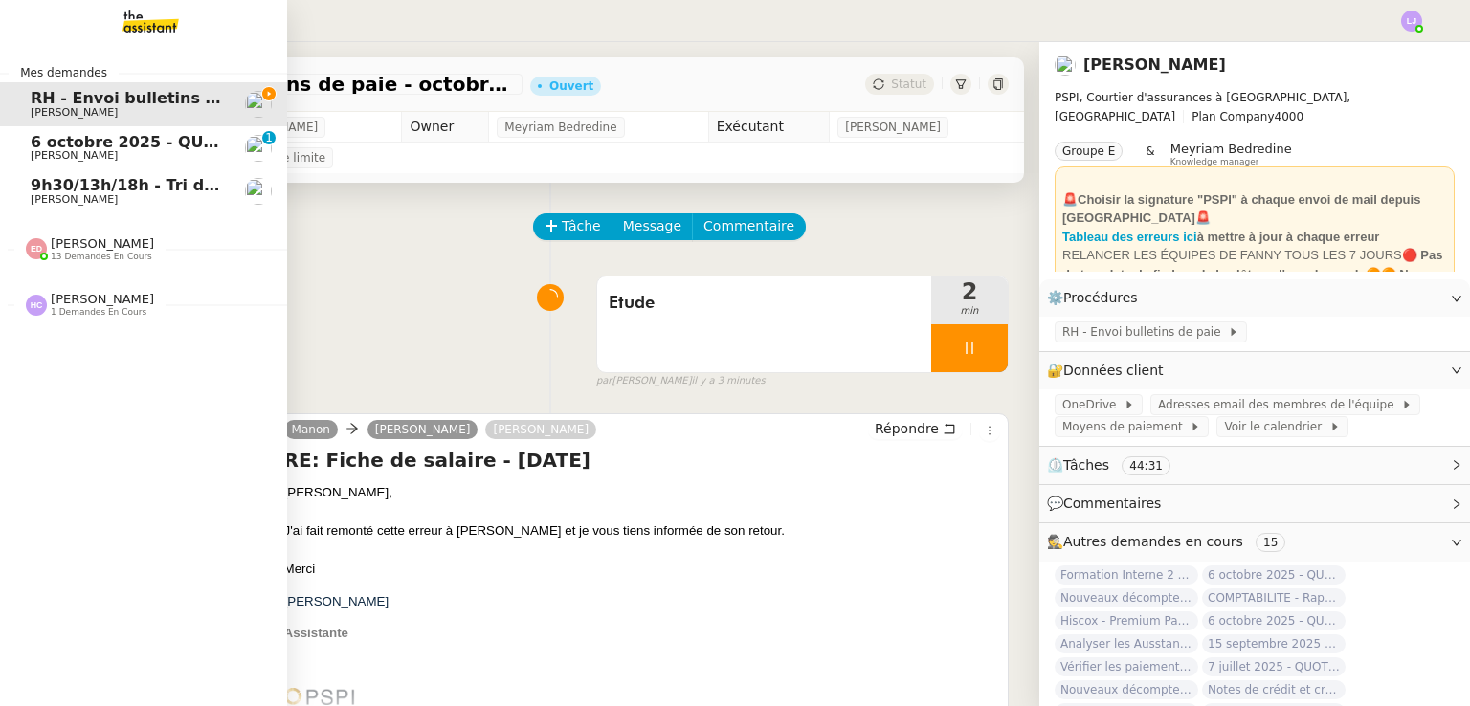
click at [123, 254] on span "13 demandes en cours" at bounding box center [101, 257] width 101 height 11
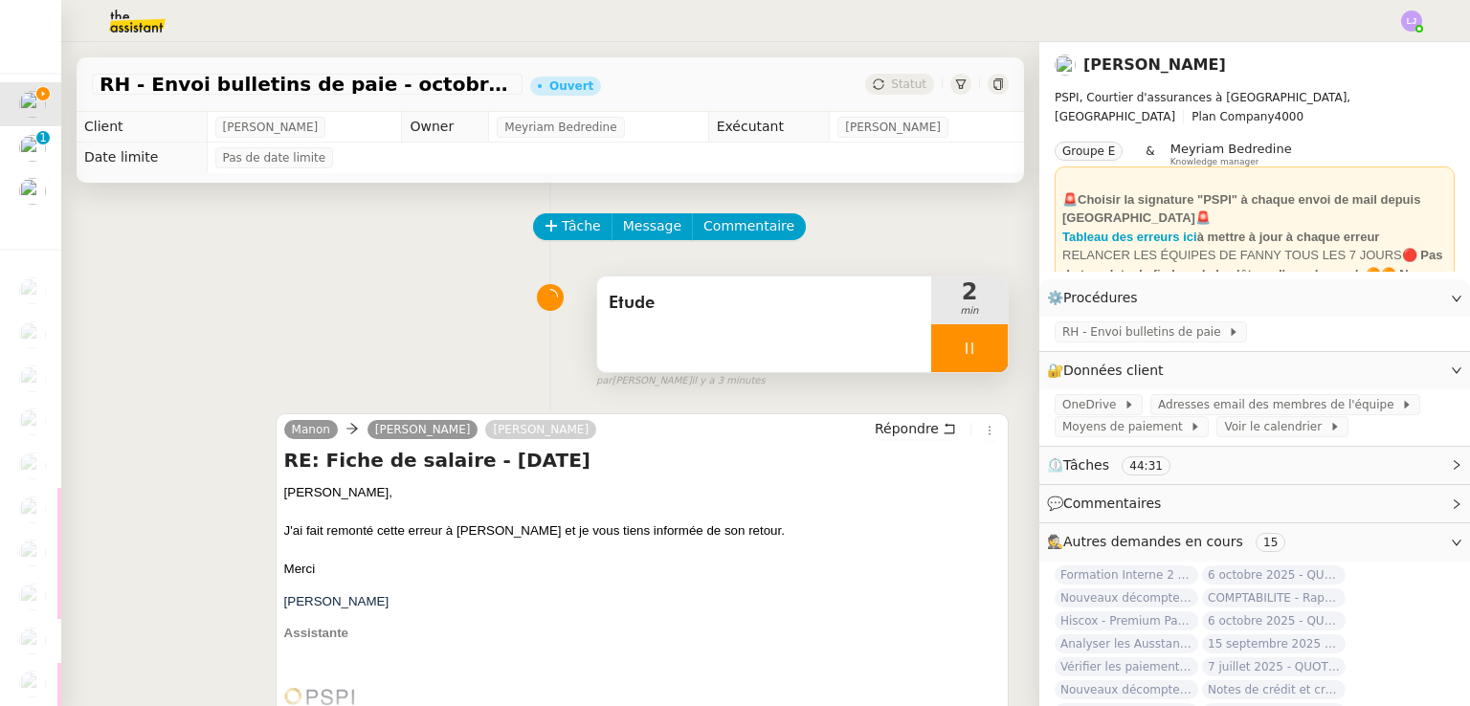
click at [733, 334] on div "Etude" at bounding box center [764, 325] width 334 height 96
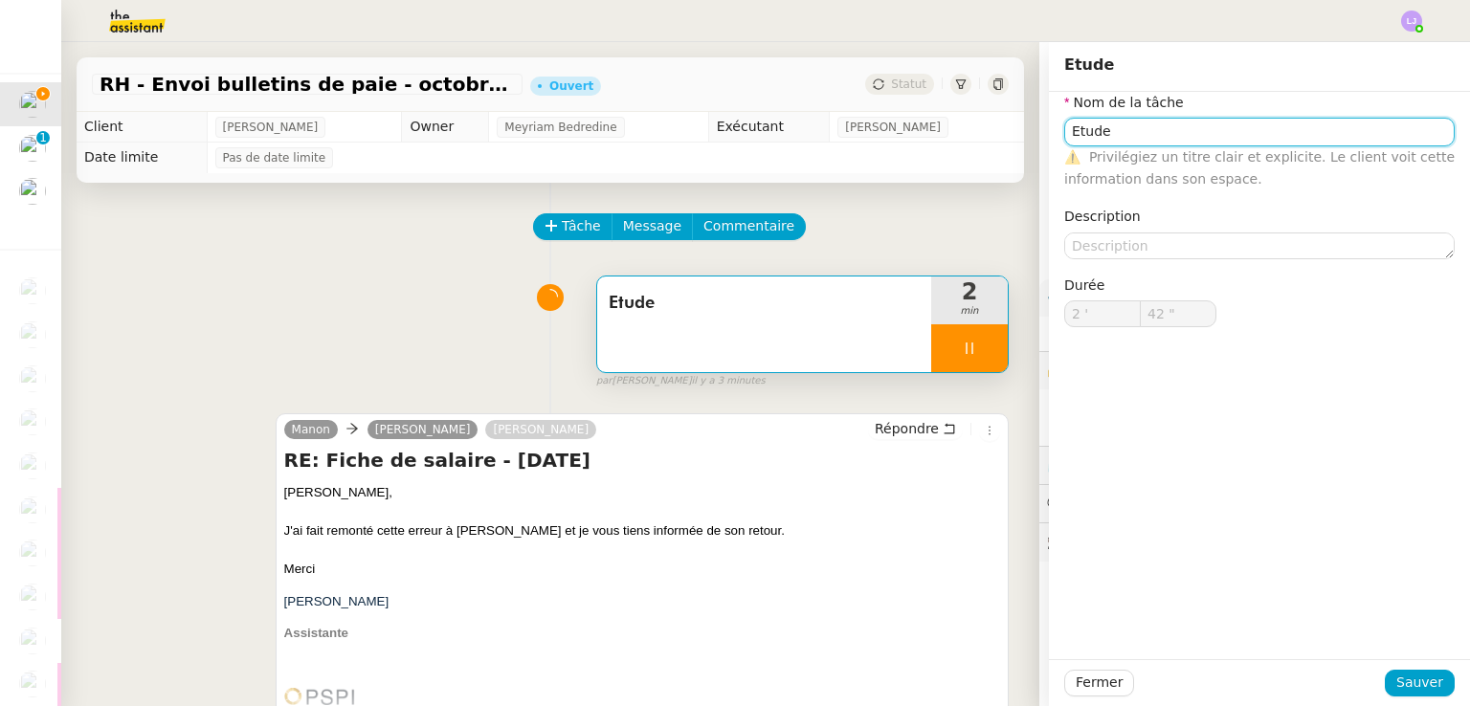
click at [1174, 129] on input "Etude" at bounding box center [1259, 132] width 390 height 28
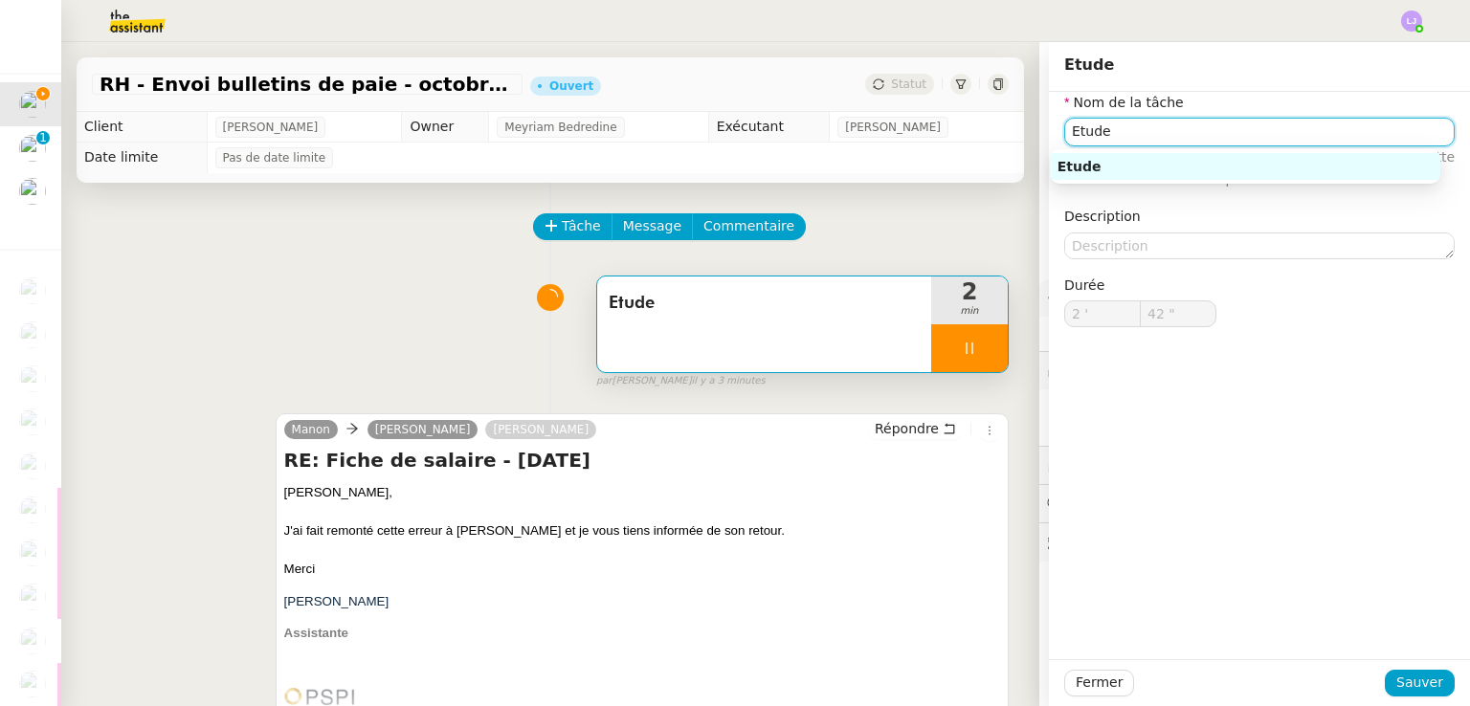
click at [1174, 129] on input "Etude" at bounding box center [1259, 132] width 390 height 28
type input "43 ""
type input "Transmi"
type input "44 ""
type input "Transmission"
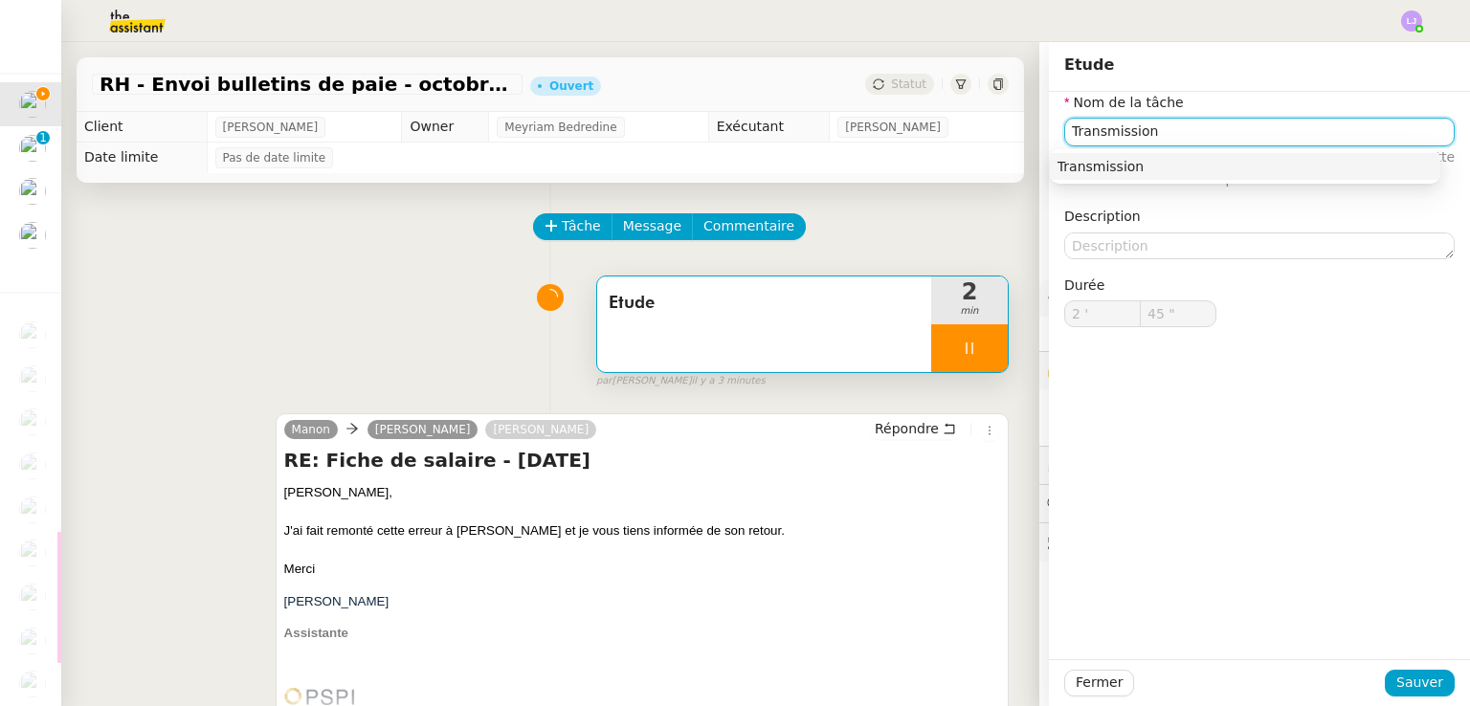
type input "46 ""
type input "Transmission"
click at [1406, 670] on button "Sauver" at bounding box center [1419, 683] width 70 height 27
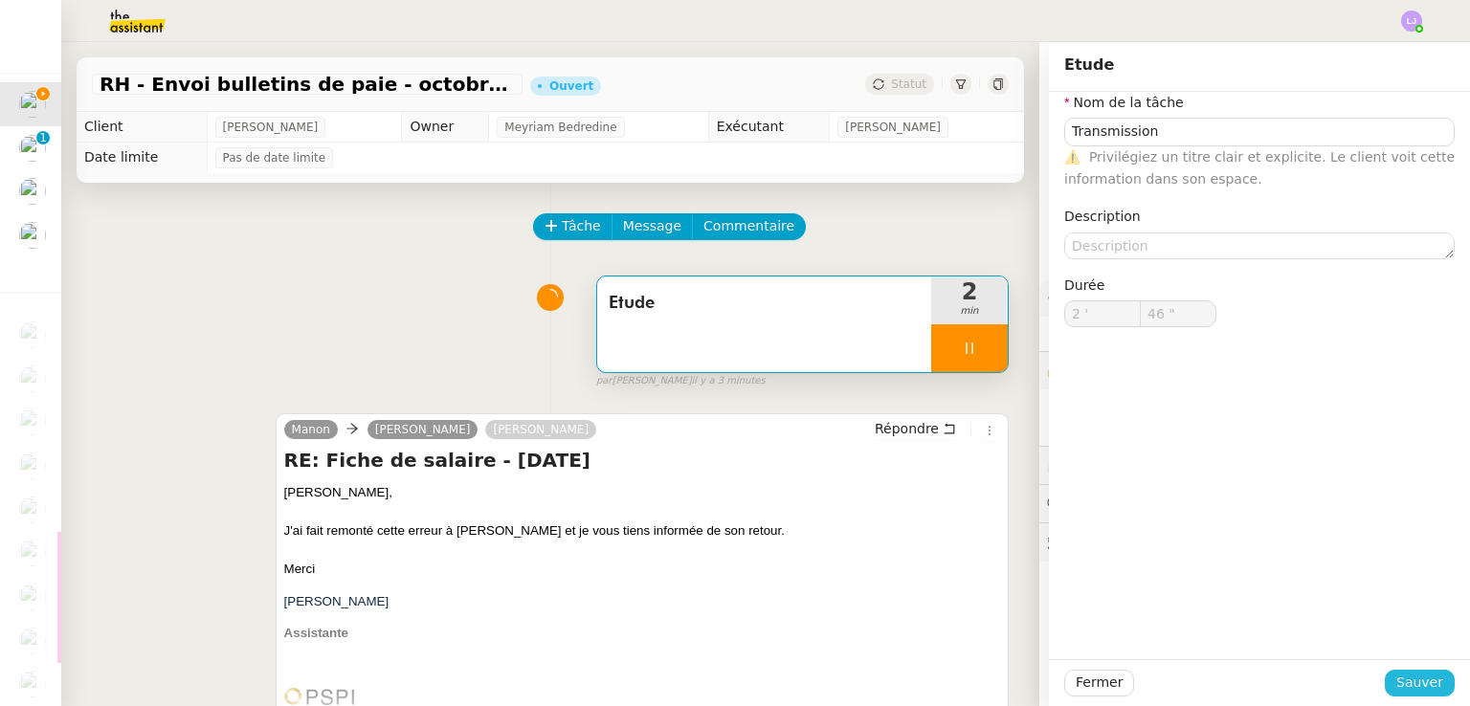
type input "47 ""
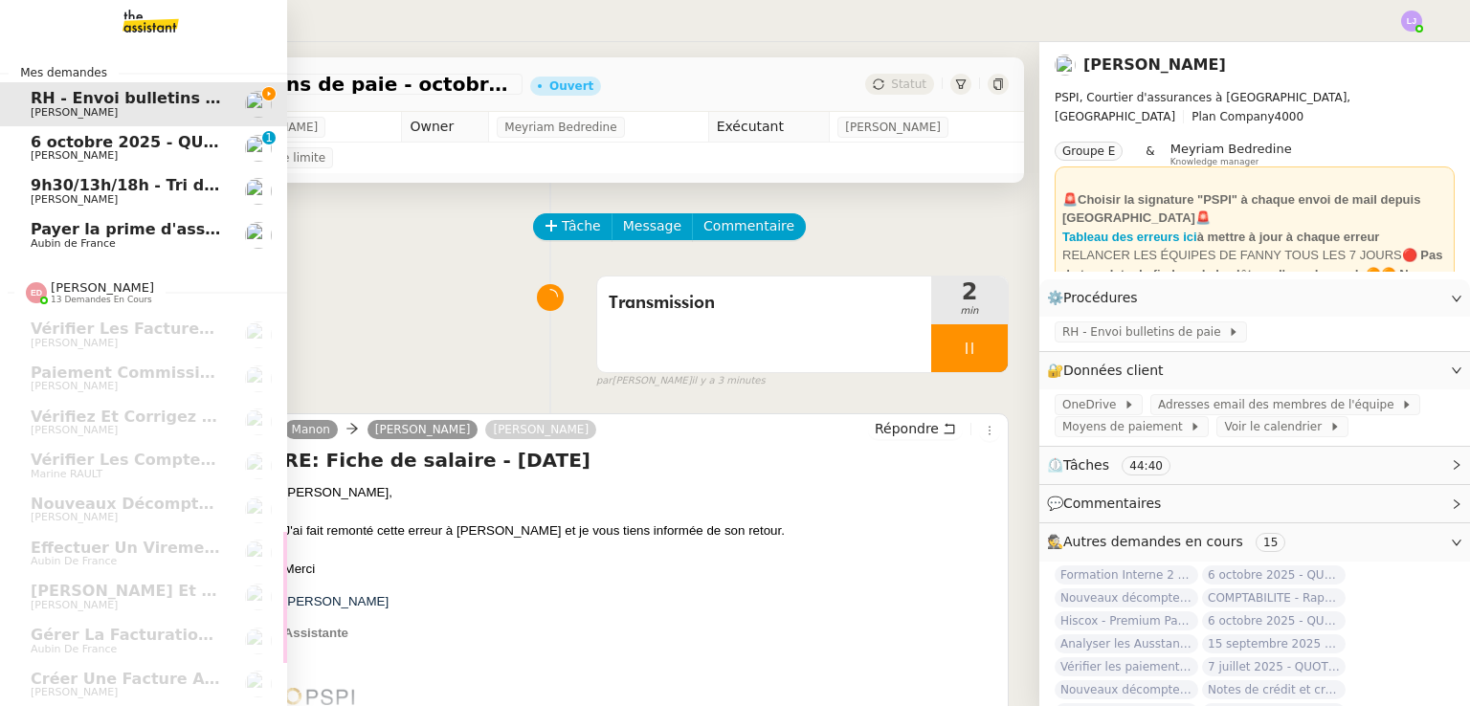
click at [128, 238] on span "Aubin de France" at bounding box center [127, 243] width 193 height 11
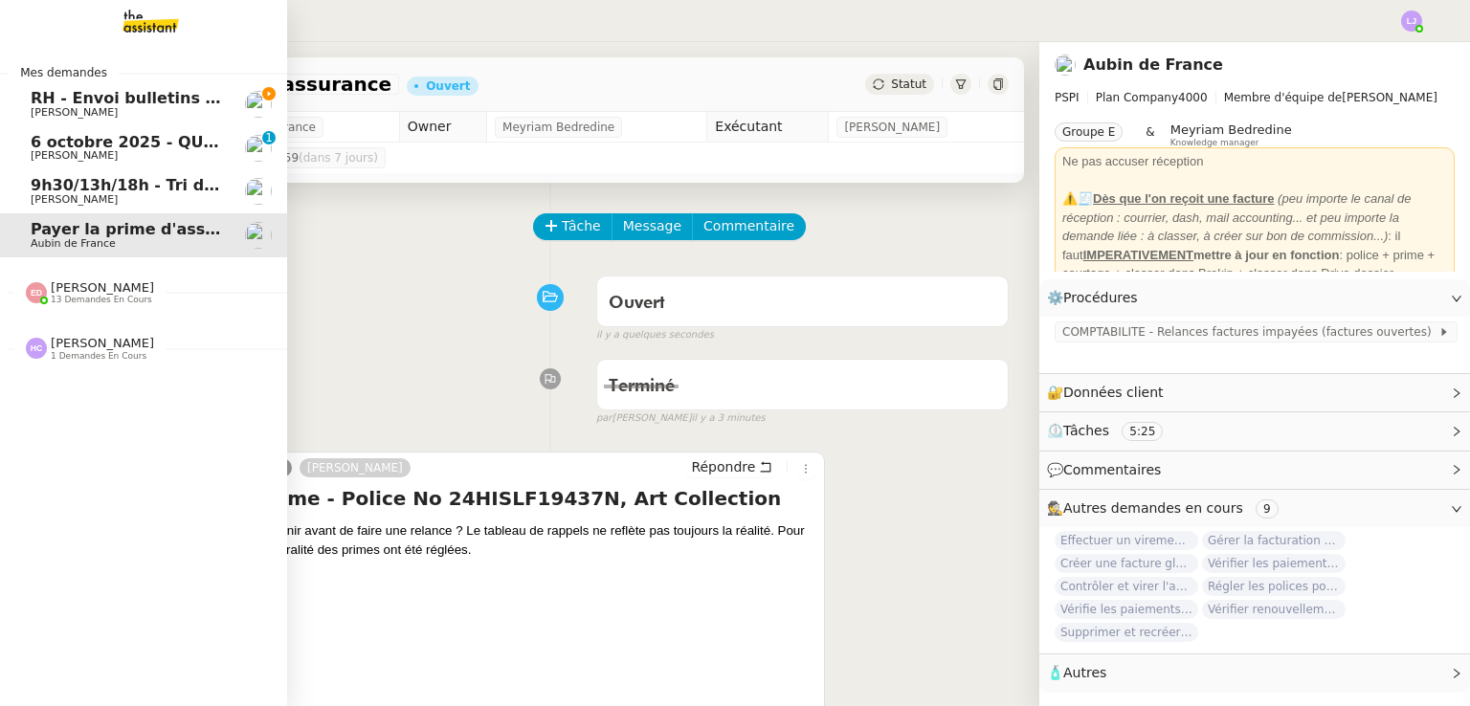
click at [56, 99] on span "RH - Envoi bulletins de paie - octobre 2025" at bounding box center [215, 98] width 369 height 18
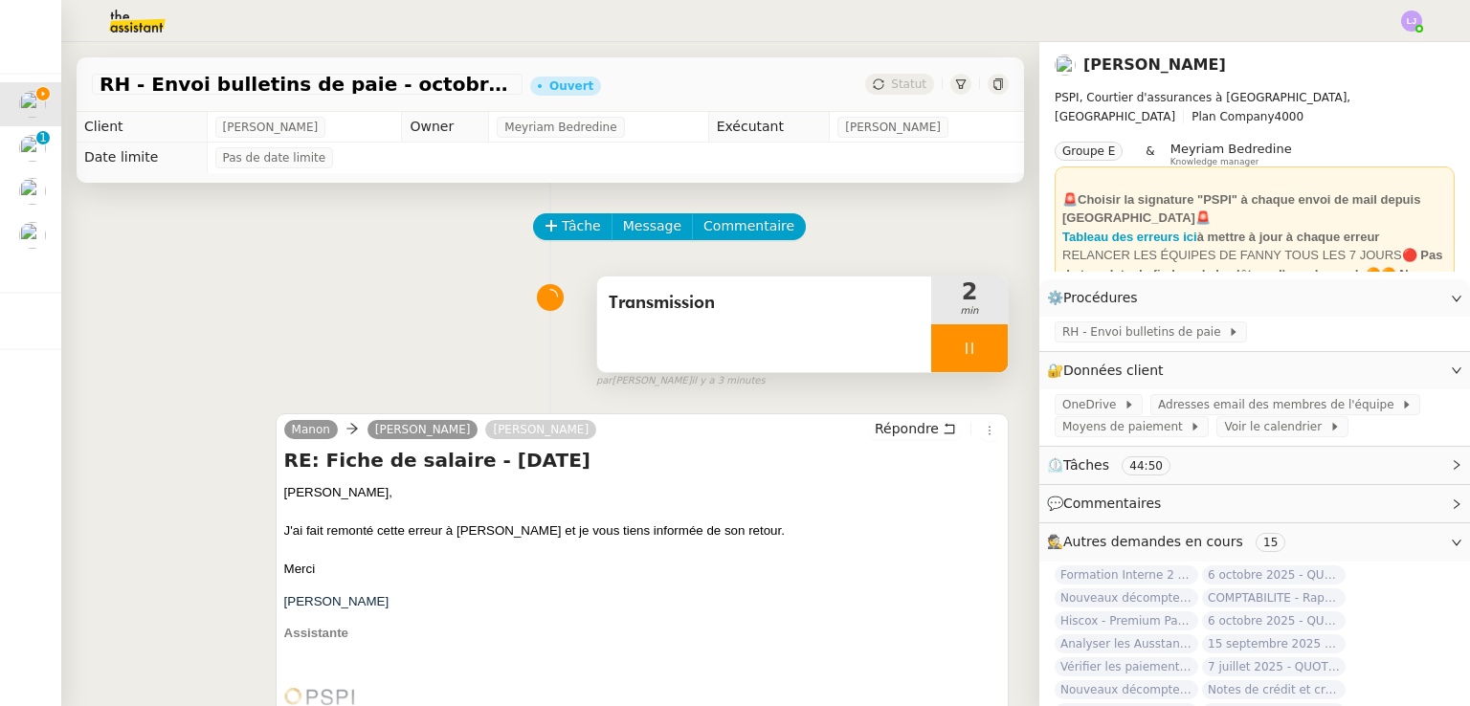
click at [957, 348] on div at bounding box center [969, 348] width 77 height 48
click at [981, 348] on icon at bounding box center [988, 348] width 15 height 15
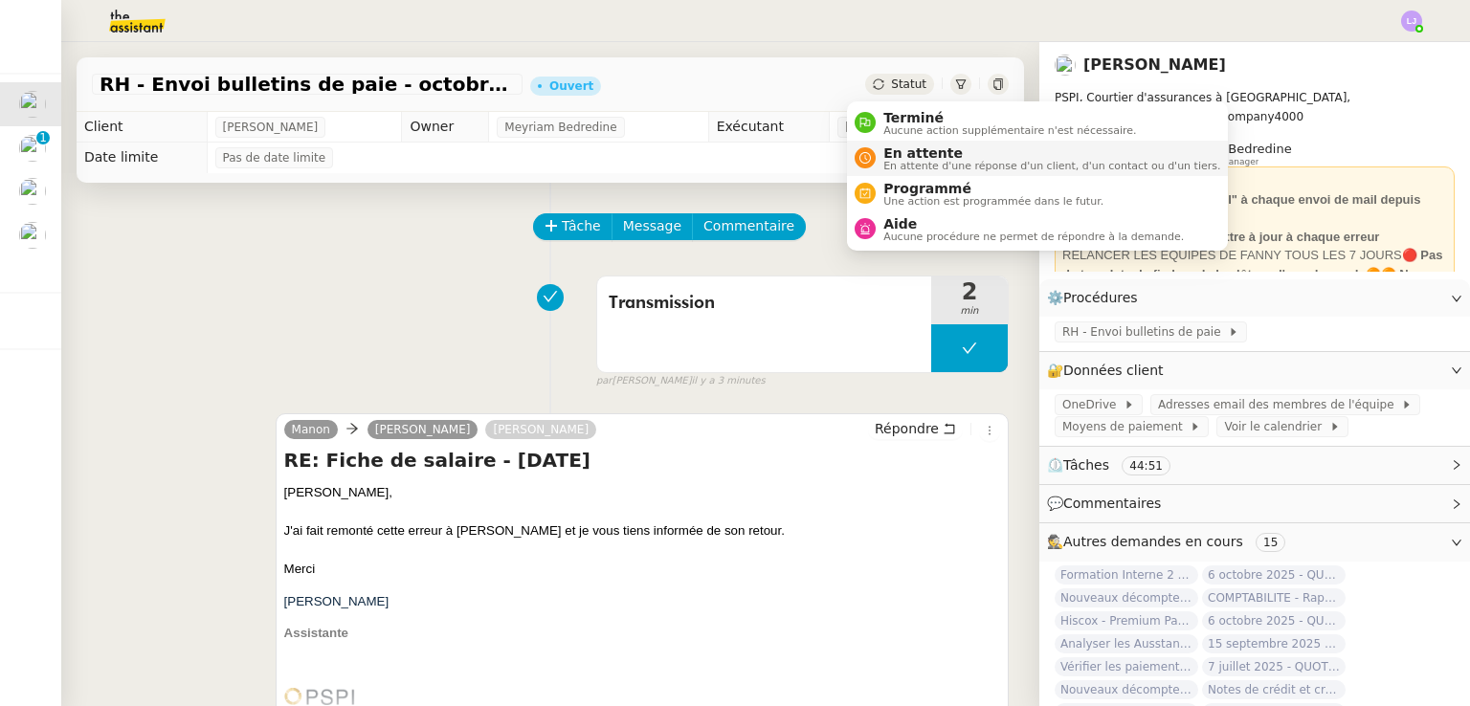
click at [919, 150] on span "En attente" at bounding box center [1051, 152] width 337 height 15
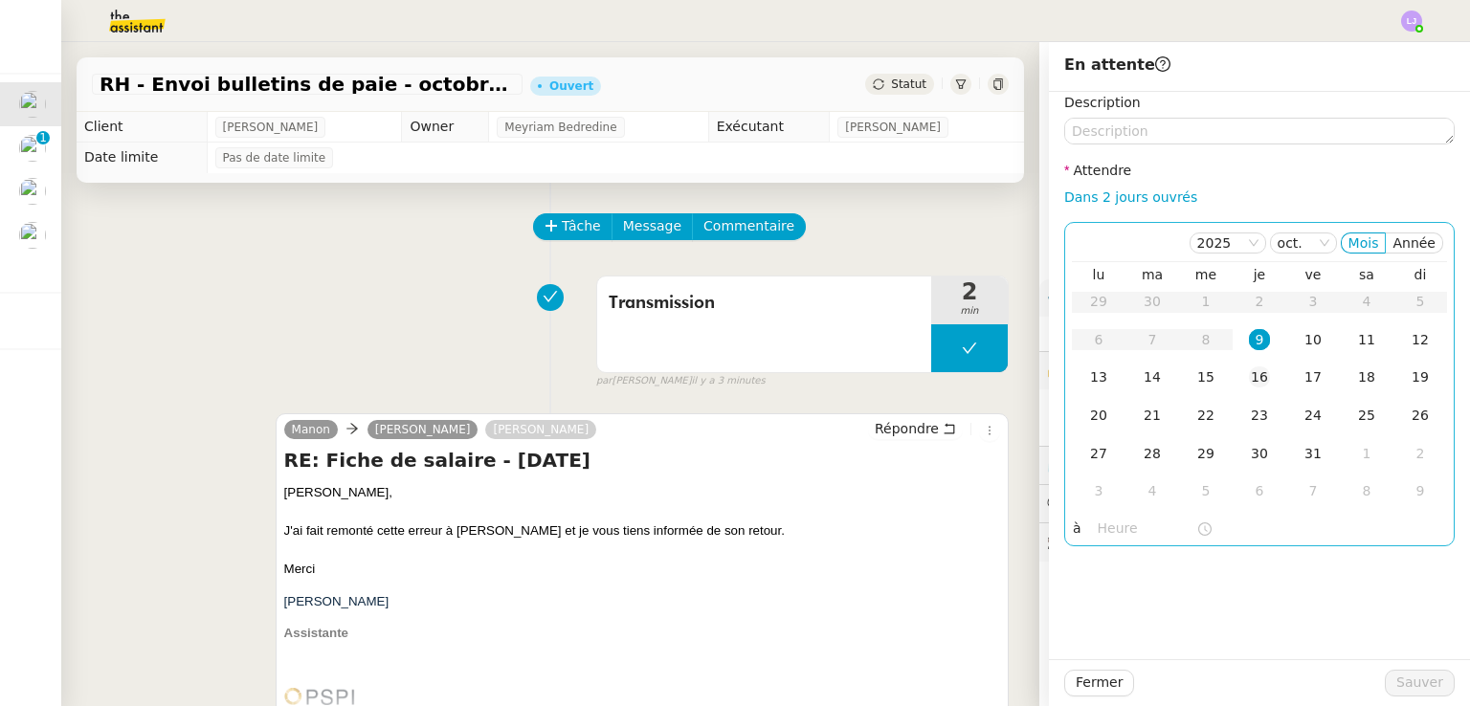
click at [1259, 367] on td "16" at bounding box center [1259, 378] width 54 height 38
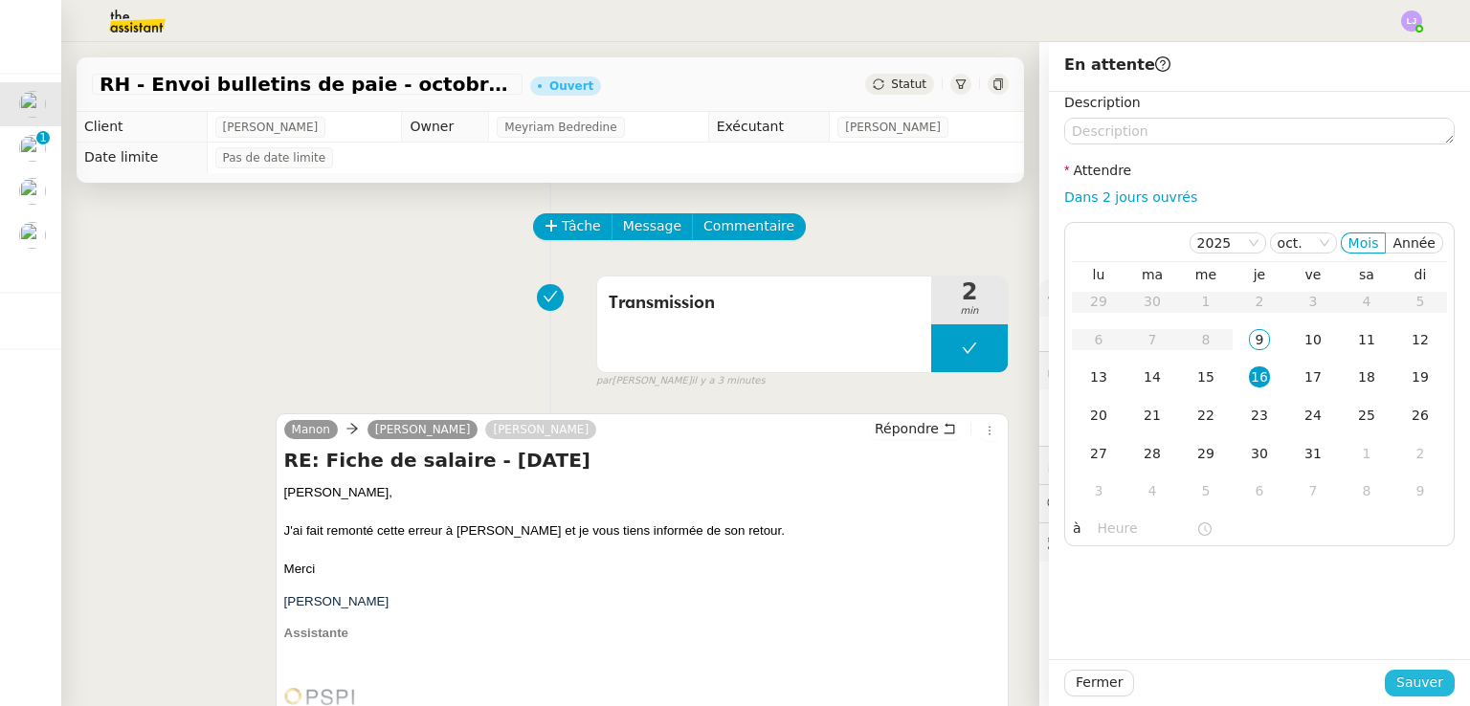
click at [1403, 681] on span "Sauver" at bounding box center [1419, 683] width 47 height 22
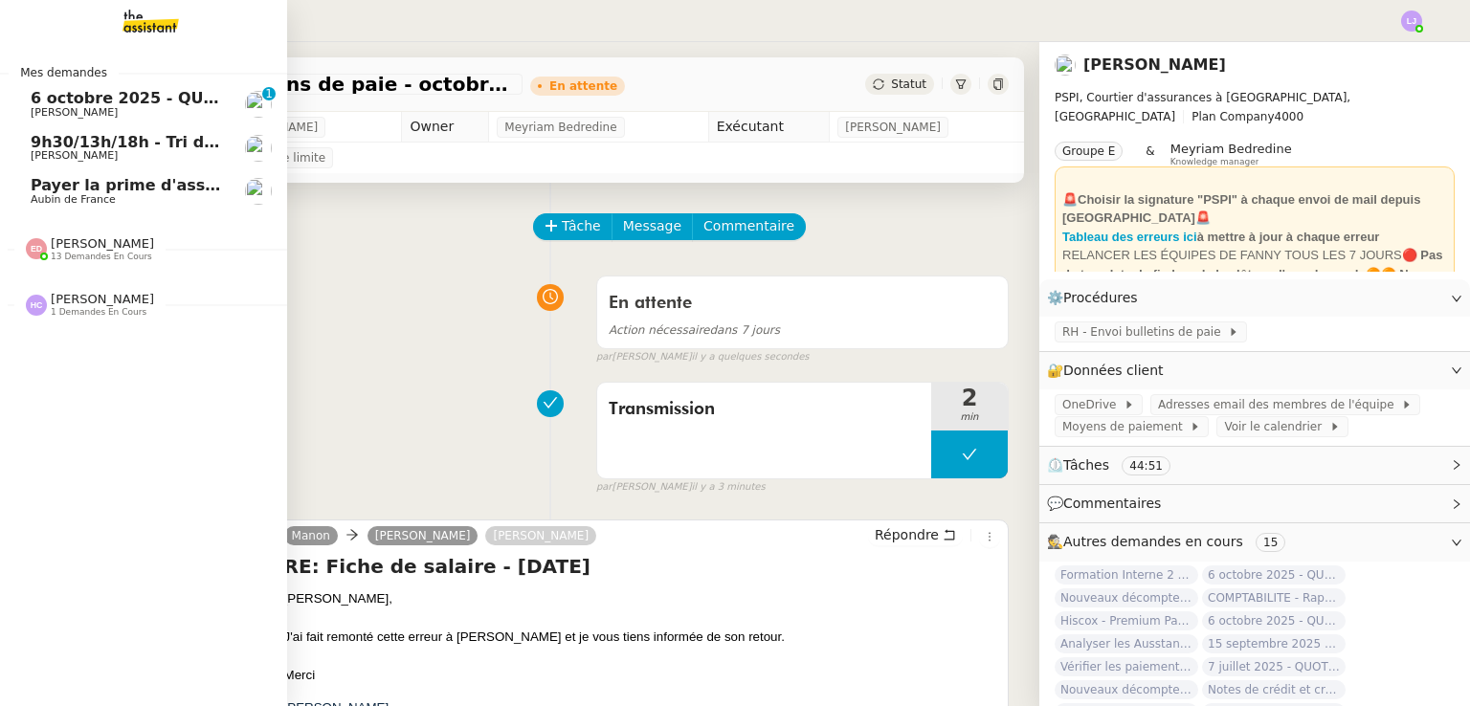
click at [53, 188] on span "Payer la prime d'assurance" at bounding box center [147, 185] width 233 height 18
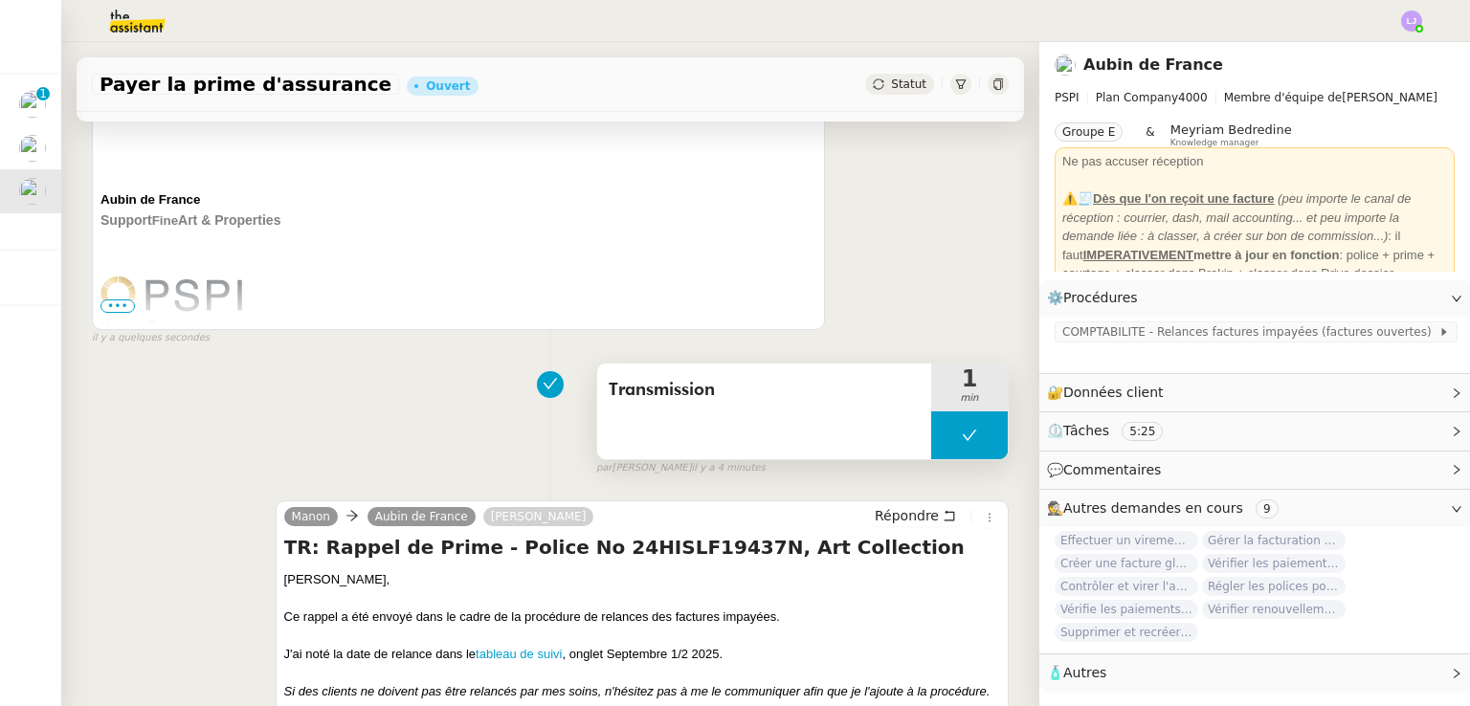
scroll to position [462, 0]
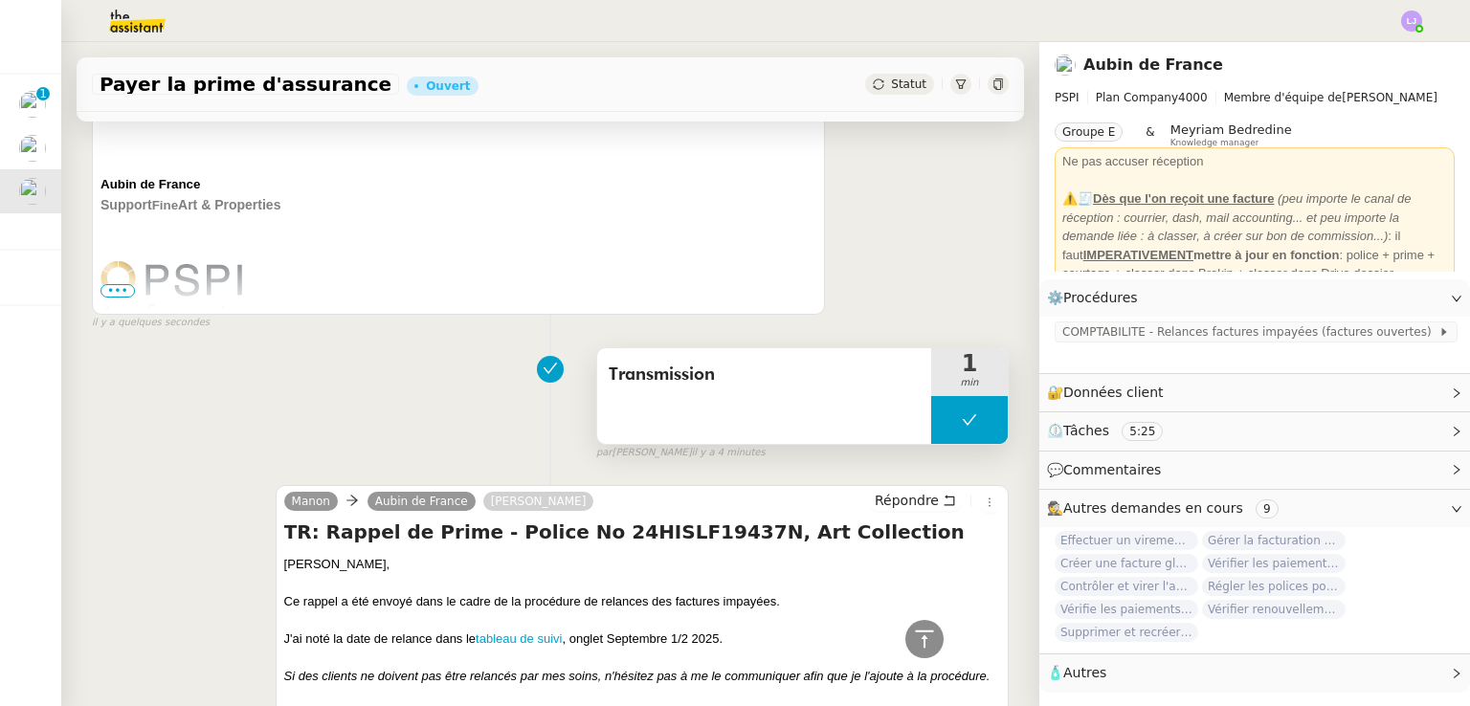
click at [947, 412] on button at bounding box center [969, 420] width 77 height 48
click at [969, 412] on button at bounding box center [988, 420] width 38 height 48
click at [947, 412] on button at bounding box center [969, 420] width 77 height 48
click at [931, 409] on div at bounding box center [950, 420] width 38 height 48
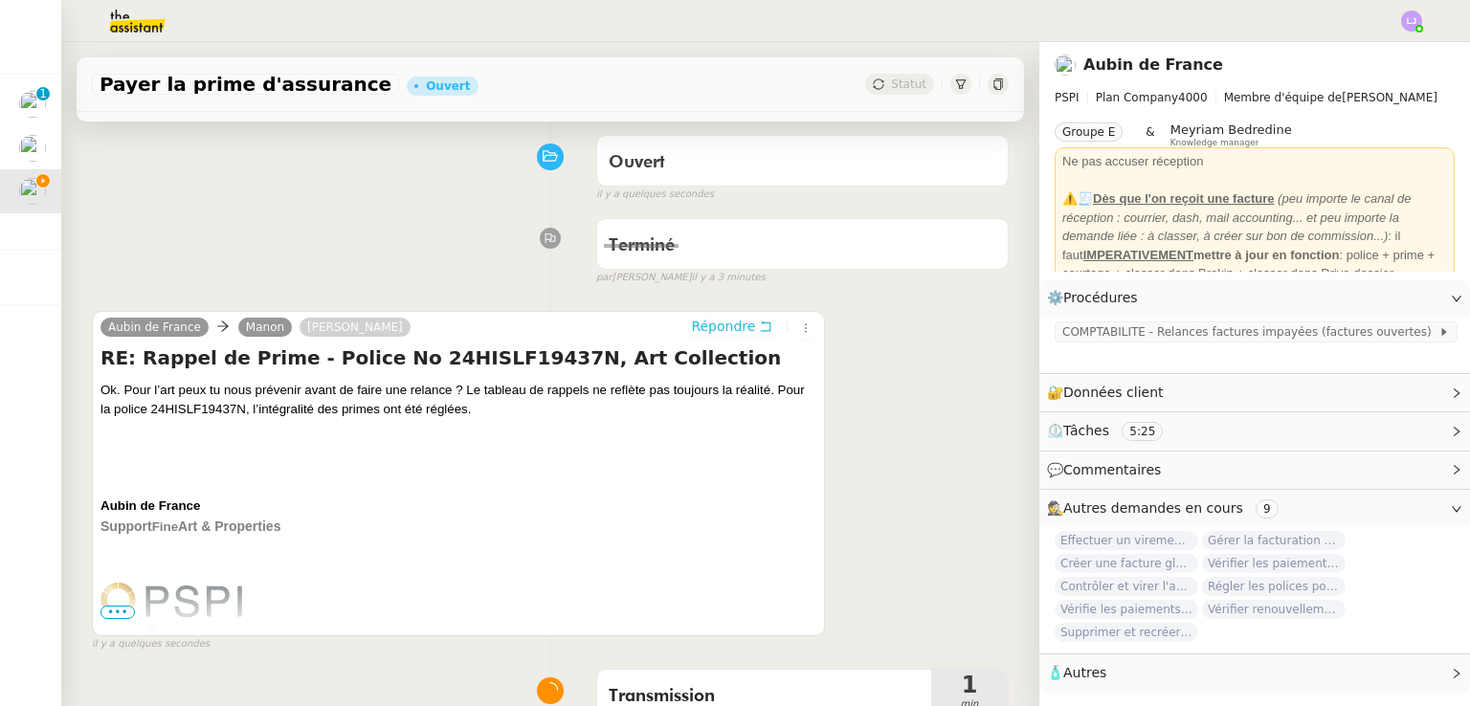
click at [736, 334] on button "Répondre" at bounding box center [731, 326] width 95 height 21
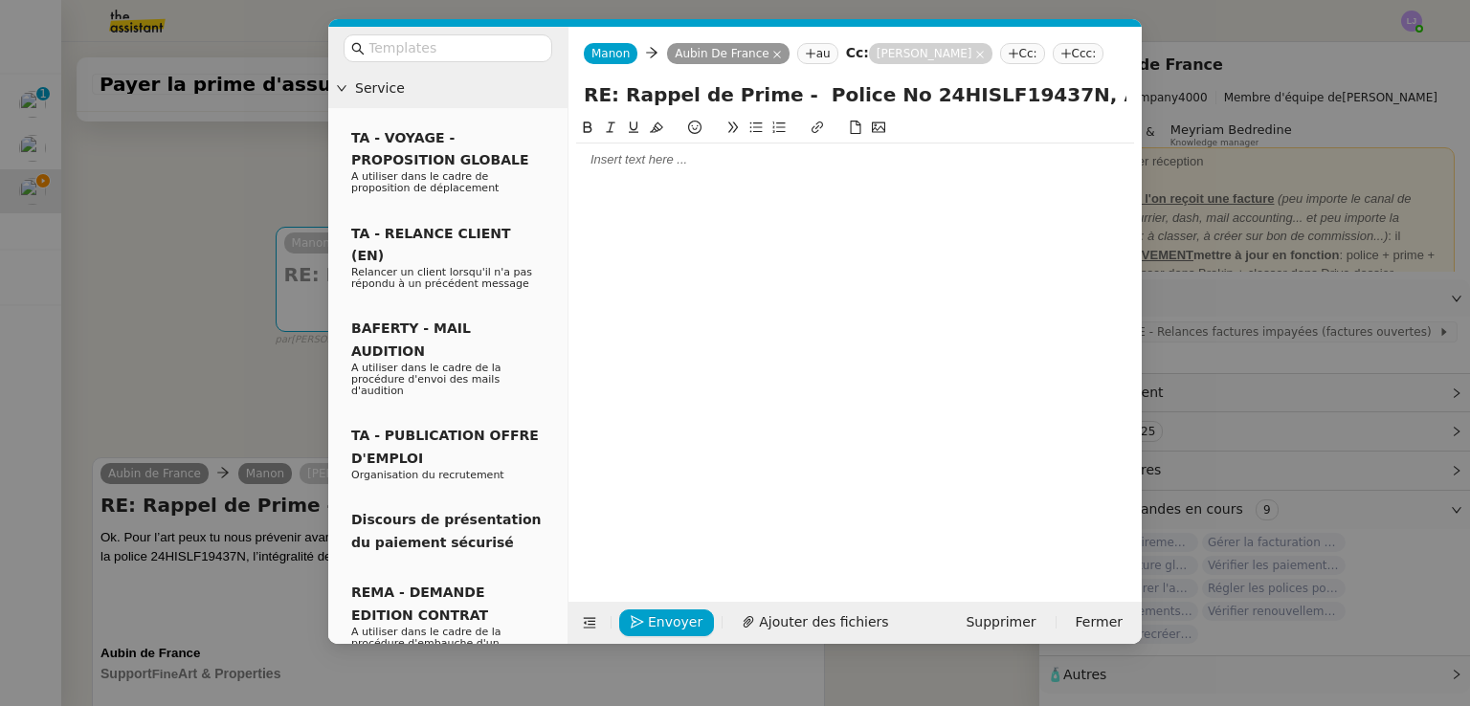
click at [670, 164] on div at bounding box center [855, 159] width 558 height 17
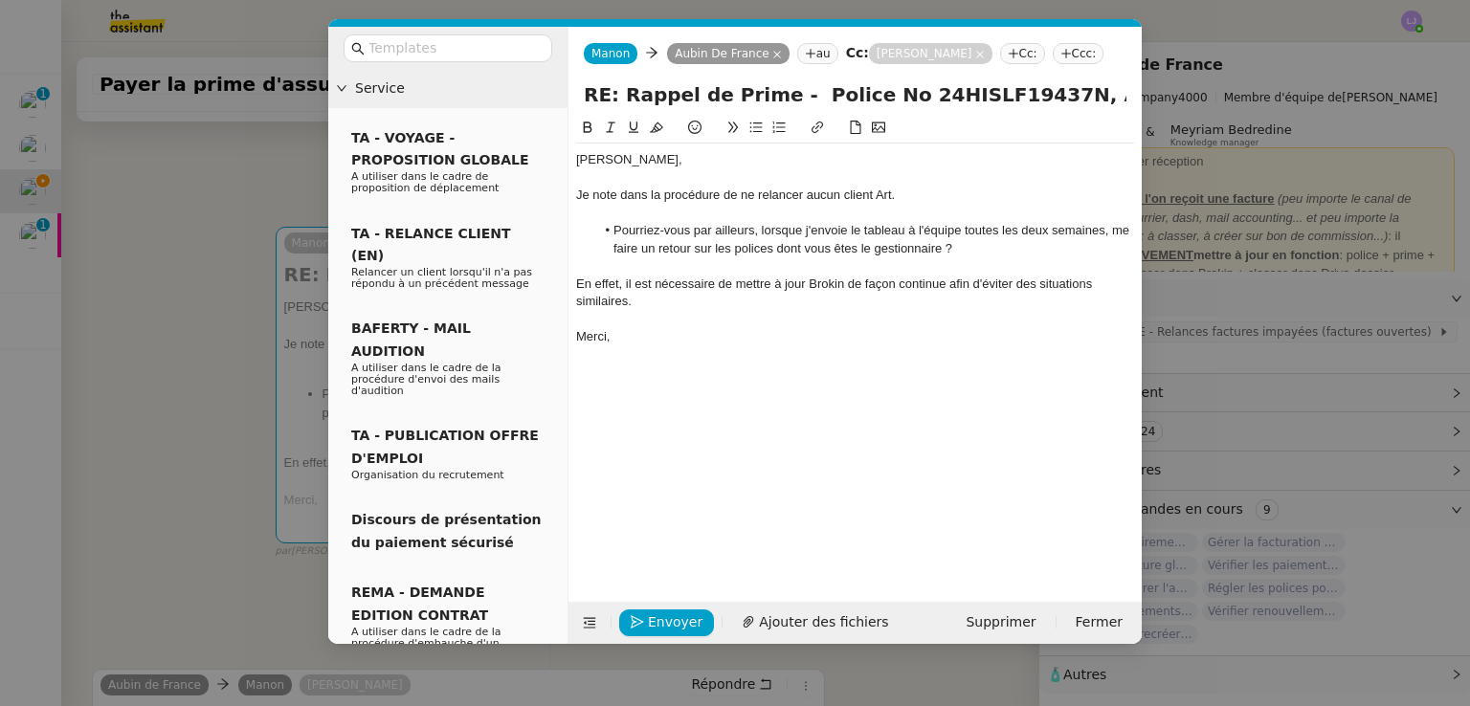
click at [909, 201] on div "Je note dans la procédure de ne relancer aucun client Art." at bounding box center [855, 195] width 558 height 17
click at [898, 192] on div "Je note dans la procédure de ne relancer aucun client Art désormais." at bounding box center [855, 195] width 558 height 17
click at [1000, 51] on nz-tag "Cc:" at bounding box center [1022, 53] width 45 height 21
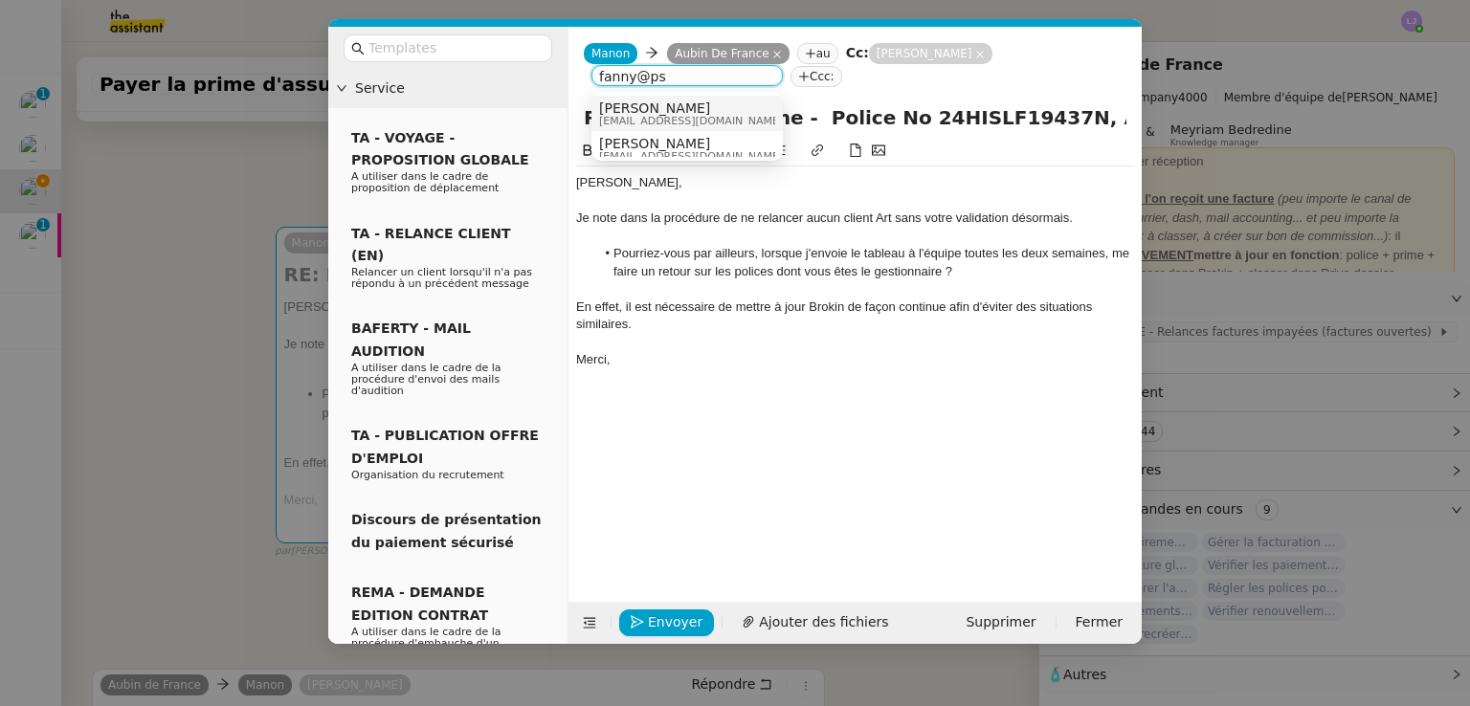
type input "fanny@ps"
click at [708, 111] on div "[PERSON_NAME] [PERSON_NAME][EMAIL_ADDRESS][DOMAIN_NAME]" at bounding box center [687, 113] width 176 height 26
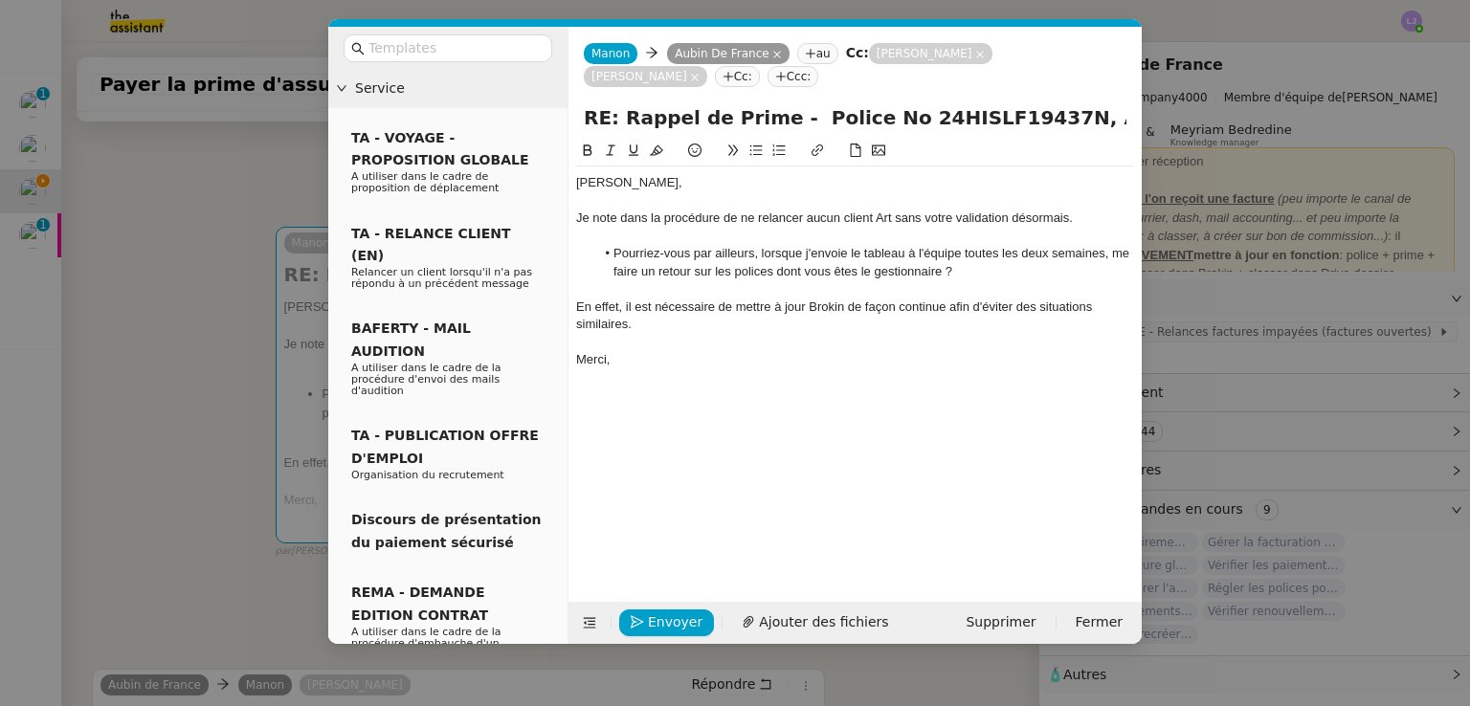
click at [736, 348] on div at bounding box center [855, 341] width 558 height 17
click at [837, 334] on div at bounding box center [855, 341] width 558 height 17
click at [636, 624] on icon "button" at bounding box center [637, 622] width 13 height 13
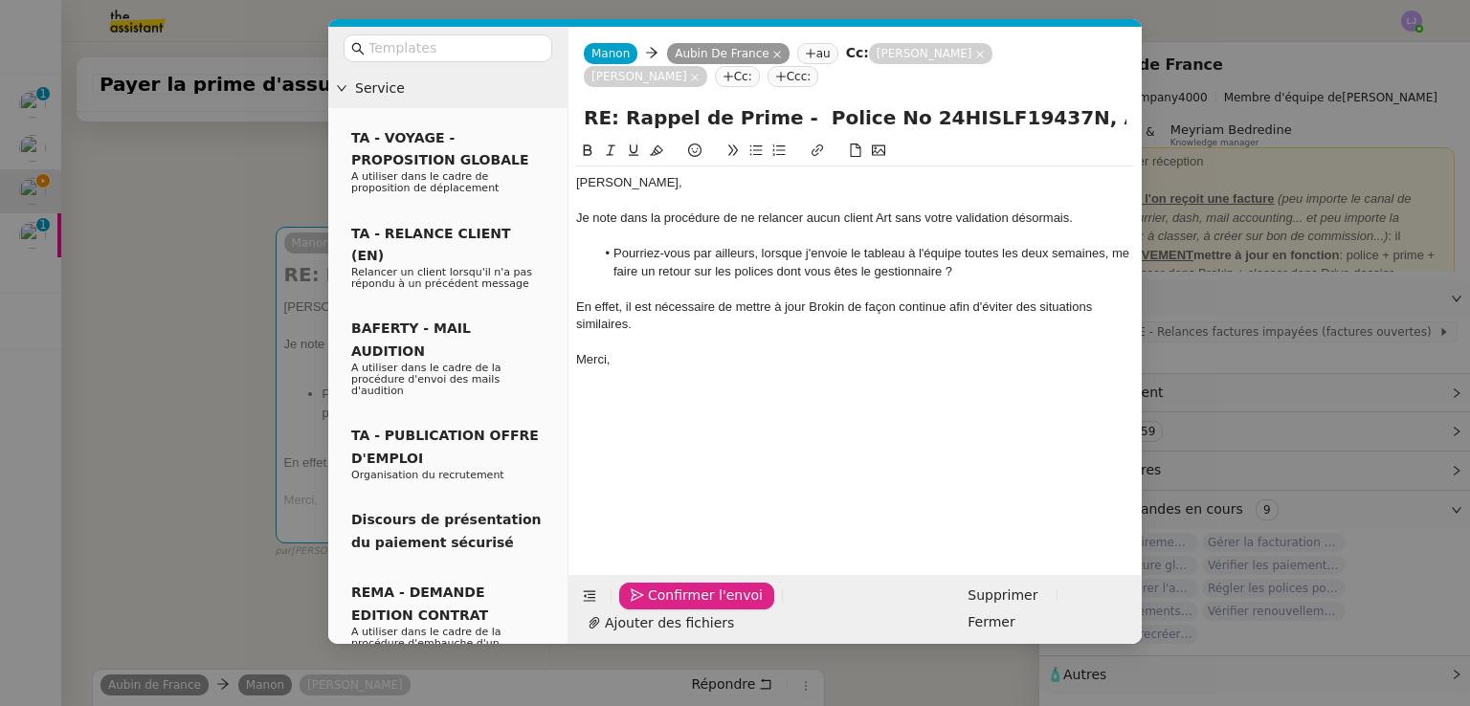
click at [636, 603] on icon "button" at bounding box center [637, 595] width 13 height 13
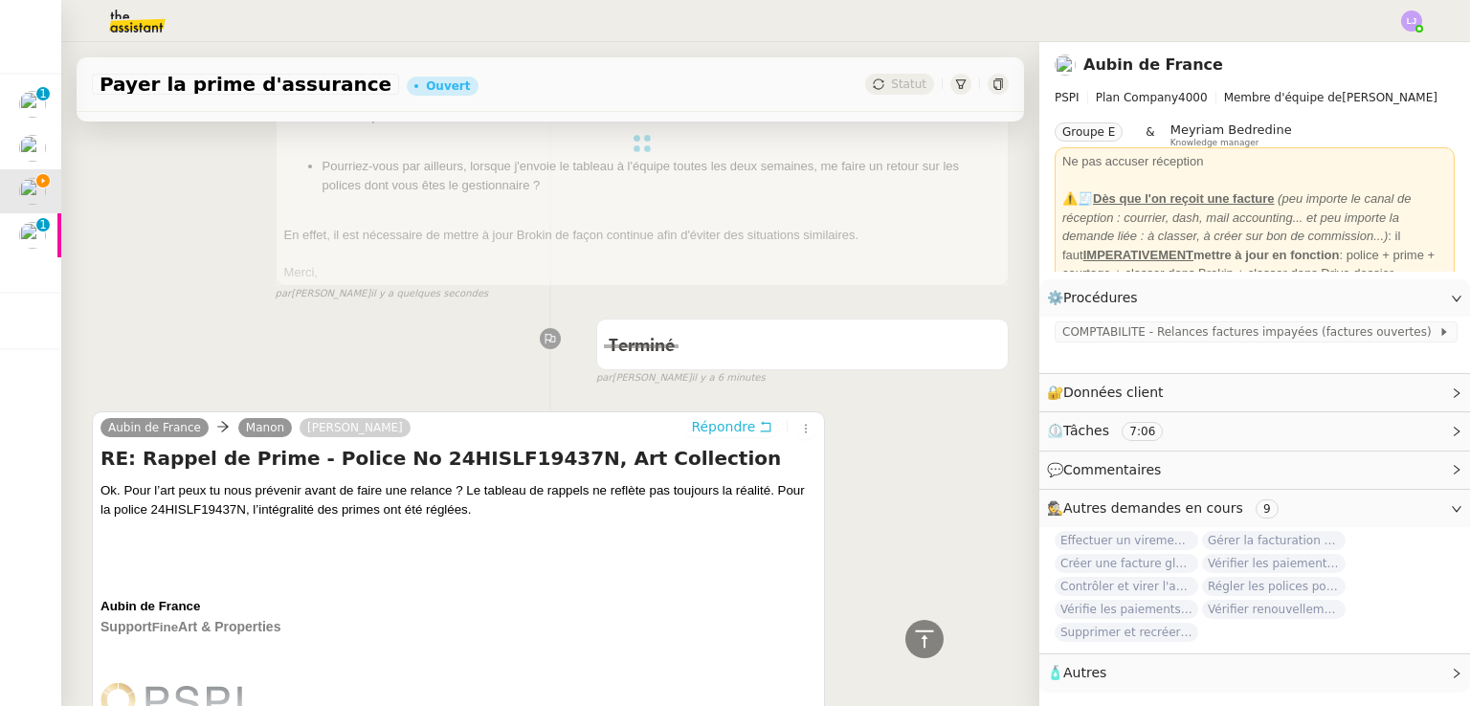
scroll to position [365, 0]
click at [1207, 334] on span "COMPTABILITE - Relances factures impayées (factures ouvertes)" at bounding box center [1250, 331] width 376 height 19
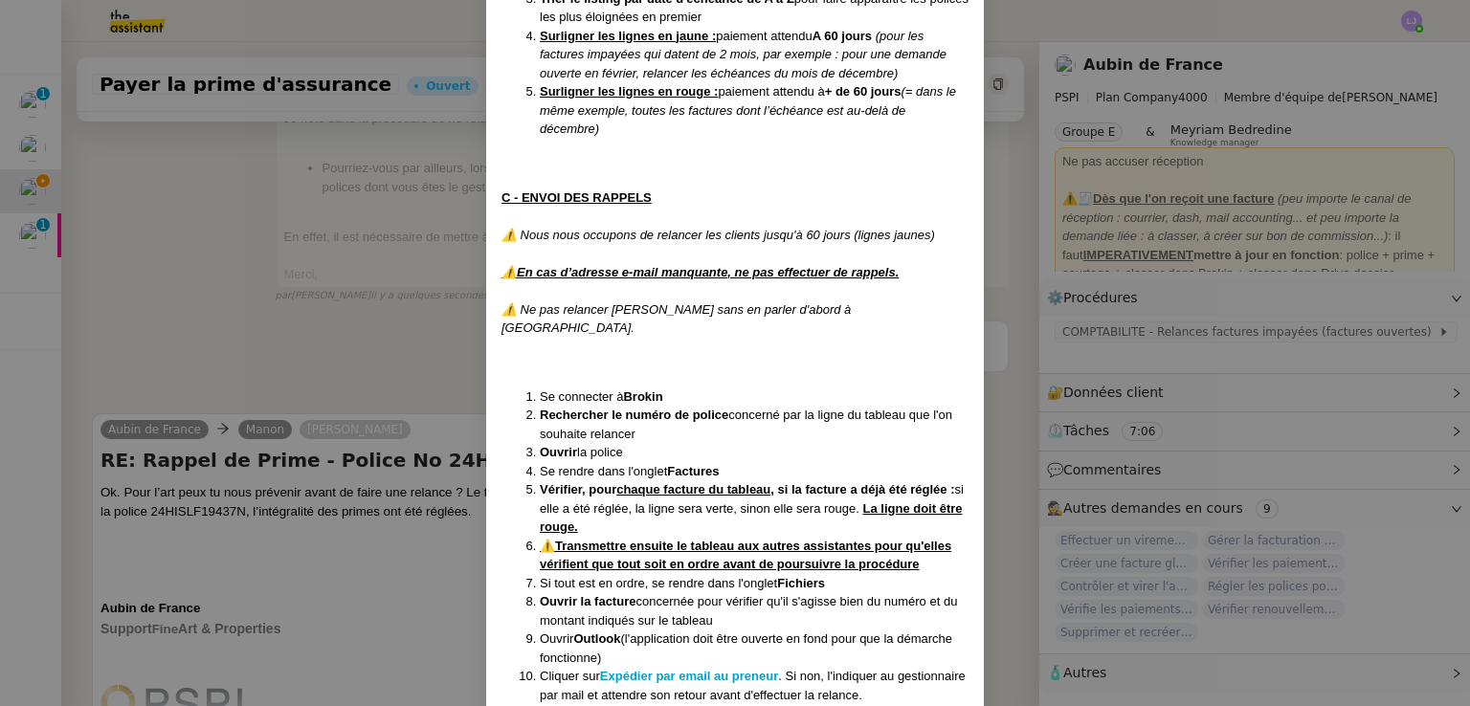
scroll to position [852, 0]
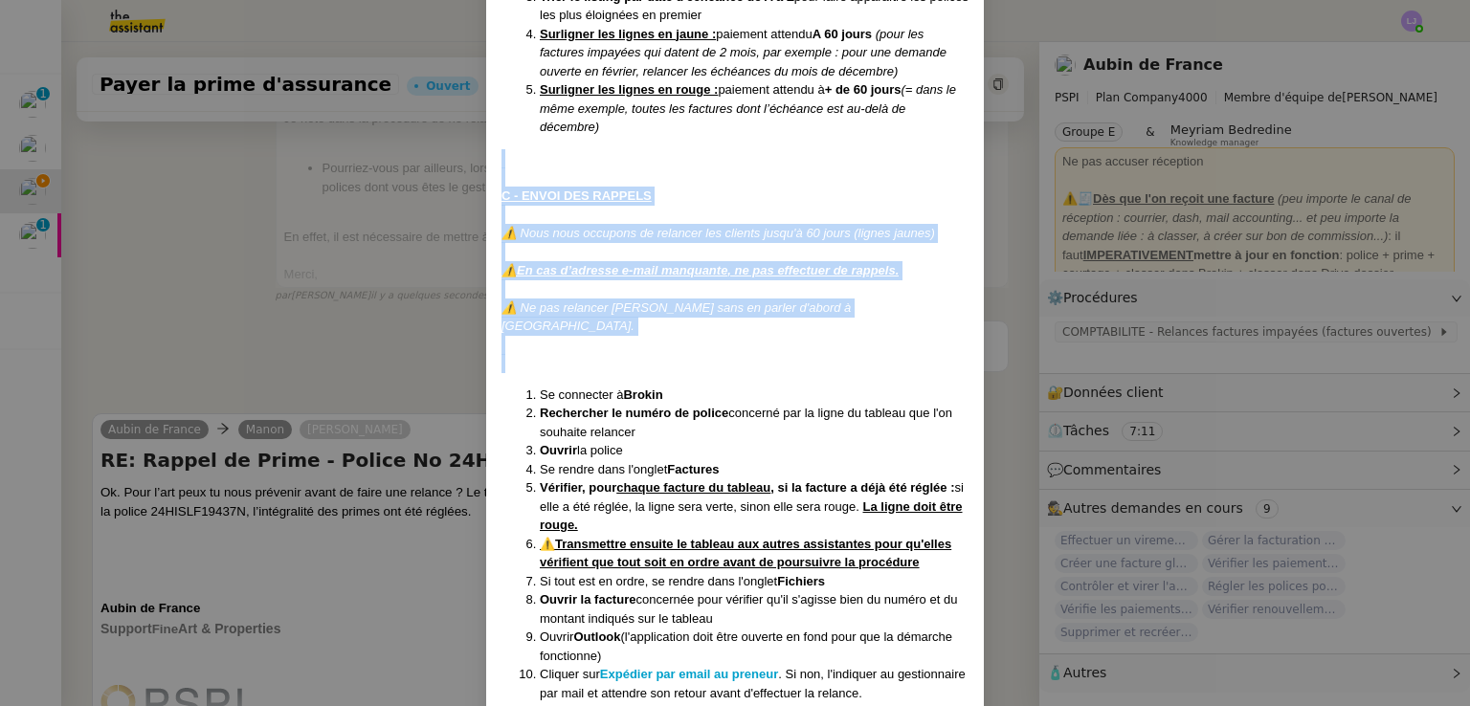
drag, startPoint x: 509, startPoint y: 155, endPoint x: 869, endPoint y: 342, distance: 405.3
click at [869, 342] on div "Créée le [DATE] MAJ le [DATE] Contexte : Il s’agit de déterminer les clients qu…" at bounding box center [734, 319] width 467 height 2121
copy div "C - ENVOI DES RAPPELS ⚠️ Nous nous occupons de relancer les clients jusqu'à 60 …"
click at [1166, 345] on nz-modal-container "Créée le [DATE] MAJ le [DATE] Contexte : Il s’agit de déterminer les clients qu…" at bounding box center [735, 353] width 1470 height 706
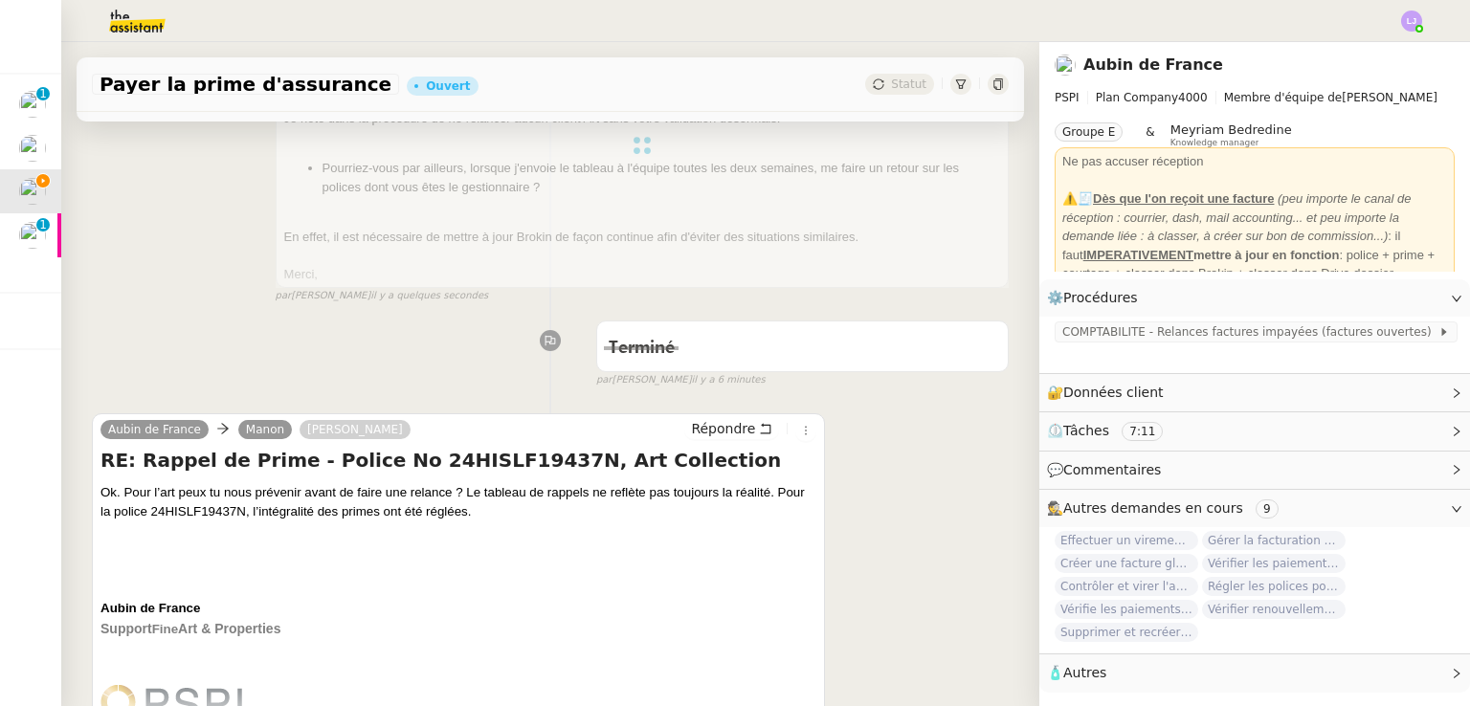
scroll to position [0, 0]
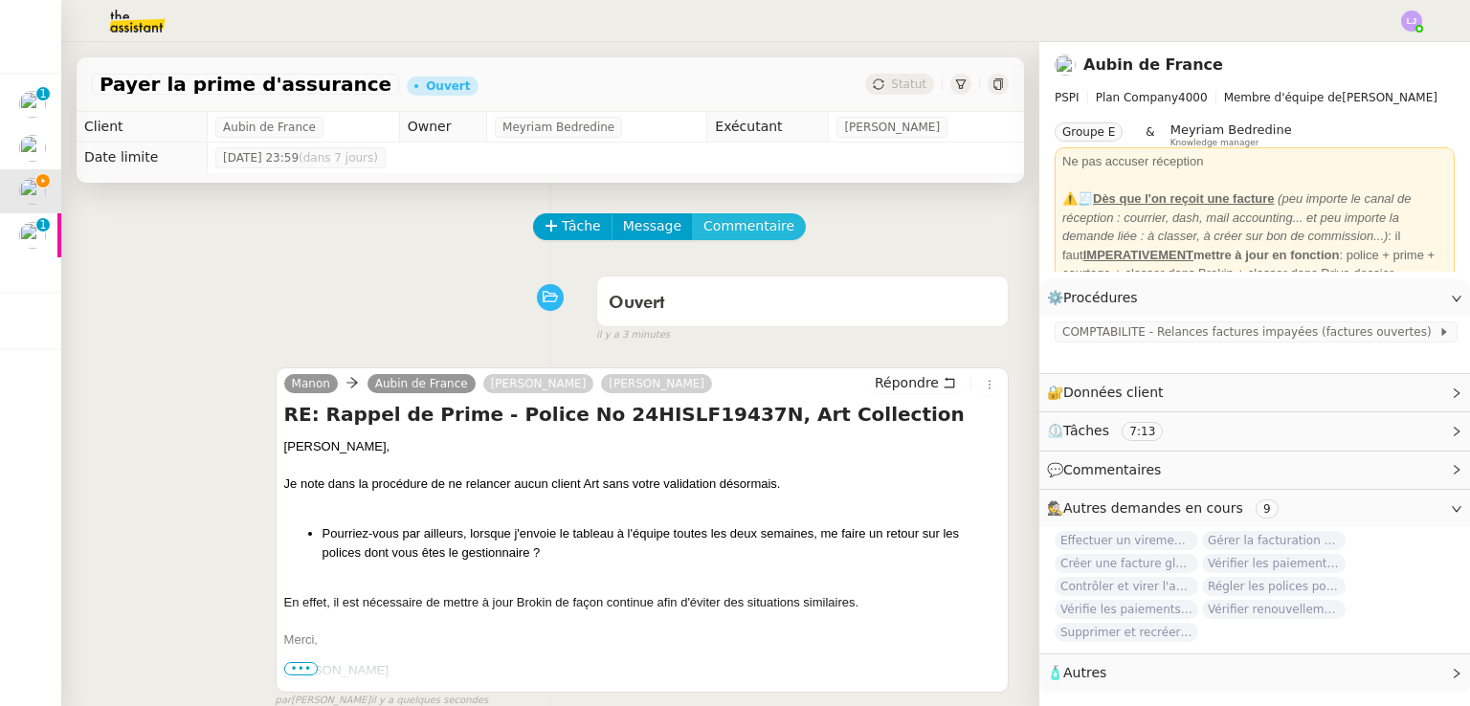
click at [734, 234] on span "Commentaire" at bounding box center [748, 226] width 91 height 22
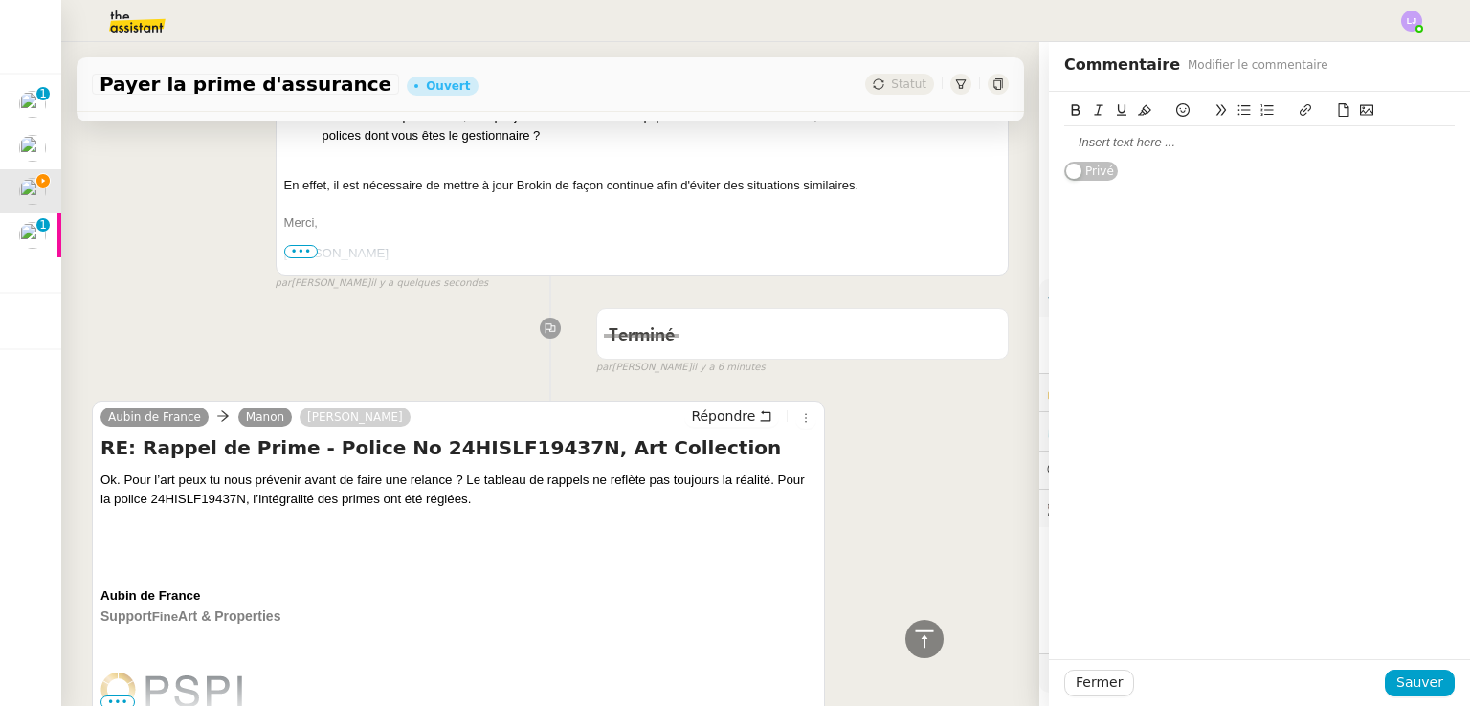
scroll to position [417, 0]
click at [1160, 156] on div at bounding box center [1259, 142] width 390 height 33
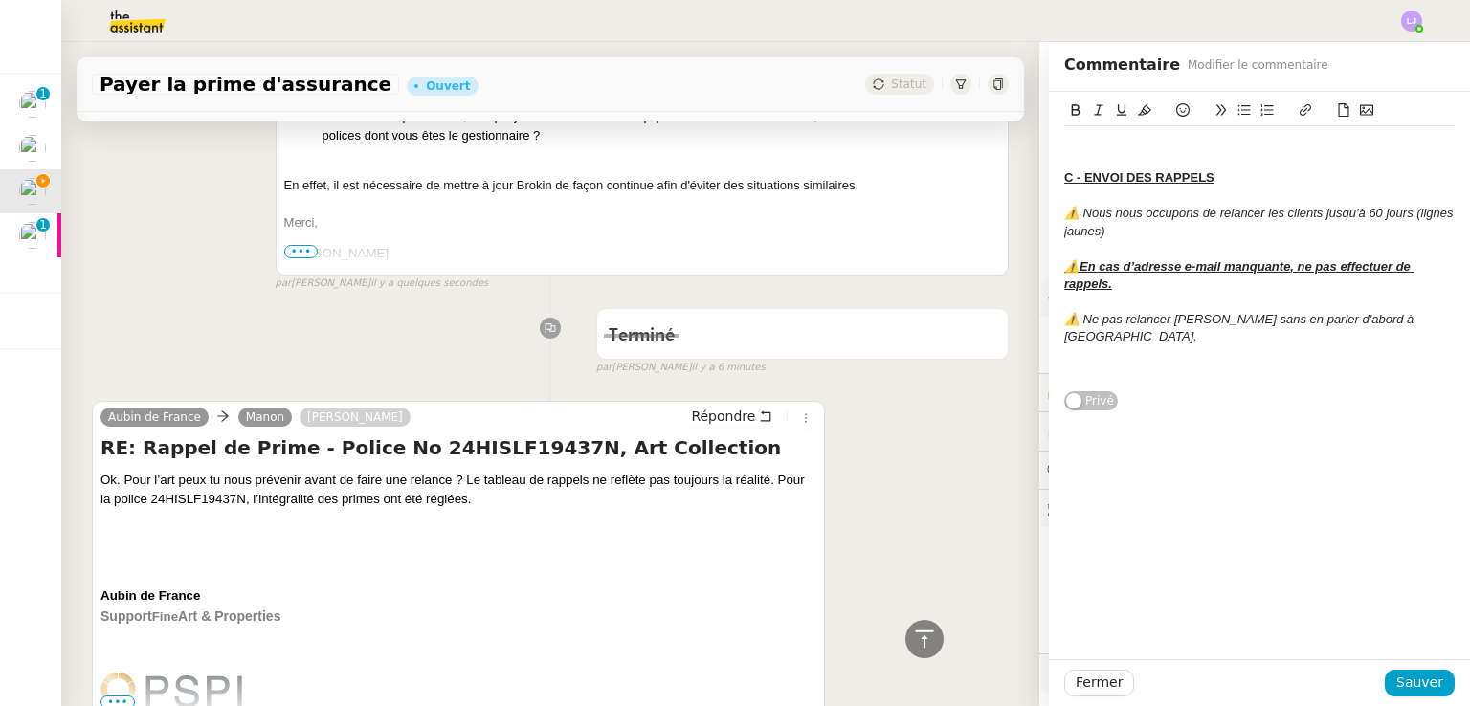
click at [1432, 314] on div "⚠️ Ne pas relancer [PERSON_NAME] sans en parler d'abord à [GEOGRAPHIC_DATA]." at bounding box center [1259, 328] width 390 height 35
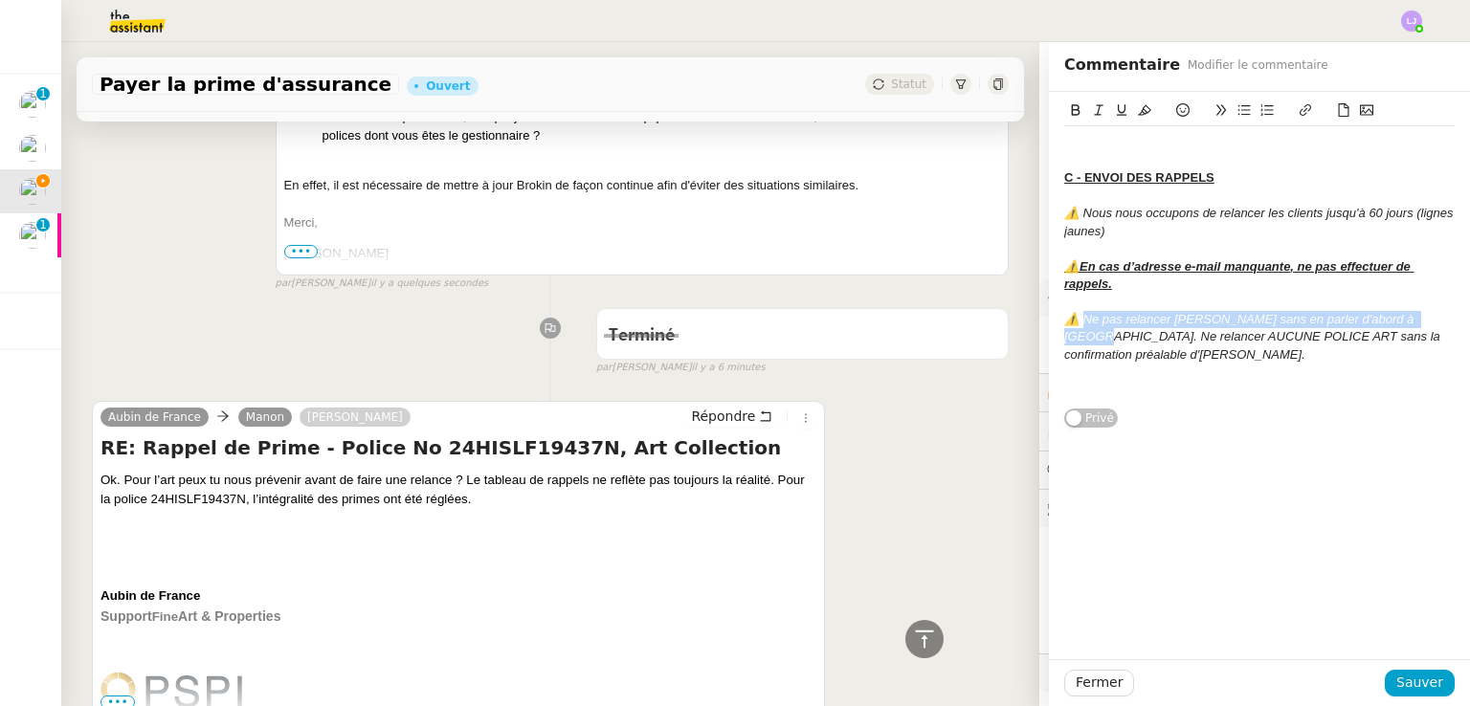
drag, startPoint x: 1424, startPoint y: 312, endPoint x: 1074, endPoint y: 320, distance: 350.3
click at [1074, 320] on em "⚠️ Ne pas relancer [PERSON_NAME] sans en parler d'abord à [GEOGRAPHIC_DATA]. Ne…" at bounding box center [1253, 337] width 379 height 50
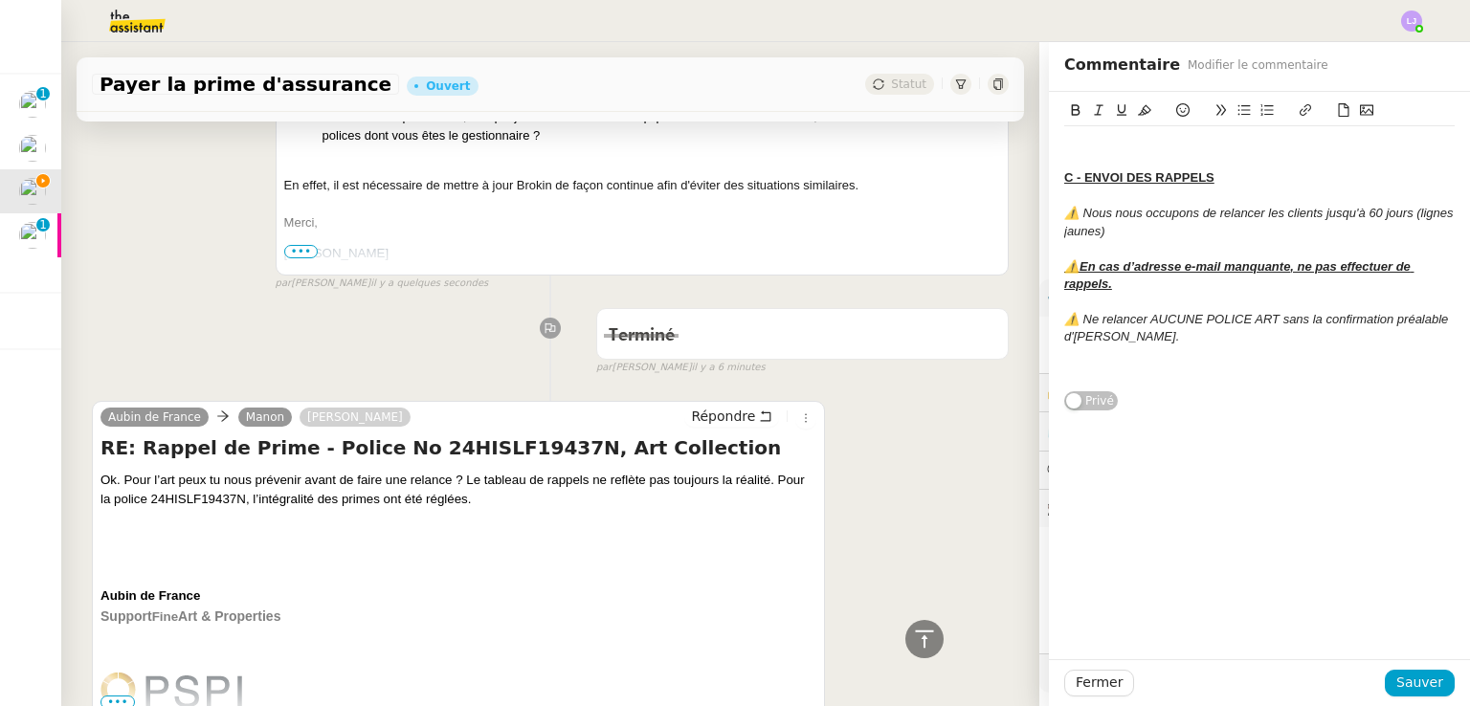
click at [1080, 320] on em "⚠️ Ne relancer AUCUNE POLICE ART sans la confirmation préalable d'[PERSON_NAME]." at bounding box center [1257, 328] width 387 height 32
click at [1132, 295] on div at bounding box center [1259, 301] width 390 height 17
click at [1142, 308] on div at bounding box center [1259, 301] width 390 height 17
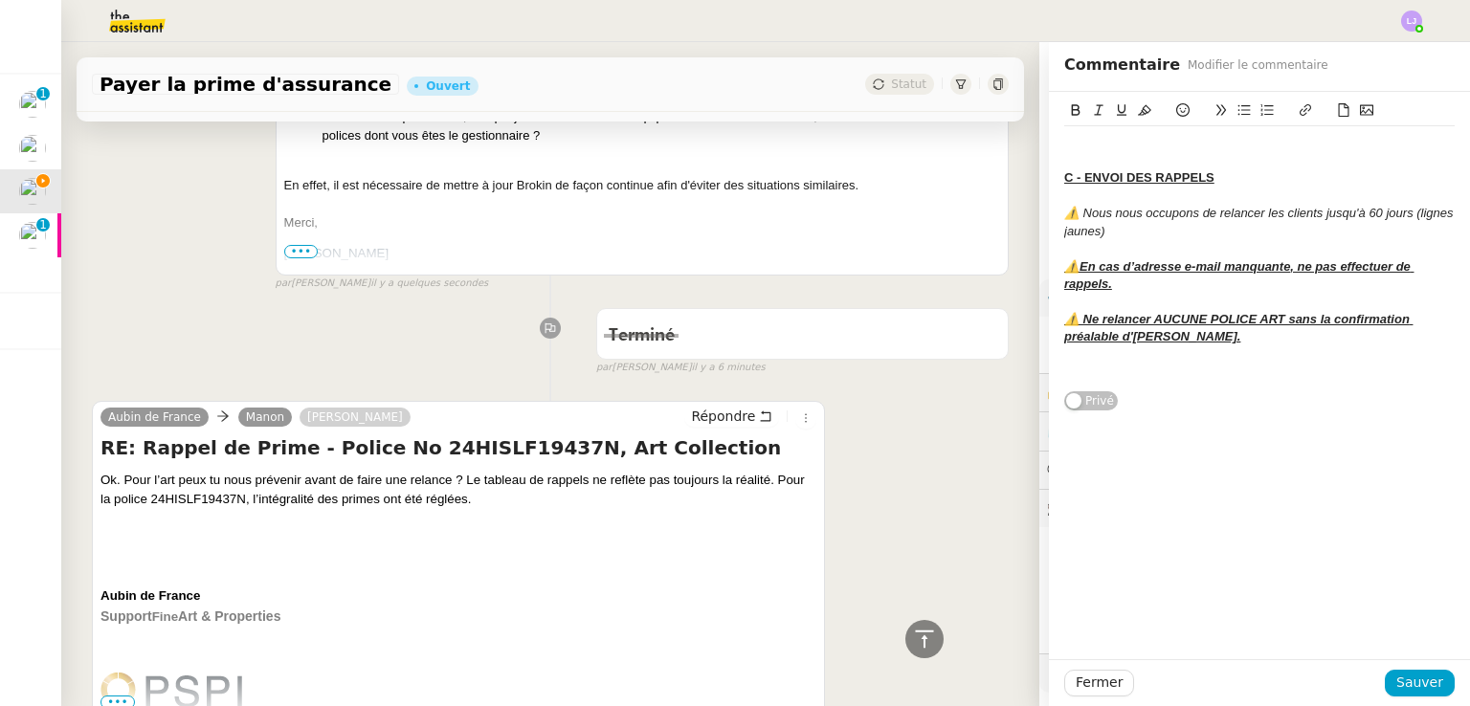
click at [1142, 322] on u "⚠️ Ne relancer AUCUNE POLICE ART sans la confirmation préalable d'[PERSON_NAME]." at bounding box center [1238, 328] width 348 height 32
click at [1138, 110] on icon at bounding box center [1144, 110] width 13 height 11
copy u "⚠️ Ne relancer AUCUNE POLICE ART sans la confirmation préalable d'[PERSON_NAME]."
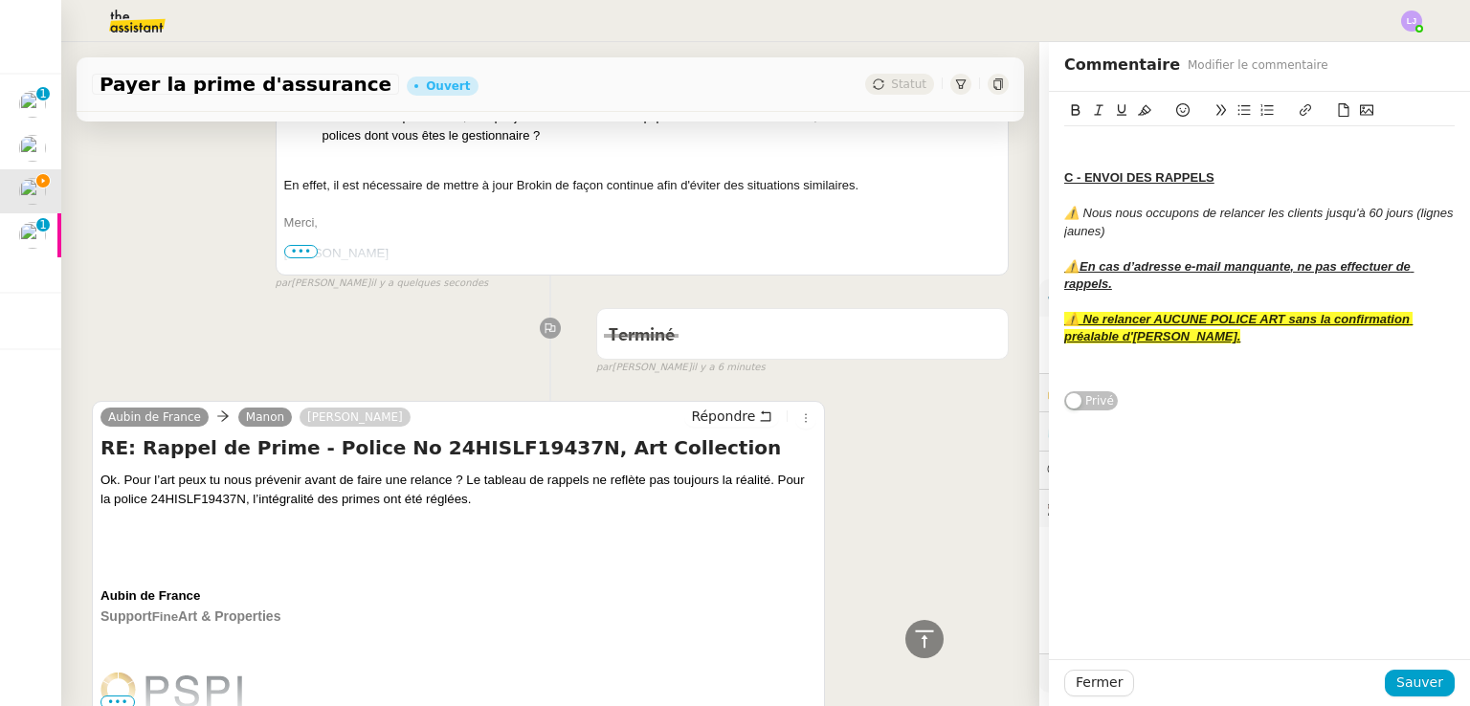
click at [1073, 139] on div at bounding box center [1259, 142] width 390 height 17
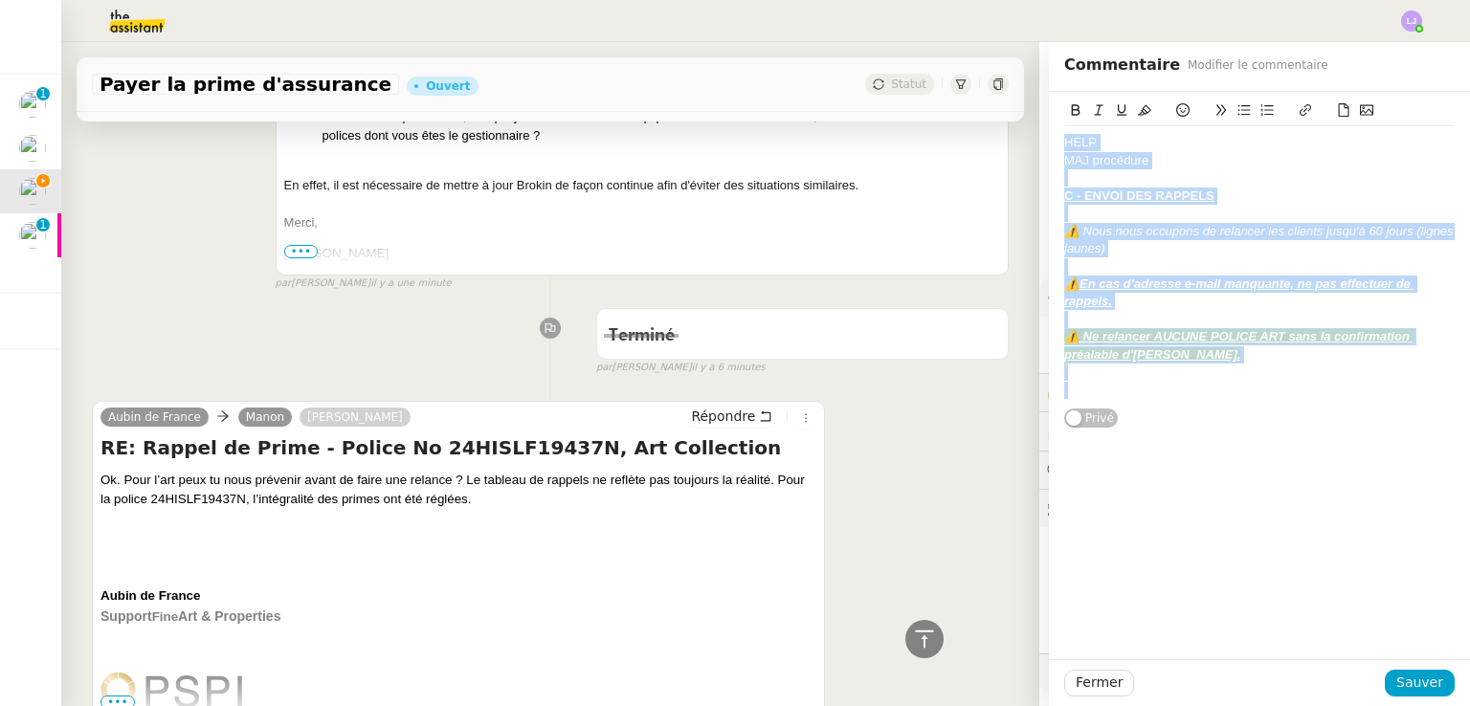
copy div "HELP MAJ procédure C - ENVOI DES RAPPELS ⚠️ Nous nous occupons de relancer les …"
click at [1075, 678] on span "Fermer" at bounding box center [1098, 683] width 47 height 22
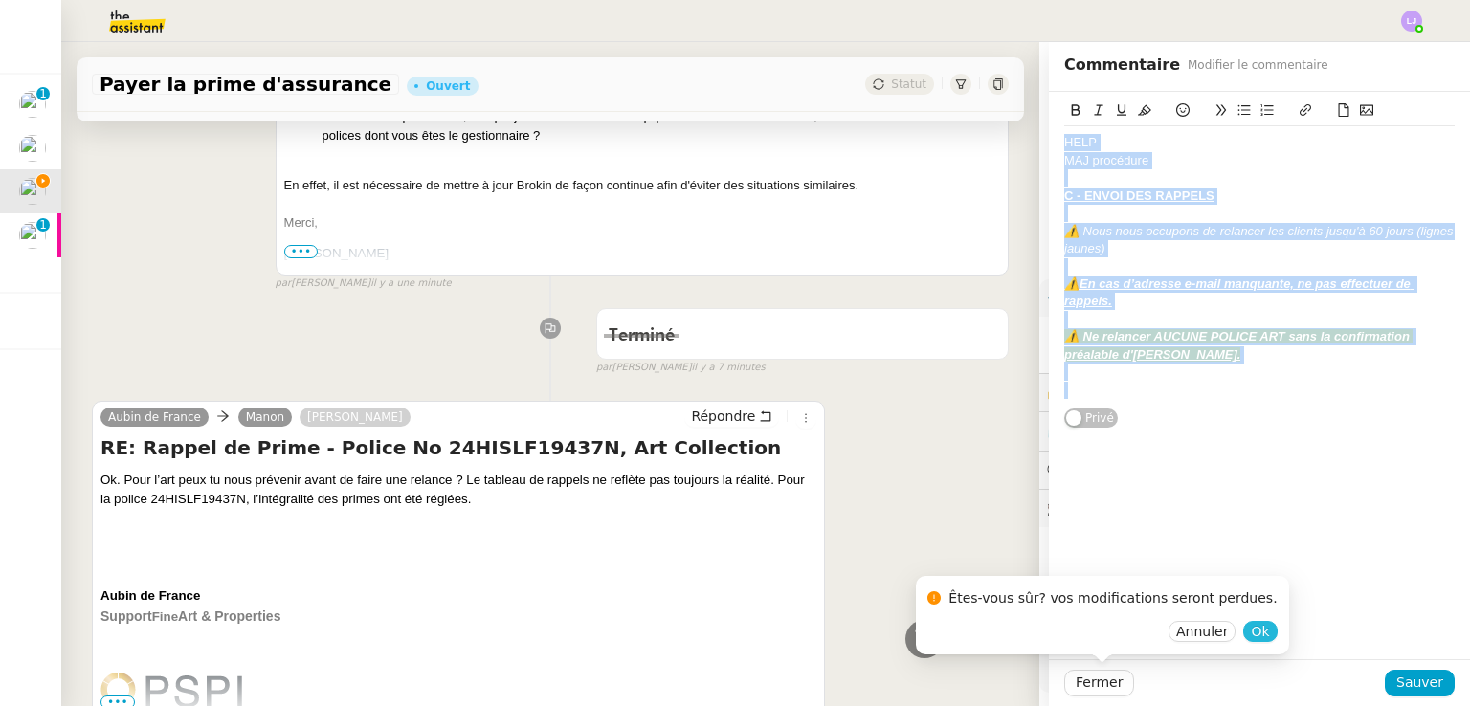
click at [1251, 632] on span "Ok" at bounding box center [1260, 631] width 18 height 19
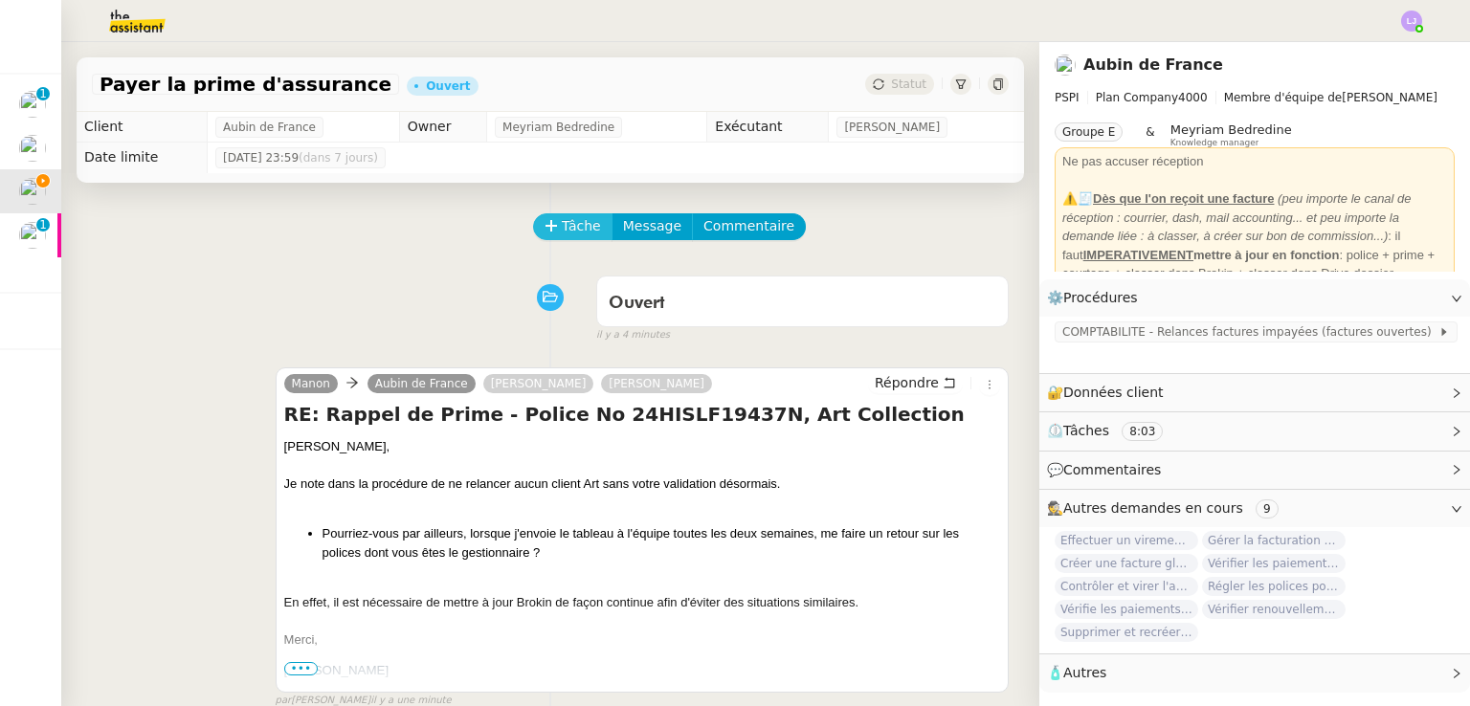
click at [562, 235] on span "Tâche" at bounding box center [581, 226] width 39 height 22
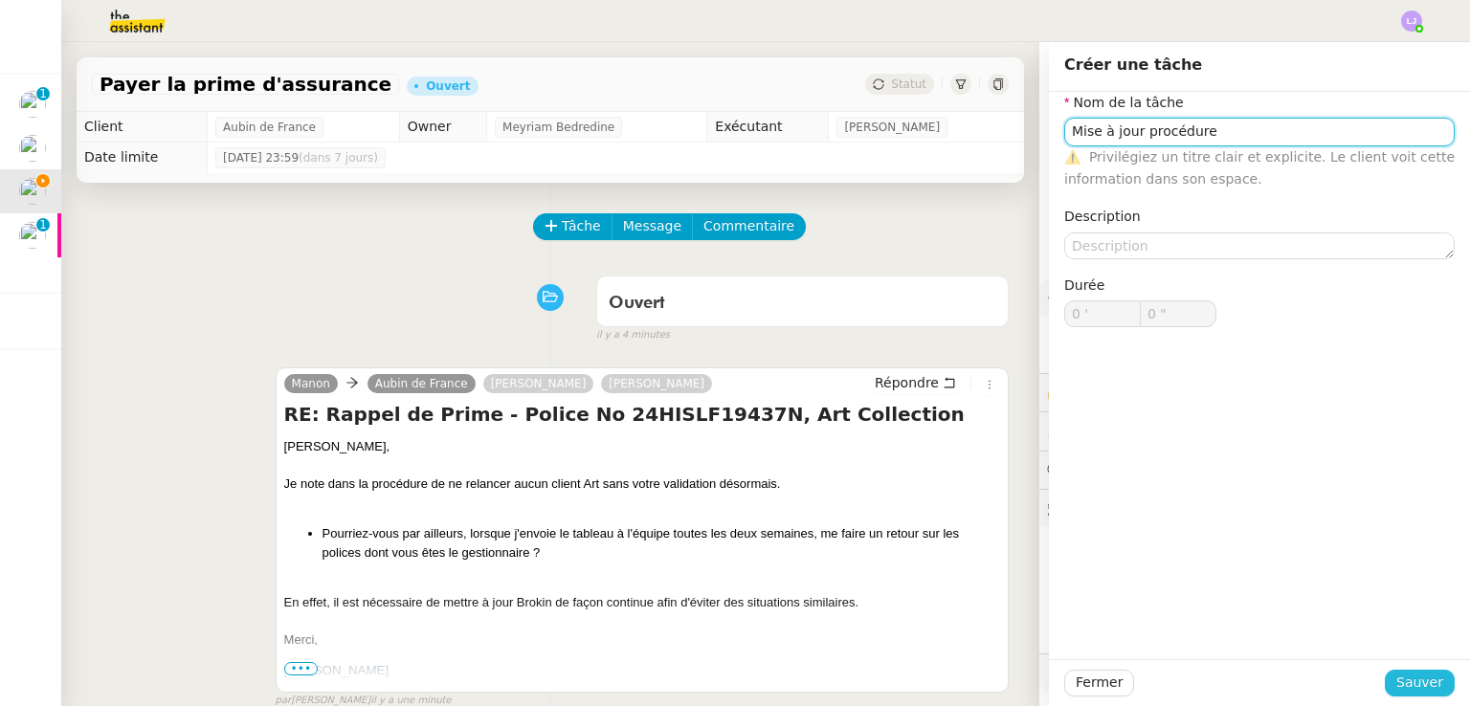
type input "Mise à jour procédure"
click at [1411, 687] on span "Sauver" at bounding box center [1419, 683] width 47 height 22
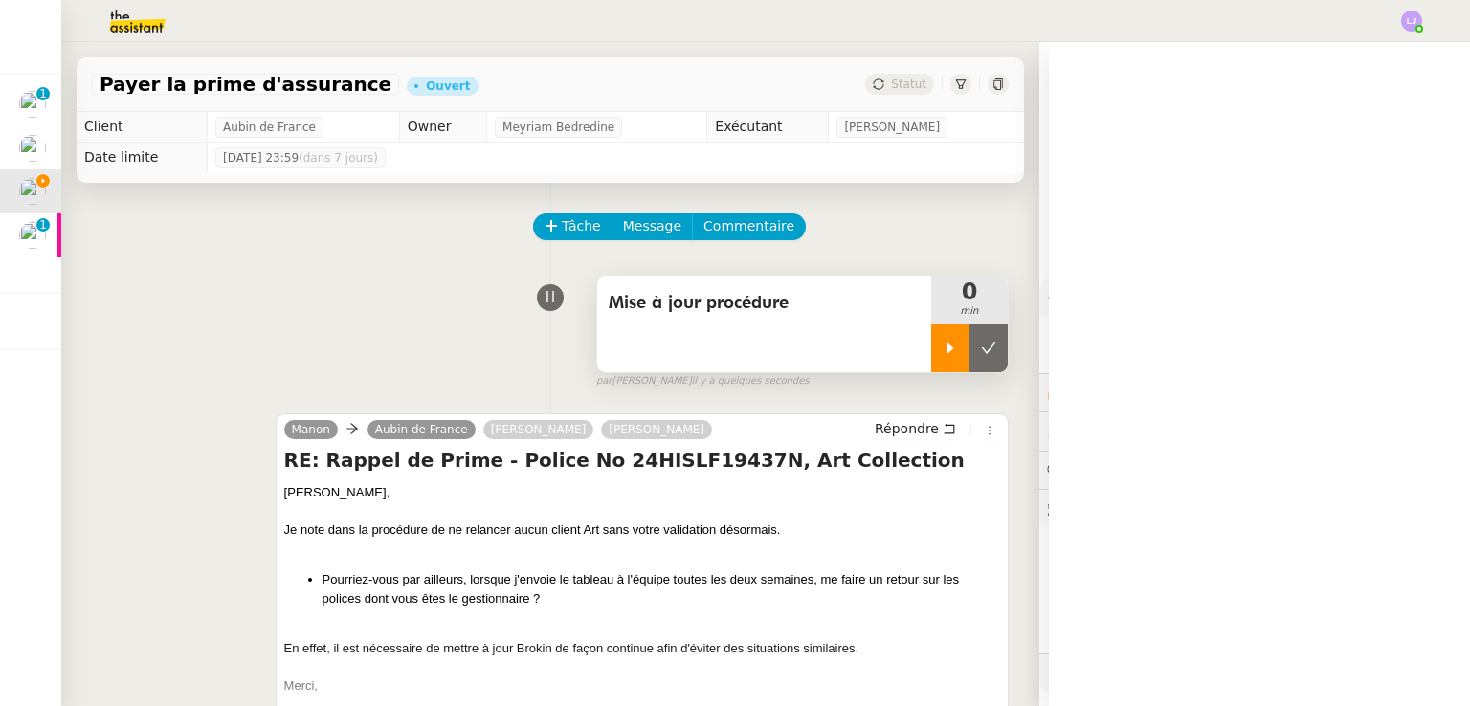
click at [942, 356] on icon at bounding box center [949, 348] width 15 height 15
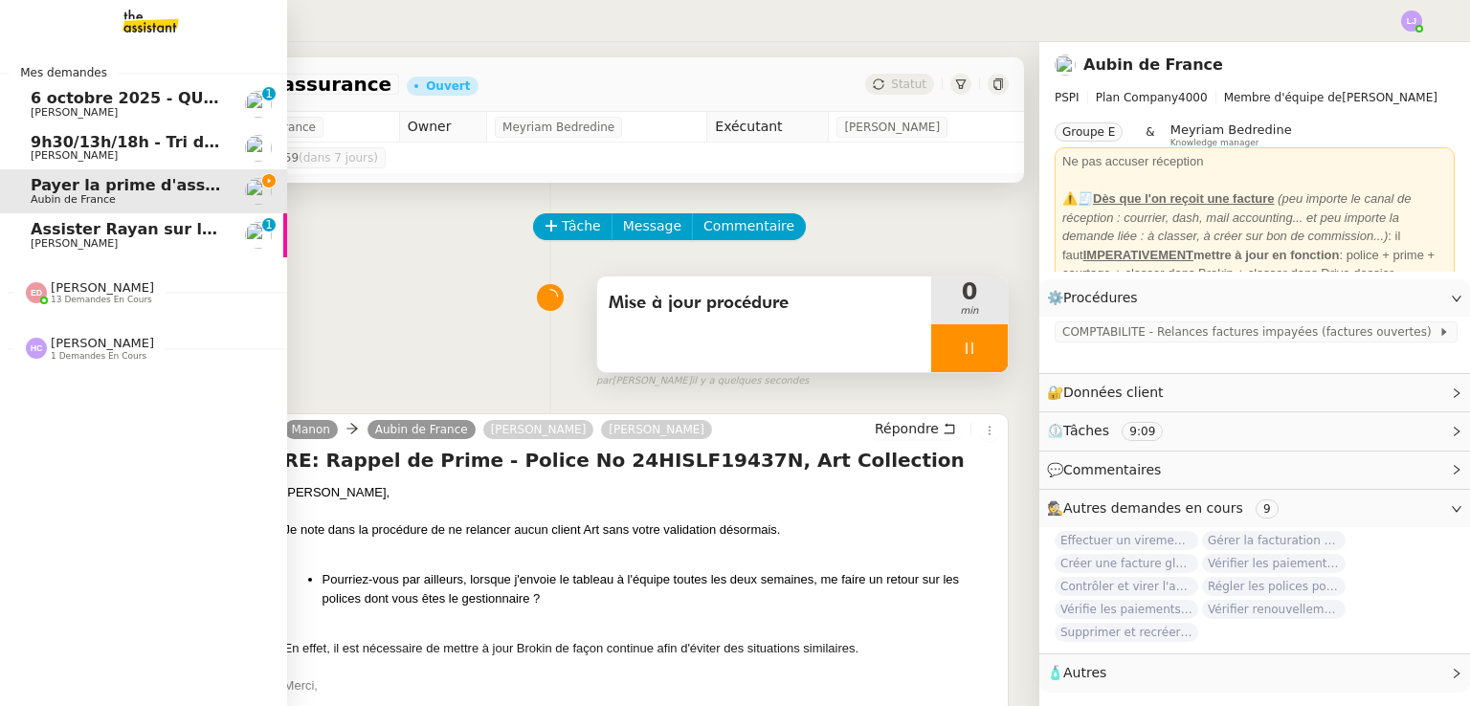
click at [111, 244] on span "[PERSON_NAME]" at bounding box center [127, 243] width 193 height 11
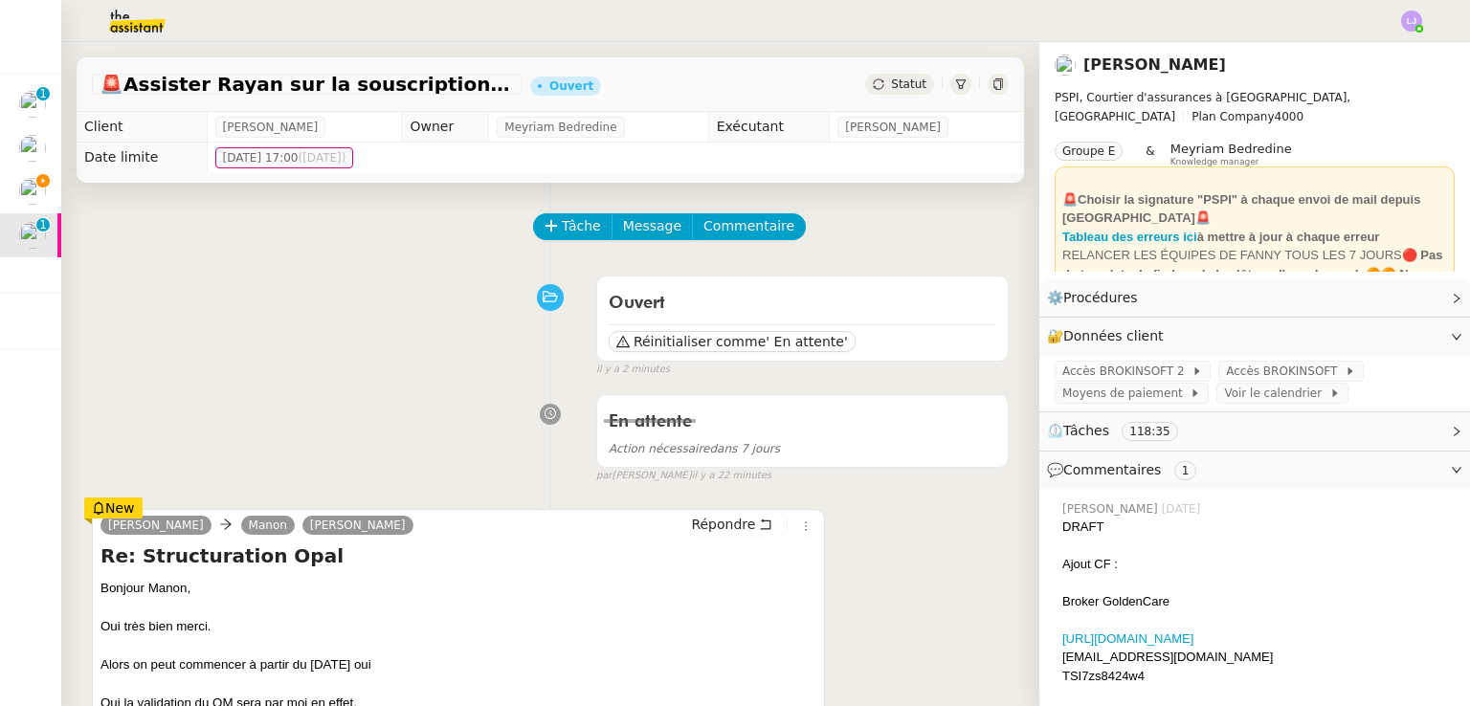
scroll to position [163, 0]
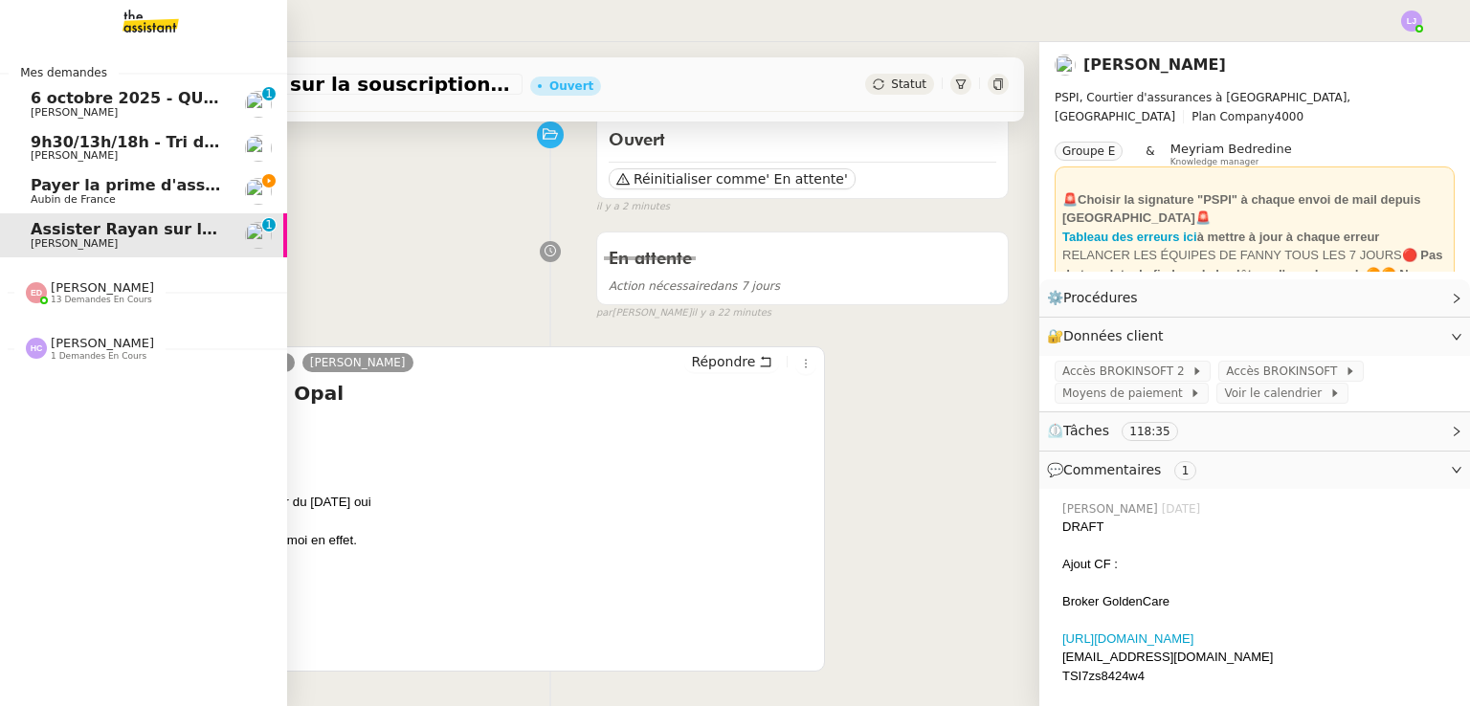
click at [45, 178] on span "Payer la prime d'assurance" at bounding box center [147, 185] width 233 height 18
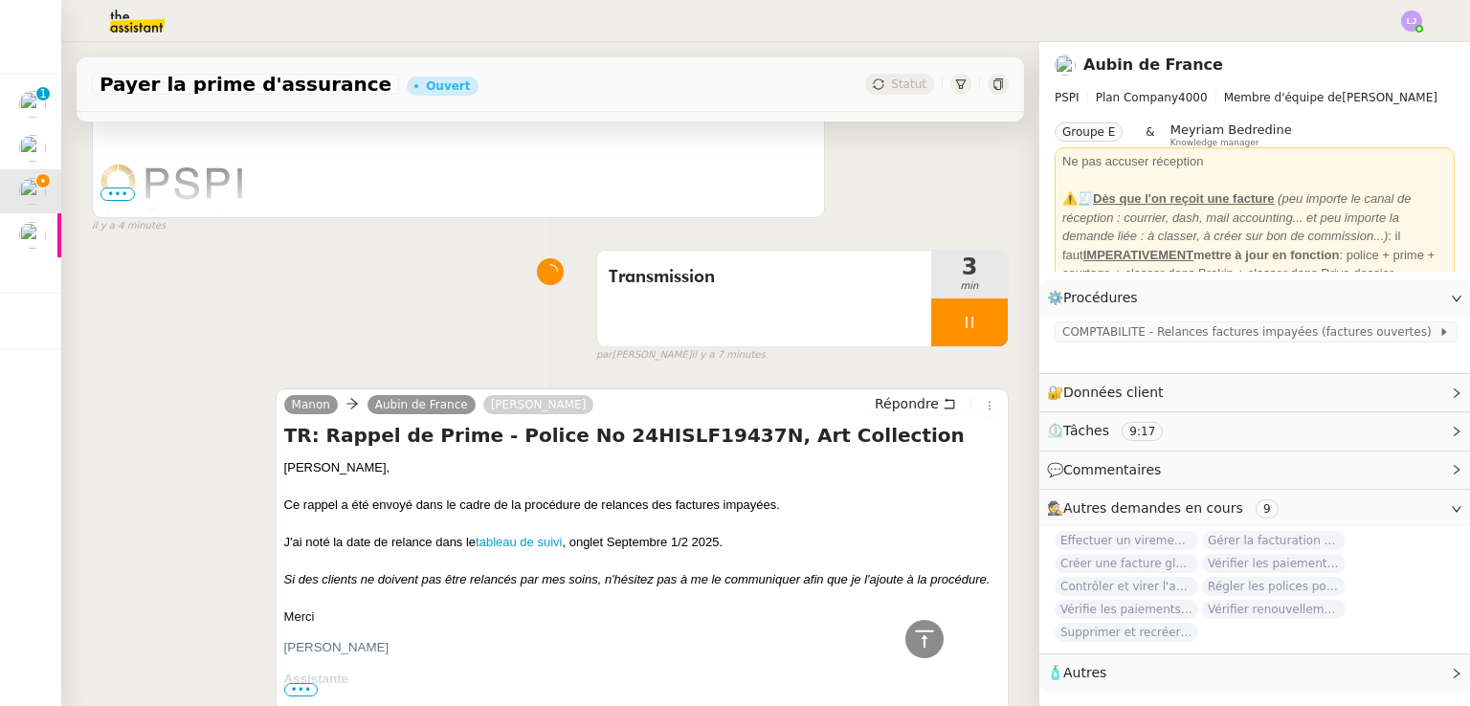
scroll to position [974, 0]
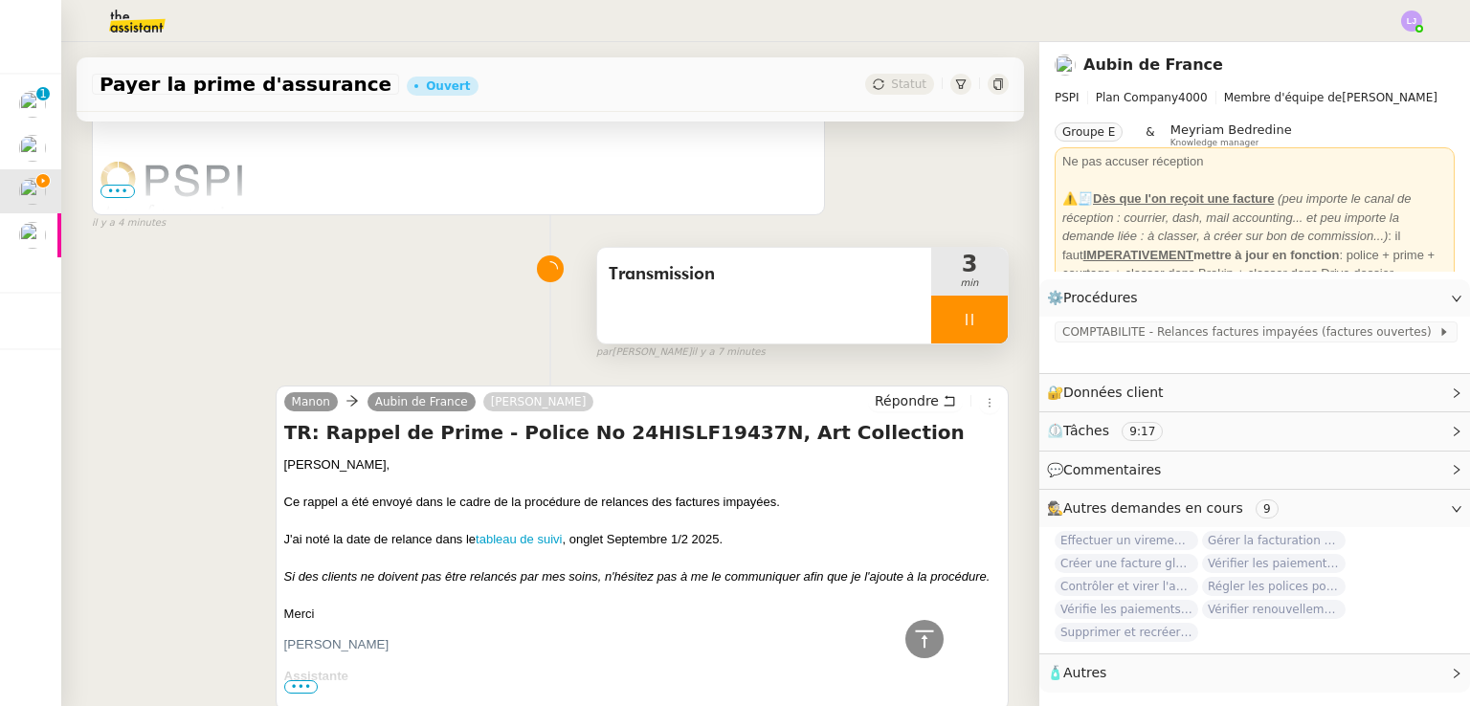
click at [963, 307] on div at bounding box center [969, 320] width 77 height 48
click at [969, 307] on button at bounding box center [988, 320] width 38 height 48
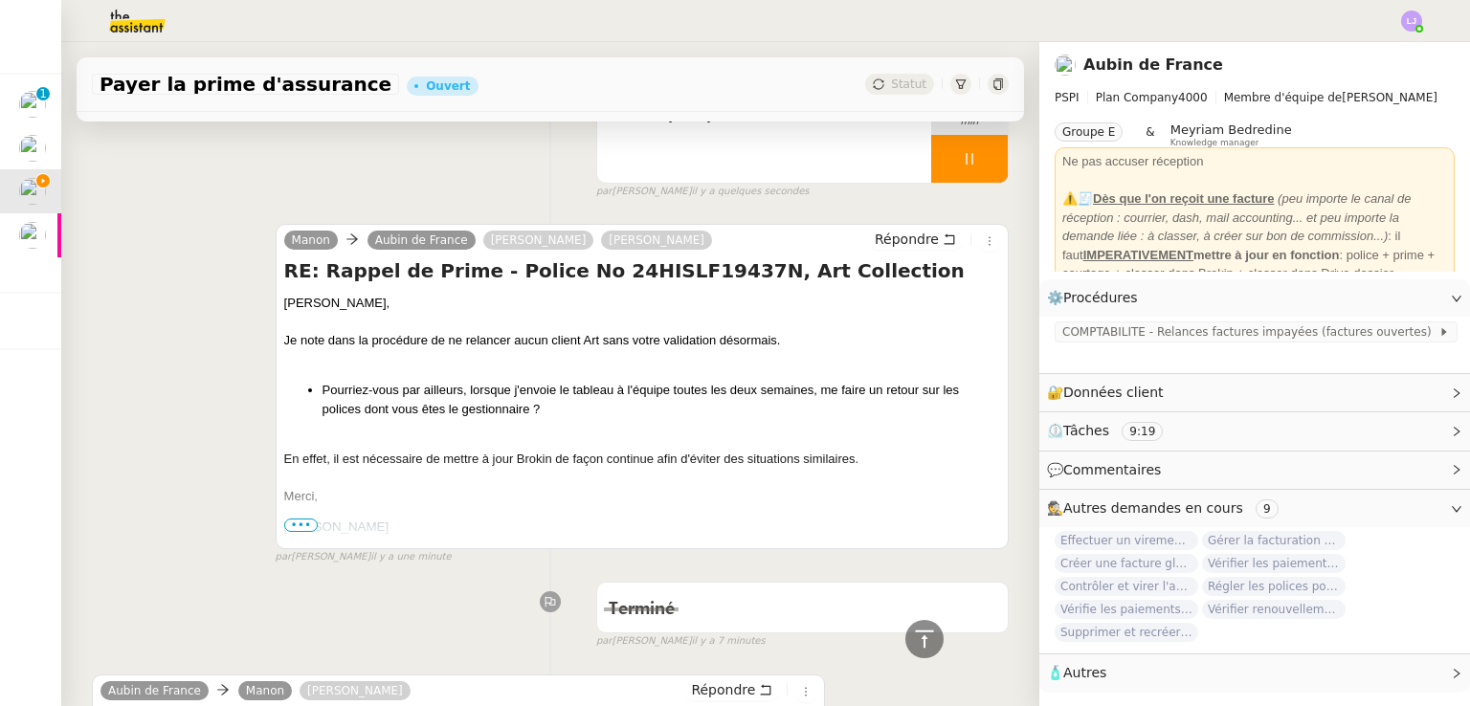
scroll to position [0, 0]
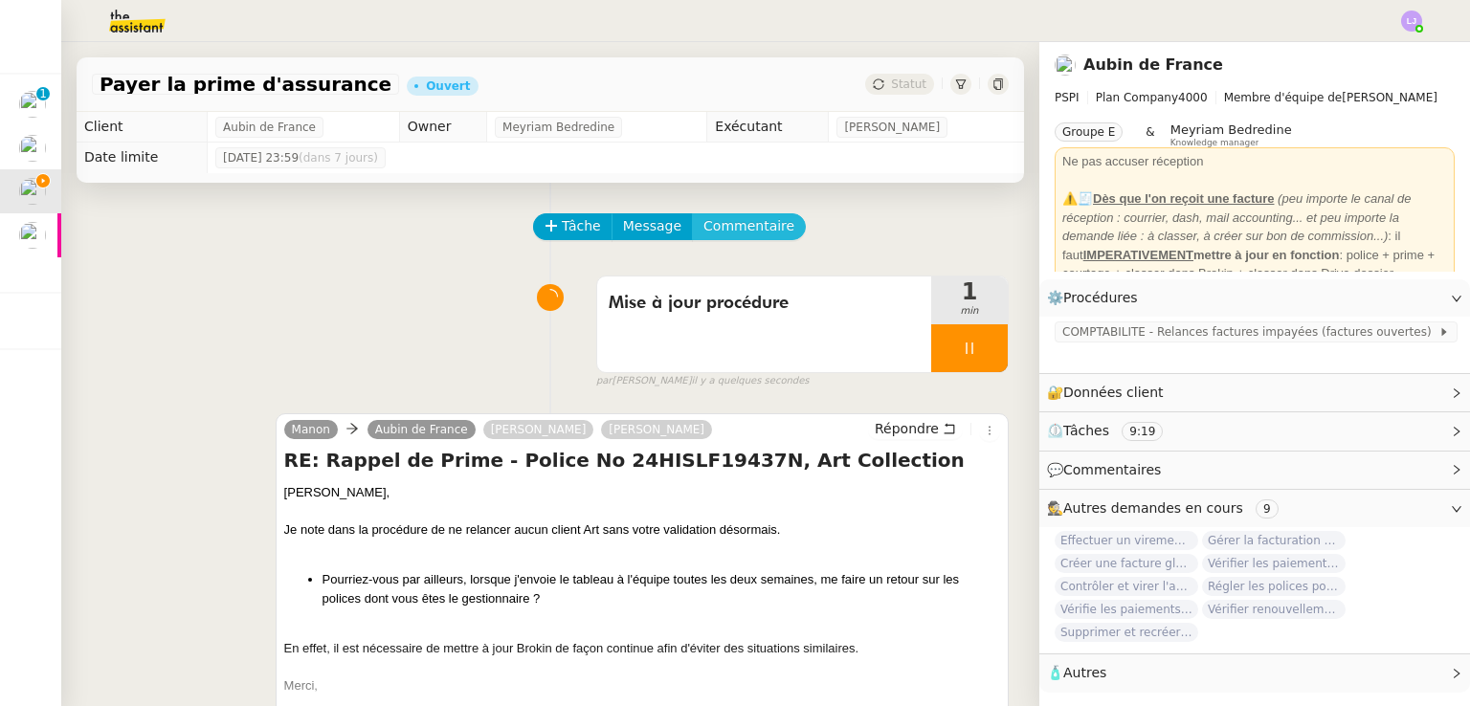
click at [714, 230] on span "Commentaire" at bounding box center [748, 226] width 91 height 22
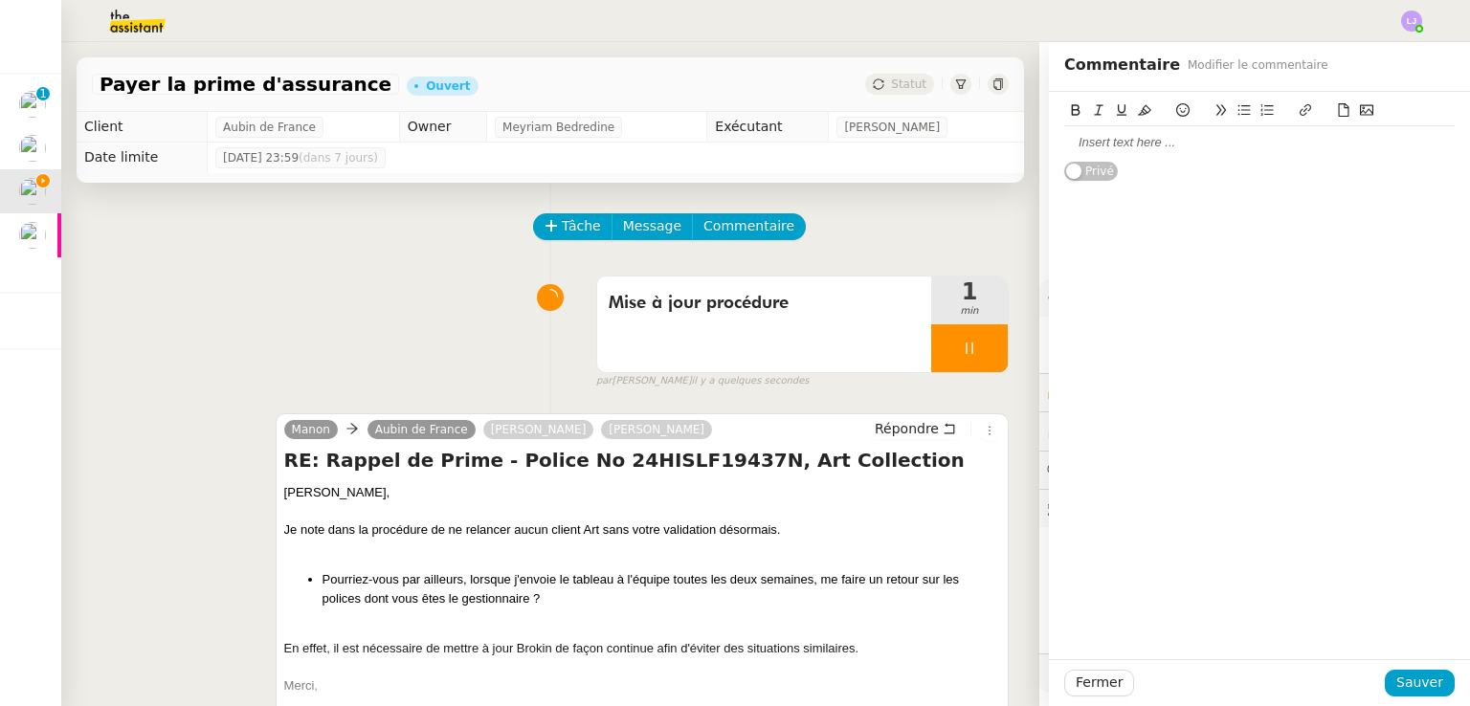
click at [1183, 154] on div at bounding box center [1259, 142] width 390 height 33
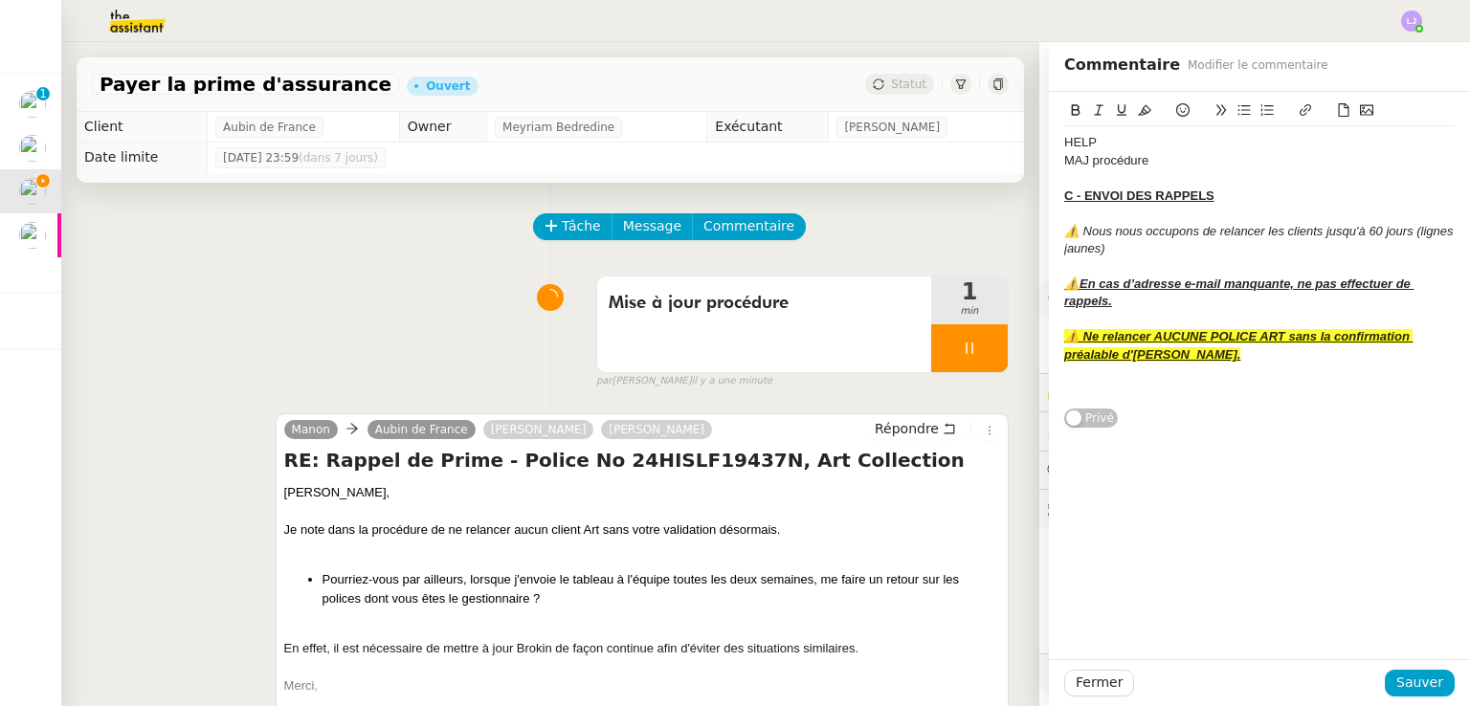
click at [1087, 350] on u "⚠️ Ne relancer AUCUNE POLICE ART sans la confirmation préalable d'[PERSON_NAME]." at bounding box center [1238, 345] width 348 height 32
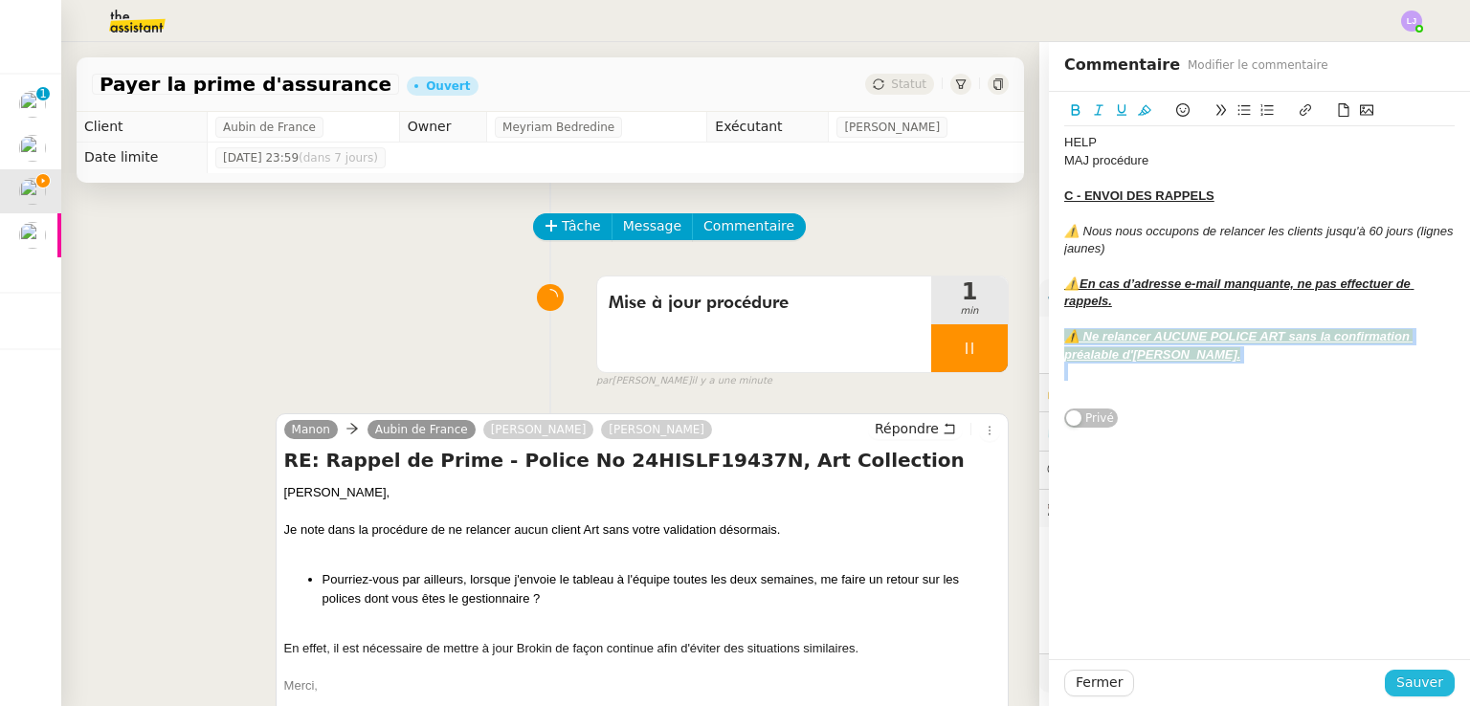
click at [1406, 673] on span "Sauver" at bounding box center [1419, 683] width 47 height 22
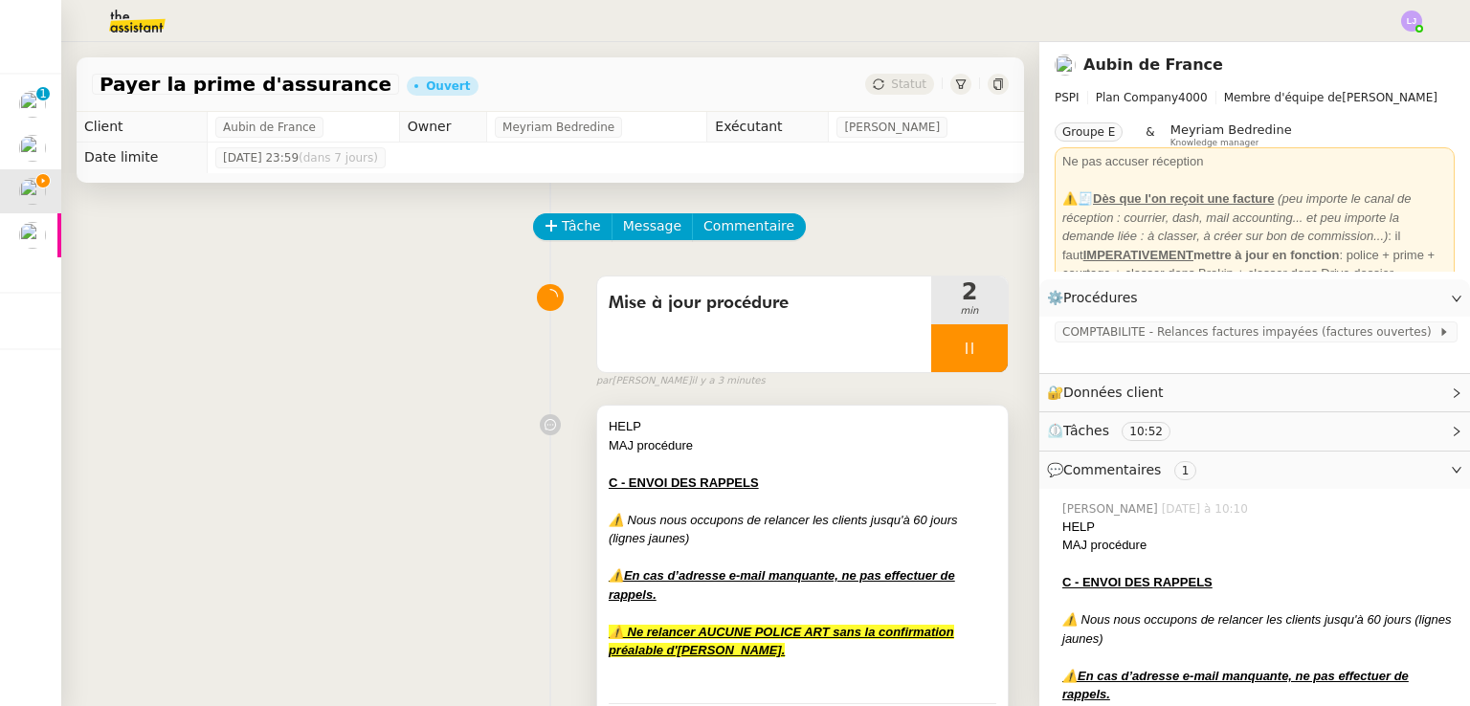
click at [720, 455] on div "MAJ procédure" at bounding box center [802, 445] width 387 height 19
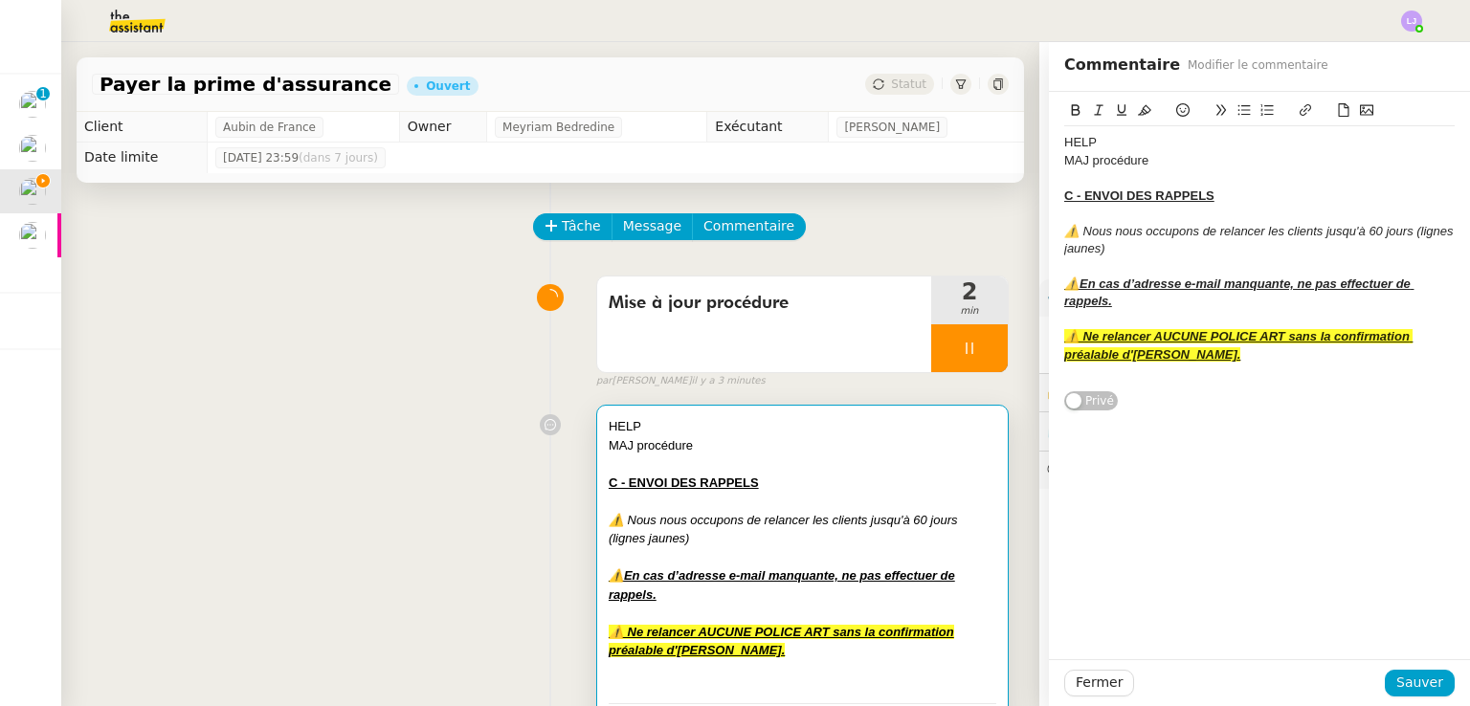
click at [1186, 158] on div "MAJ procédure" at bounding box center [1259, 160] width 390 height 17
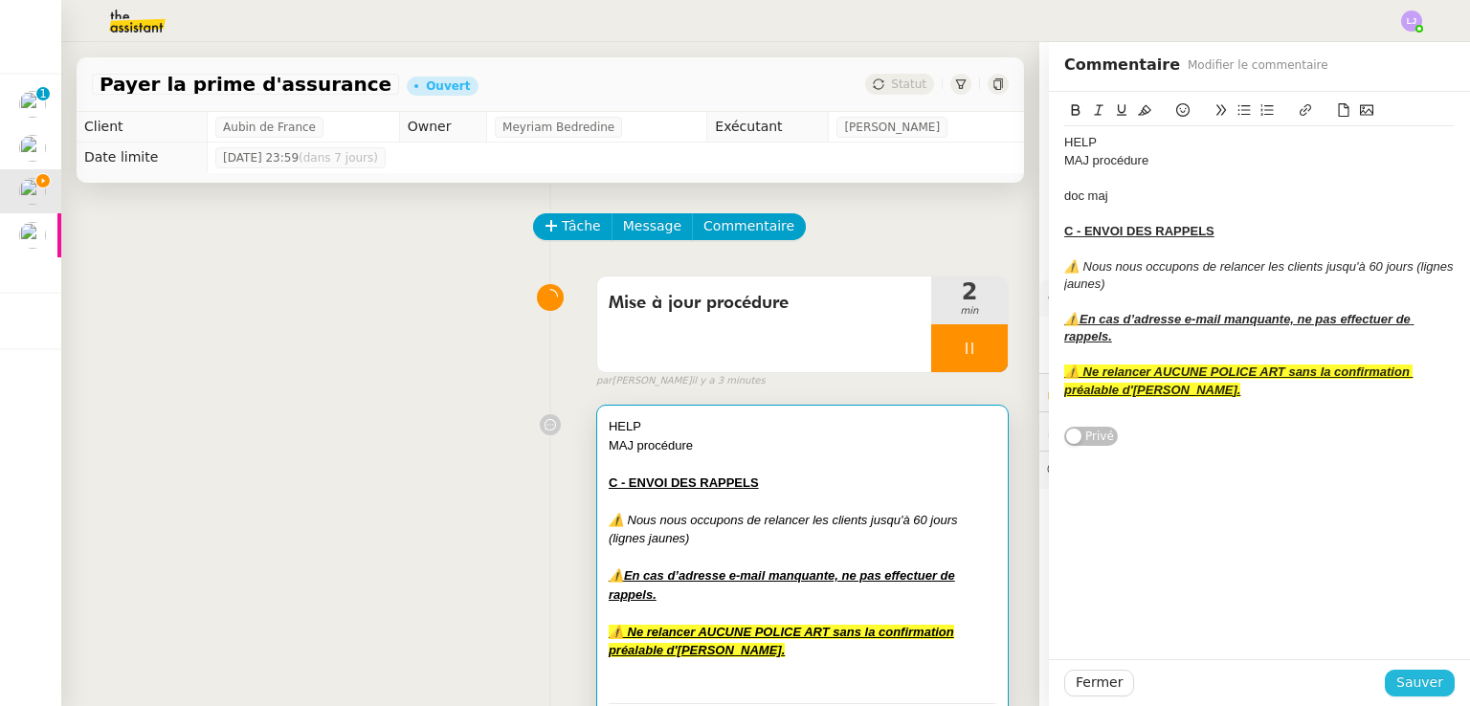
click at [1388, 670] on button "Sauver" at bounding box center [1419, 683] width 70 height 27
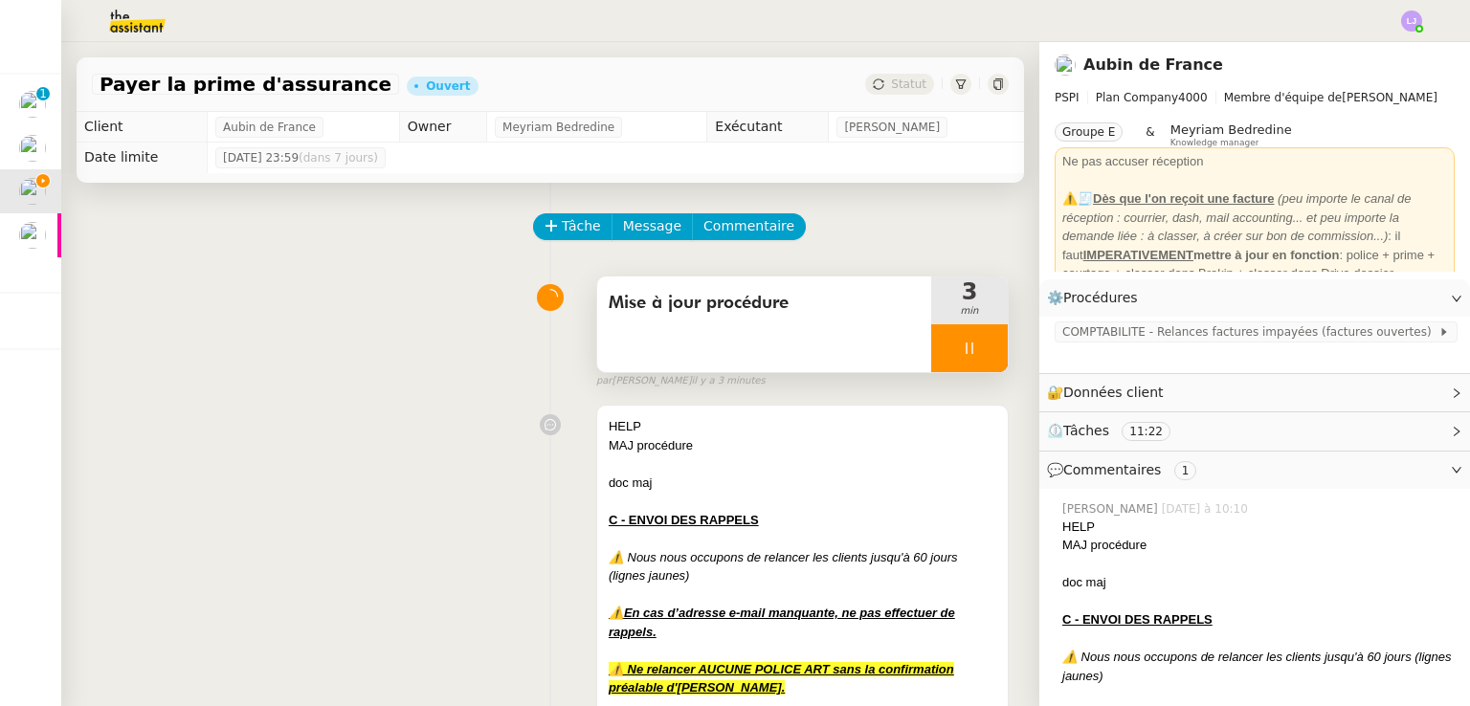
click at [960, 342] on div at bounding box center [969, 348] width 77 height 48
click at [981, 342] on icon at bounding box center [988, 348] width 15 height 15
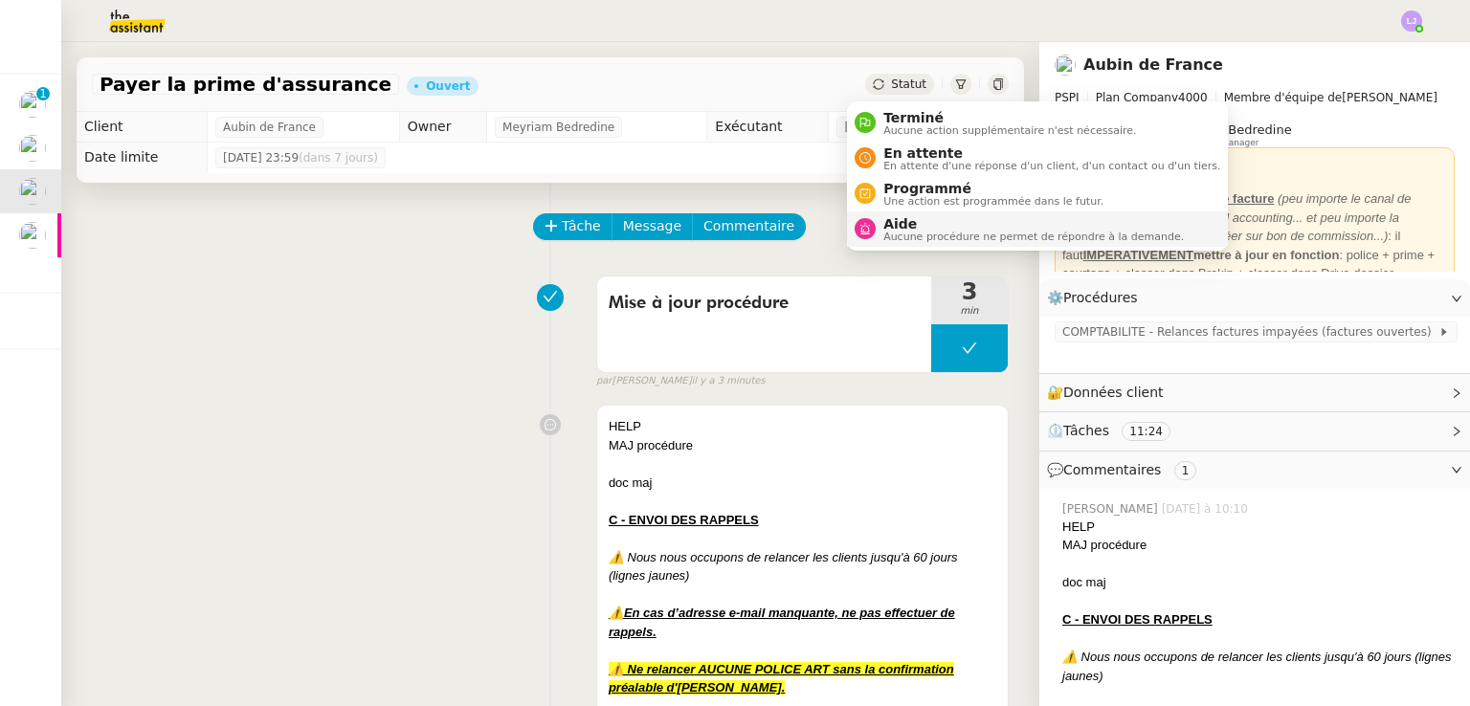
click at [929, 211] on li "Aide Aucune procédure ne permet de répondre à la demande." at bounding box center [1037, 228] width 381 height 35
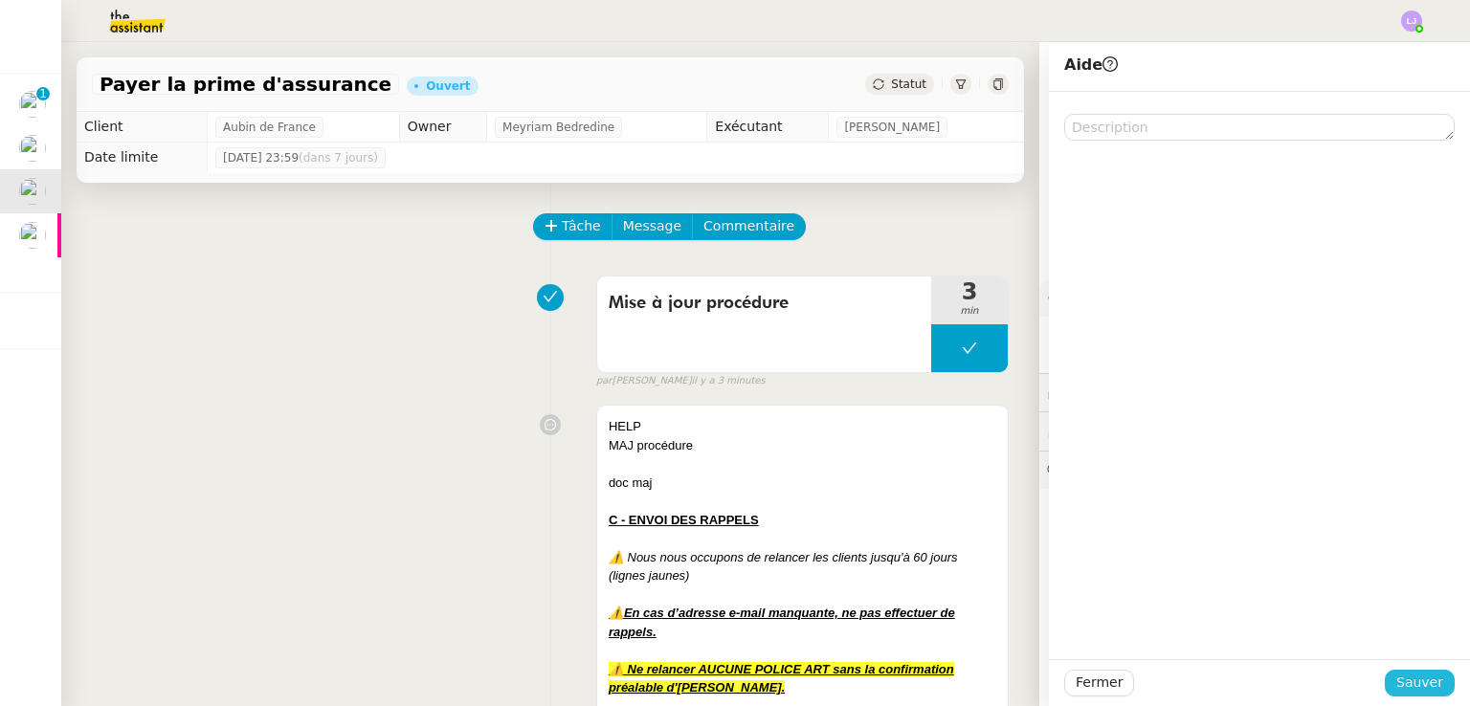
click at [1396, 683] on span "Sauver" at bounding box center [1419, 683] width 47 height 22
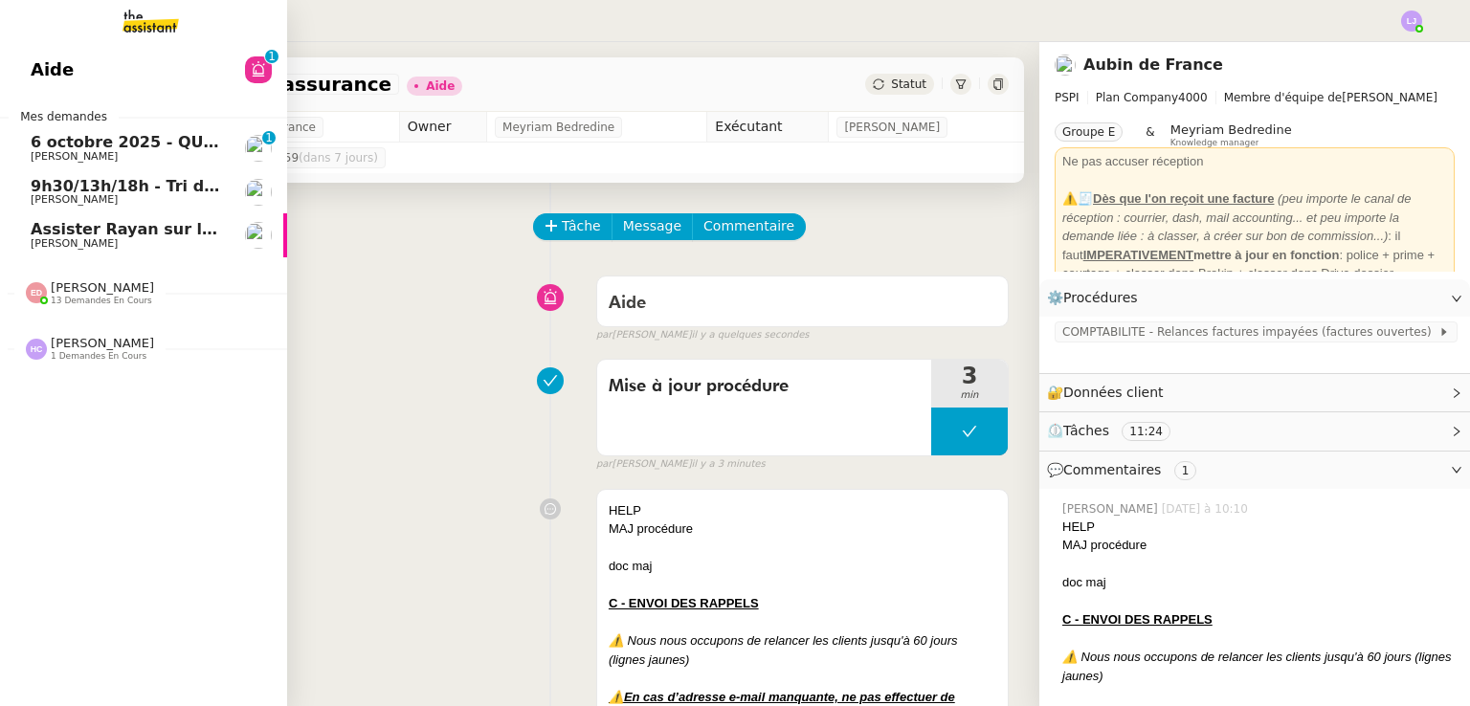
click at [216, 158] on span "[PERSON_NAME]" at bounding box center [127, 156] width 193 height 11
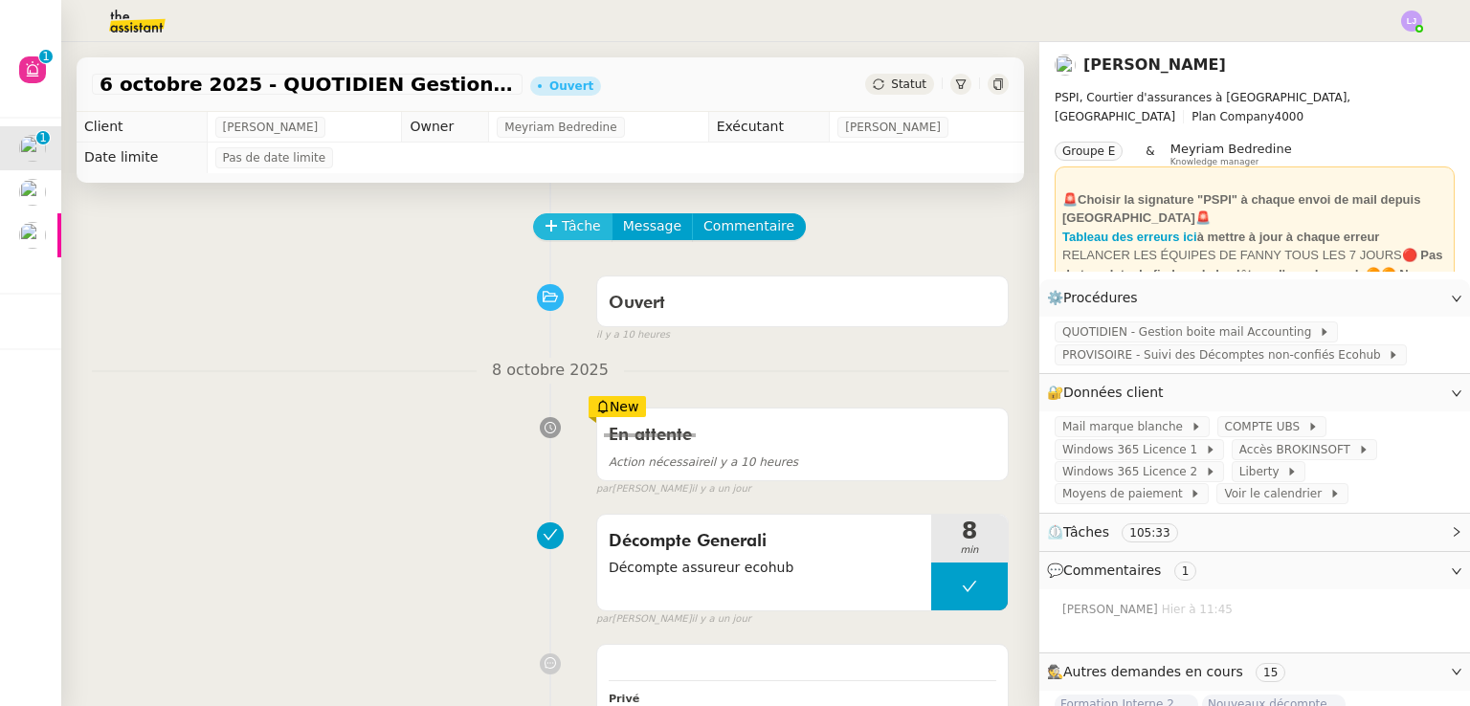
click at [543, 222] on button "Tâche" at bounding box center [572, 226] width 79 height 27
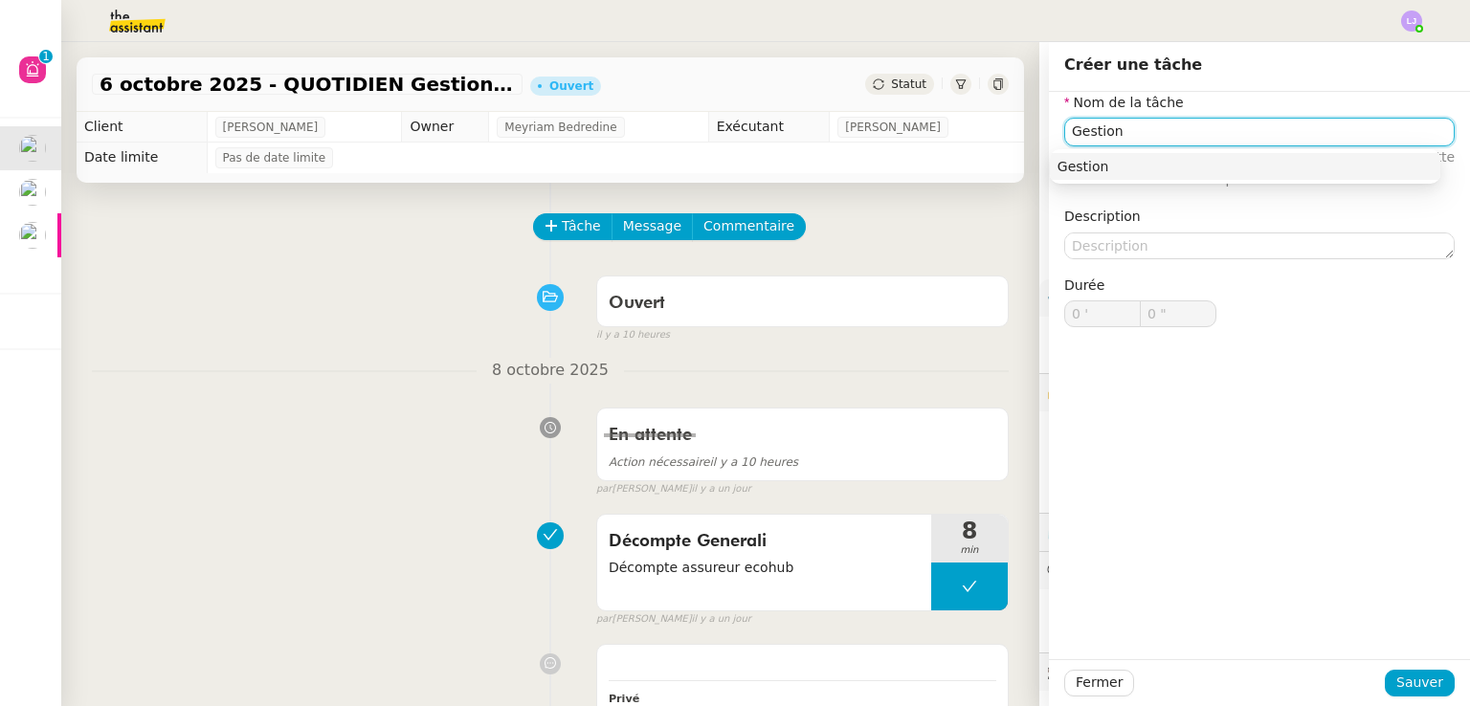
type input "Gestion"
click at [1428, 701] on div "Fermer Sauver" at bounding box center [1259, 682] width 421 height 47
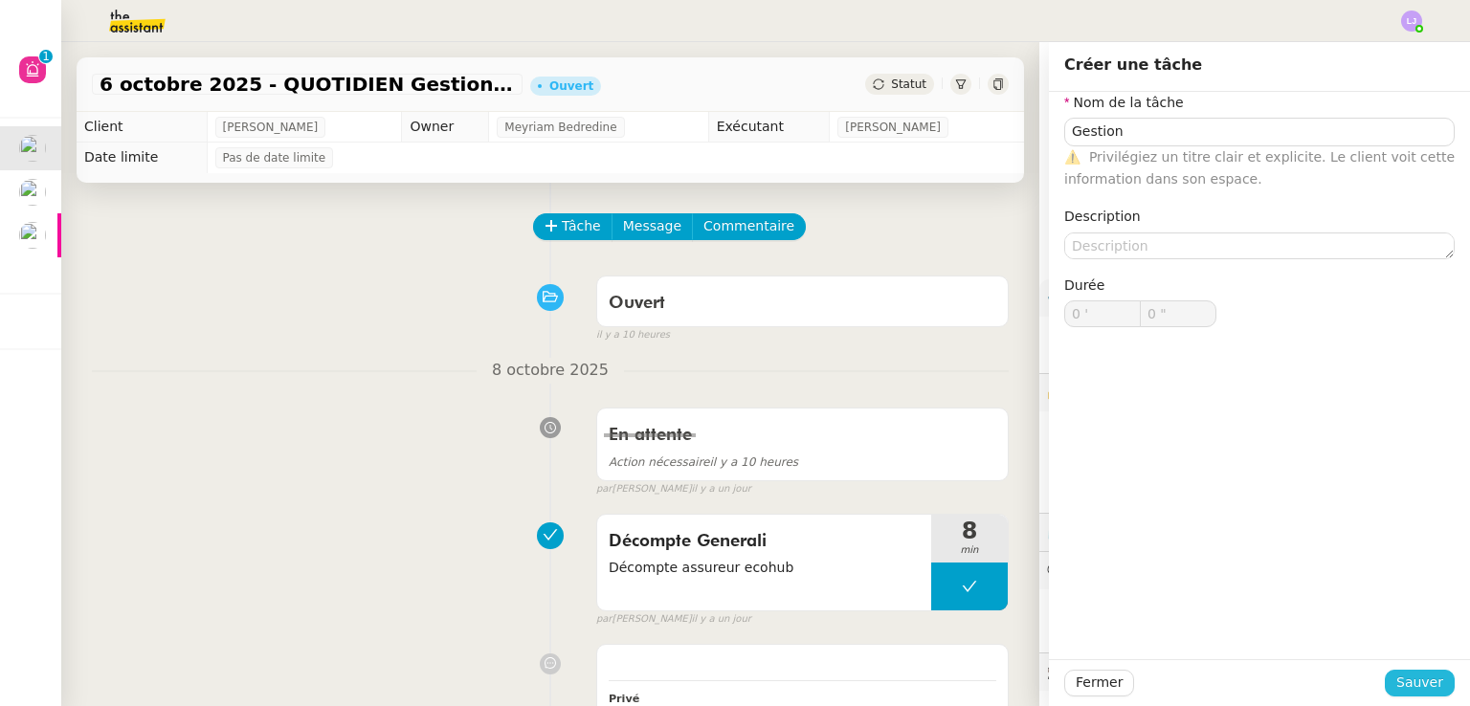
click at [1405, 678] on span "Sauver" at bounding box center [1419, 683] width 47 height 22
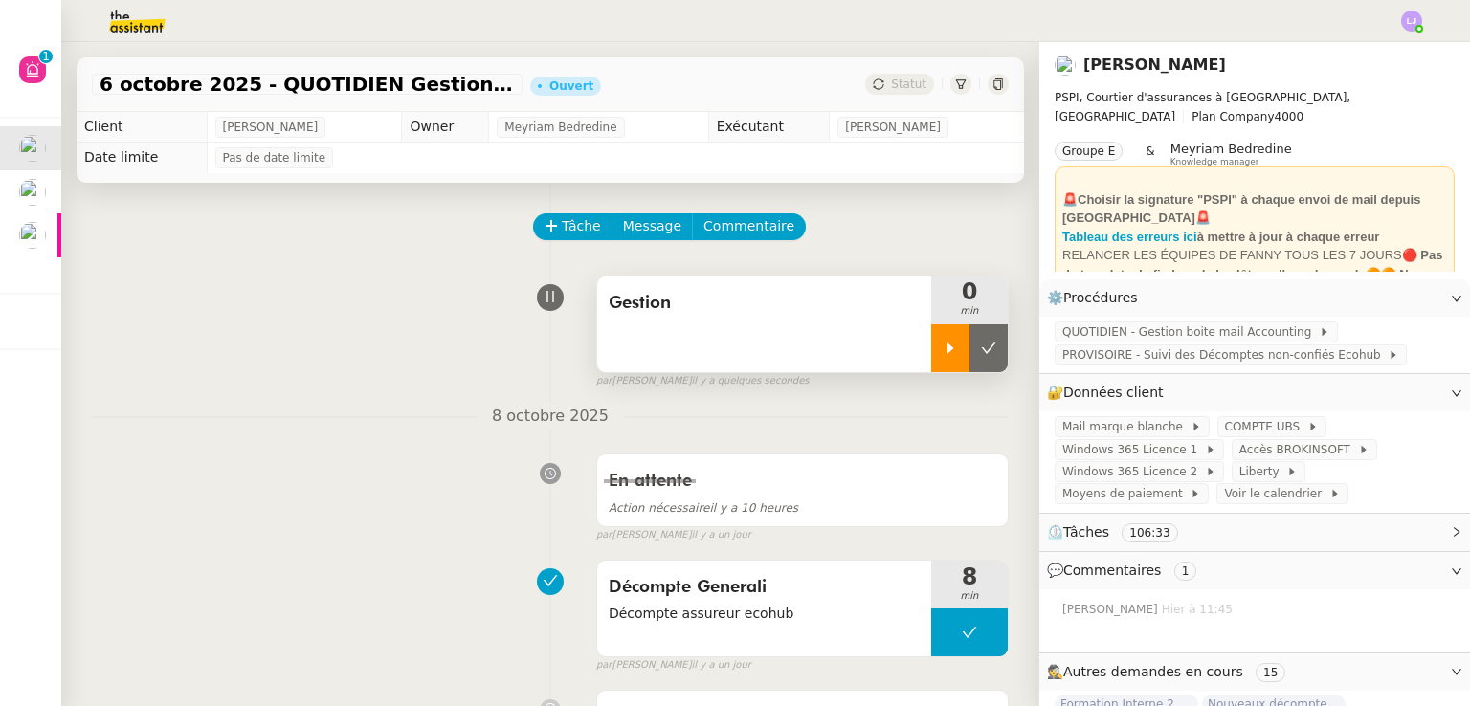
click at [942, 345] on icon at bounding box center [949, 348] width 15 height 15
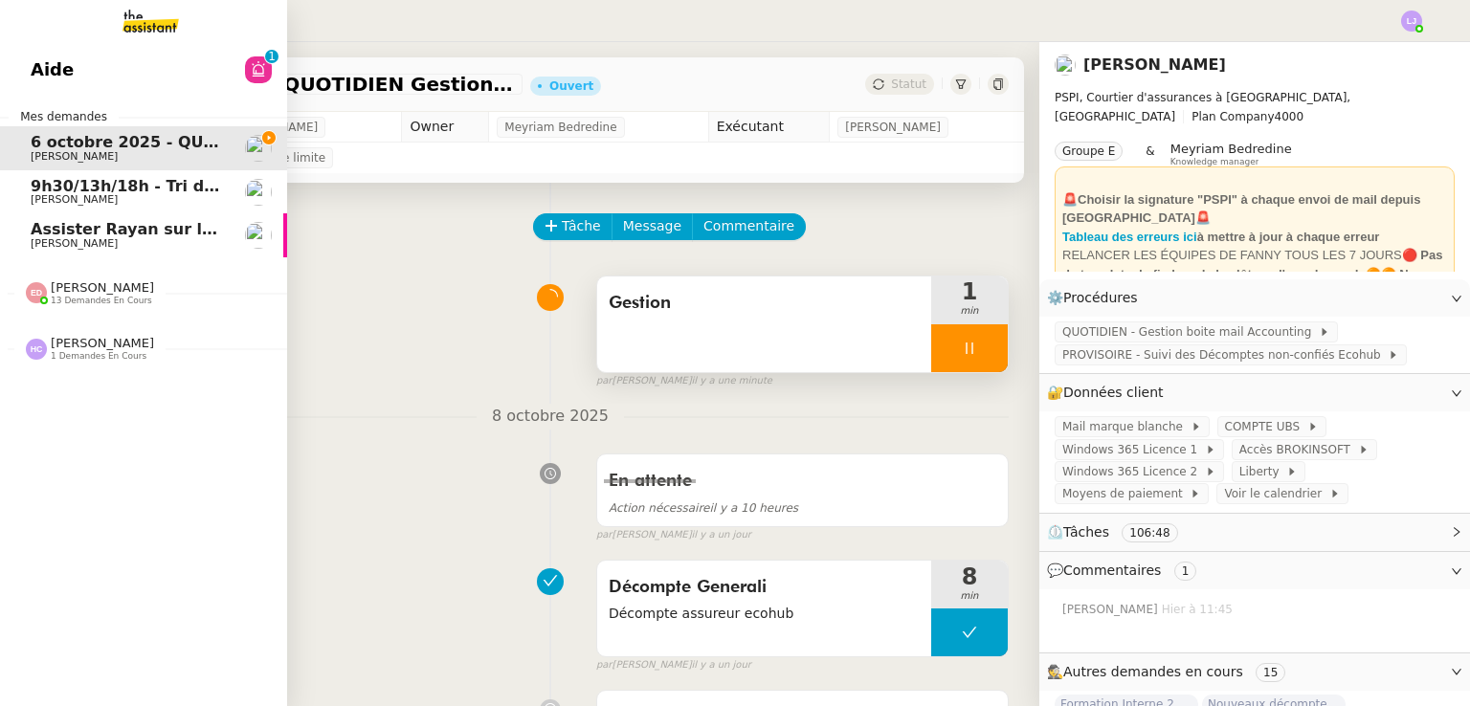
click at [89, 282] on span "[PERSON_NAME]" at bounding box center [102, 287] width 103 height 14
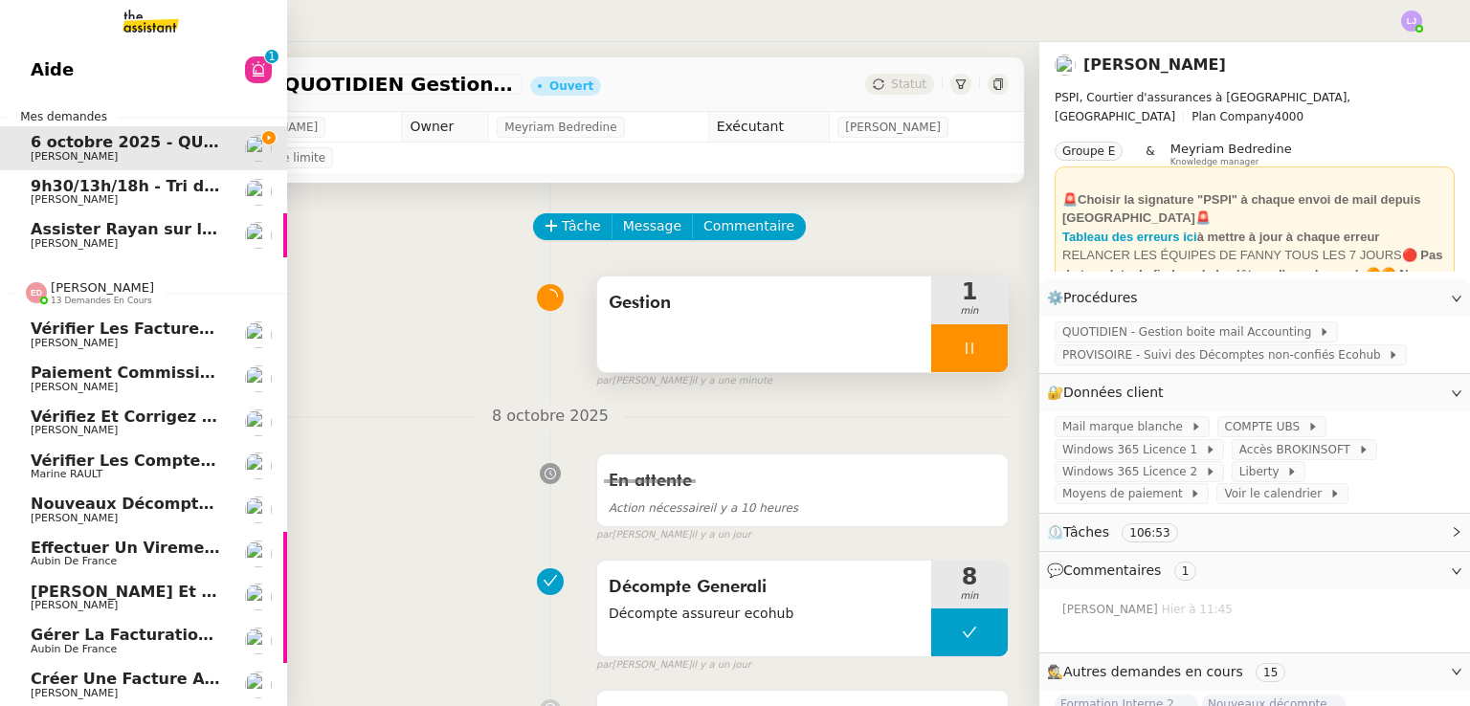
click at [122, 372] on span "Paiement commission [PERSON_NAME]" at bounding box center [200, 373] width 338 height 18
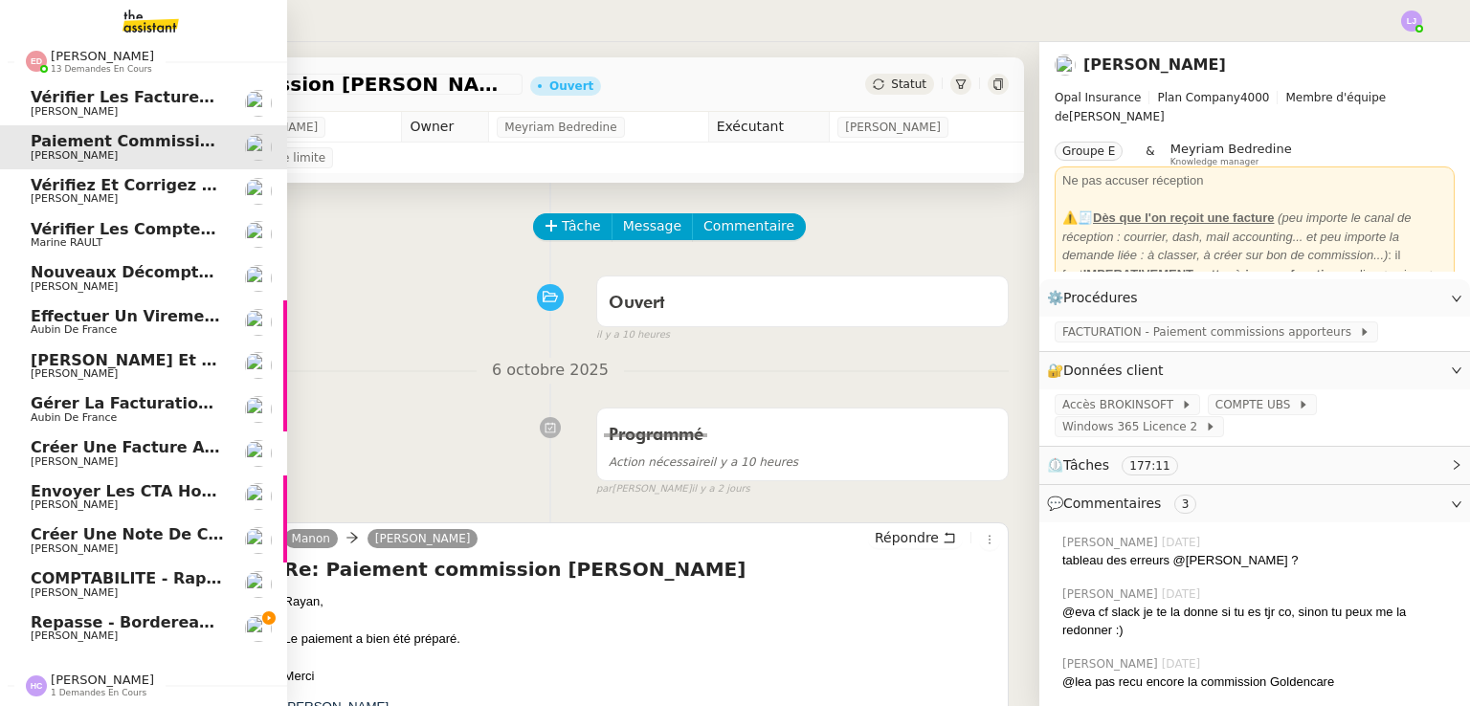
scroll to position [241, 0]
click at [164, 607] on link "Repasse - Bordereaux [PERSON_NAME]" at bounding box center [143, 629] width 287 height 44
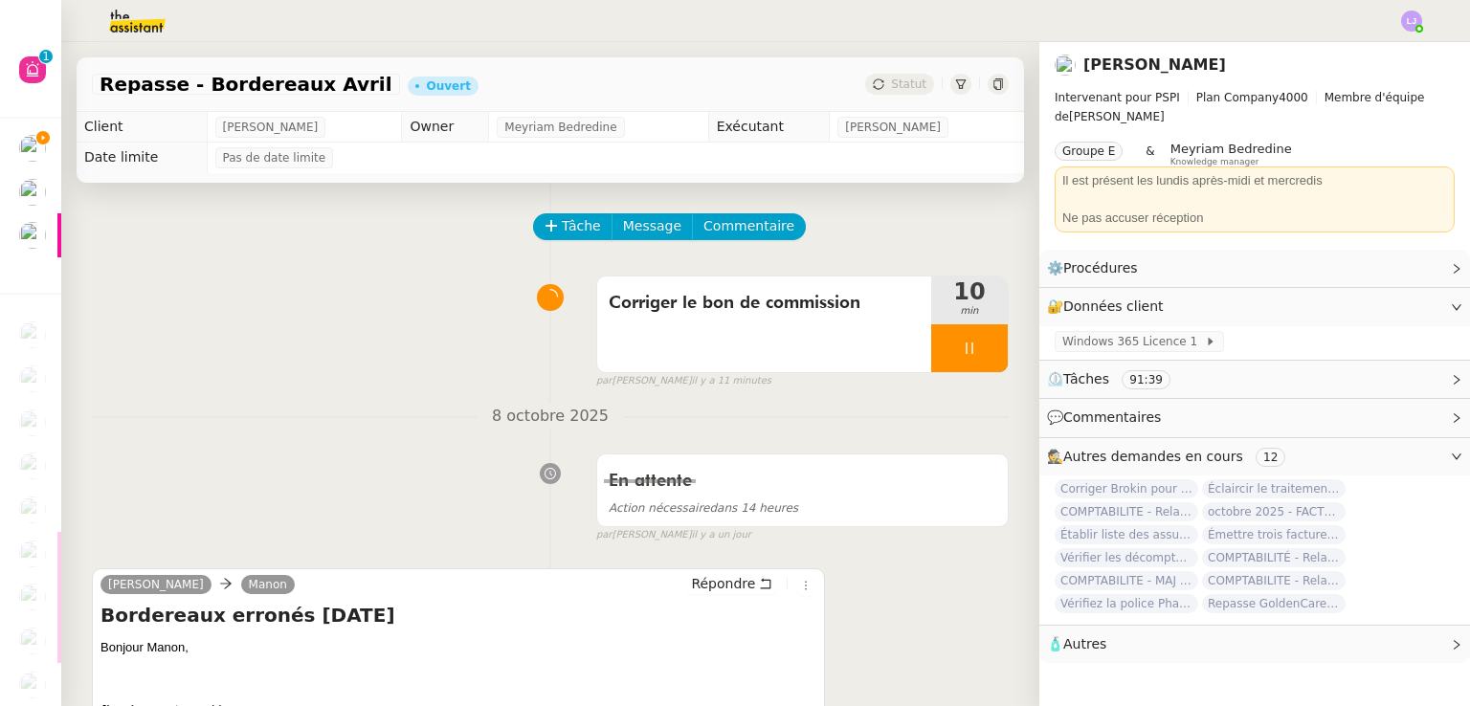
scroll to position [241, 0]
click at [157, 15] on img at bounding box center [122, 21] width 148 height 42
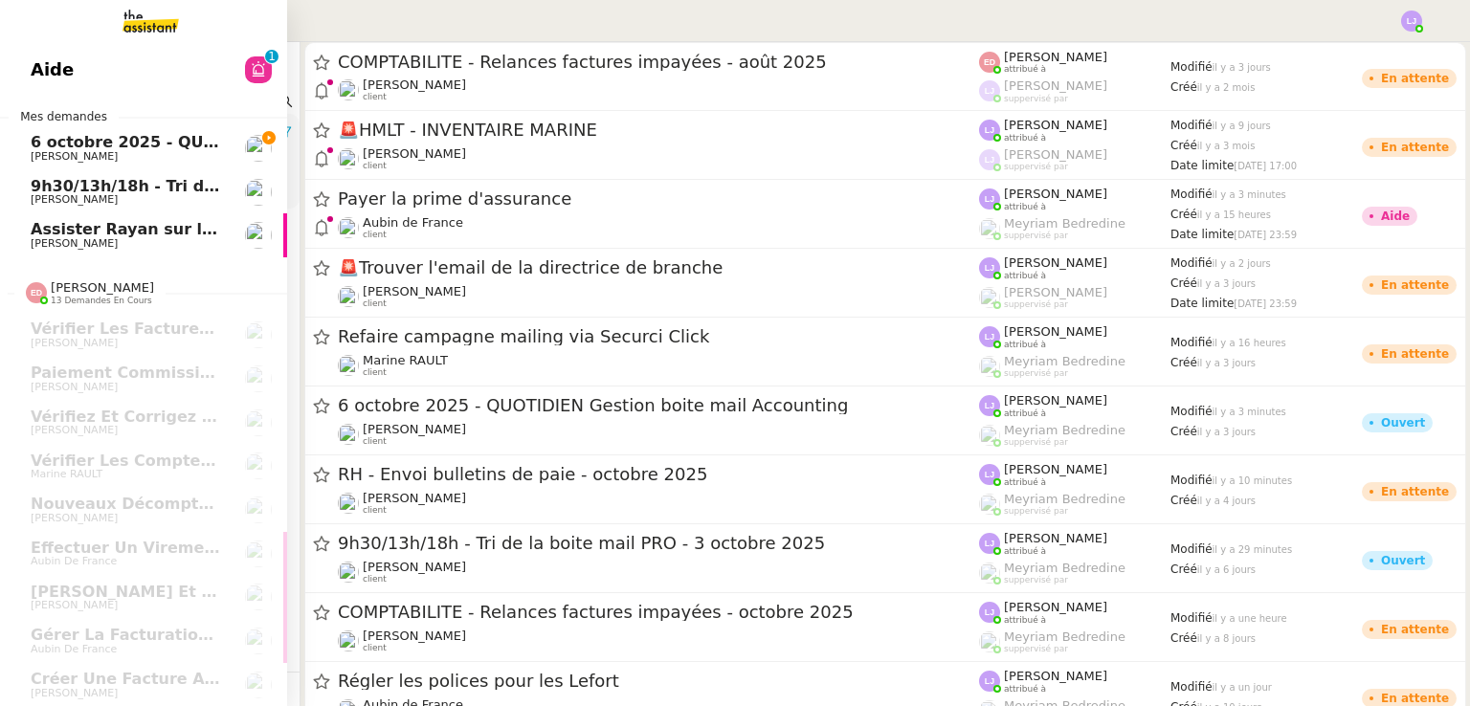
click at [172, 143] on span "6 octobre 2025 - QUOTIDIEN Gestion boite mail Accounting" at bounding box center [285, 142] width 509 height 18
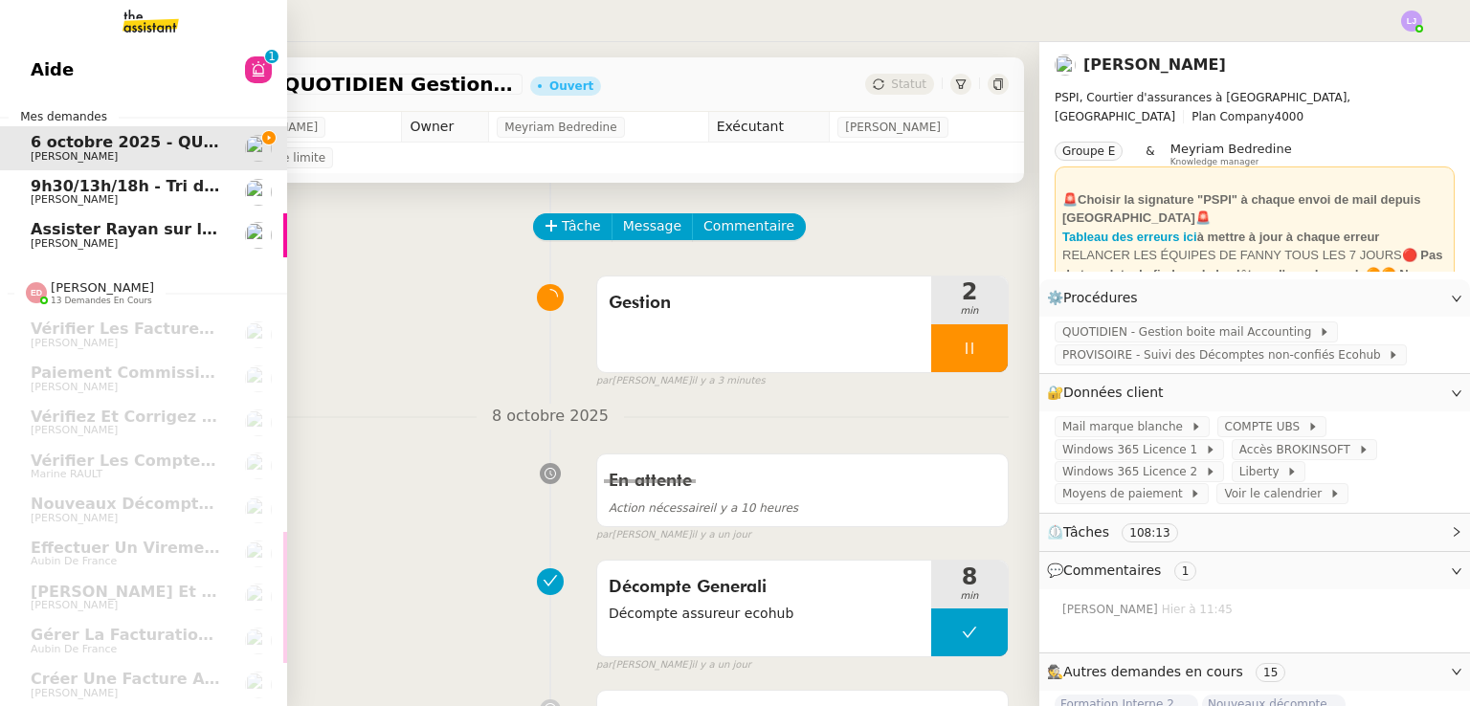
click at [220, 69] on link "Aide 0 1 2 3 4 5 6 7 8 9" at bounding box center [143, 70] width 287 height 44
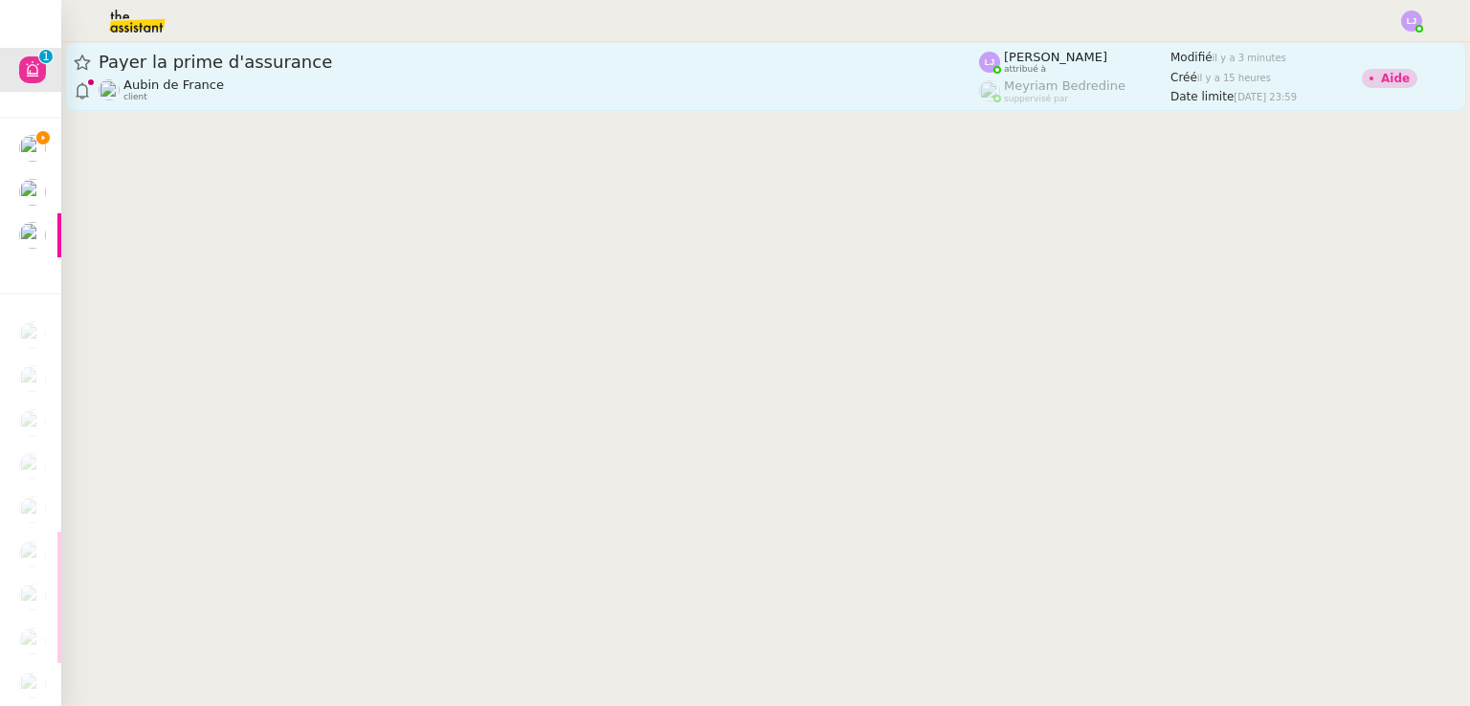
click at [466, 65] on span "Payer la prime d'assurance" at bounding box center [539, 62] width 880 height 17
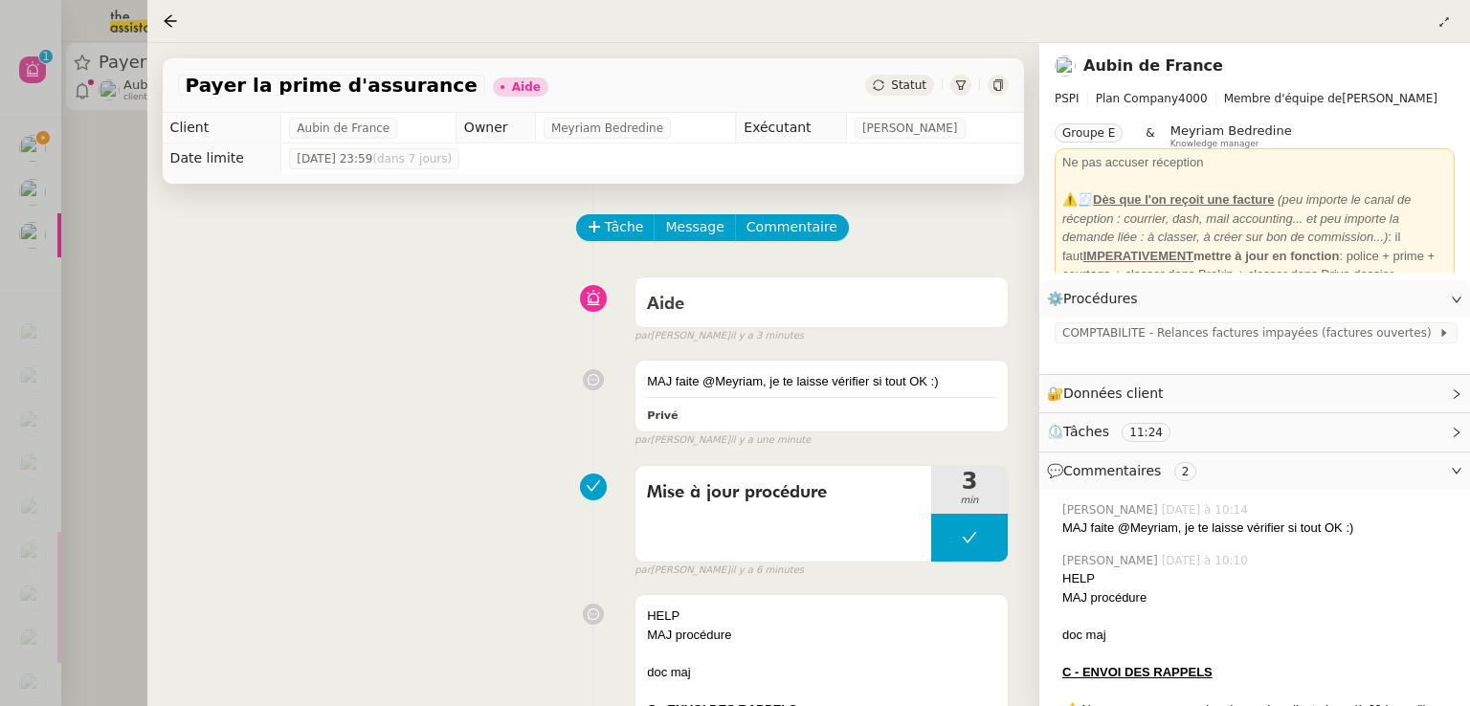
click at [4, 150] on div at bounding box center [735, 353] width 1470 height 706
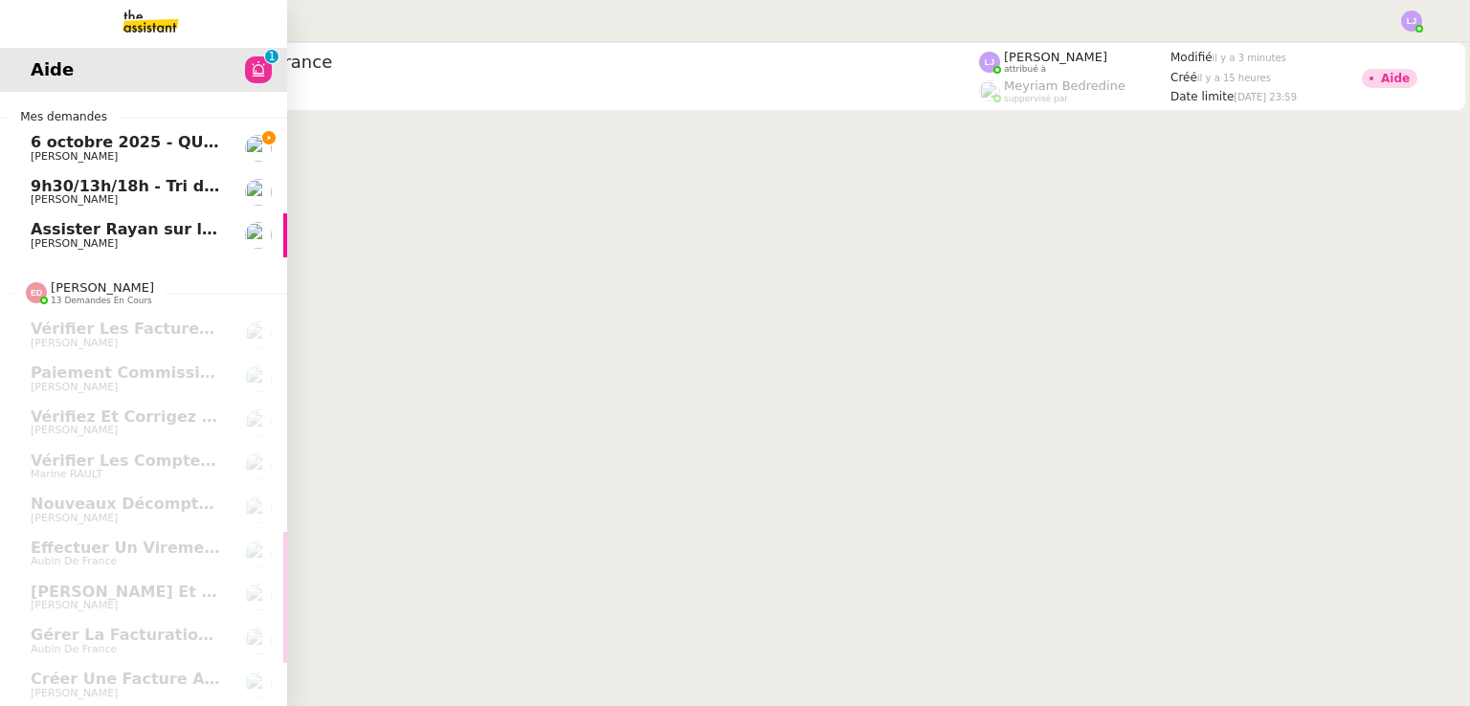
click at [86, 154] on span "[PERSON_NAME]" at bounding box center [127, 156] width 193 height 11
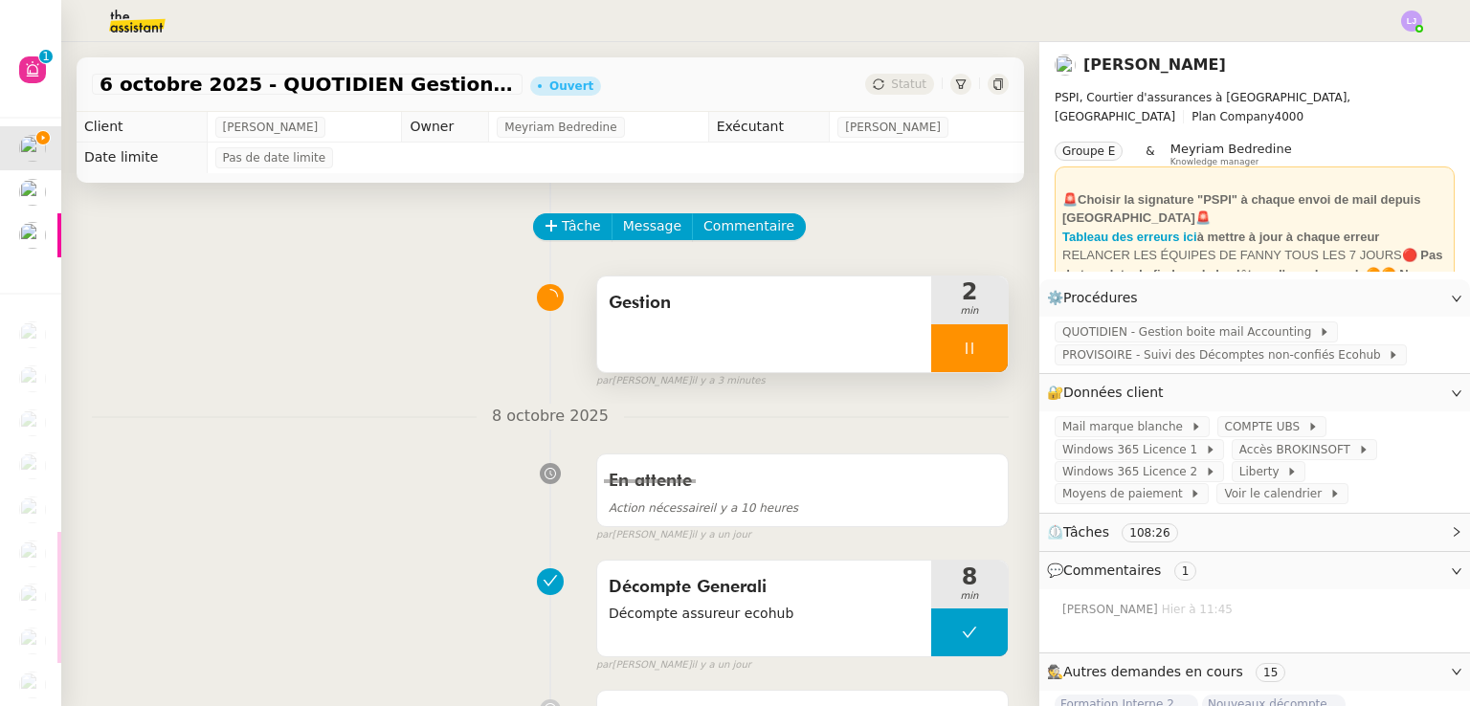
click at [936, 371] on div at bounding box center [969, 348] width 77 height 48
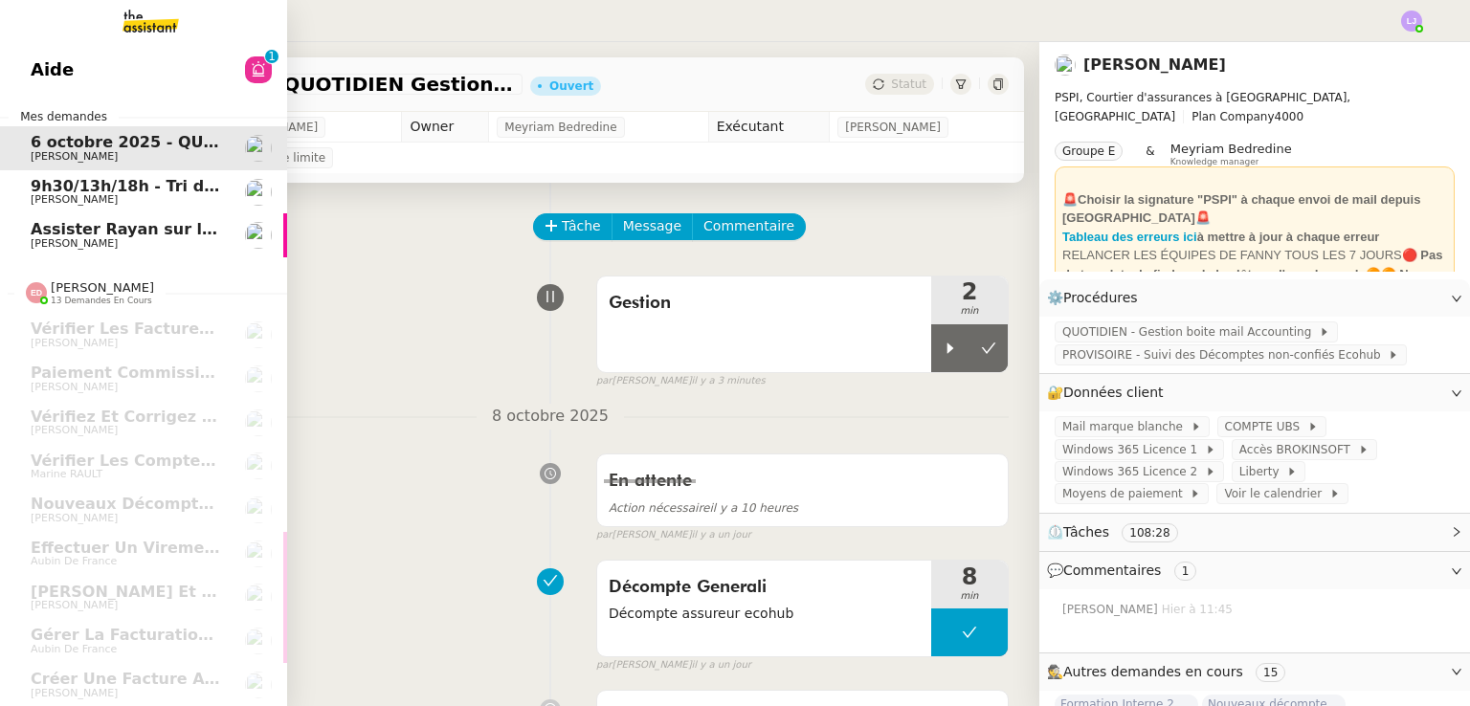
click at [94, 186] on span "9h30/13h/18h - Tri de la boite mail PRO - 3 octobre 2025" at bounding box center [273, 186] width 485 height 18
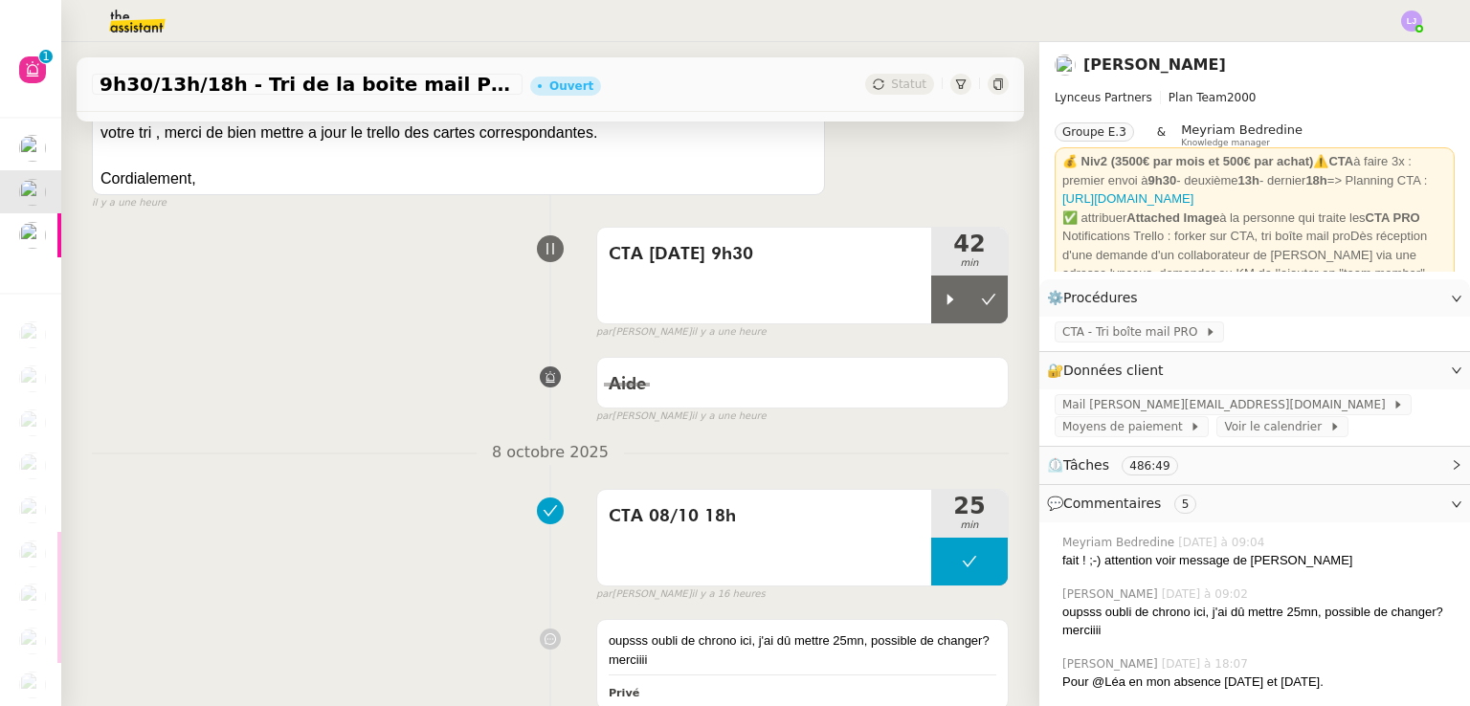
scroll to position [1052, 0]
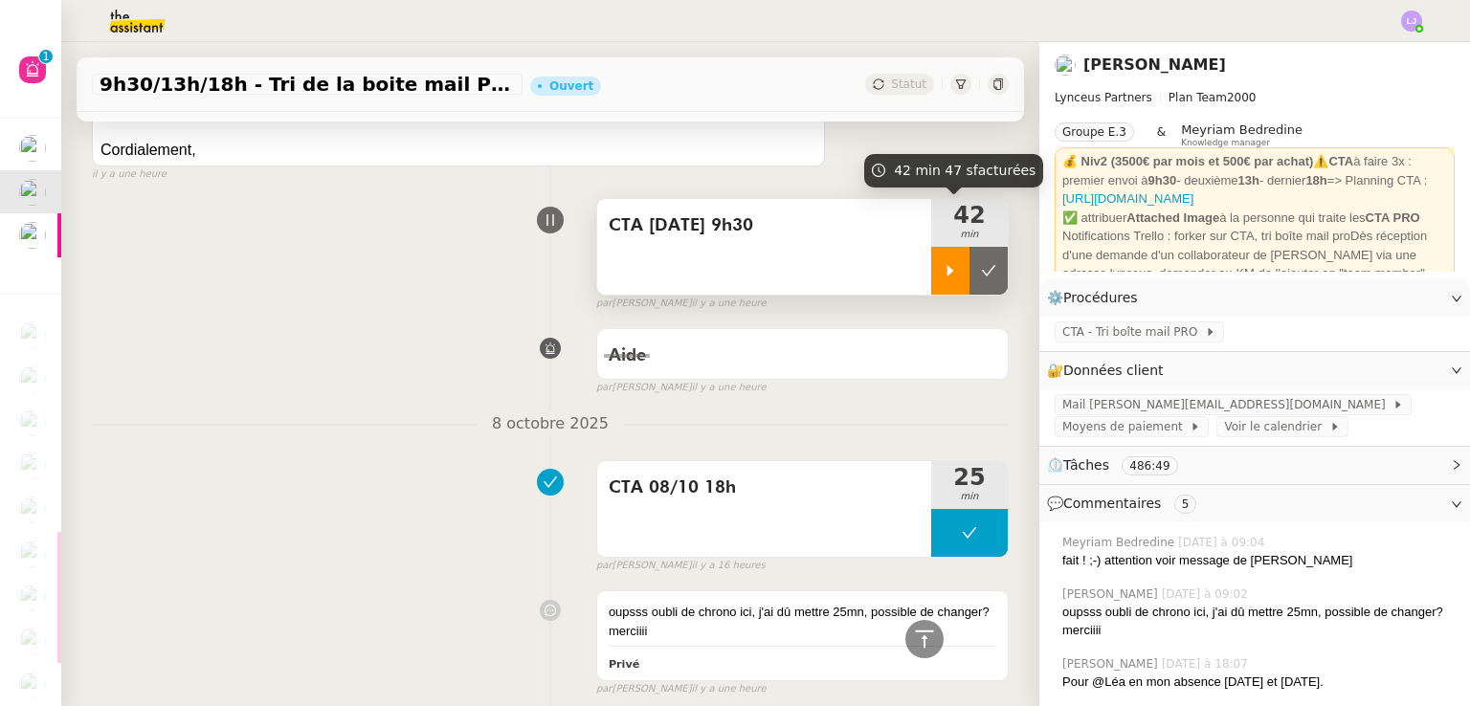
click at [947, 276] on icon at bounding box center [950, 271] width 7 height 11
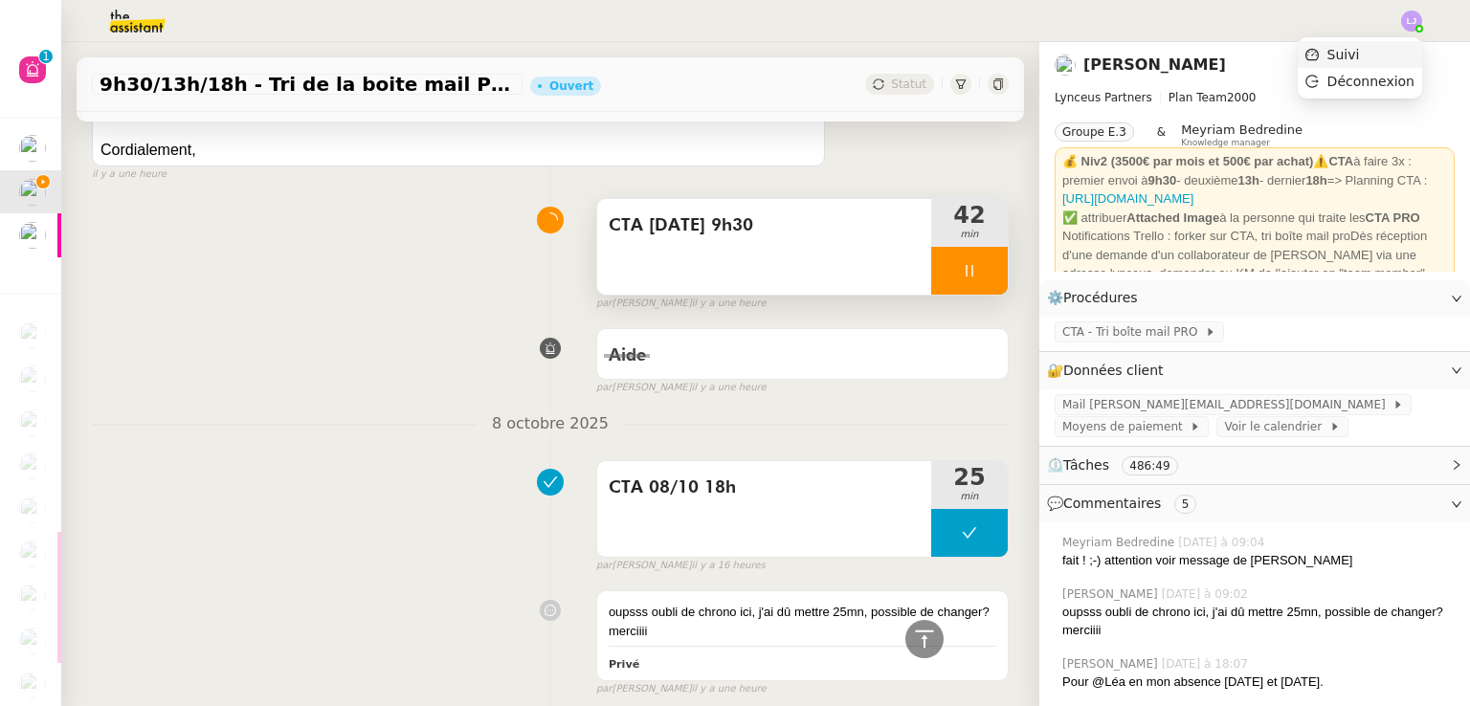
click at [1402, 55] on li "Suivi" at bounding box center [1359, 54] width 124 height 27
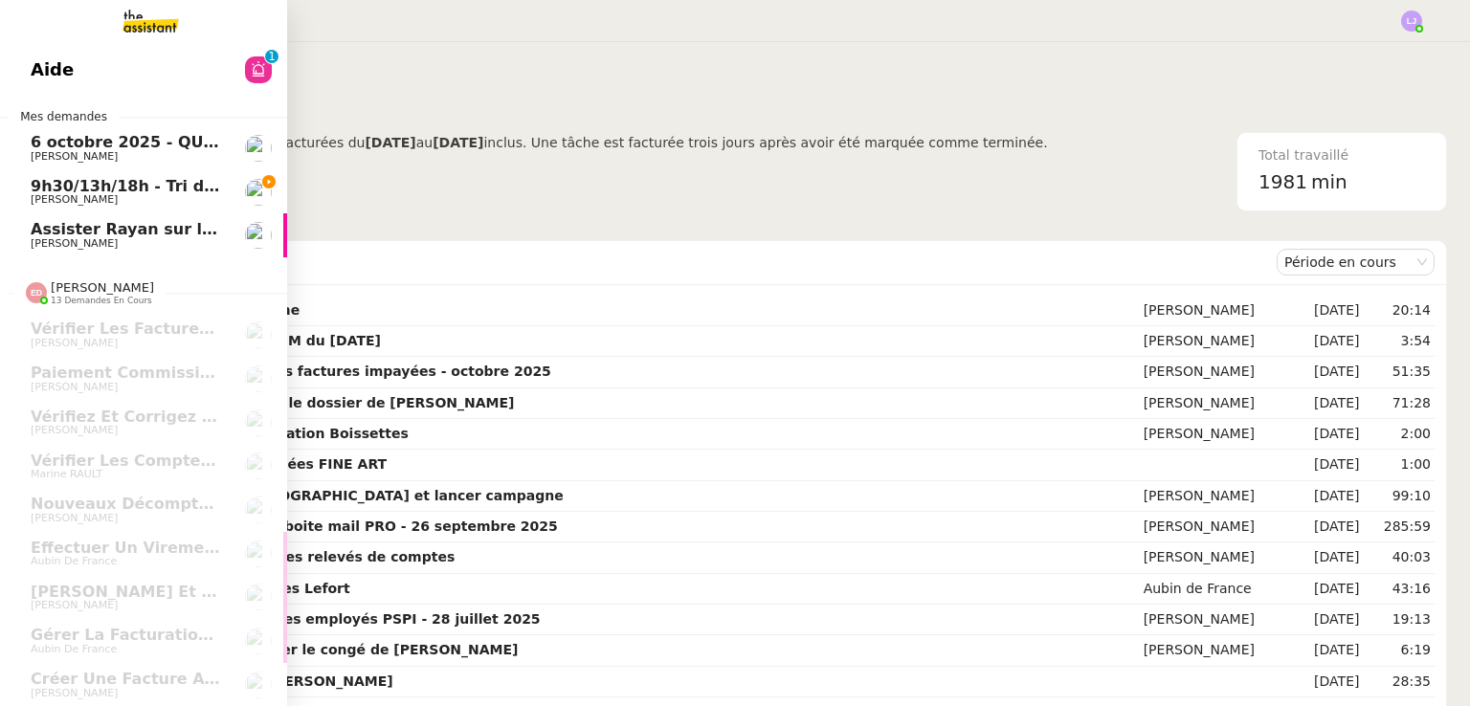
click at [70, 180] on span "9h30/13h/18h - Tri de la boite mail PRO - 3 octobre 2025" at bounding box center [273, 186] width 485 height 18
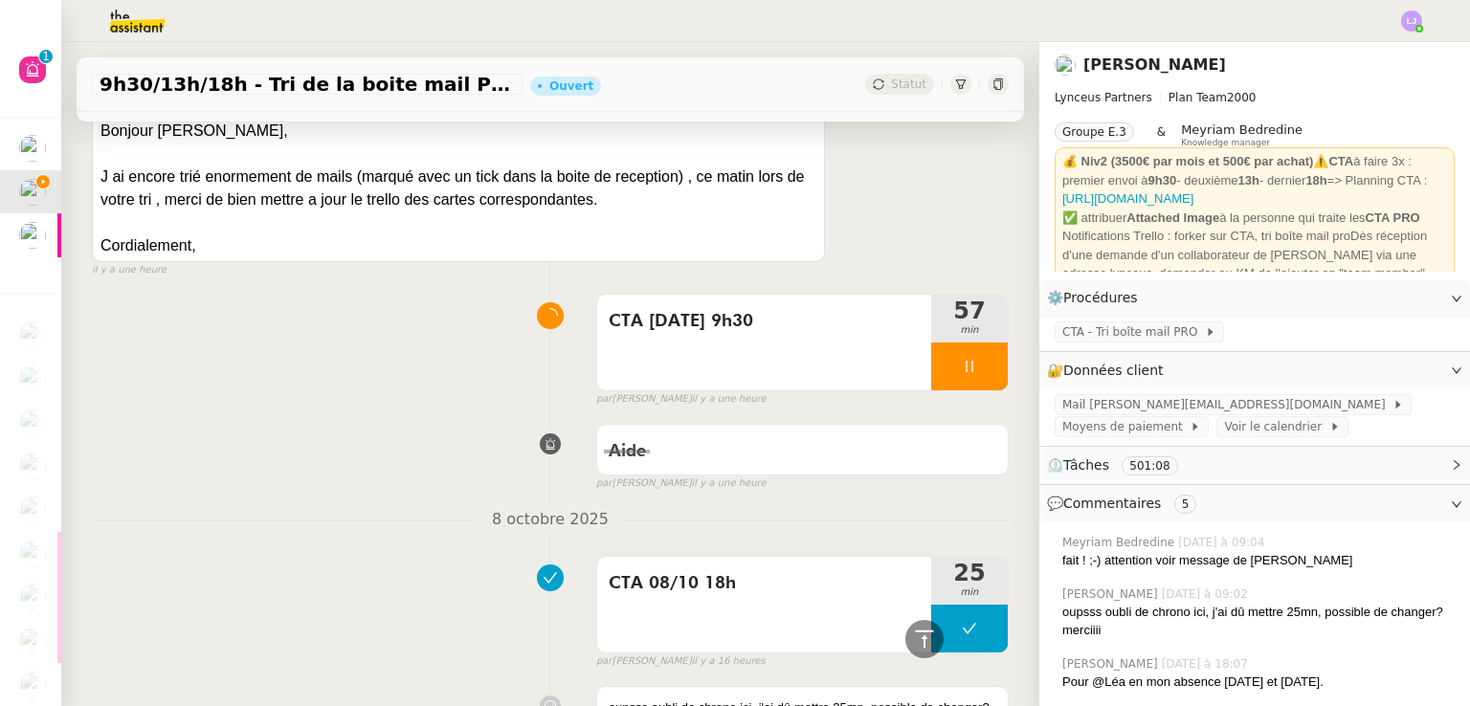
scroll to position [953, 0]
